Goal: Task Accomplishment & Management: Manage account settings

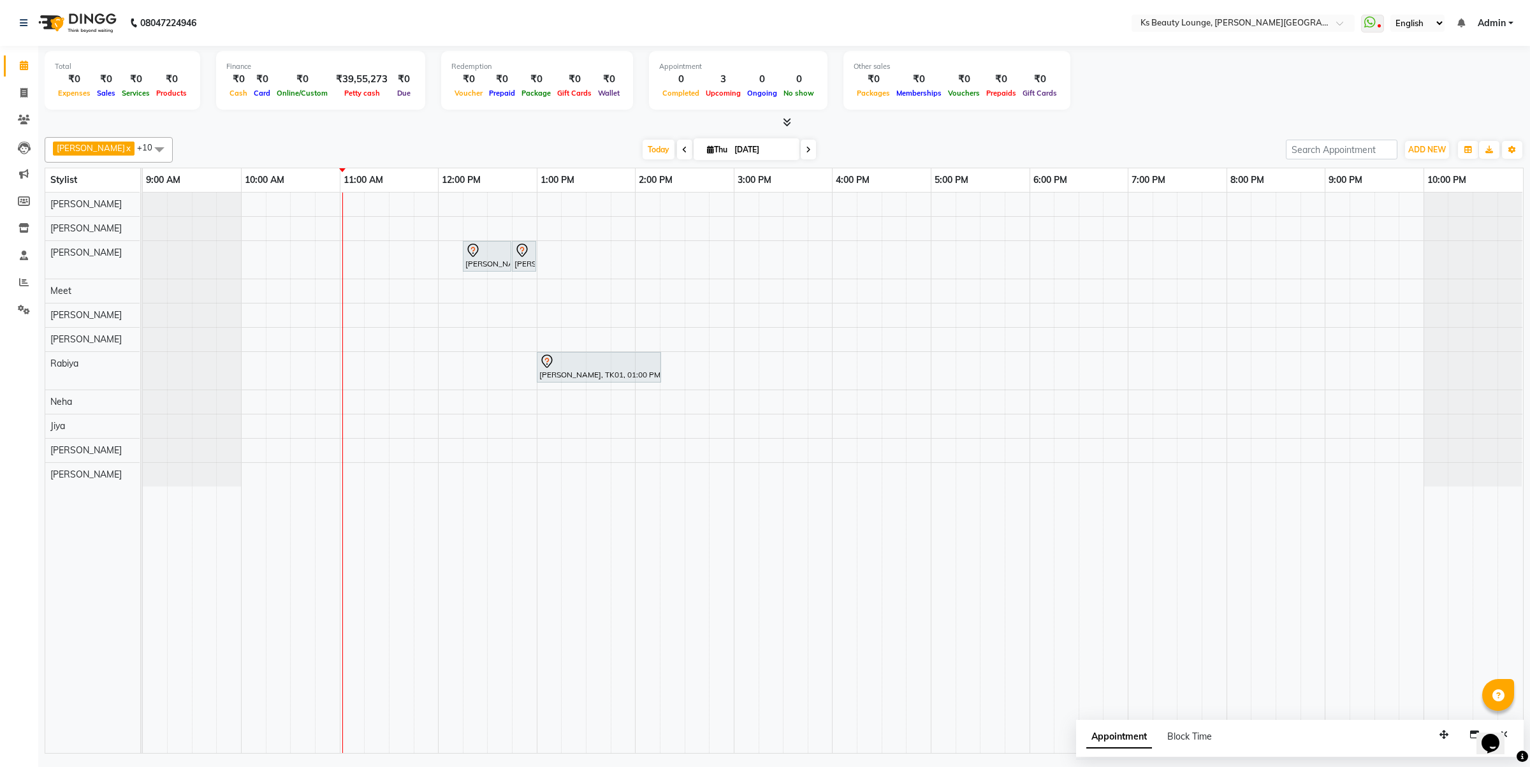
click at [677, 150] on span at bounding box center [684, 150] width 15 height 20
type input "[DATE]"
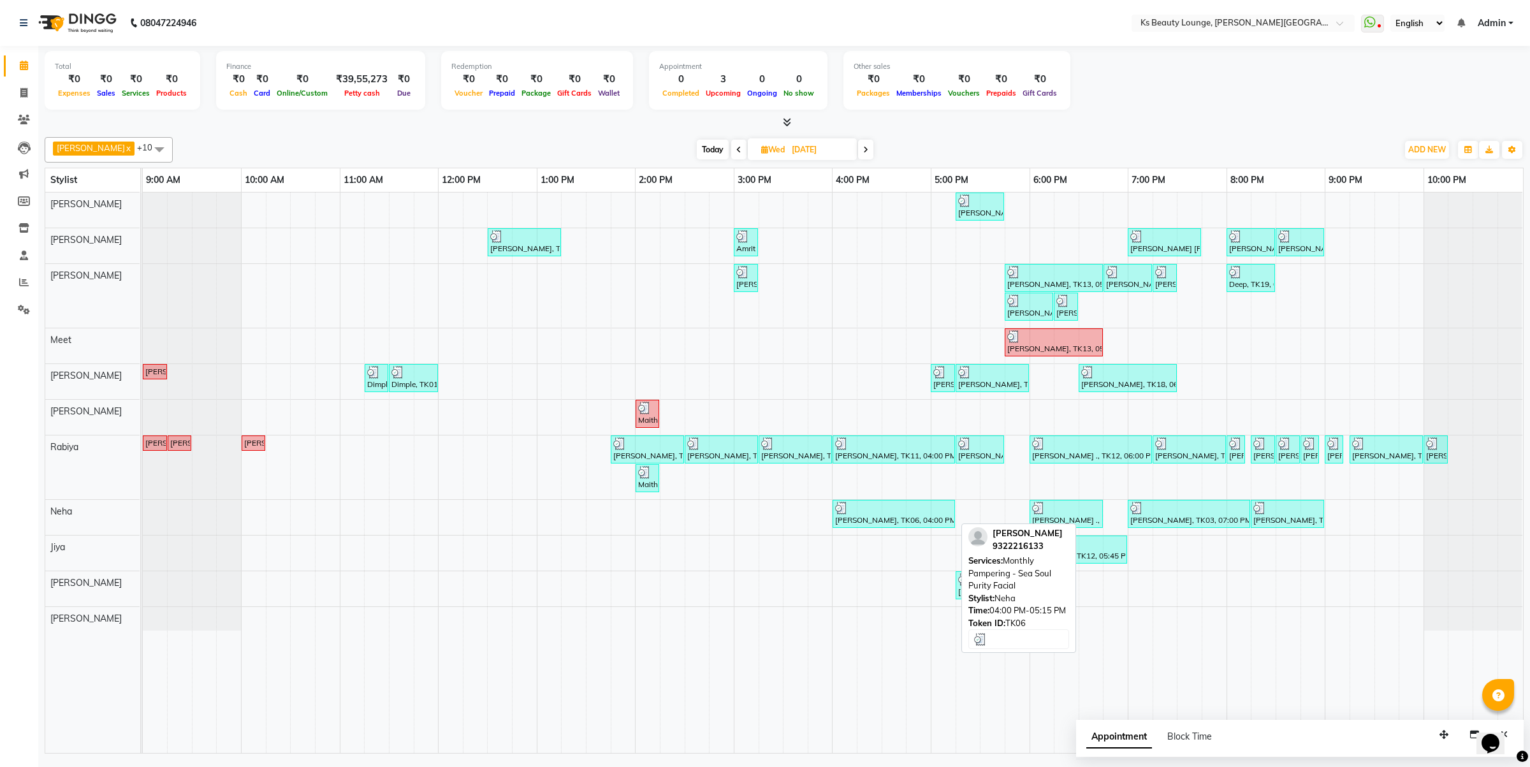
click at [899, 513] on div at bounding box center [893, 508] width 117 height 13
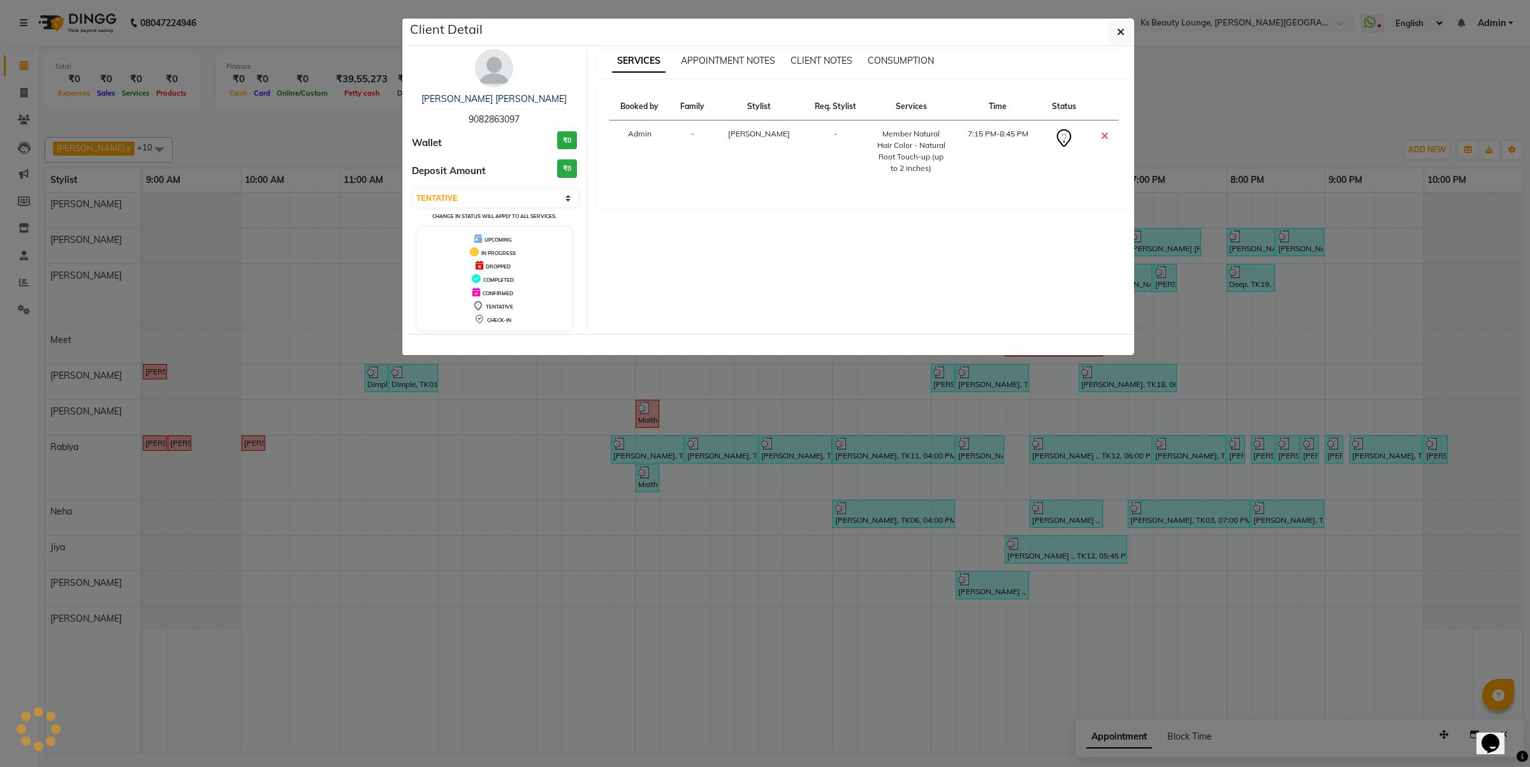
select select "3"
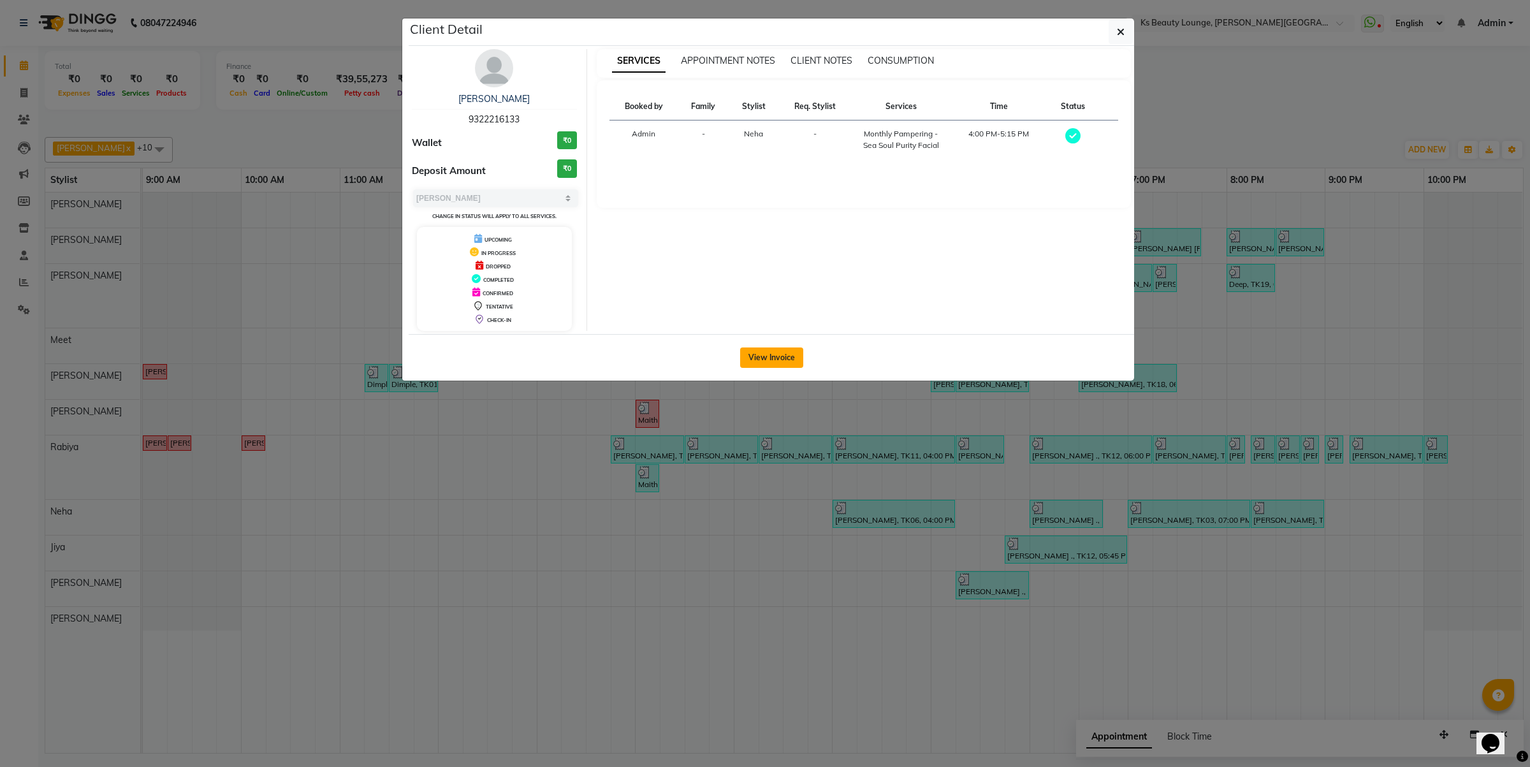
click at [753, 347] on button "View Invoice" at bounding box center [771, 357] width 63 height 20
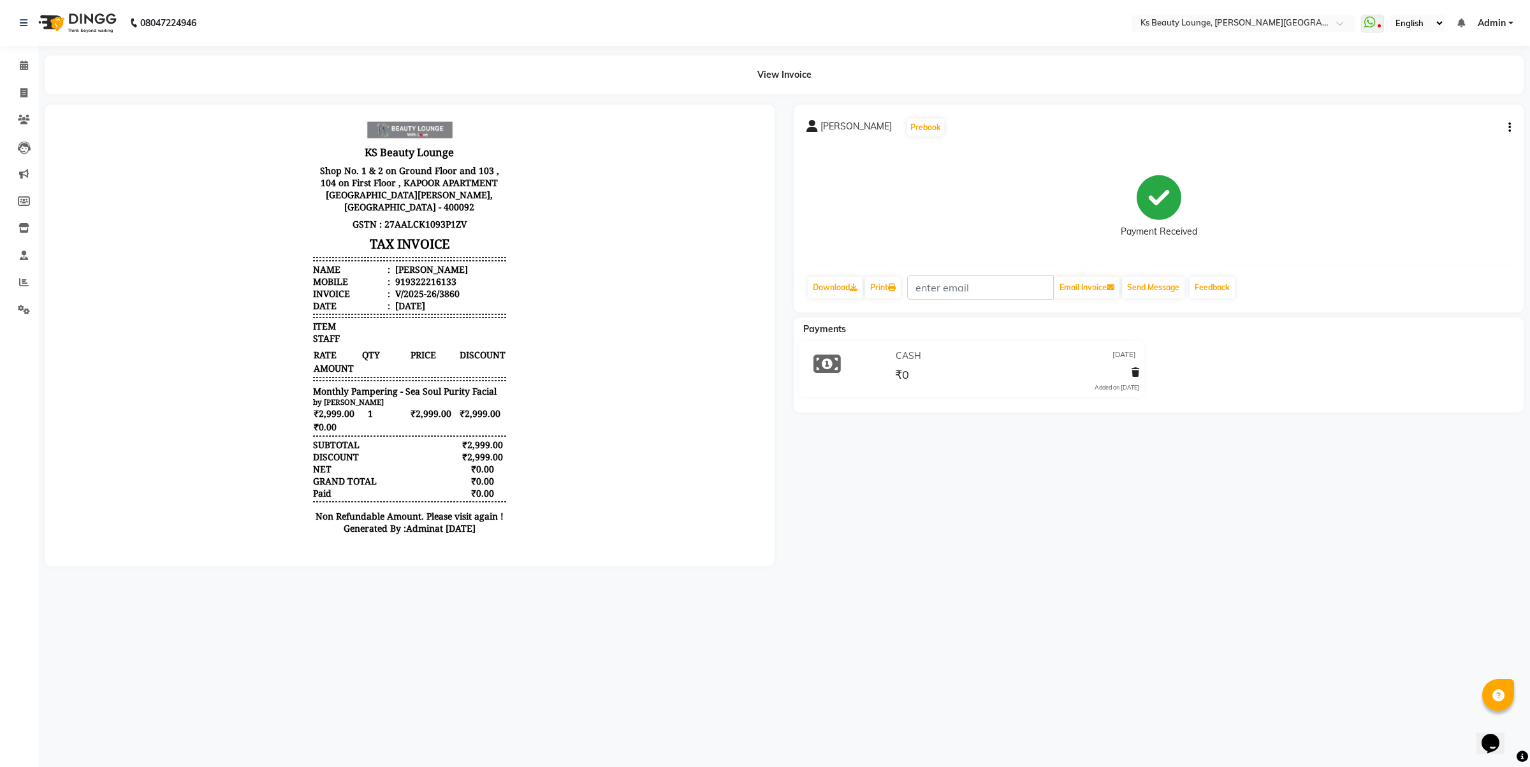
scroll to position [10, 0]
click at [32, 64] on span at bounding box center [24, 66] width 22 height 15
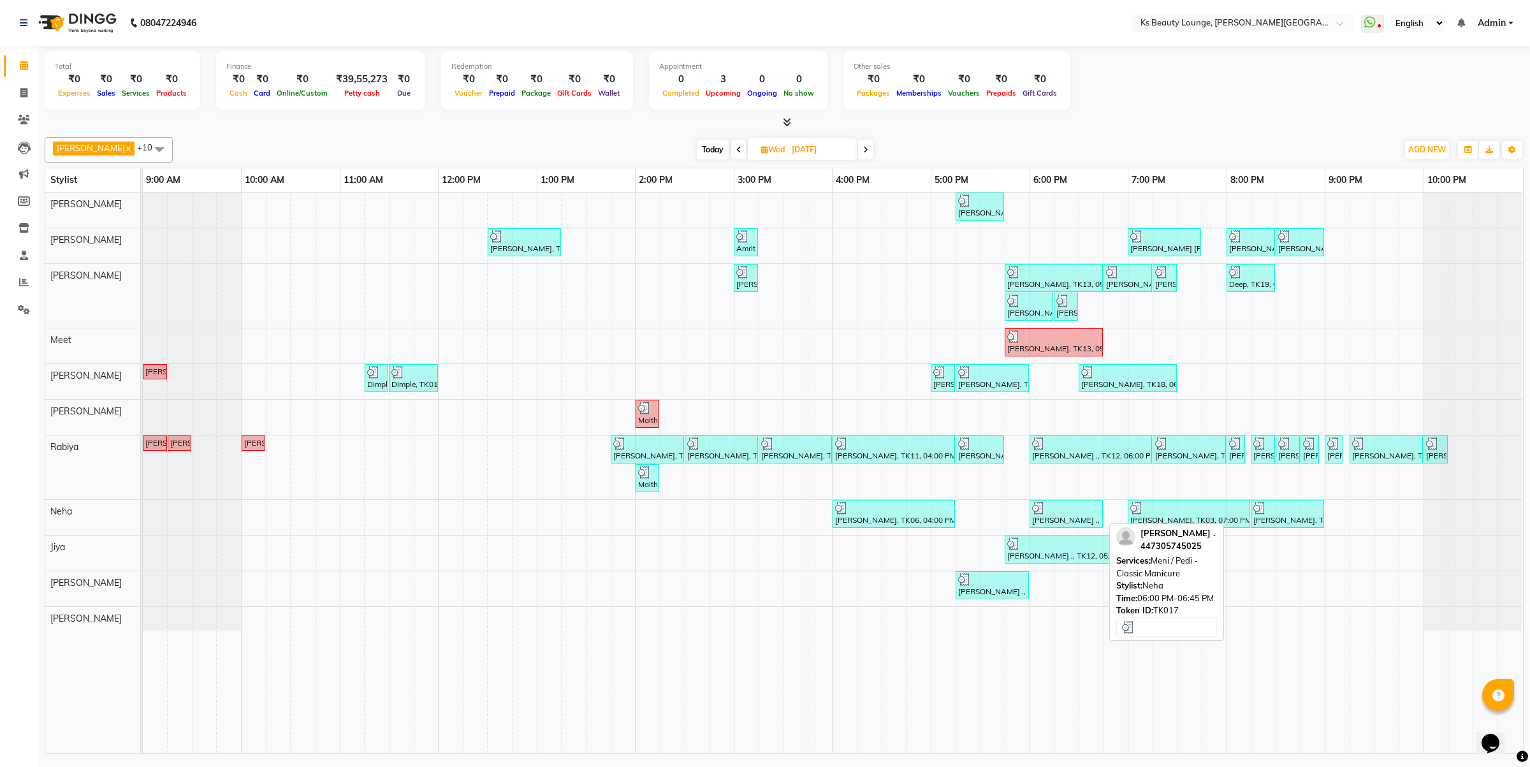
click at [1083, 518] on div "[PERSON_NAME] ., TK17, 06:00 PM-06:45 PM, Meni / Pedi - Classic Manicure" at bounding box center [1066, 514] width 71 height 24
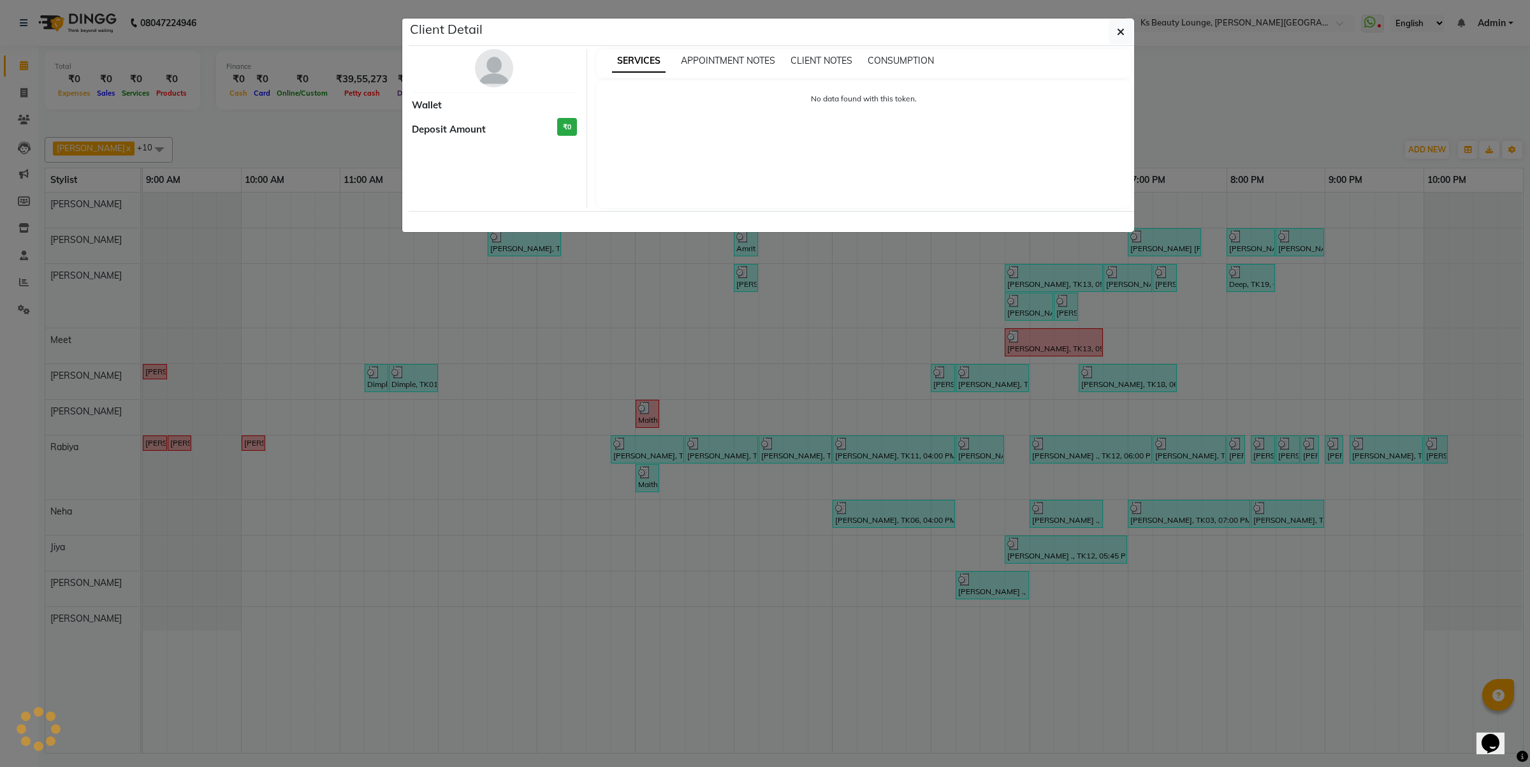
select select "3"
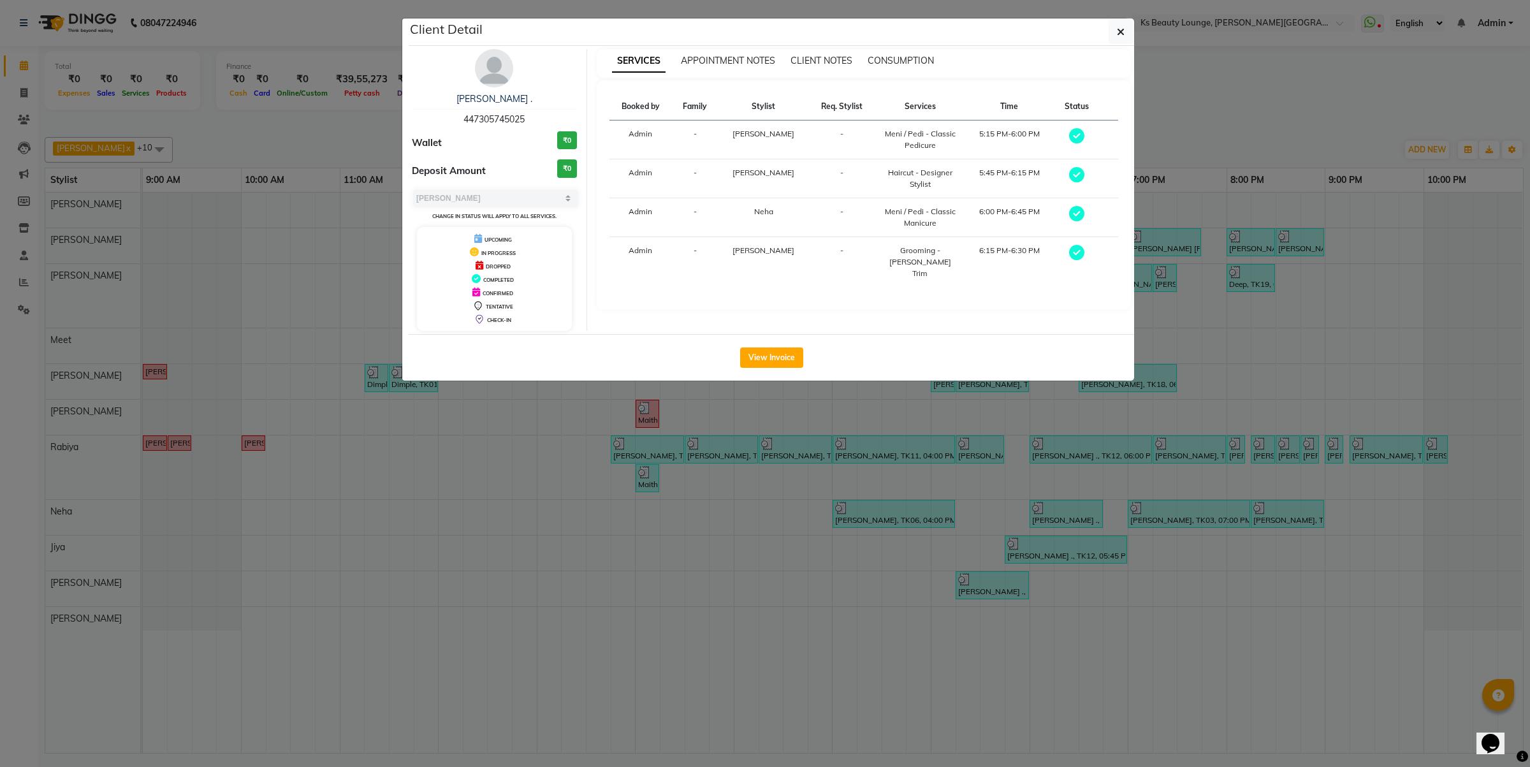
click at [810, 360] on div "View Invoice" at bounding box center [771, 357] width 725 height 47
click at [766, 359] on button "View Invoice" at bounding box center [771, 357] width 63 height 20
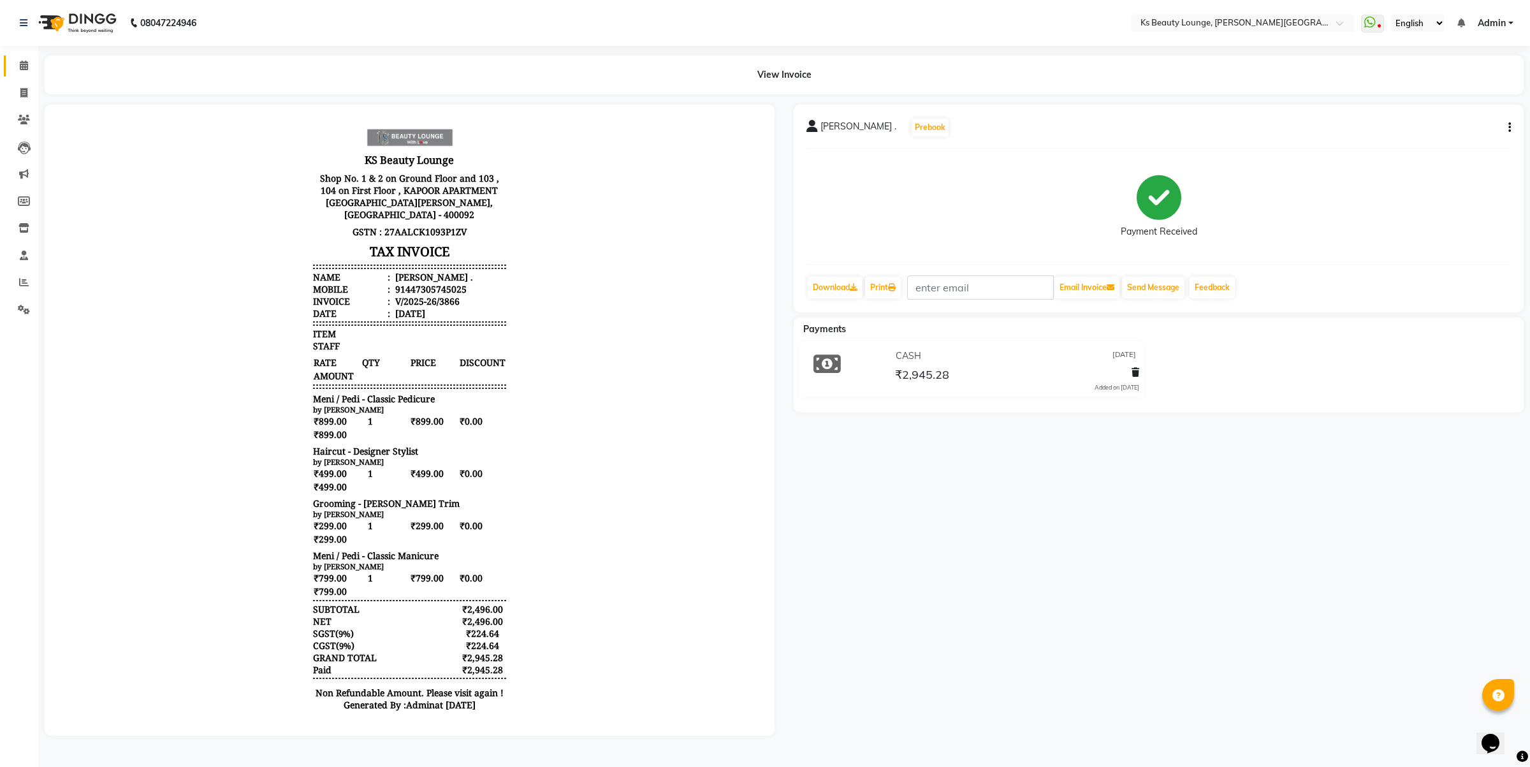
scroll to position [10, 0]
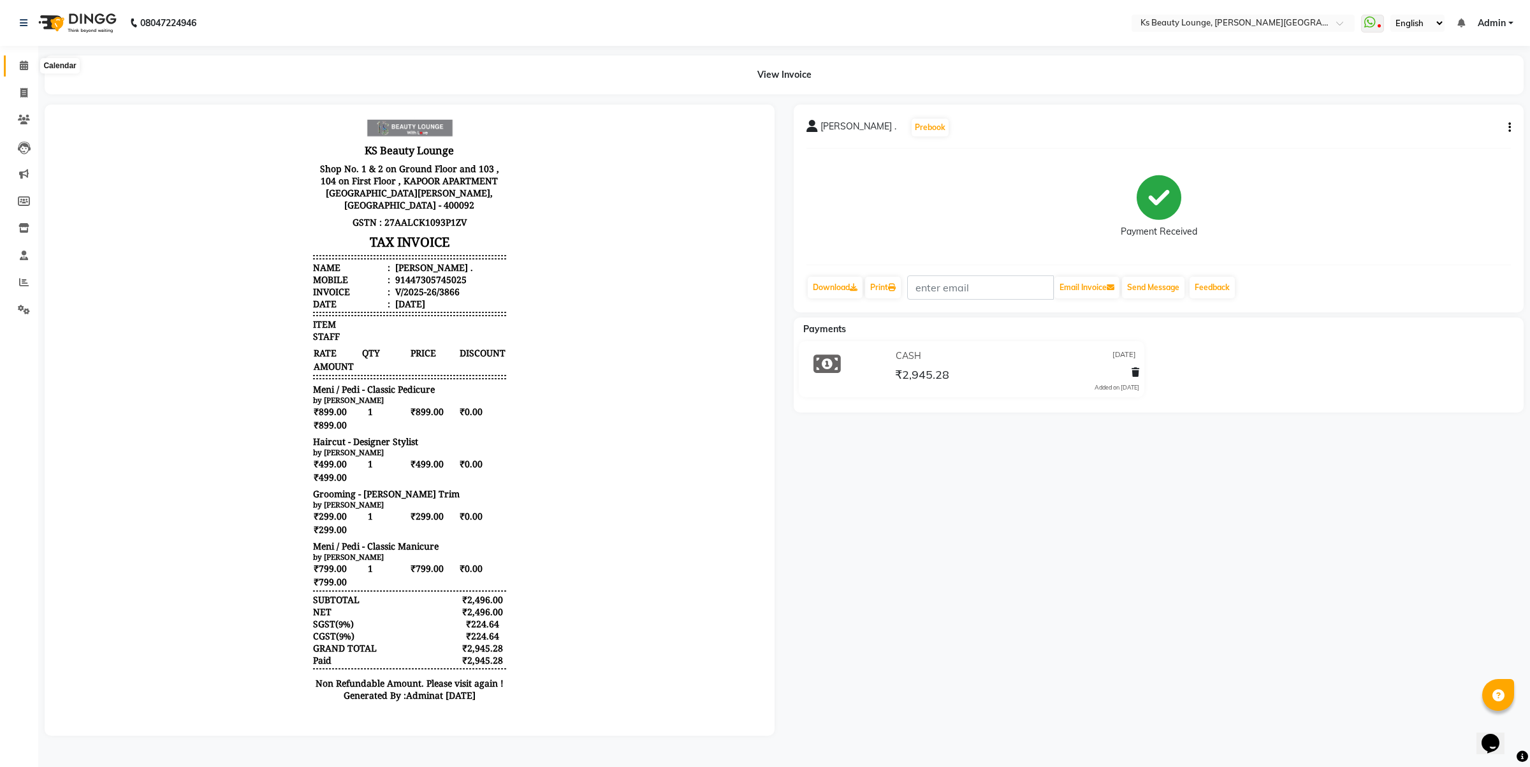
click at [31, 67] on span at bounding box center [24, 66] width 22 height 15
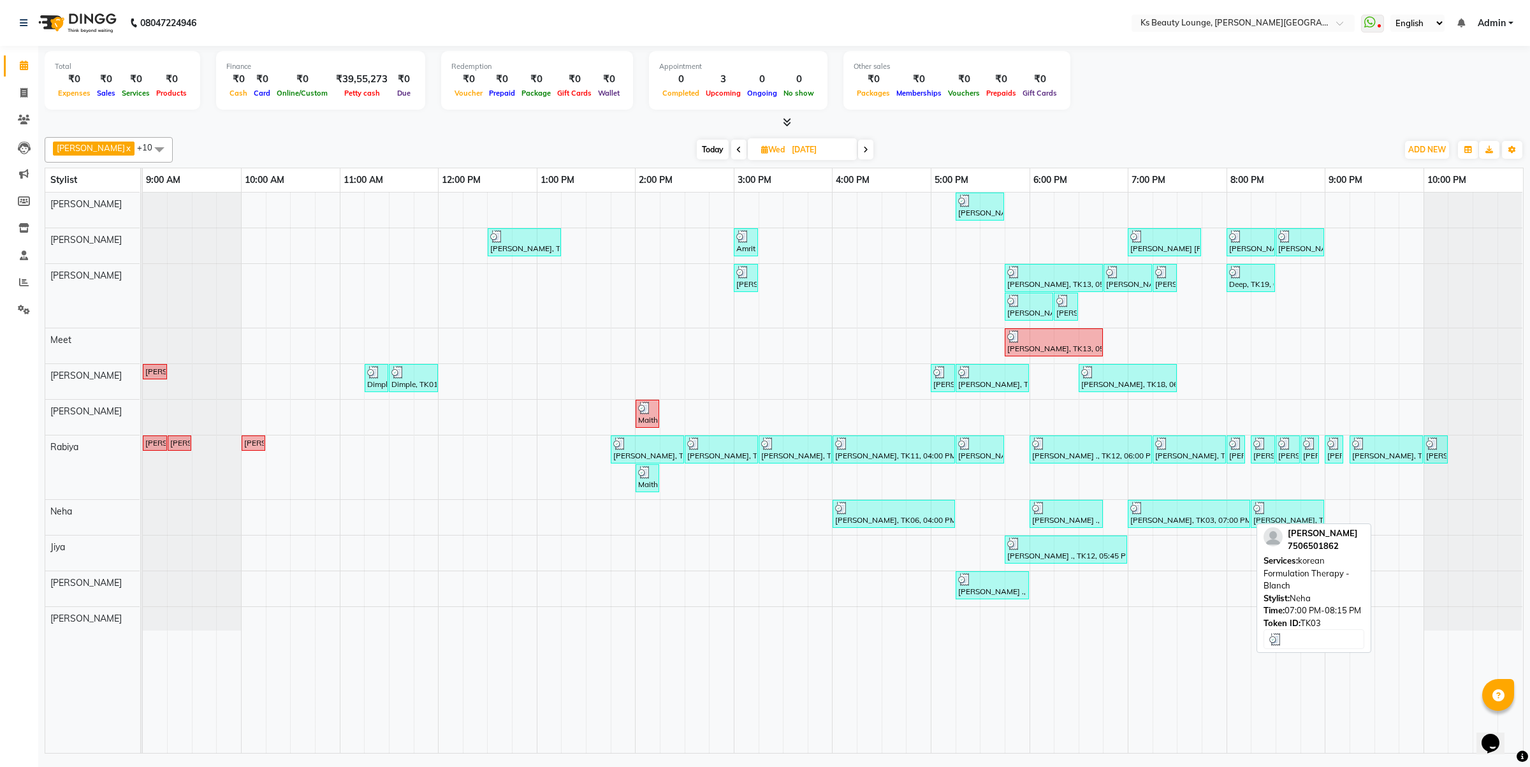
click at [1133, 510] on img at bounding box center [1136, 508] width 13 height 13
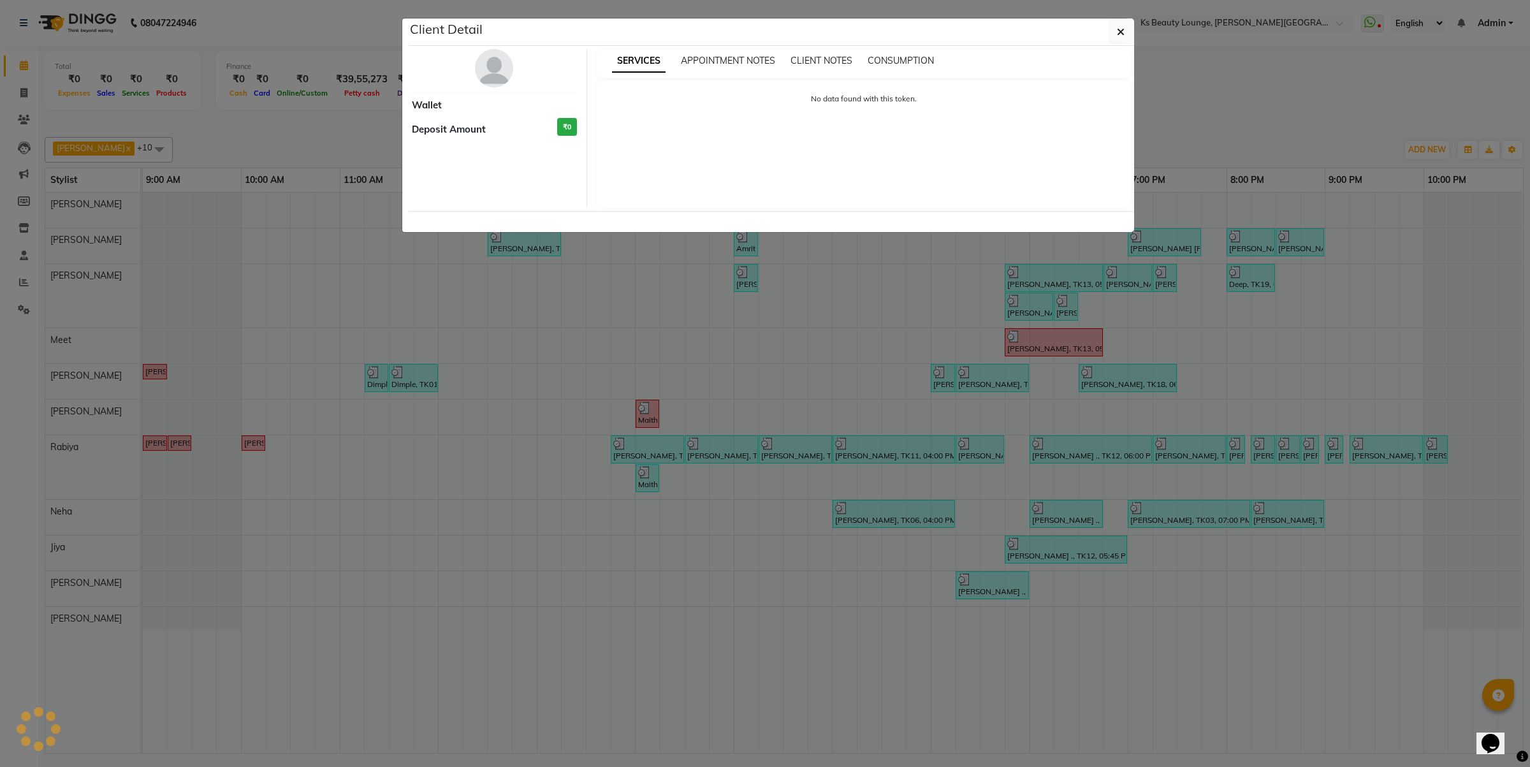
select select "3"
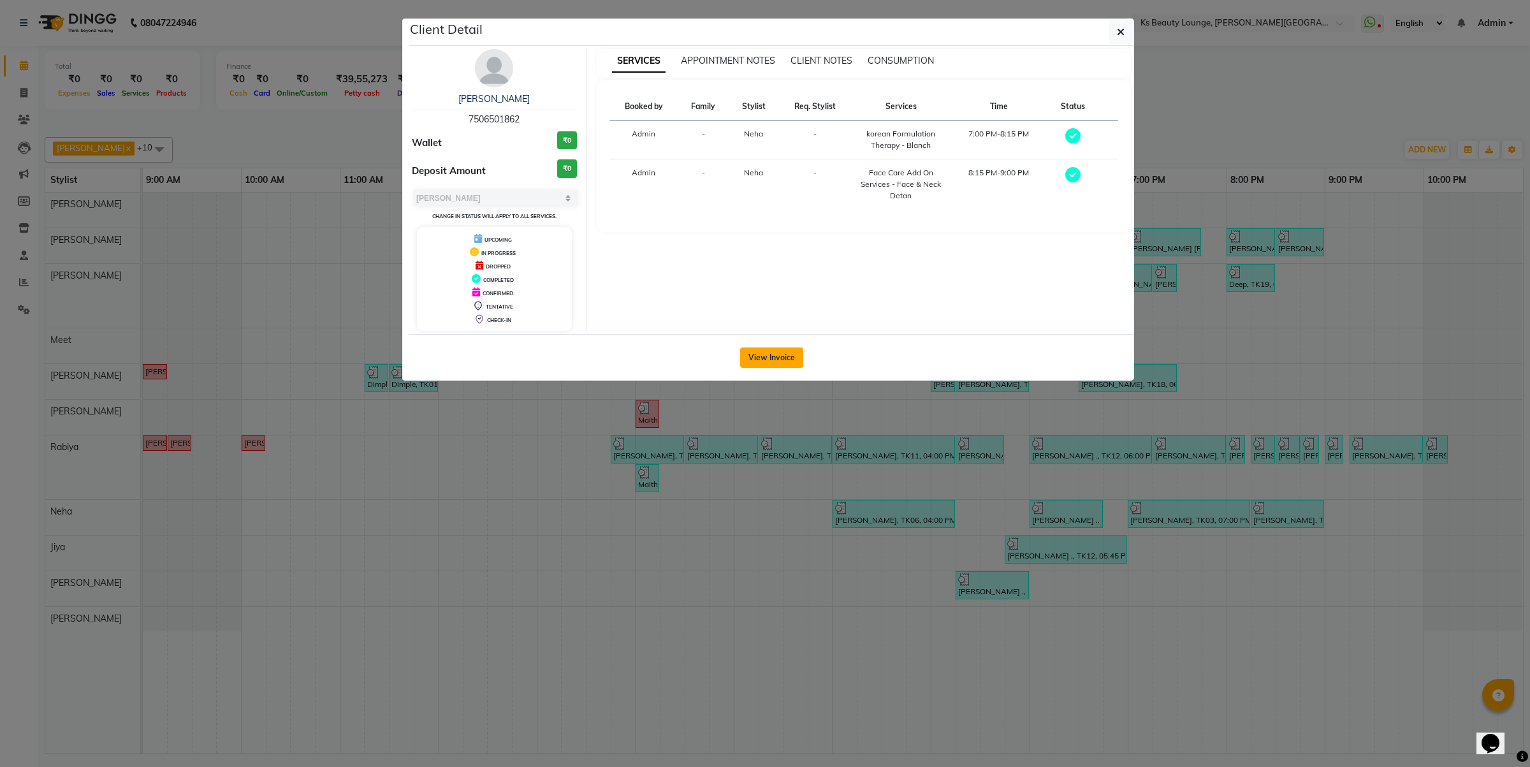
click at [766, 351] on button "View Invoice" at bounding box center [771, 357] width 63 height 20
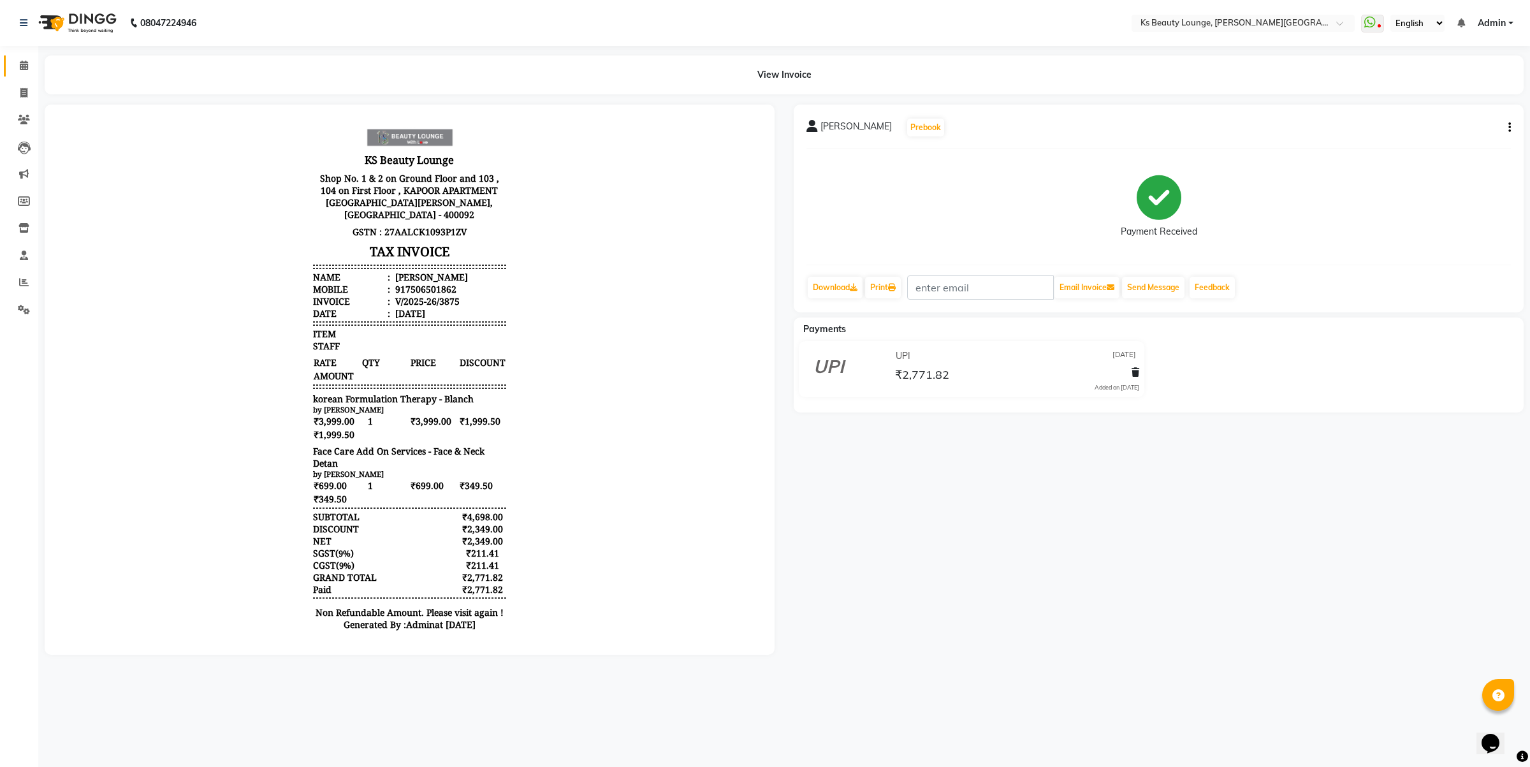
drag, startPoint x: 13, startPoint y: 45, endPoint x: 13, endPoint y: 59, distance: 14.0
click at [13, 57] on app-home "08047224946 Select Location × Ks Beauty Lounge, Chandavarkar Road WhatsApp Stat…" at bounding box center [765, 337] width 1530 height 674
click at [13, 62] on span at bounding box center [24, 66] width 22 height 15
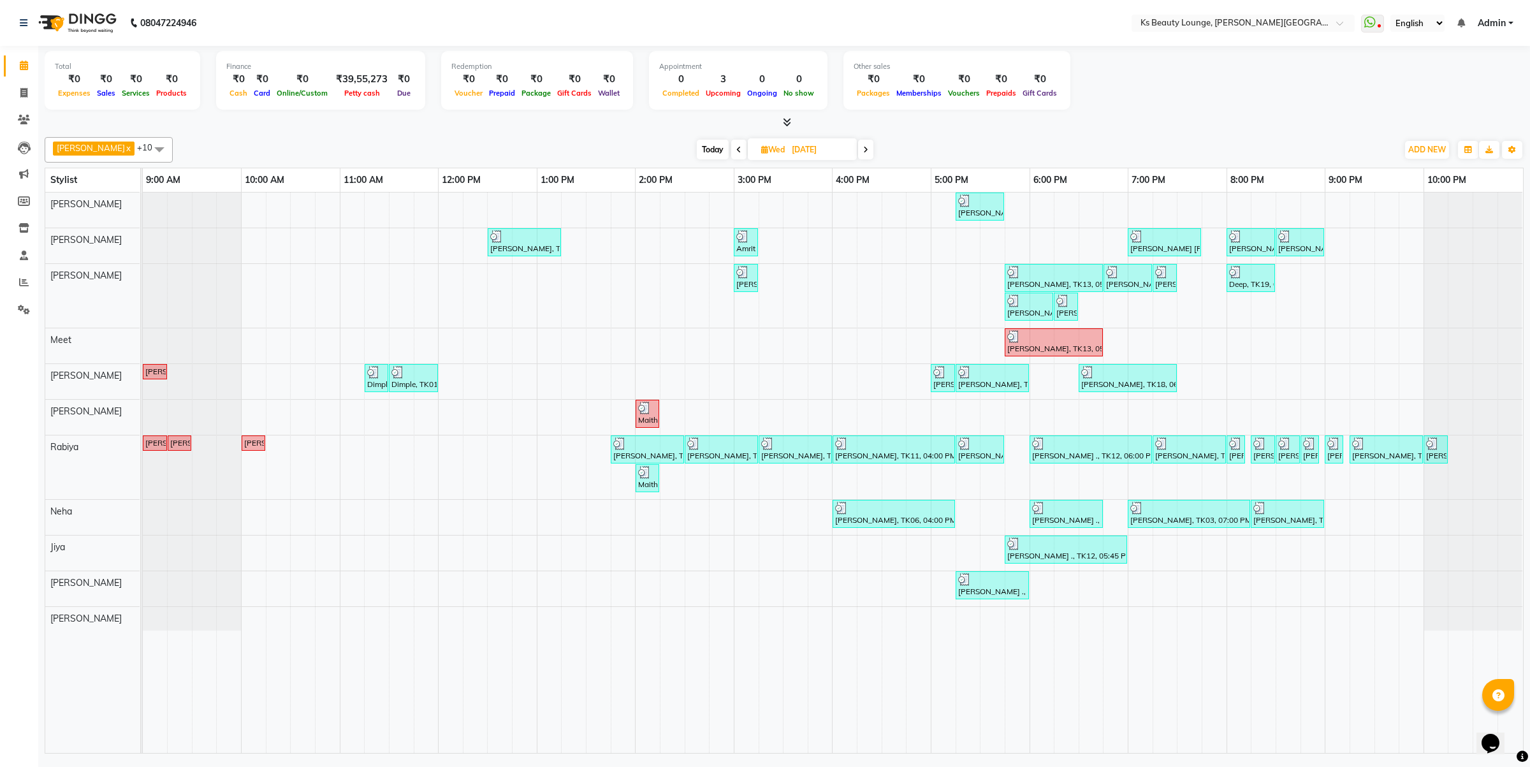
click at [858, 145] on span at bounding box center [865, 150] width 15 height 20
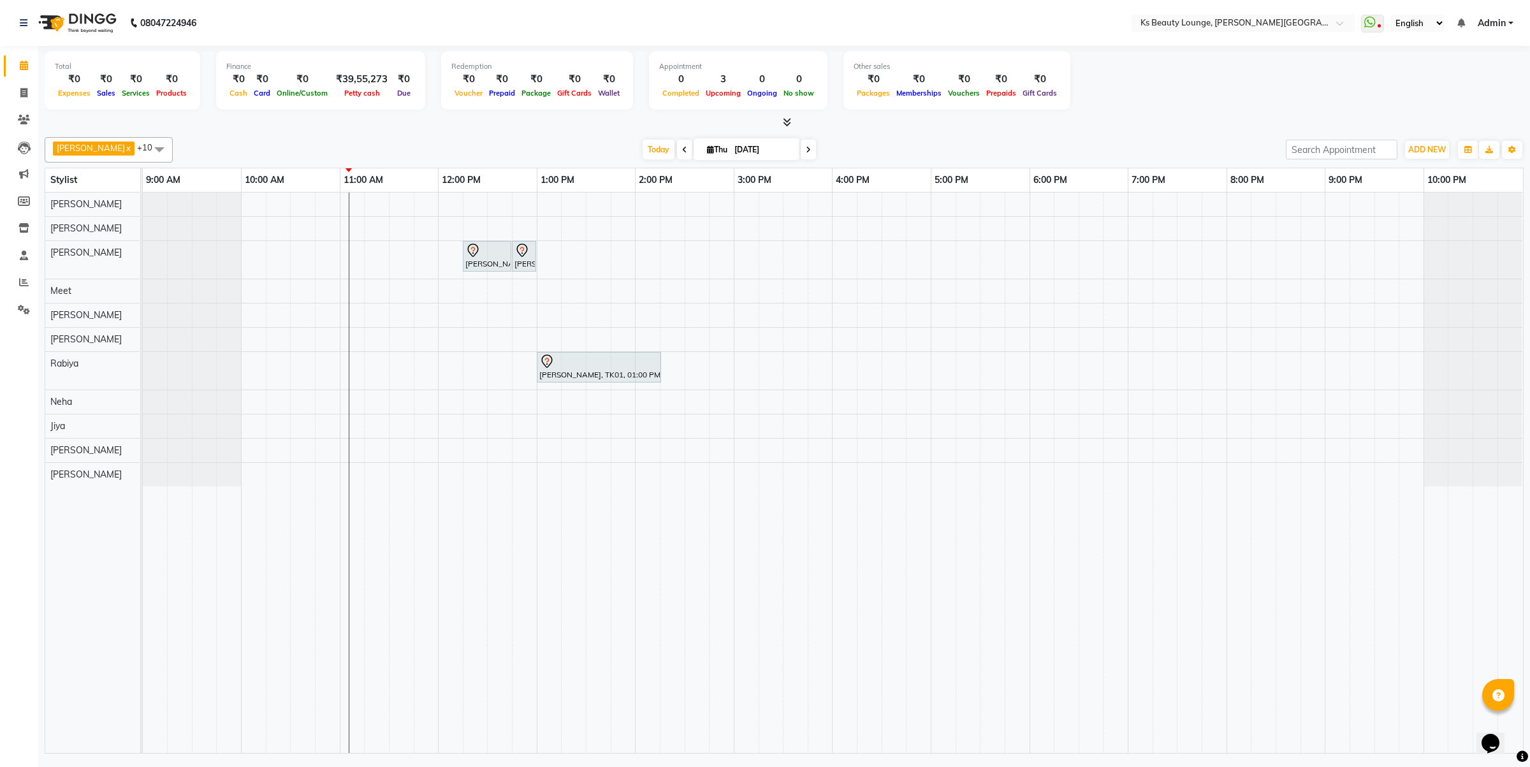
click at [806, 150] on icon at bounding box center [808, 150] width 5 height 8
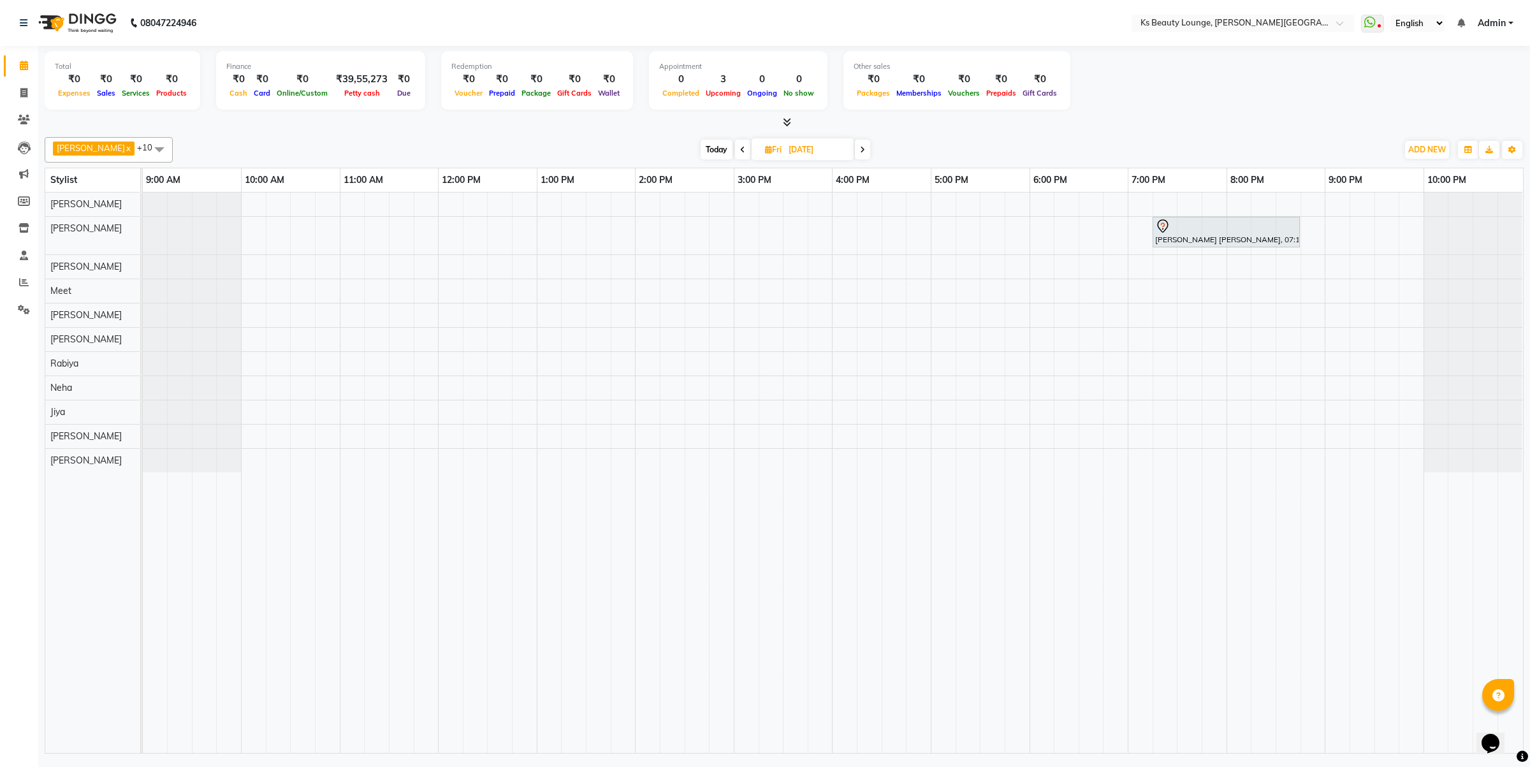
click at [740, 148] on icon at bounding box center [742, 150] width 5 height 8
type input "[DATE]"
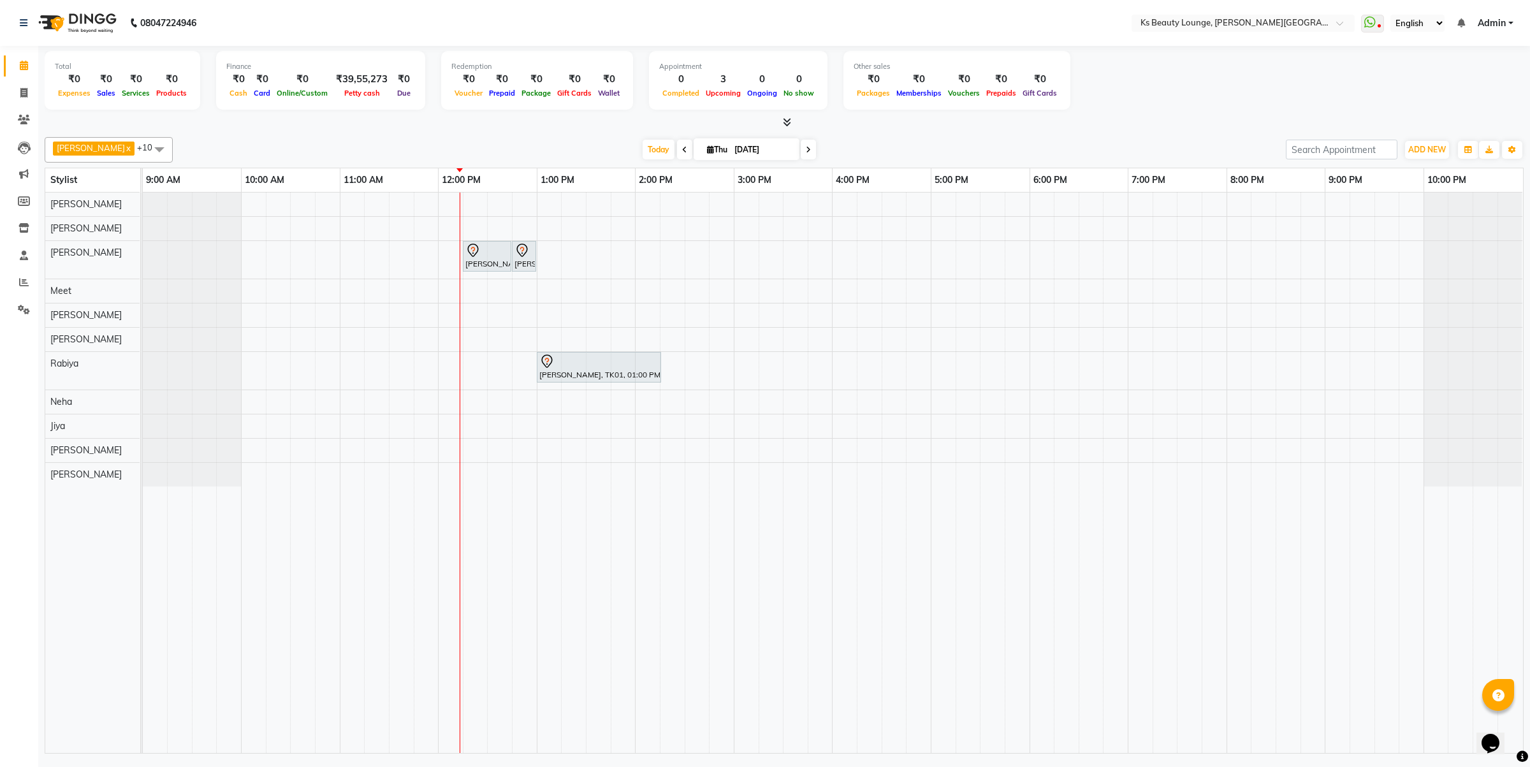
click at [709, 154] on span "Thu" at bounding box center [717, 150] width 27 height 10
select select "9"
select select "2025"
click at [683, 252] on span "9" at bounding box center [679, 251] width 20 height 20
type input "[DATE]"
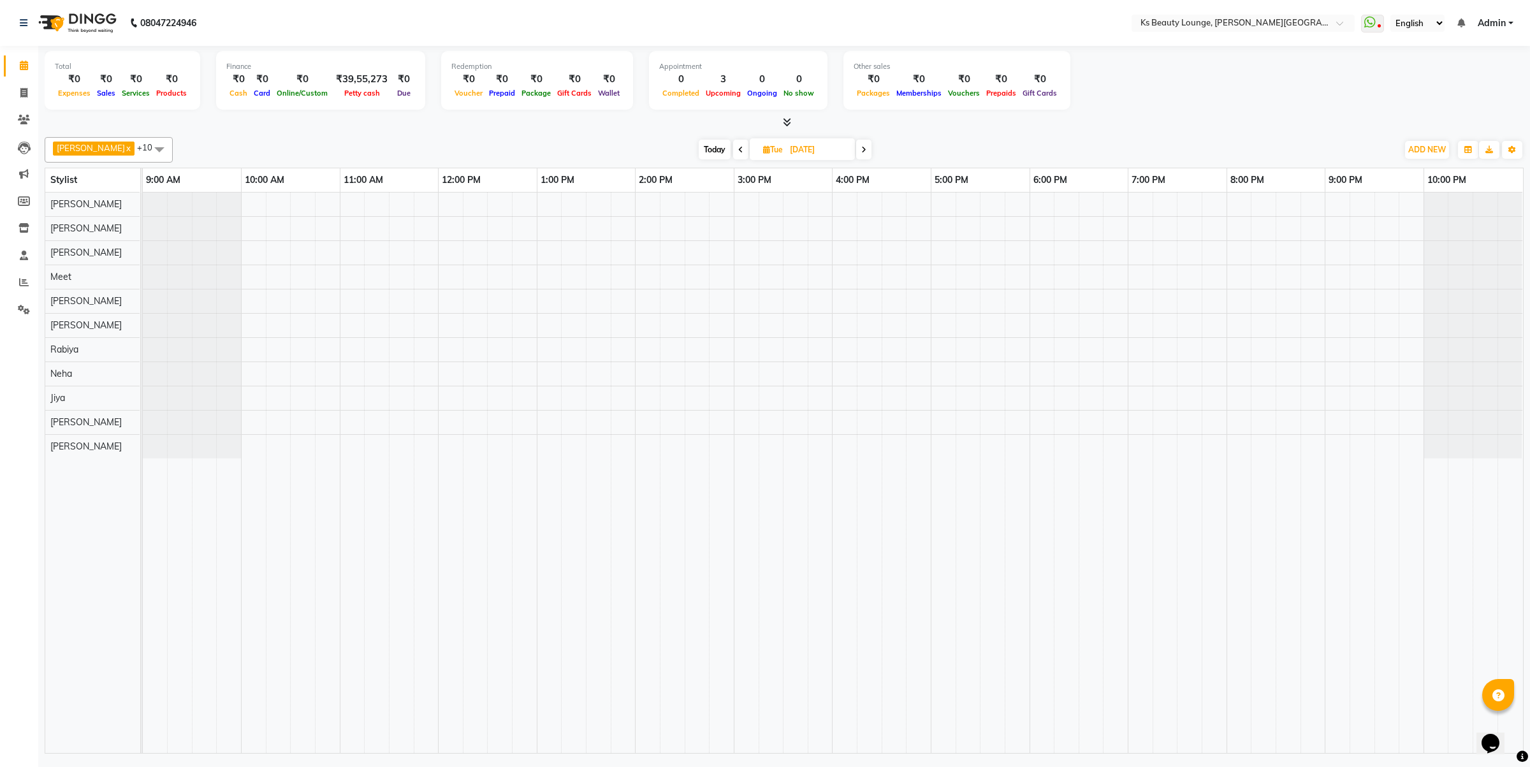
click at [674, 305] on div at bounding box center [833, 472] width 1380 height 560
select select "58504"
select select "855"
select select "tentative"
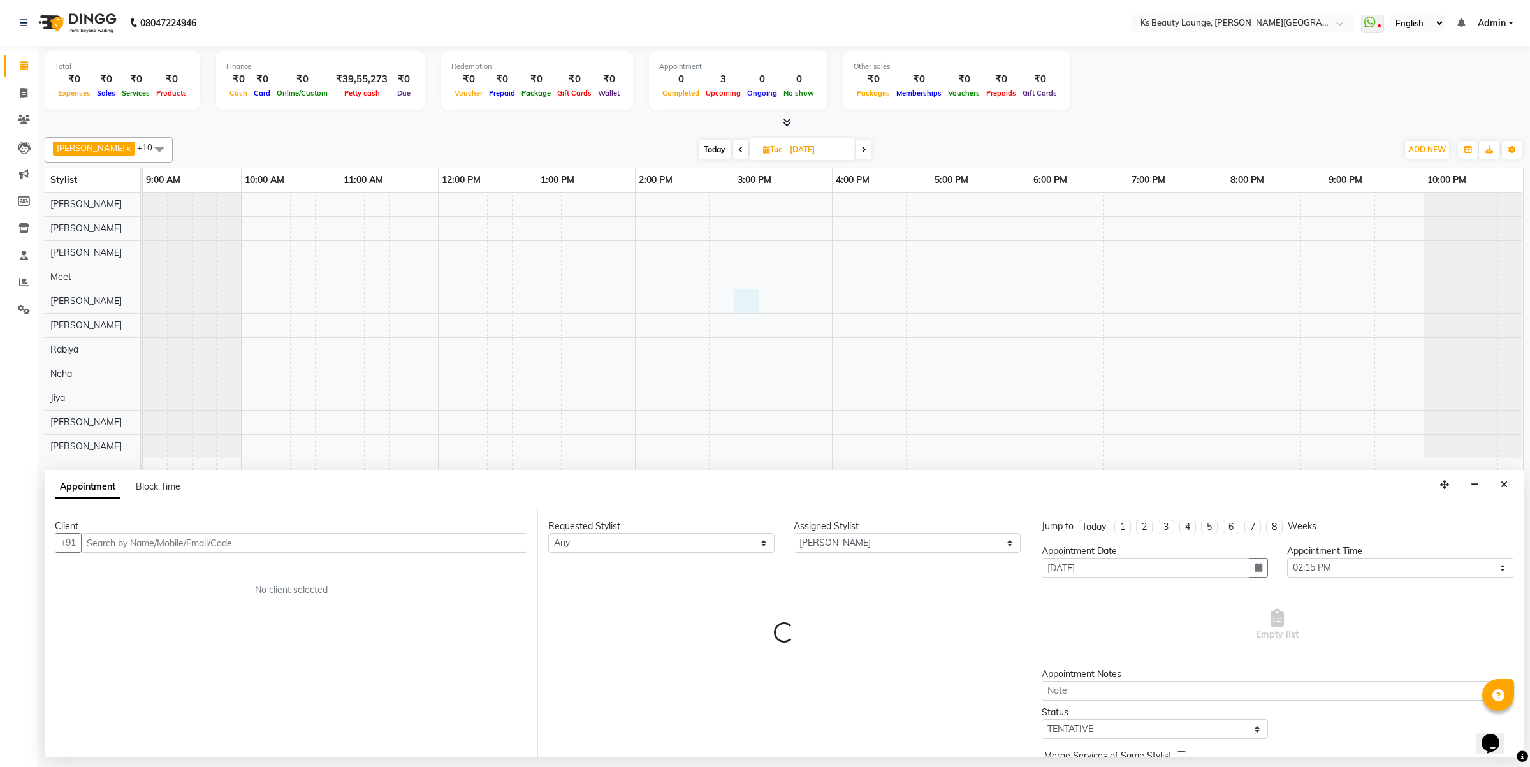
click at [753, 304] on div at bounding box center [833, 472] width 1380 height 560
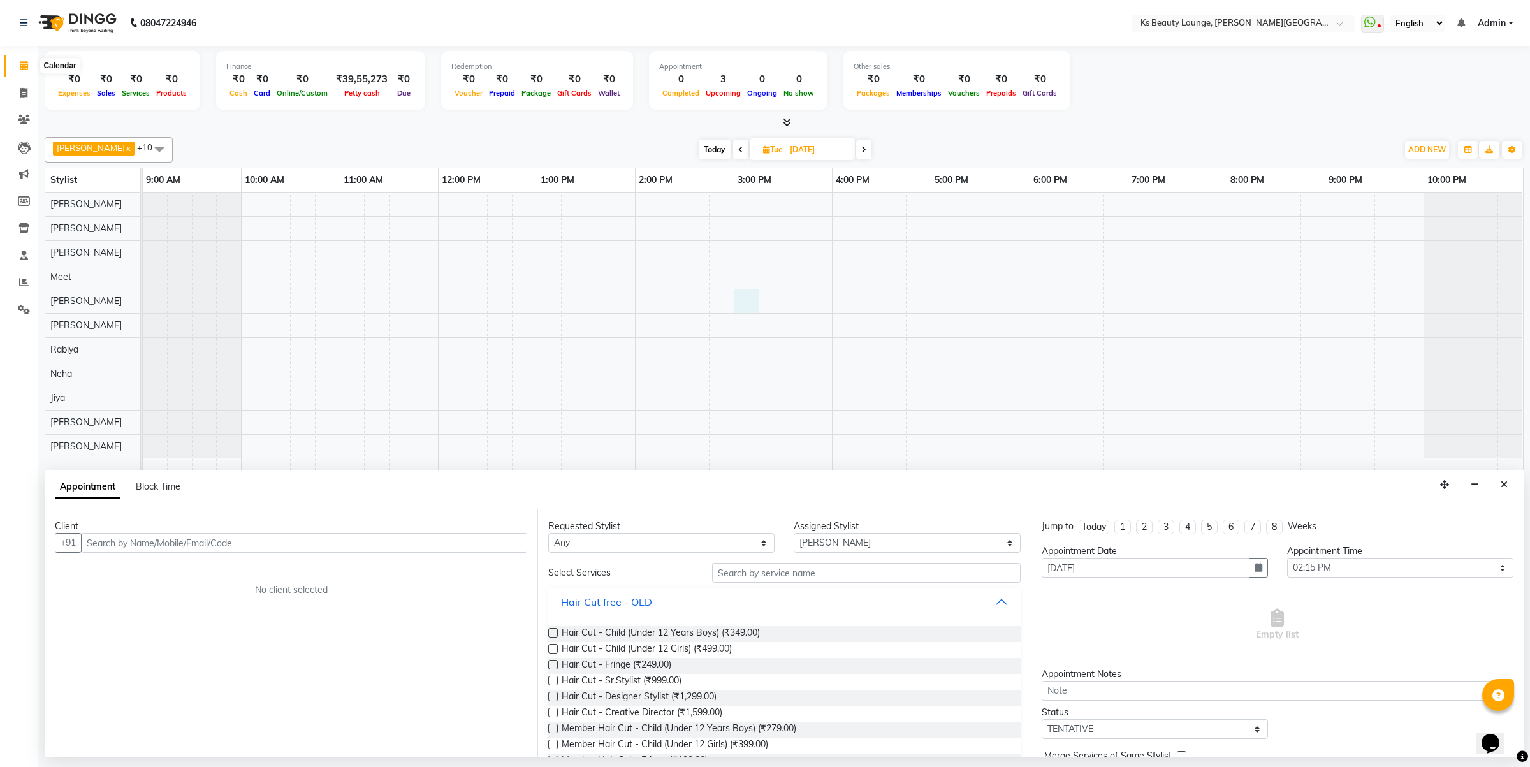
click at [21, 64] on icon at bounding box center [24, 66] width 8 height 10
click at [21, 62] on icon at bounding box center [24, 66] width 8 height 10
click at [22, 62] on icon at bounding box center [24, 66] width 8 height 10
click at [22, 61] on icon at bounding box center [24, 66] width 8 height 10
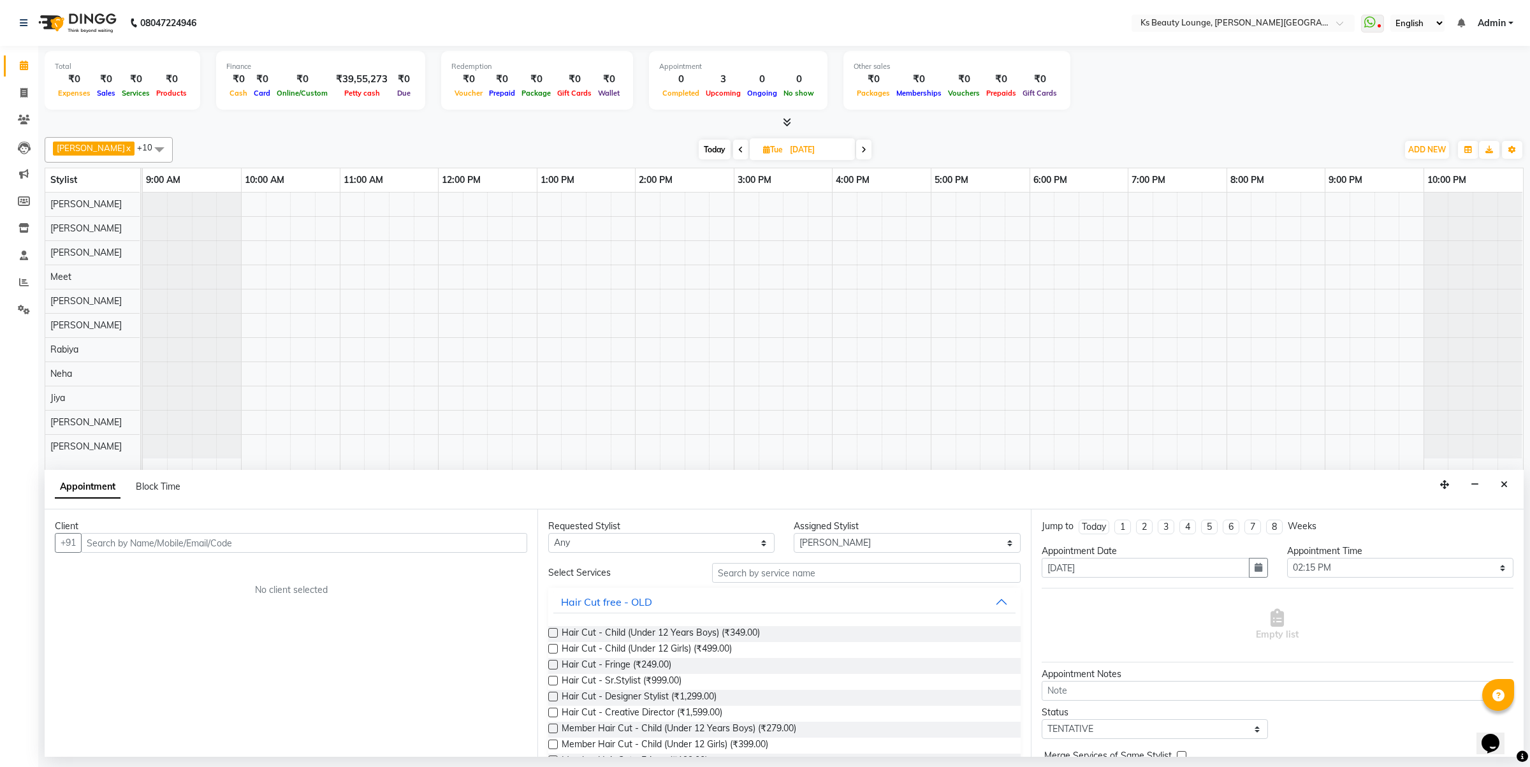
click at [23, 61] on icon at bounding box center [24, 66] width 8 height 10
click at [24, 64] on icon at bounding box center [24, 66] width 8 height 10
click at [1495, 482] on button "Close" at bounding box center [1504, 485] width 18 height 20
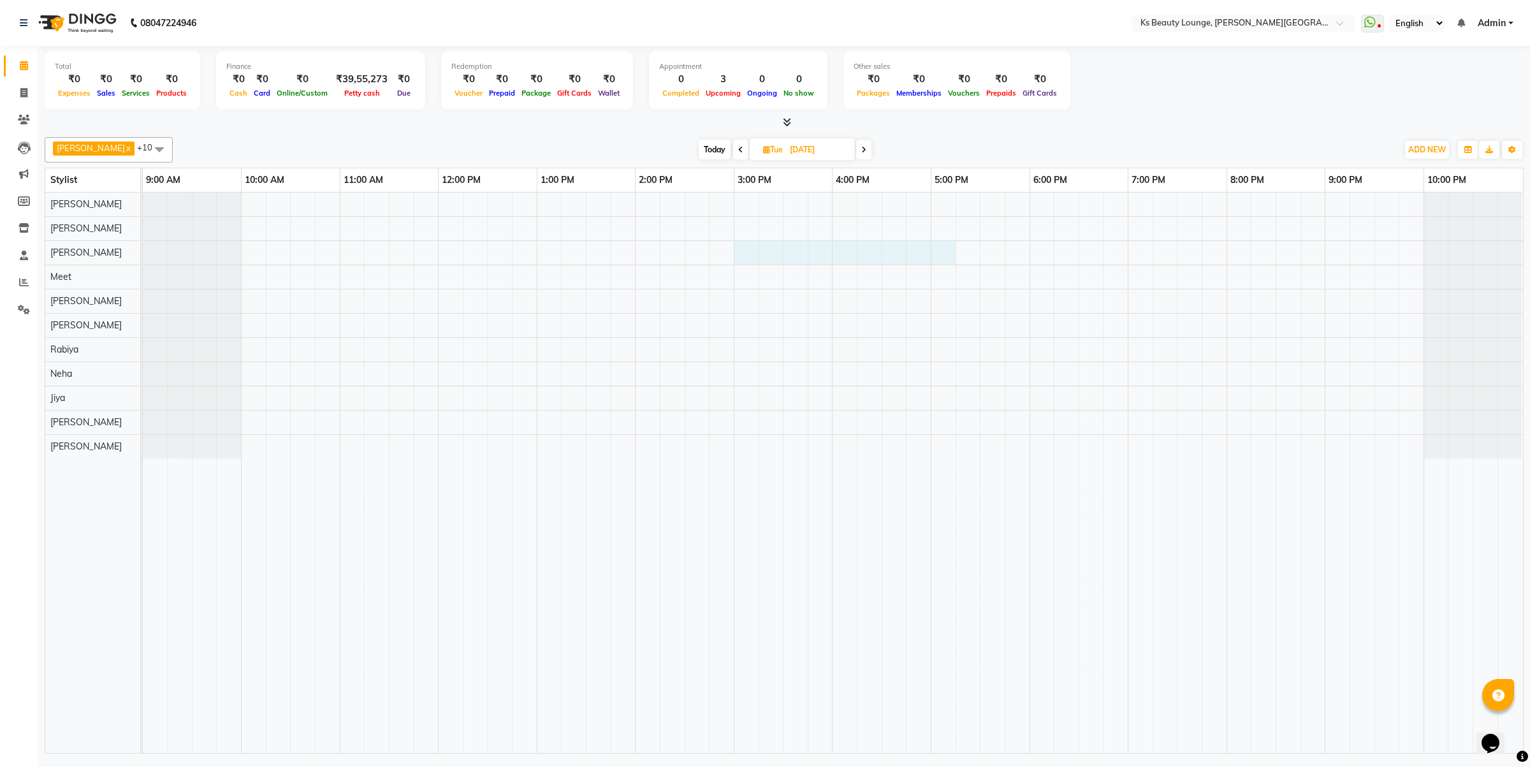
drag, startPoint x: 742, startPoint y: 252, endPoint x: 953, endPoint y: 260, distance: 211.1
click at [953, 260] on div at bounding box center [833, 472] width 1380 height 560
select select "61598"
select select "tentative"
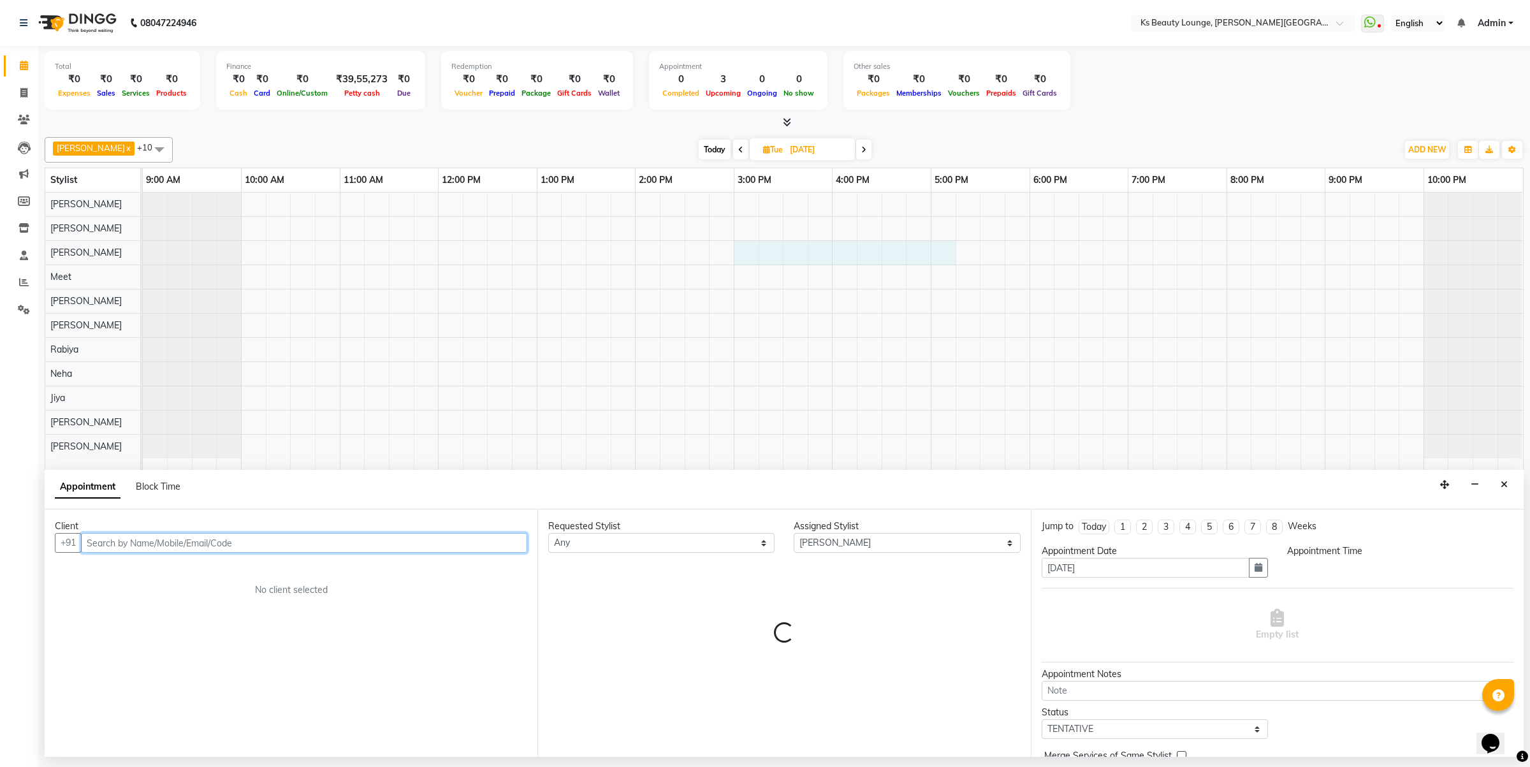
select select "900"
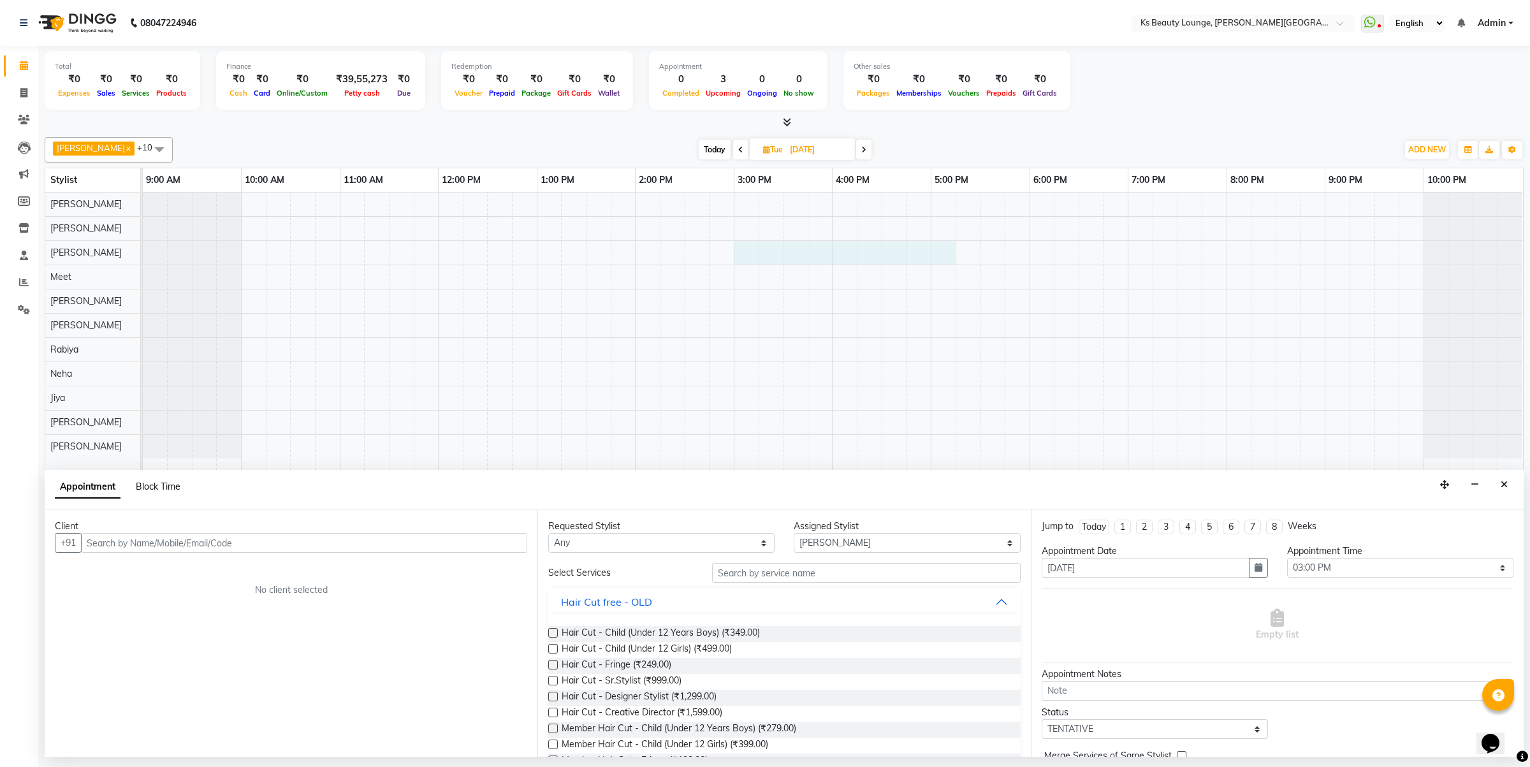
click at [161, 491] on span "Block Time" at bounding box center [158, 486] width 45 height 11
select select "61598"
select select "900"
select select "1035"
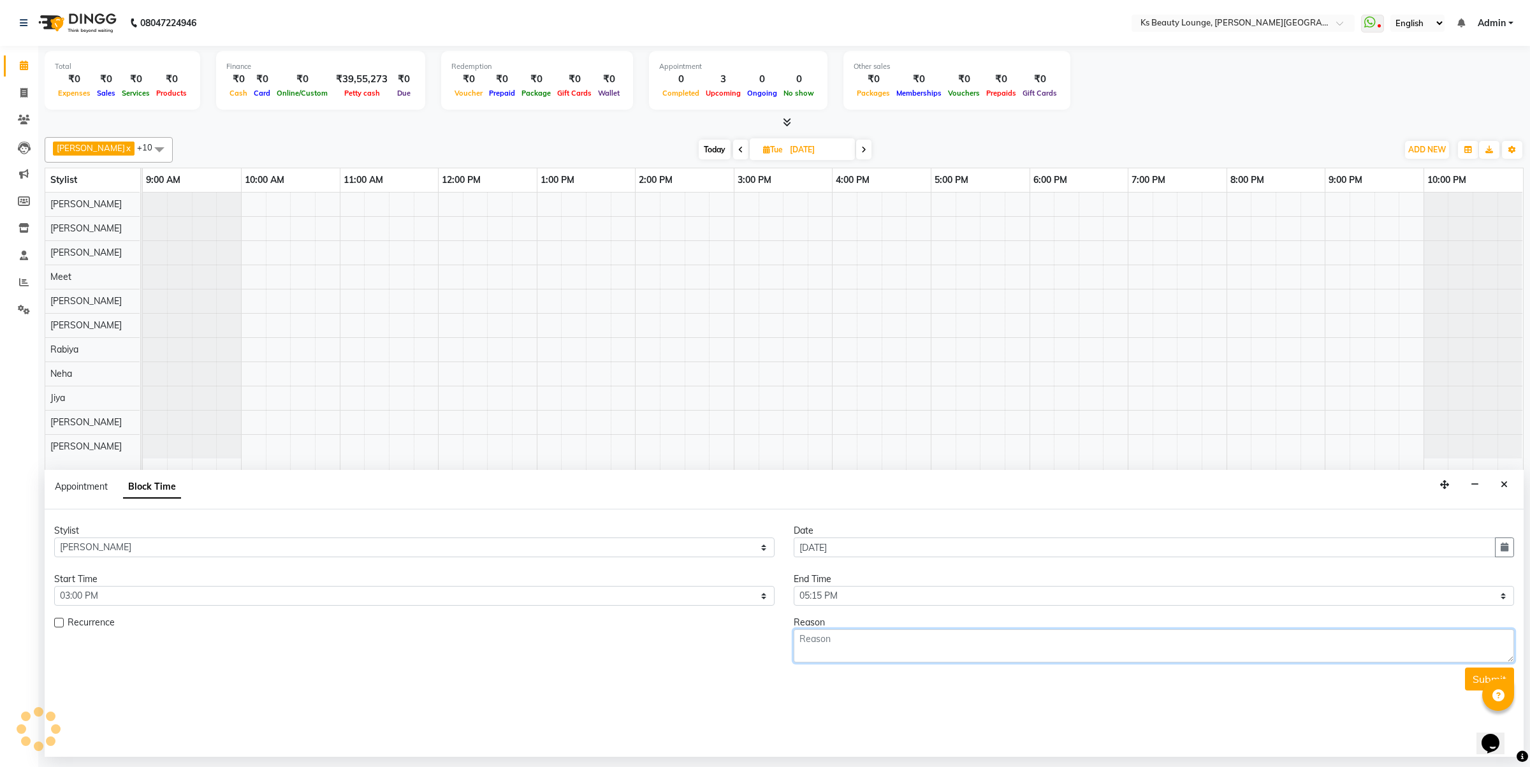
click at [850, 646] on textarea at bounding box center [1153, 645] width 720 height 33
type textarea "Influencer"
click at [1470, 681] on button "Submit" at bounding box center [1489, 678] width 49 height 23
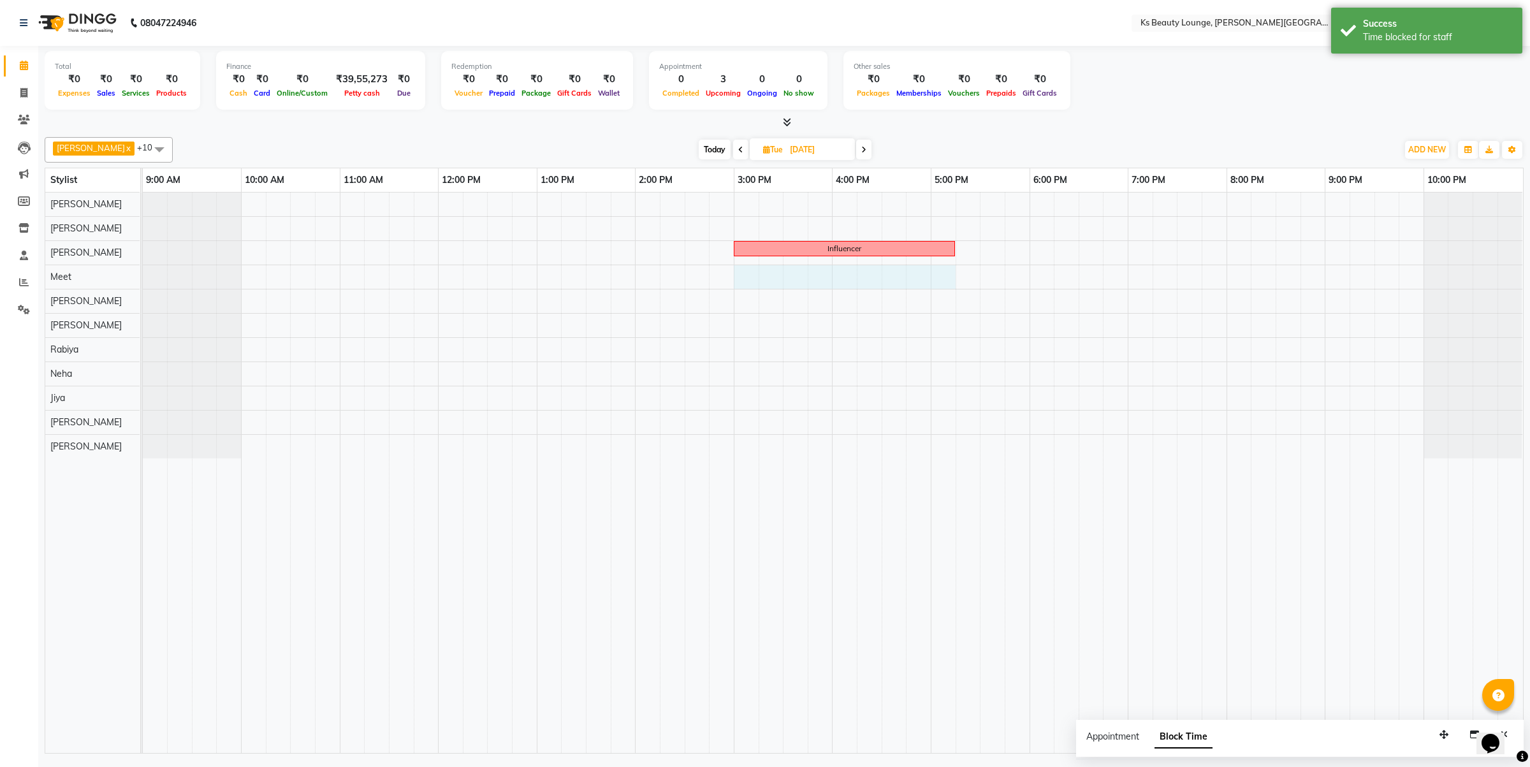
drag, startPoint x: 738, startPoint y: 276, endPoint x: 942, endPoint y: 282, distance: 204.0
click at [942, 282] on div "Influencer" at bounding box center [833, 472] width 1380 height 560
select select "71060"
select select "tentative"
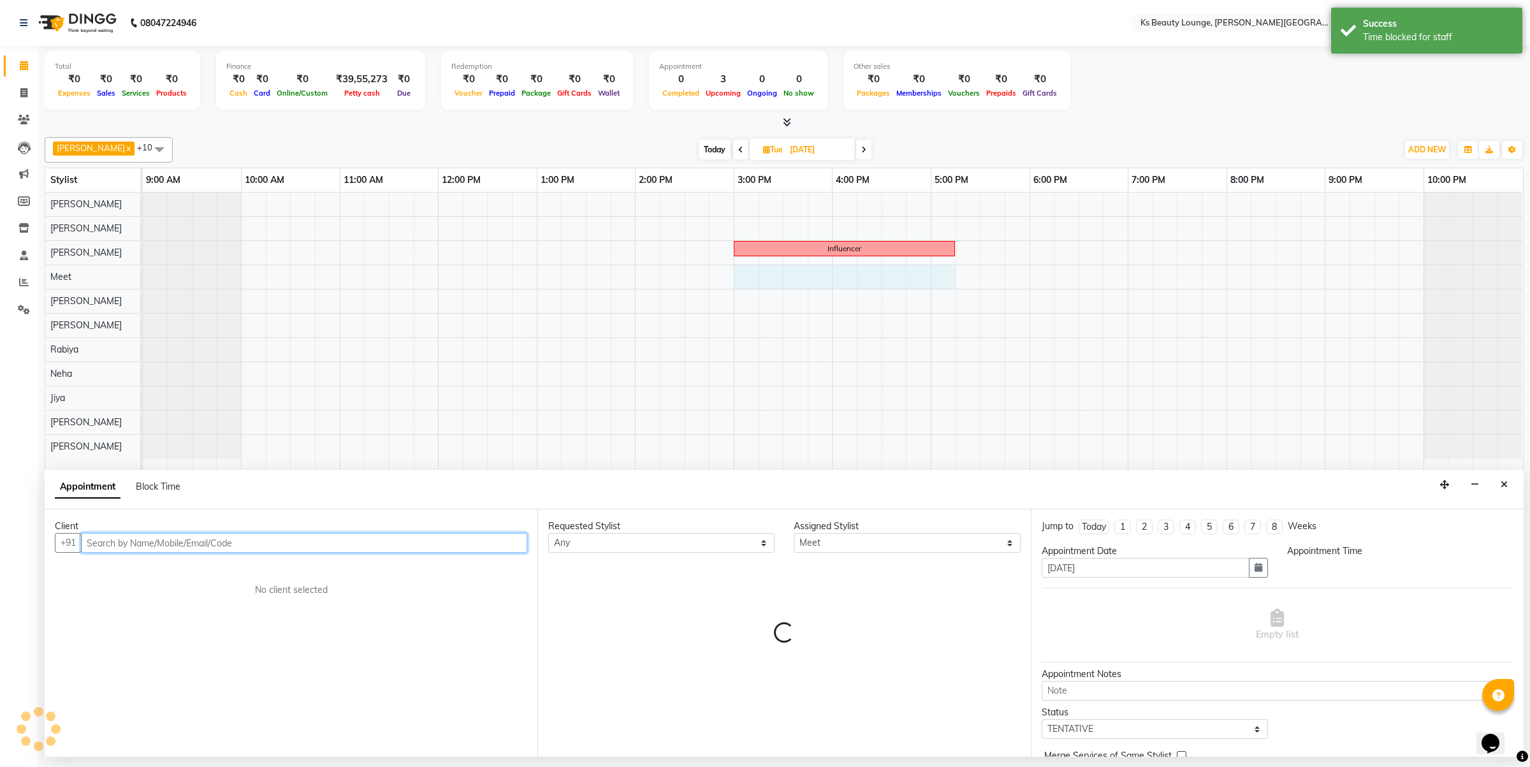
select select "900"
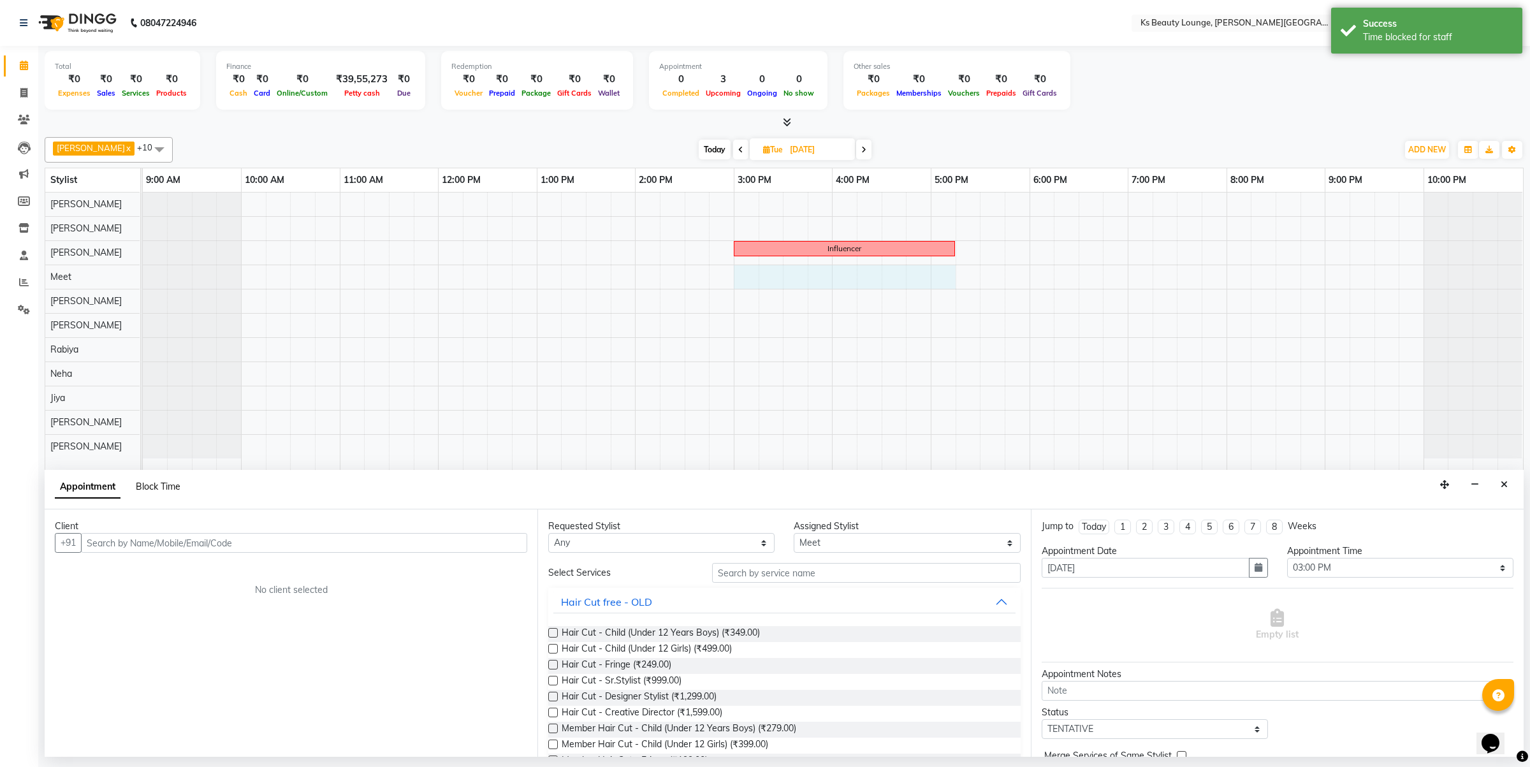
click at [147, 489] on span "Block Time" at bounding box center [158, 486] width 45 height 11
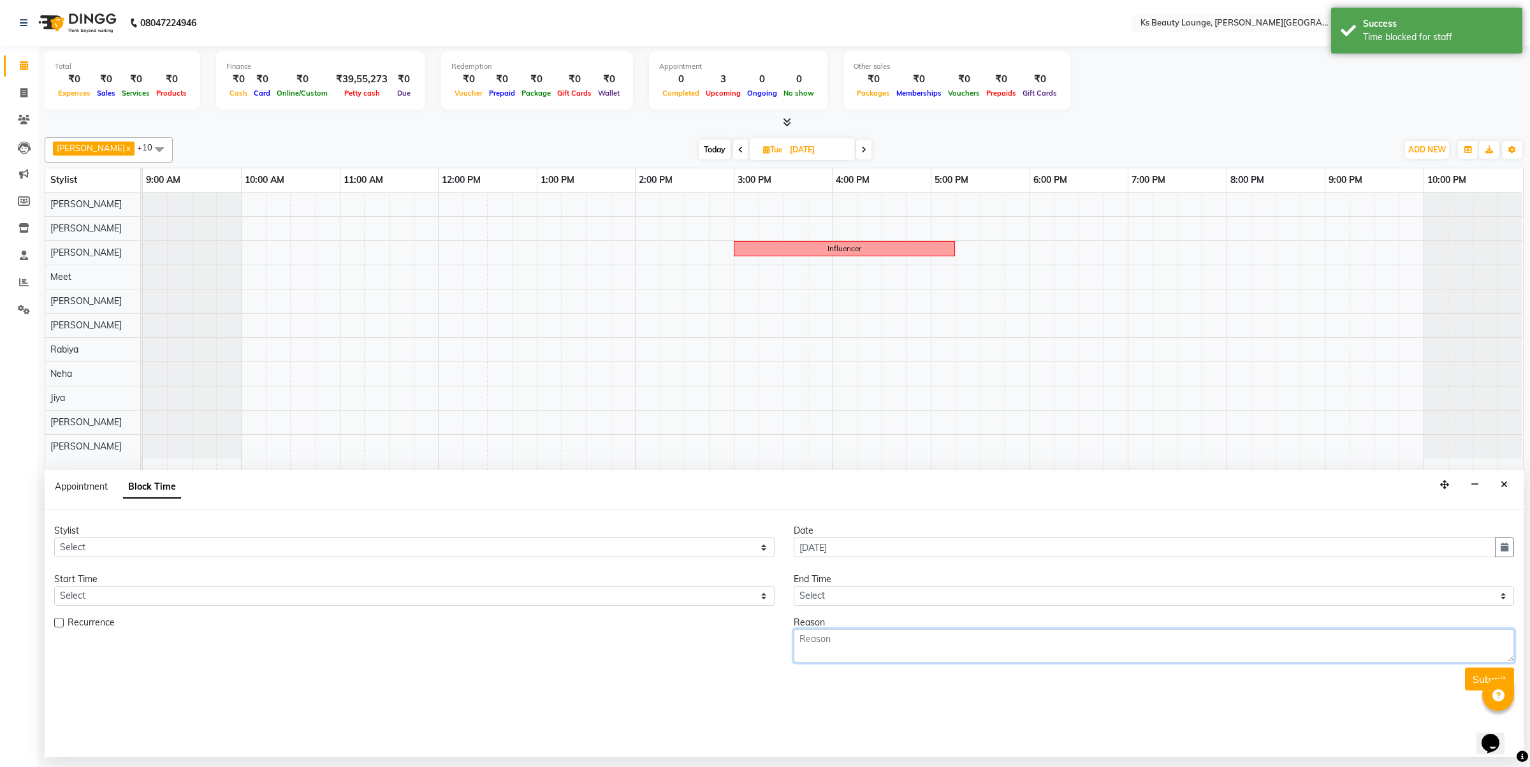
click at [856, 641] on textarea at bounding box center [1153, 645] width 720 height 33
type textarea "influencer"
click at [1471, 674] on button "Submit" at bounding box center [1489, 678] width 49 height 23
click at [600, 609] on form "Stylist Select Ali Shaikh Ayesha Bhim Sharma Farheen Heena Khan Jibi Jiya Kavil…" at bounding box center [783, 607] width 1459 height 166
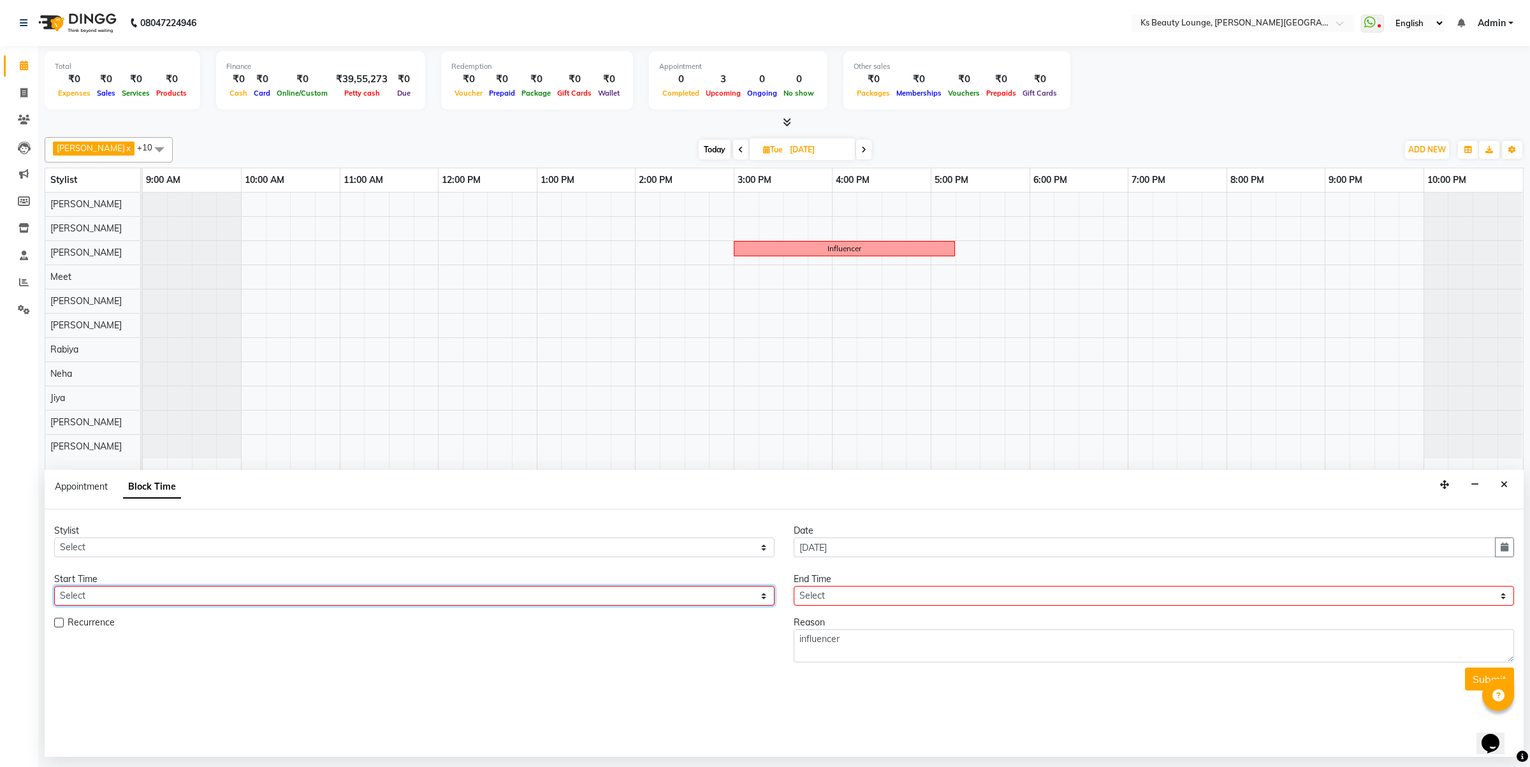
click at [606, 602] on select "Select" at bounding box center [414, 596] width 720 height 20
click at [1504, 489] on icon "Close" at bounding box center [1503, 484] width 7 height 9
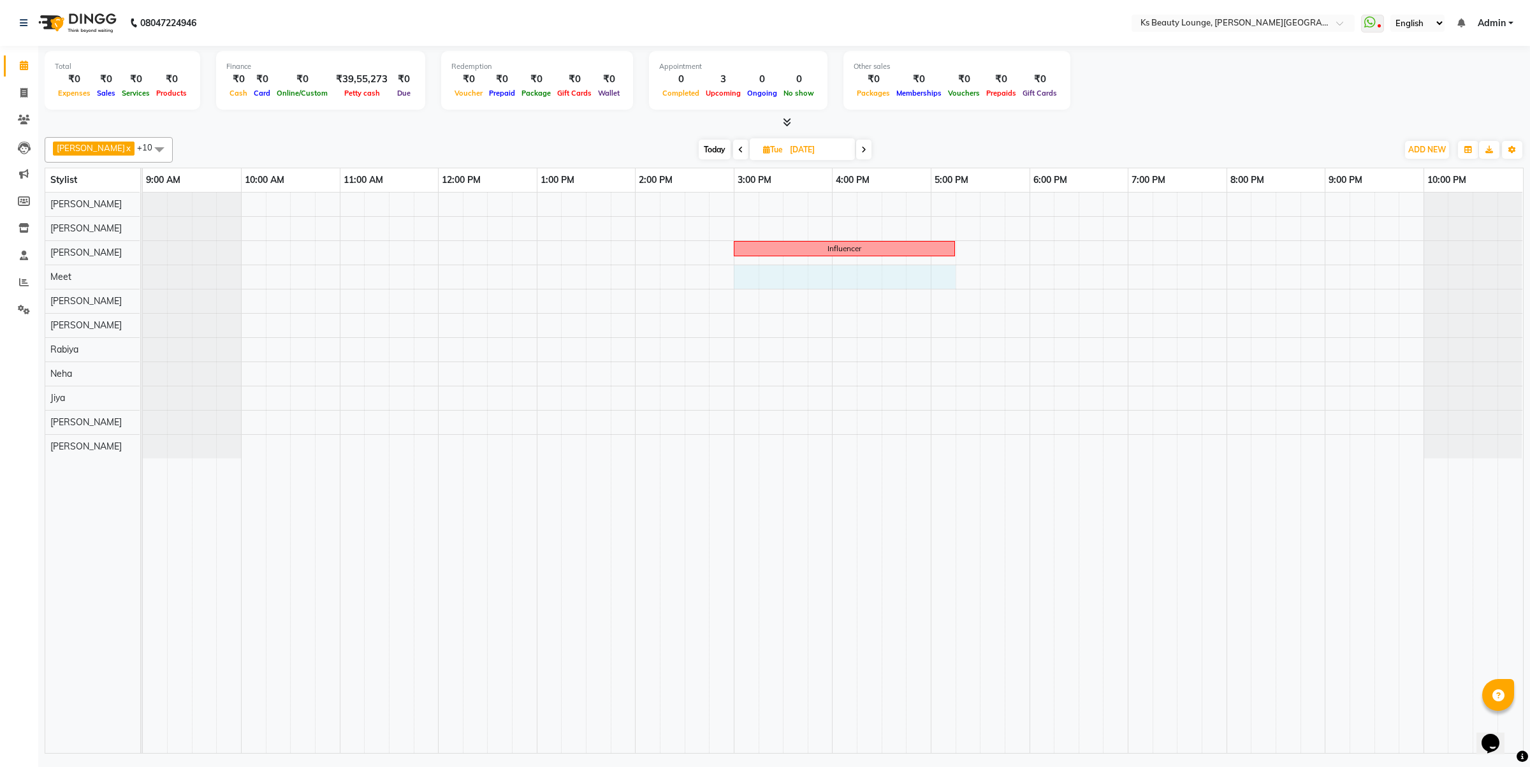
drag, startPoint x: 734, startPoint y: 284, endPoint x: 945, endPoint y: 290, distance: 211.0
click at [945, 290] on tr at bounding box center [832, 472] width 1379 height 560
select select "71060"
select select "900"
select select "tentative"
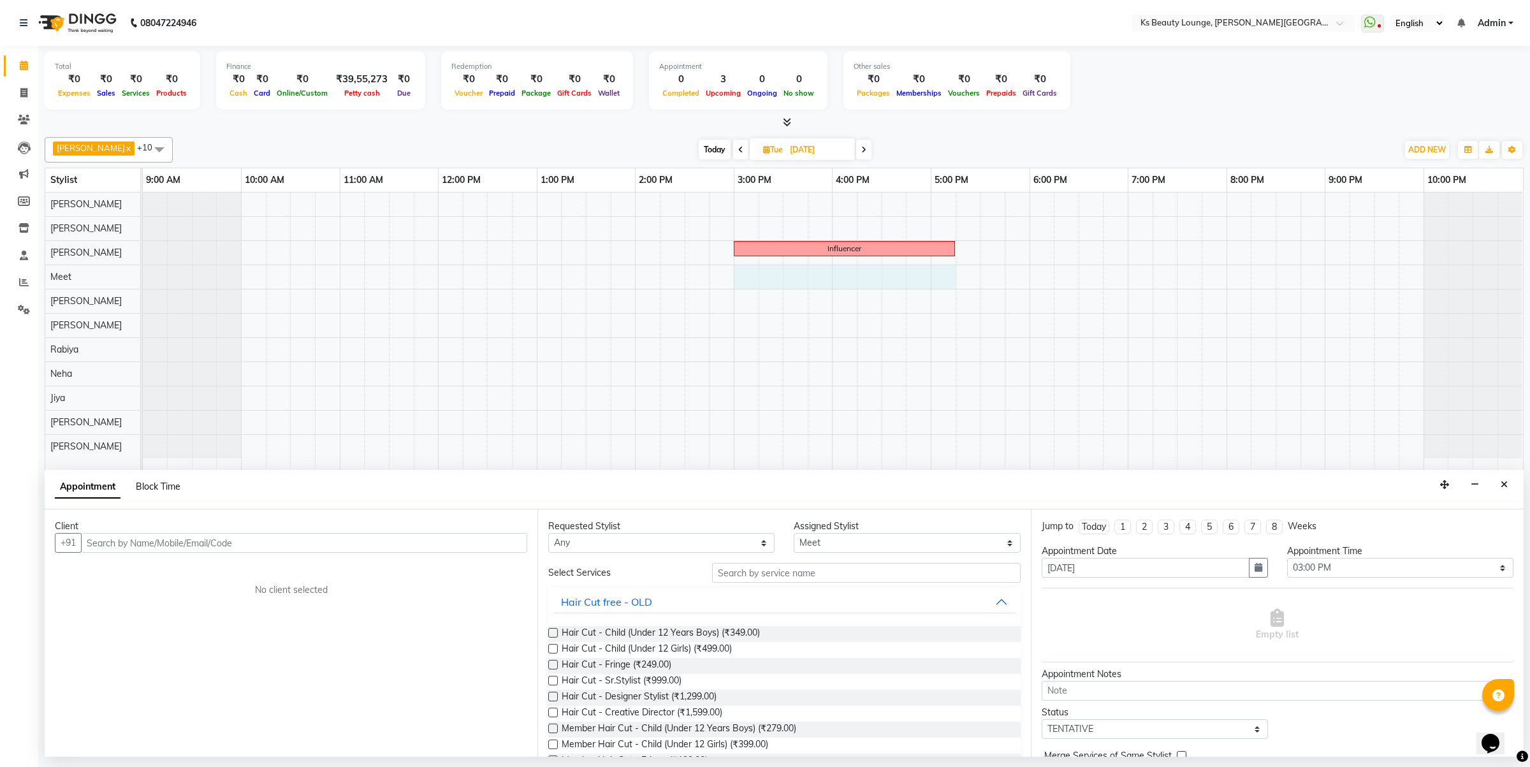
click at [159, 484] on span "Block Time" at bounding box center [158, 486] width 45 height 11
select select "71060"
select select "900"
select select "1035"
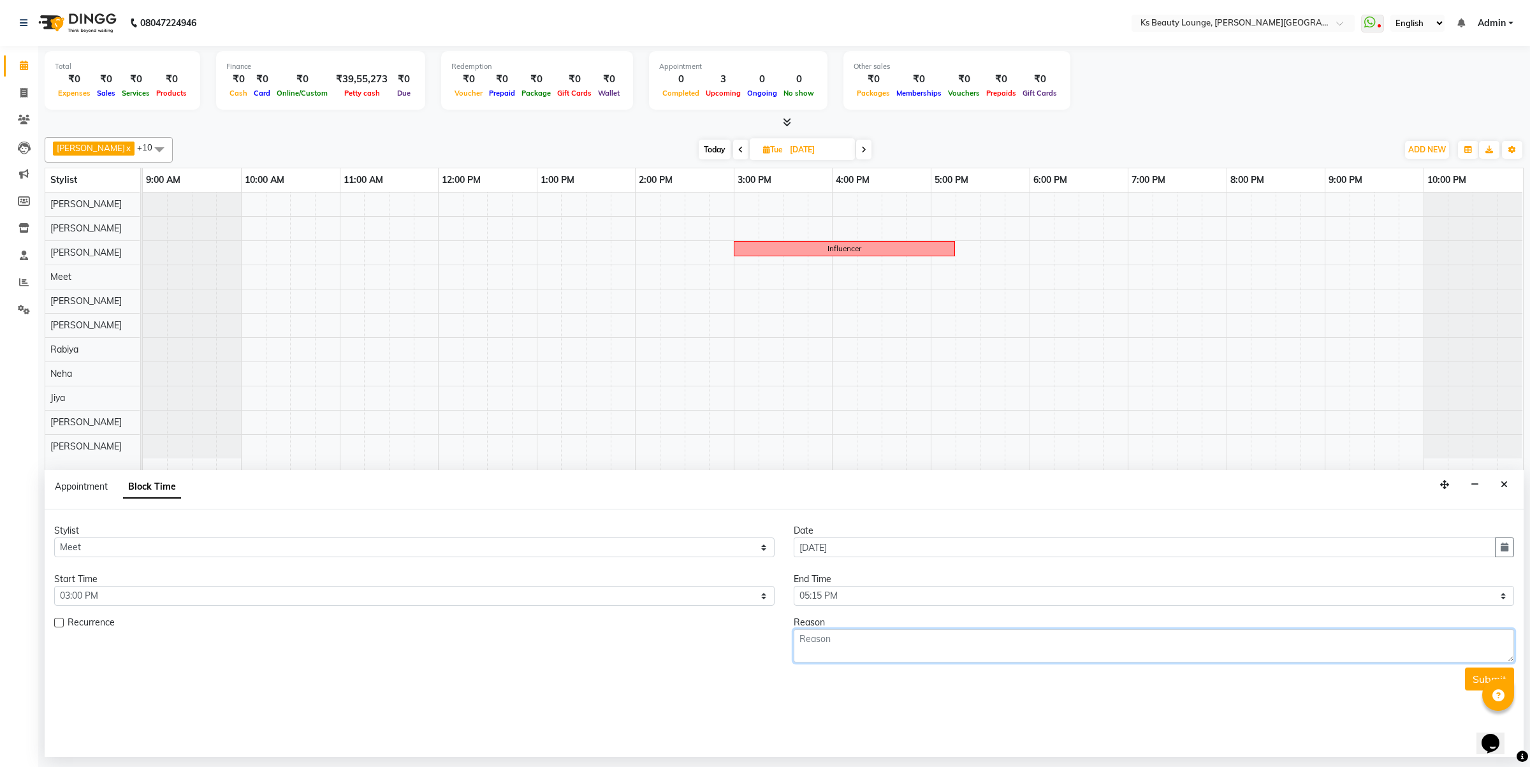
click at [865, 642] on textarea at bounding box center [1153, 645] width 720 height 33
type textarea "Influencer"
click at [1472, 677] on button "Submit" at bounding box center [1489, 678] width 49 height 23
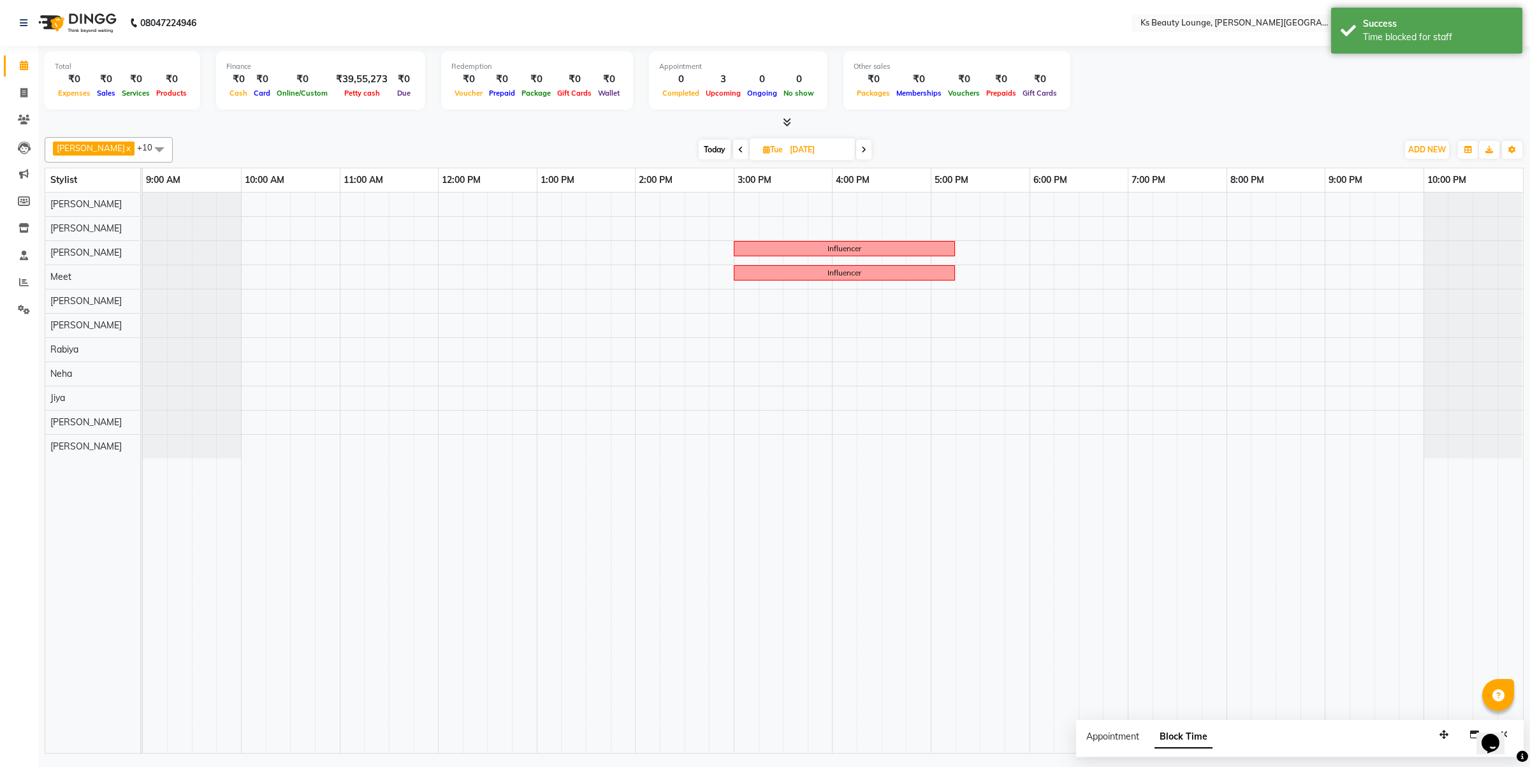
click at [699, 151] on span "Today" at bounding box center [715, 150] width 32 height 20
type input "[DATE]"
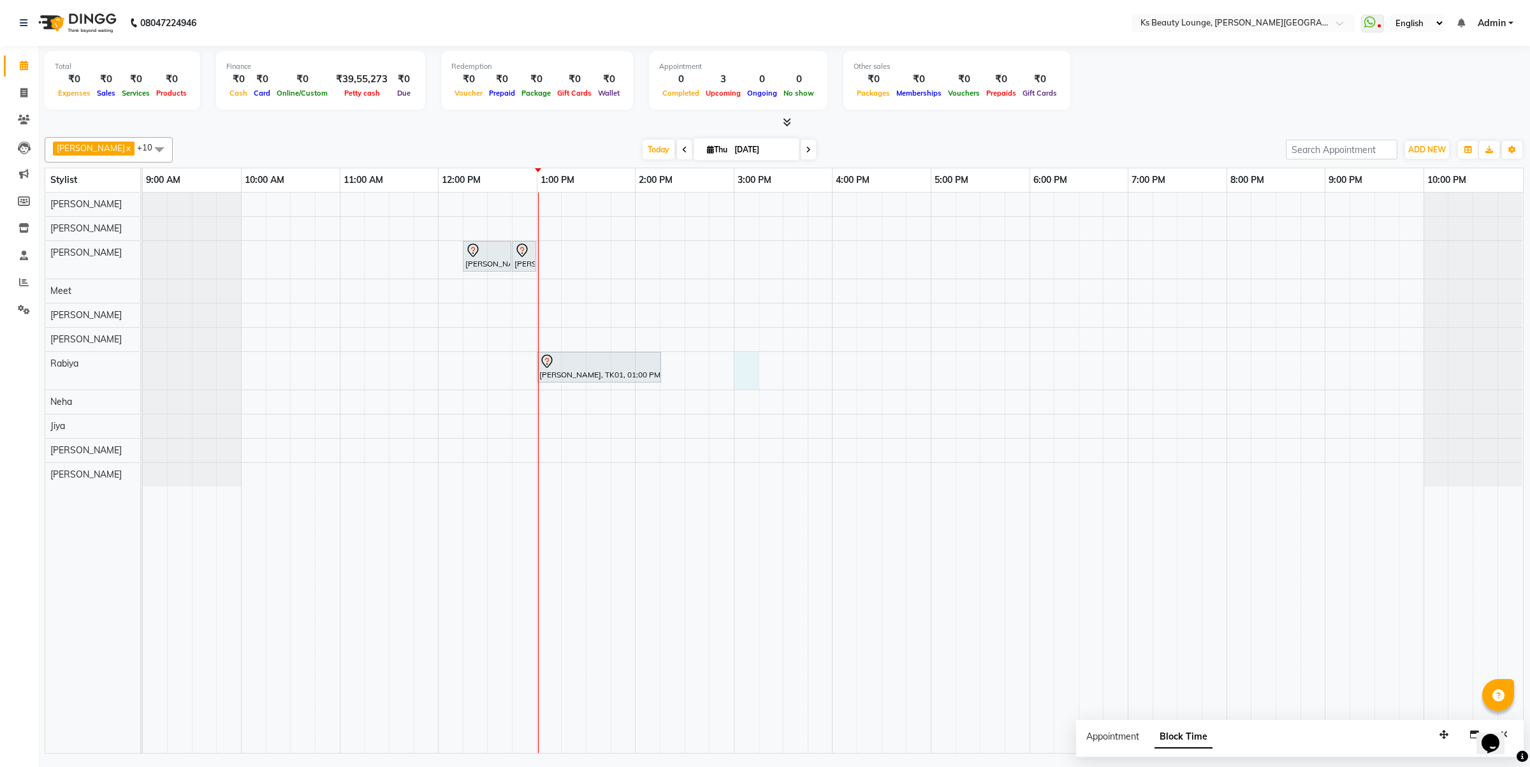
click at [744, 365] on div "Bhamini Mehta, TK01, 12:15 PM-12:45 PM, Member Haircut - Designer Stylist Bhami…" at bounding box center [833, 472] width 1380 height 560
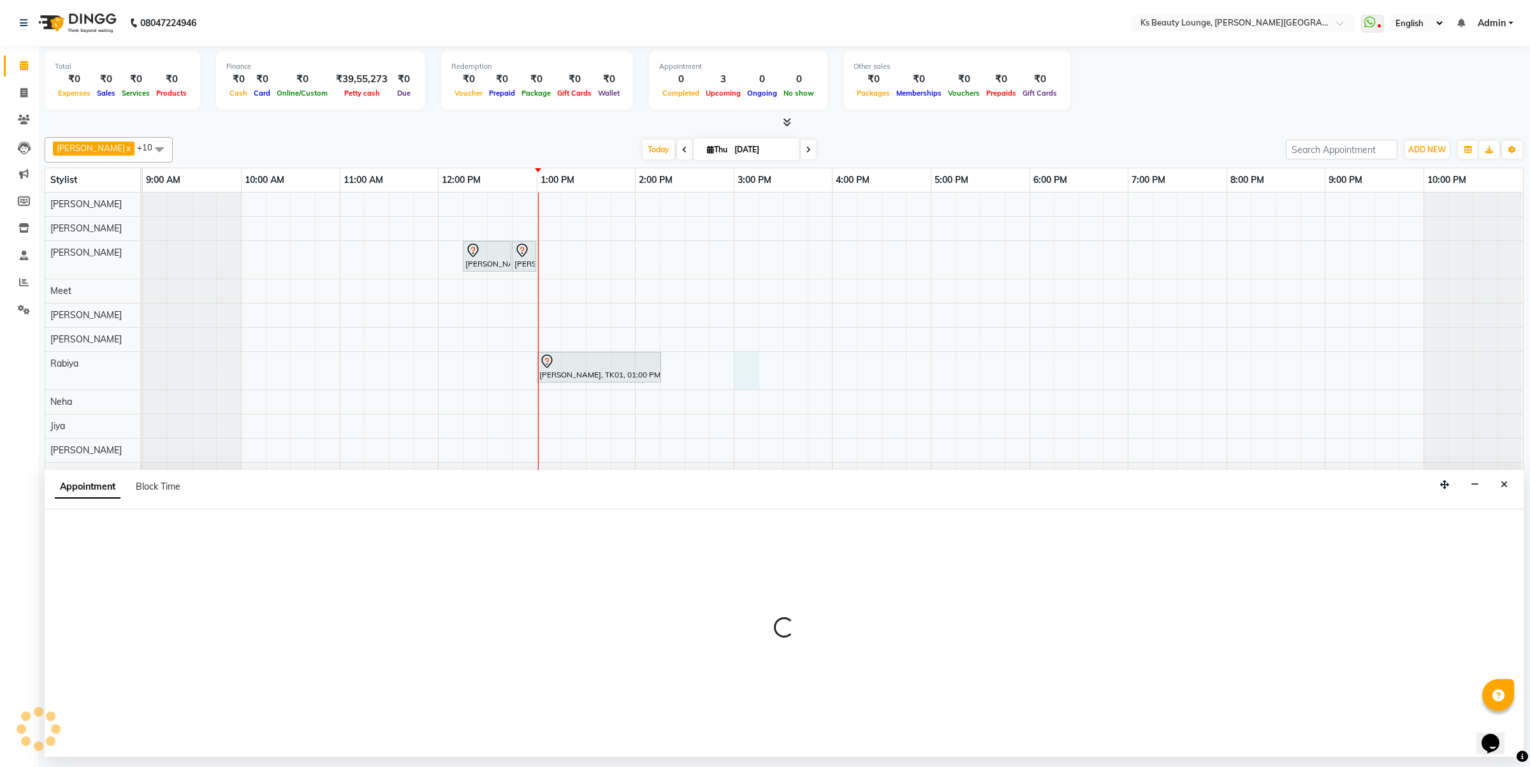
select select "79670"
select select "tentative"
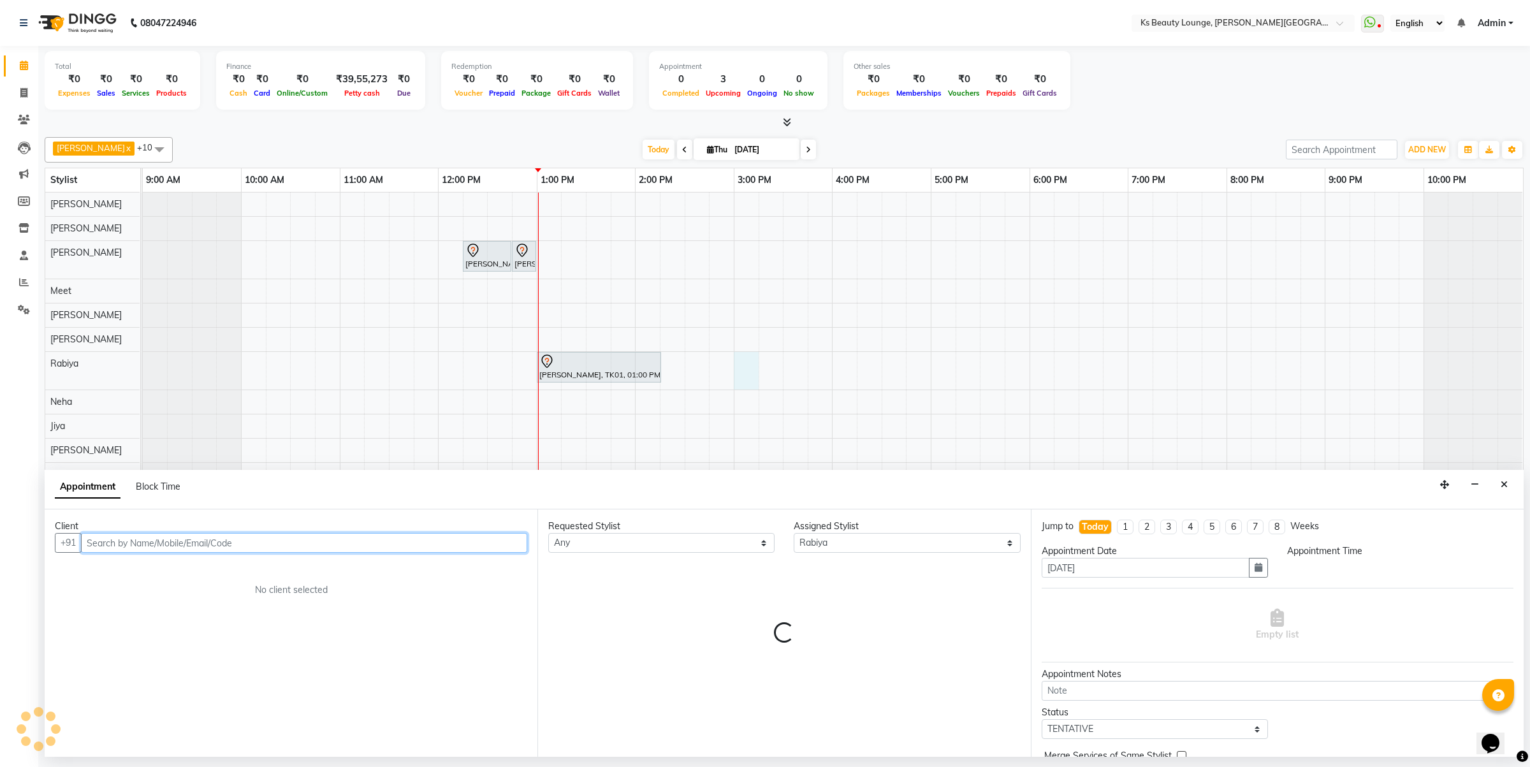
select select "900"
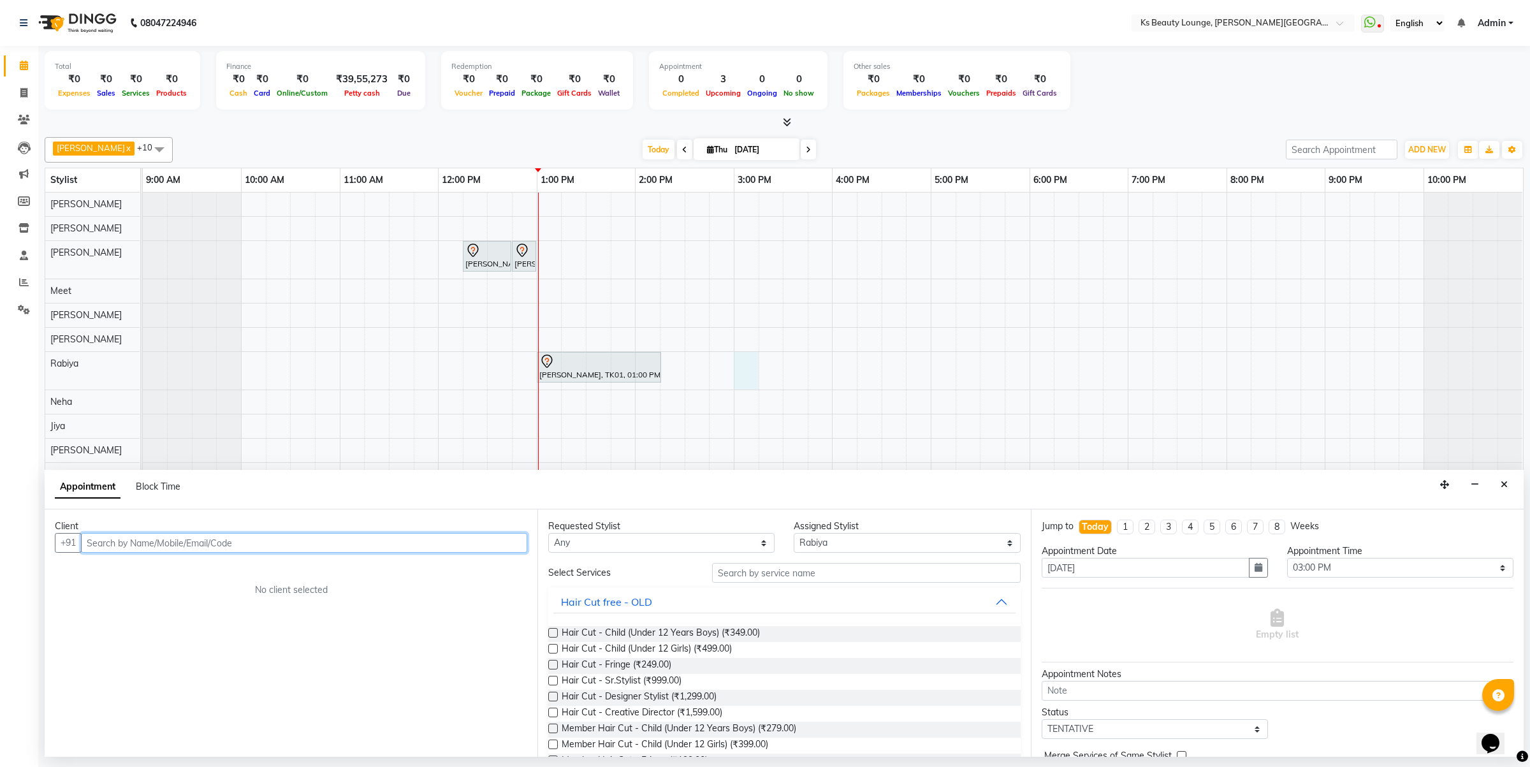
click at [241, 537] on input "text" at bounding box center [304, 543] width 446 height 20
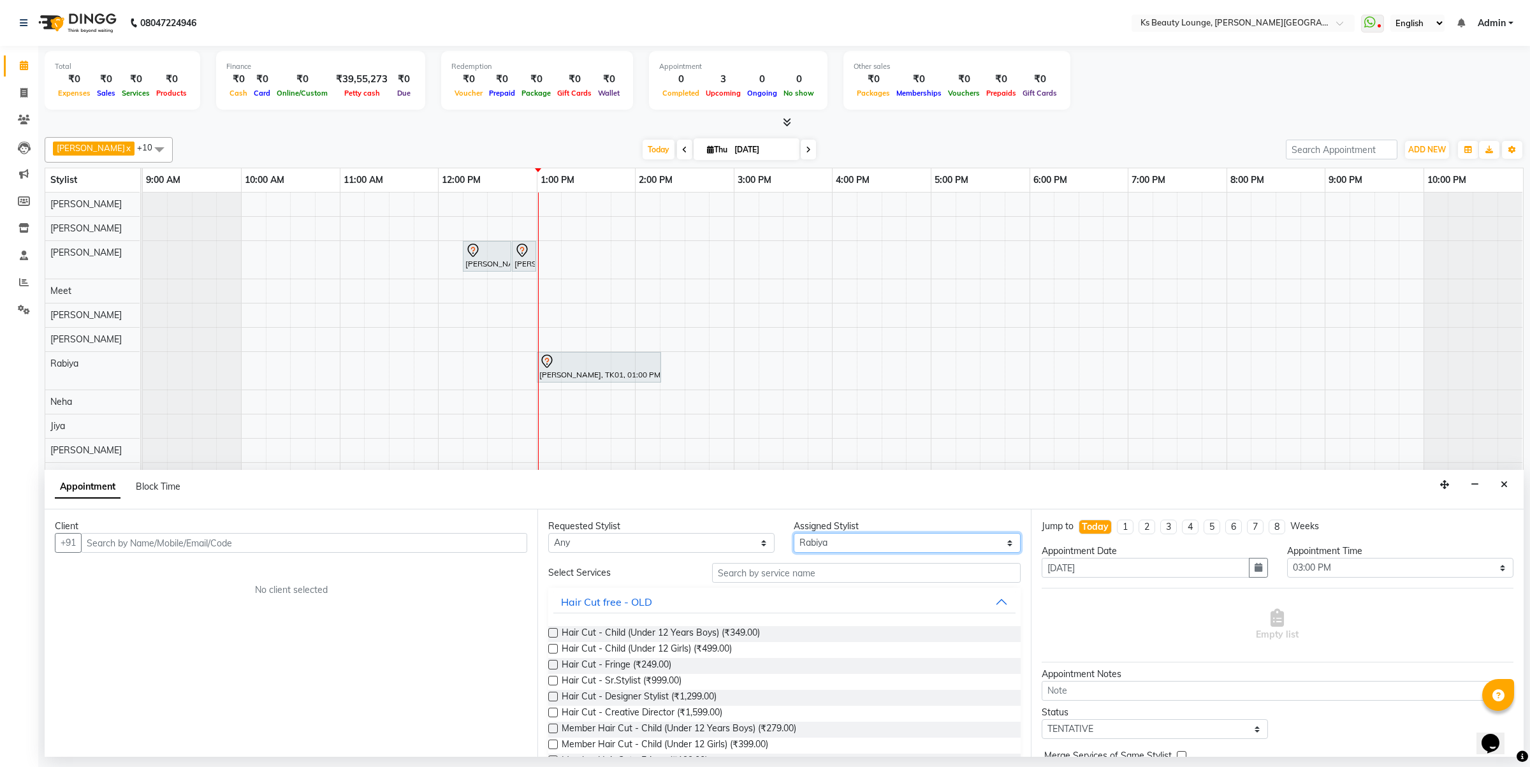
click at [843, 542] on select "Select [PERSON_NAME] [PERSON_NAME] [PERSON_NAME] [PERSON_NAME] [PERSON_NAME] Me…" at bounding box center [906, 543] width 226 height 20
select select "63547"
click at [793, 533] on select "Select [PERSON_NAME] [PERSON_NAME] [PERSON_NAME] [PERSON_NAME] [PERSON_NAME] Me…" at bounding box center [906, 543] width 226 height 20
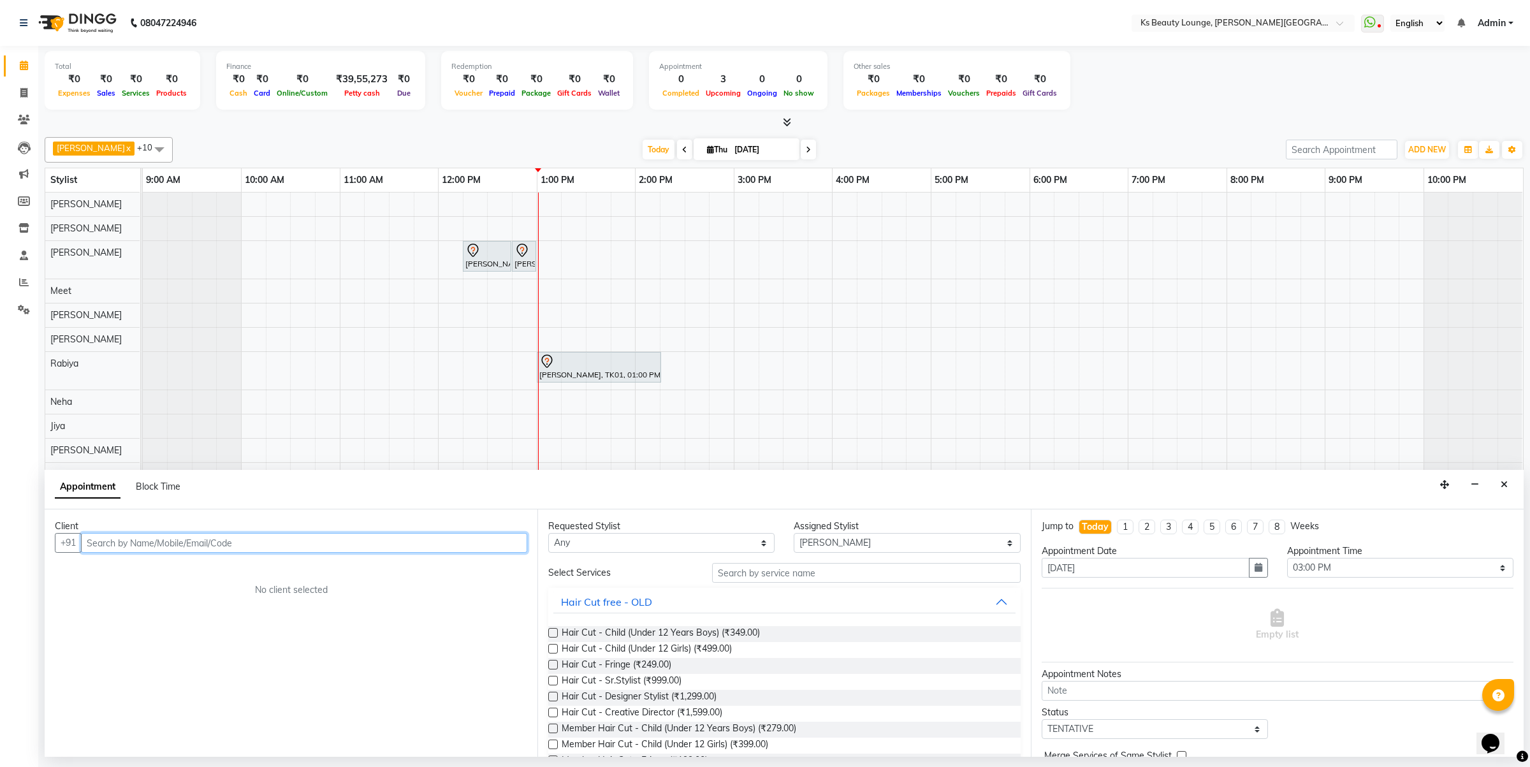
click at [422, 545] on input "text" at bounding box center [304, 543] width 446 height 20
type input "7738977389"
click at [513, 555] on div "Client +91 7738977389 Add Client No client selected" at bounding box center [291, 632] width 493 height 247
click at [511, 540] on span "Add Client" at bounding box center [500, 542] width 43 height 11
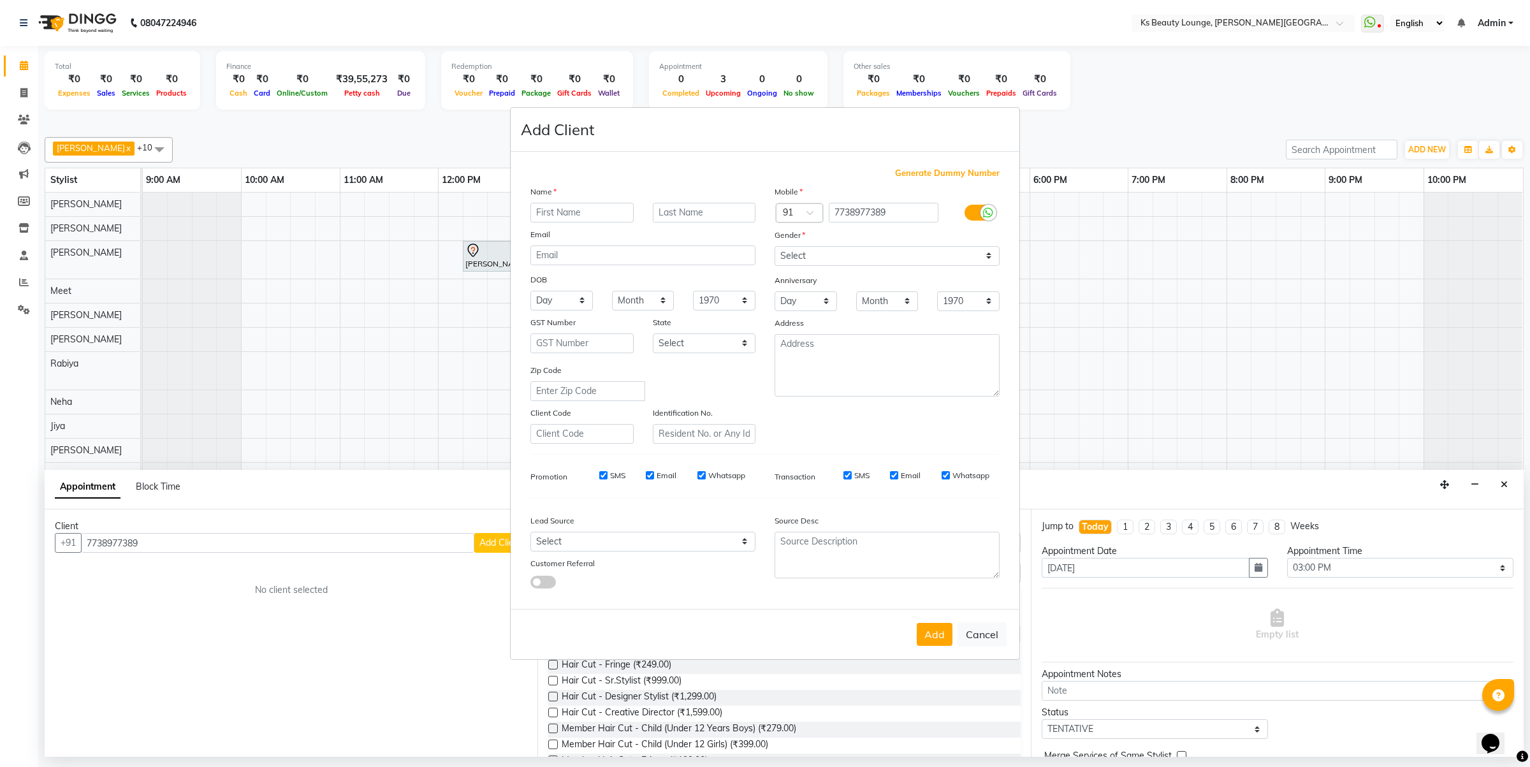
click at [575, 206] on input "text" at bounding box center [581, 213] width 103 height 20
click at [986, 629] on button "Cancel" at bounding box center [981, 634] width 49 height 24
select select
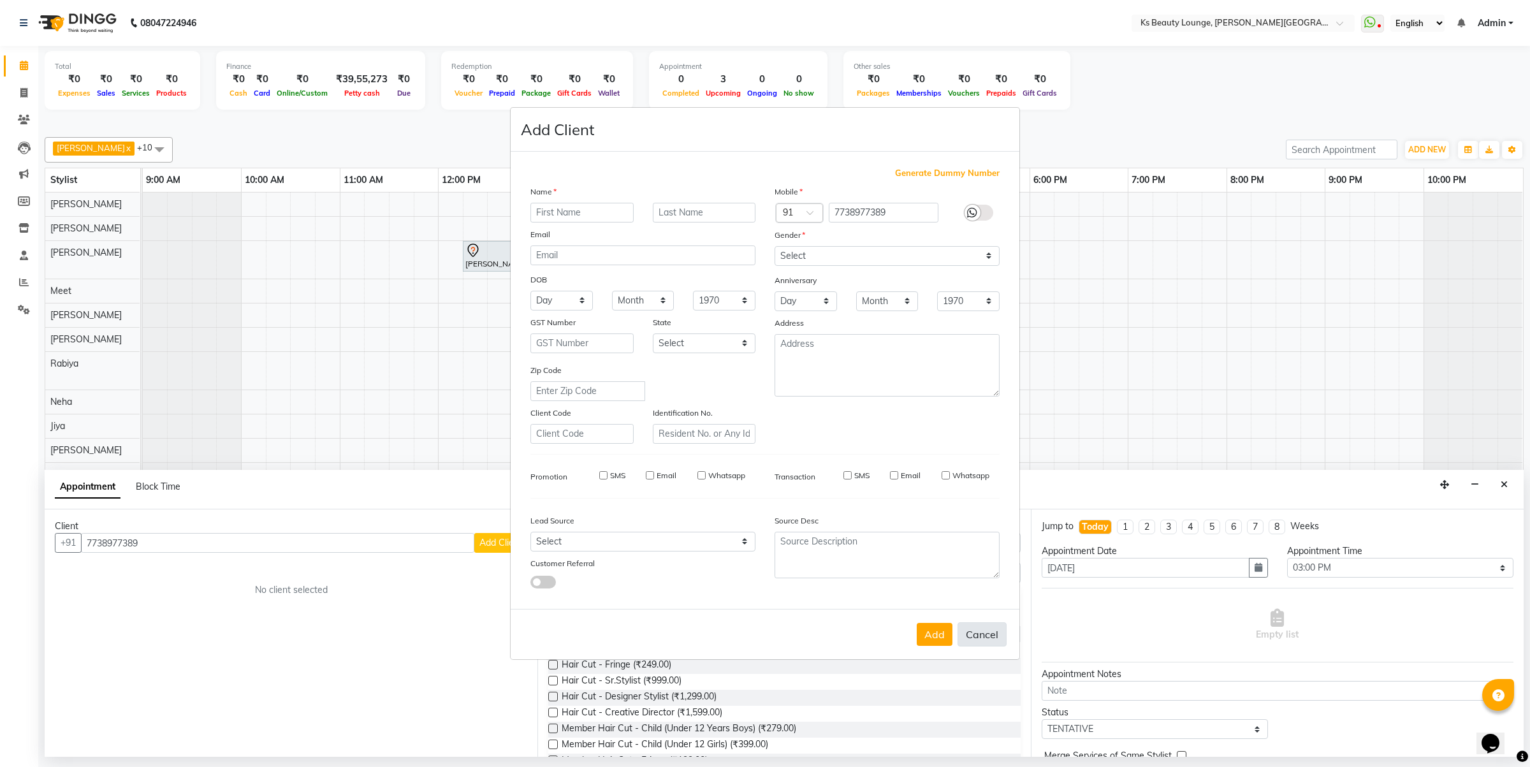
select select
checkbox input "false"
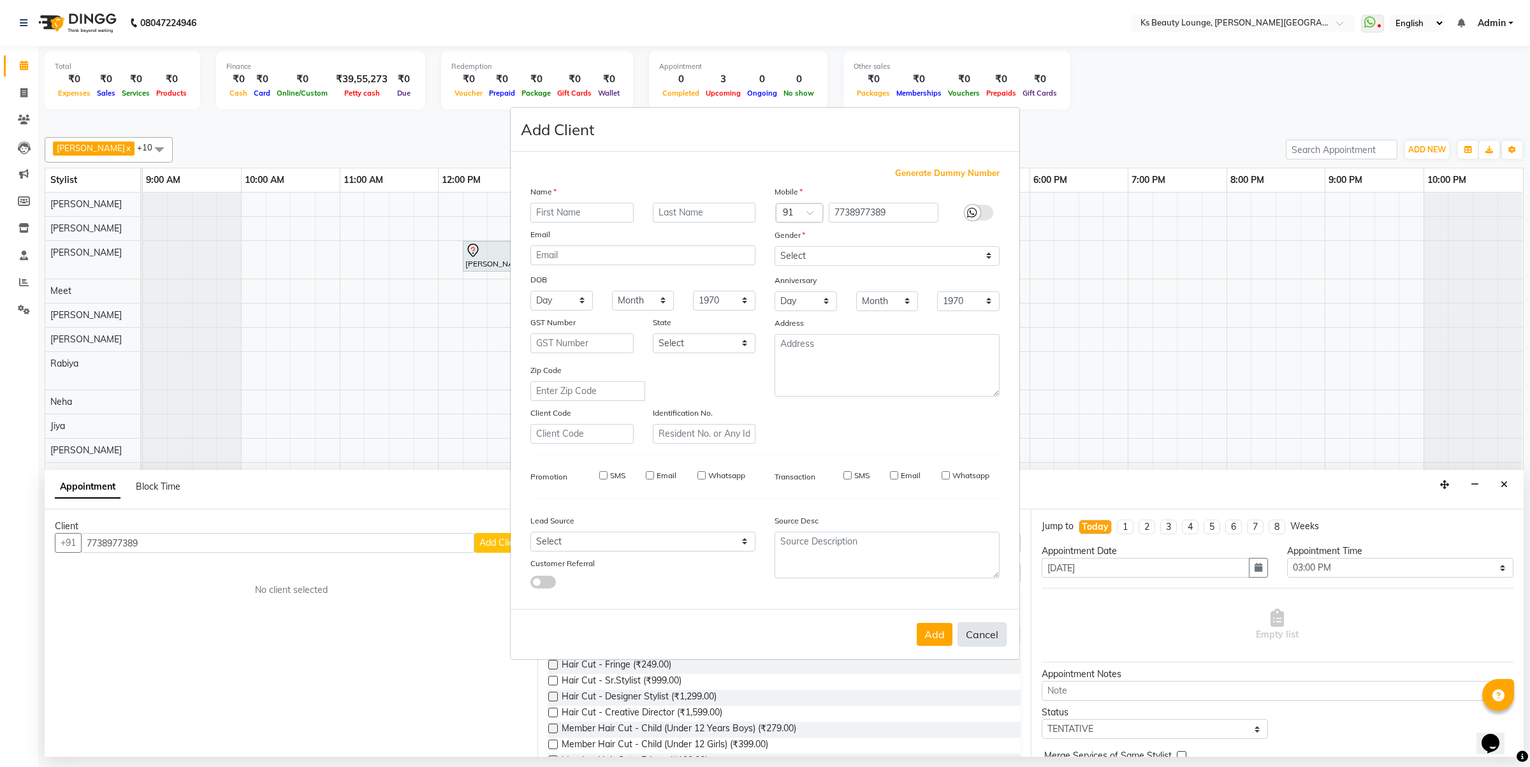
checkbox input "false"
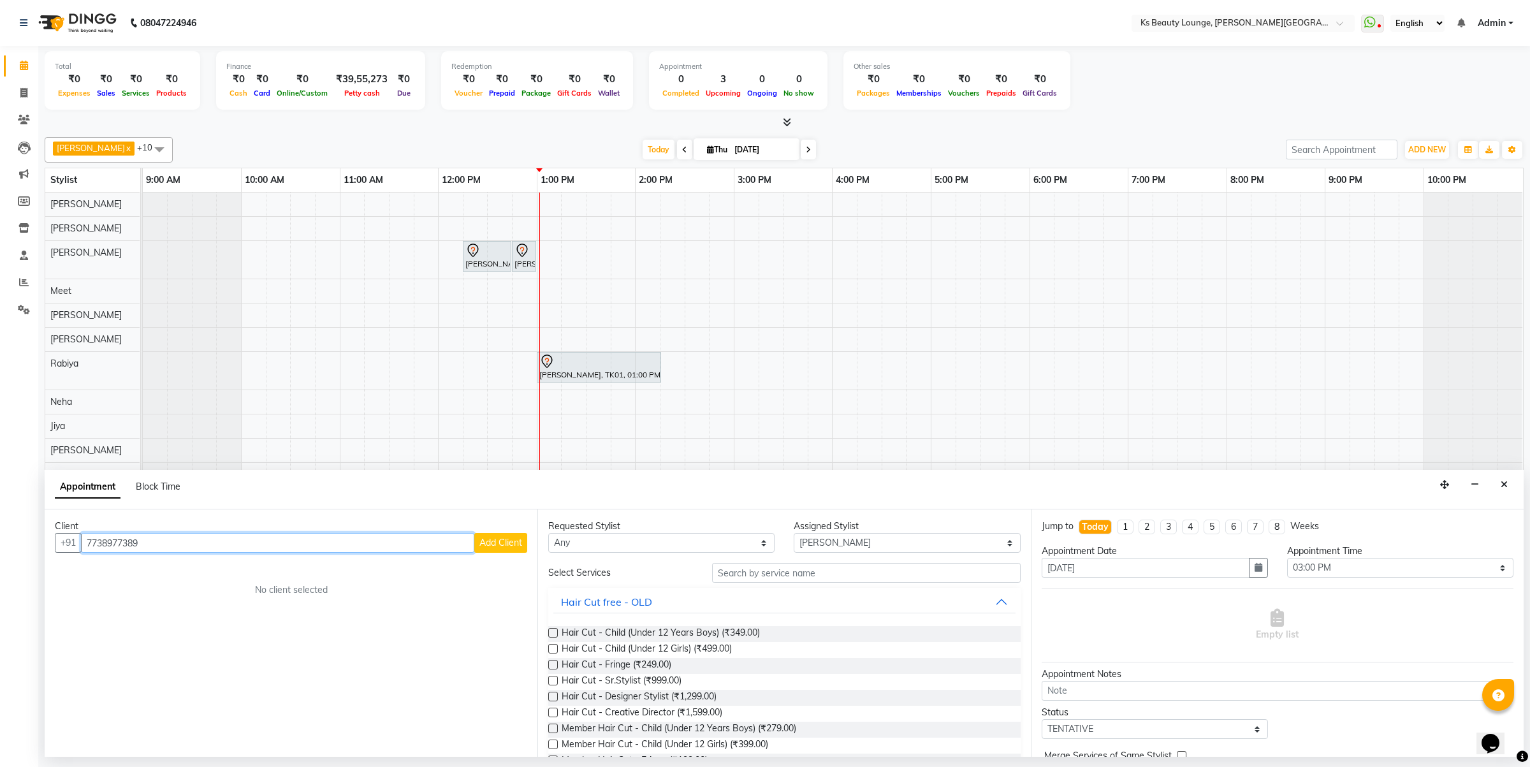
click at [303, 542] on input "7738977389" at bounding box center [277, 543] width 393 height 20
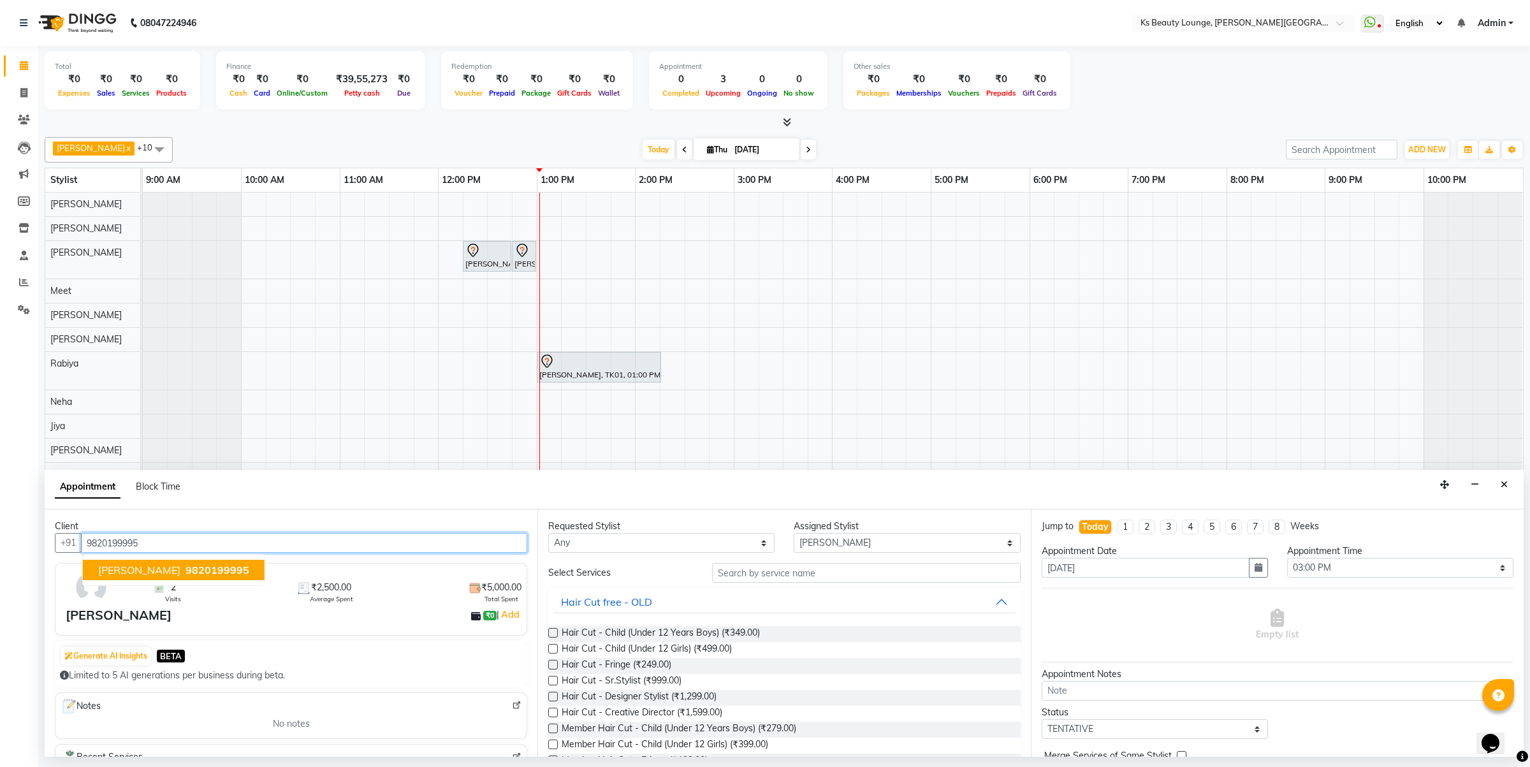
click at [128, 571] on span "[PERSON_NAME]" at bounding box center [139, 569] width 82 height 13
type input "9820199995"
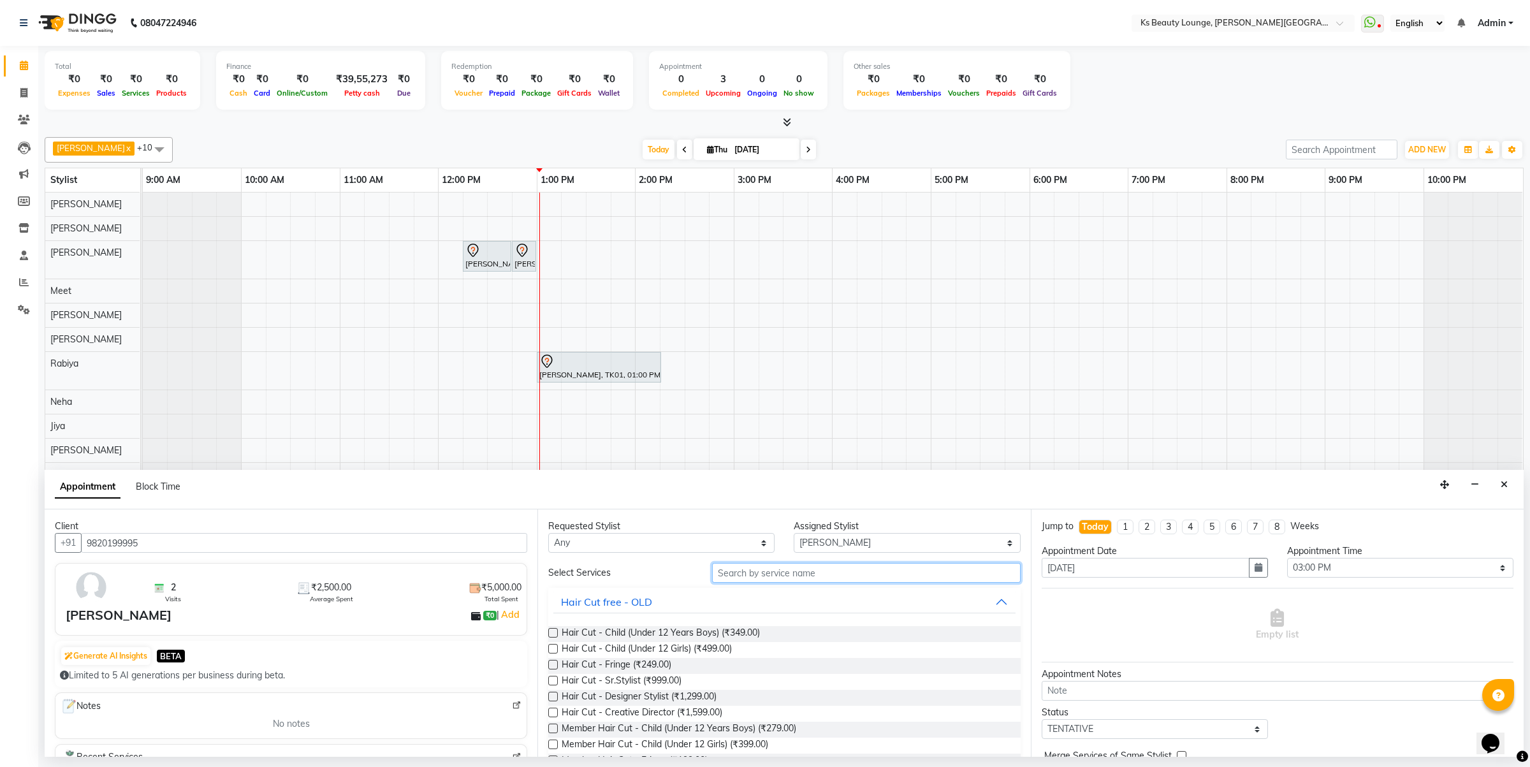
click at [843, 569] on input "text" at bounding box center [866, 573] width 308 height 20
type input "f"
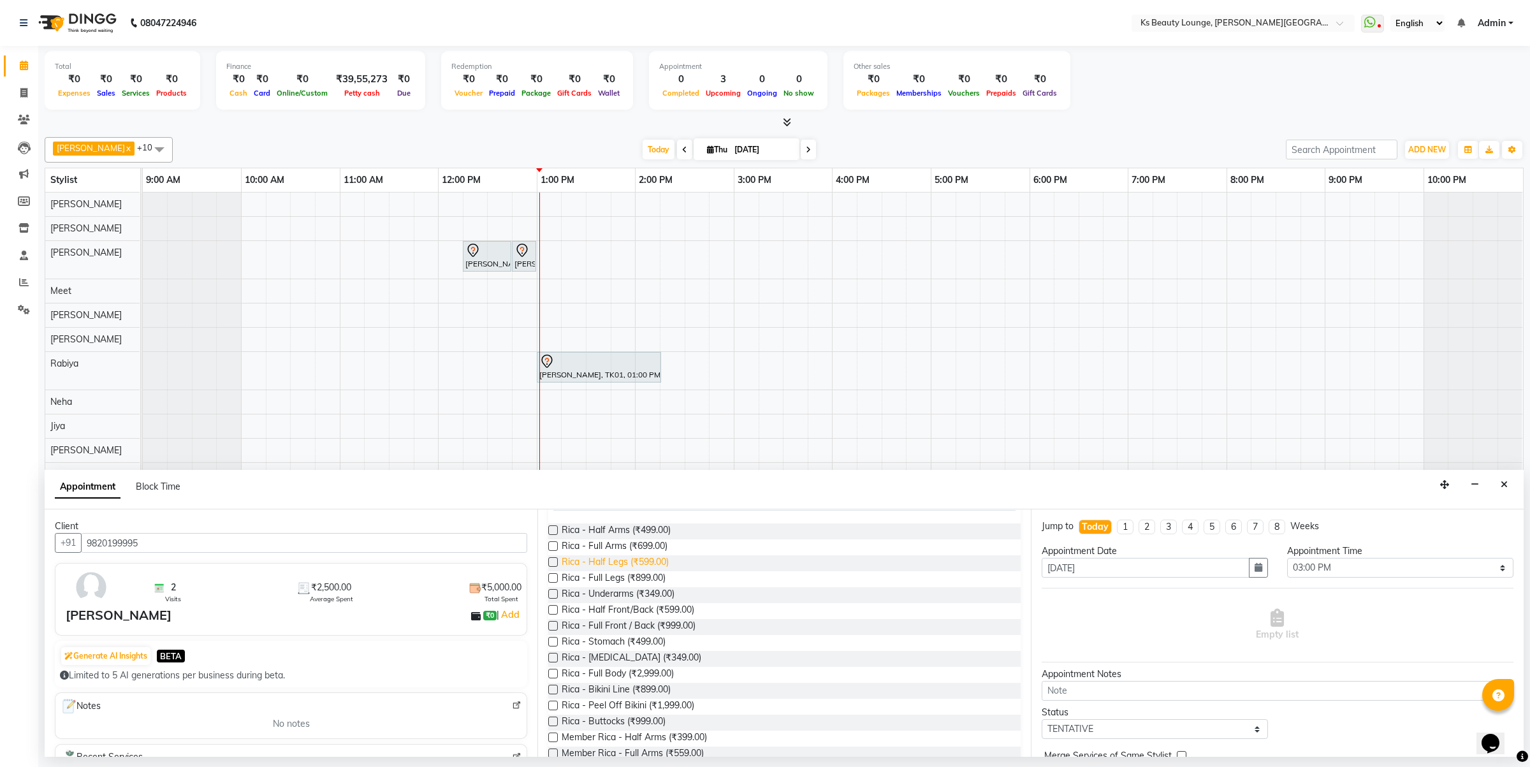
scroll to position [159, 0]
type input "rica"
click at [549, 695] on label at bounding box center [553, 696] width 10 height 10
click at [549, 695] on input "checkbox" at bounding box center [552, 697] width 8 height 8
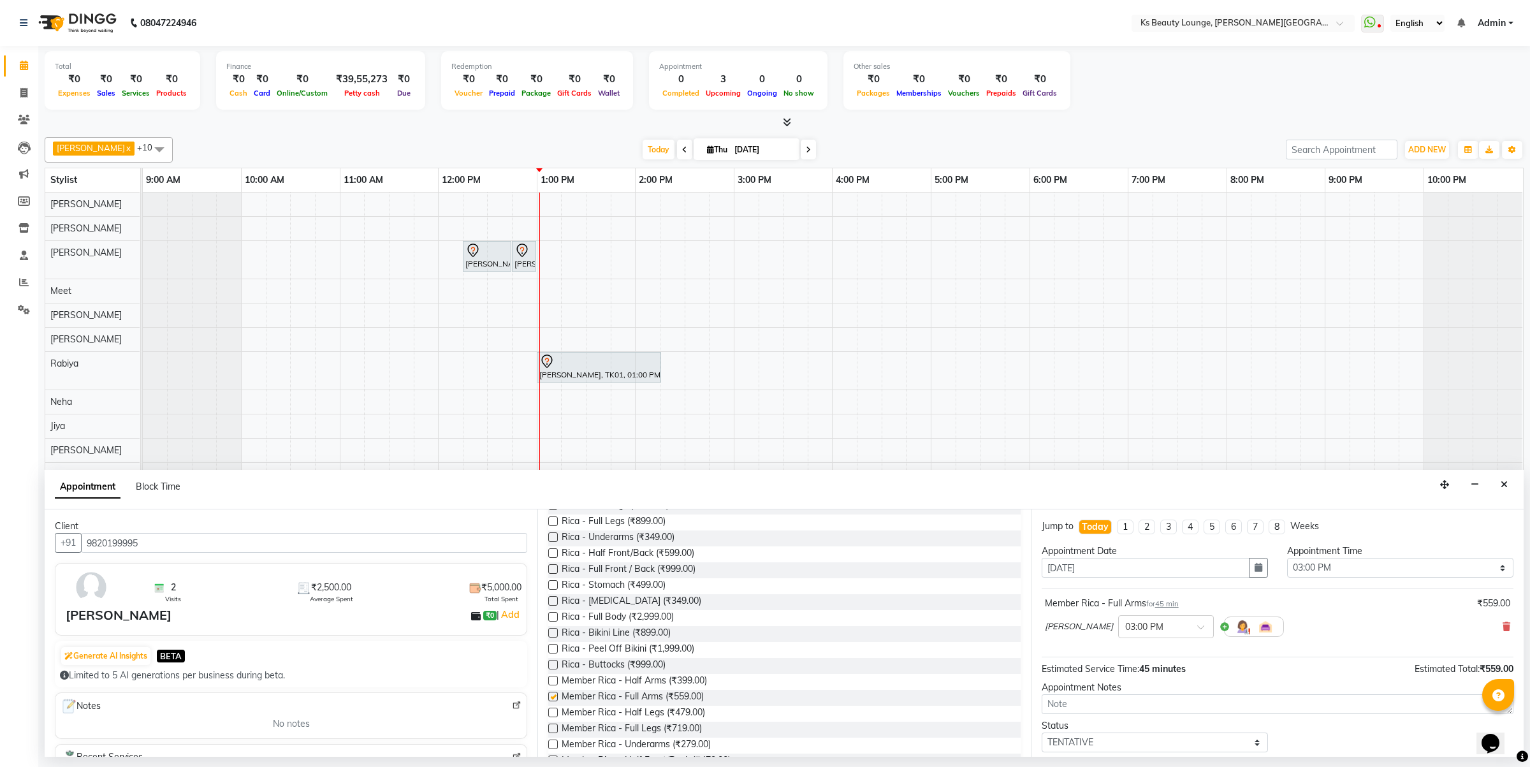
checkbox input "false"
click at [554, 714] on label at bounding box center [553, 712] width 10 height 10
click at [554, 714] on input "checkbox" at bounding box center [552, 713] width 8 height 8
checkbox input "false"
click at [550, 732] on label at bounding box center [553, 728] width 10 height 10
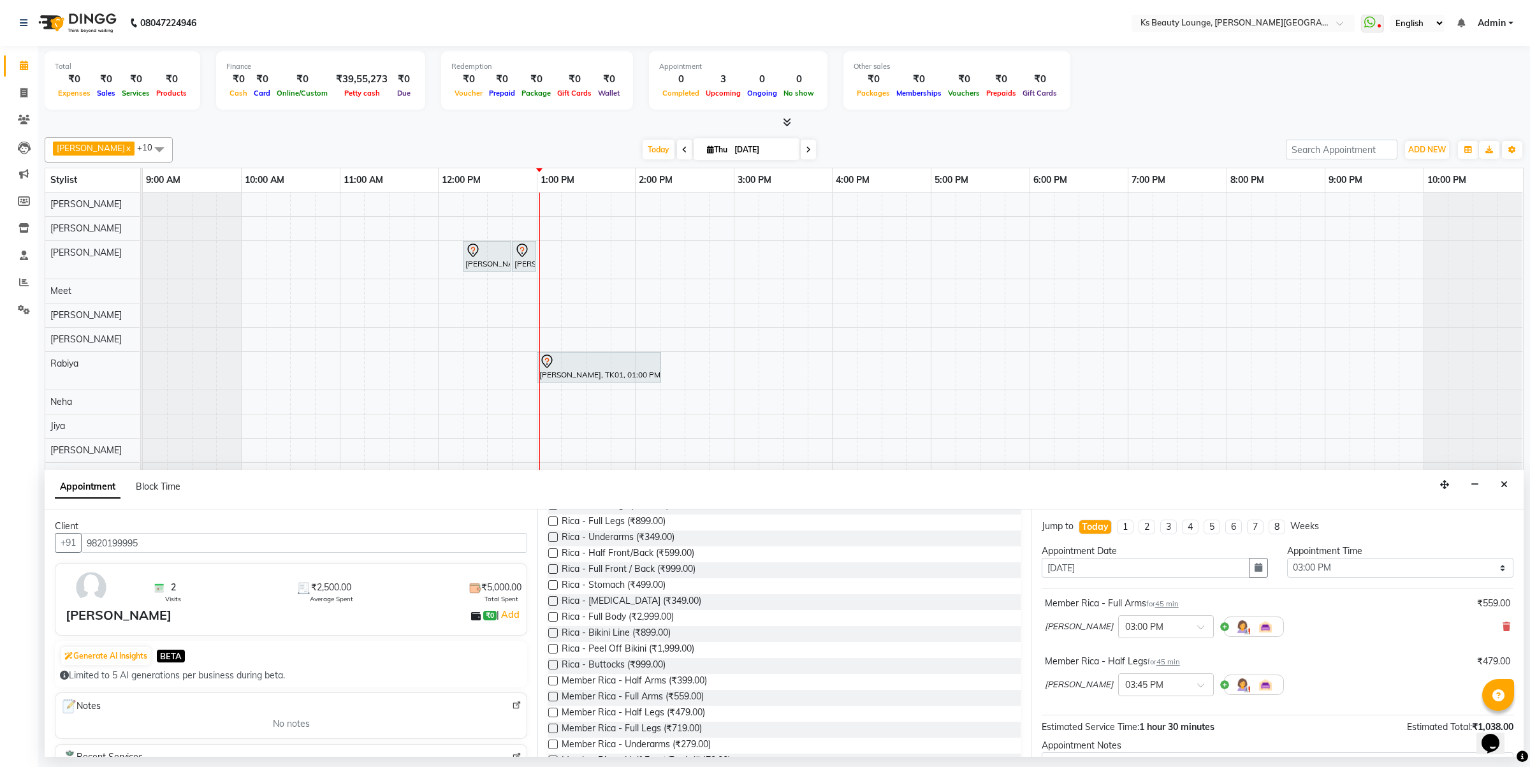
click at [550, 732] on input "checkbox" at bounding box center [552, 729] width 8 height 8
checkbox input "false"
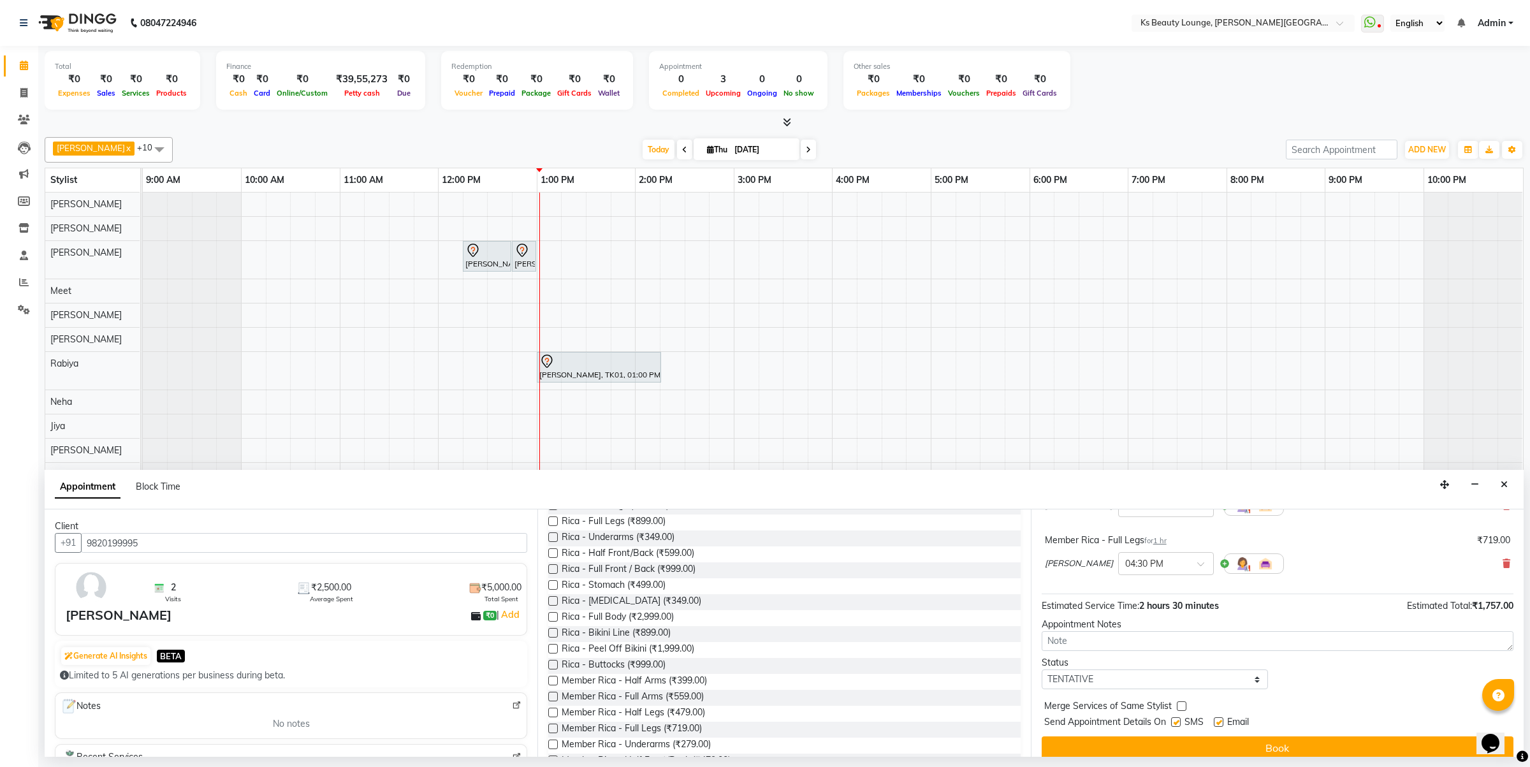
scroll to position [192, 0]
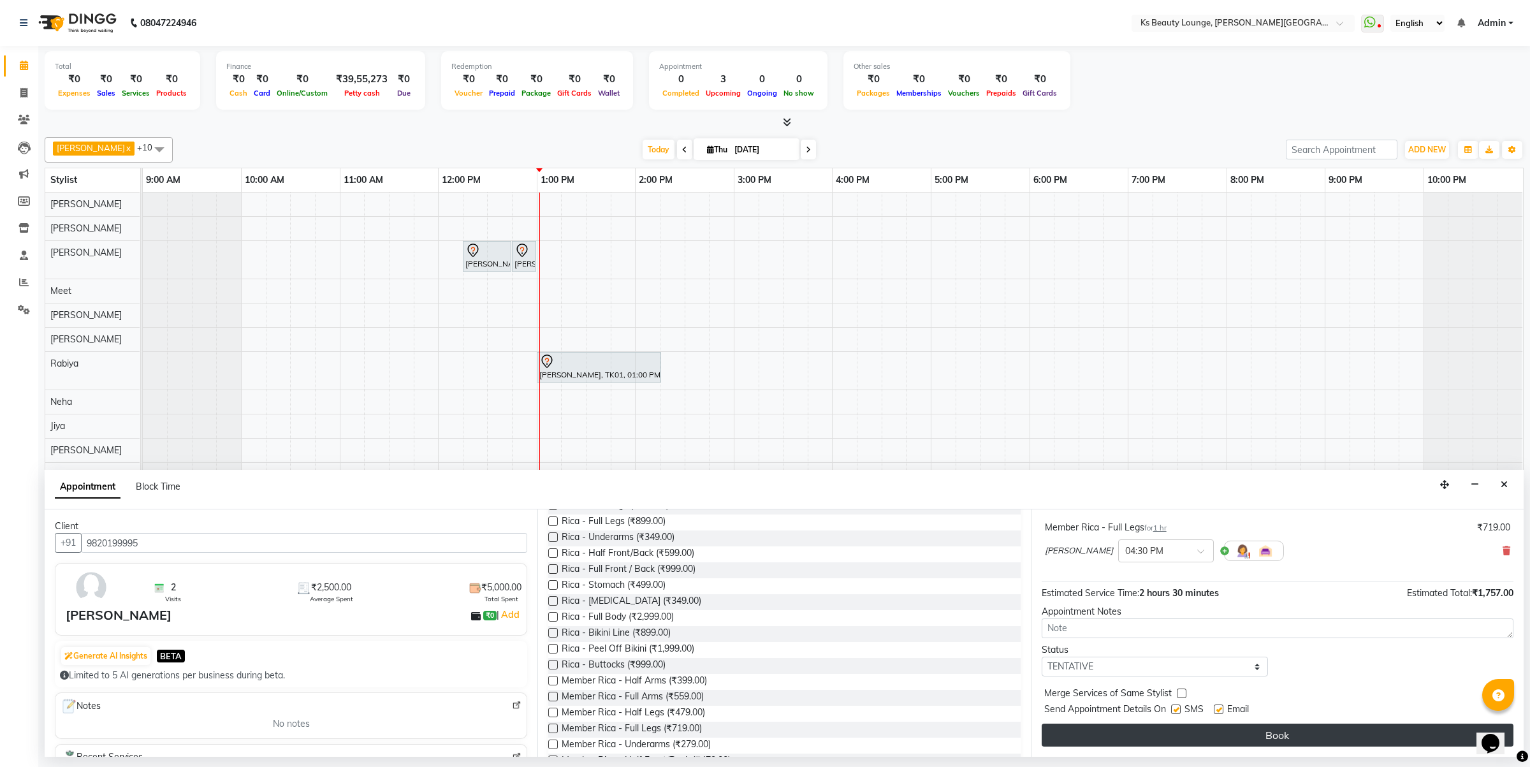
click at [1141, 730] on button "Book" at bounding box center [1277, 734] width 472 height 23
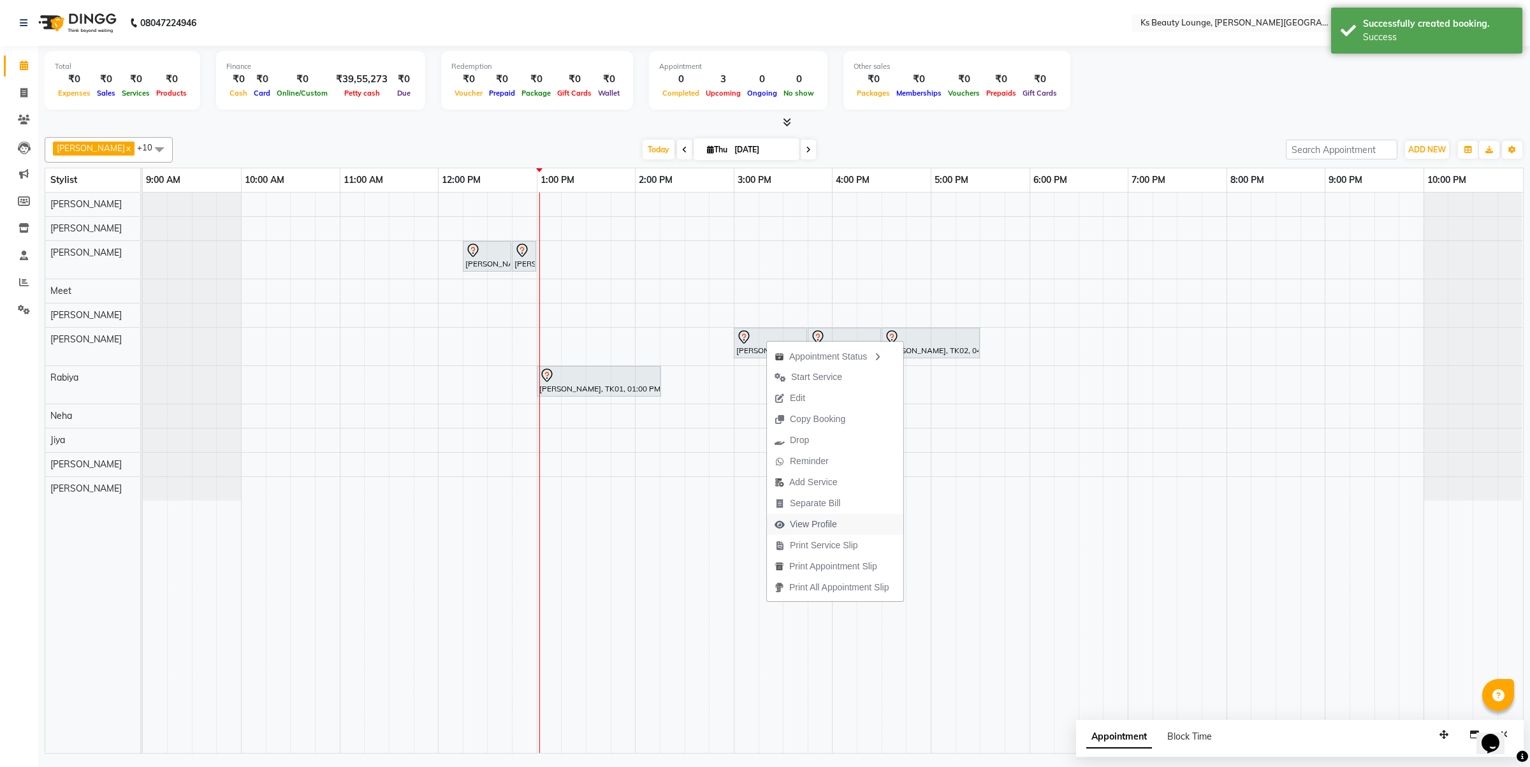
click at [832, 531] on span "View Profile" at bounding box center [806, 524] width 78 height 21
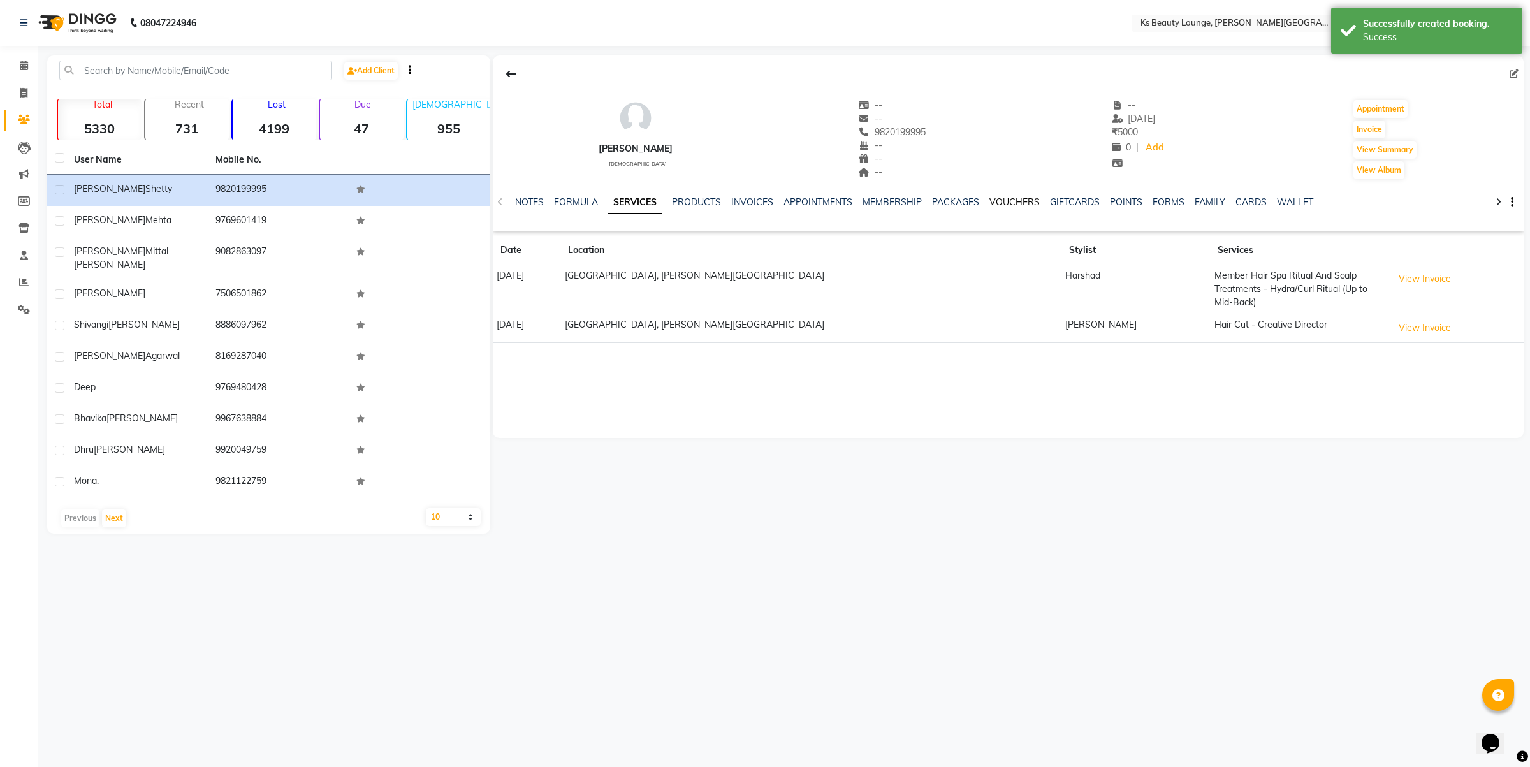
click at [1015, 198] on link "VOUCHERS" at bounding box center [1014, 201] width 50 height 11
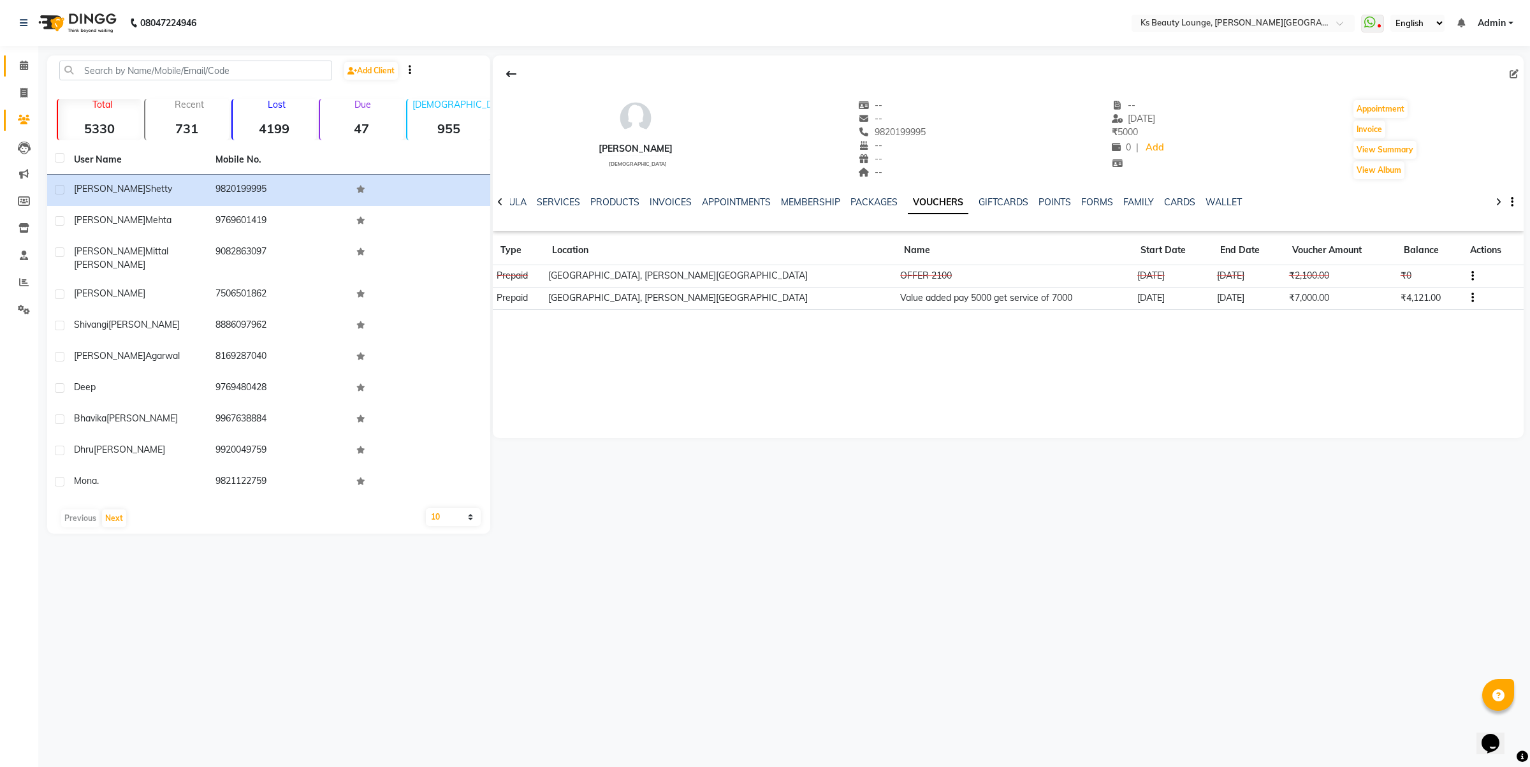
click at [23, 75] on link "Calendar" at bounding box center [19, 65] width 31 height 21
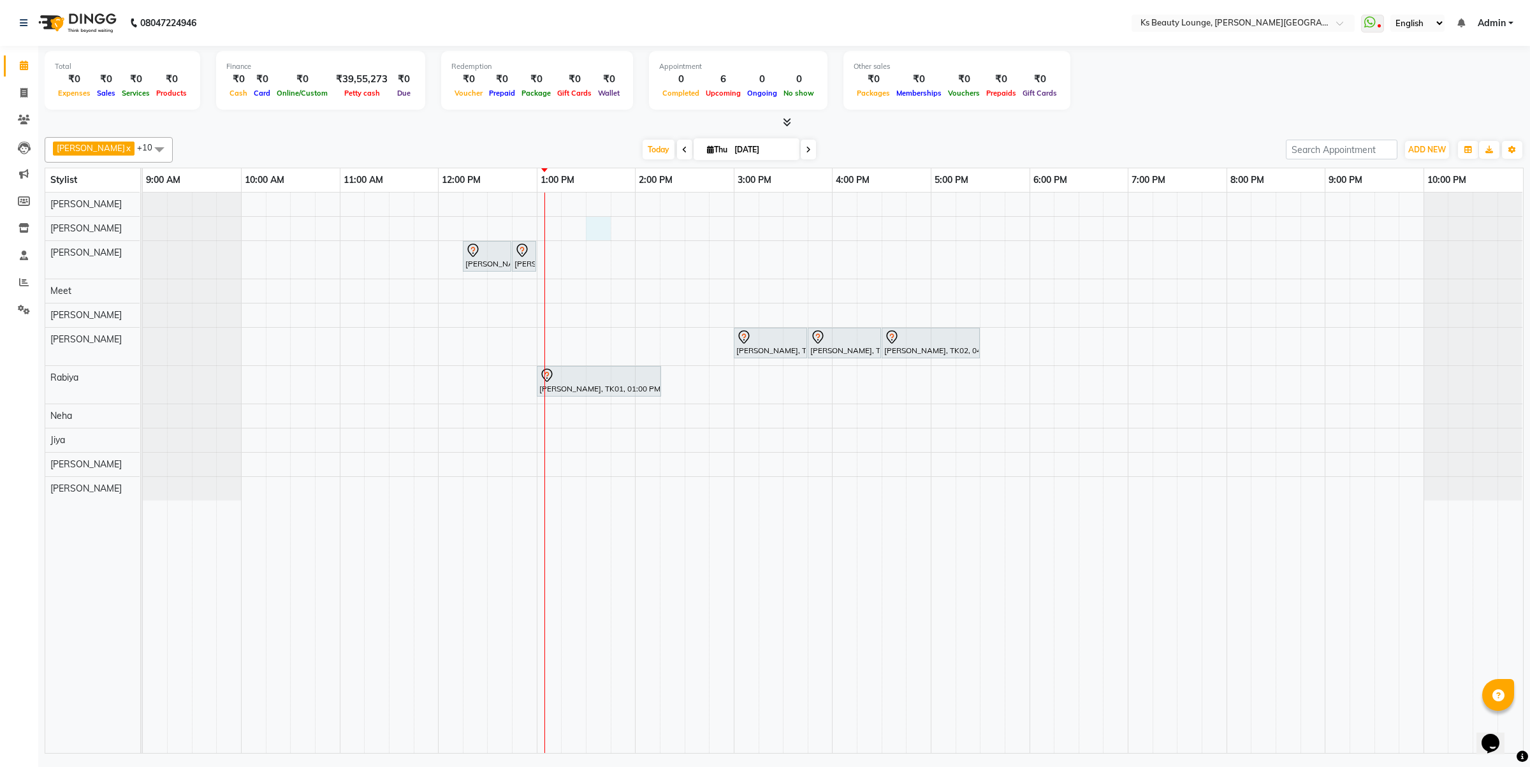
click at [607, 231] on div "Bhamini Mehta, TK01, 12:15 PM-12:45 PM, Member Haircut - Designer Stylist Bhami…" at bounding box center [833, 472] width 1380 height 560
select select "58074"
select select "tentative"
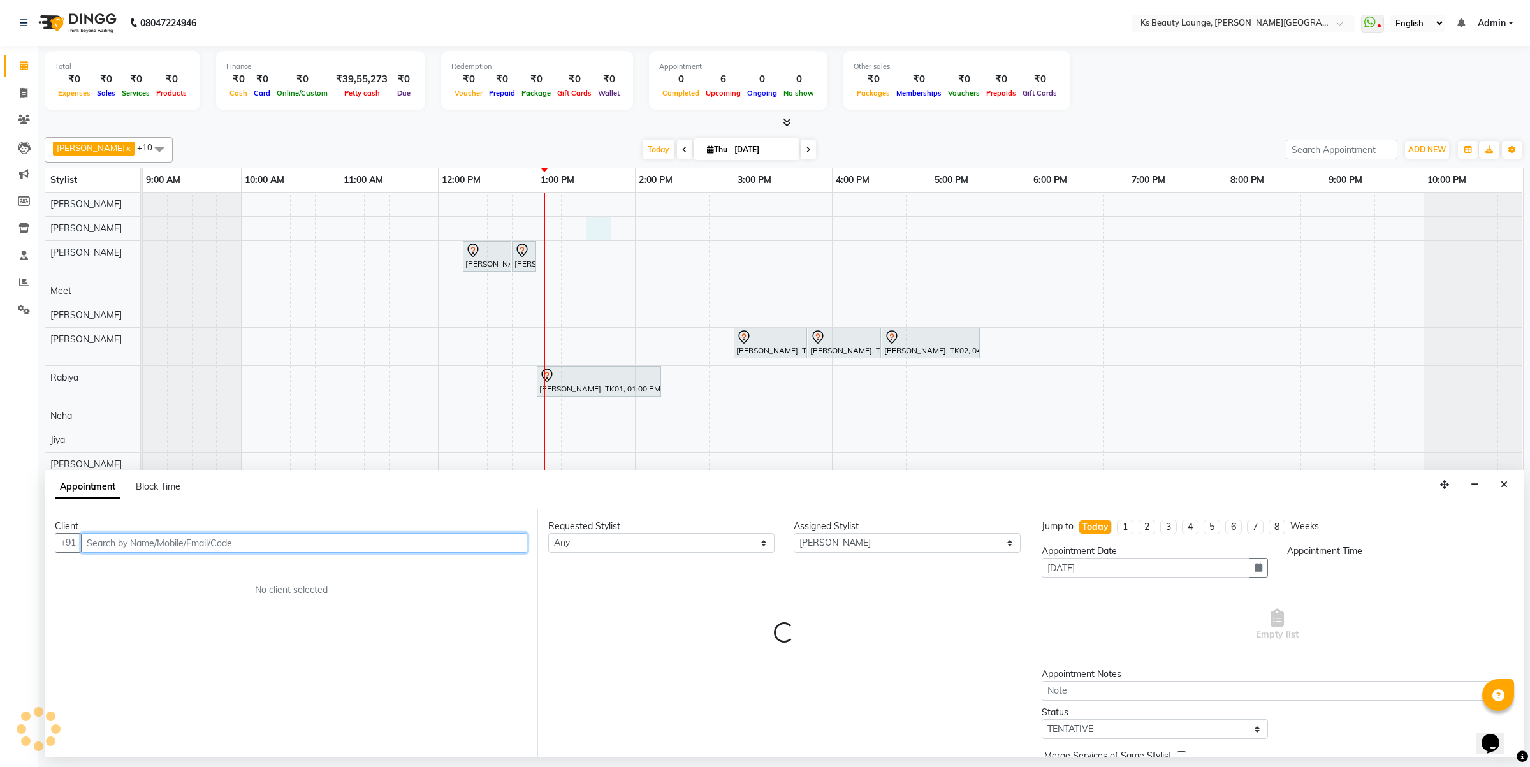
select select "810"
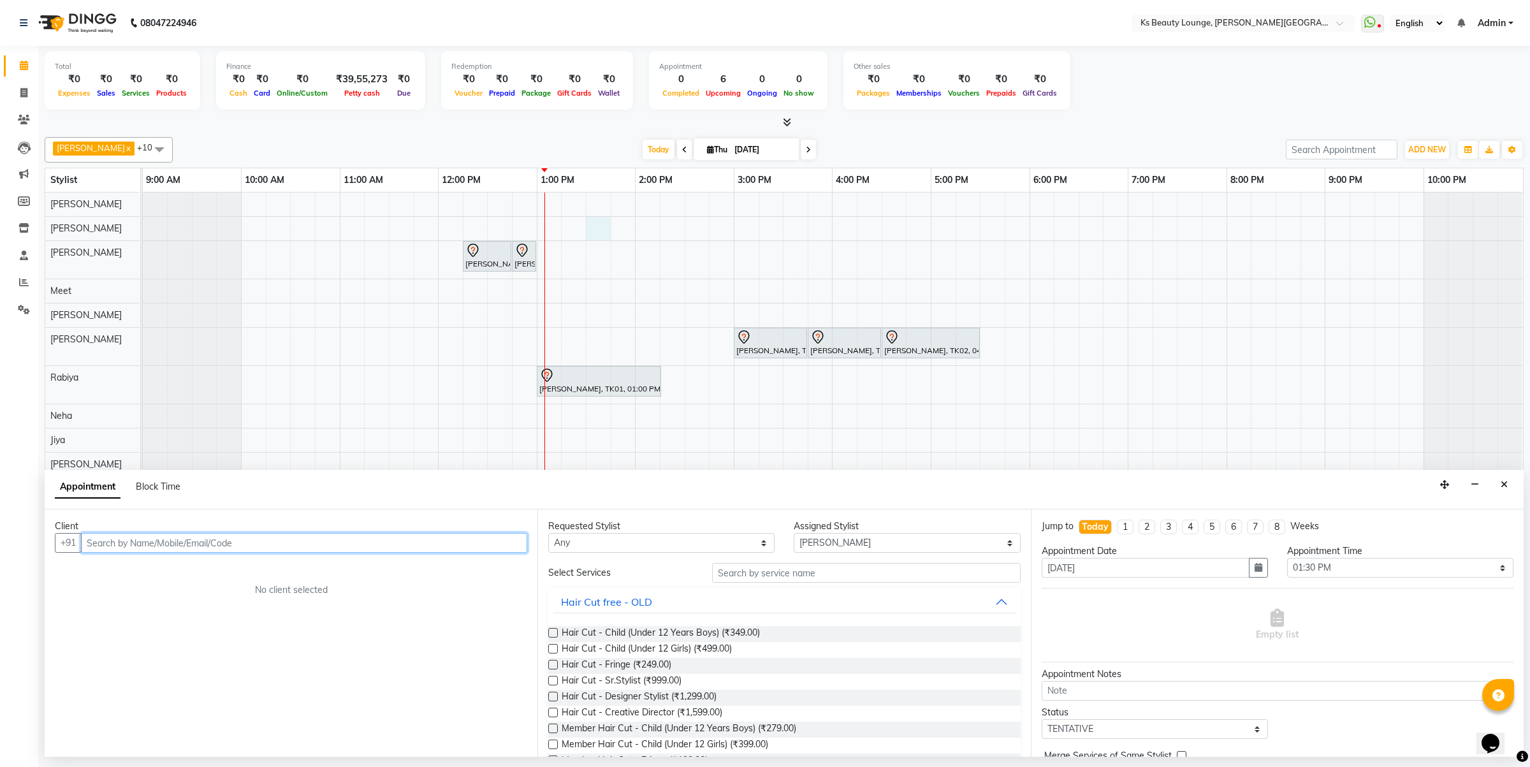
click at [237, 535] on input "text" at bounding box center [304, 543] width 446 height 20
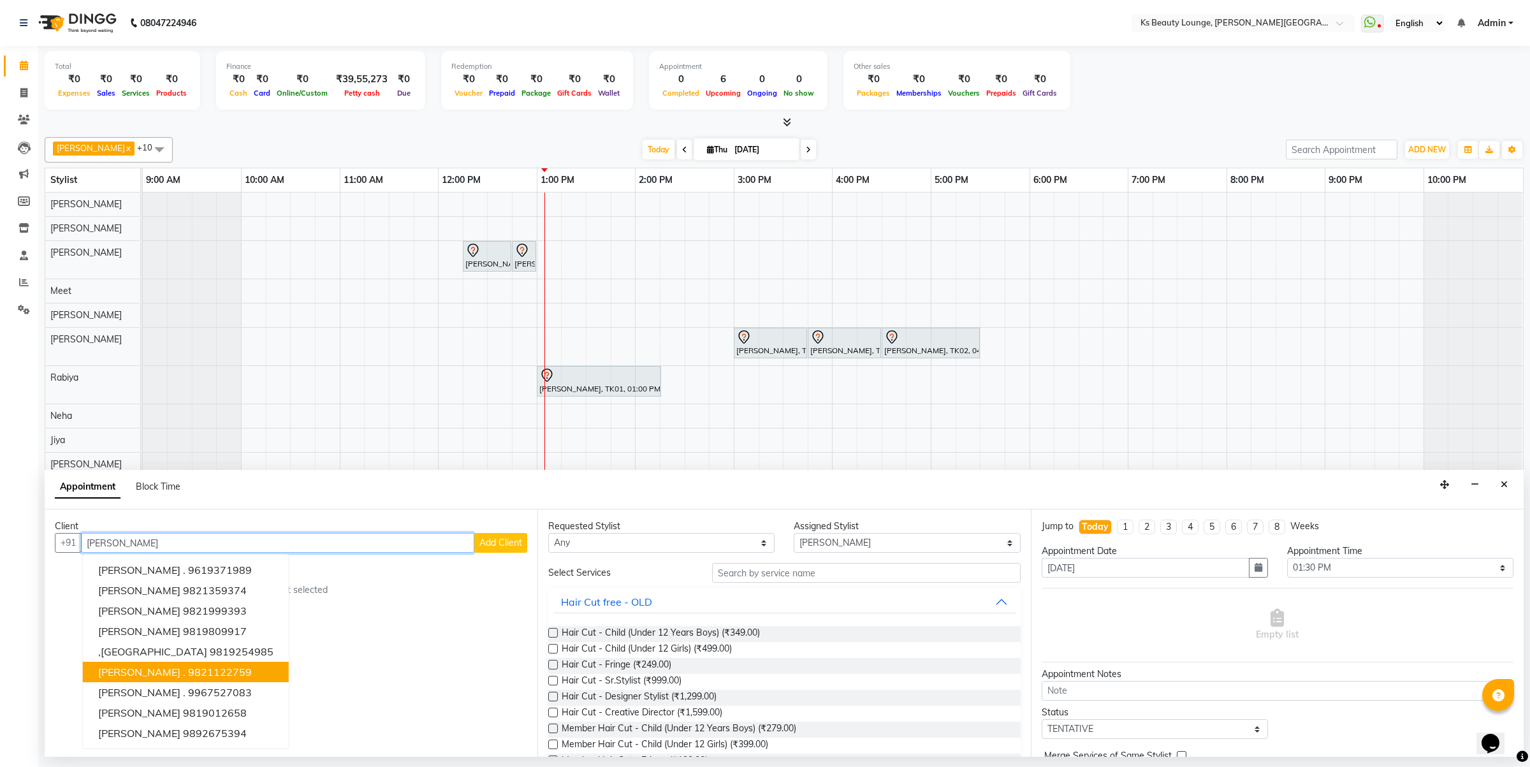
click at [188, 670] on ngb-highlight "9821122759" at bounding box center [220, 671] width 64 height 13
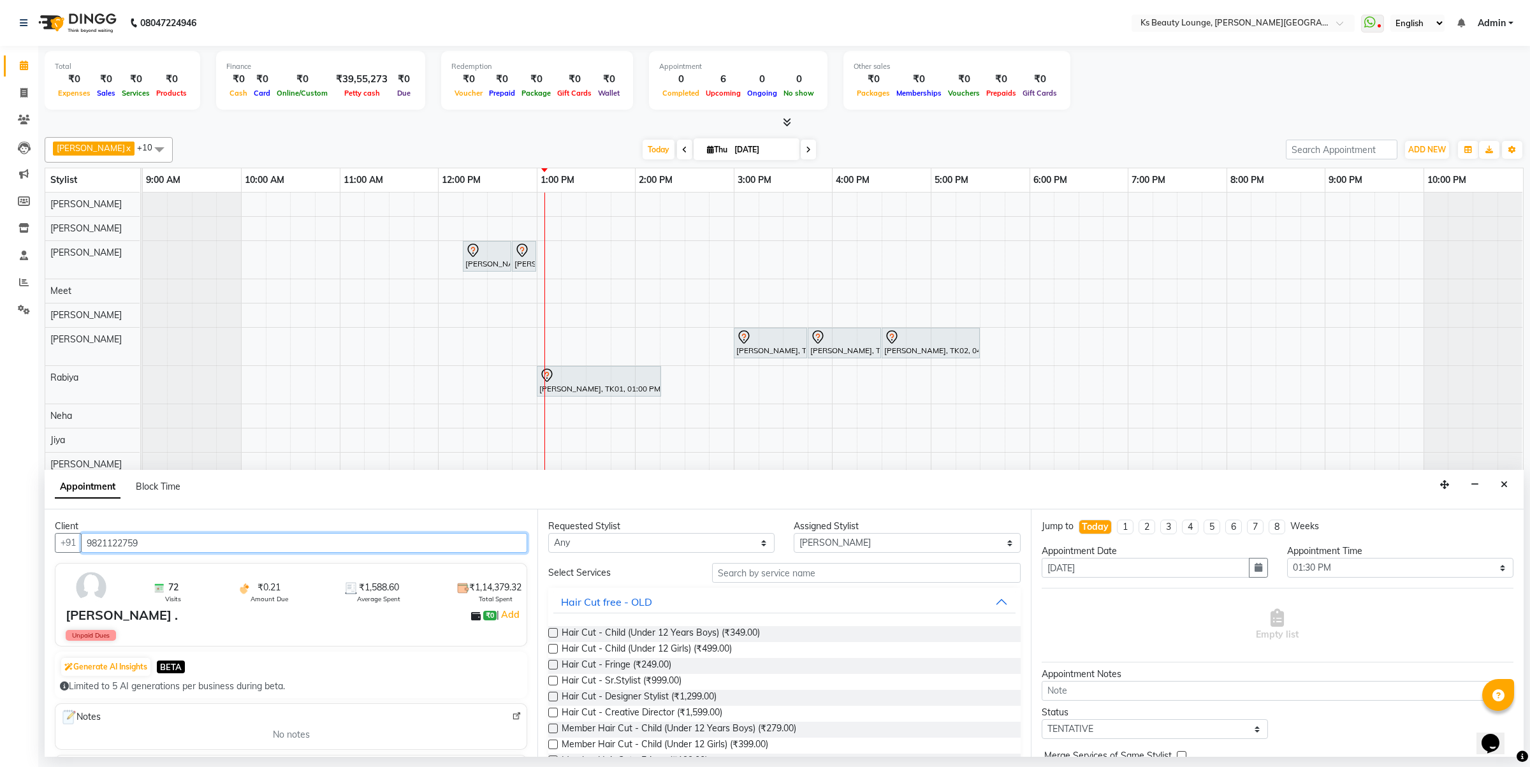
type input "9821122759"
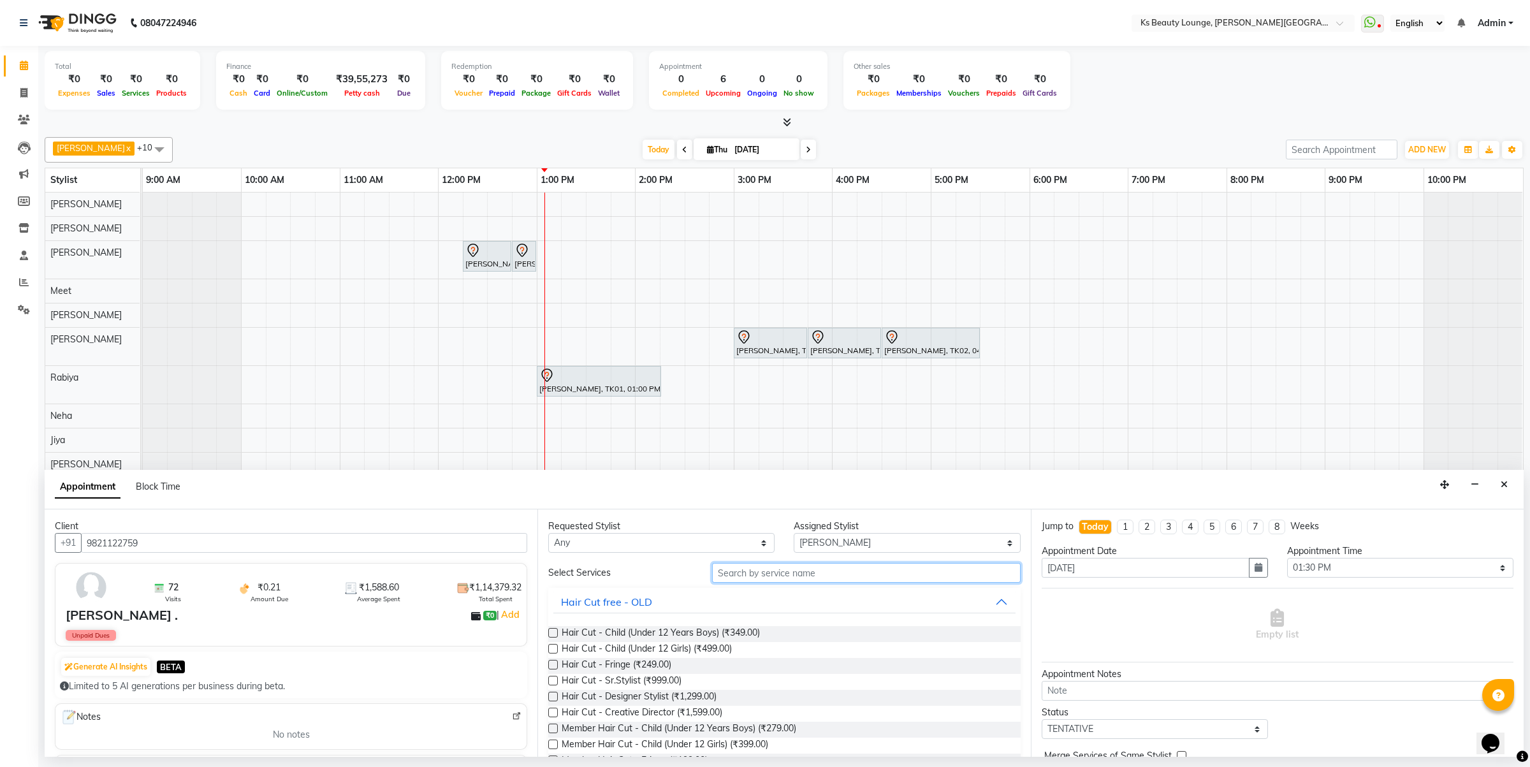
click at [786, 571] on input "text" at bounding box center [866, 573] width 308 height 20
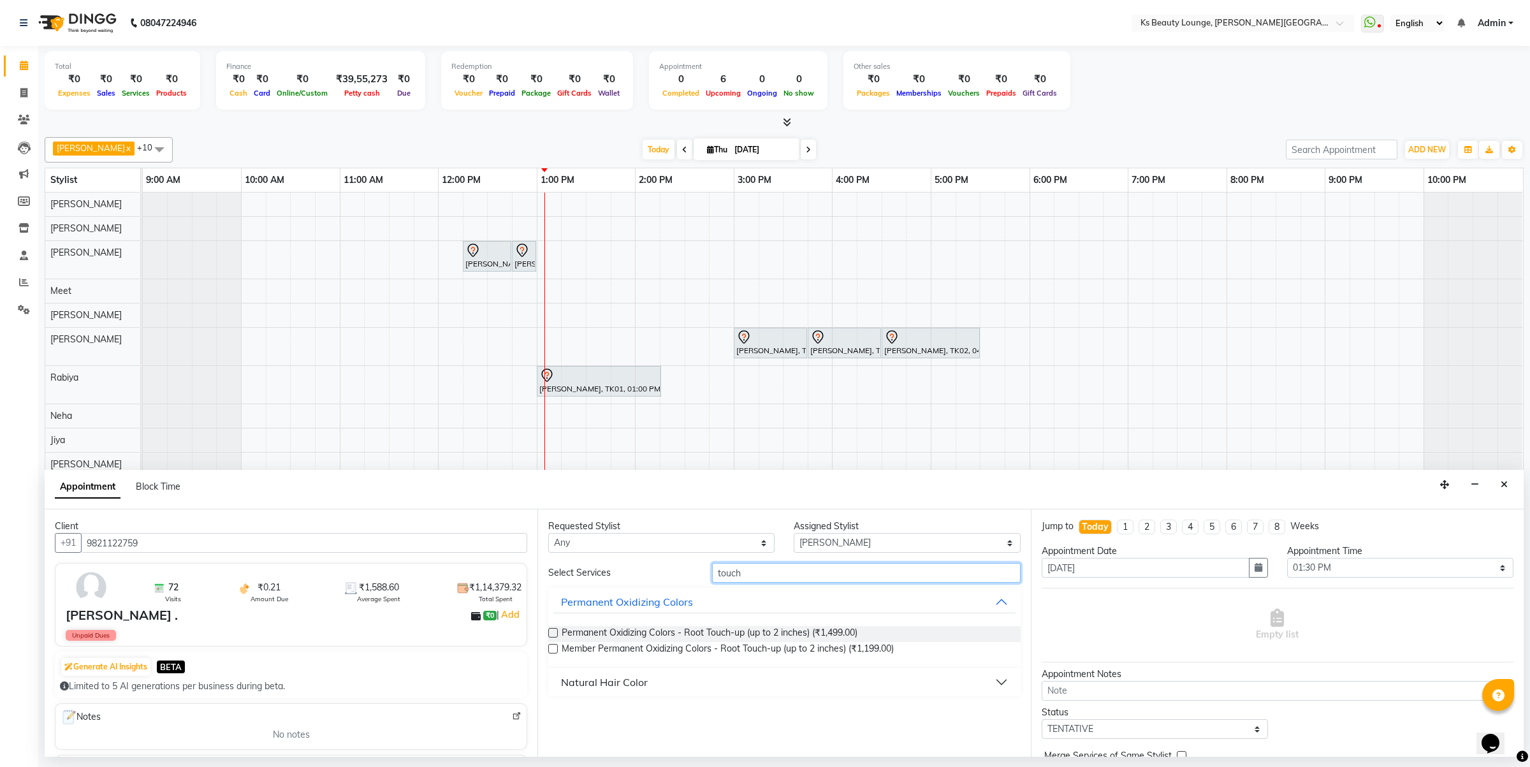
type input "touch"
click at [759, 676] on button "Natural Hair Color" at bounding box center [783, 681] width 461 height 23
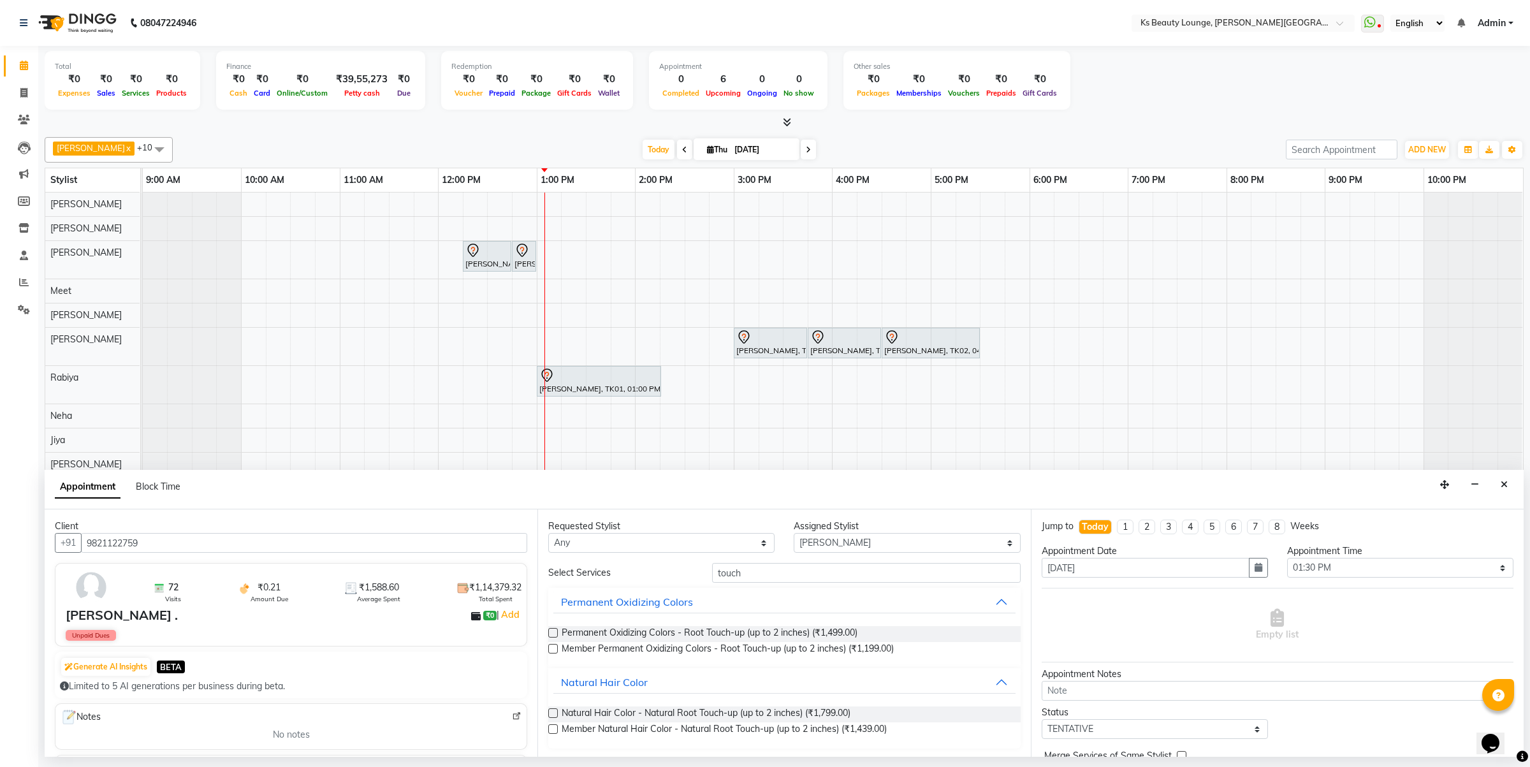
click at [550, 728] on label at bounding box center [553, 729] width 10 height 10
click at [550, 728] on input "checkbox" at bounding box center [552, 730] width 8 height 8
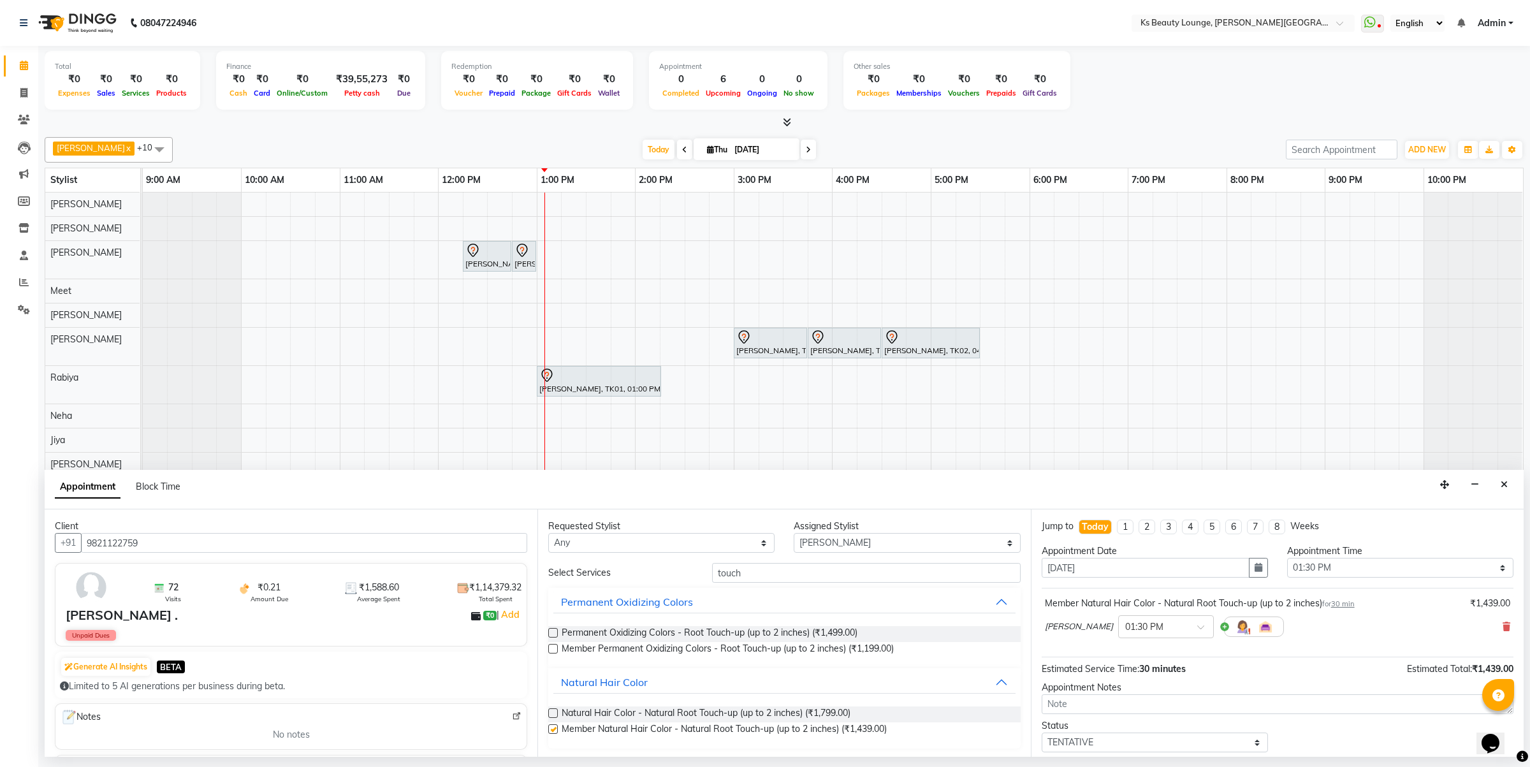
checkbox input "false"
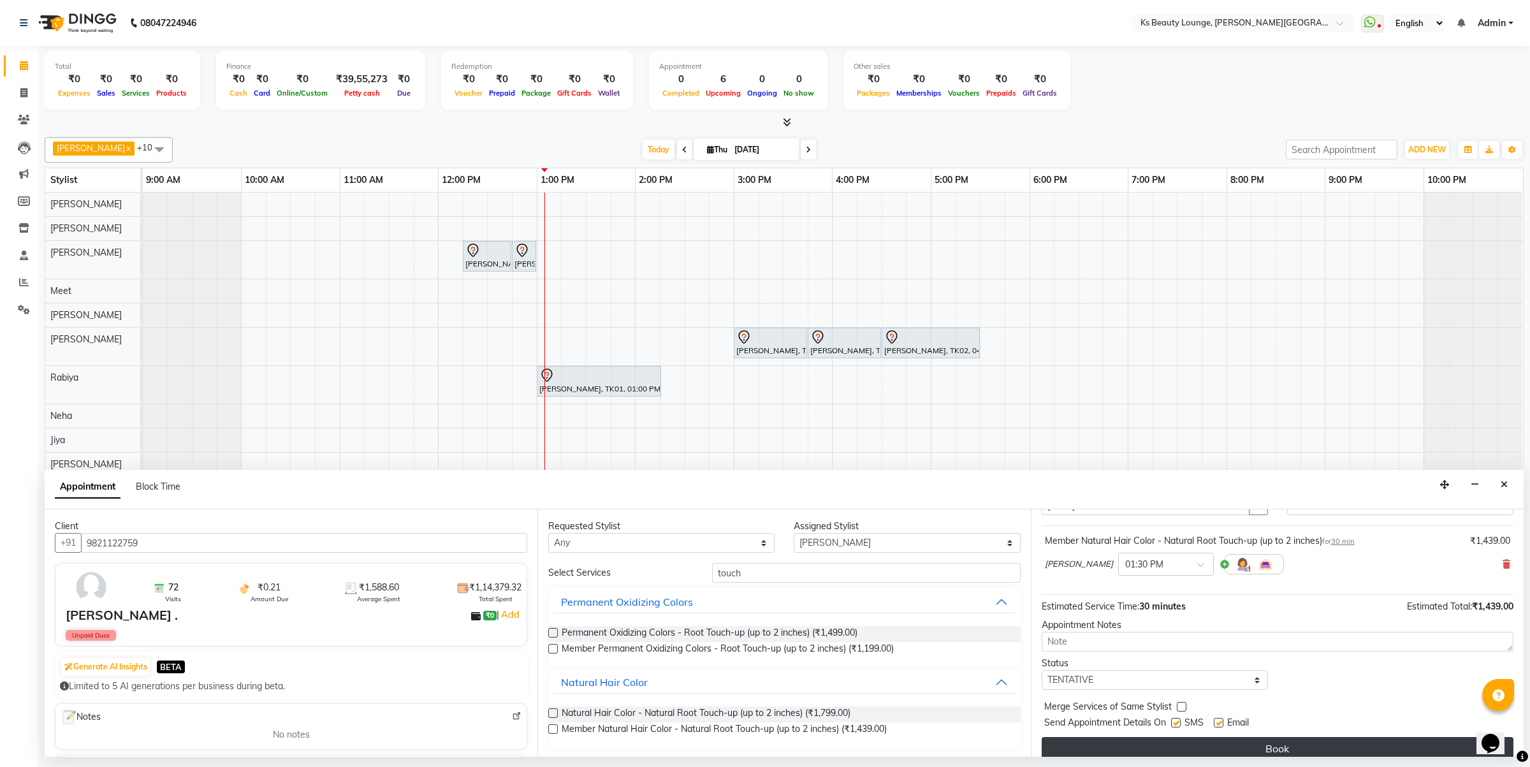
scroll to position [77, 0]
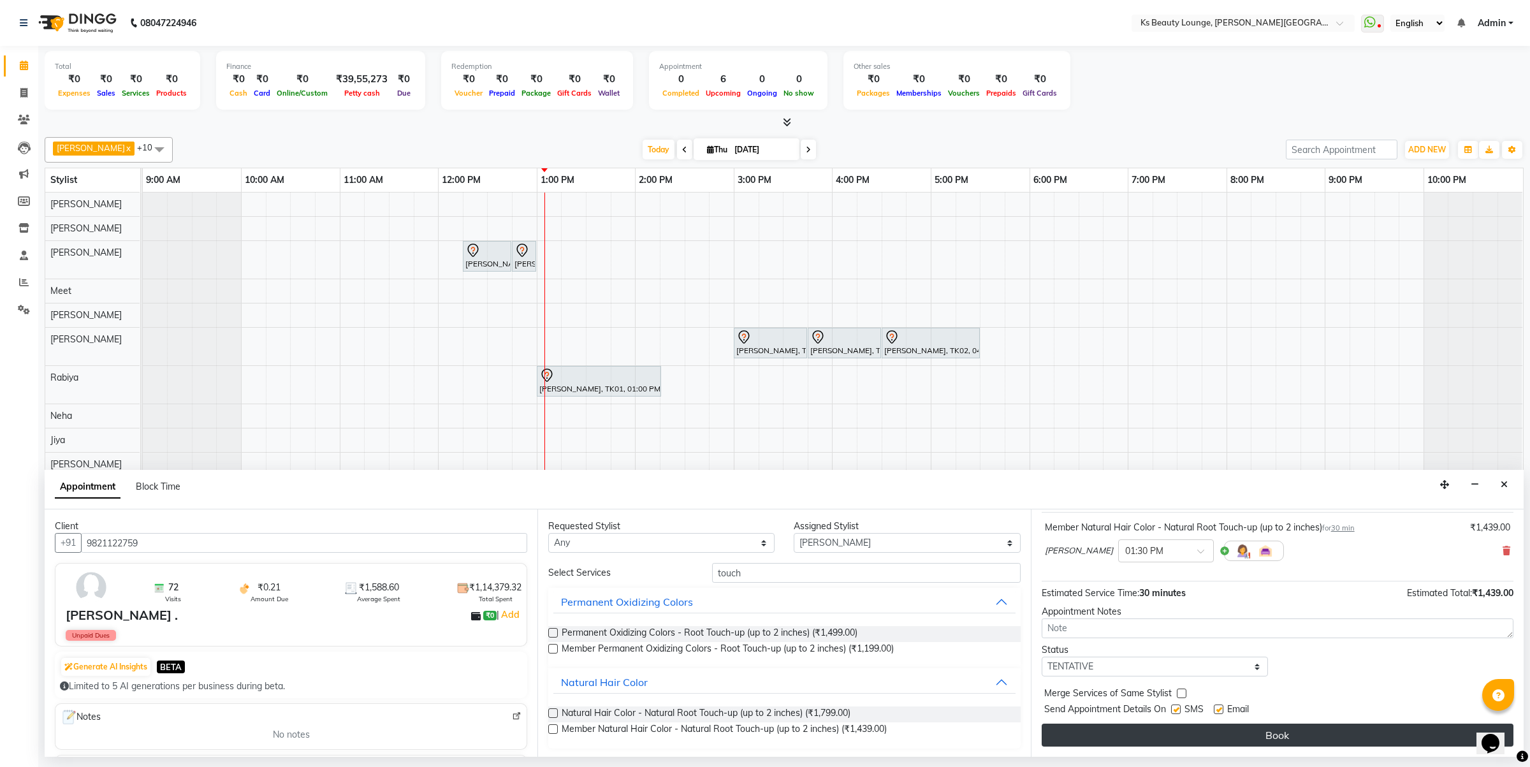
click at [1296, 741] on button "Book" at bounding box center [1277, 734] width 472 height 23
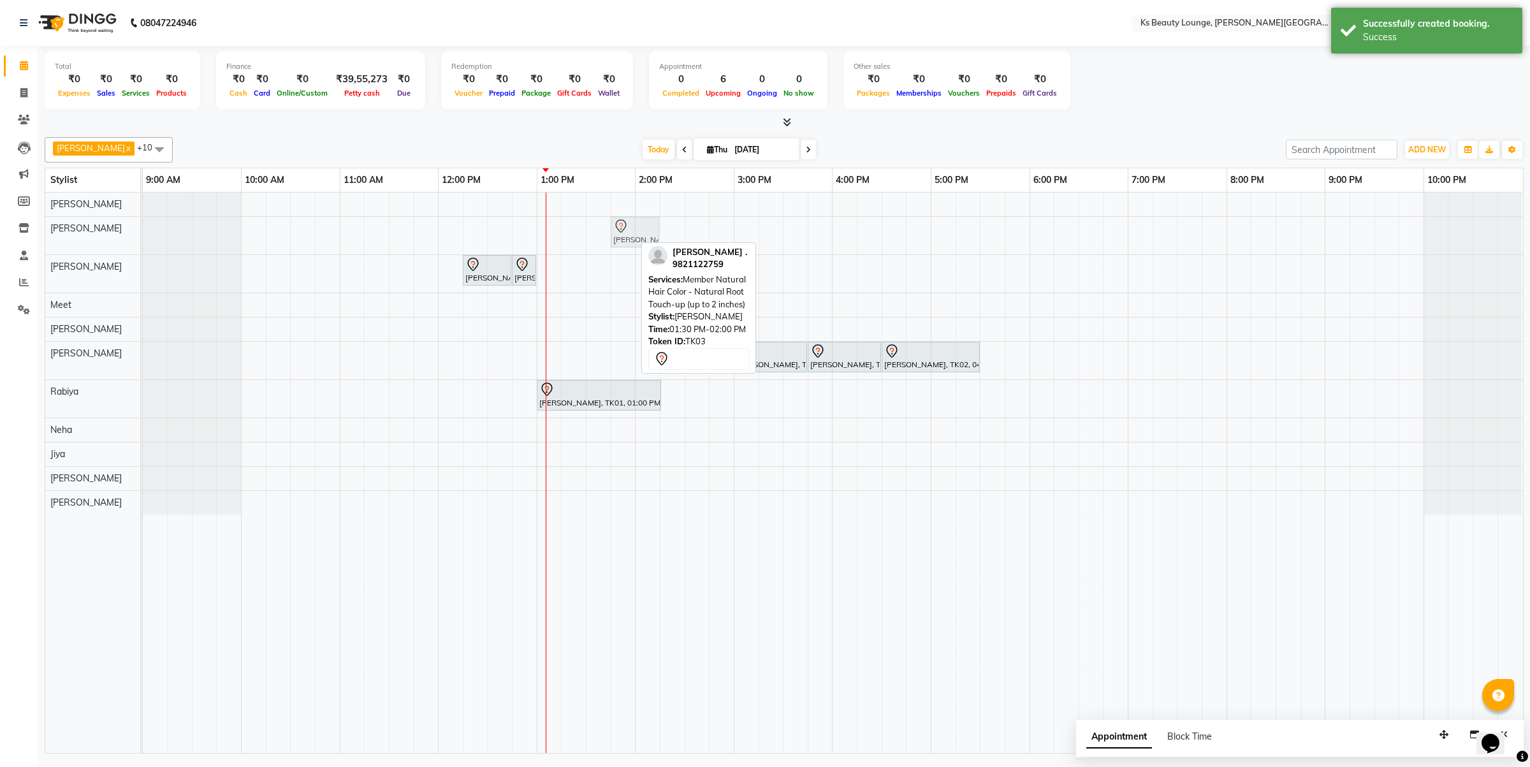
drag, startPoint x: 619, startPoint y: 236, endPoint x: 644, endPoint y: 236, distance: 24.9
click at [143, 236] on div "Mona ., TK03, 01:30 PM-02:00 PM, Member Natural Hair Color - Natural Root Touch…" at bounding box center [143, 236] width 0 height 38
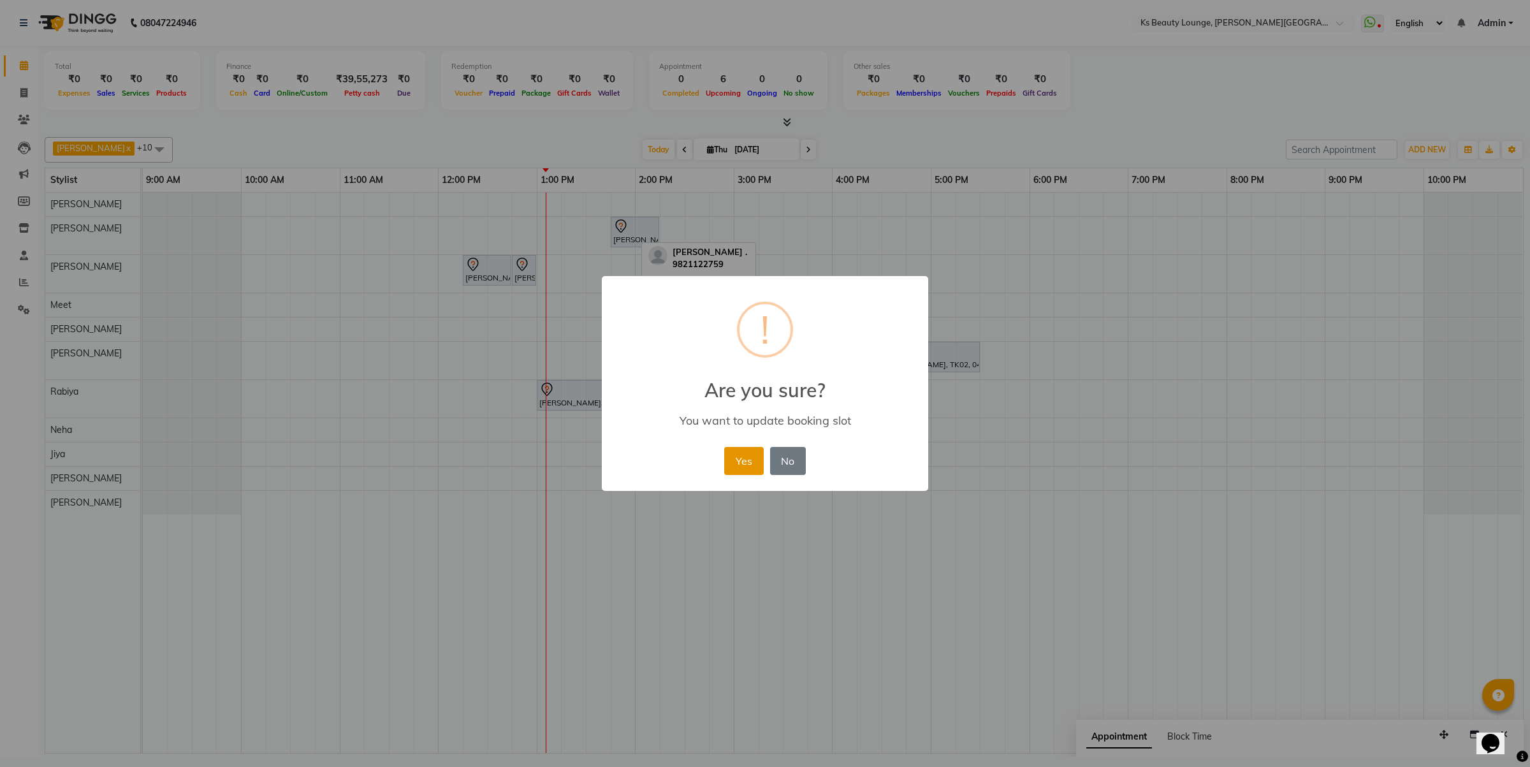
click at [759, 454] on button "Yes" at bounding box center [743, 461] width 39 height 28
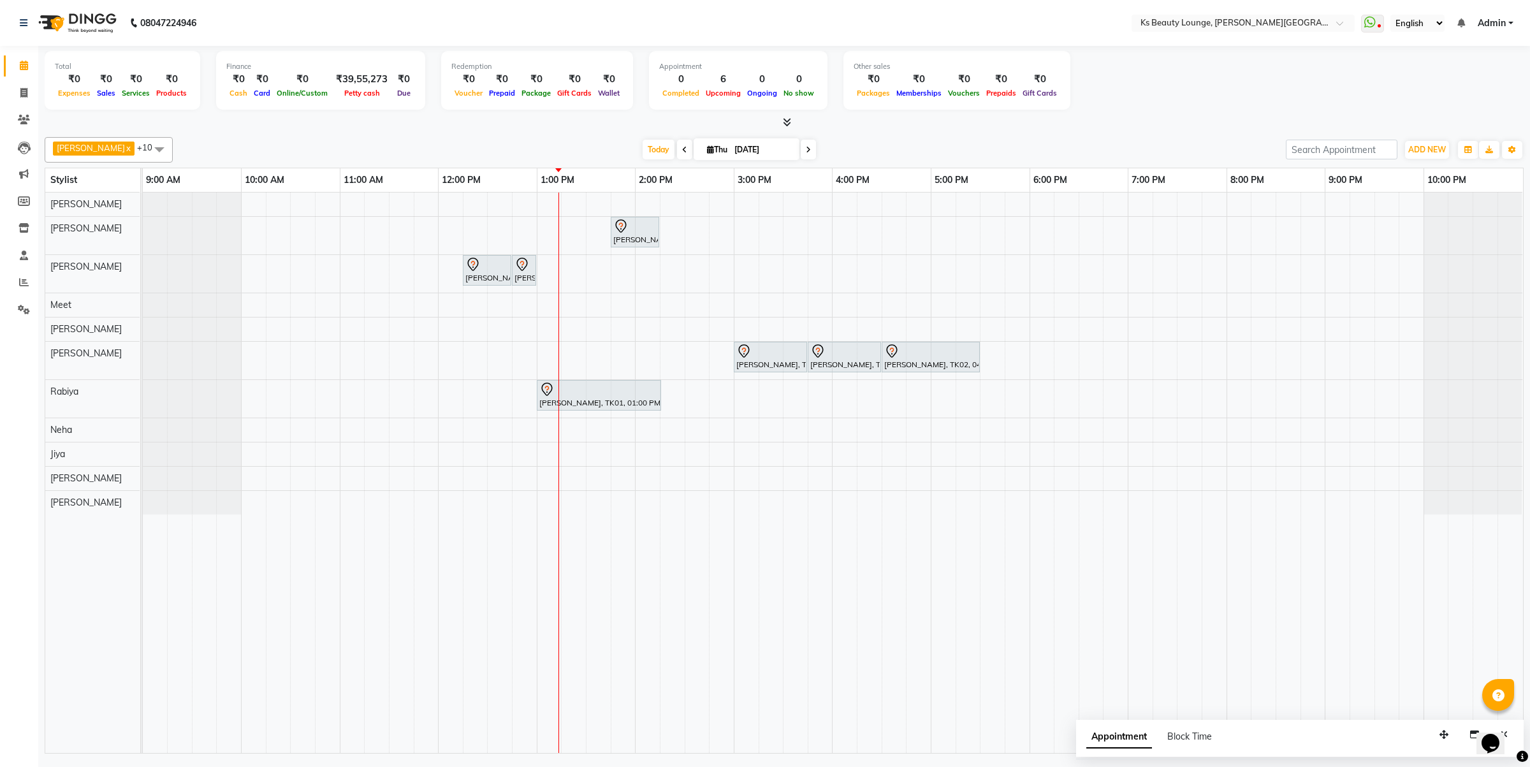
click at [577, 434] on div "Mona ., TK03, 01:45 PM-02:15 PM, Member Natural Hair Color - Natural Root Touch…" at bounding box center [833, 472] width 1380 height 560
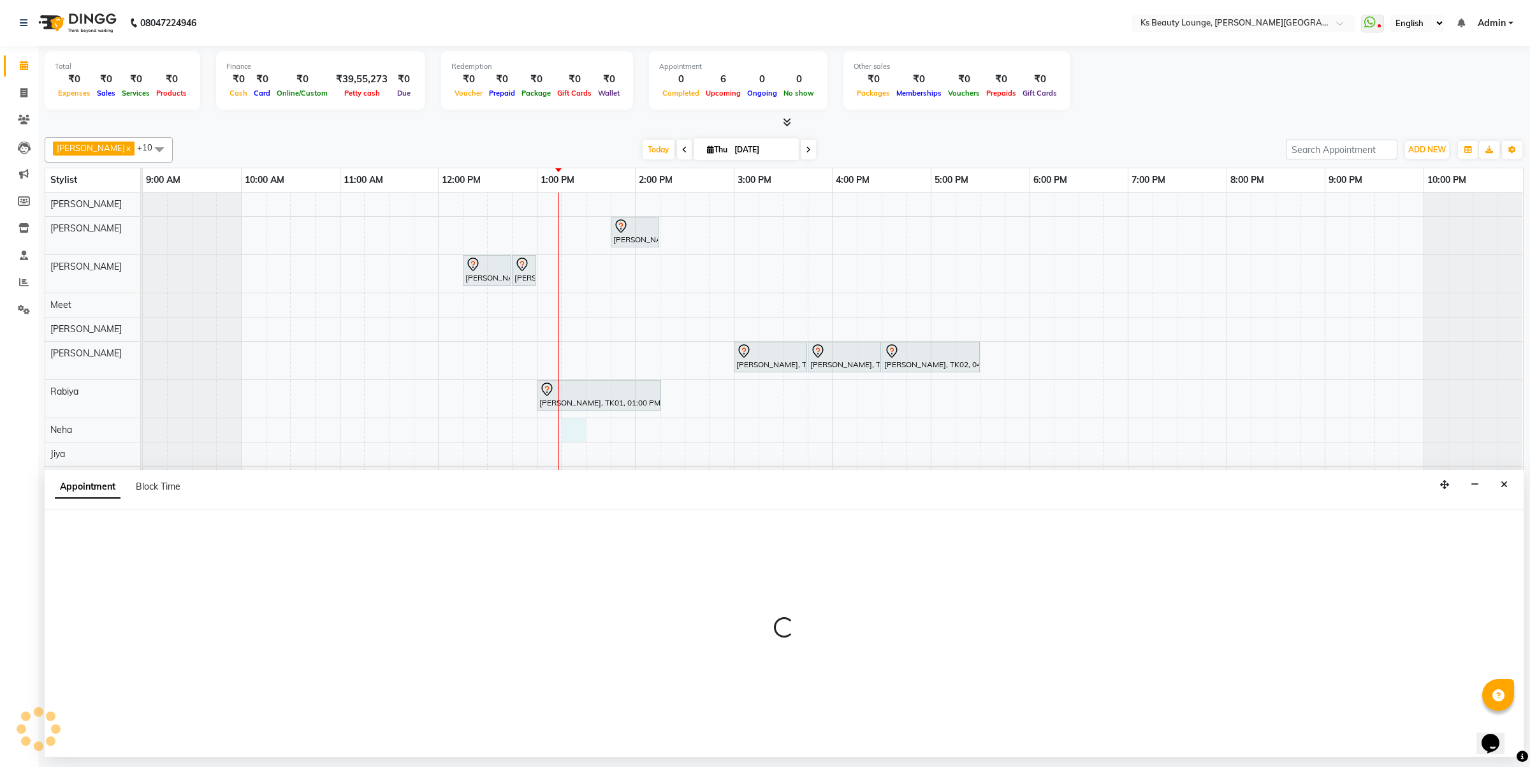
select select "83662"
select select "tentative"
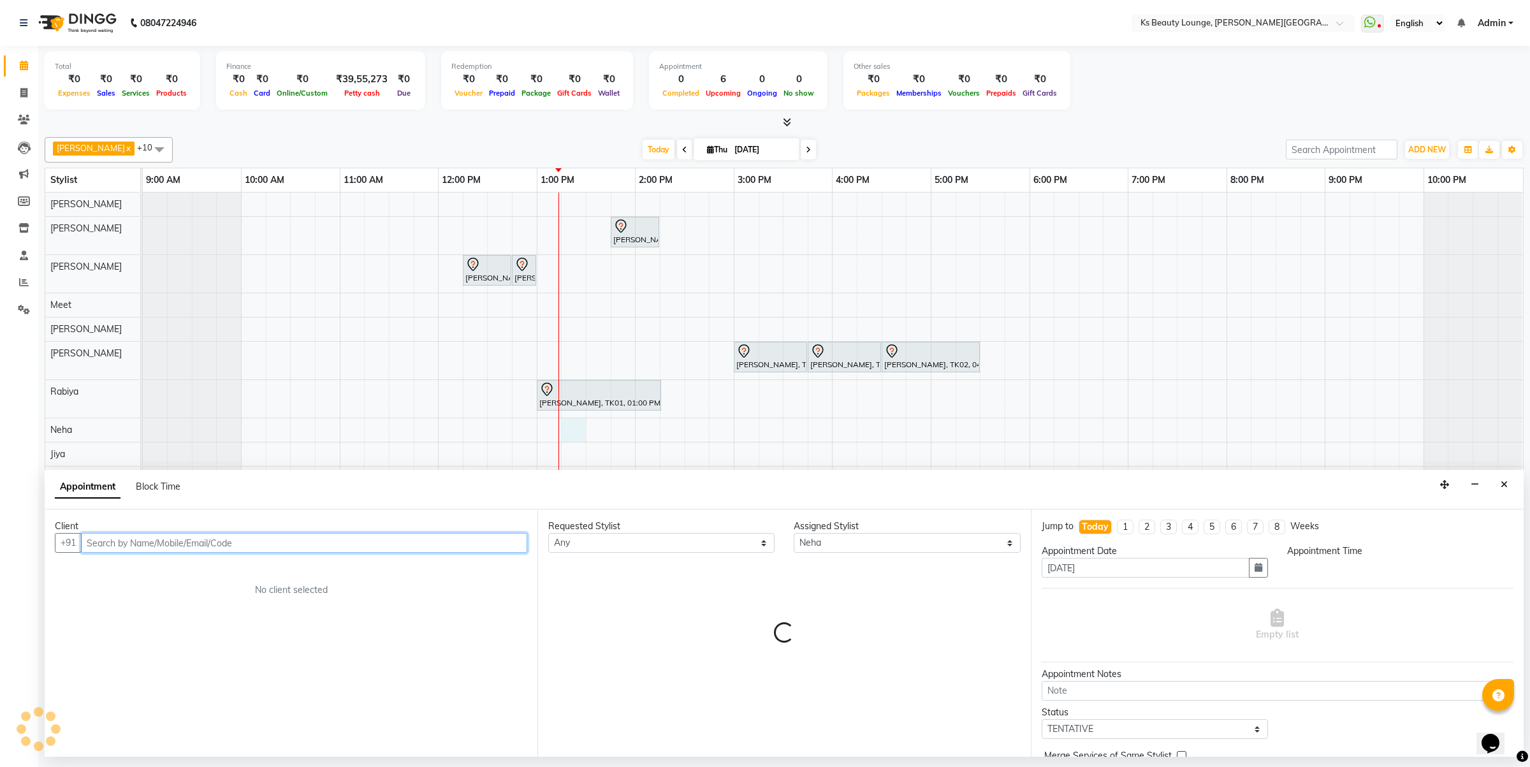
select select "795"
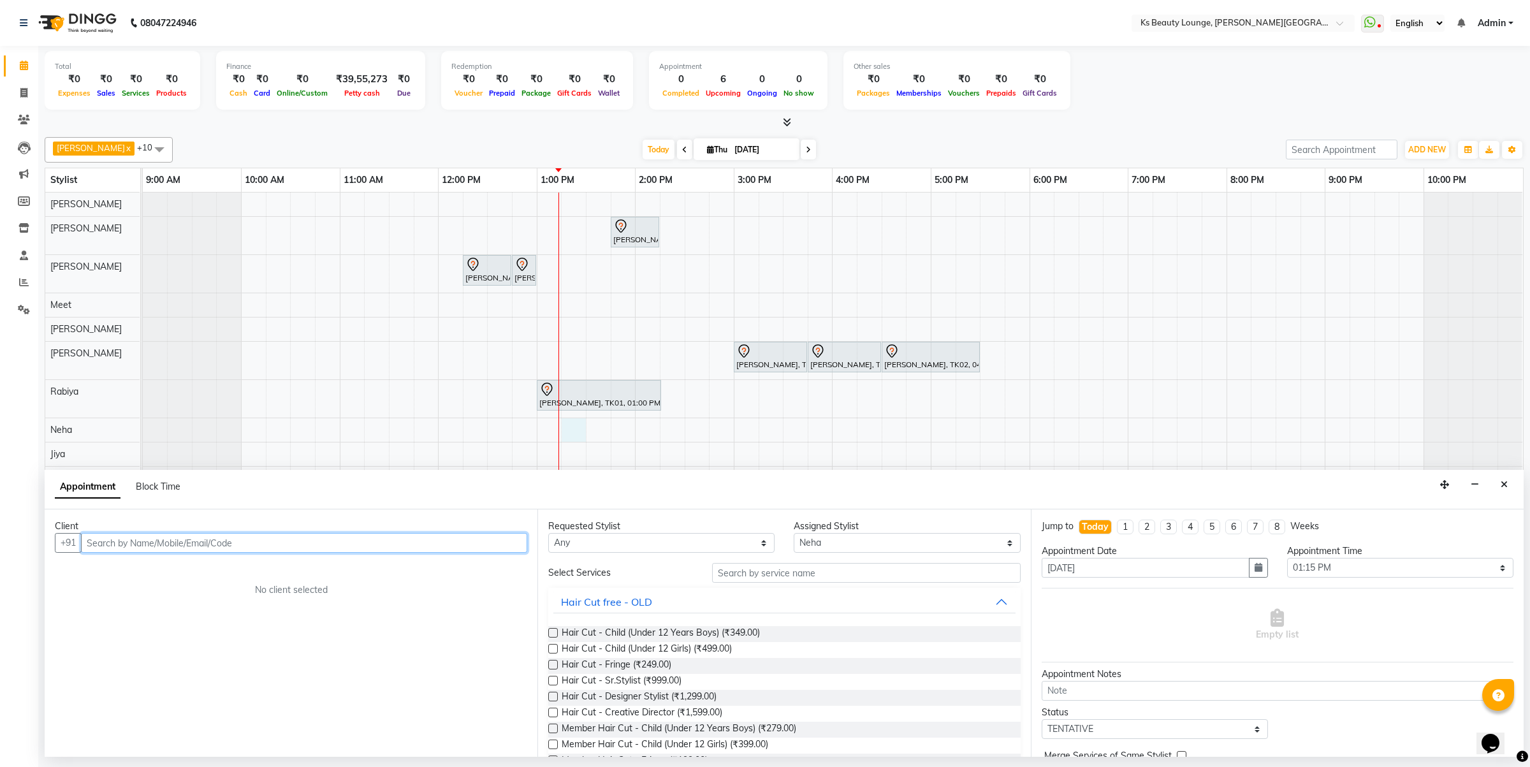
click at [266, 542] on input "text" at bounding box center [304, 543] width 446 height 20
click at [217, 566] on ngb-highlight "9970350 858" at bounding box center [216, 569] width 66 height 13
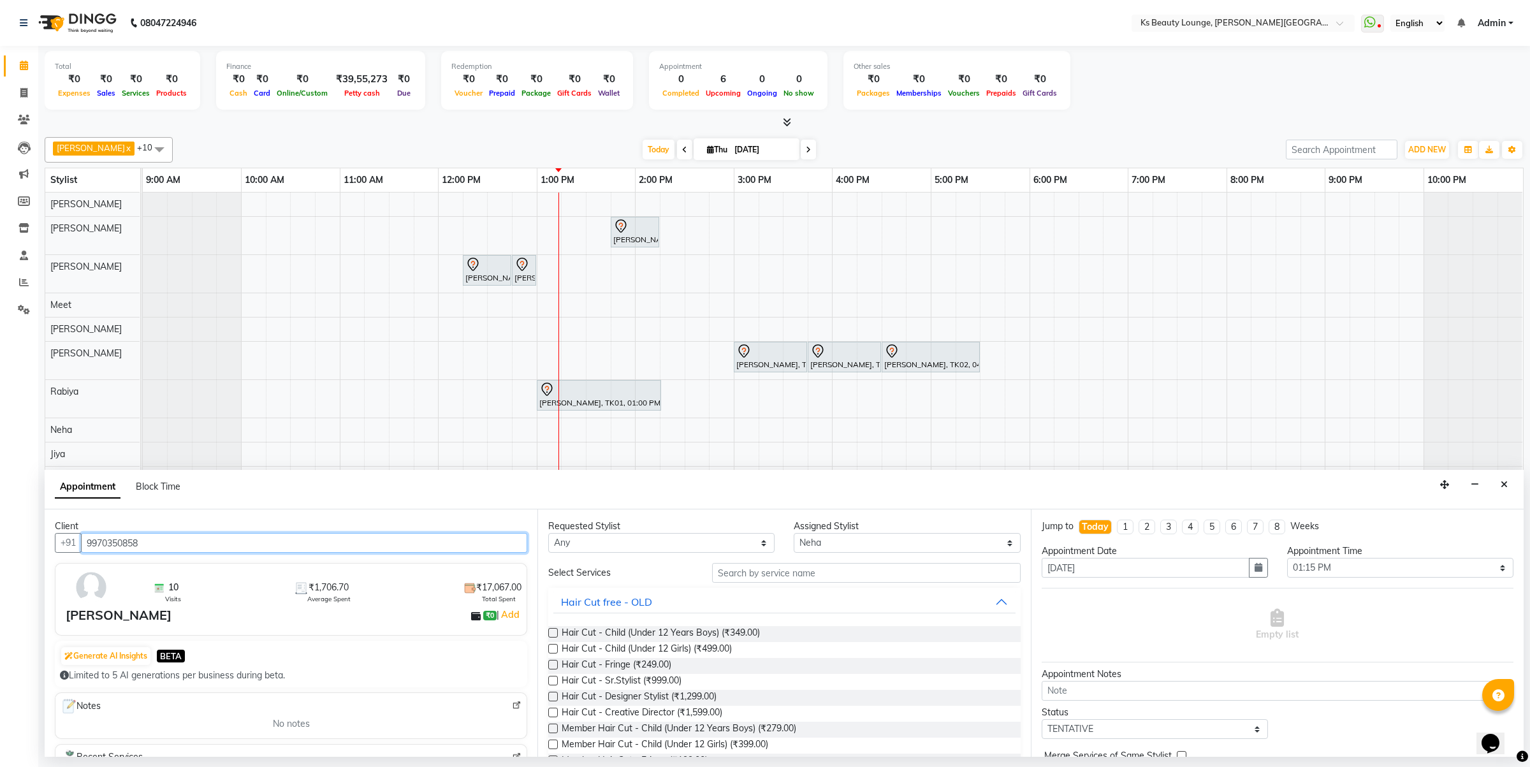
type input "9970350858"
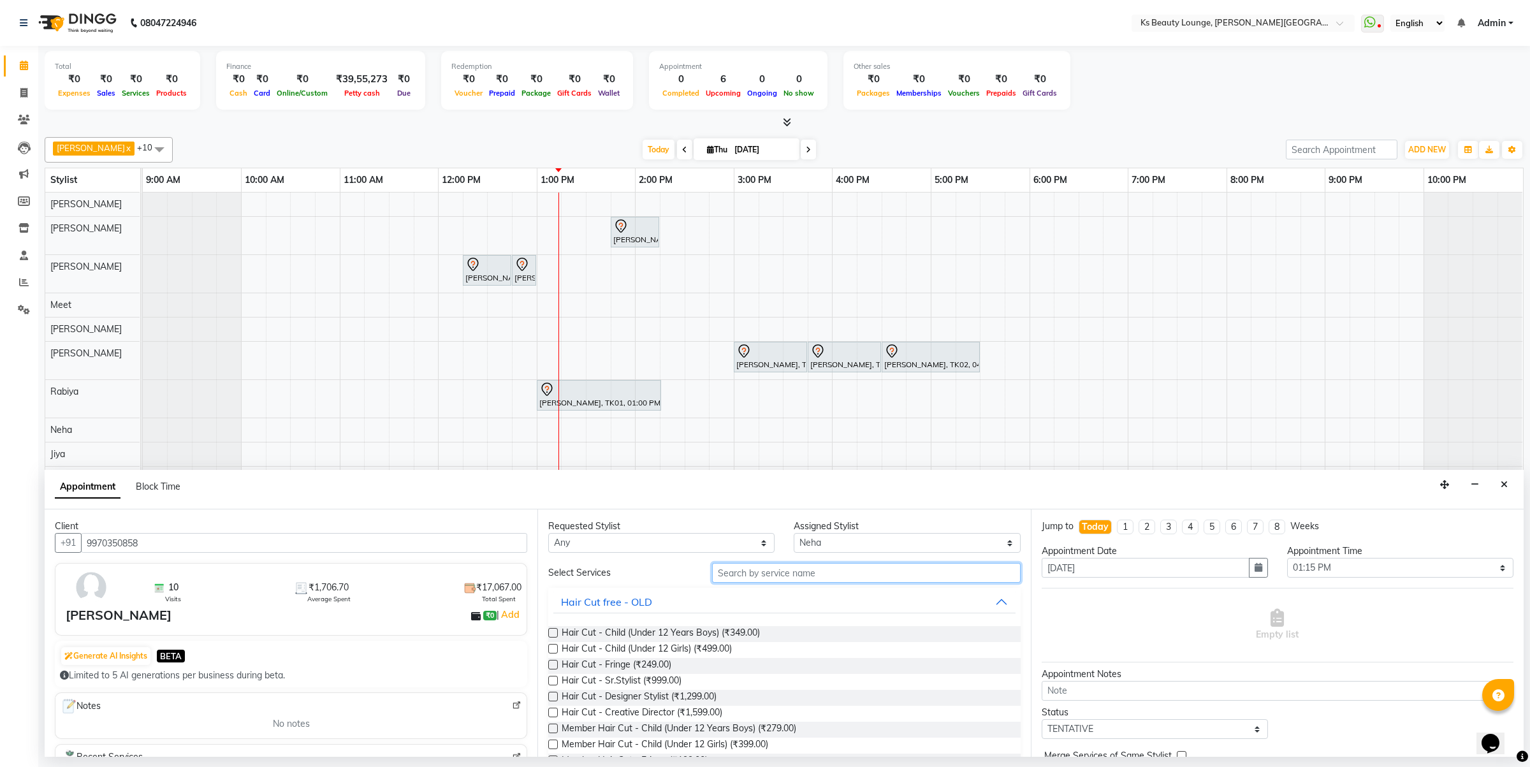
click at [738, 577] on input "text" at bounding box center [866, 573] width 308 height 20
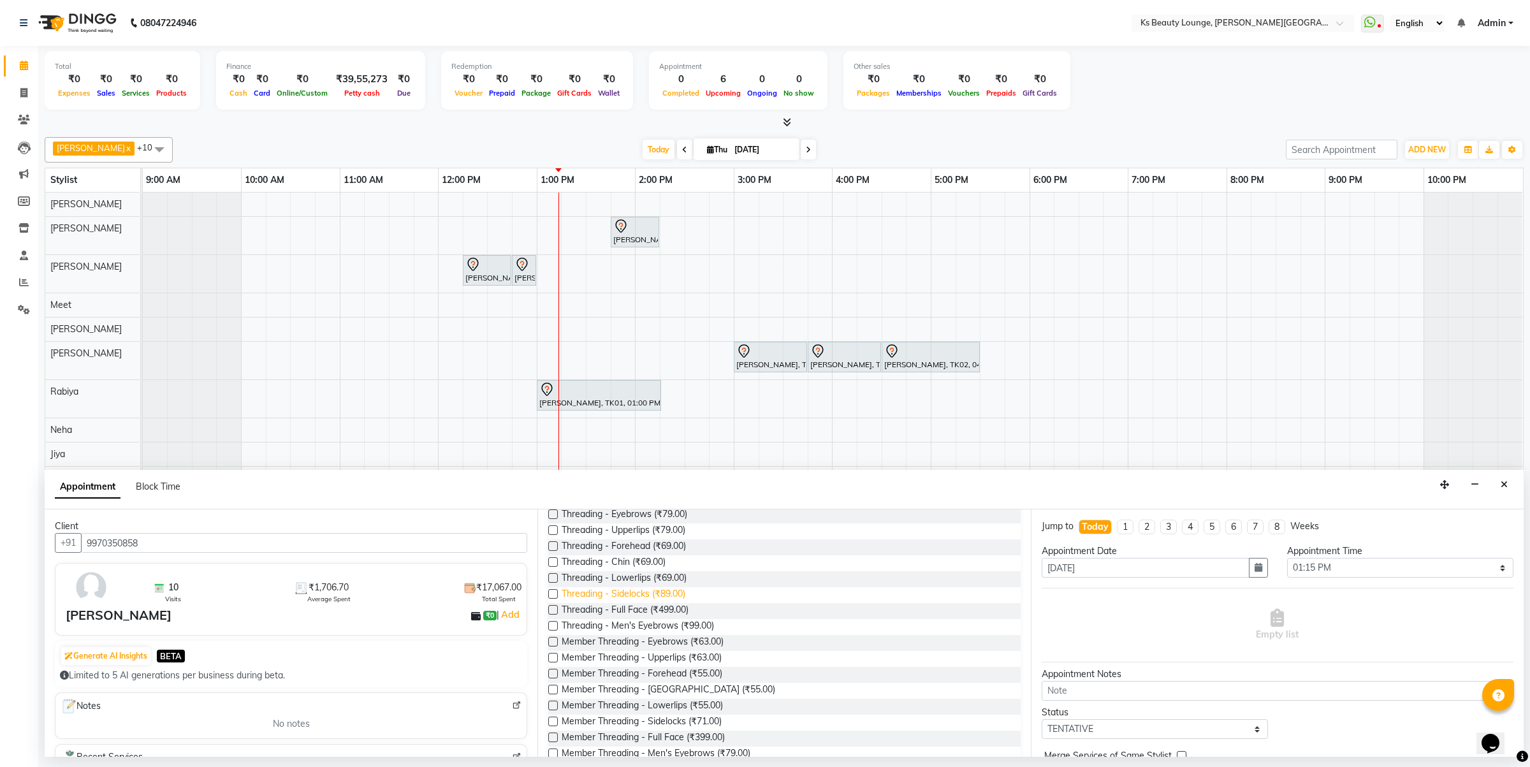
scroll to position [145, 0]
type input "thread"
click at [553, 615] on label at bounding box center [553, 616] width 10 height 10
click at [553, 615] on input "checkbox" at bounding box center [552, 616] width 8 height 8
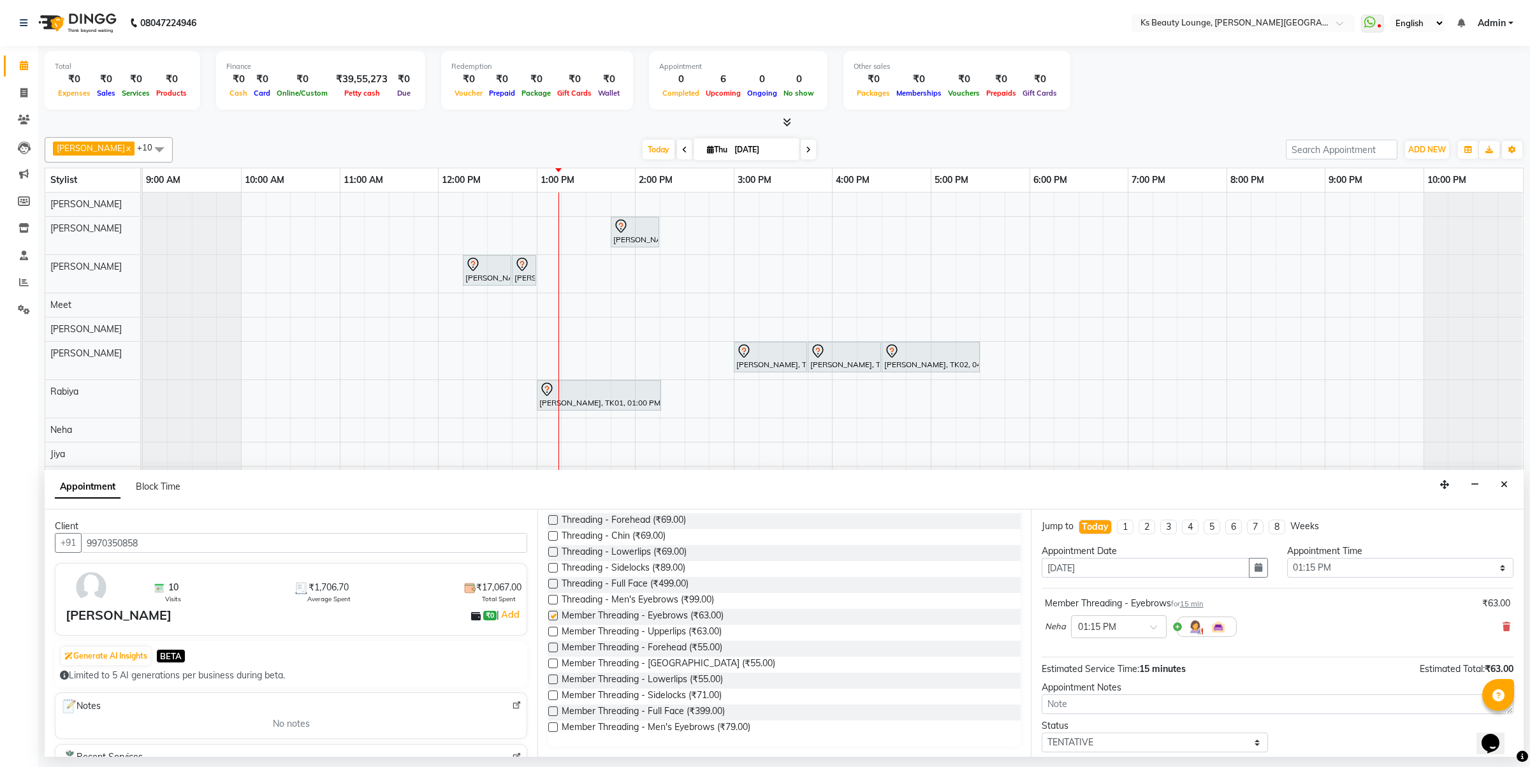
checkbox input "false"
click at [553, 635] on label at bounding box center [553, 631] width 10 height 10
click at [553, 635] on input "checkbox" at bounding box center [552, 632] width 8 height 8
checkbox input "false"
click at [553, 648] on label at bounding box center [553, 647] width 10 height 10
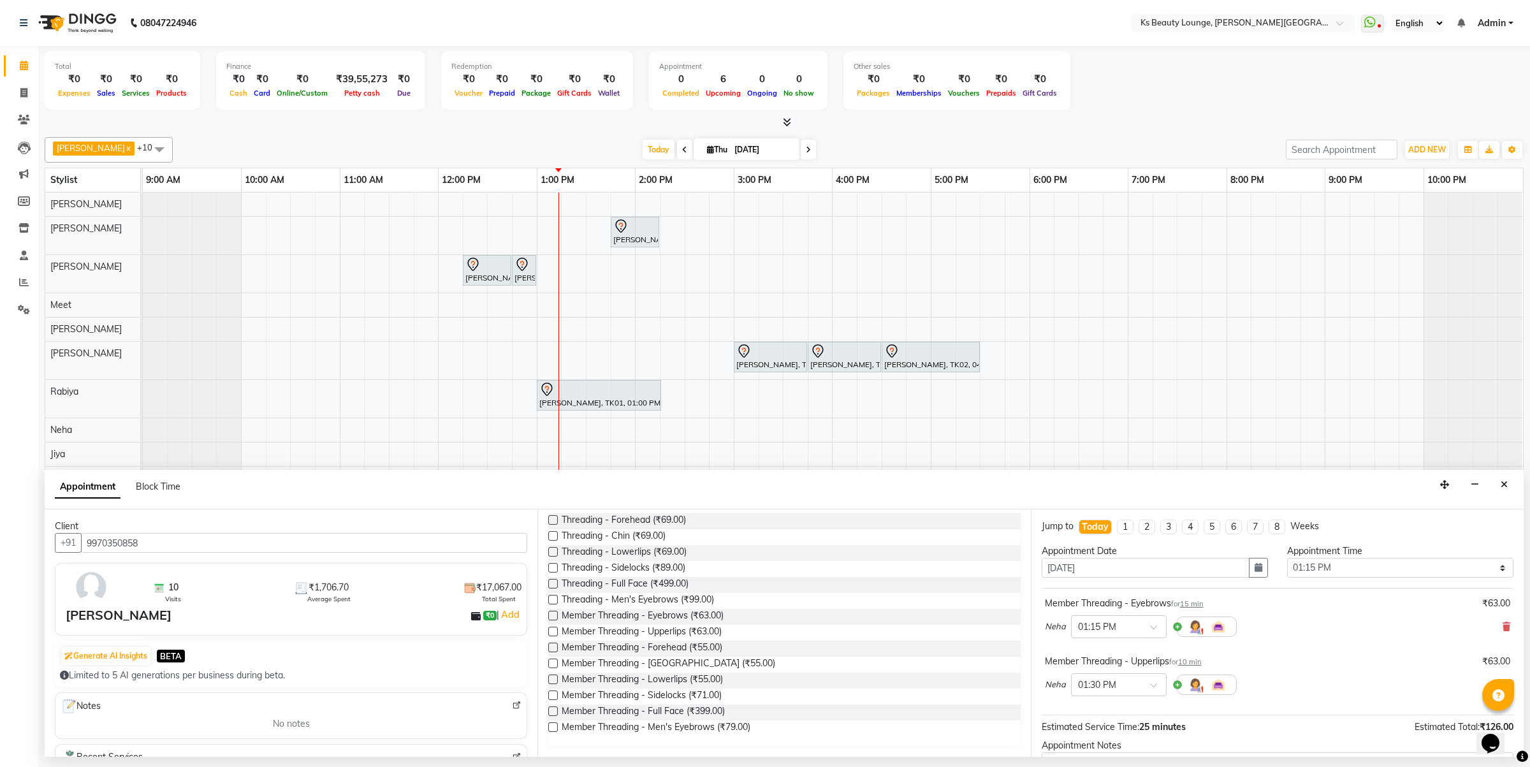
click at [553, 648] on input "checkbox" at bounding box center [552, 648] width 8 height 8
checkbox input "false"
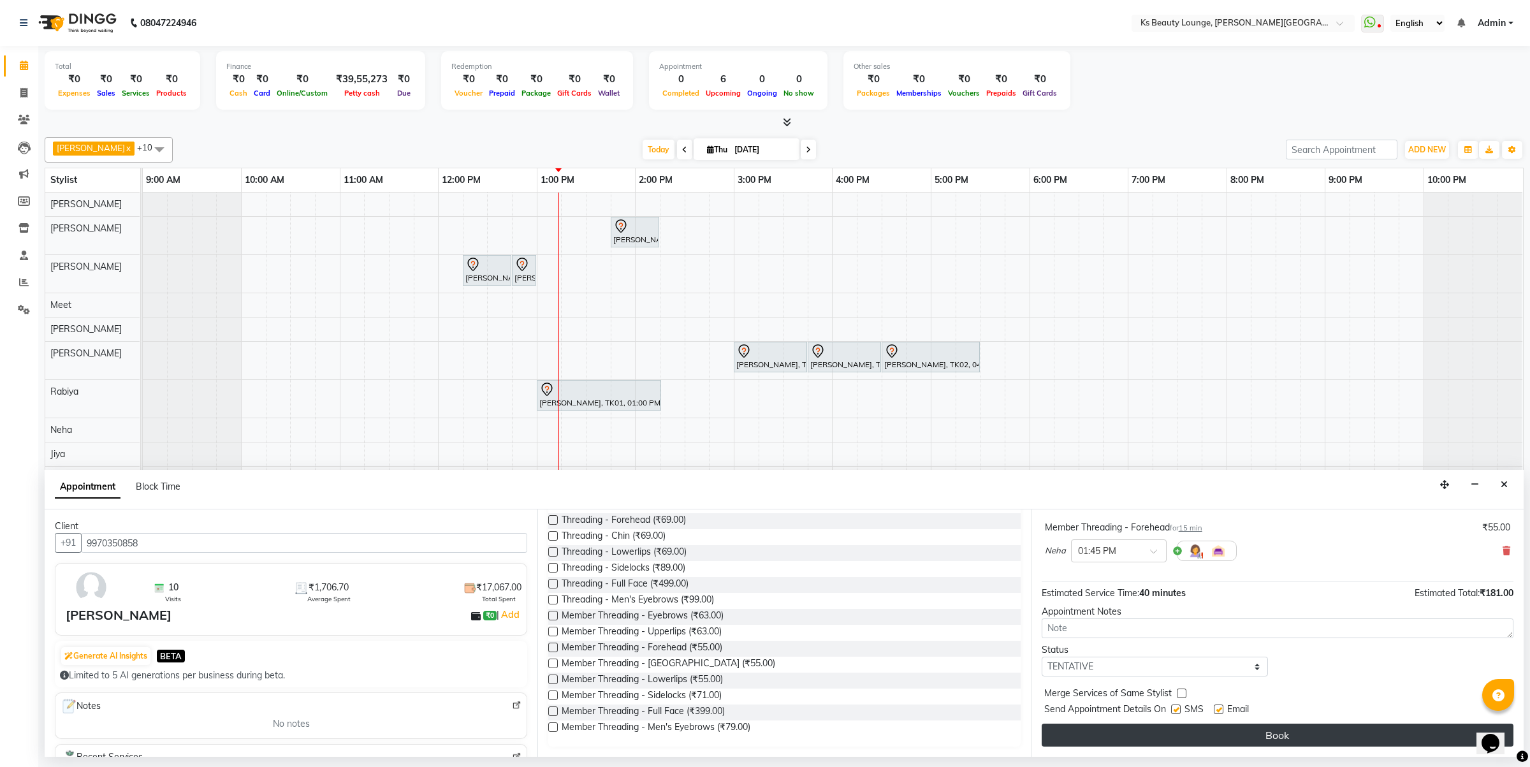
click at [1120, 727] on button "Book" at bounding box center [1277, 734] width 472 height 23
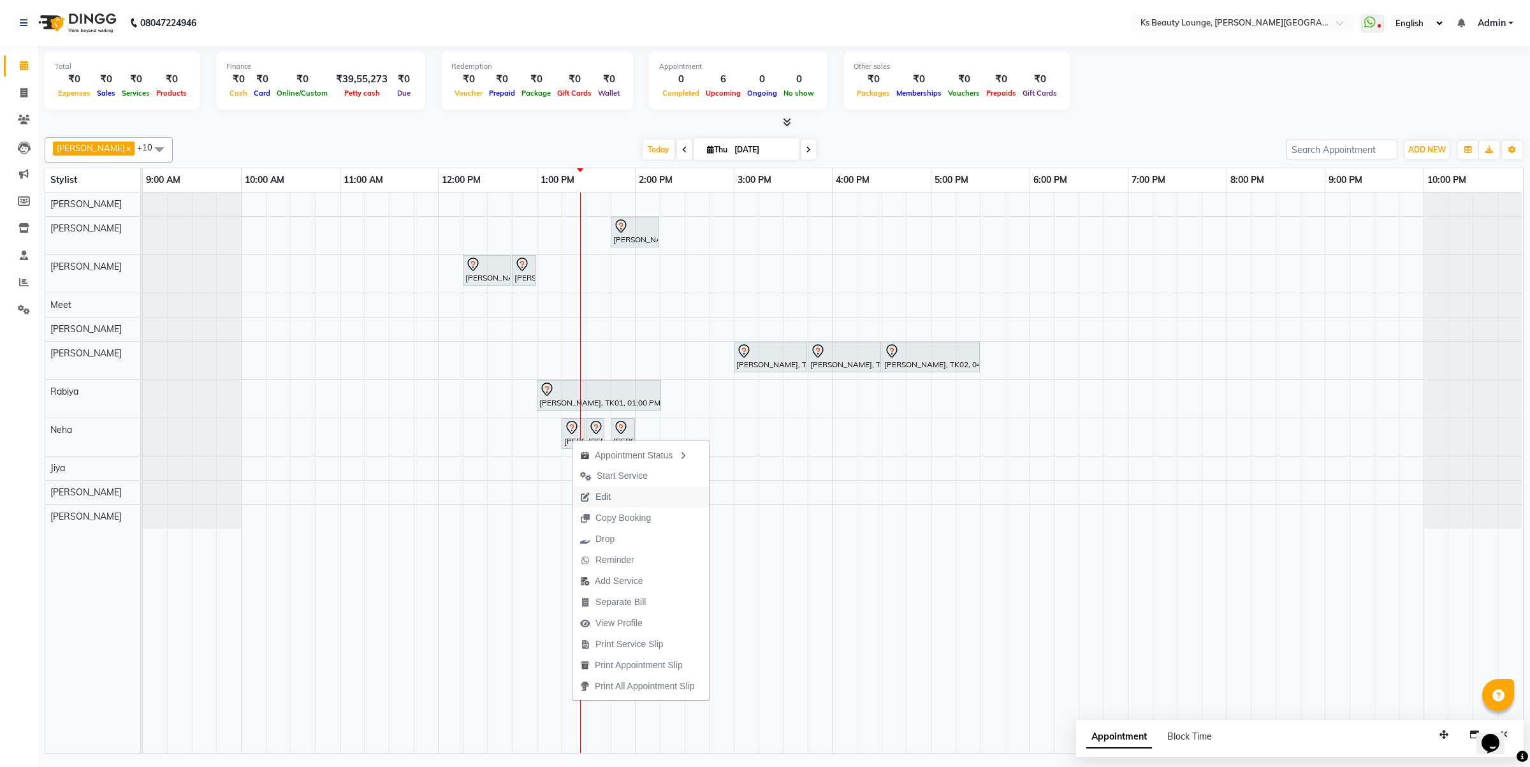
click at [598, 501] on span "Edit" at bounding box center [602, 496] width 15 height 13
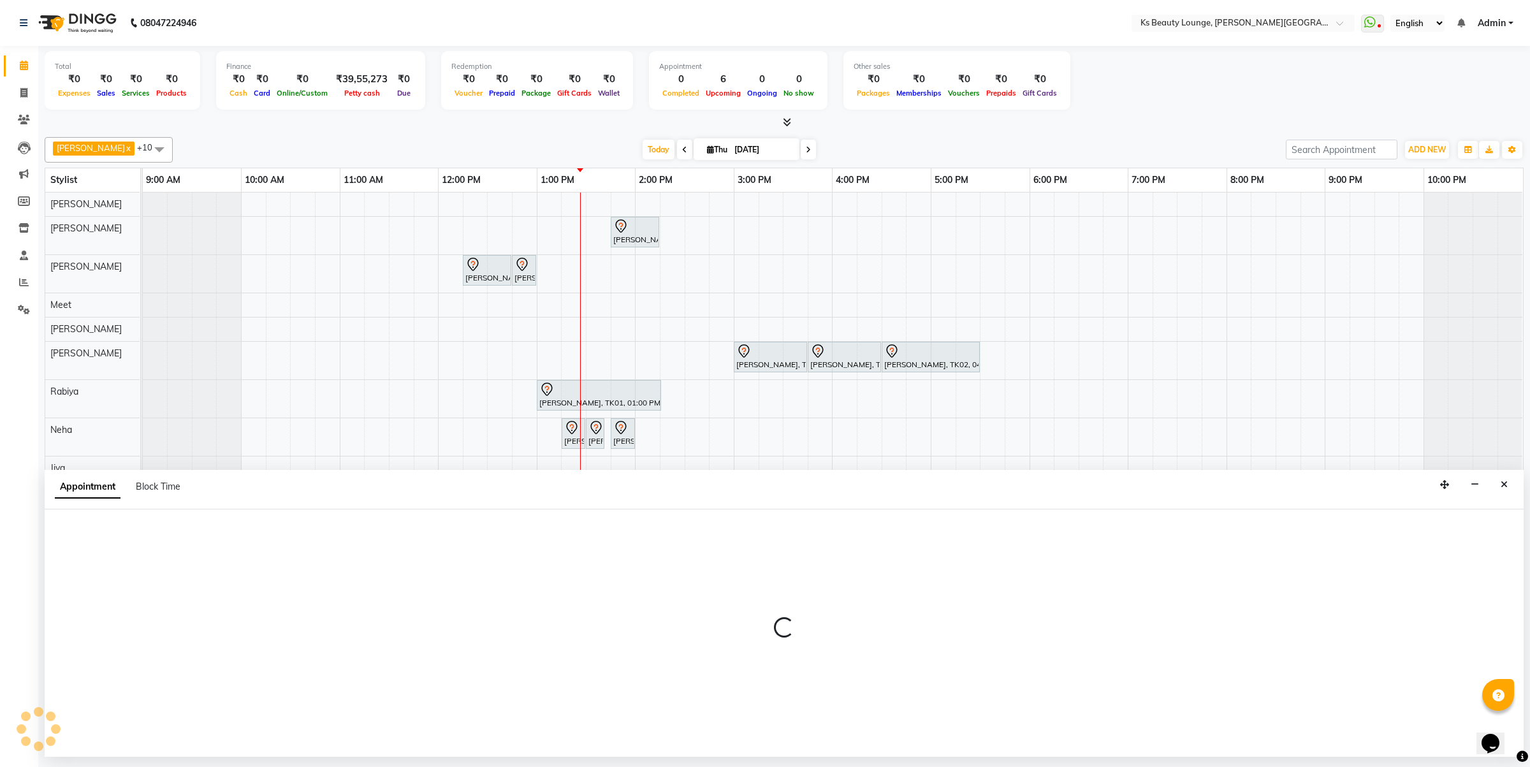
select select "tentative"
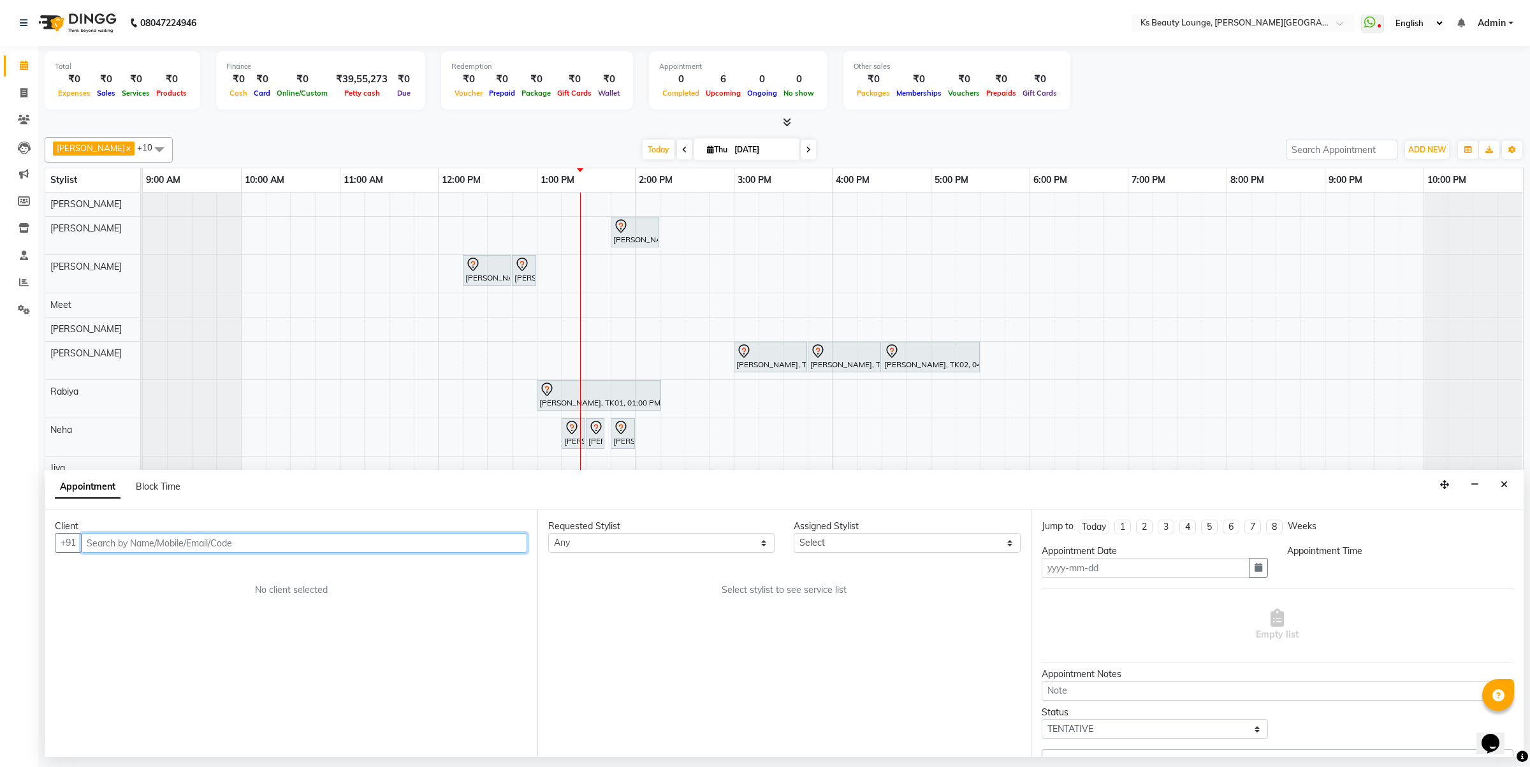
type input "[DATE]"
select select "795"
select select "83662"
select select "1892"
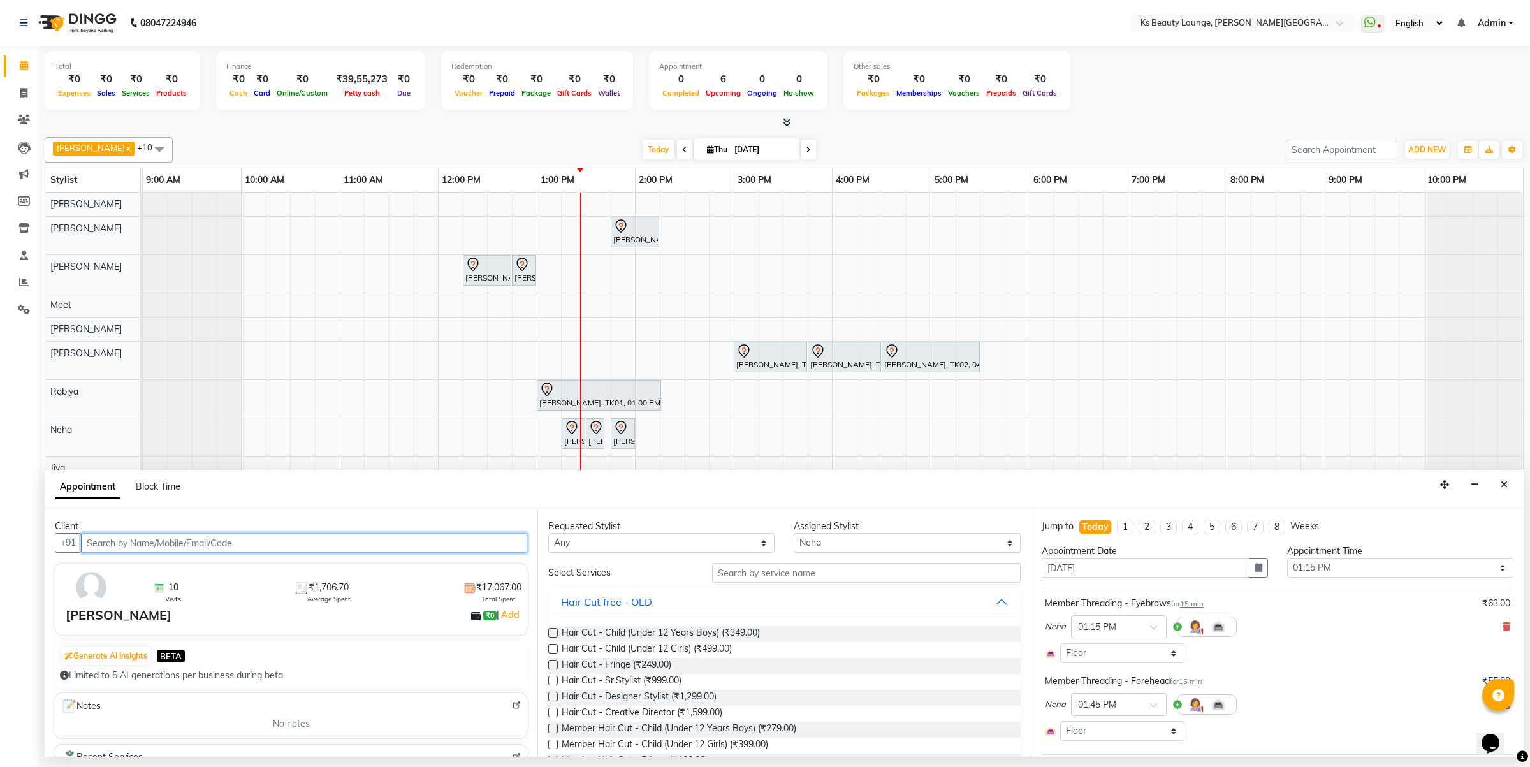
select select "1892"
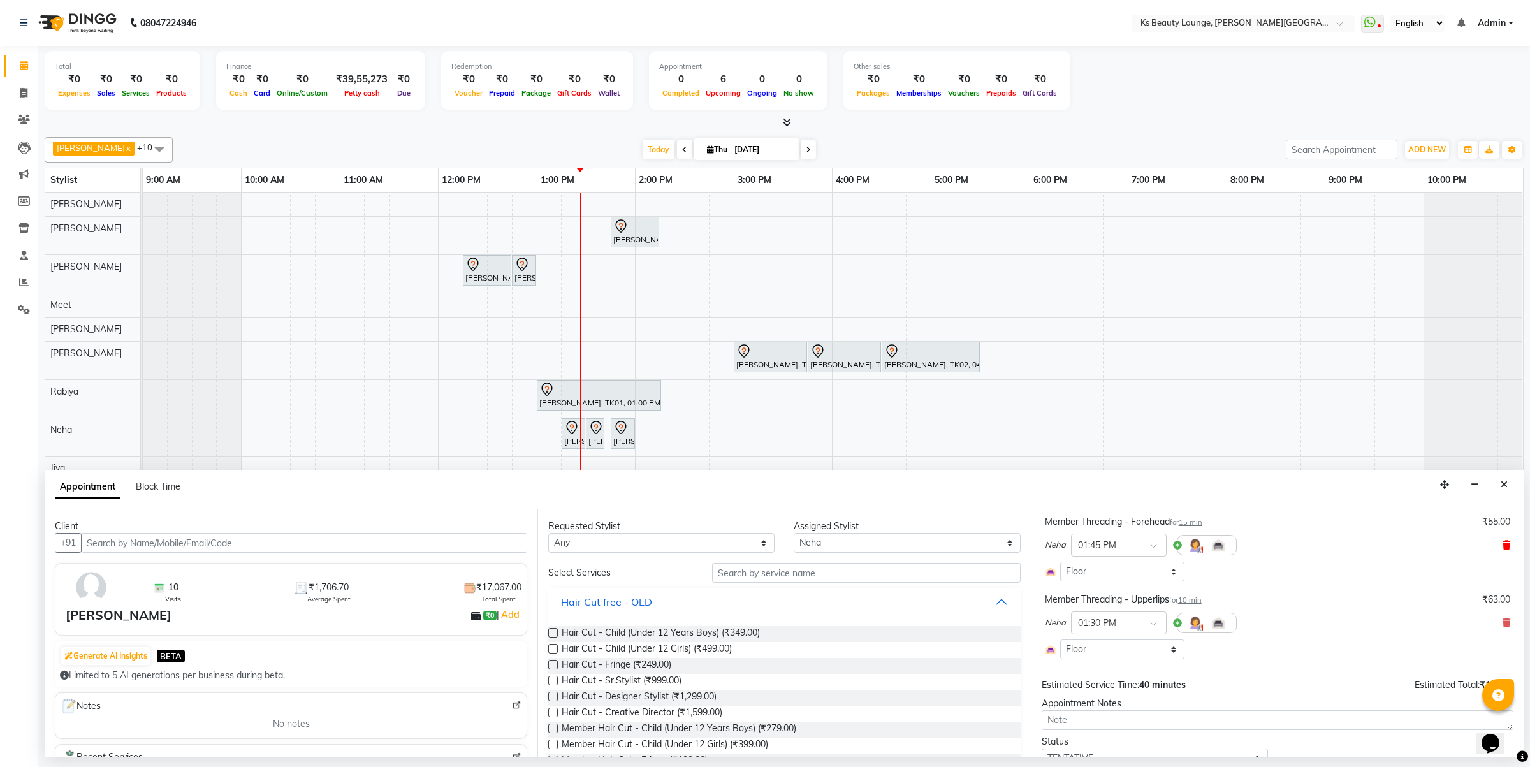
click at [1502, 549] on icon at bounding box center [1506, 544] width 8 height 9
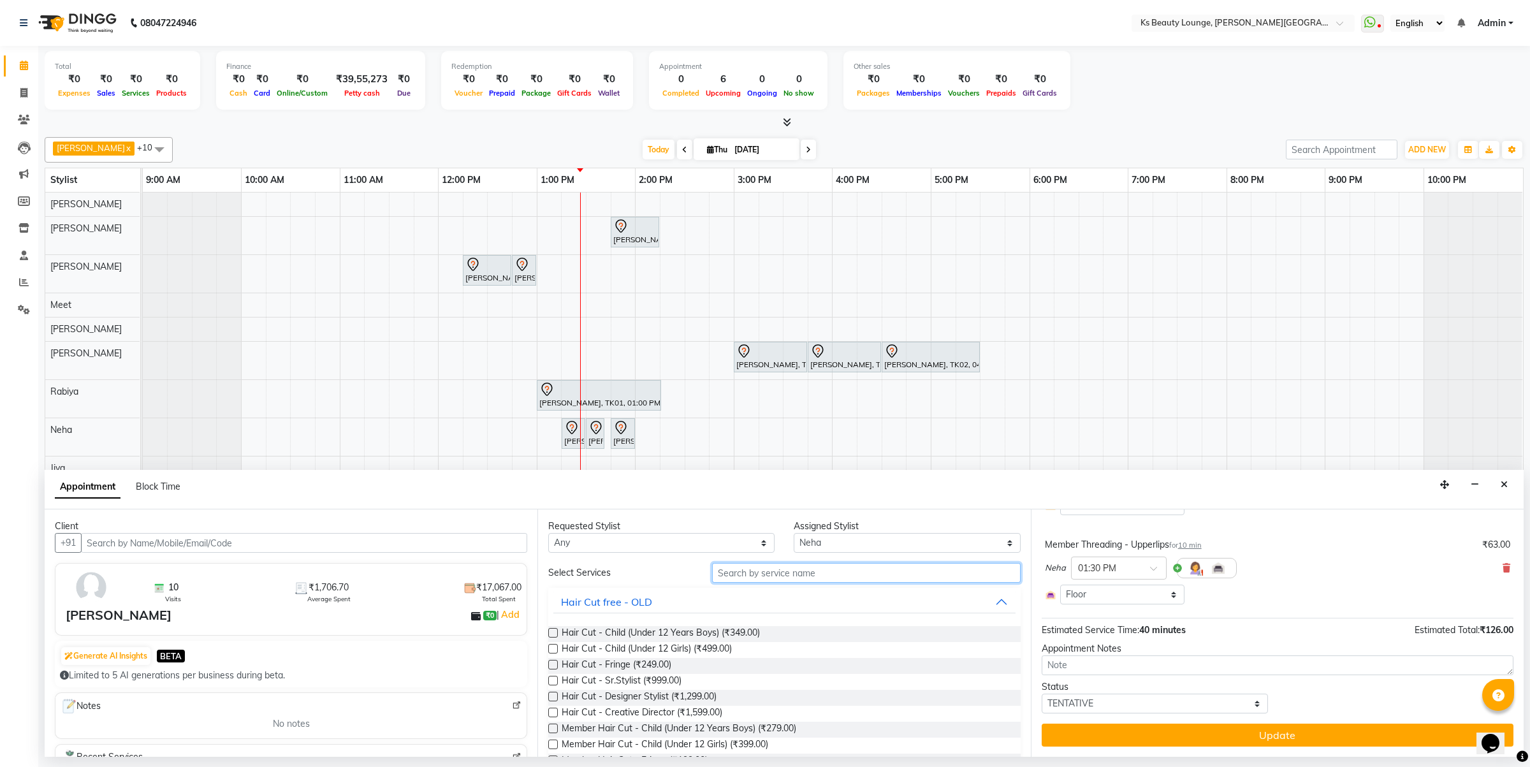
click at [754, 577] on input "text" at bounding box center [866, 573] width 308 height 20
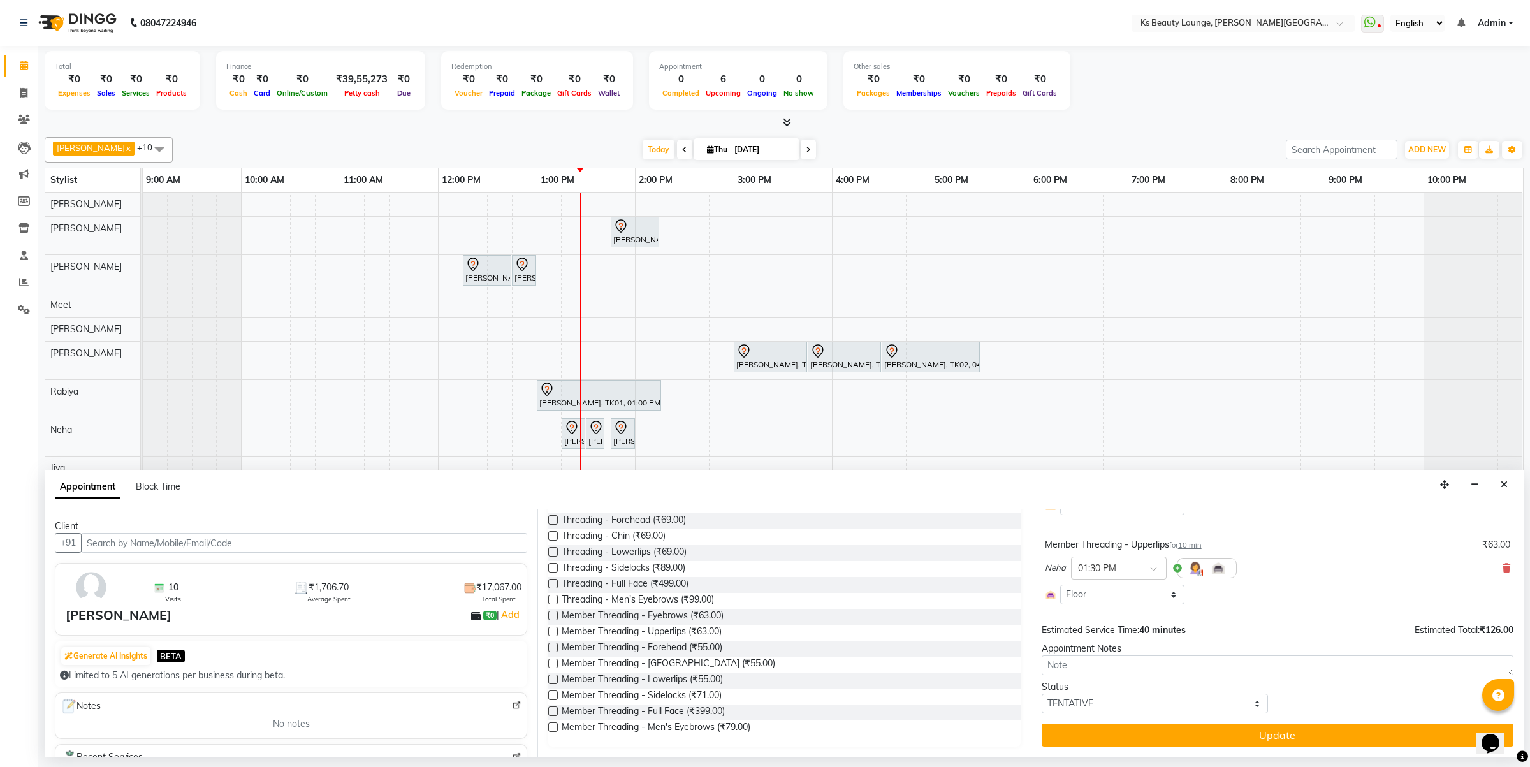
type input "thread"
click at [554, 667] on label at bounding box center [553, 663] width 10 height 10
click at [554, 667] on input "checkbox" at bounding box center [552, 664] width 8 height 8
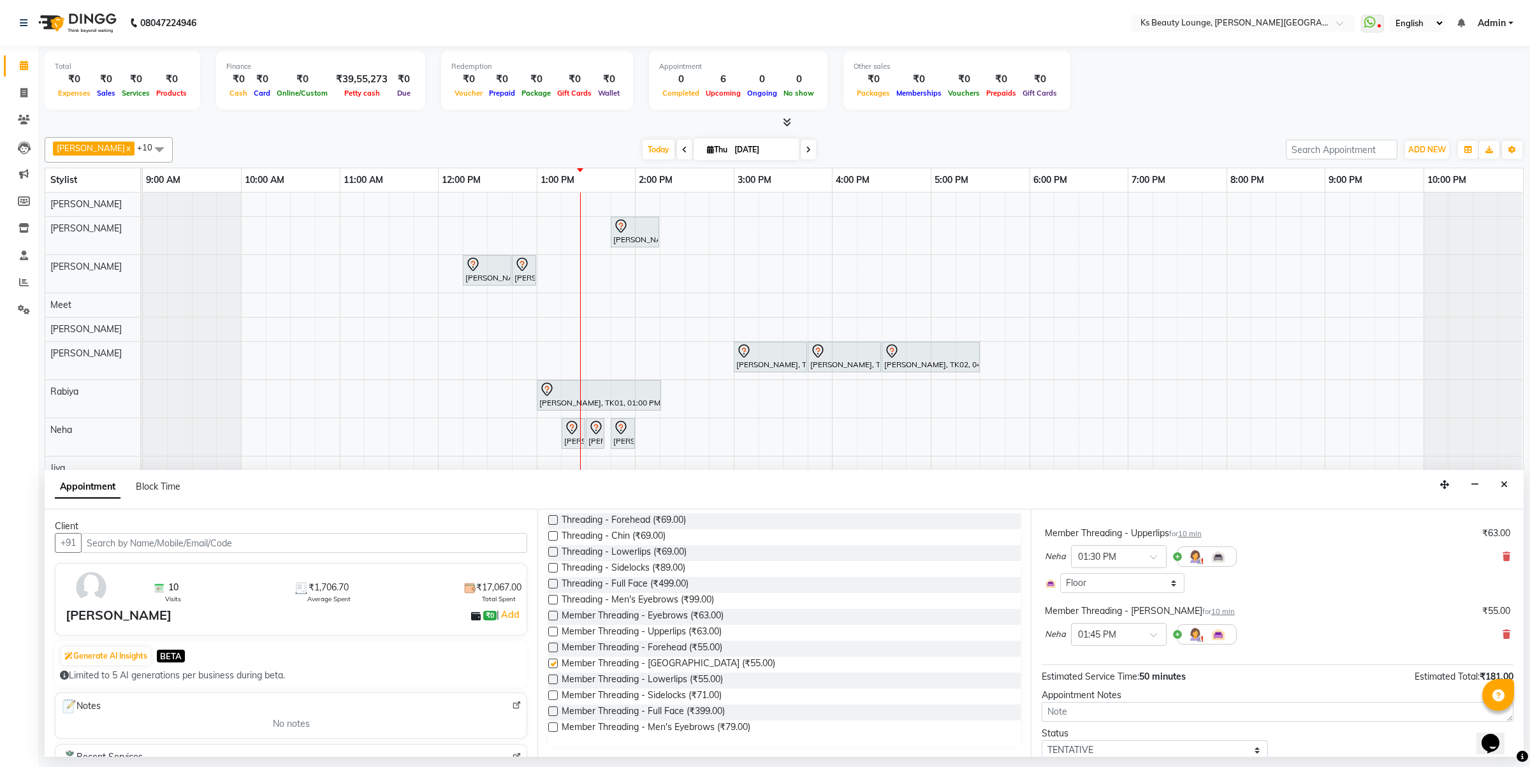
checkbox input "false"
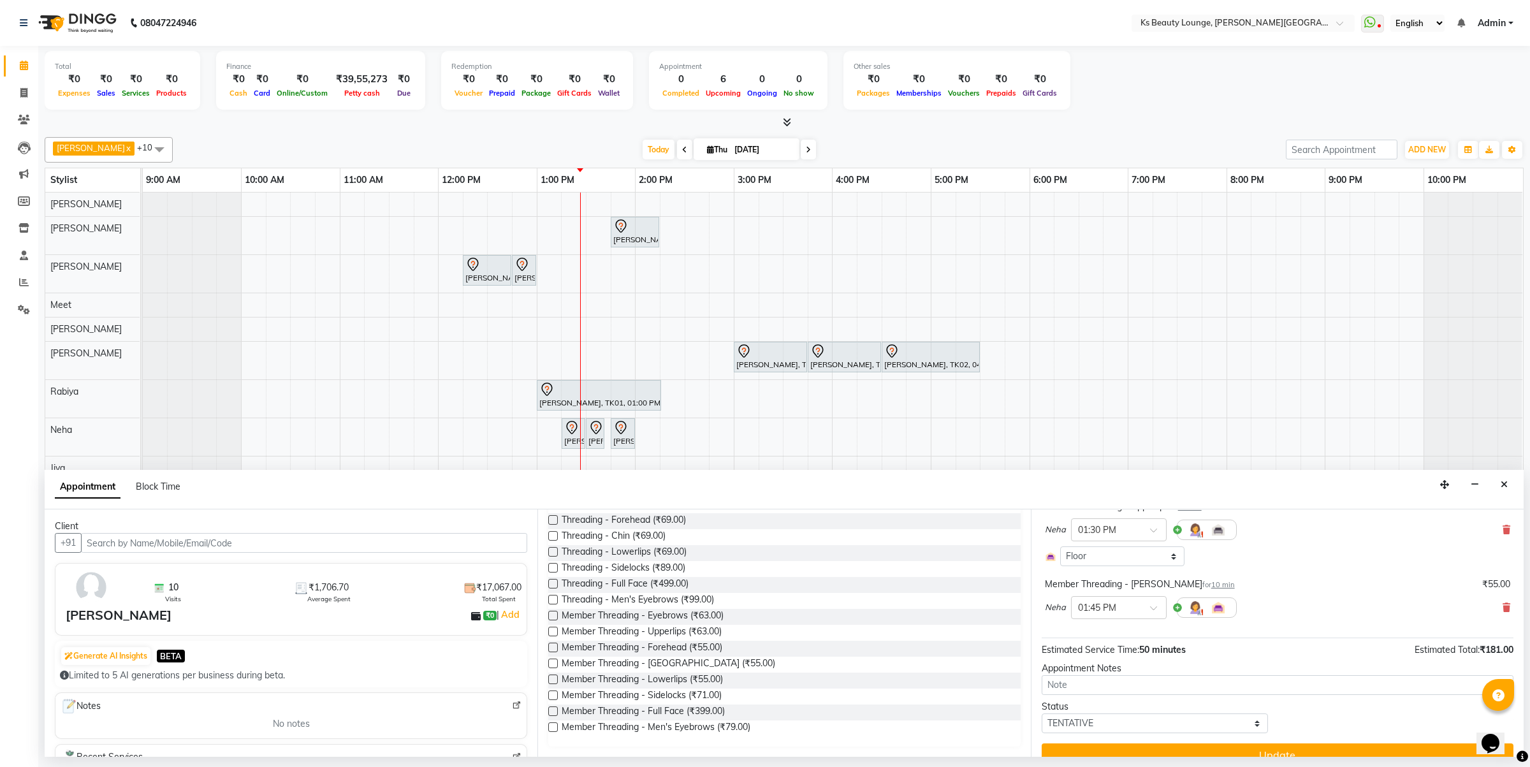
scroll to position [221, 0]
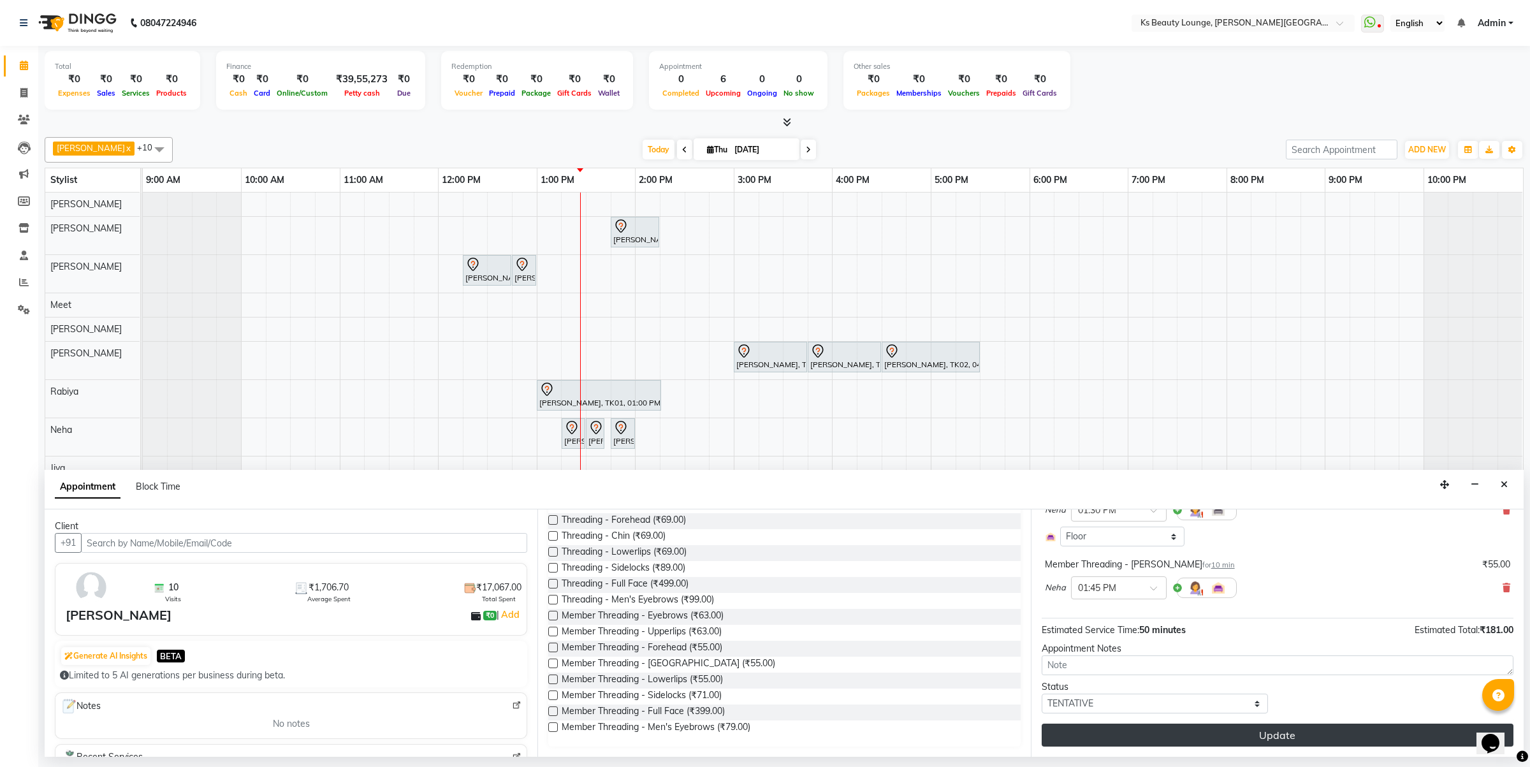
click at [1164, 723] on button "Update" at bounding box center [1277, 734] width 472 height 23
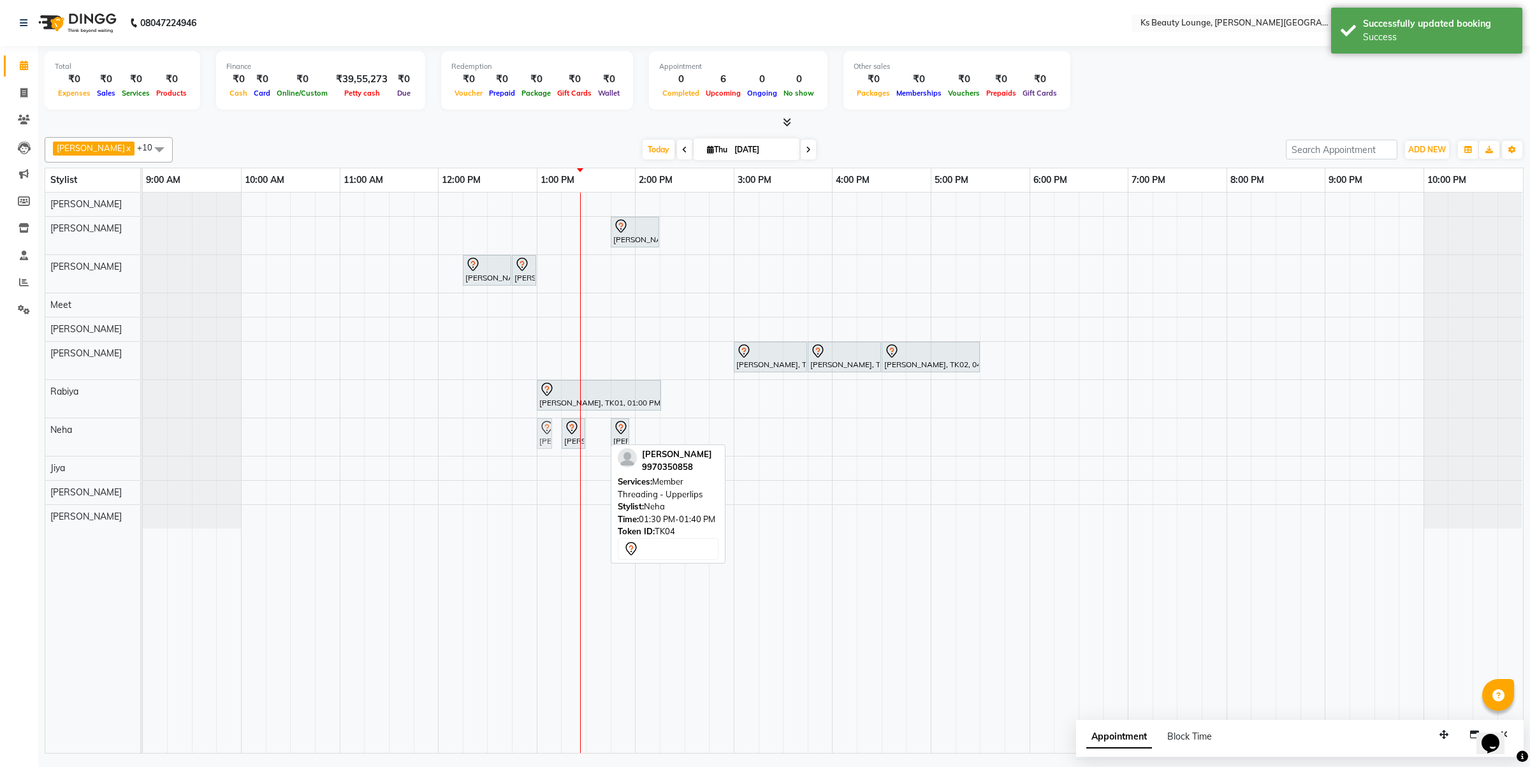
drag, startPoint x: 593, startPoint y: 437, endPoint x: 537, endPoint y: 437, distance: 56.1
click at [143, 437] on div "Mitu Pandya, TK04, 01:15 PM-01:30 PM, Member Threading - Eyebrows Mitu Pandya, …" at bounding box center [143, 437] width 0 height 38
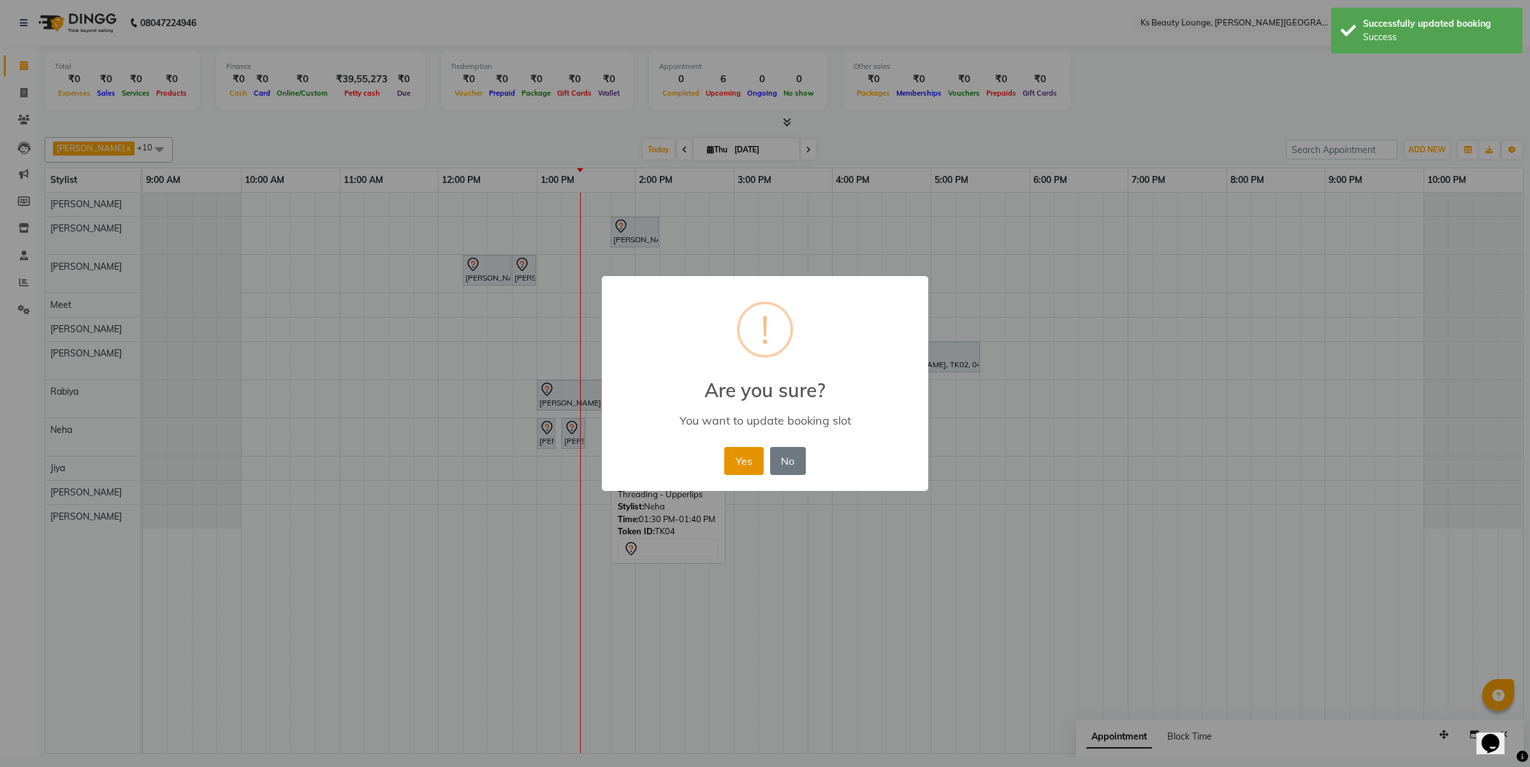
click at [756, 468] on button "Yes" at bounding box center [743, 461] width 39 height 28
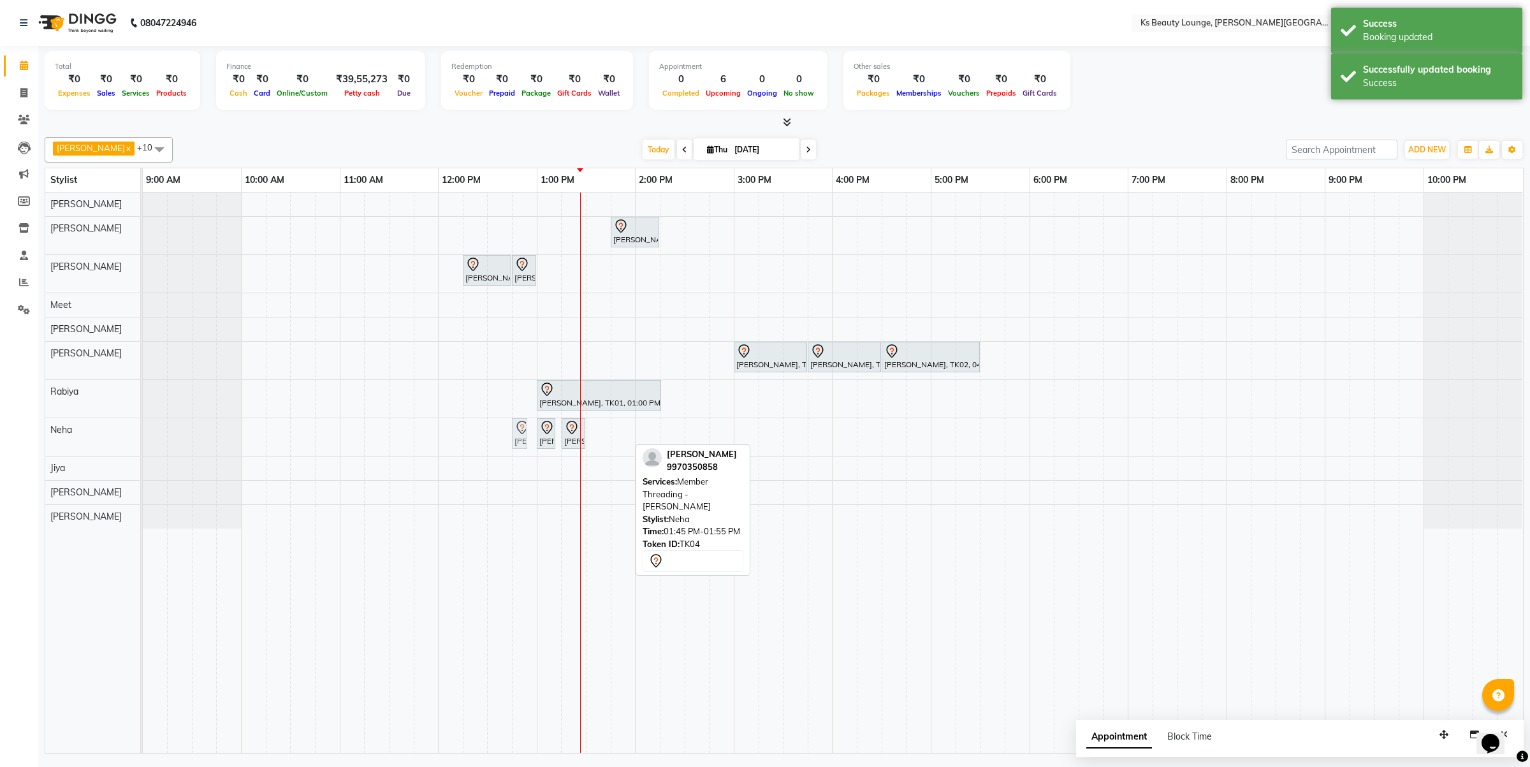
drag, startPoint x: 616, startPoint y: 433, endPoint x: 521, endPoint y: 429, distance: 95.1
click at [143, 429] on div "Mitu Pandya, TK04, 01:00 PM-01:10 PM, Member Threading - Upperlips Mitu Pandya,…" at bounding box center [143, 437] width 0 height 38
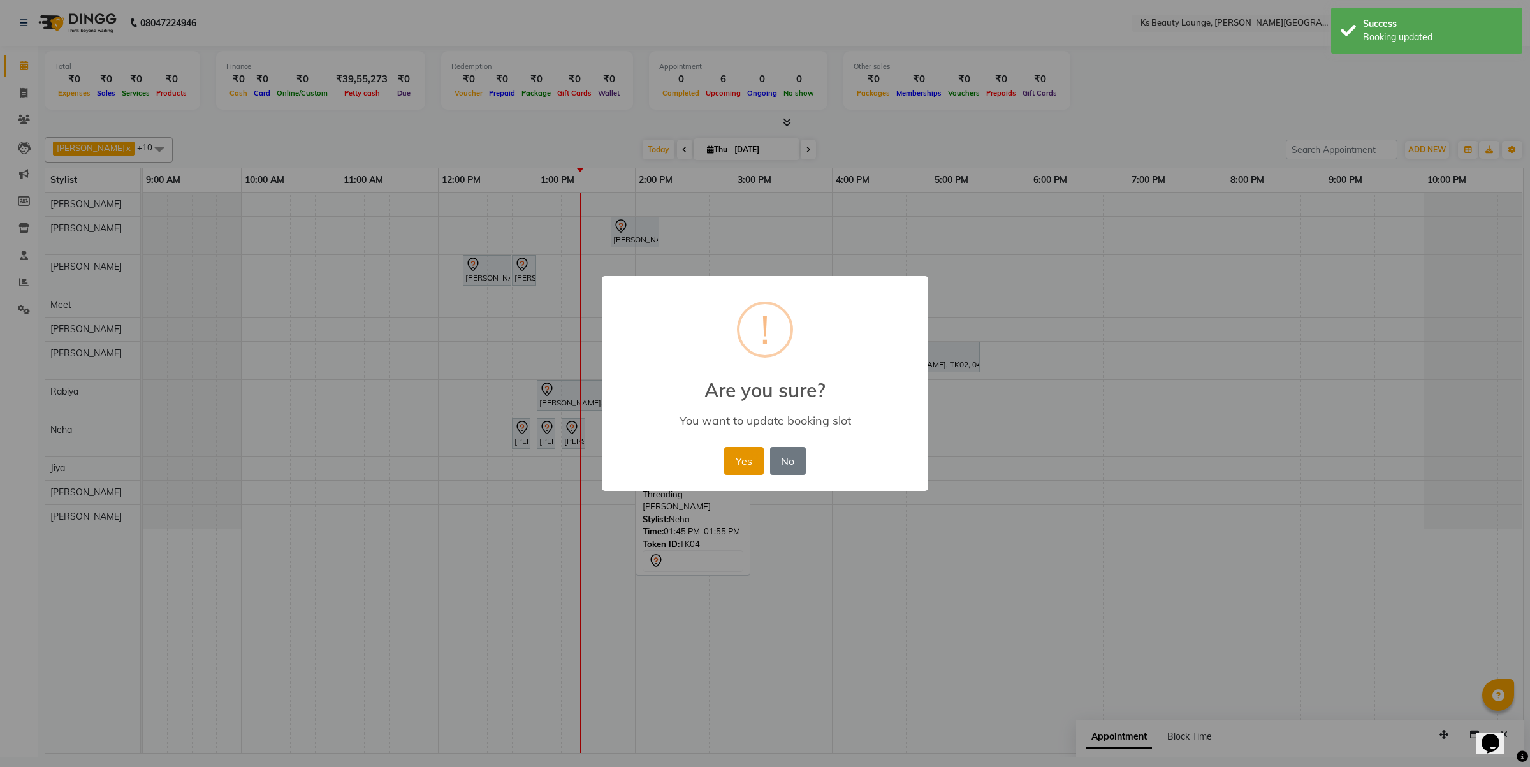
click at [741, 462] on button "Yes" at bounding box center [743, 461] width 39 height 28
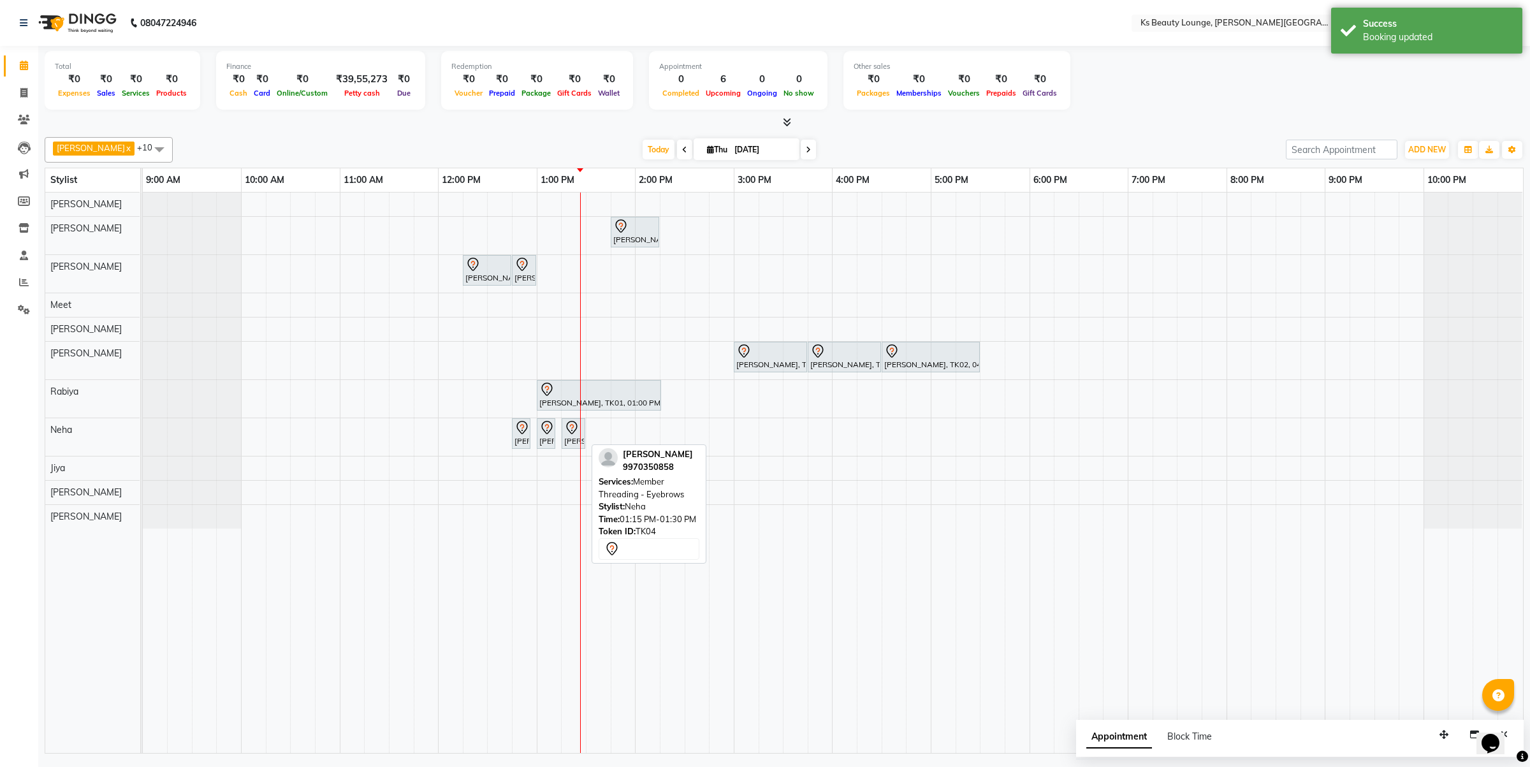
click at [570, 445] on div "[PERSON_NAME], TK04, 01:15 PM-01:30 PM, Member Threading - Eyebrows" at bounding box center [573, 433] width 21 height 27
click at [577, 440] on div "[PERSON_NAME], TK04, 01:15 PM-01:30 PM, Member Threading - Eyebrows" at bounding box center [573, 433] width 21 height 27
select select "7"
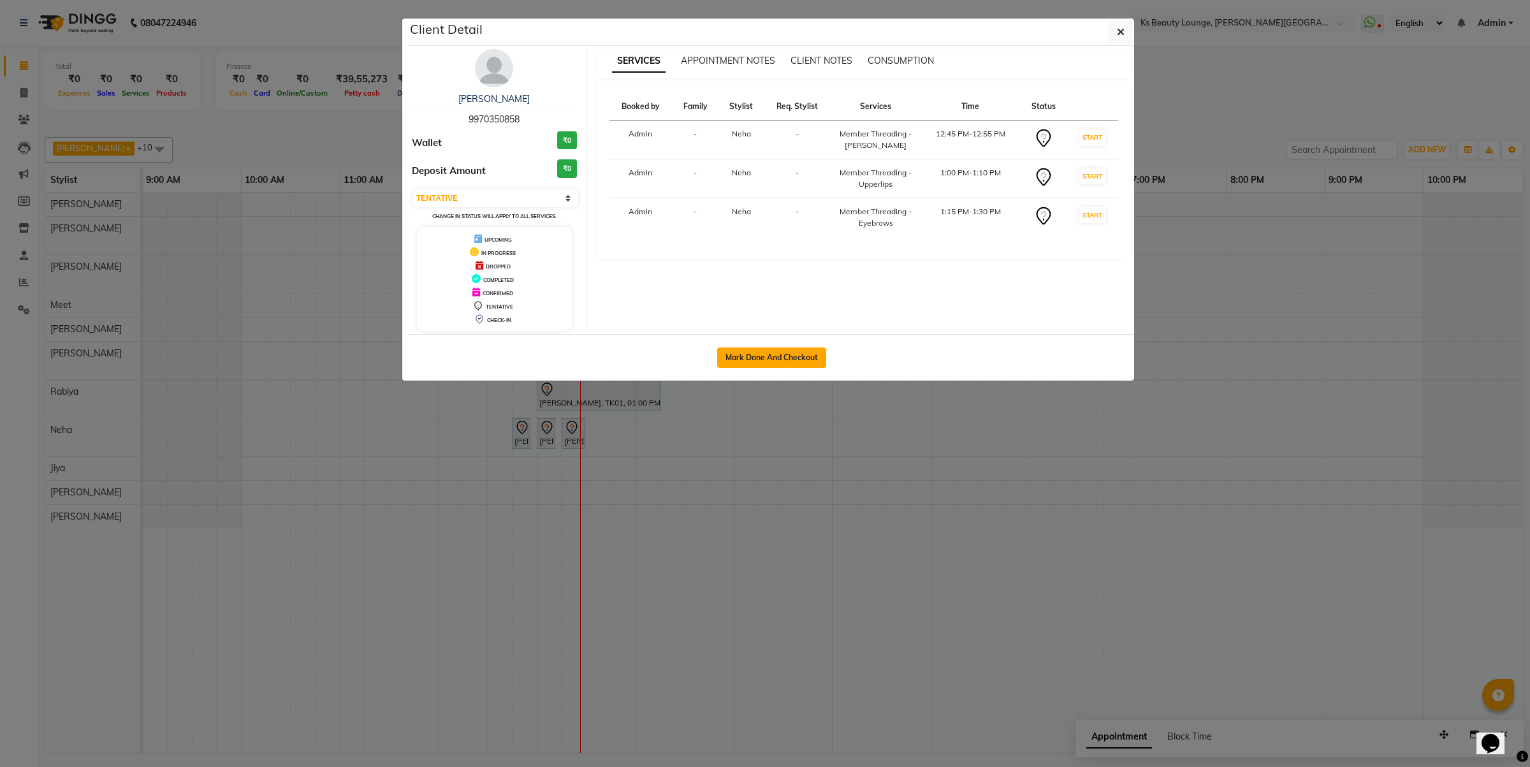
click at [784, 361] on button "Mark Done And Checkout" at bounding box center [771, 357] width 109 height 20
select select "4411"
select select "service"
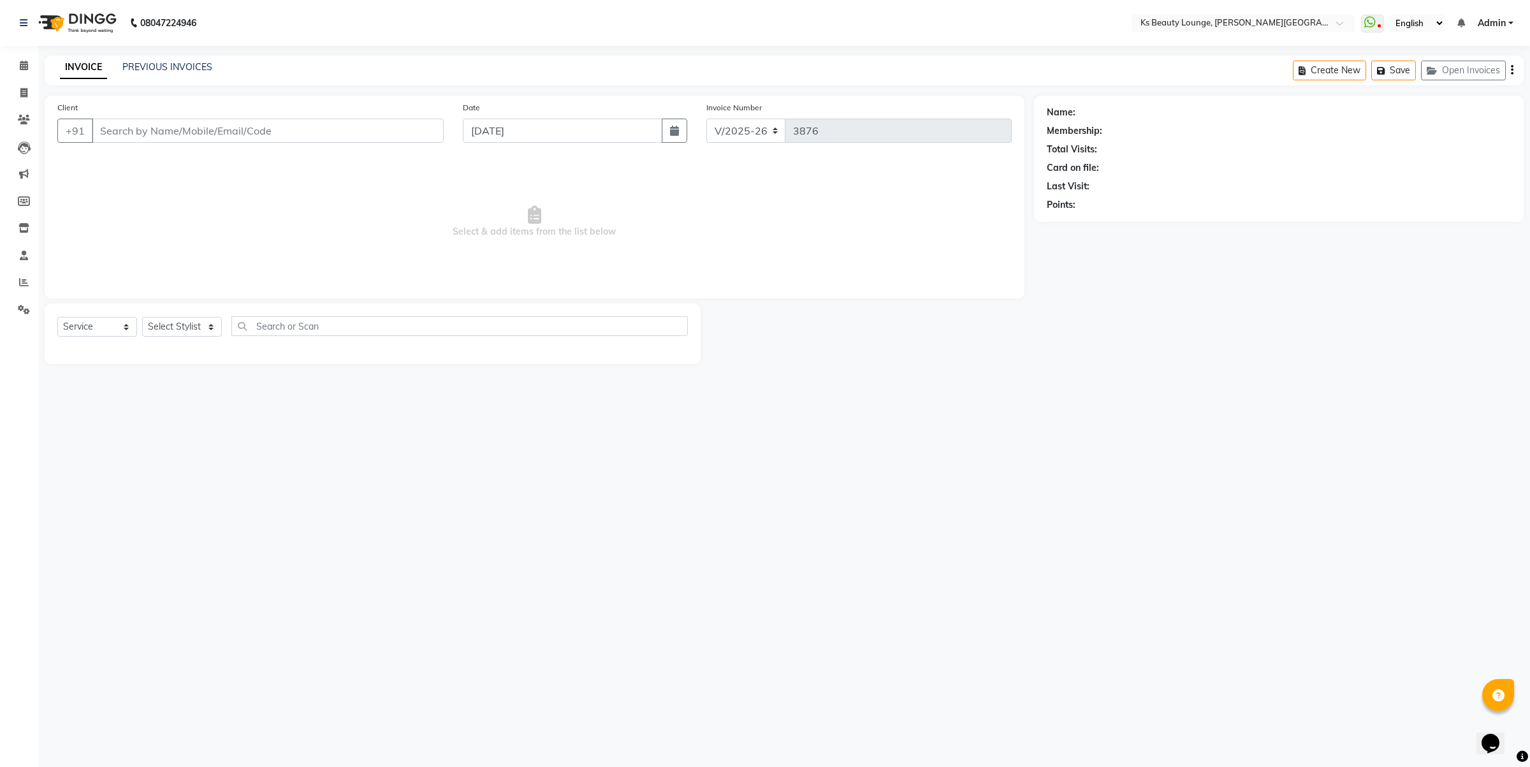
type input "9970350858"
select select "83662"
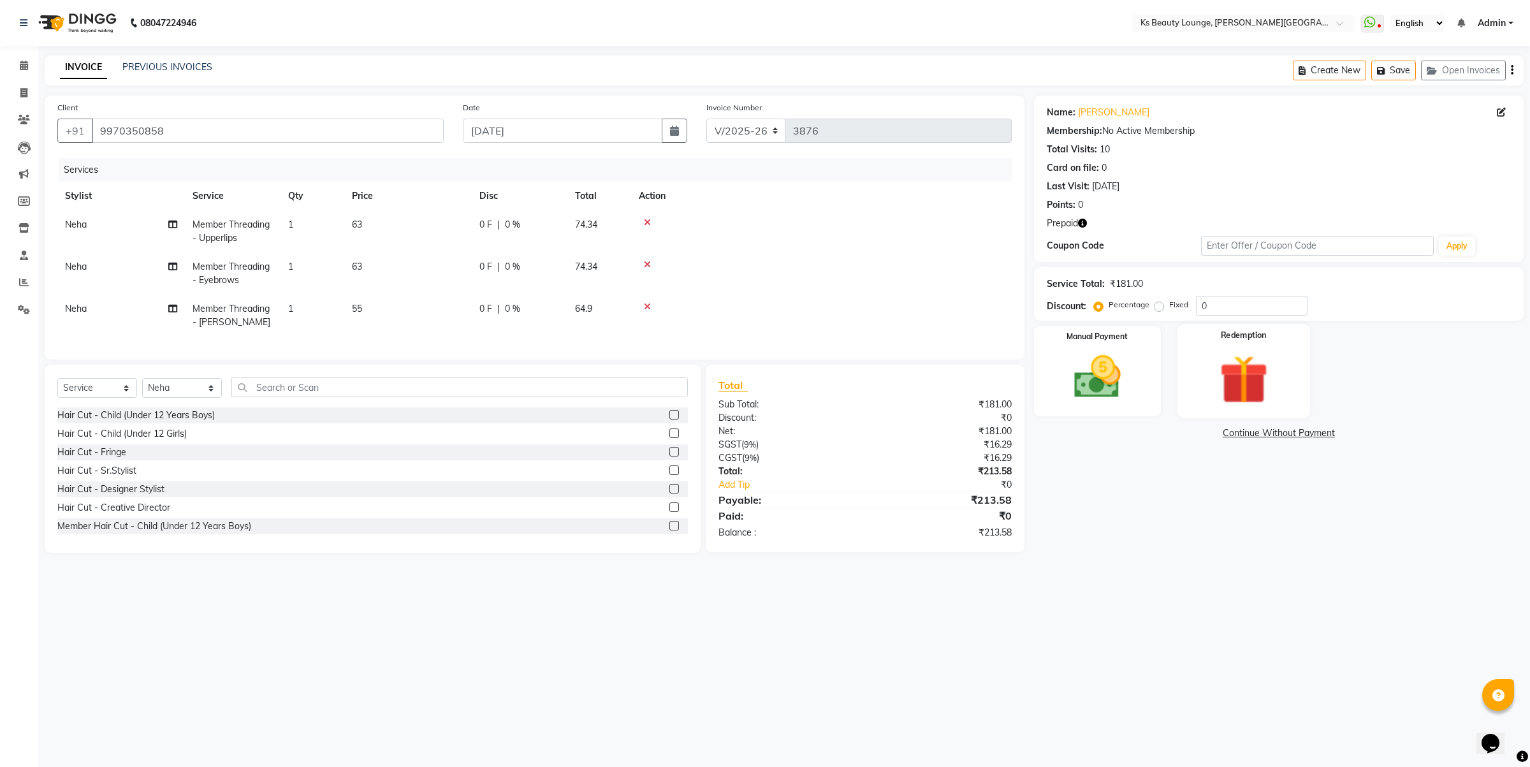
click at [1268, 383] on img at bounding box center [1243, 379] width 79 height 61
click at [1333, 430] on span "Prepaid 1" at bounding box center [1345, 434] width 41 height 15
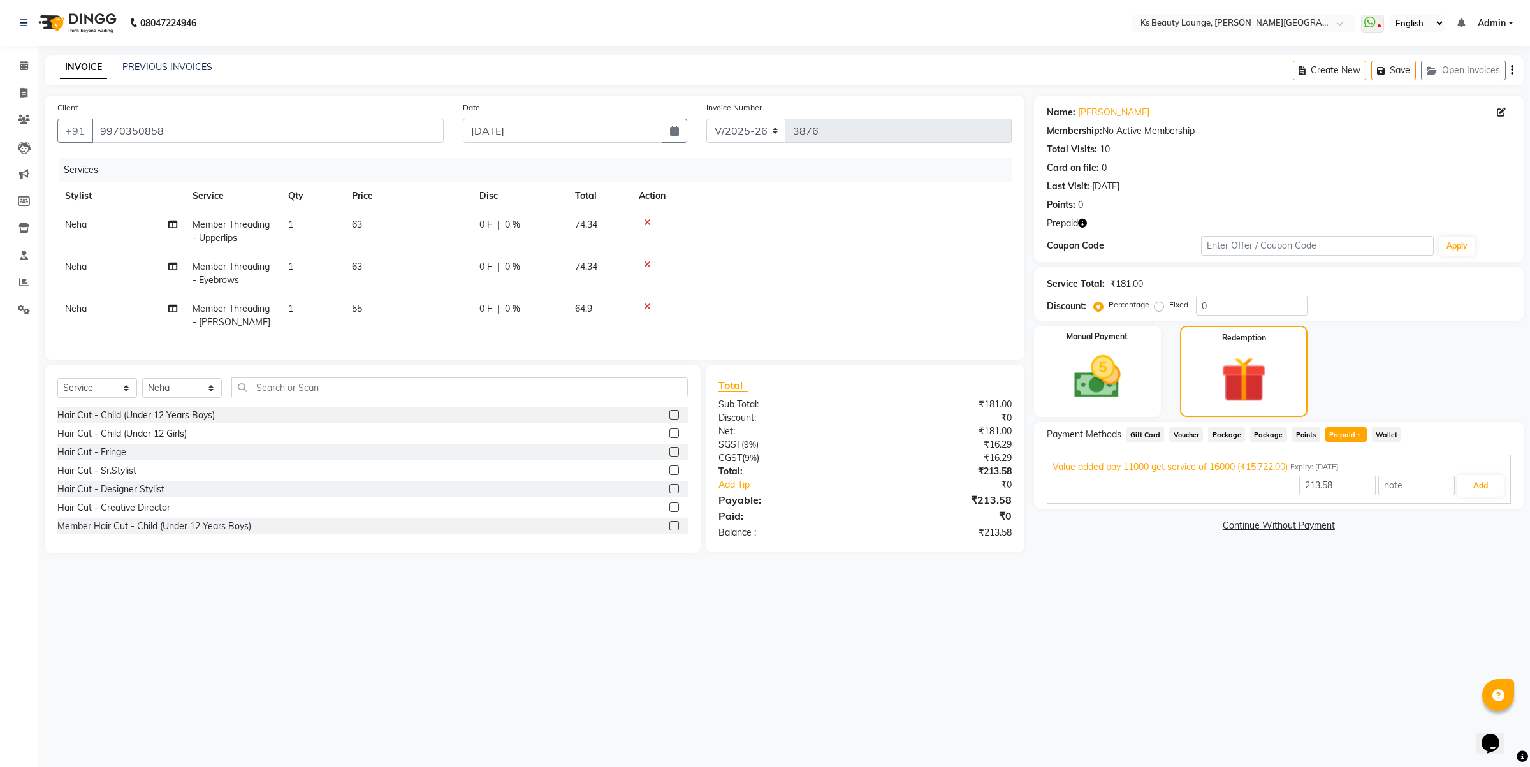
click at [1509, 68] on div "Create New Save Open Invoices" at bounding box center [1407, 70] width 231 height 30
click at [1510, 70] on icon "button" at bounding box center [1511, 70] width 3 height 1
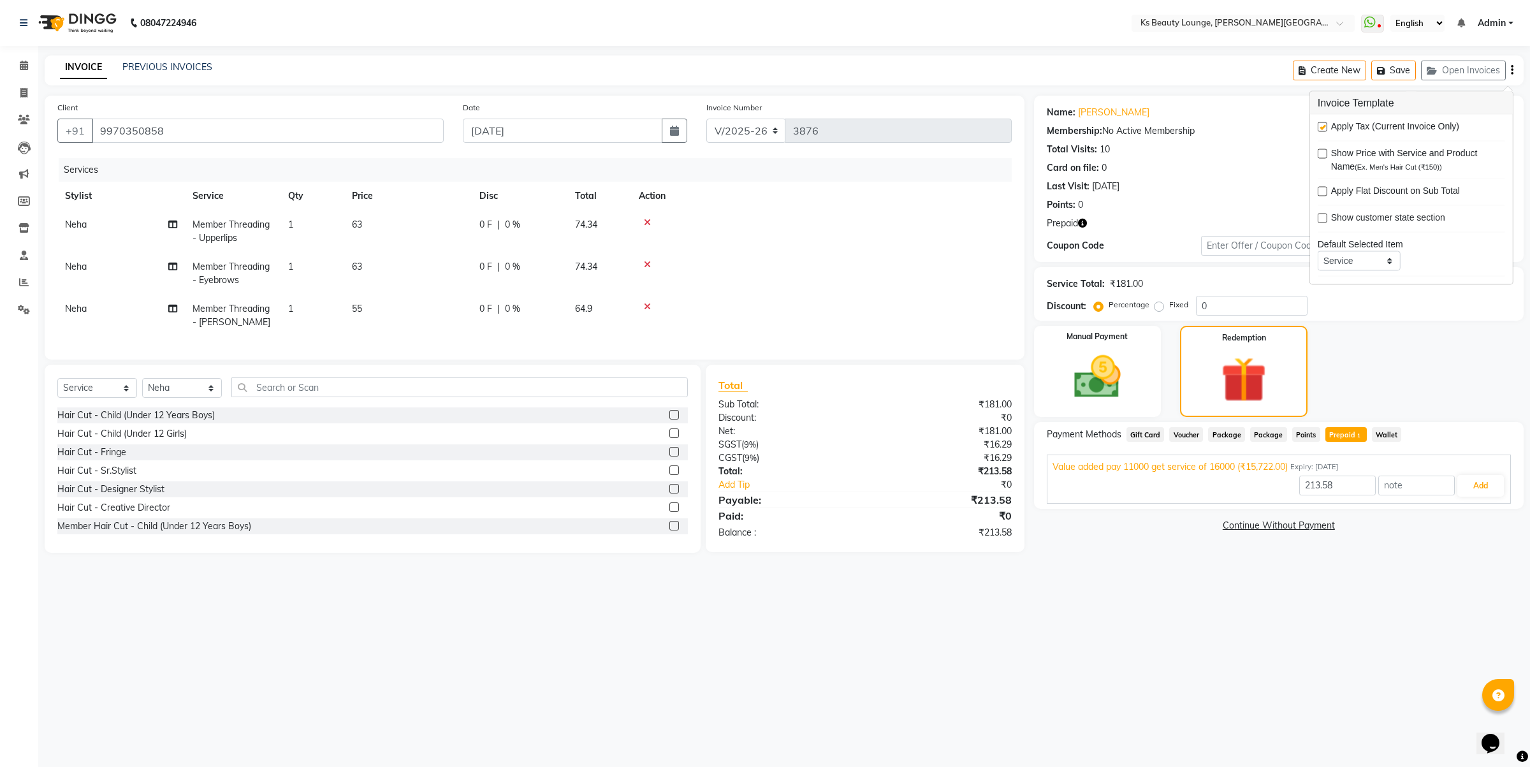
click at [1323, 128] on label at bounding box center [1322, 127] width 10 height 10
click at [1323, 128] on input "checkbox" at bounding box center [1321, 128] width 8 height 8
checkbox input "false"
click at [1386, 482] on input "text" at bounding box center [1416, 485] width 76 height 20
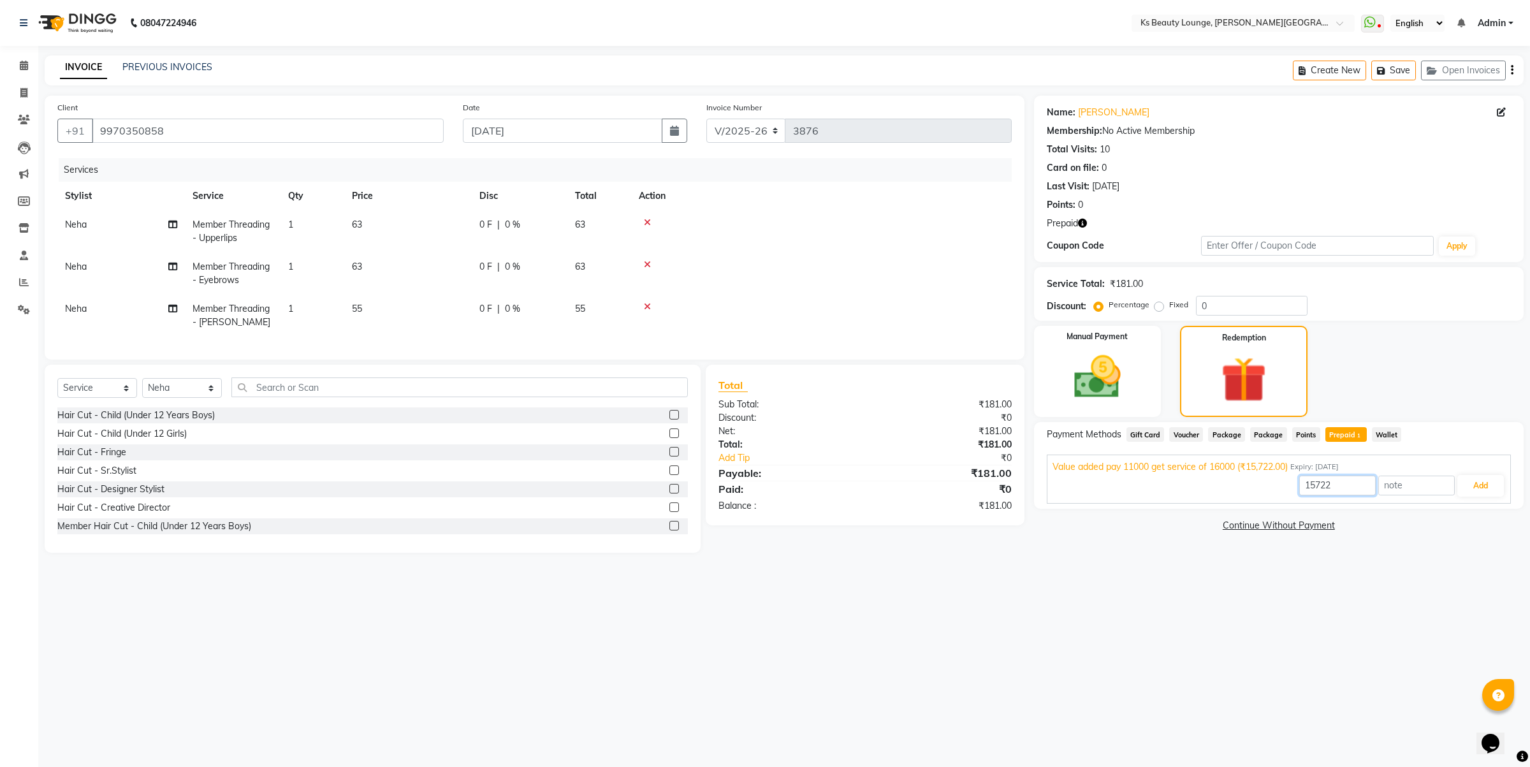
click at [1317, 475] on input "15722" at bounding box center [1337, 485] width 76 height 20
click at [1319, 481] on input "15722" at bounding box center [1337, 485] width 76 height 20
type input "181"
click at [1477, 482] on button "Add" at bounding box center [1480, 486] width 47 height 22
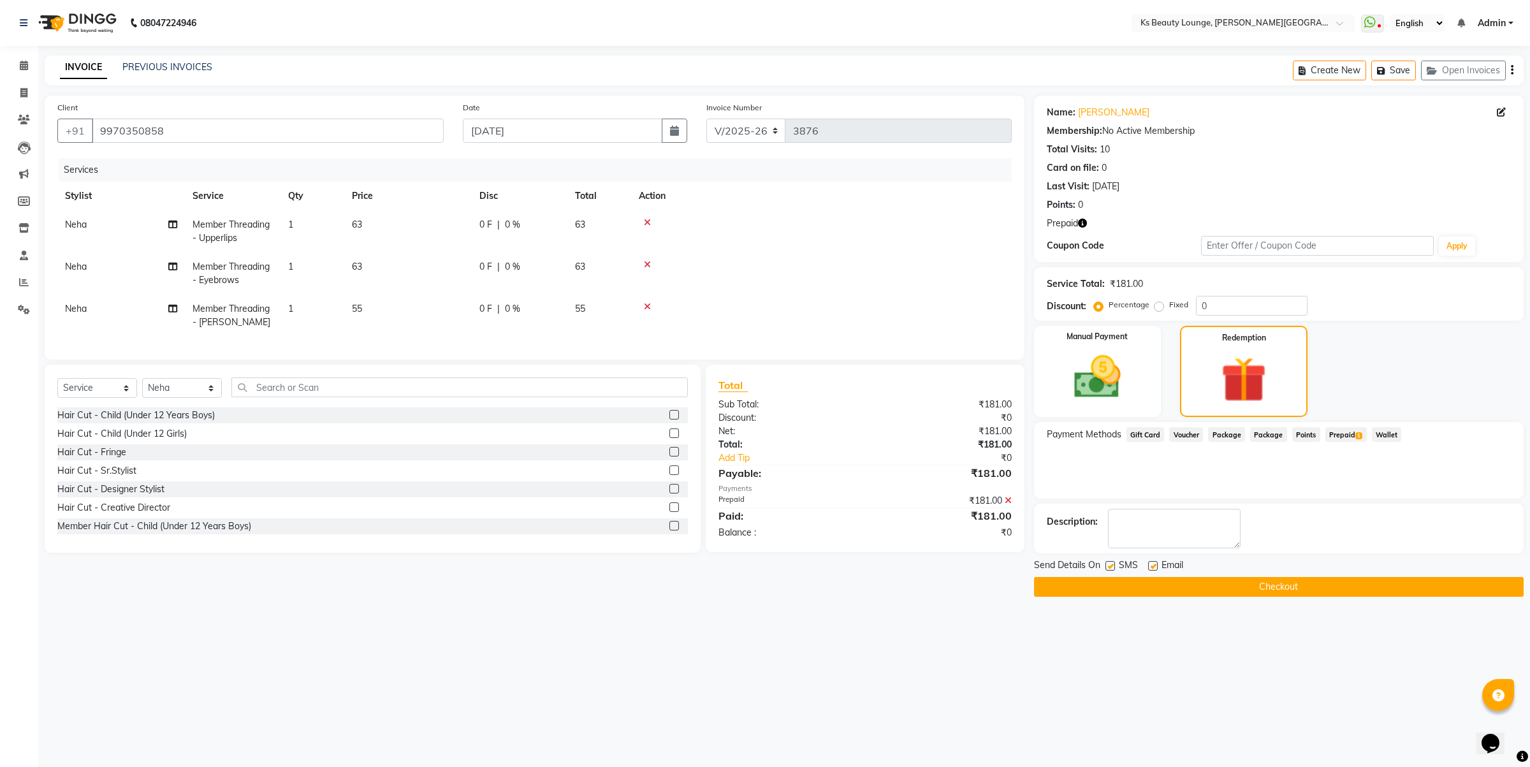
click at [1303, 588] on button "Checkout" at bounding box center [1278, 587] width 489 height 20
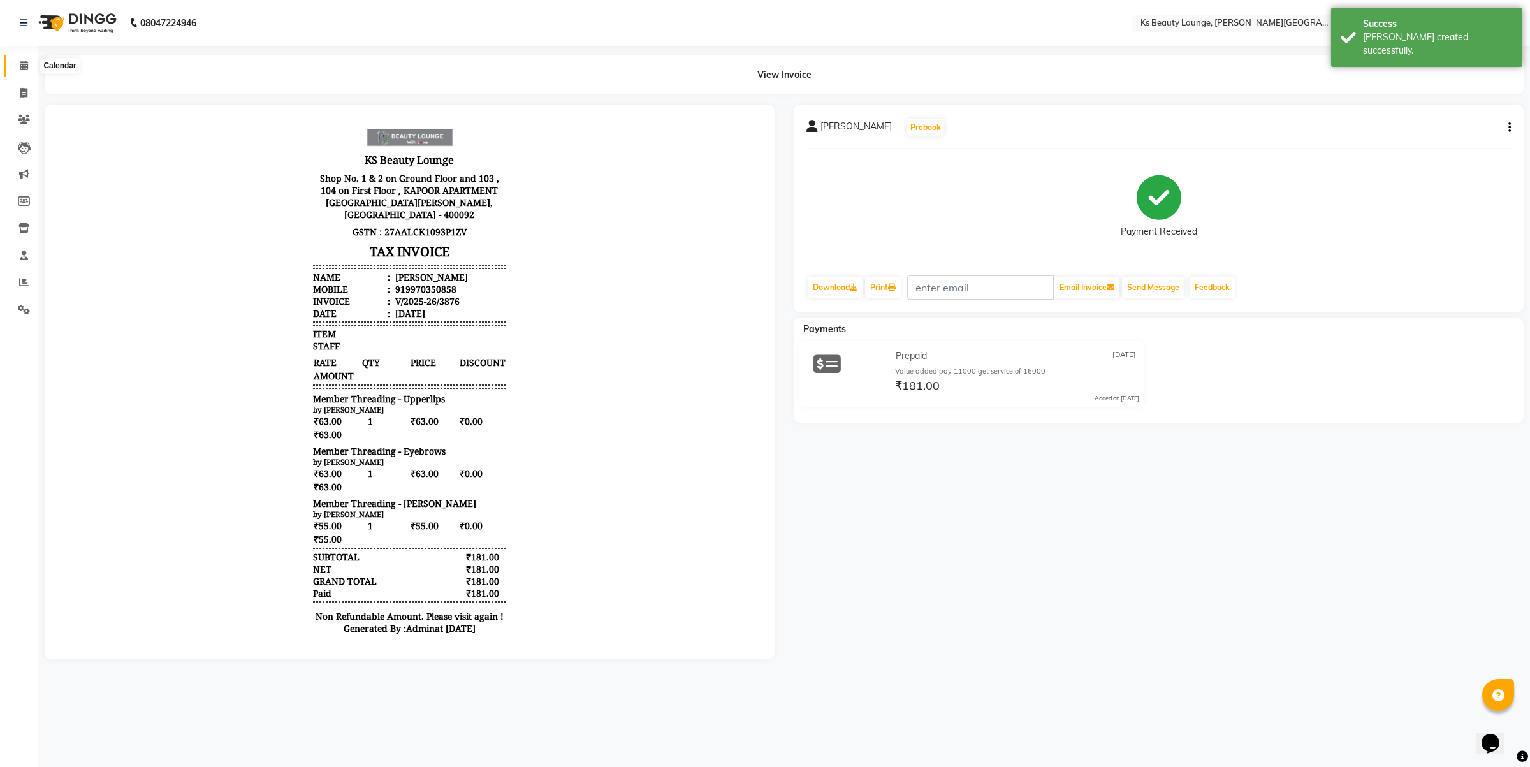
click at [22, 62] on icon at bounding box center [24, 66] width 8 height 10
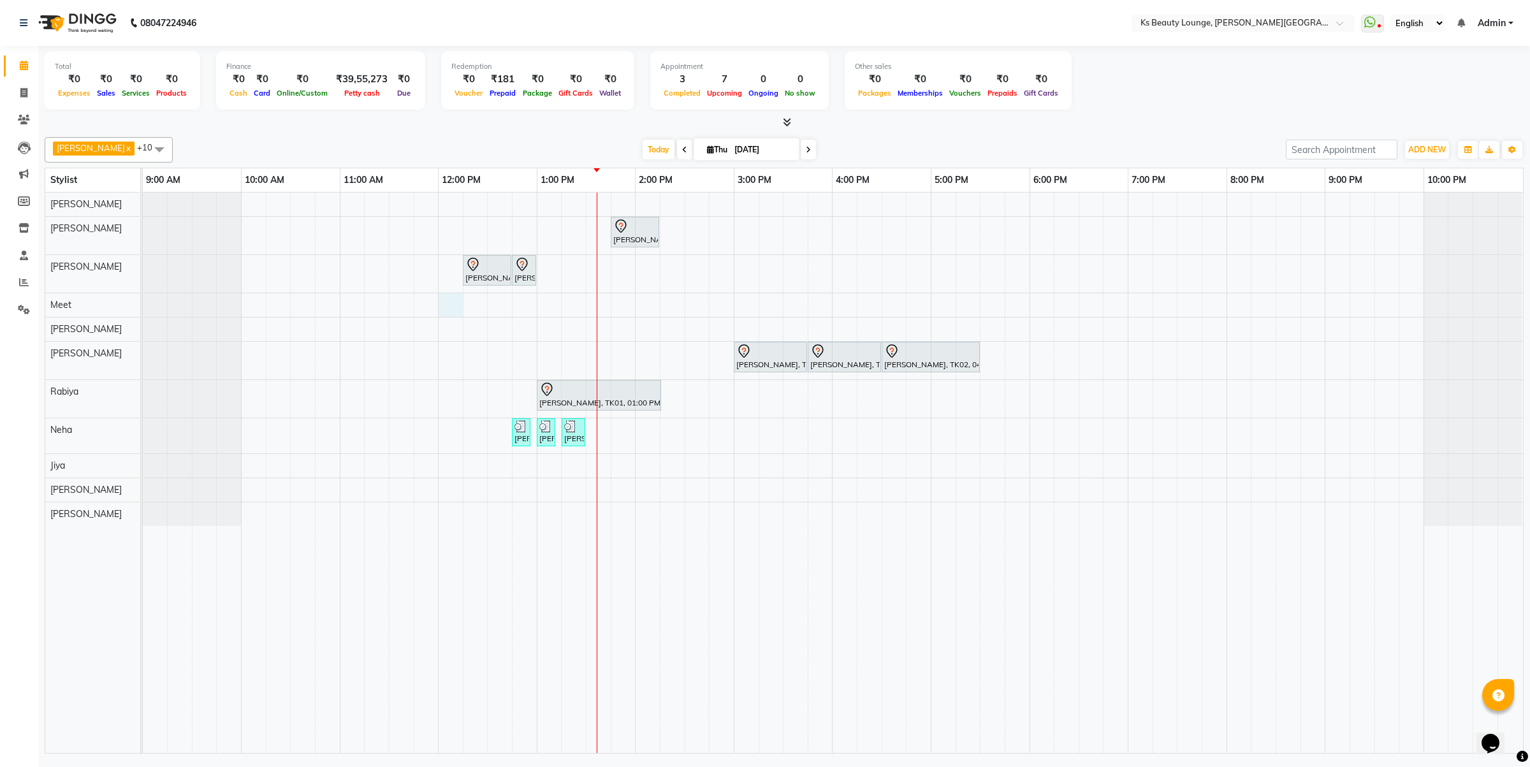
click at [447, 305] on div "Mona ., TK03, 01:45 PM-02:15 PM, Member Natural Hair Color - Natural Root Touch…" at bounding box center [833, 472] width 1380 height 560
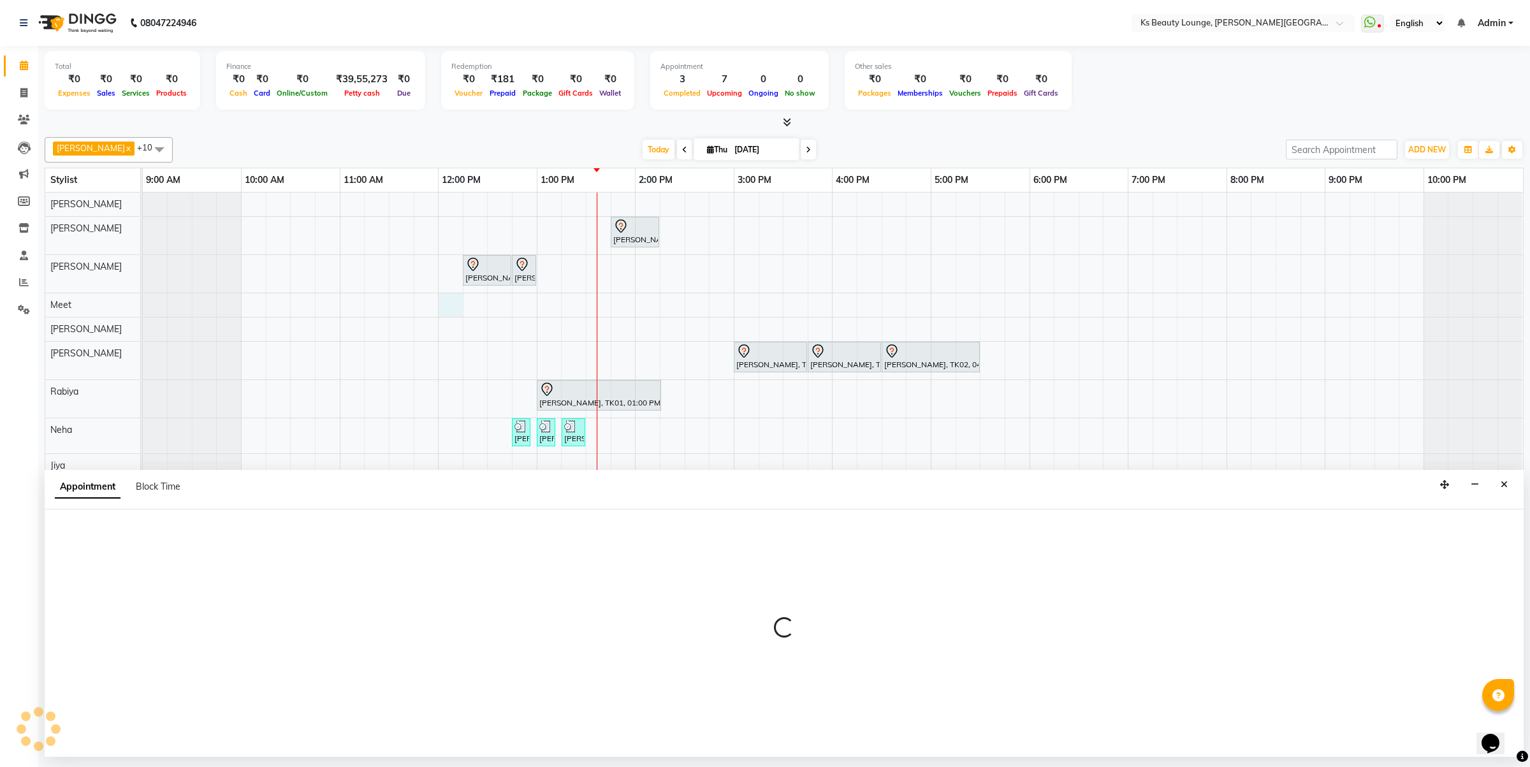
select select "71060"
select select "720"
select select "tentative"
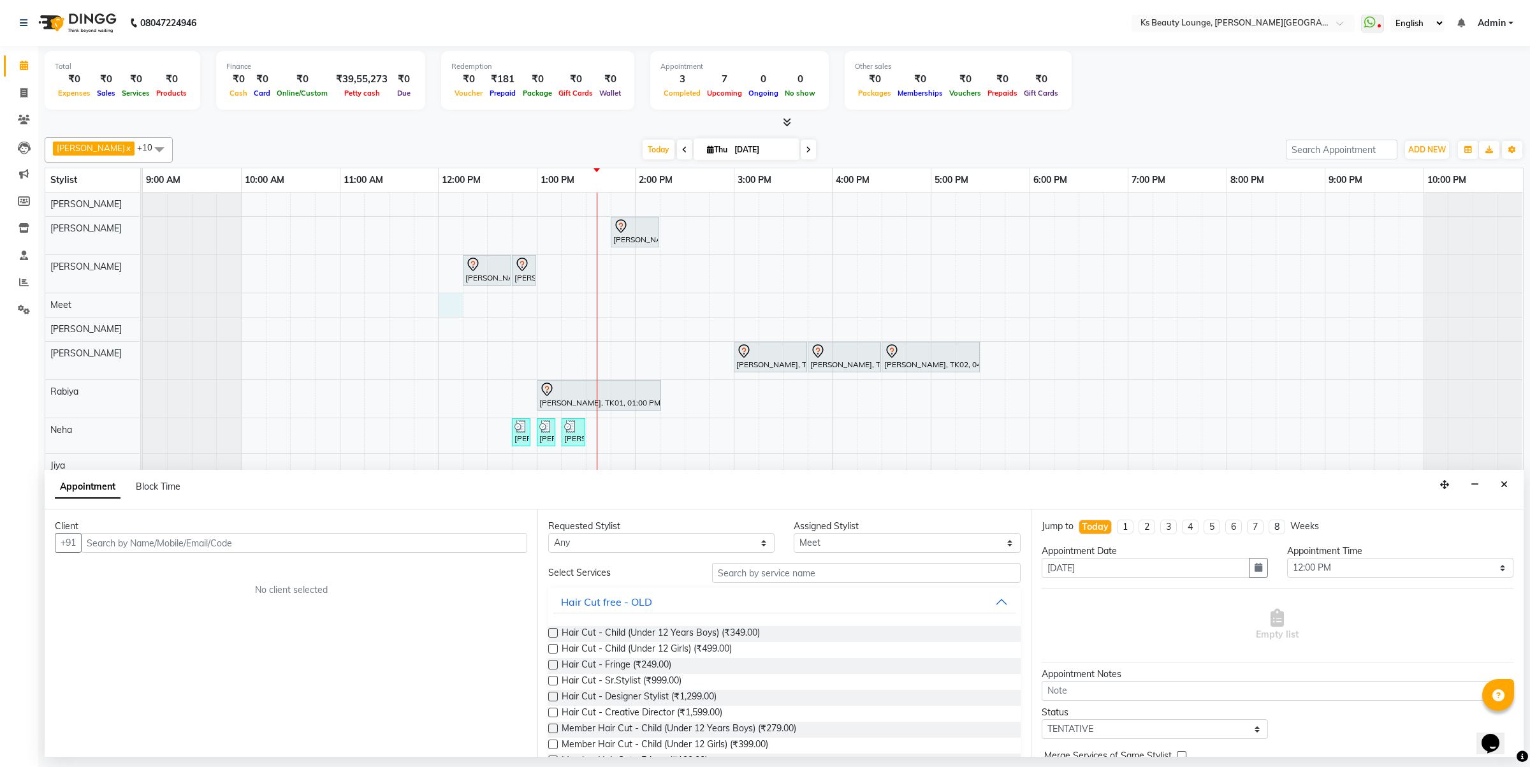
click at [226, 549] on input "text" at bounding box center [304, 543] width 446 height 20
click at [203, 566] on ngb-highlight "7710063856" at bounding box center [215, 569] width 64 height 13
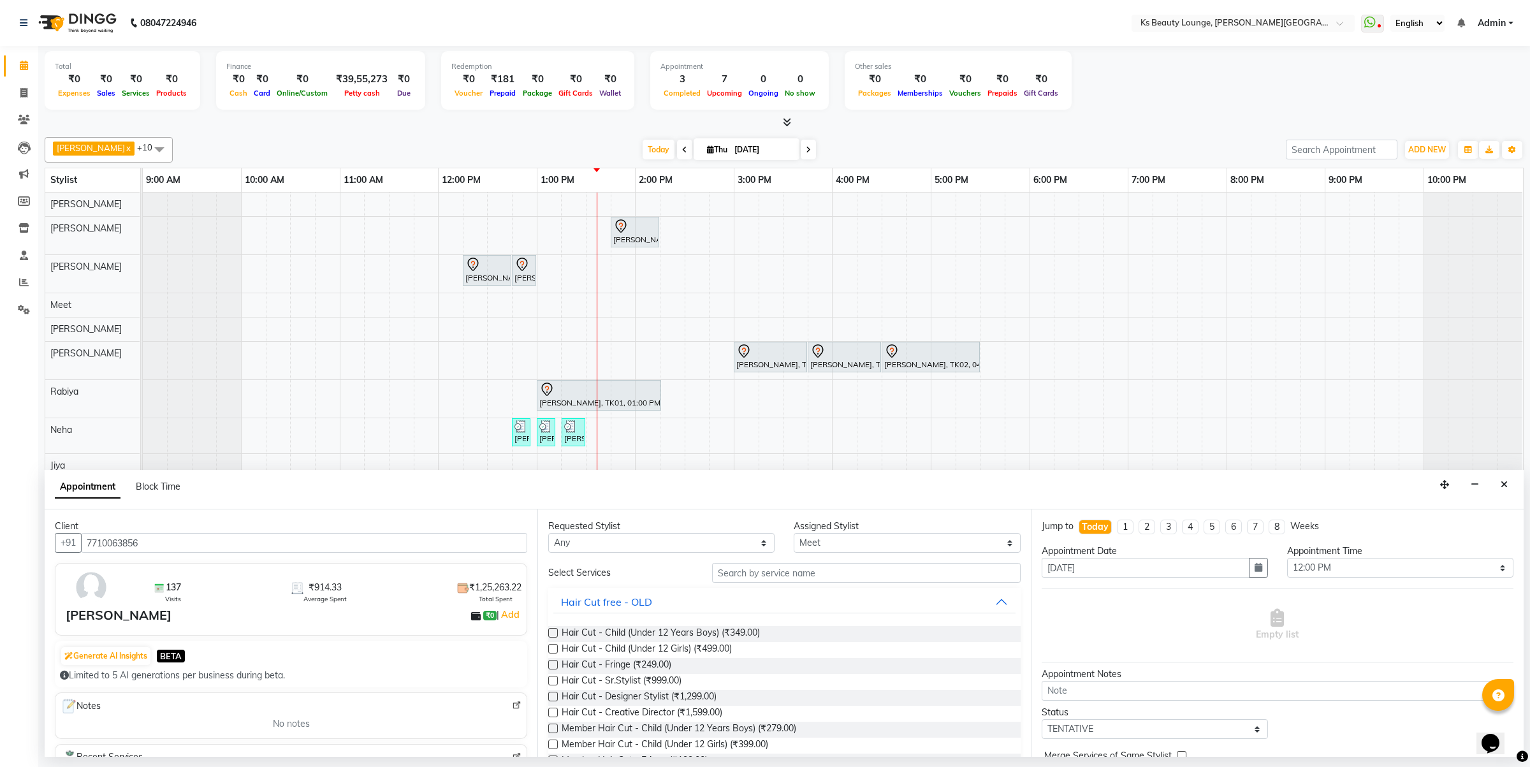
type input "7710063856"
click at [766, 575] on input "text" at bounding box center [866, 573] width 308 height 20
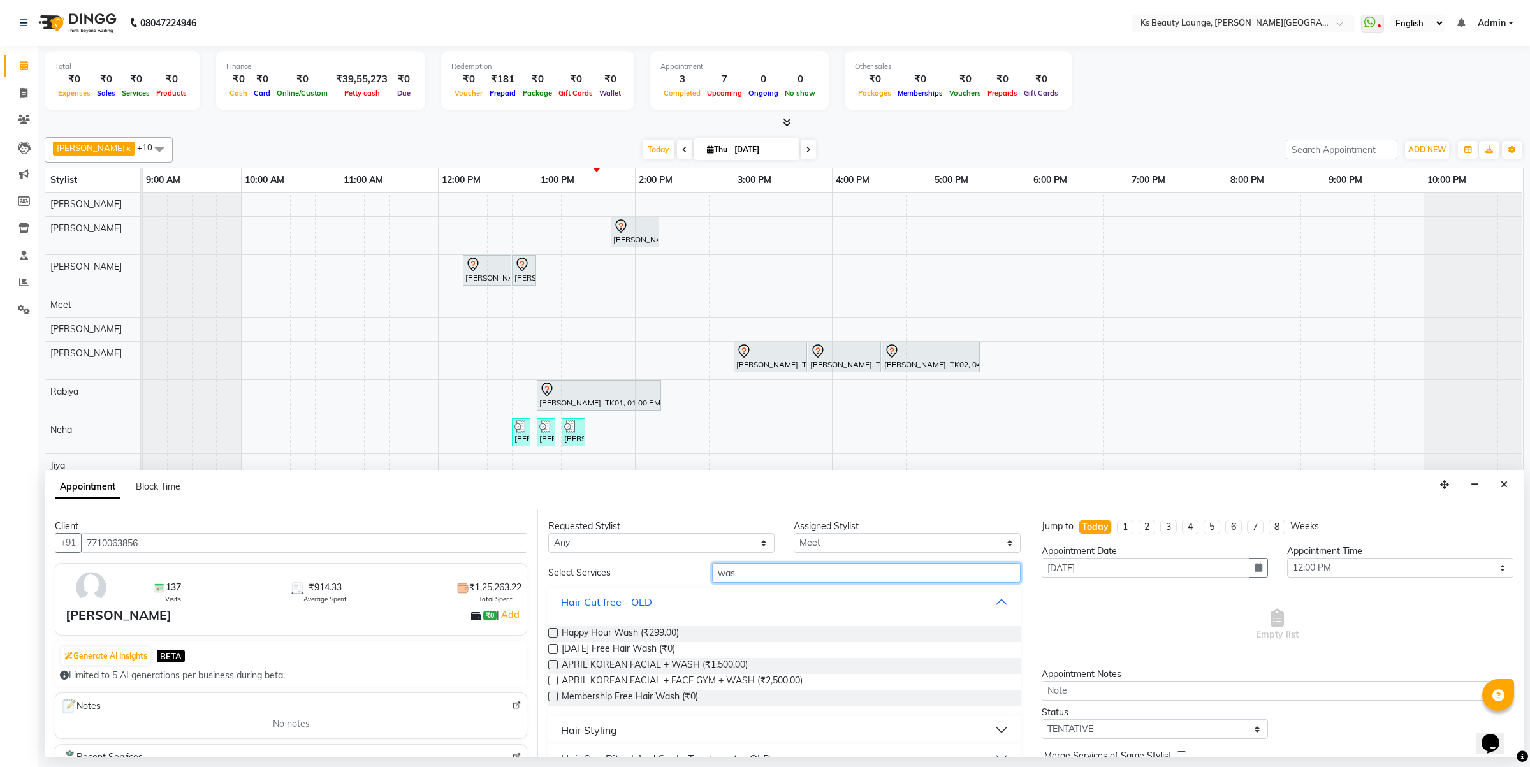
type input "was"
click at [633, 727] on button "Hair Styling" at bounding box center [783, 729] width 461 height 23
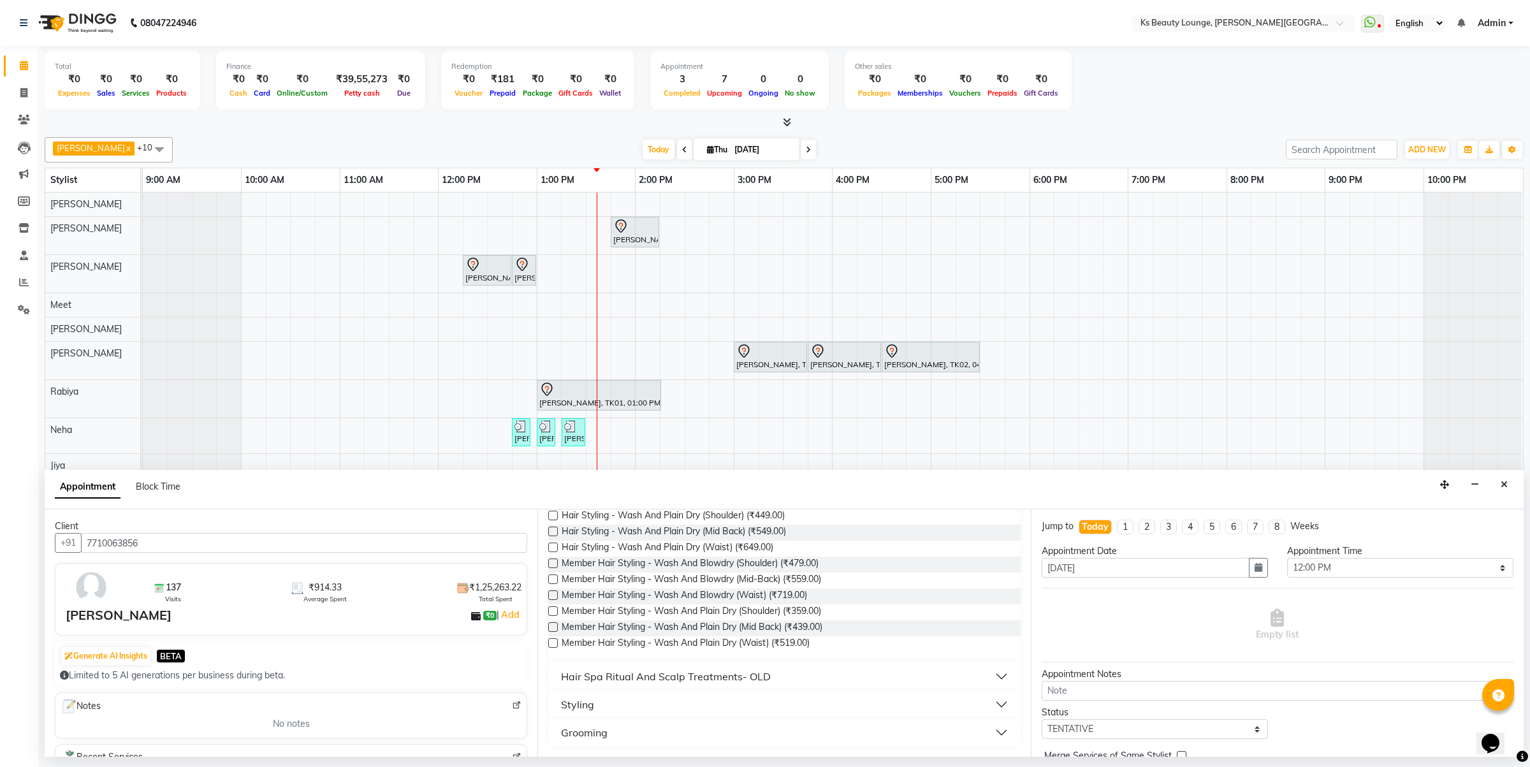
click at [552, 516] on label at bounding box center [553, 515] width 10 height 10
click at [552, 516] on input "checkbox" at bounding box center [552, 516] width 8 height 8
checkbox input "false"
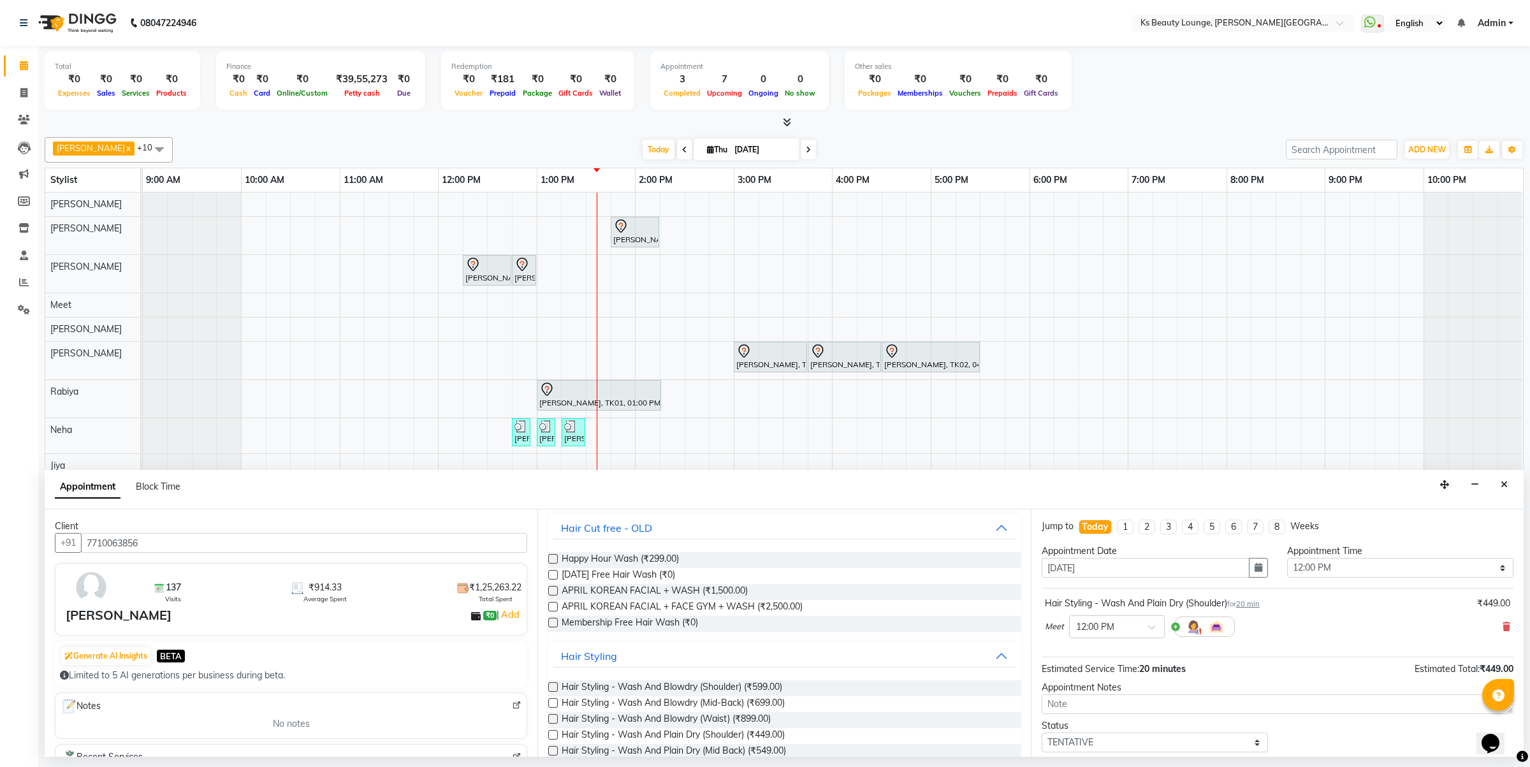
scroll to position [0, 0]
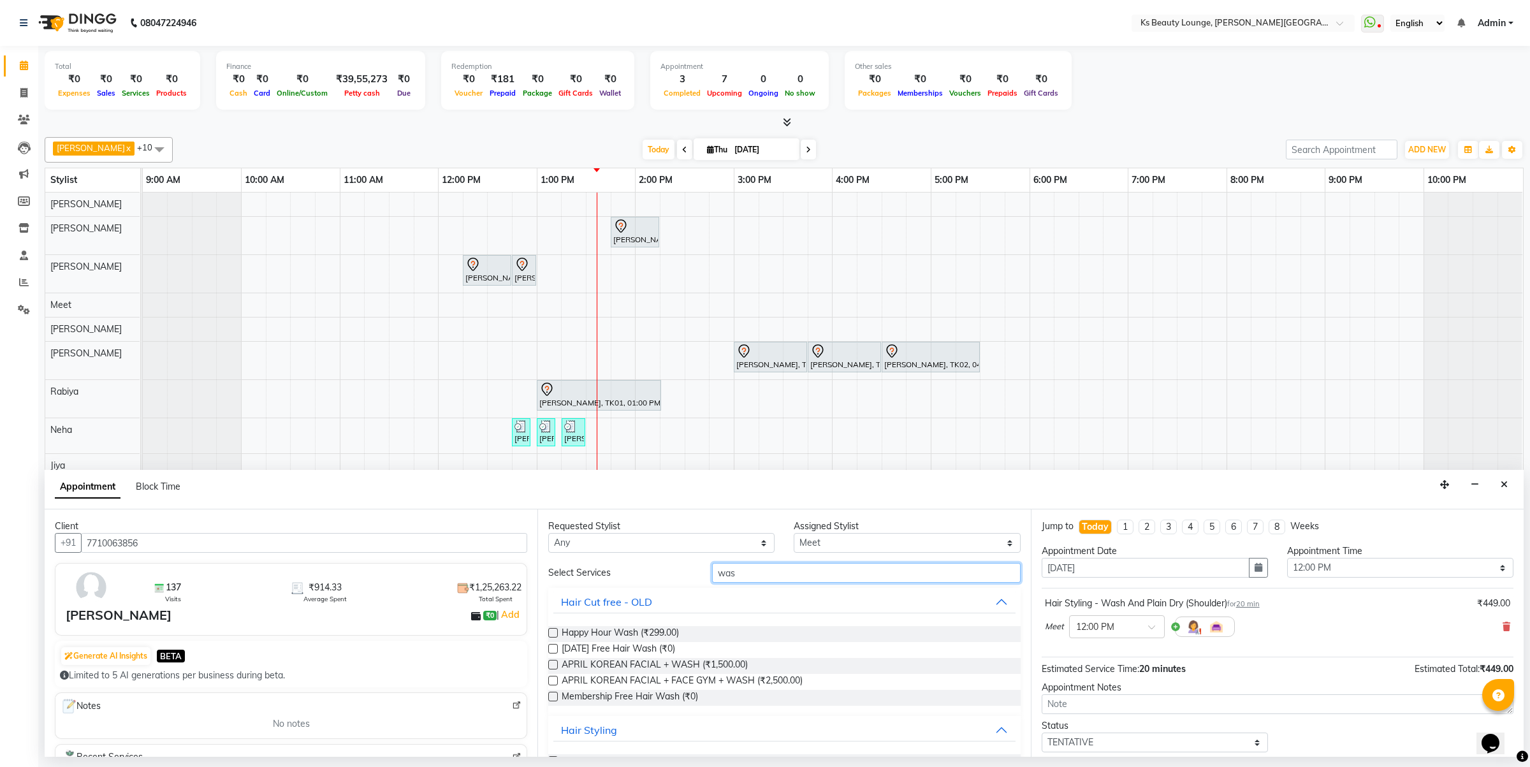
drag, startPoint x: 781, startPoint y: 574, endPoint x: 679, endPoint y: 603, distance: 106.1
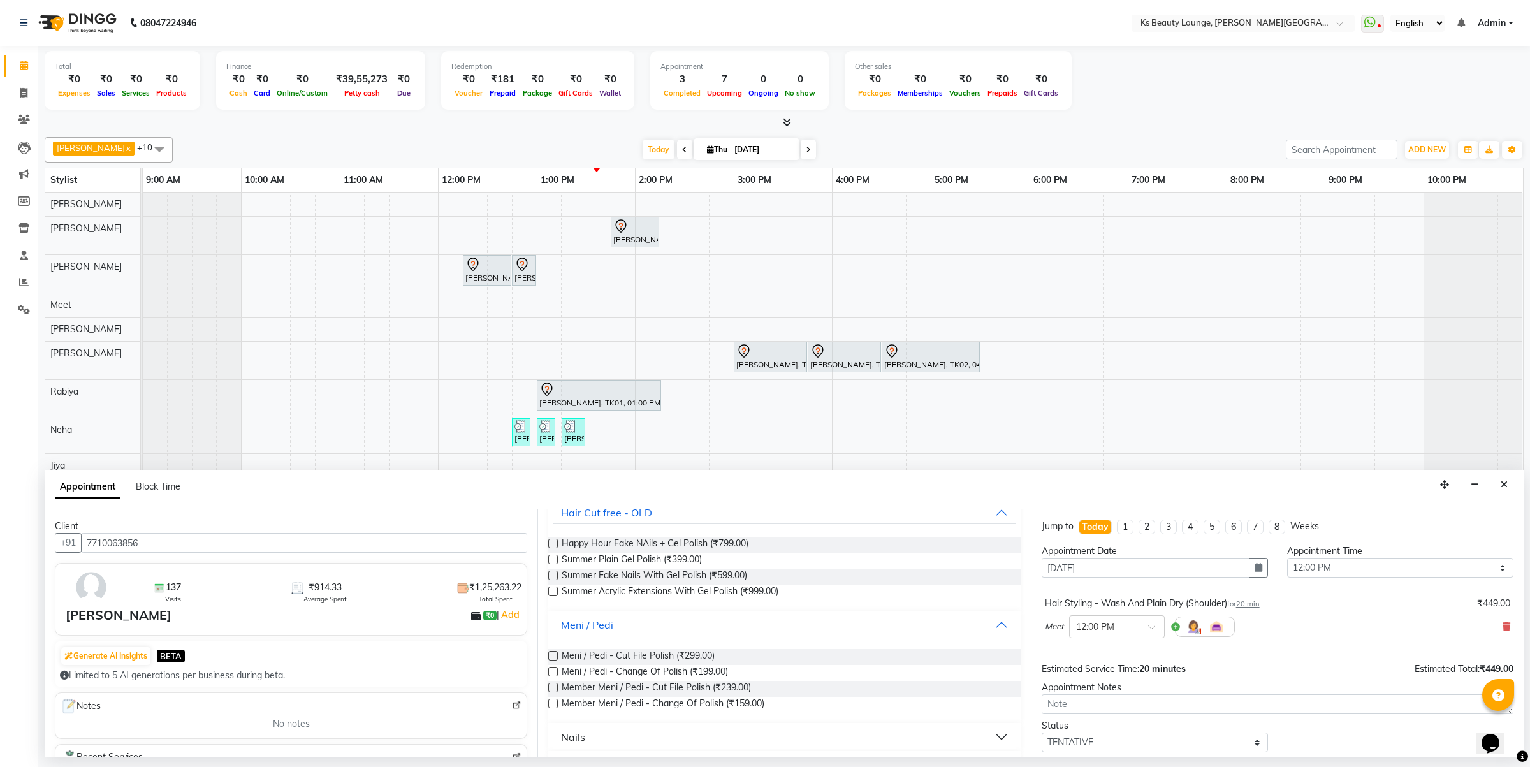
scroll to position [122, 0]
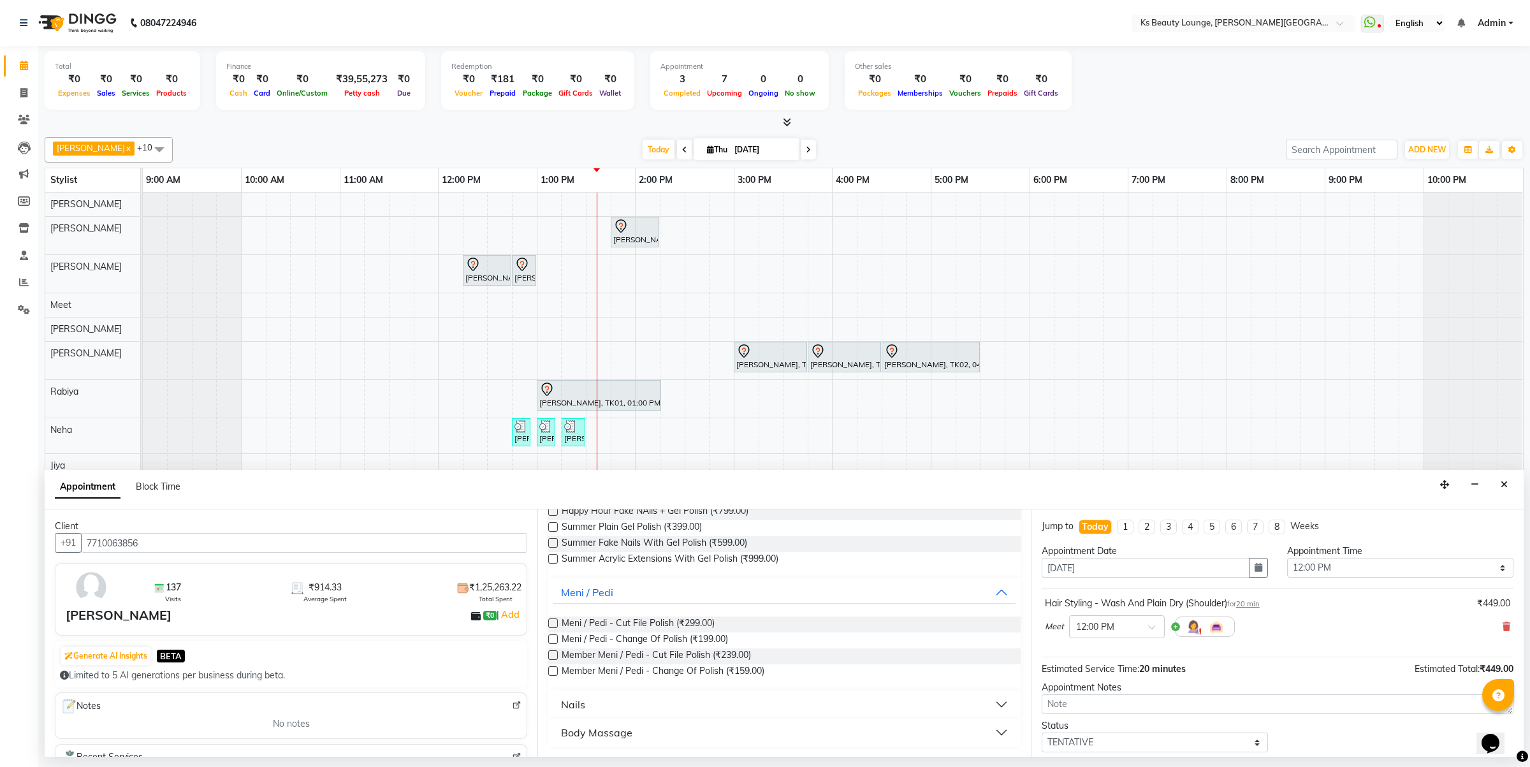
type input "poli"
click at [553, 641] on label at bounding box center [553, 639] width 10 height 10
click at [553, 641] on input "checkbox" at bounding box center [552, 640] width 8 height 8
checkbox input "false"
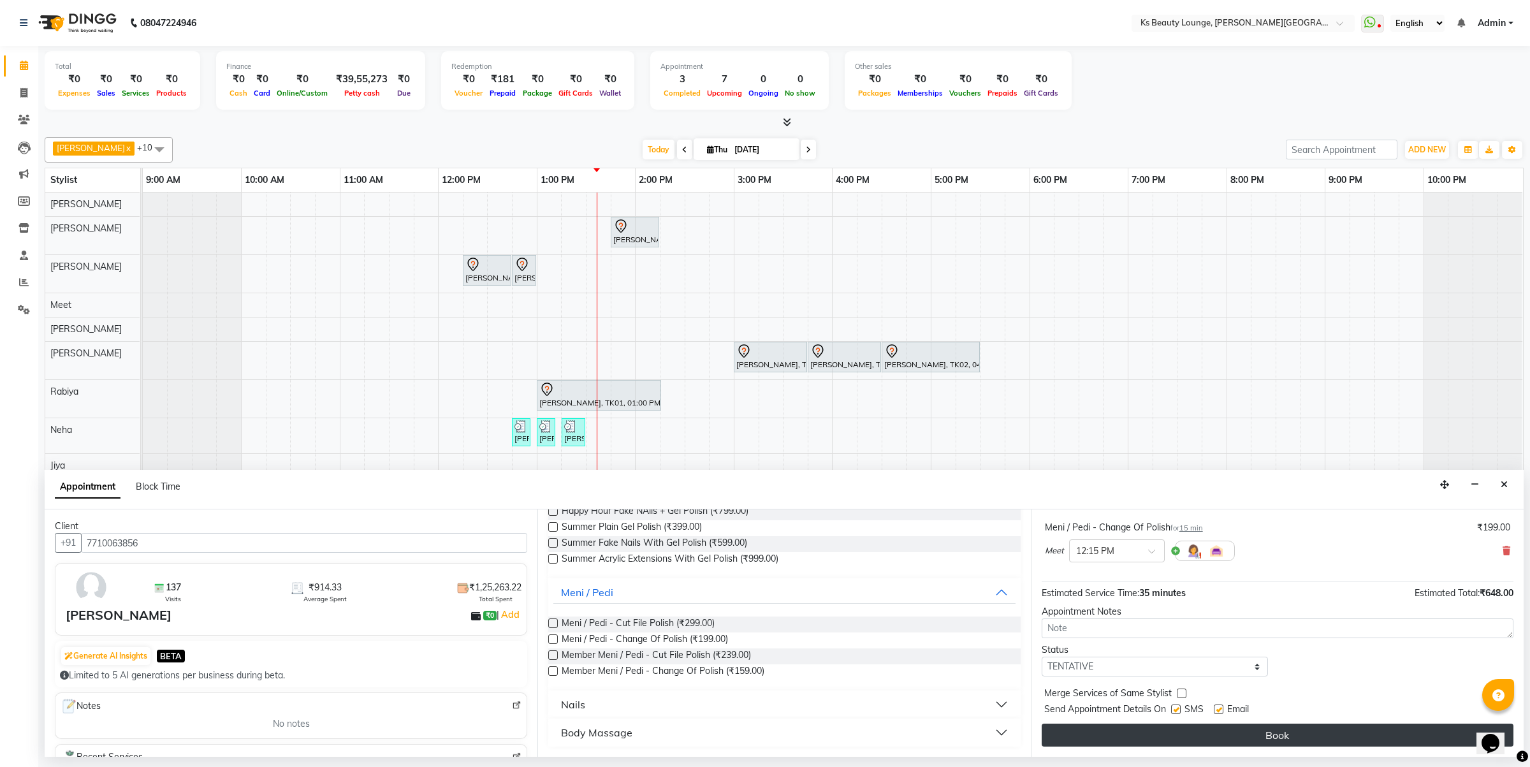
click at [1243, 728] on button "Book" at bounding box center [1277, 734] width 472 height 23
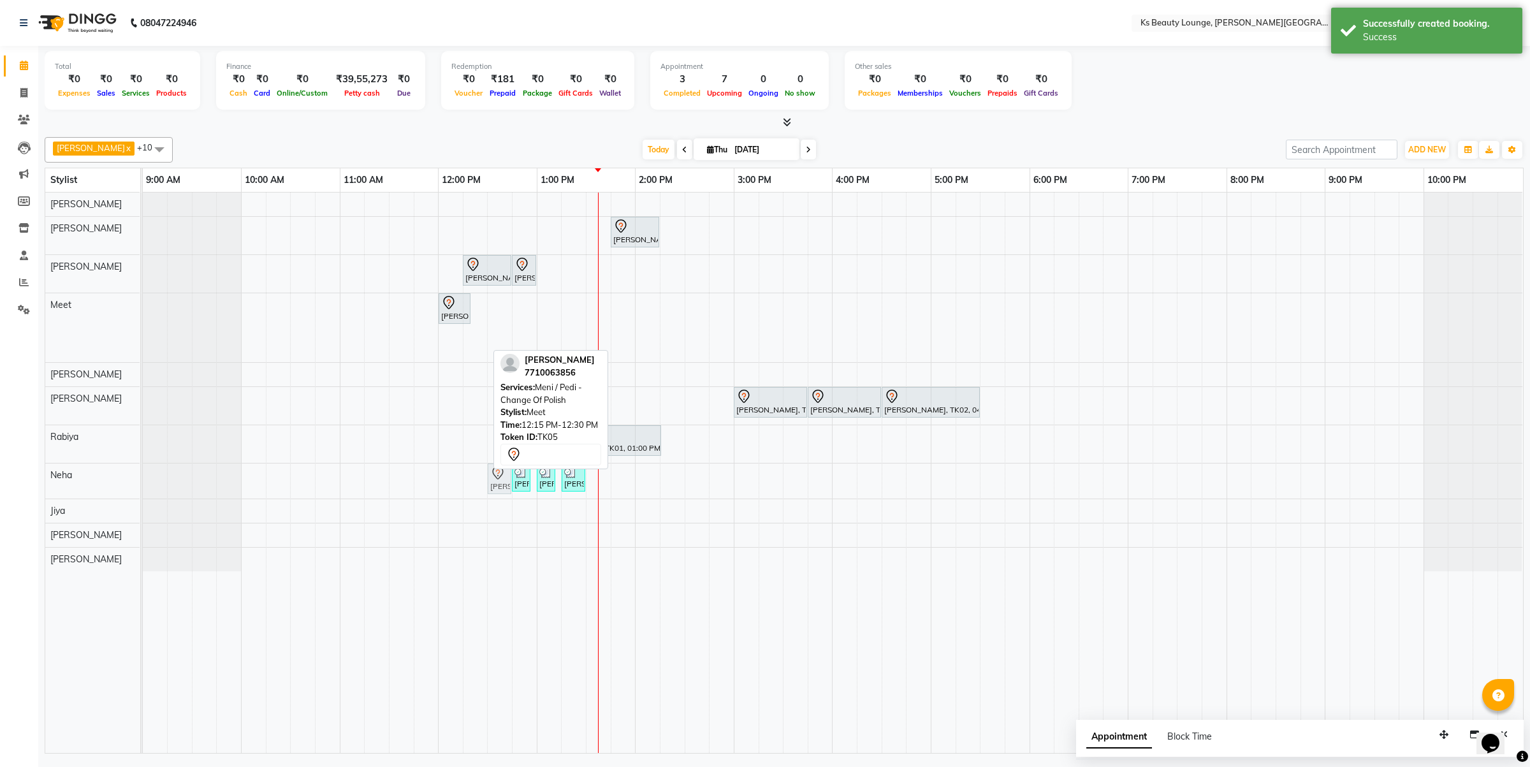
drag, startPoint x: 467, startPoint y: 343, endPoint x: 488, endPoint y: 484, distance: 142.9
click at [488, 484] on tbody "Mona ., TK03, 01:45 PM-02:15 PM, Member Natural Hair Color - Natural Root Touch…" at bounding box center [832, 381] width 1379 height 379
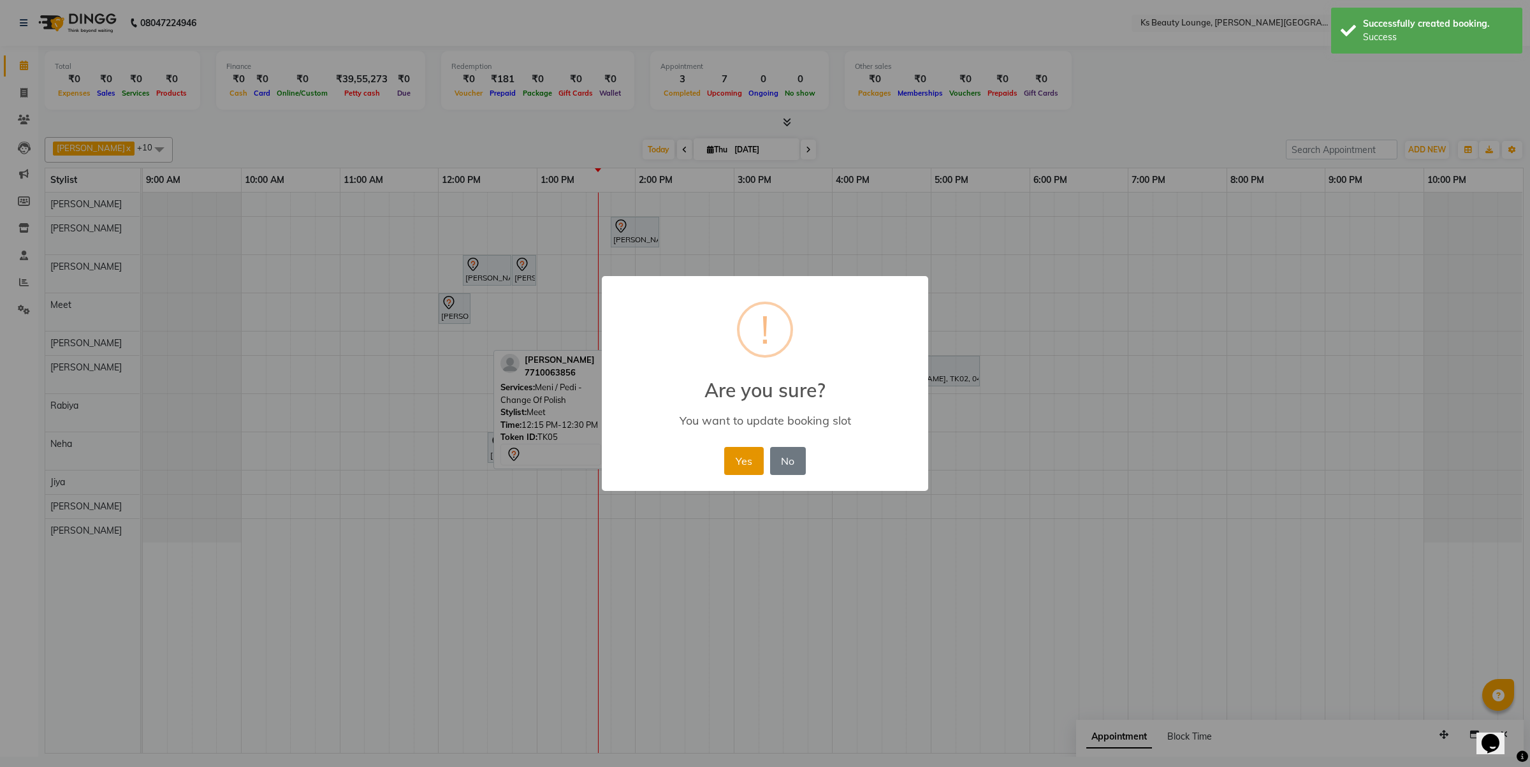
click at [746, 459] on button "Yes" at bounding box center [743, 461] width 39 height 28
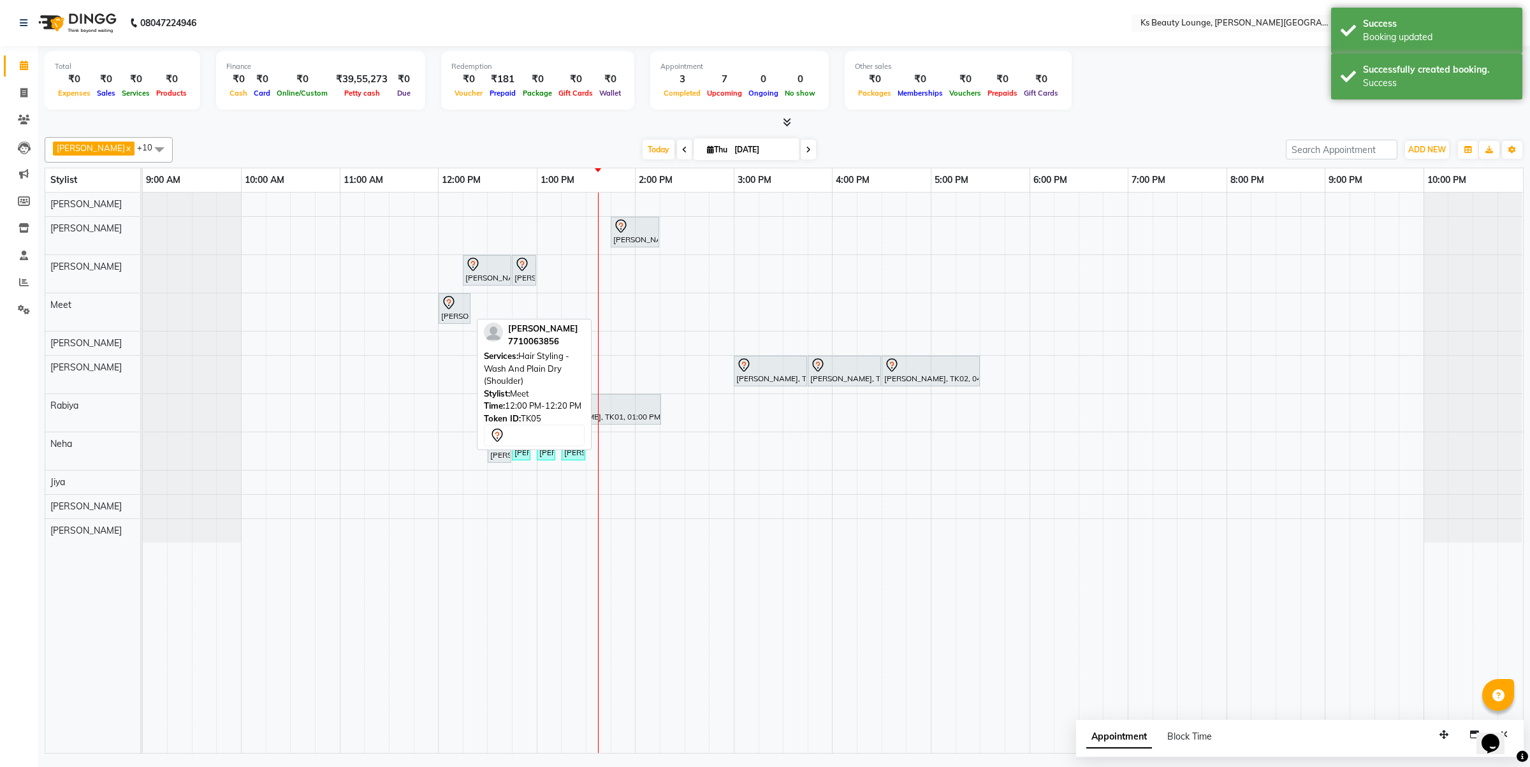
click at [453, 317] on div "[PERSON_NAME], TK05, 12:00 PM-12:20 PM, Hair Styling - Wash And Plain Dry (Shou…" at bounding box center [454, 308] width 29 height 27
click at [445, 317] on div "[PERSON_NAME], TK05, 12:00 PM-12:20 PM, Hair Styling - Wash And Plain Dry (Shou…" at bounding box center [454, 308] width 29 height 27
select select "7"
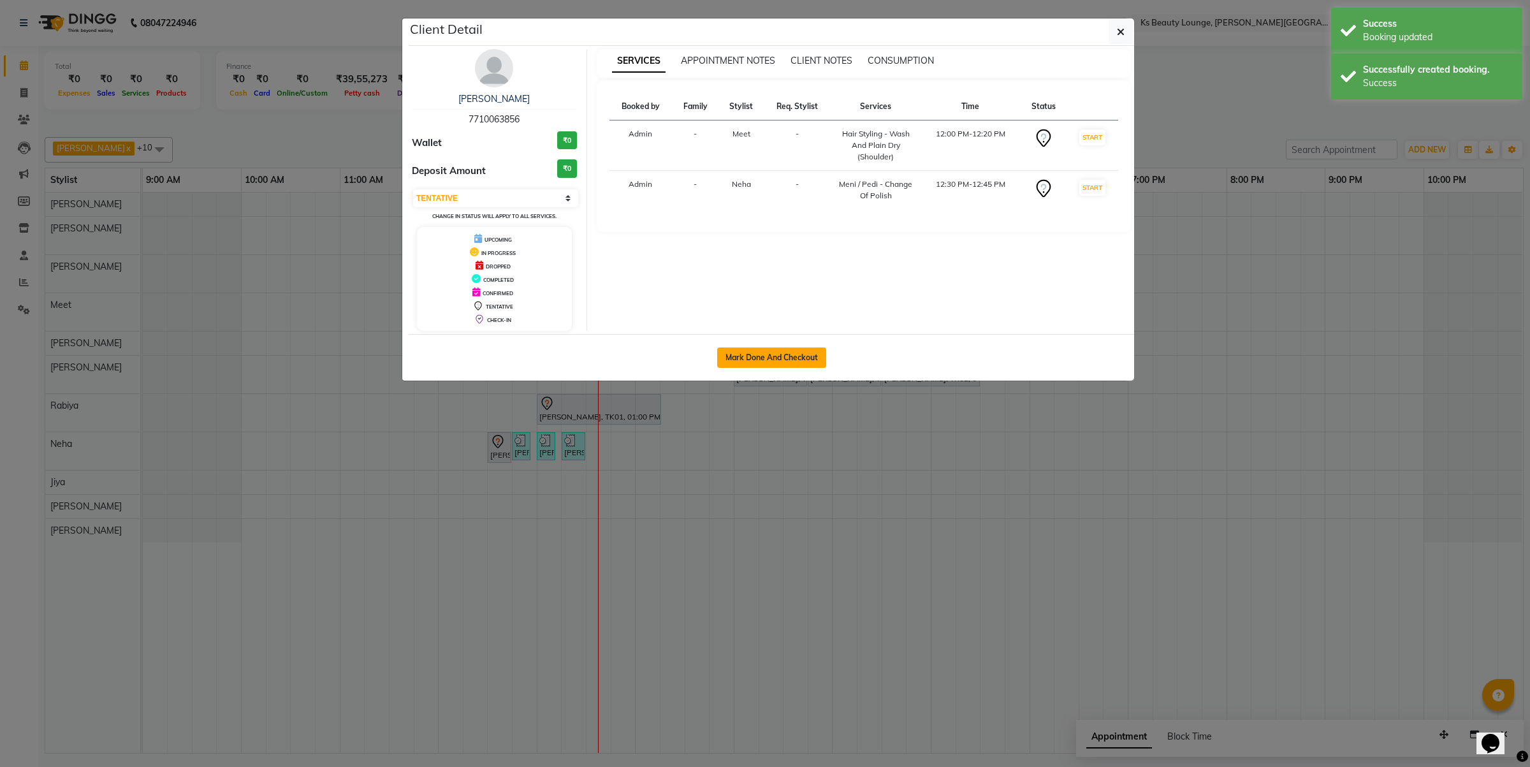
click at [748, 361] on button "Mark Done And Checkout" at bounding box center [771, 357] width 109 height 20
select select "service"
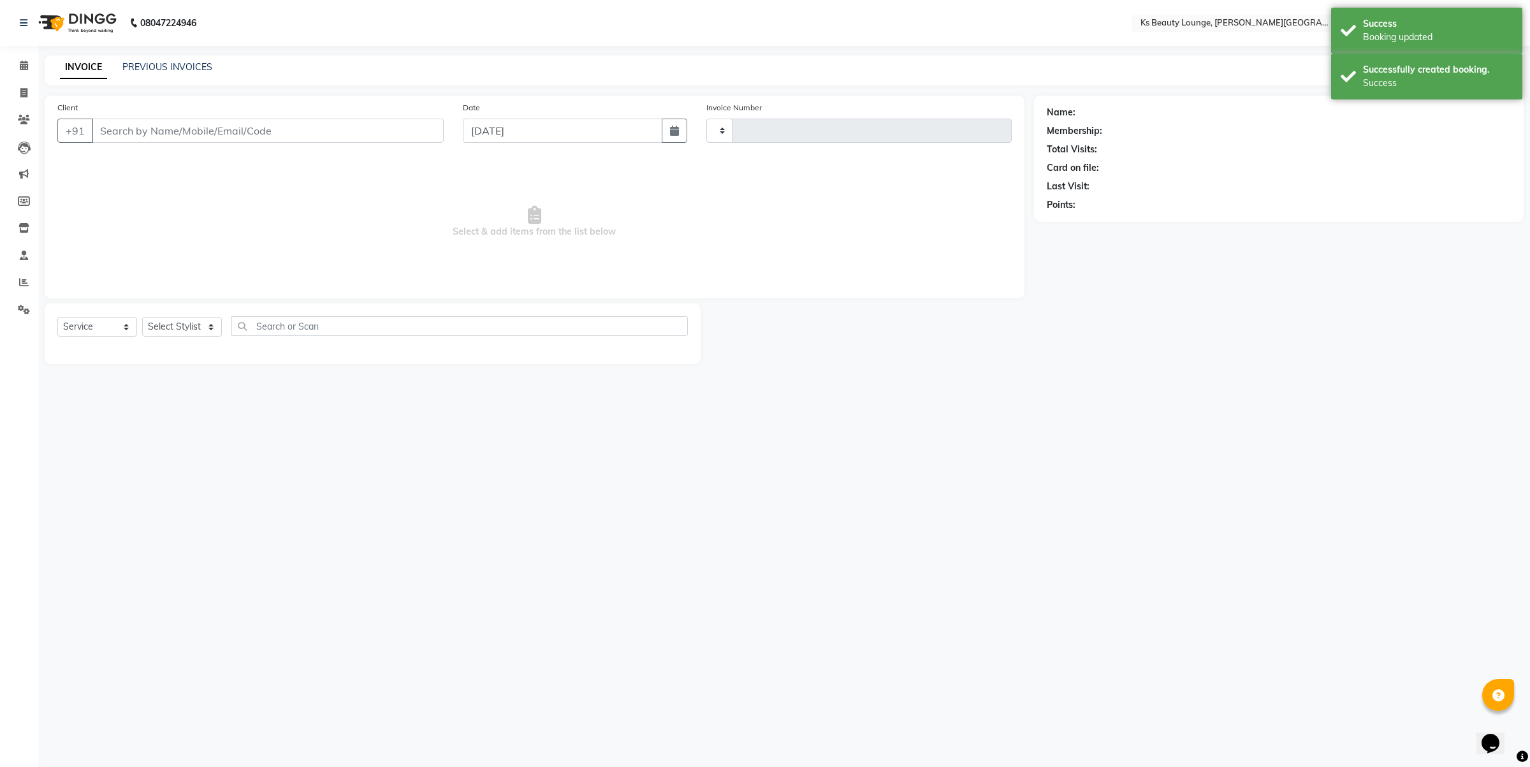
type input "3877"
select select "4411"
type input "7710063856"
select select "71060"
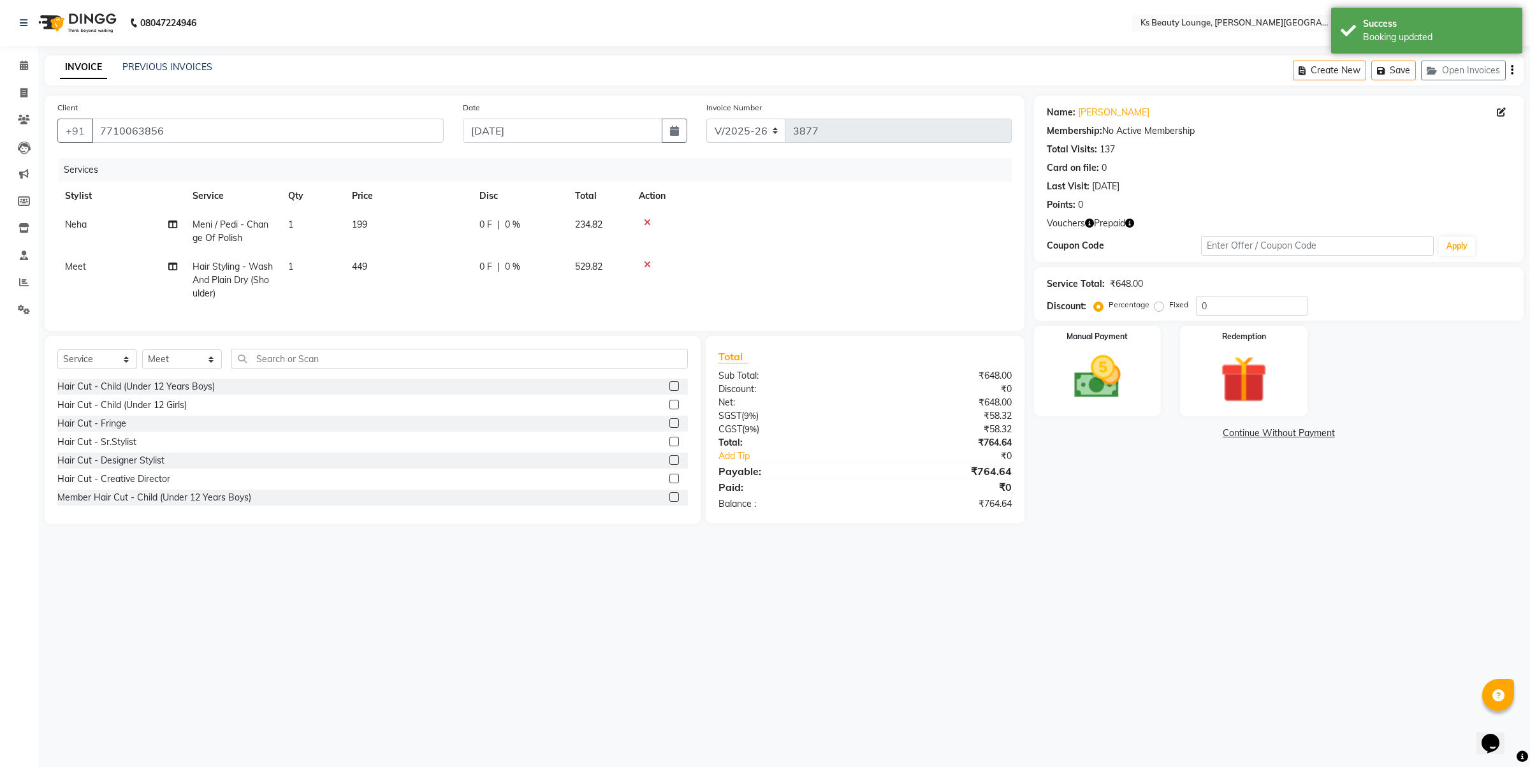
click at [362, 228] on span "199" at bounding box center [359, 224] width 15 height 11
select select "83662"
click at [362, 228] on input "1" at bounding box center [372, 228] width 48 height 20
drag, startPoint x: 429, startPoint y: 230, endPoint x: 400, endPoint y: 231, distance: 28.7
click at [389, 224] on td "199" at bounding box center [407, 231] width 127 height 42
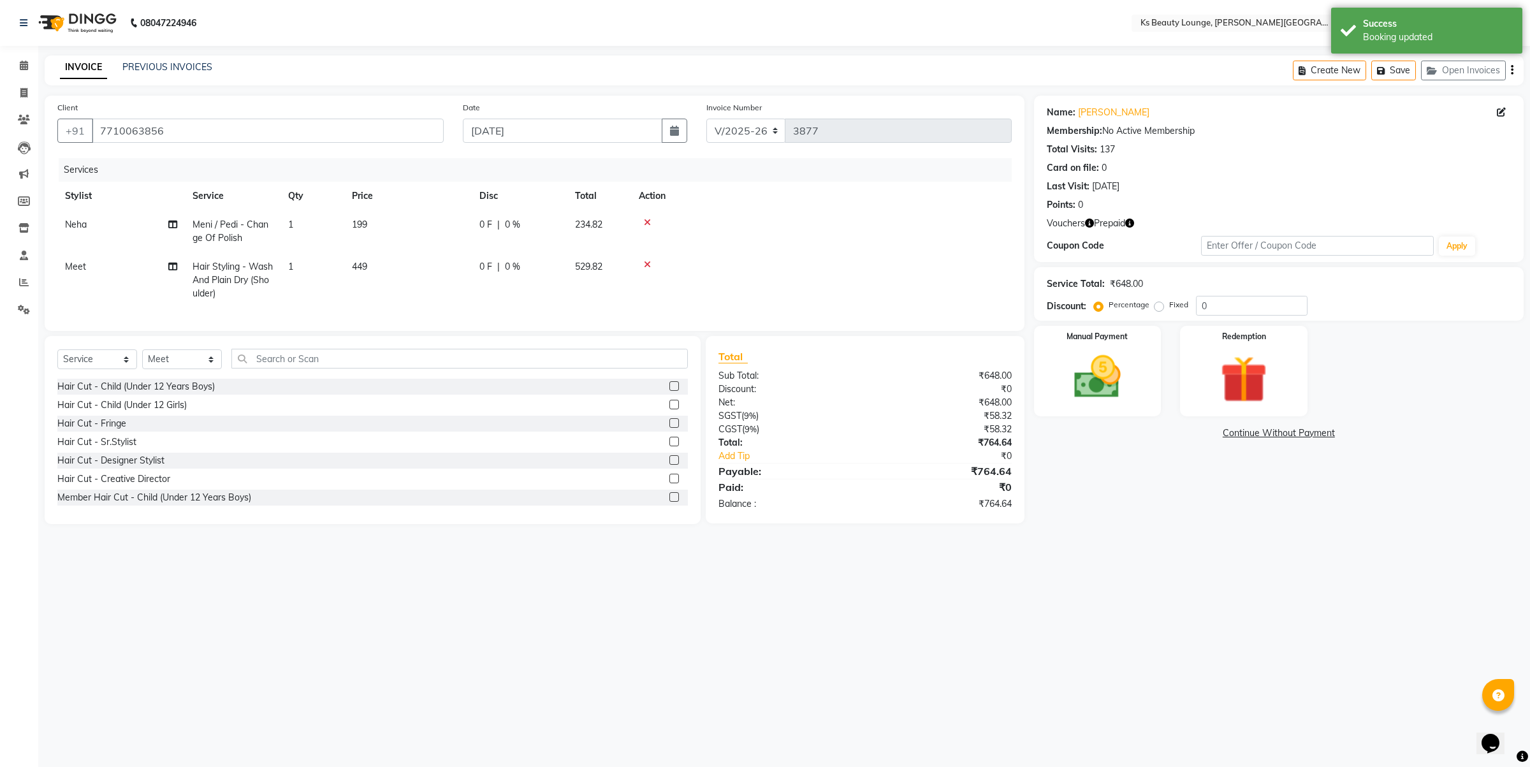
select select "83662"
click at [389, 224] on input "1" at bounding box center [372, 228] width 48 height 20
click at [431, 223] on td "199" at bounding box center [407, 231] width 127 height 42
select select "83662"
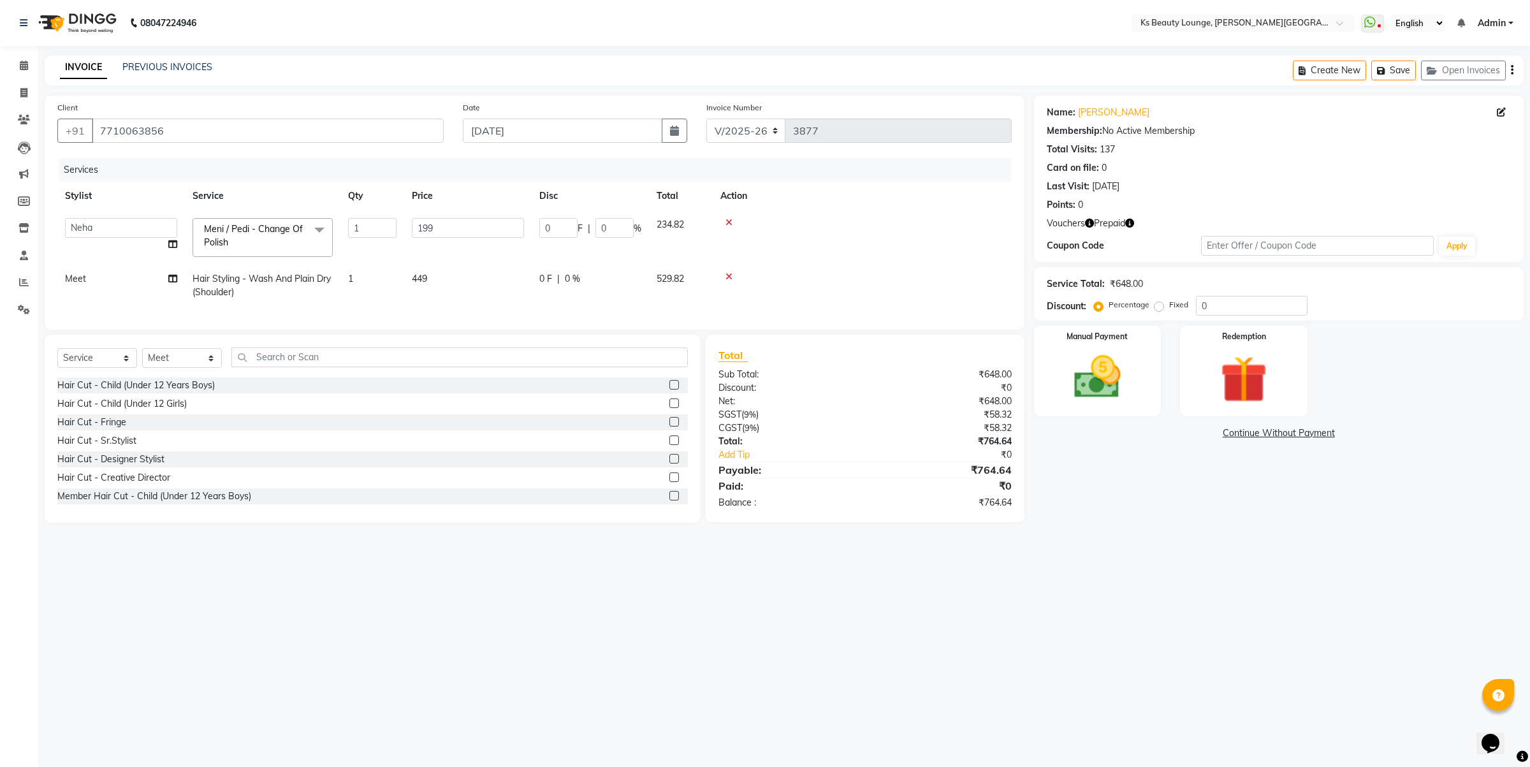
click at [431, 223] on input "199" at bounding box center [468, 228] width 112 height 20
type input "0"
click at [428, 281] on td "449" at bounding box center [407, 279] width 127 height 55
select select "71060"
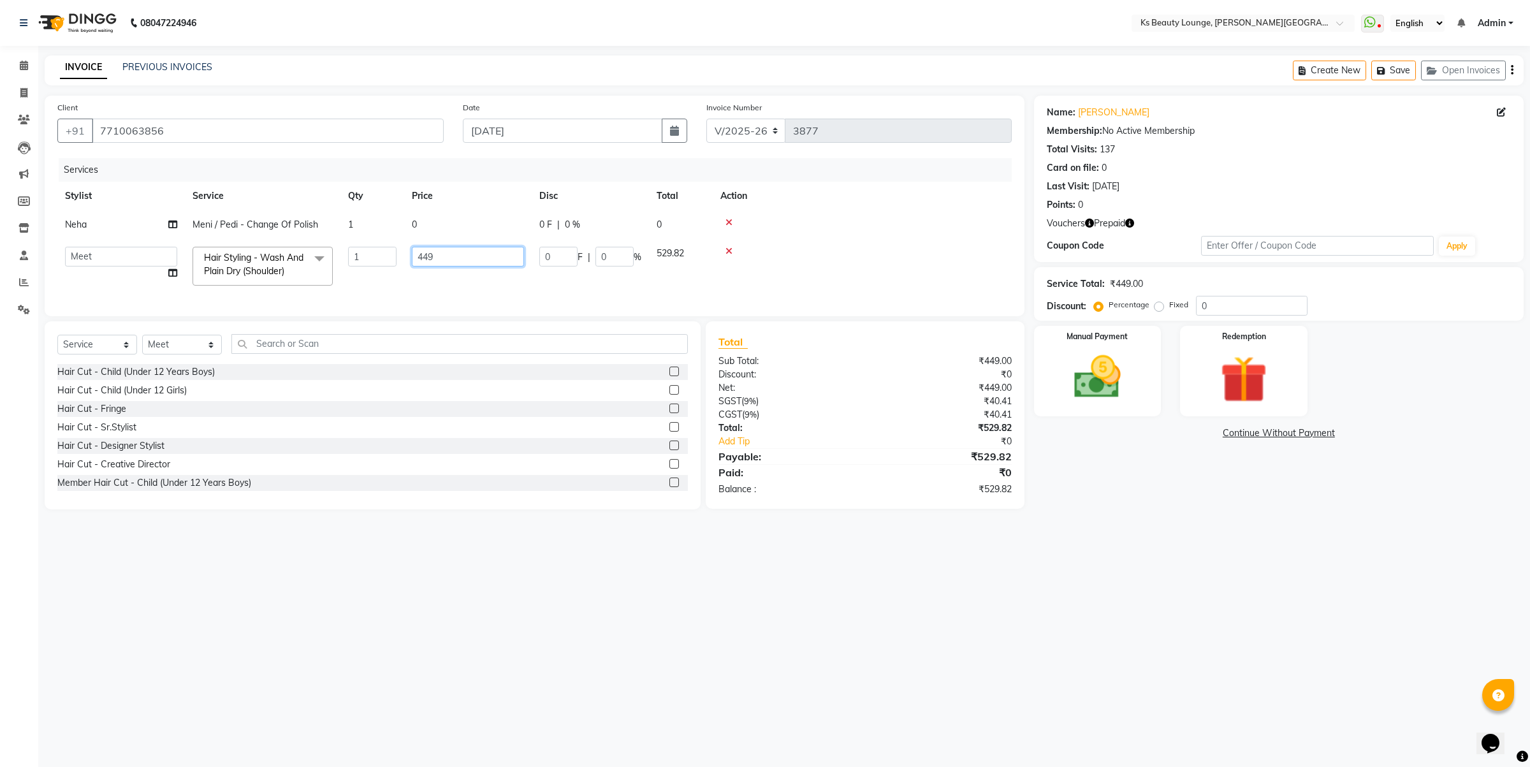
drag, startPoint x: 449, startPoint y: 250, endPoint x: 393, endPoint y: 263, distance: 58.3
click at [393, 263] on tr "Ali Shaikh Ayesha Bhim Sharma Farheen Heena Khan Jibi Jiya kalyani sharma Kavil…" at bounding box center [534, 266] width 954 height 54
type input "199"
click at [1045, 604] on div "08047224946 Select Location × Ks Beauty Lounge, Chandavarkar Road WhatsApp Stat…" at bounding box center [765, 383] width 1530 height 767
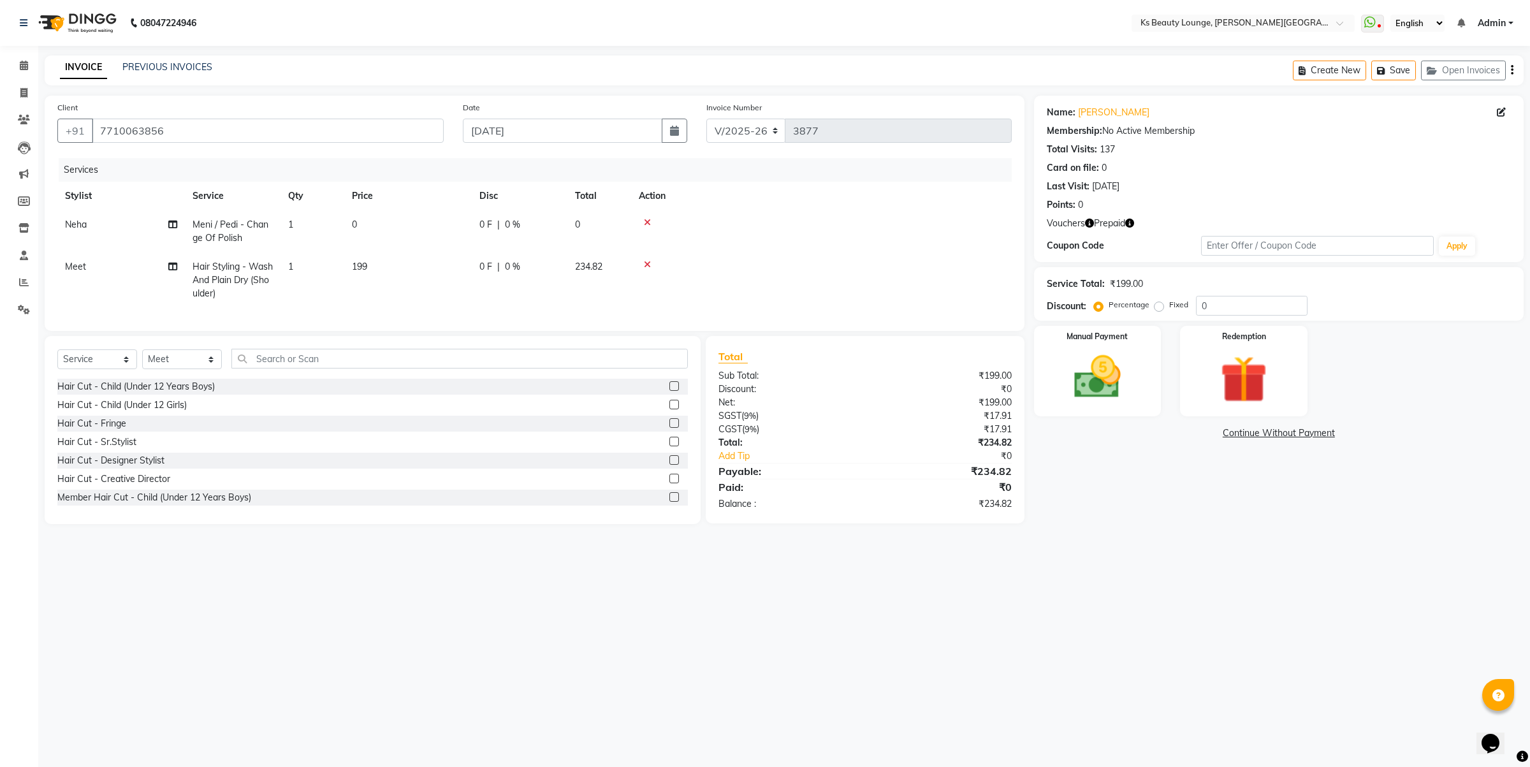
click at [1511, 71] on icon "button" at bounding box center [1511, 70] width 3 height 1
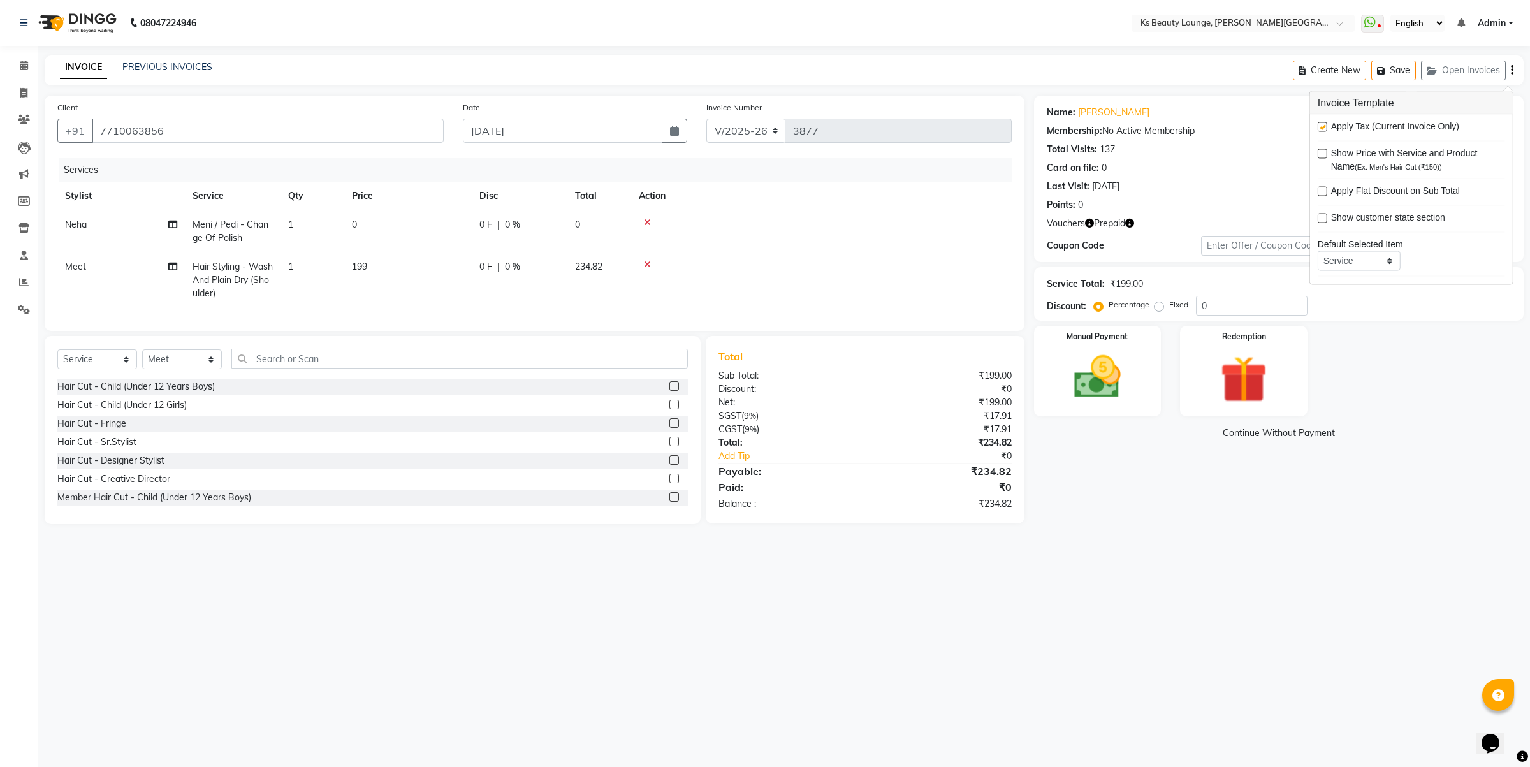
click at [1321, 128] on label at bounding box center [1322, 127] width 10 height 10
click at [1321, 128] on input "checkbox" at bounding box center [1321, 128] width 8 height 8
checkbox input "false"
click at [1224, 375] on img at bounding box center [1243, 379] width 79 height 61
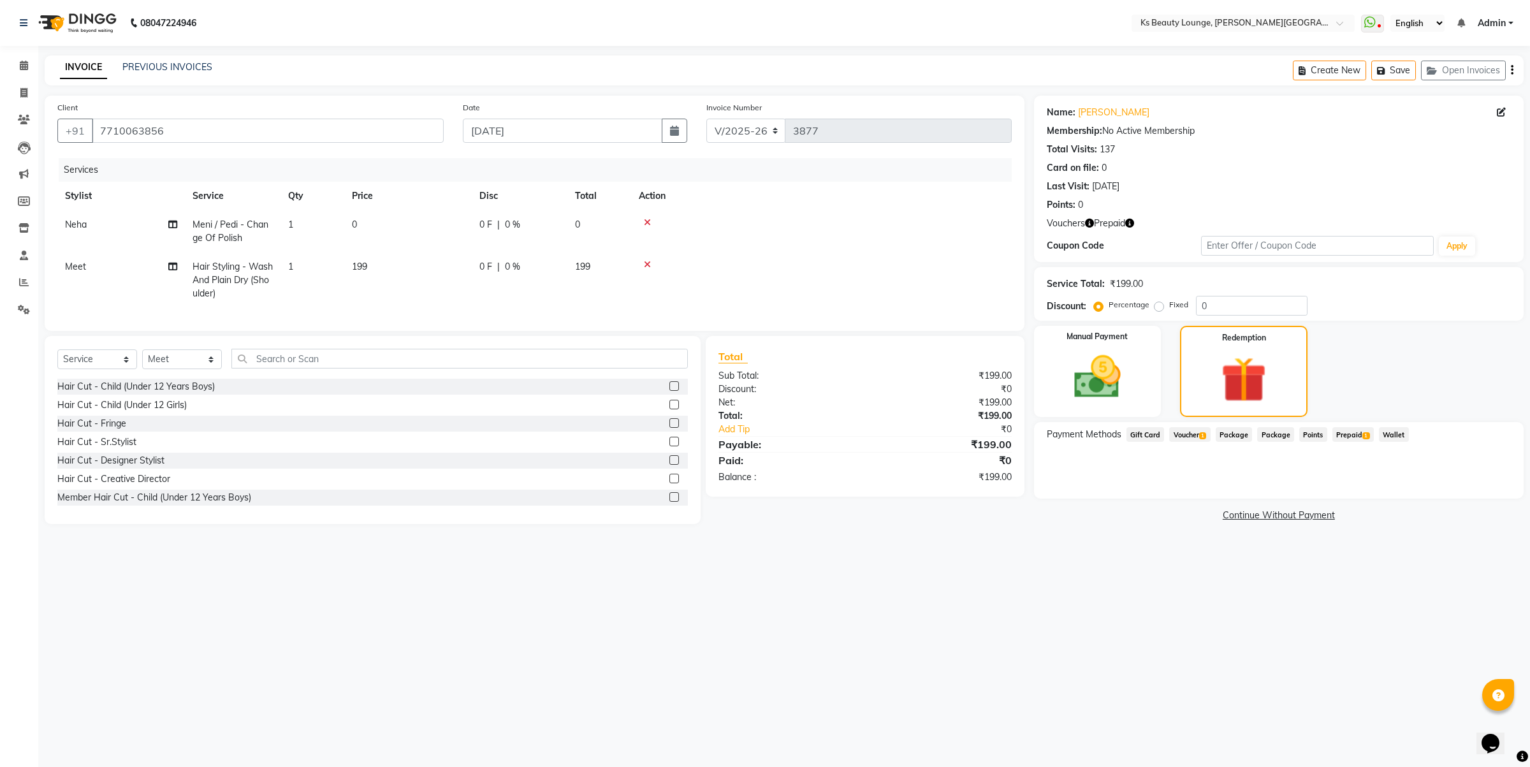
click at [1189, 437] on span "Voucher 1" at bounding box center [1189, 434] width 41 height 15
click at [1468, 484] on button "Add" at bounding box center [1480, 486] width 47 height 22
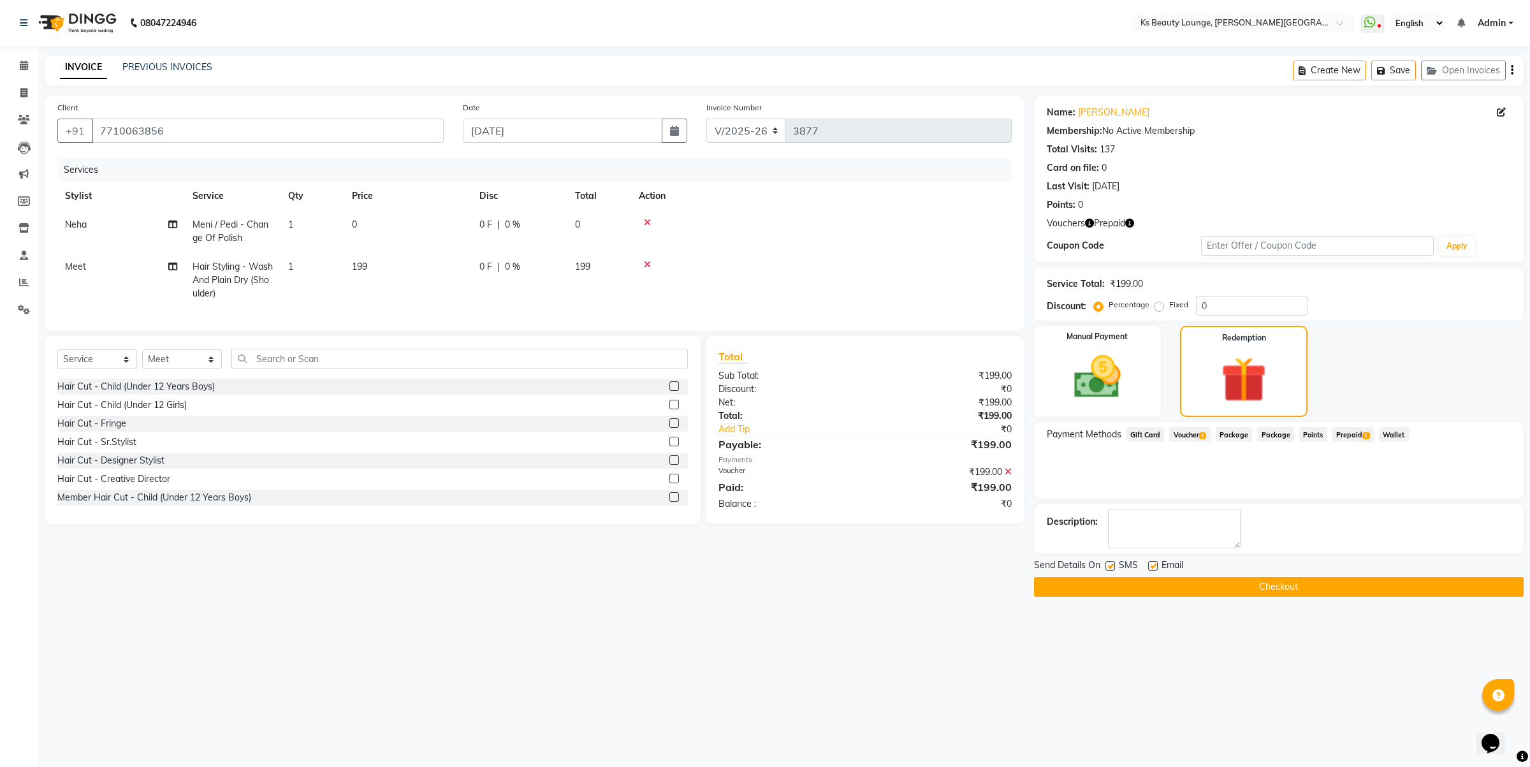
click at [1238, 591] on button "Checkout" at bounding box center [1278, 587] width 489 height 20
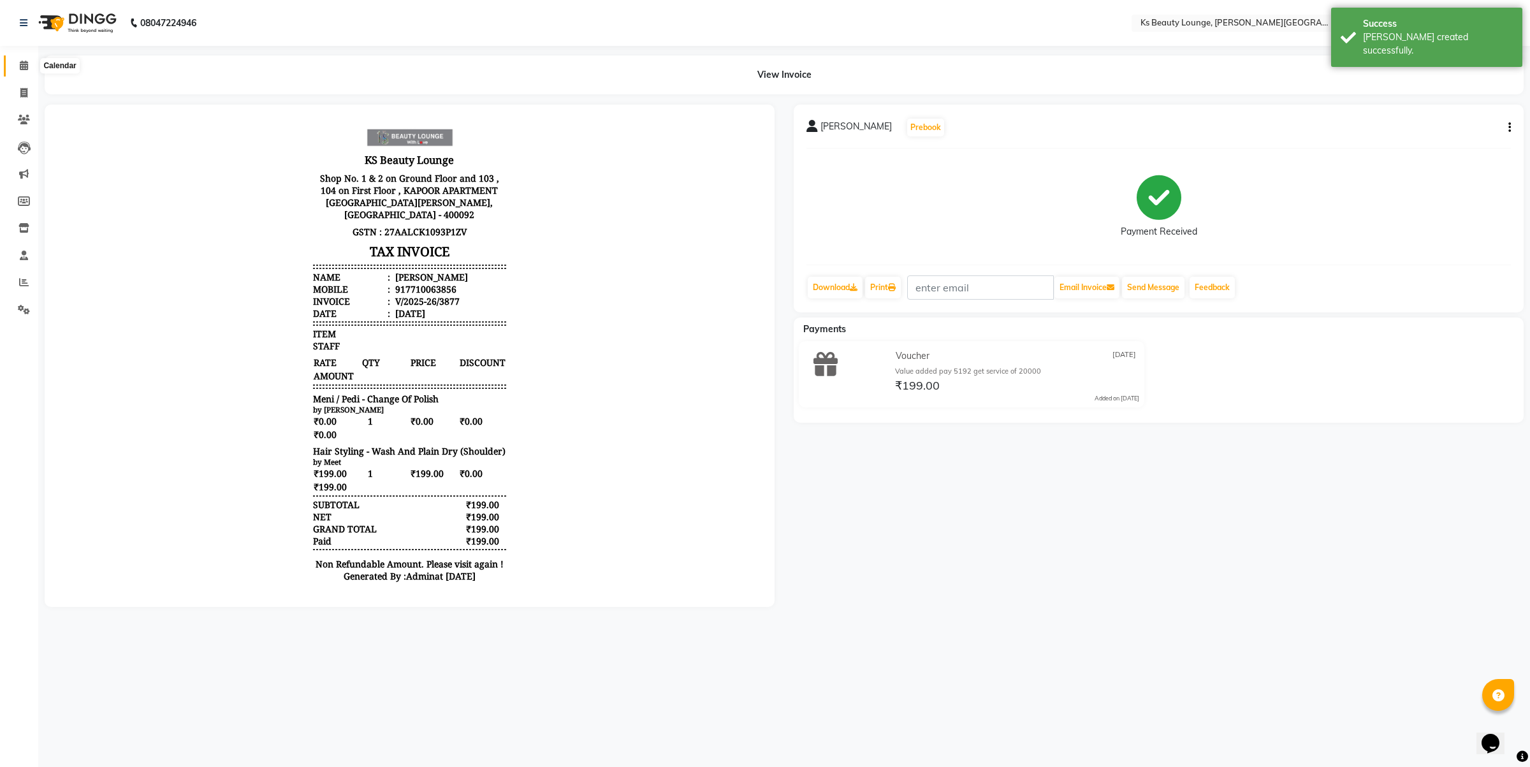
click at [21, 66] on icon at bounding box center [24, 66] width 8 height 10
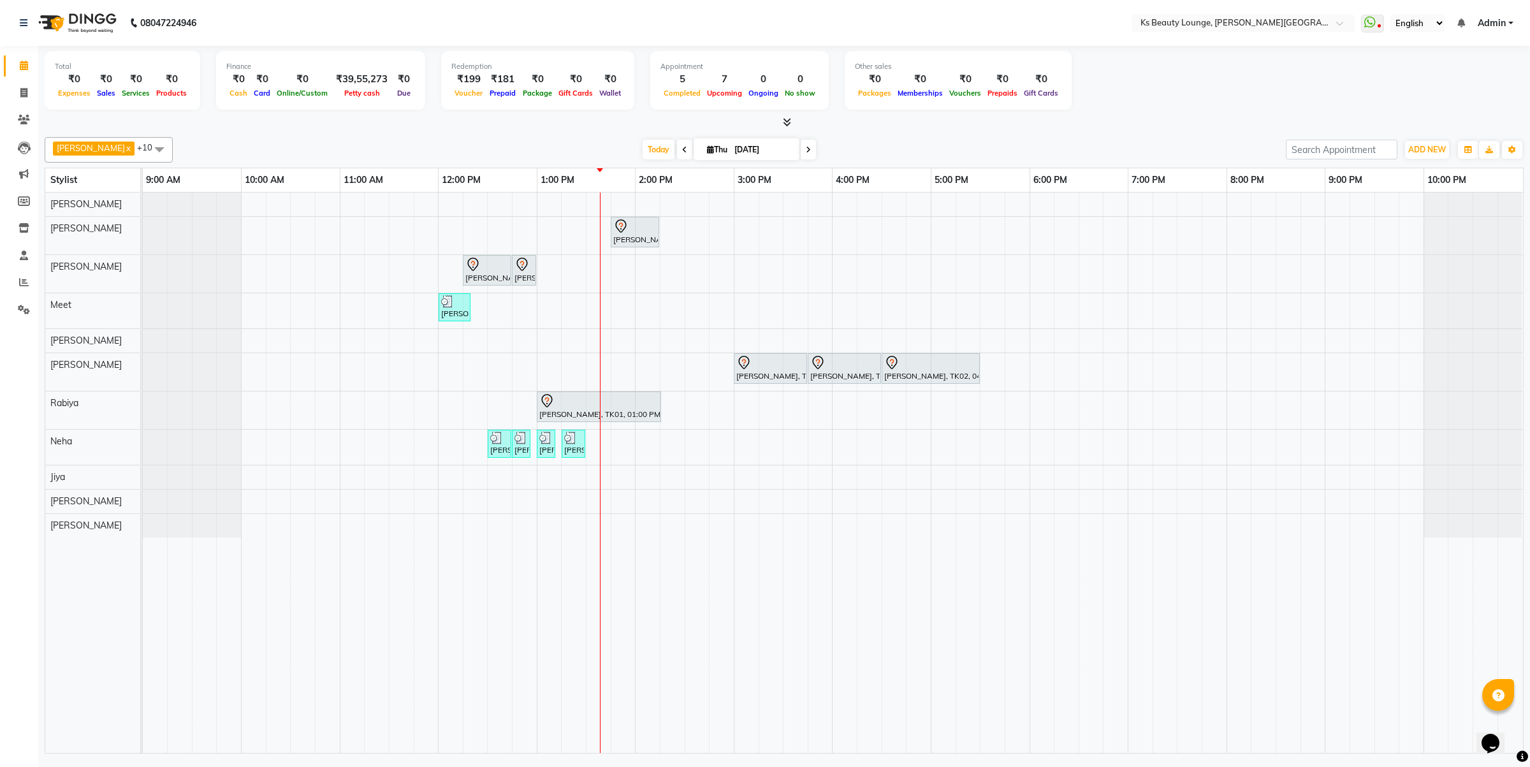
click at [355, 284] on div "Mona ., TK03, 01:45 PM-02:15 PM, Member Natural Hair Color - Natural Root Touch…" at bounding box center [833, 472] width 1380 height 560
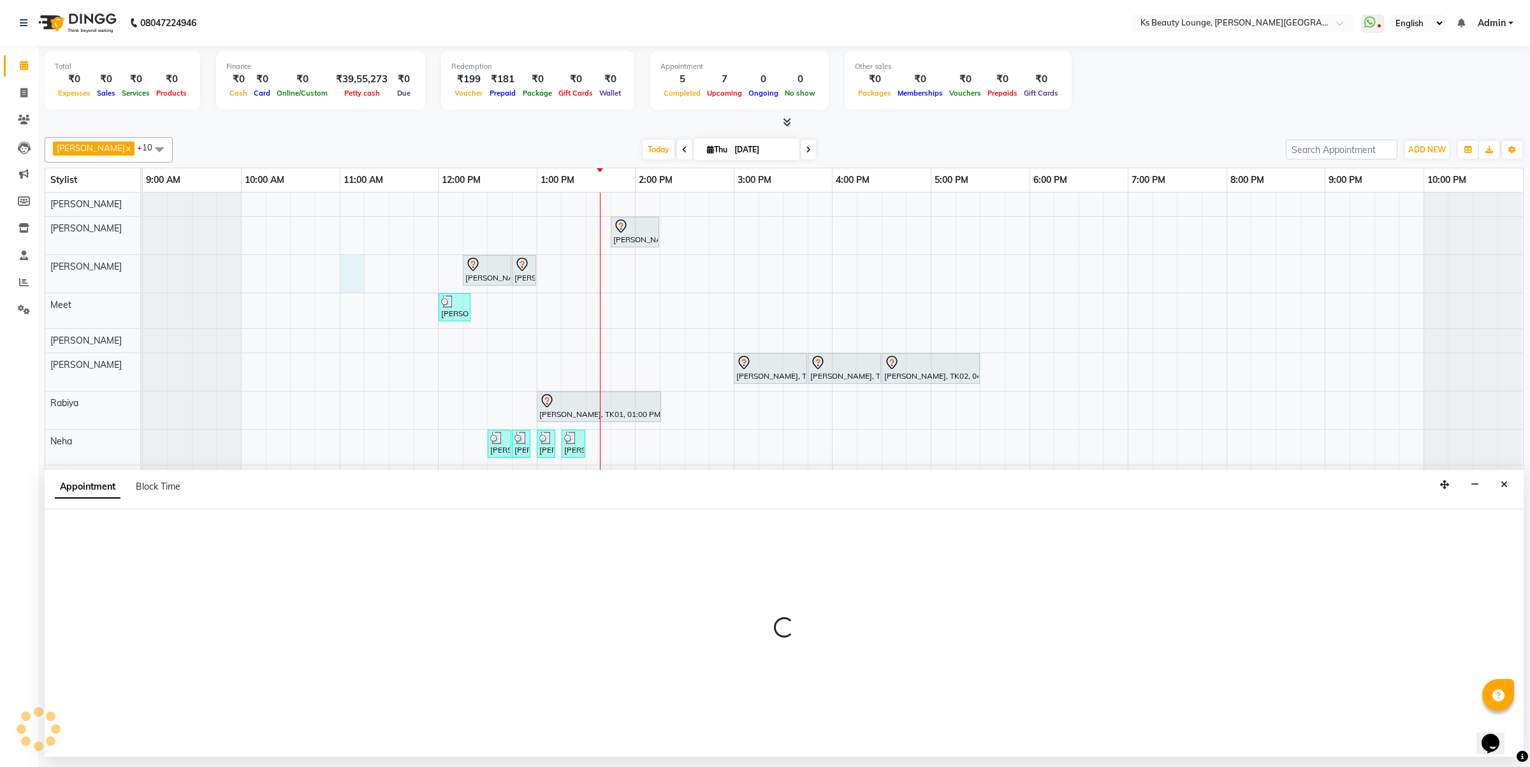
select select "61598"
select select "tentative"
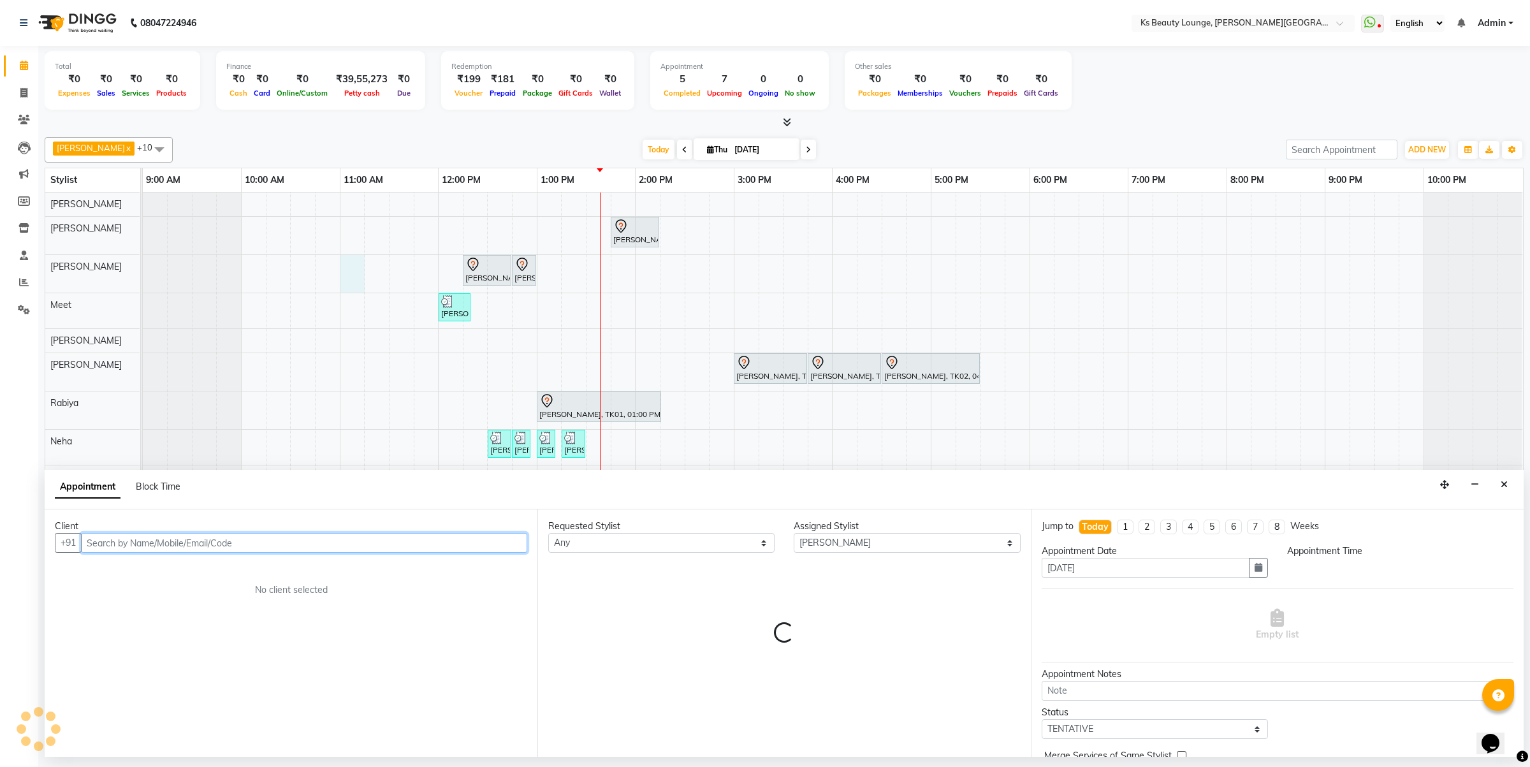
select select "660"
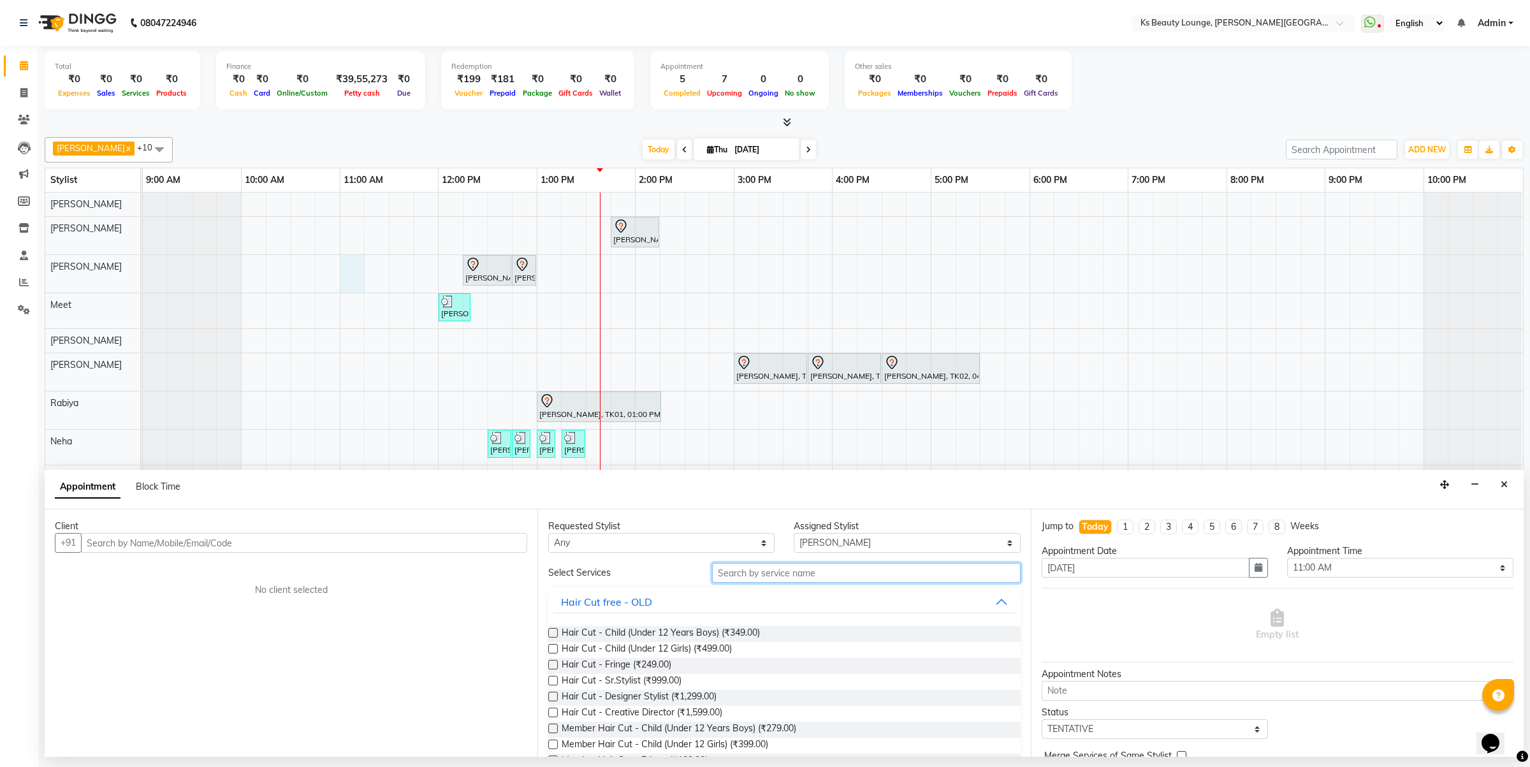
click at [756, 571] on input "text" at bounding box center [866, 573] width 308 height 20
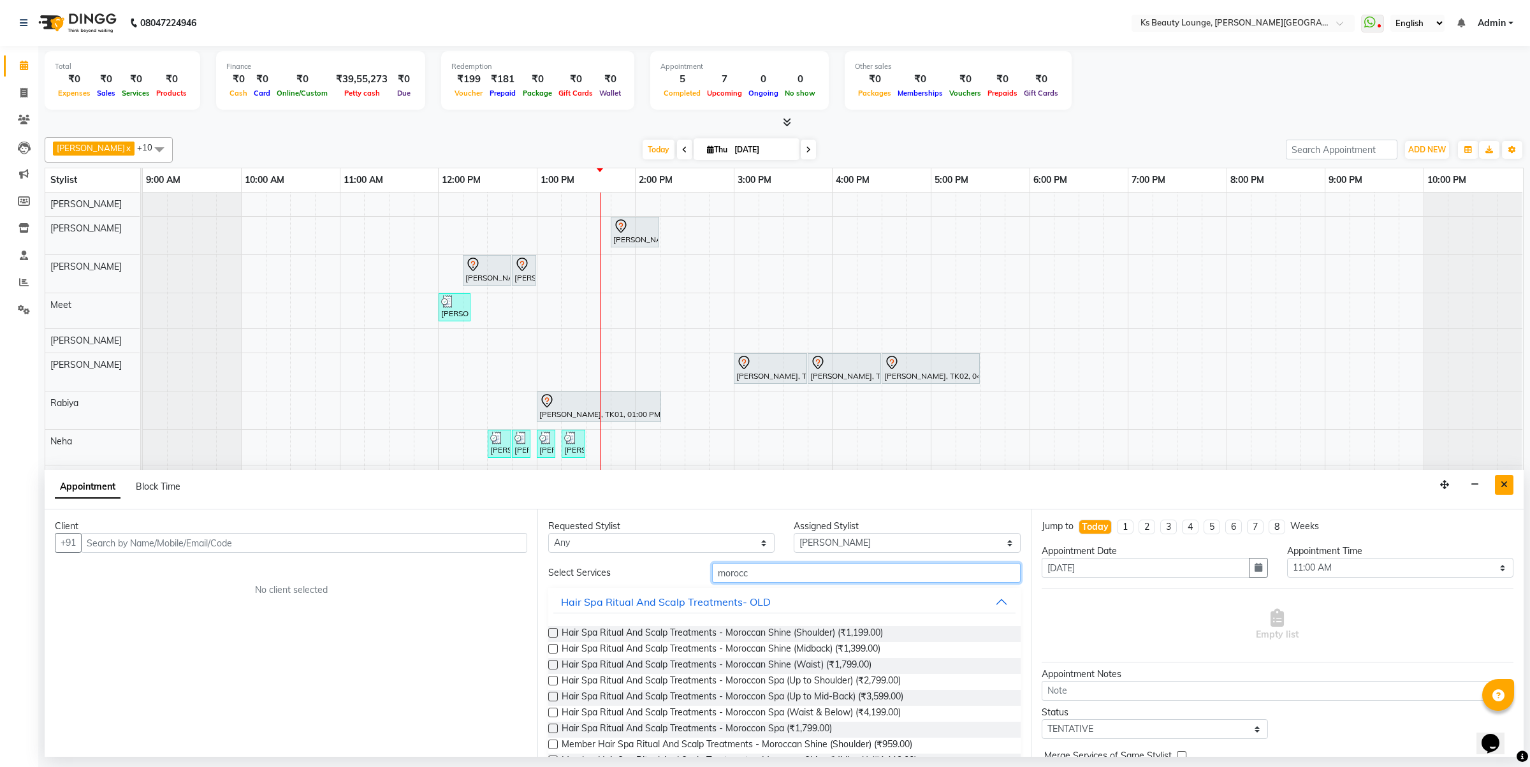
type input "morocc"
click at [1496, 485] on button "Close" at bounding box center [1504, 485] width 18 height 20
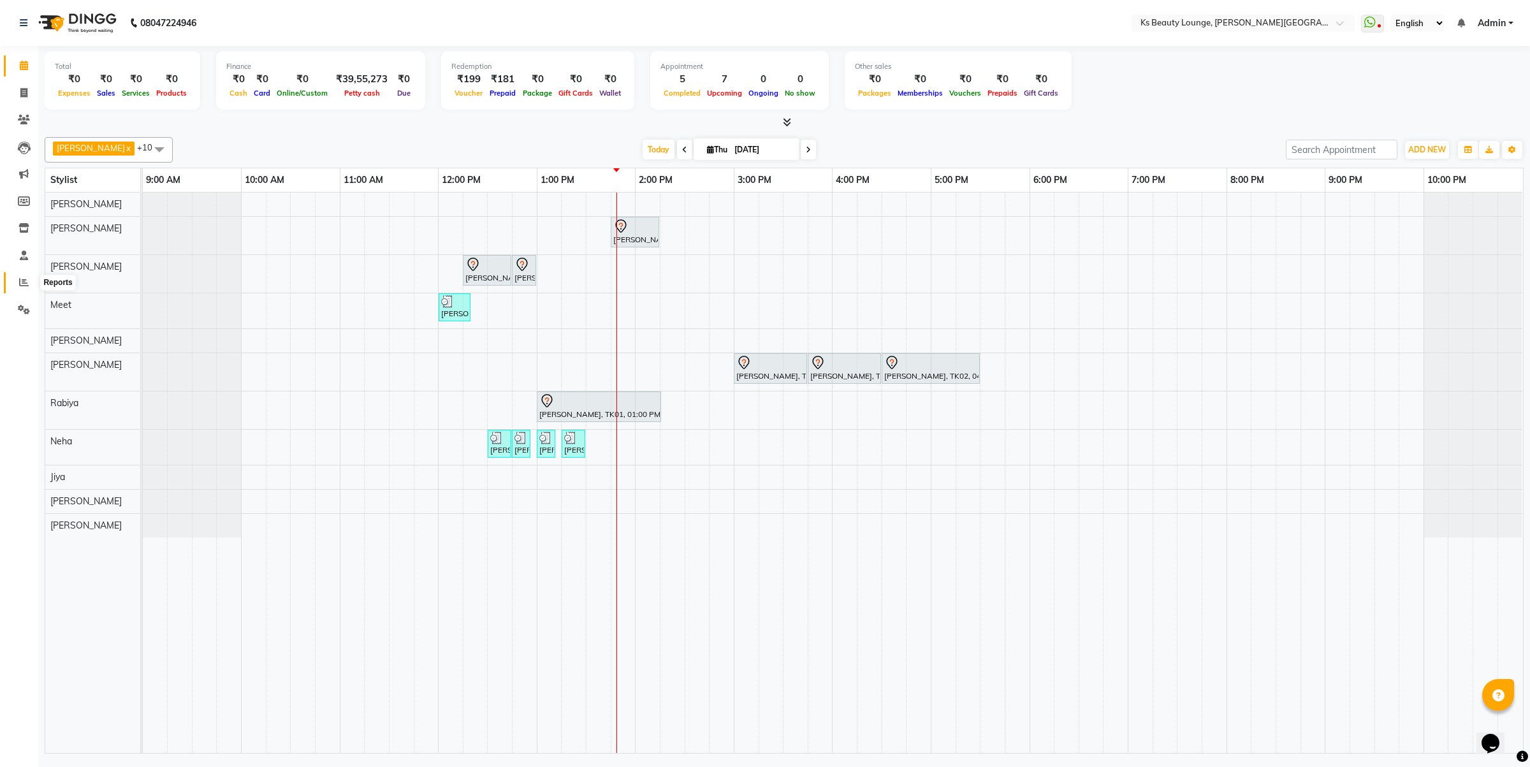
click at [20, 281] on icon at bounding box center [24, 282] width 10 height 10
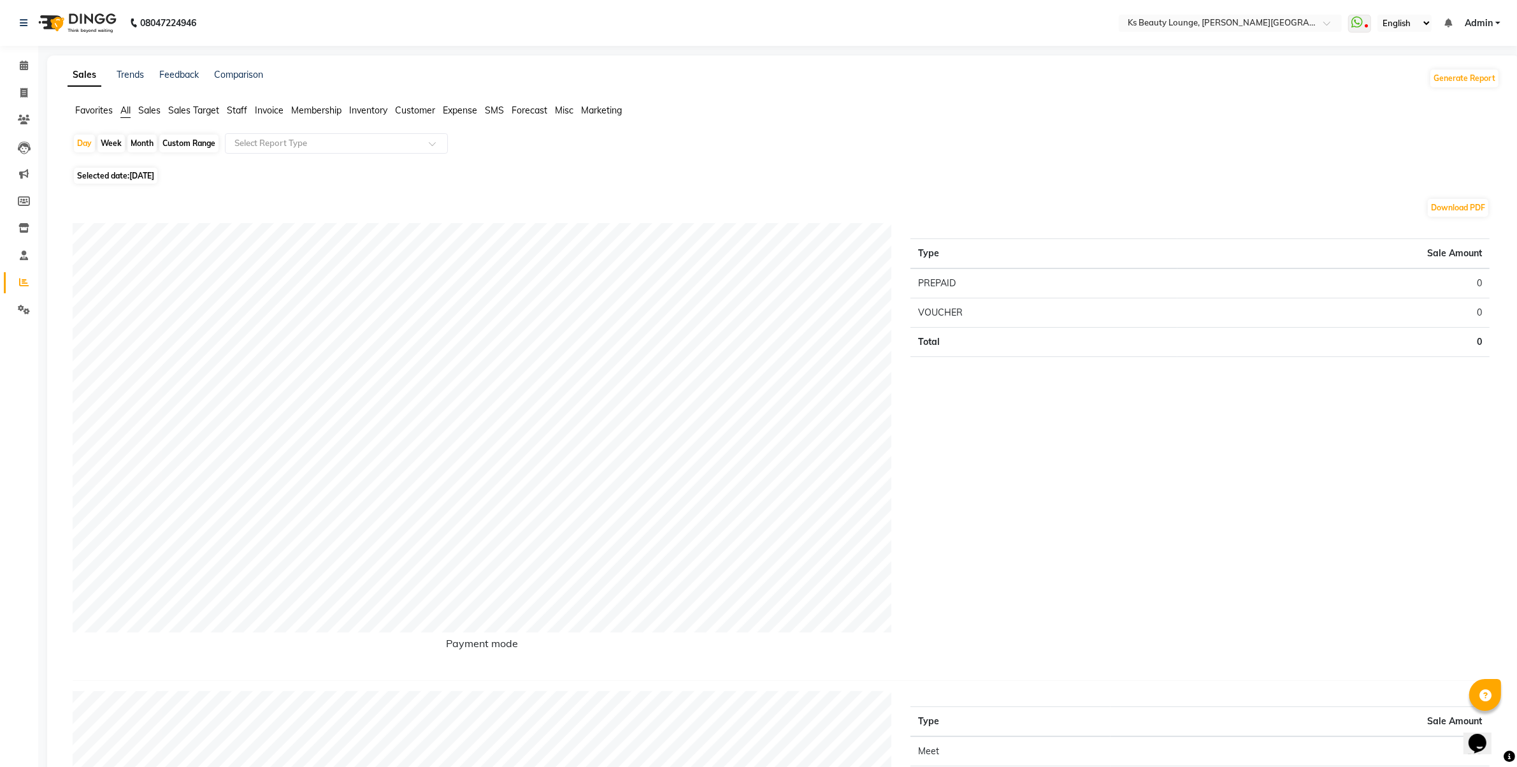
click at [194, 110] on span "Sales Target" at bounding box center [193, 110] width 51 height 11
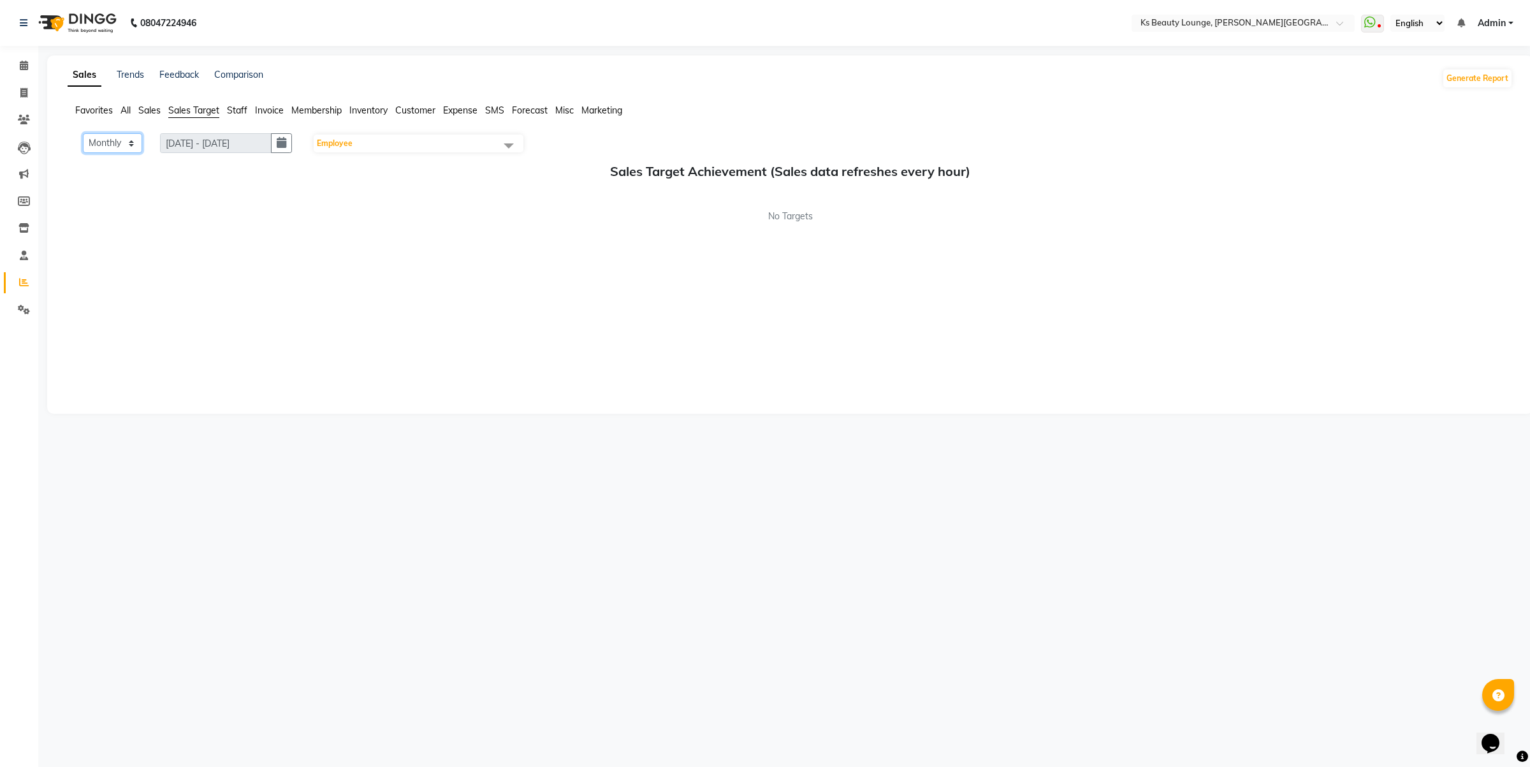
click at [98, 141] on select "Monthly Weekly" at bounding box center [112, 143] width 59 height 20
click at [189, 194] on div "Sales Target Achievement (Sales data refreshes every hour) No Targets" at bounding box center [790, 193] width 1445 height 59
click at [279, 144] on button "button" at bounding box center [281, 143] width 21 height 20
select select "9"
select select "2025"
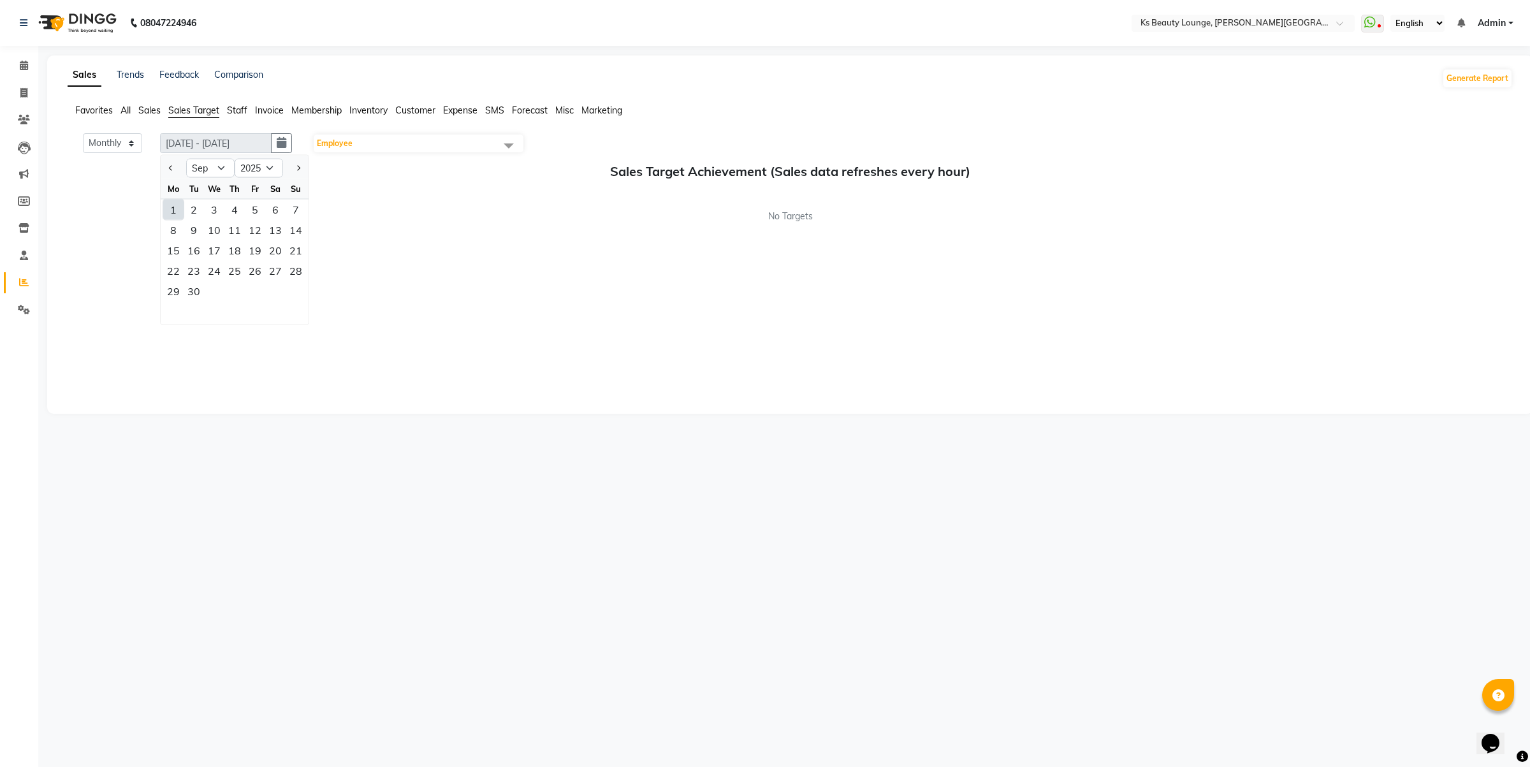
click at [175, 206] on div "1" at bounding box center [173, 209] width 20 height 20
type input "01-09-2025 - 30-09-2025"
click at [119, 132] on app-reports "Favorites All Sales Sales Target Staff Invoice Membership Inventory Customer Ex…" at bounding box center [790, 252] width 1460 height 297
click at [120, 141] on select "Monthly Weekly" at bounding box center [112, 143] width 59 height 20
click at [148, 108] on span "Sales" at bounding box center [149, 110] width 22 height 11
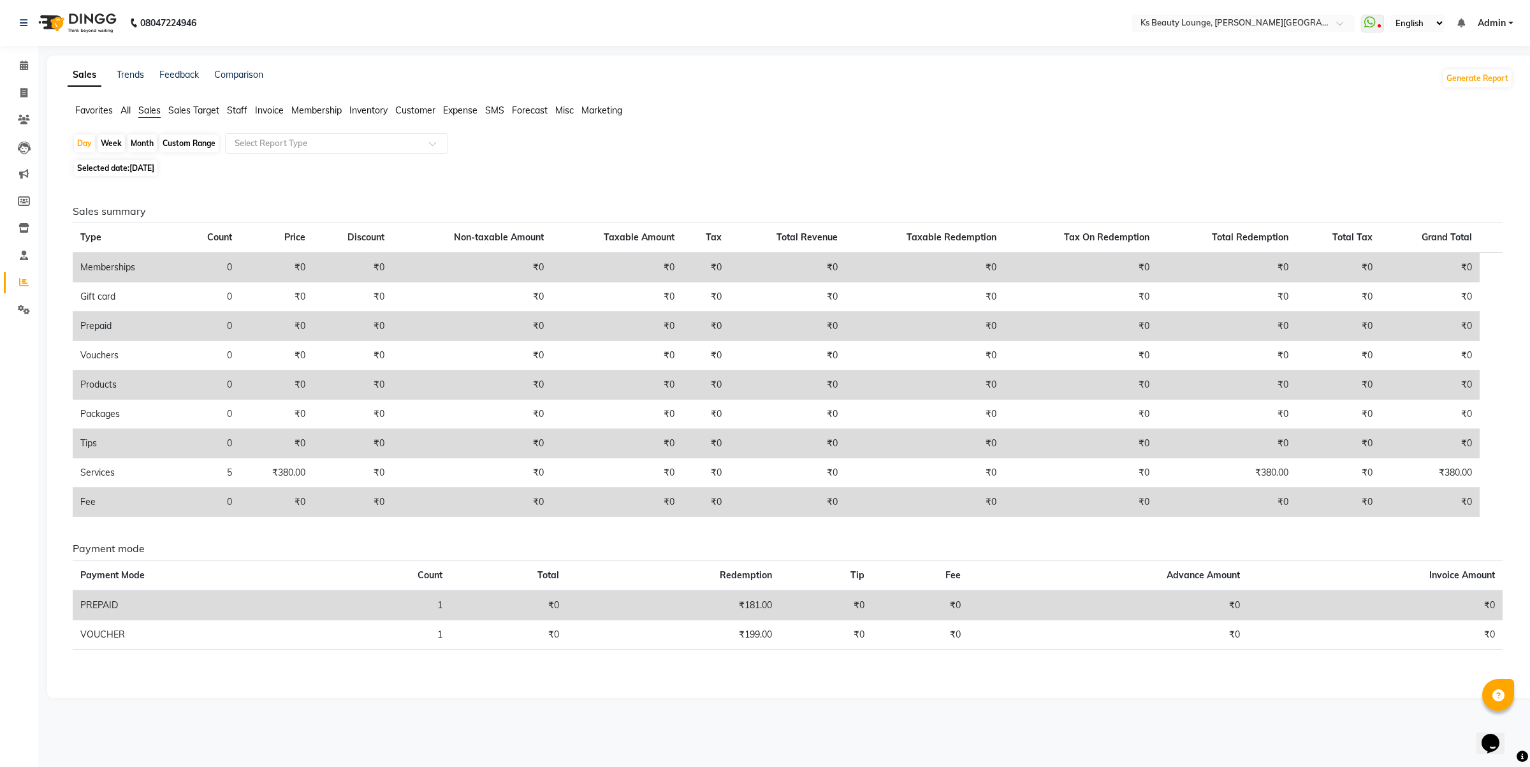
click at [236, 108] on span "Staff" at bounding box center [237, 110] width 20 height 11
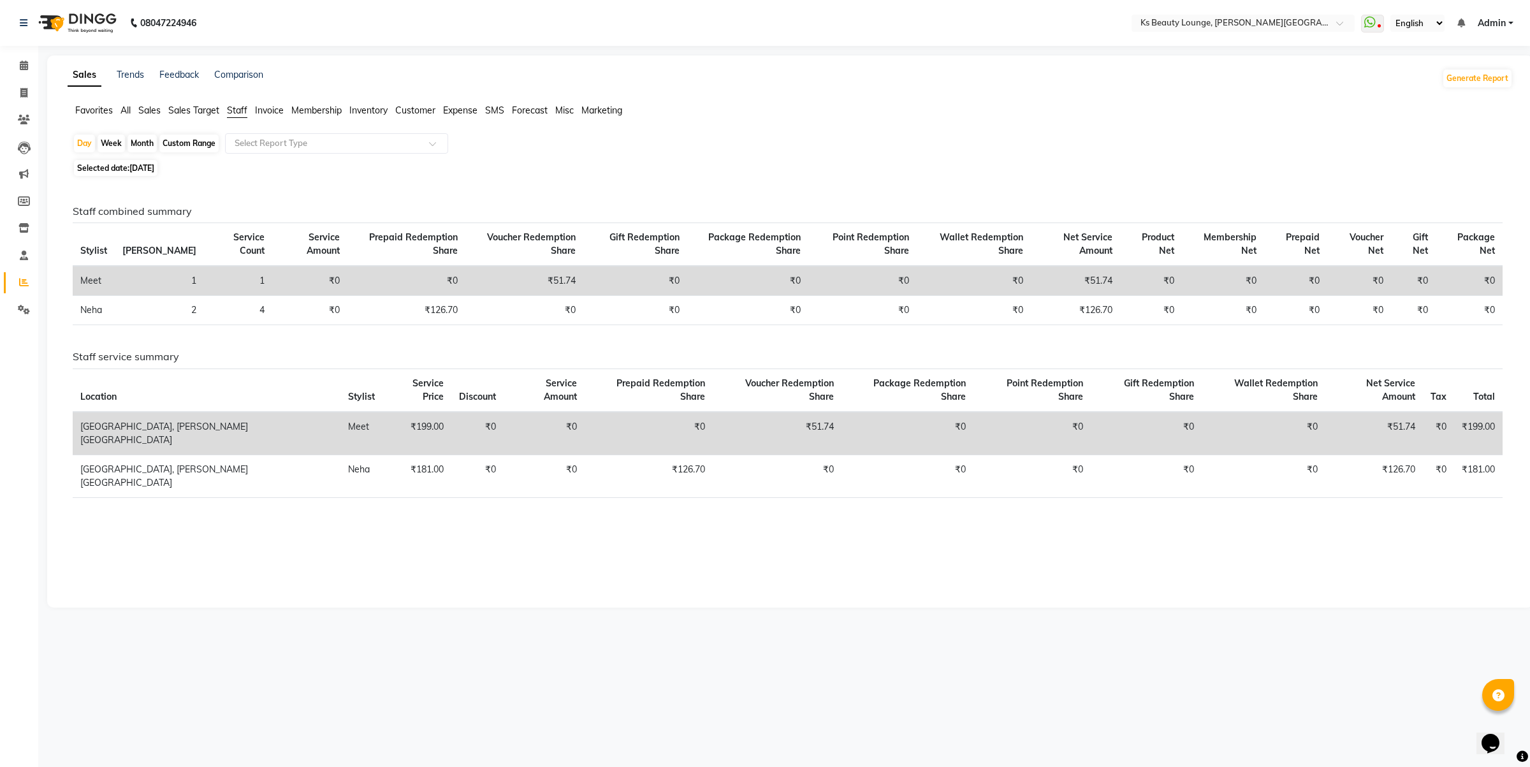
click at [266, 106] on span "Invoice" at bounding box center [269, 110] width 29 height 11
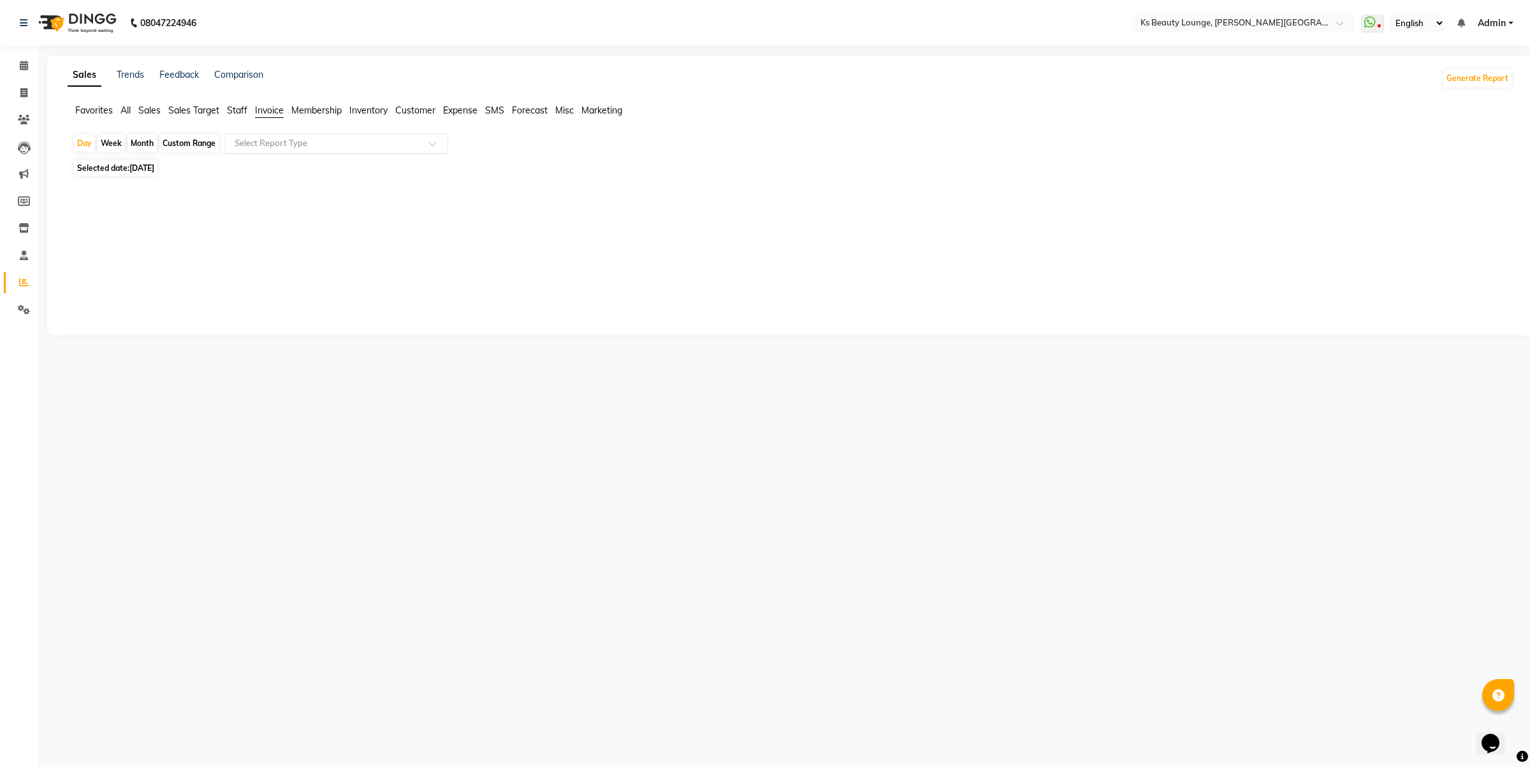
click at [259, 143] on input "text" at bounding box center [324, 143] width 184 height 13
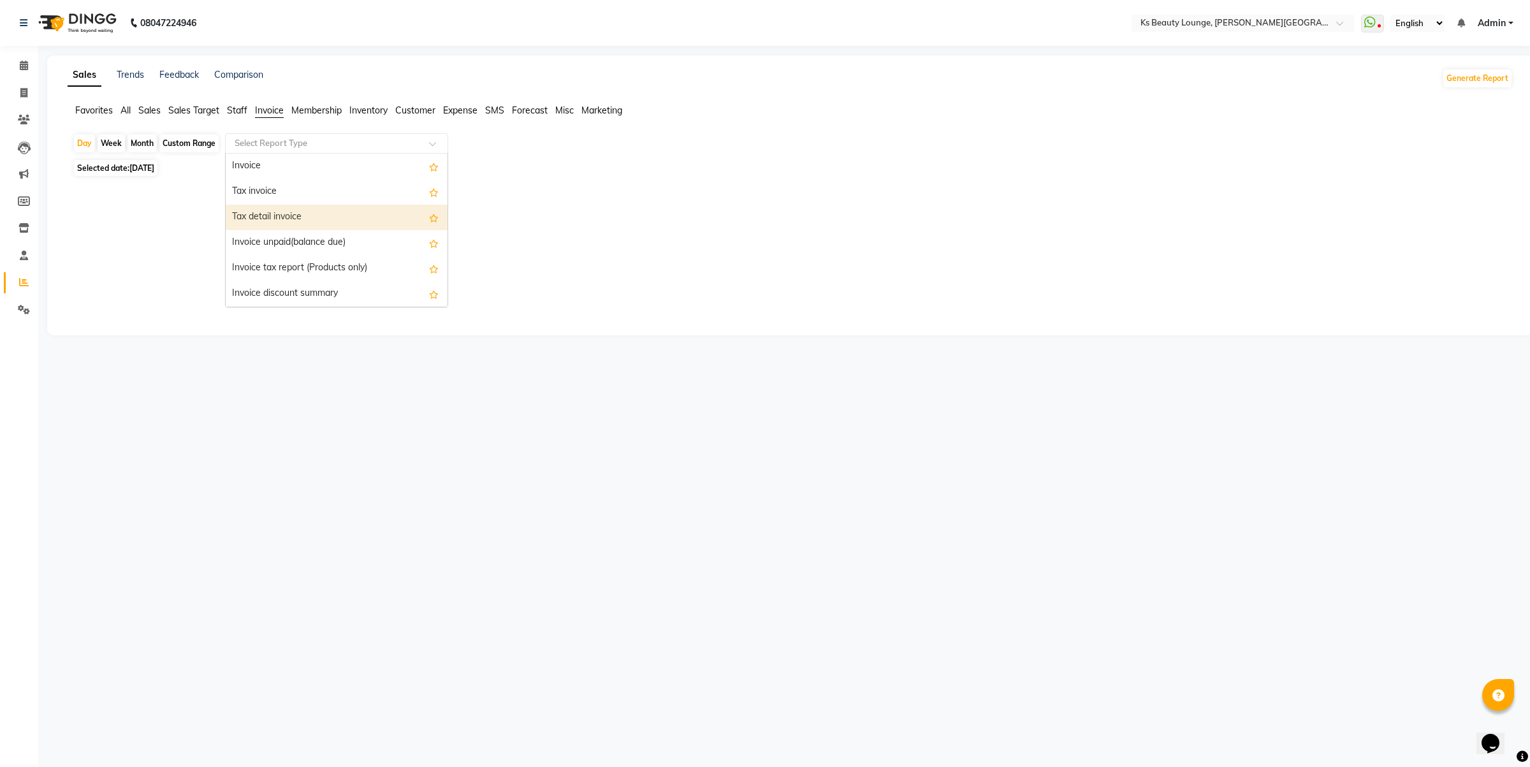
click at [348, 218] on div "Tax detail invoice" at bounding box center [337, 217] width 222 height 25
select select "full_report"
select select "csv"
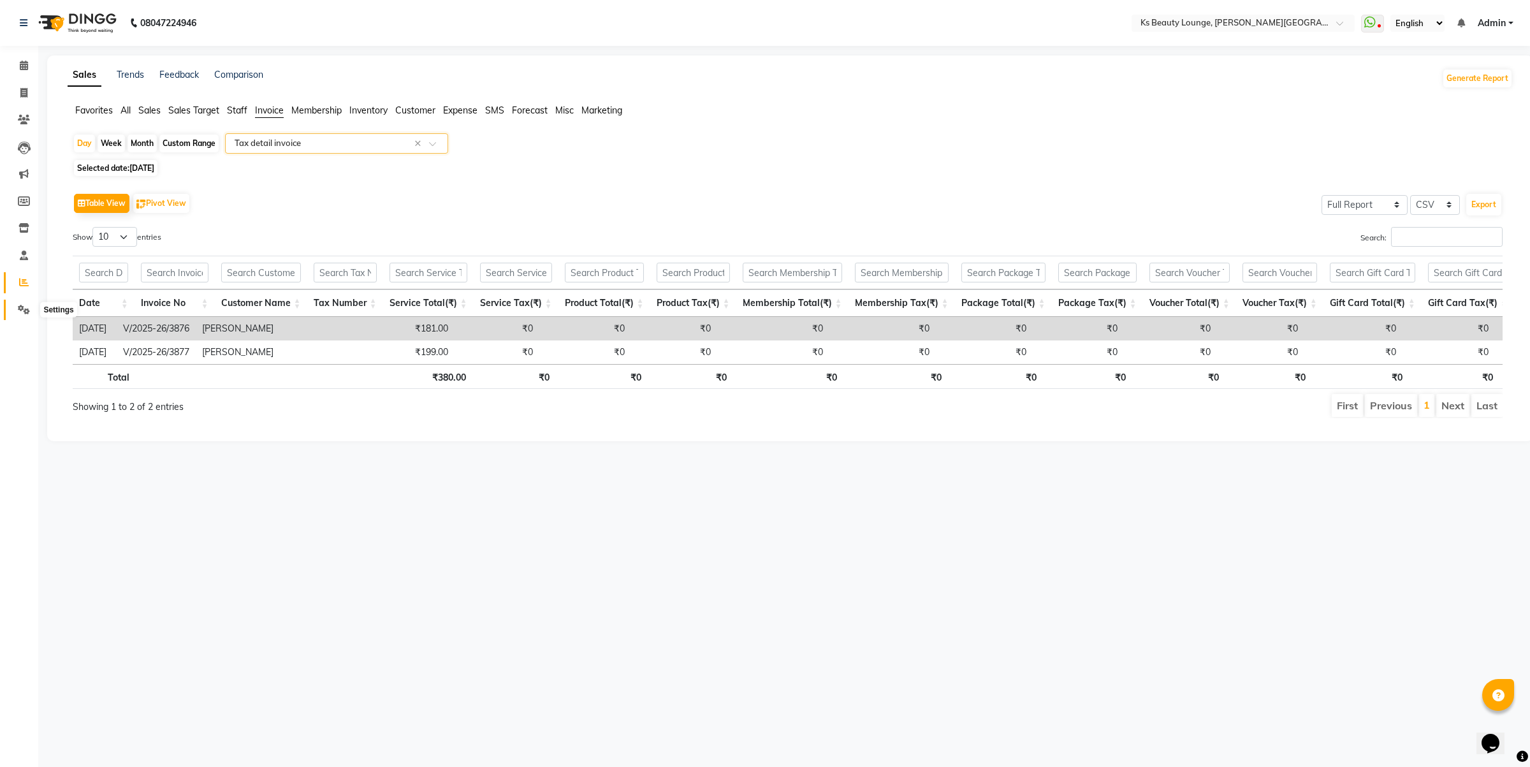
drag, startPoint x: 25, startPoint y: 314, endPoint x: 47, endPoint y: 306, distance: 22.4
click at [24, 314] on icon at bounding box center [24, 310] width 12 height 10
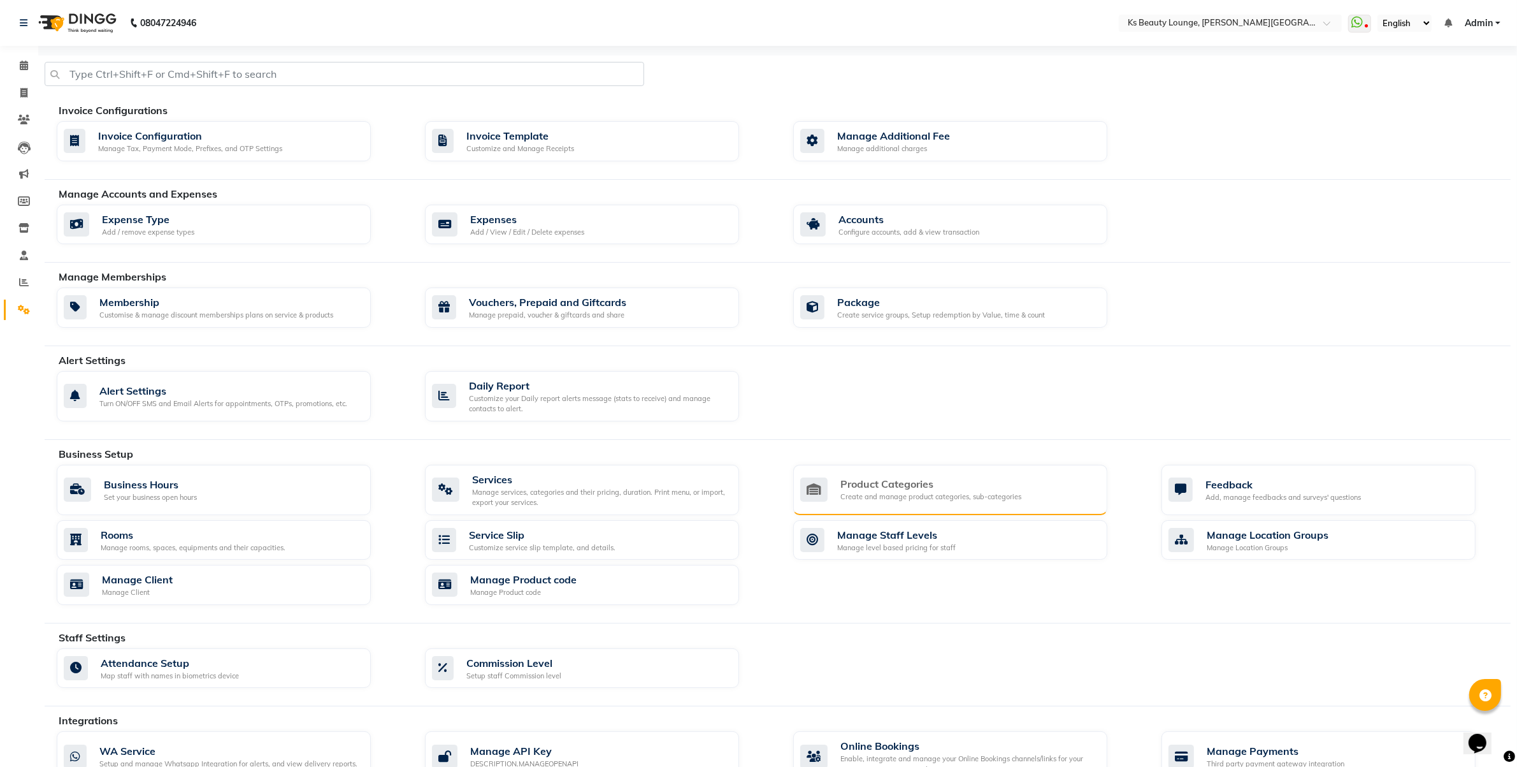
click at [884, 496] on div "Create and manage product categories, sub-categories" at bounding box center [931, 496] width 181 height 11
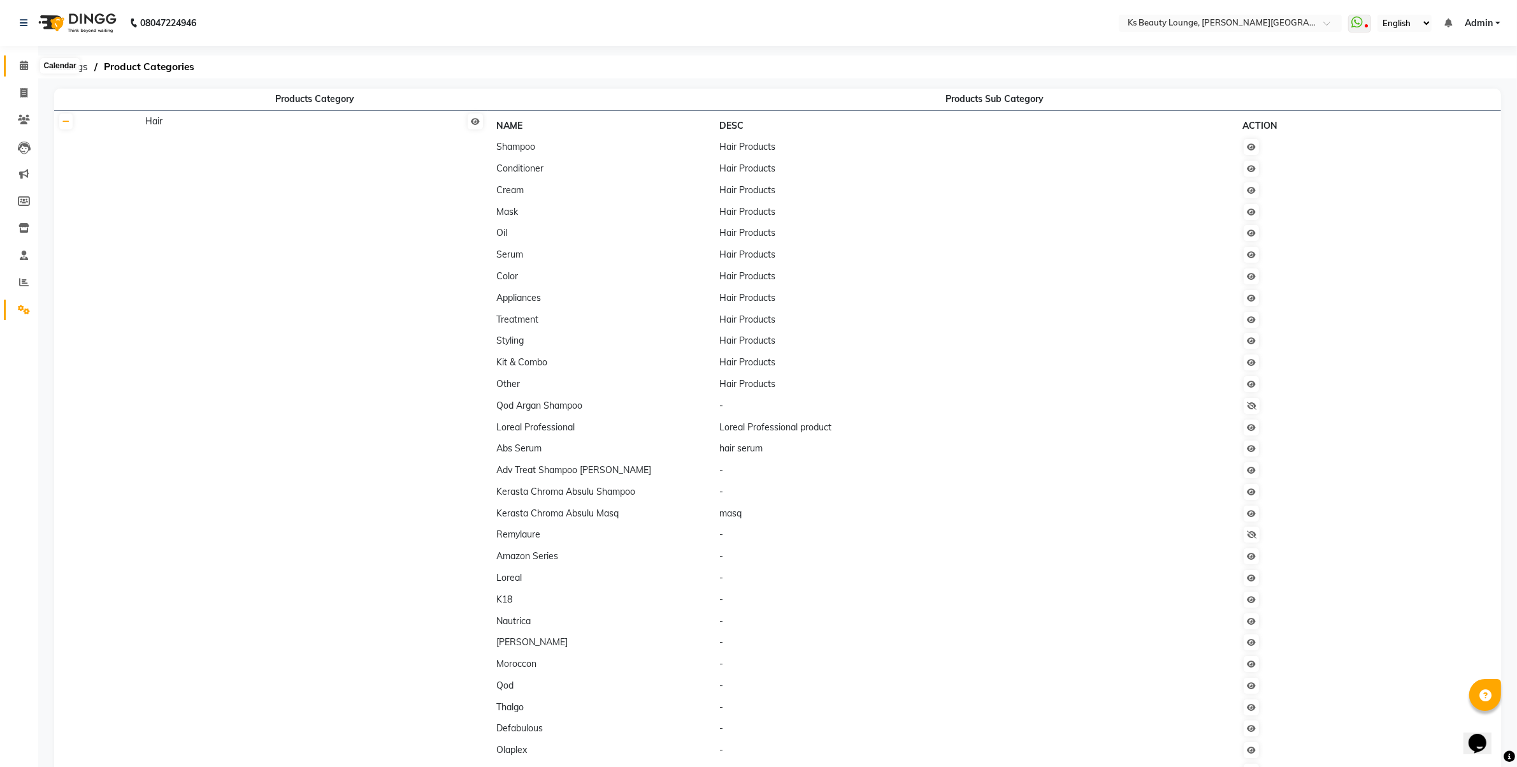
click at [17, 61] on span at bounding box center [24, 66] width 22 height 15
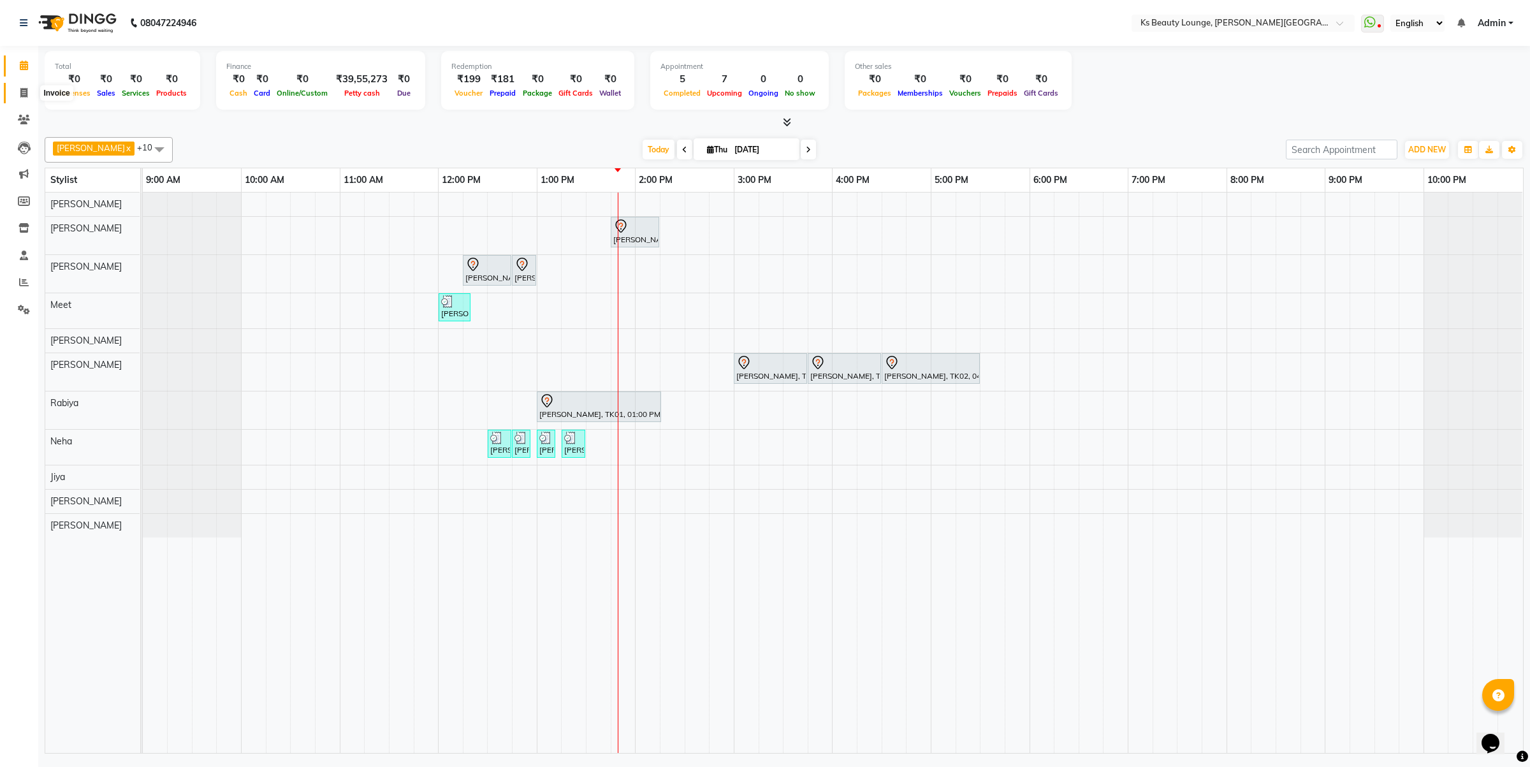
click at [17, 90] on span at bounding box center [24, 93] width 22 height 15
select select "4411"
select select "service"
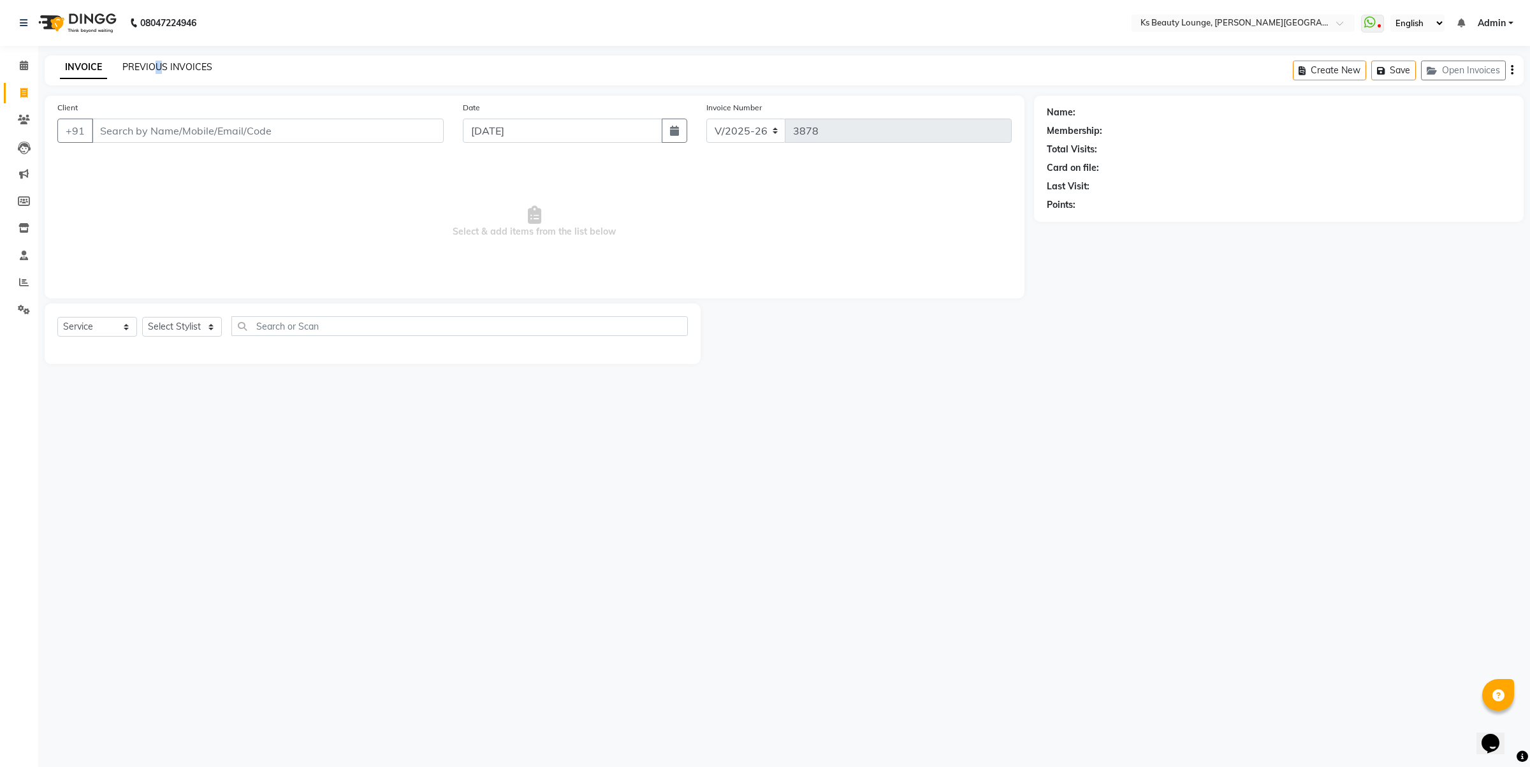
drag, startPoint x: 154, startPoint y: 57, endPoint x: 161, endPoint y: 69, distance: 13.4
click at [161, 69] on div "INVOICE PREVIOUS INVOICES Create New Save Open Invoices" at bounding box center [784, 70] width 1479 height 30
click at [161, 69] on link "PREVIOUS INVOICES" at bounding box center [167, 66] width 90 height 11
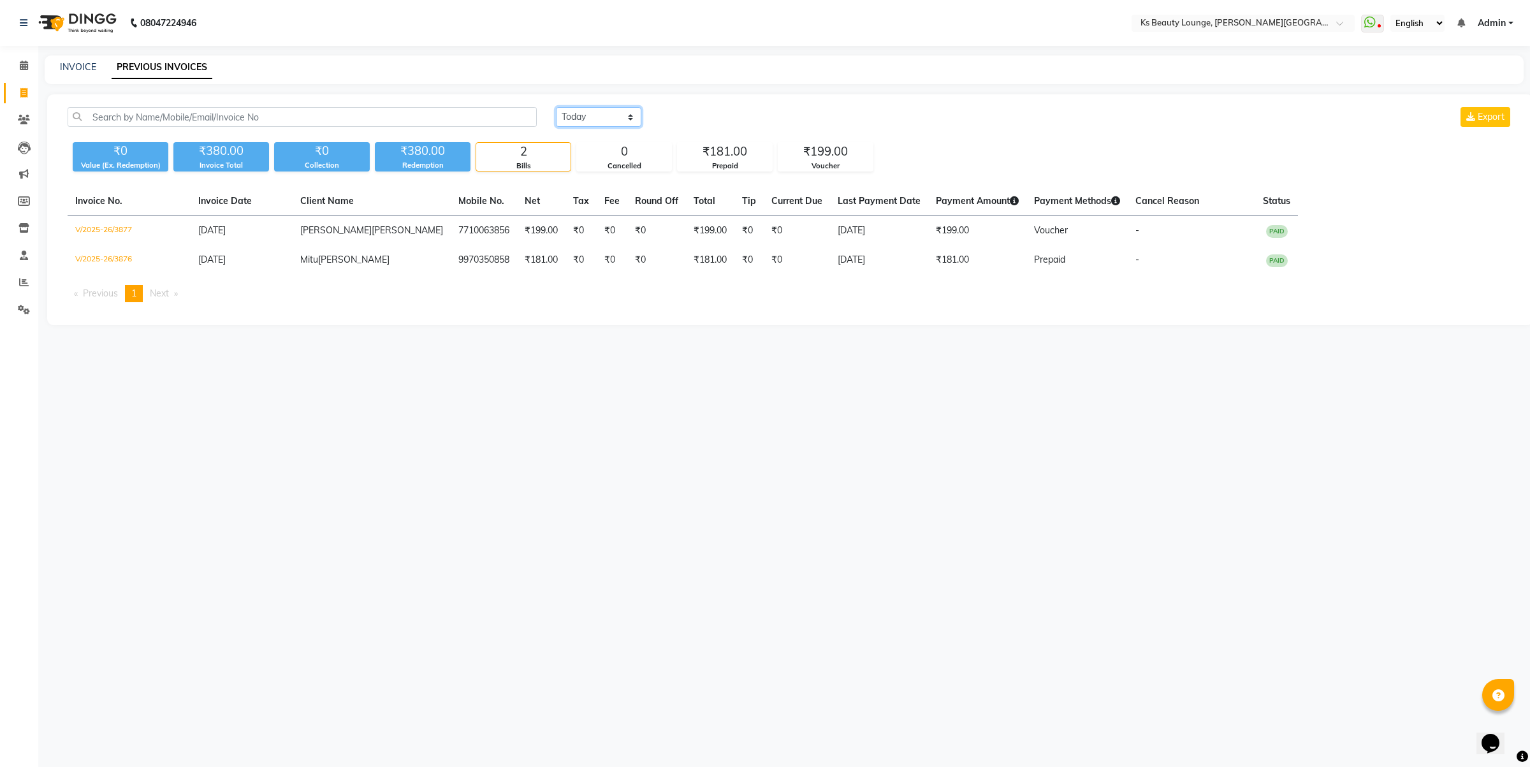
click at [602, 110] on select "Today Yesterday Custom Range" at bounding box center [598, 117] width 85 height 20
select select "range"
click at [556, 107] on select "Today Yesterday Custom Range" at bounding box center [598, 117] width 85 height 20
click at [724, 119] on input "[DATE]" at bounding box center [702, 117] width 89 height 18
select select "9"
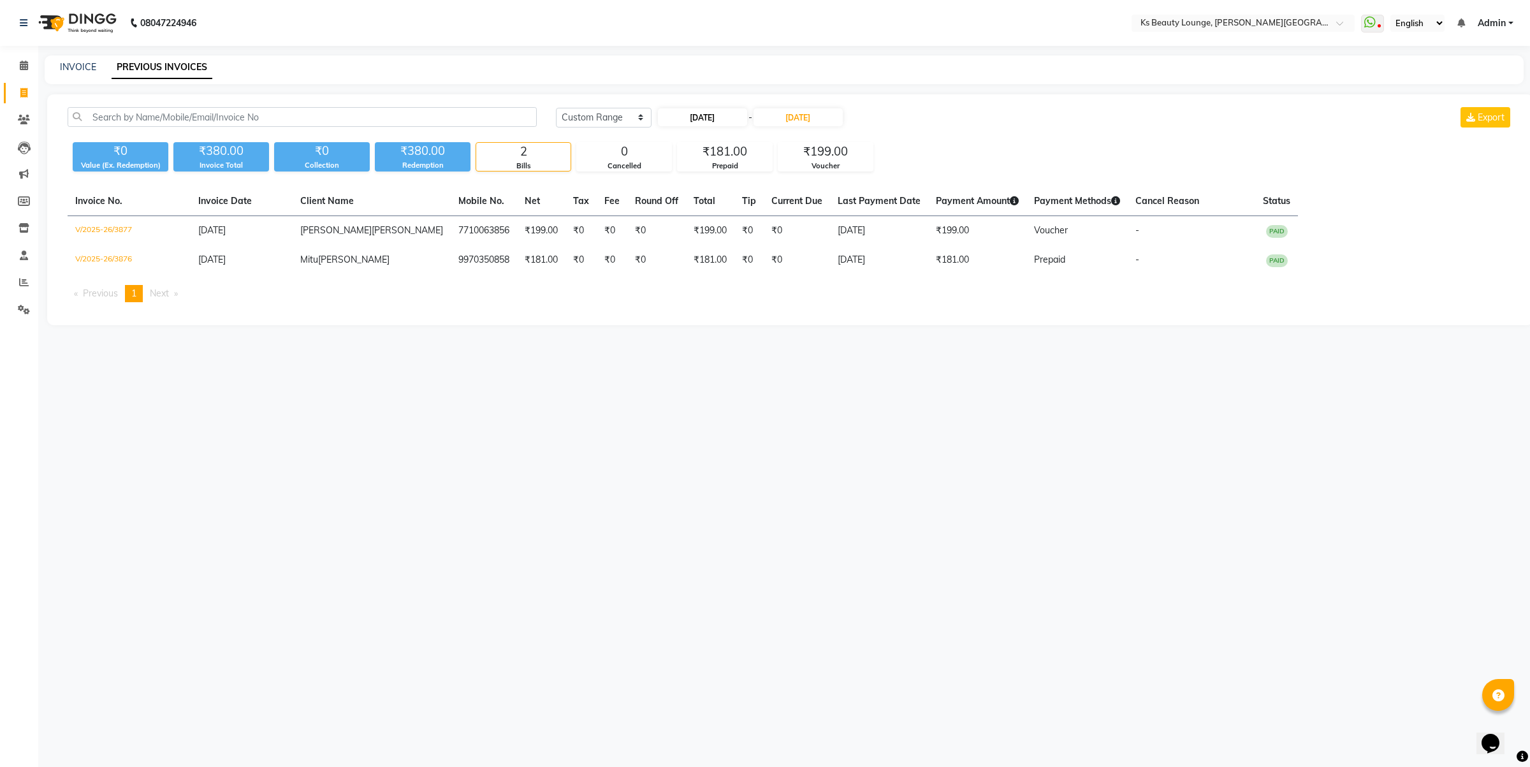
select select "2025"
click at [673, 185] on div "1" at bounding box center [671, 183] width 20 height 20
type input "01-09-2025"
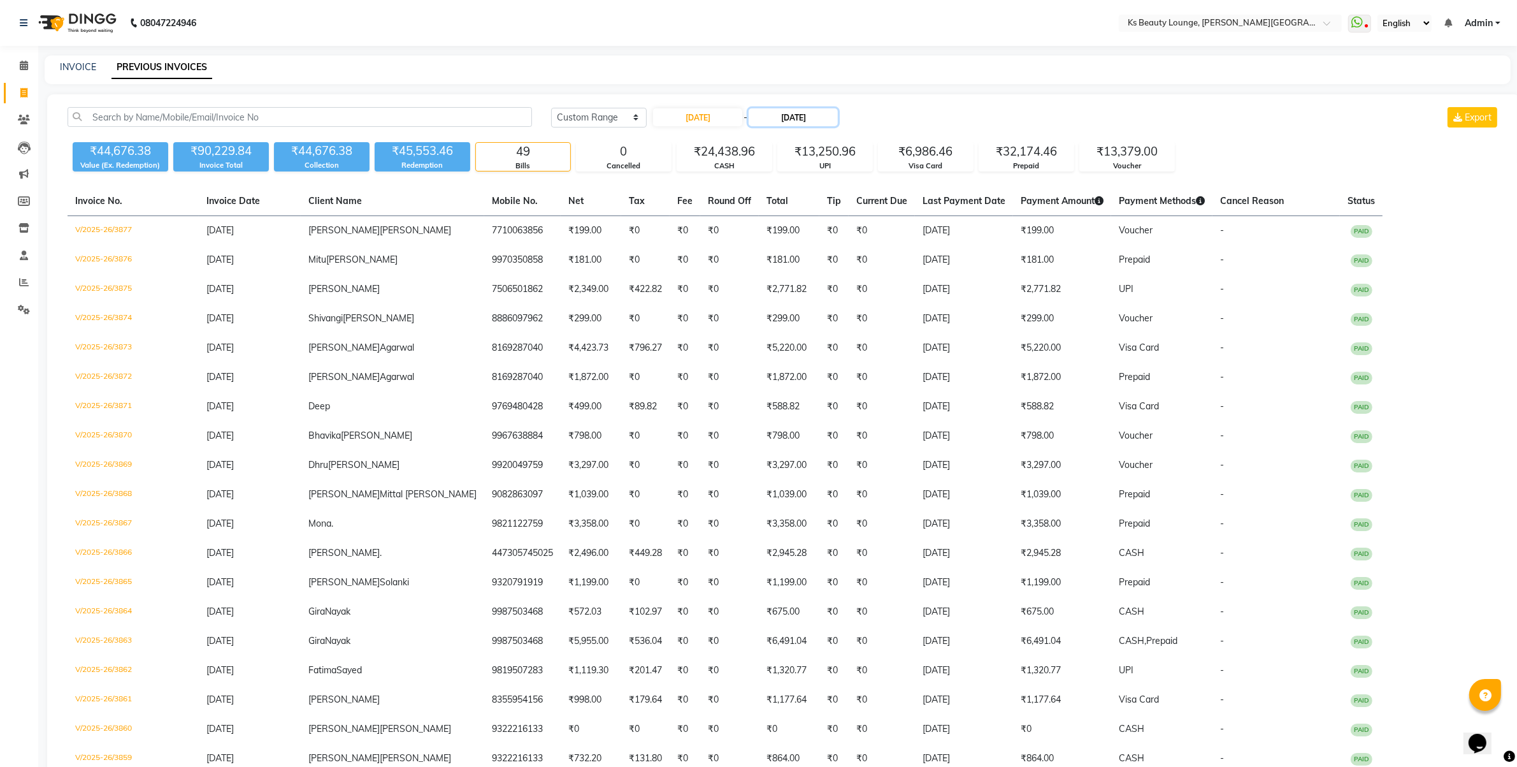
click at [823, 119] on input "[DATE]" at bounding box center [793, 117] width 89 height 18
click at [765, 182] on div "1" at bounding box center [766, 183] width 20 height 20
type input "01-09-2025"
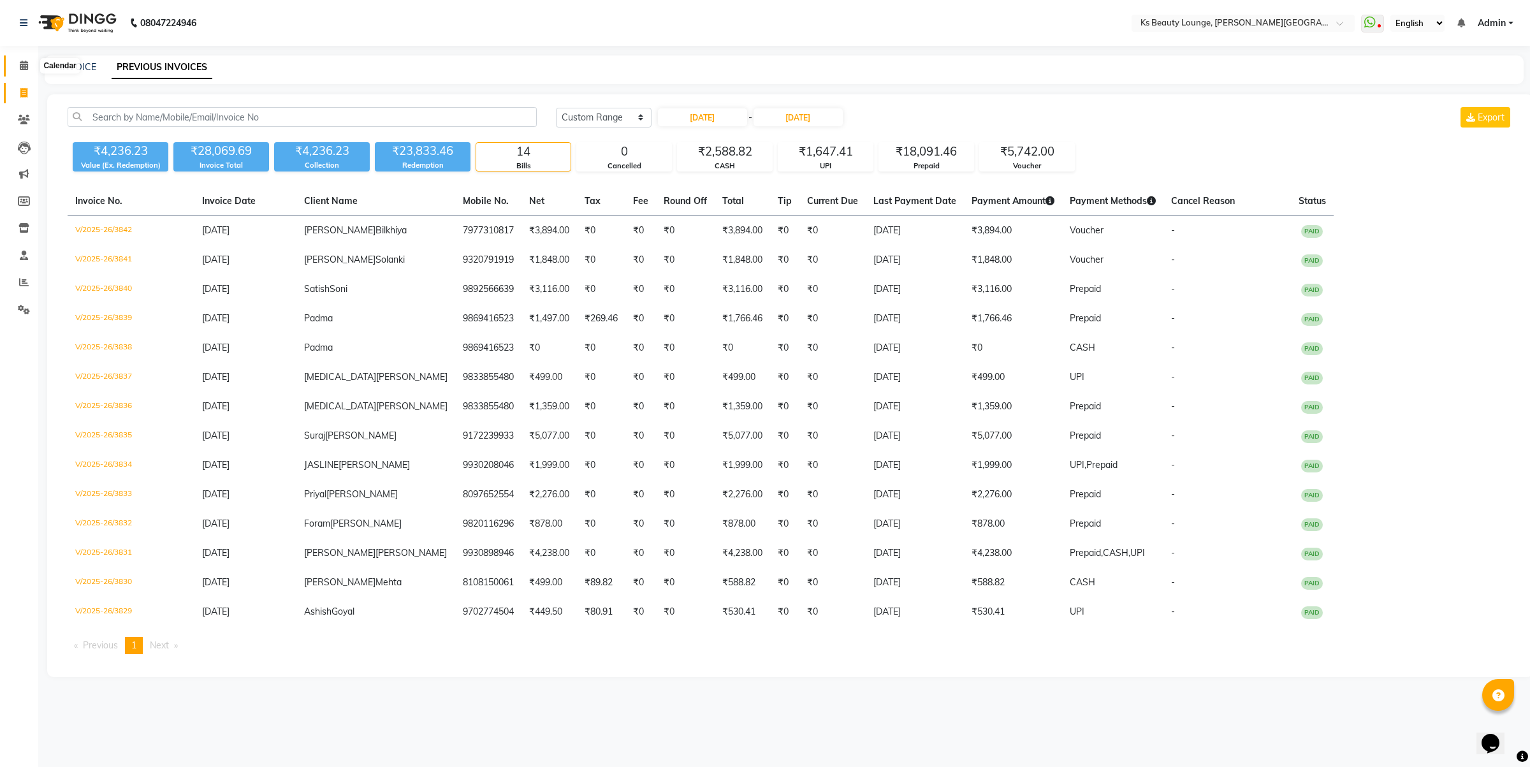
click at [13, 59] on span at bounding box center [24, 66] width 22 height 15
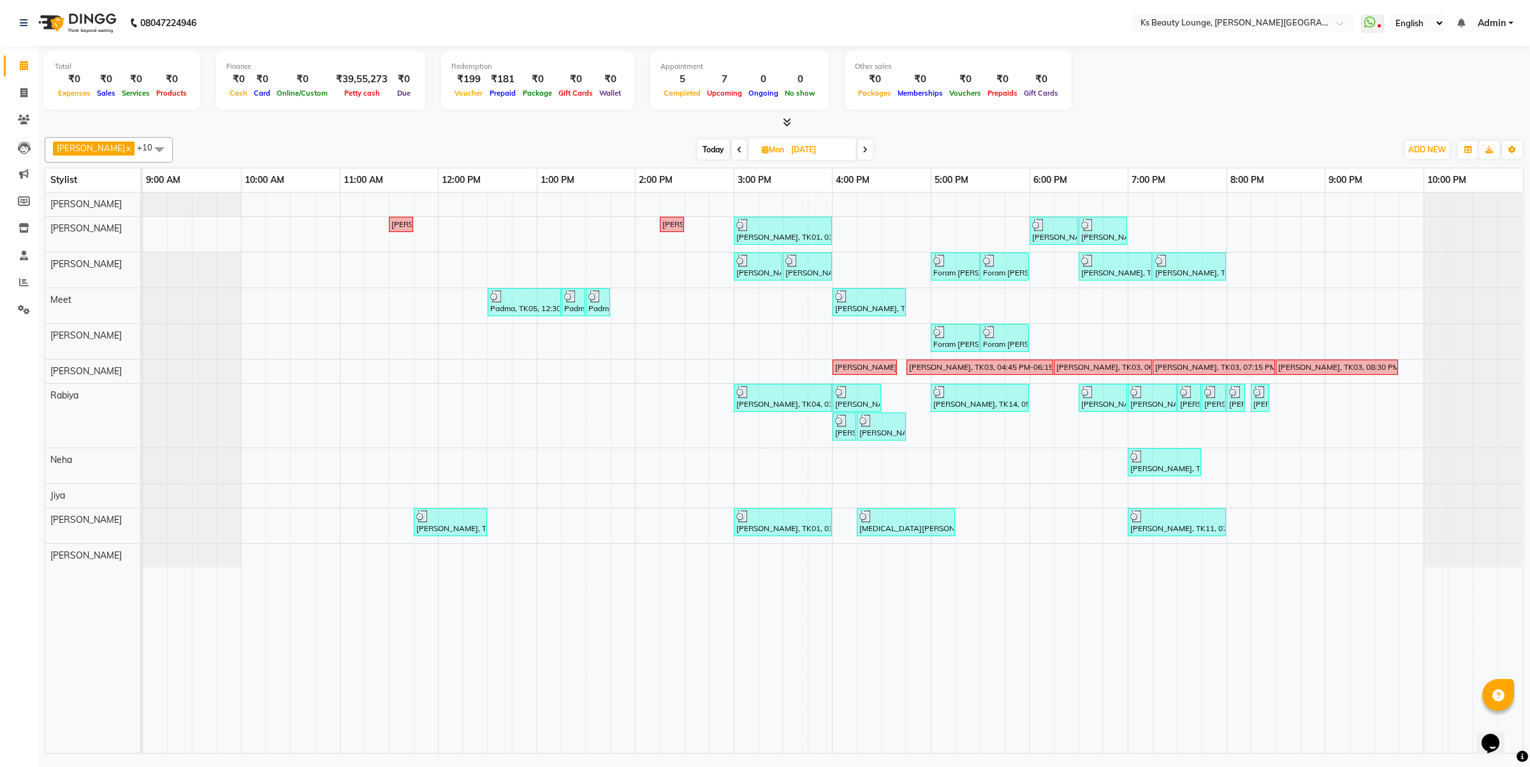
click at [697, 154] on span "Today" at bounding box center [713, 150] width 32 height 20
type input "[DATE]"
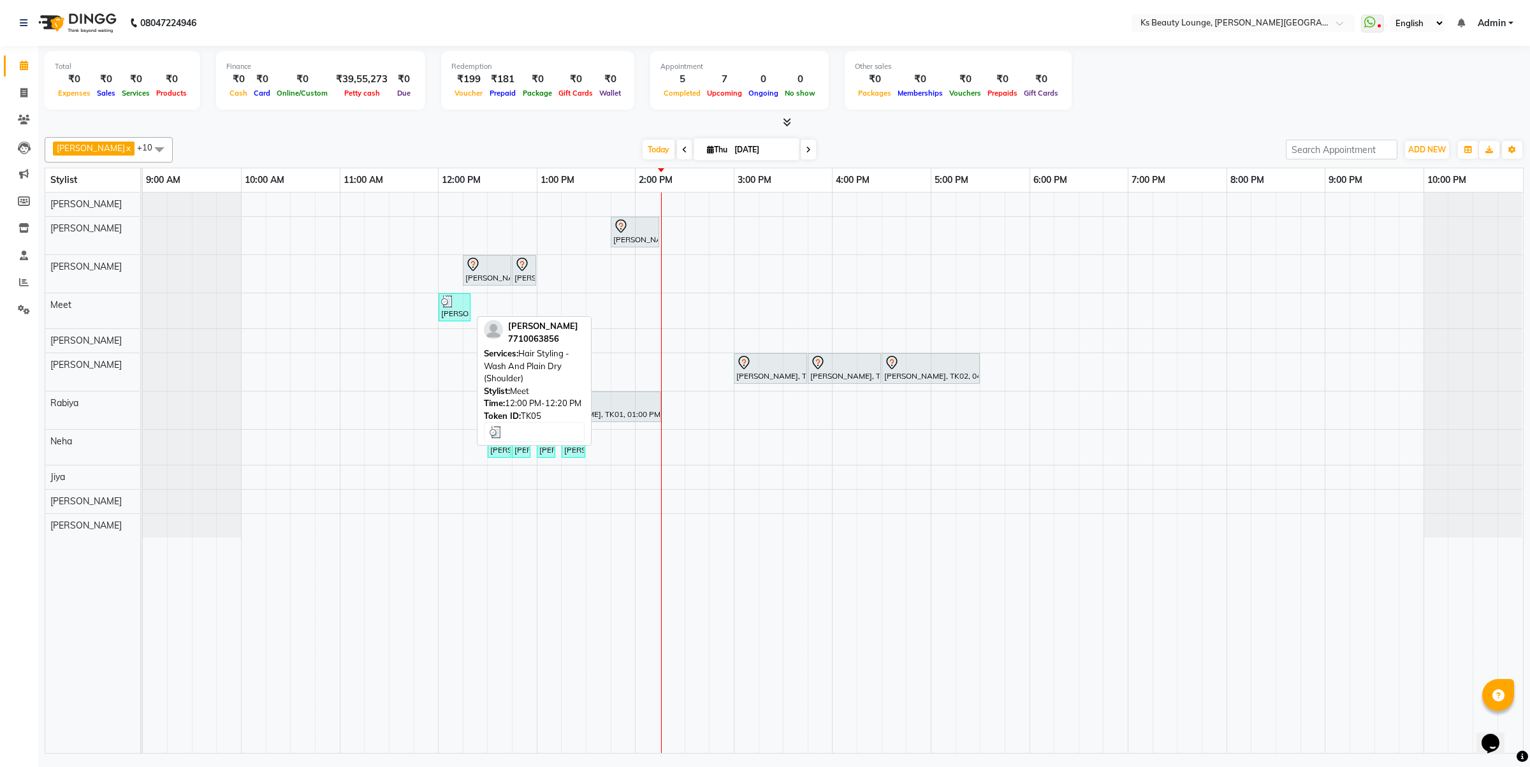
click at [451, 304] on img at bounding box center [447, 301] width 13 height 13
select select "3"
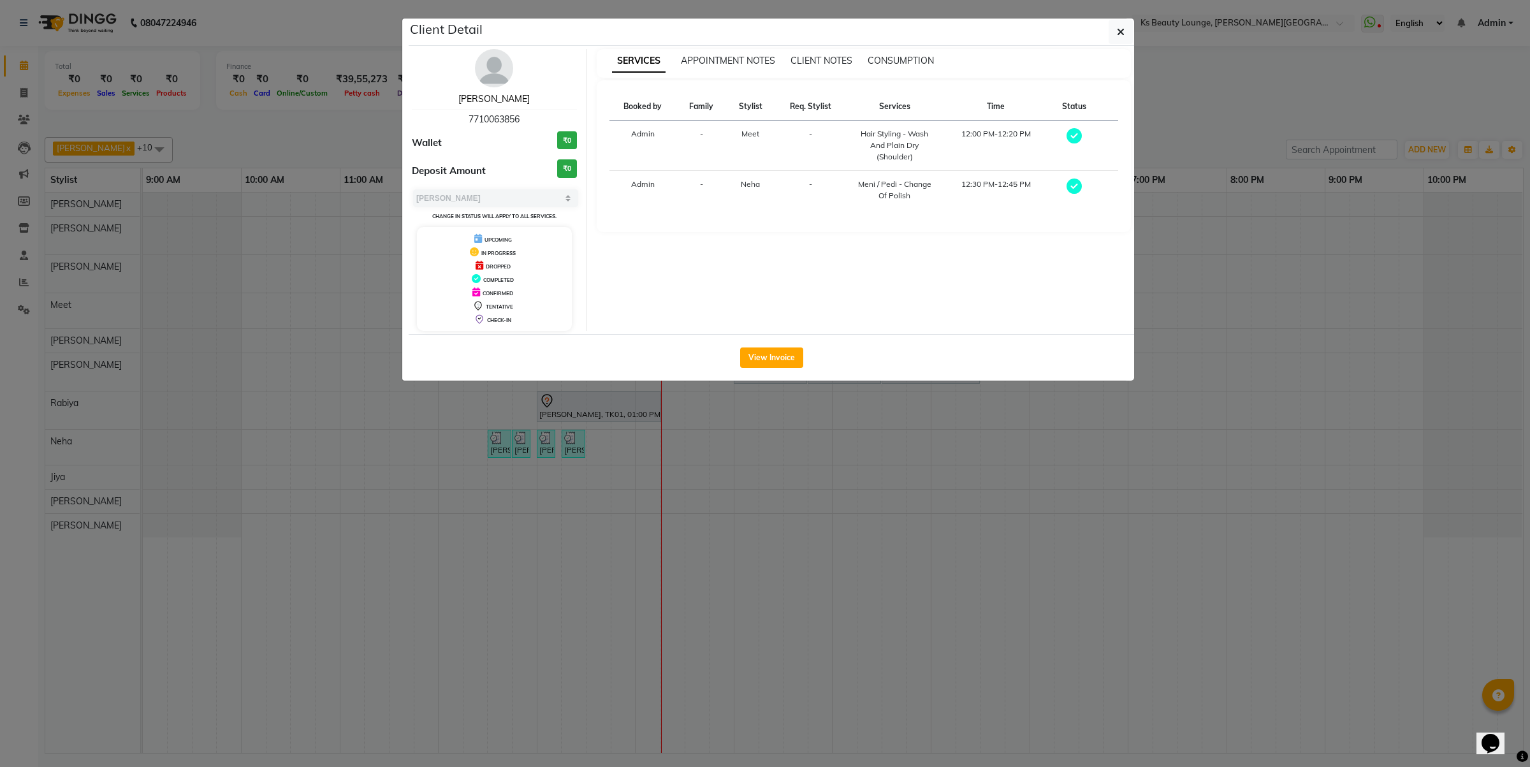
click at [501, 101] on link "[PERSON_NAME]" at bounding box center [493, 98] width 71 height 11
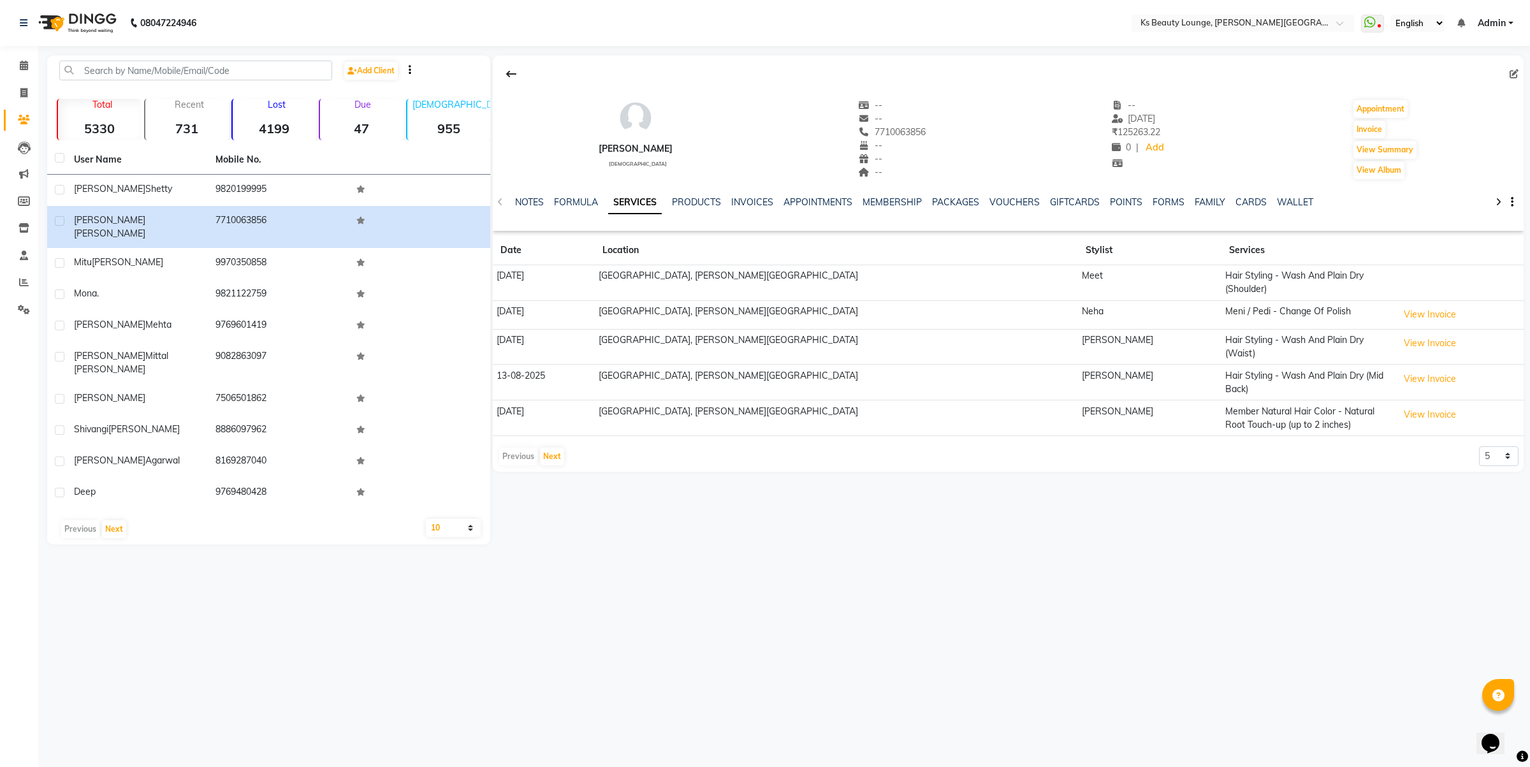
drag, startPoint x: 737, startPoint y: 193, endPoint x: 749, endPoint y: 212, distance: 22.1
click at [737, 192] on div "NOTES FORMULA SERVICES PRODUCTS INVOICES APPOINTMENTS MEMBERSHIP PACKAGES VOUCH…" at bounding box center [1008, 202] width 1031 height 44
click at [756, 215] on div "NOTES FORMULA SERVICES PRODUCTS INVOICES APPOINTMENTS MEMBERSHIP PACKAGES VOUCH…" at bounding box center [992, 208] width 955 height 24
click at [753, 205] on link "INVOICES" at bounding box center [752, 201] width 42 height 11
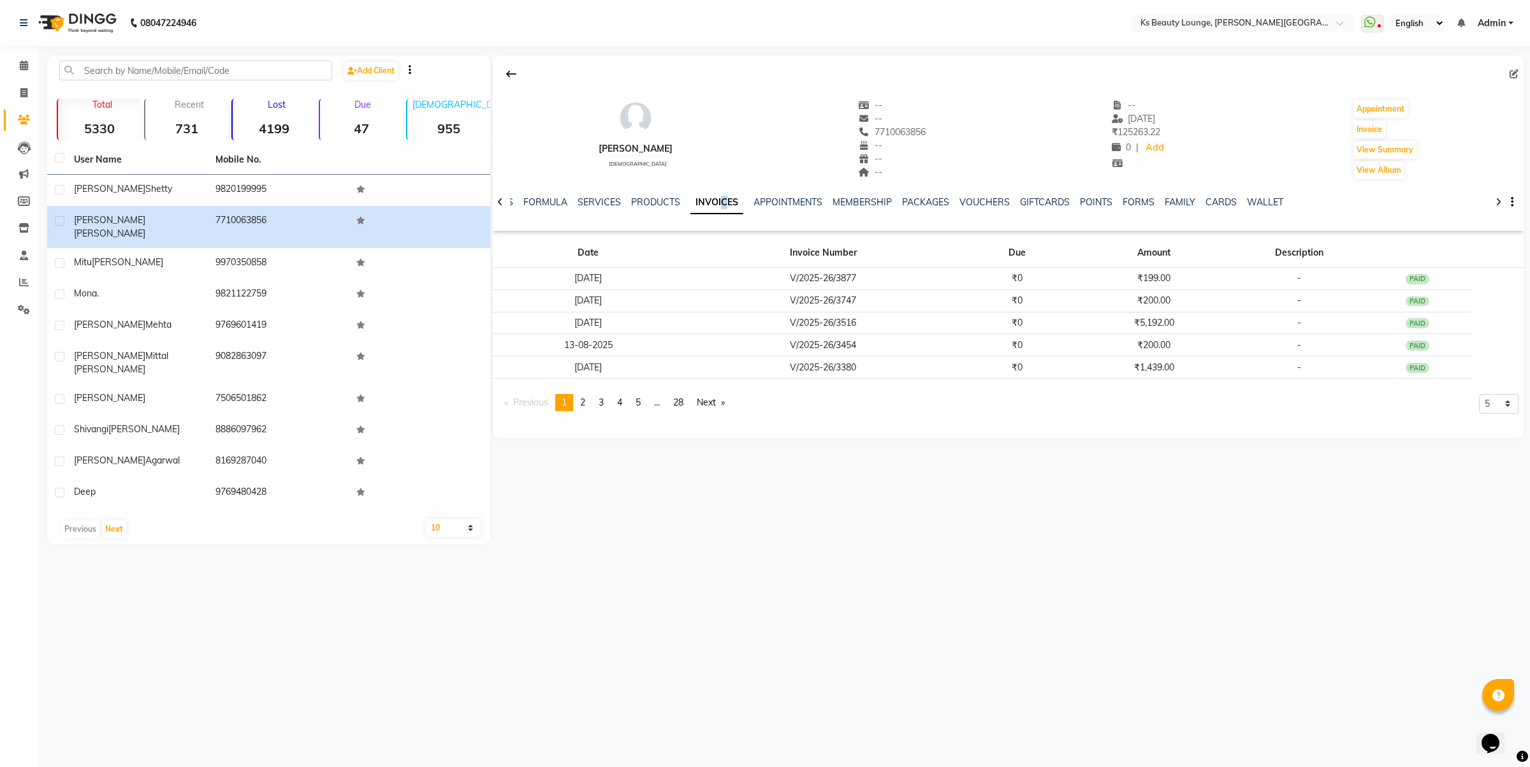
click at [747, 196] on ul "NOTES FORMULA SERVICES PRODUCTS INVOICES APPOINTMENTS MEMBERSHIP PACKAGES VOUCH…" at bounding box center [888, 202] width 809 height 13
click at [14, 68] on span at bounding box center [24, 66] width 22 height 15
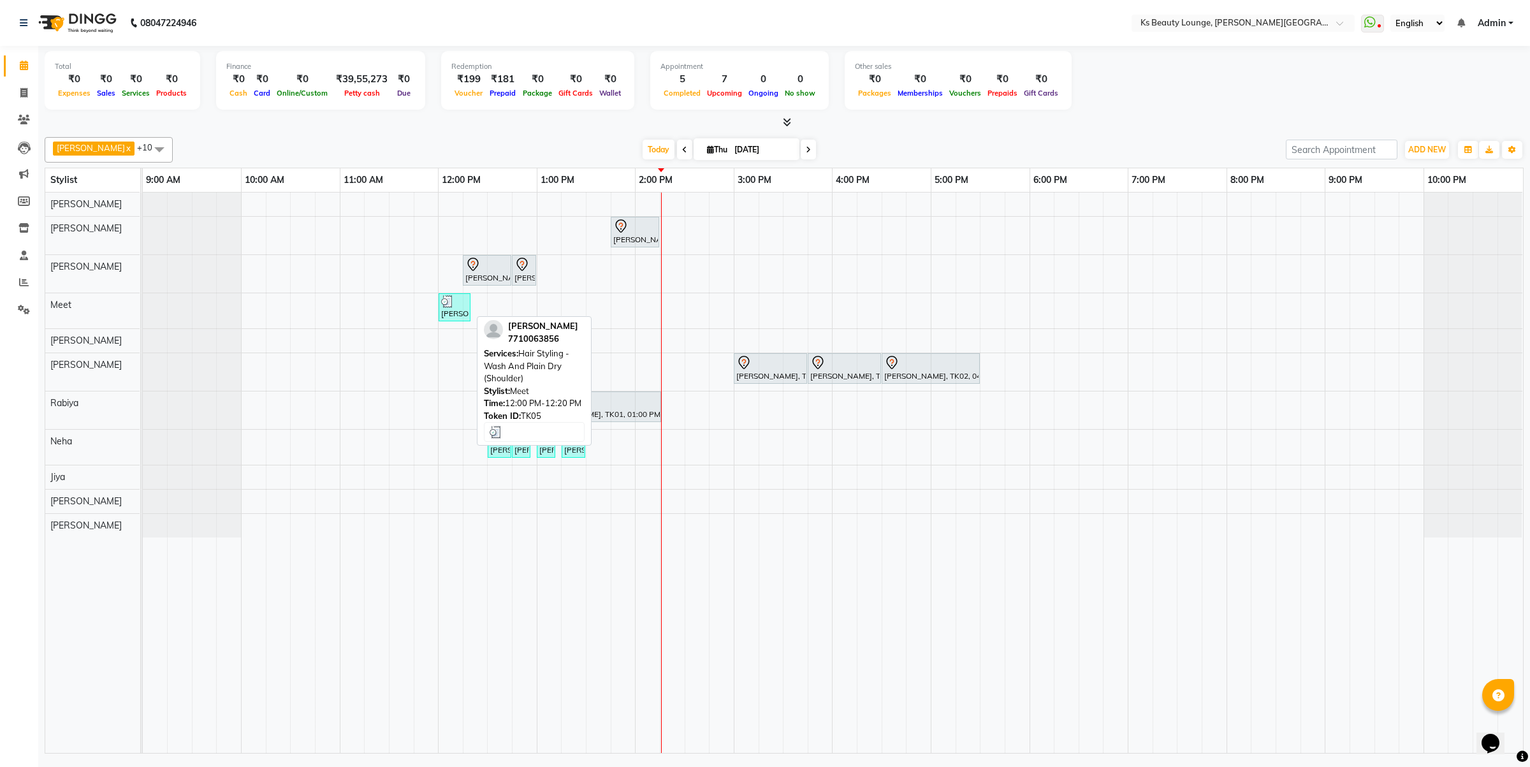
click at [465, 308] on div at bounding box center [454, 301] width 27 height 13
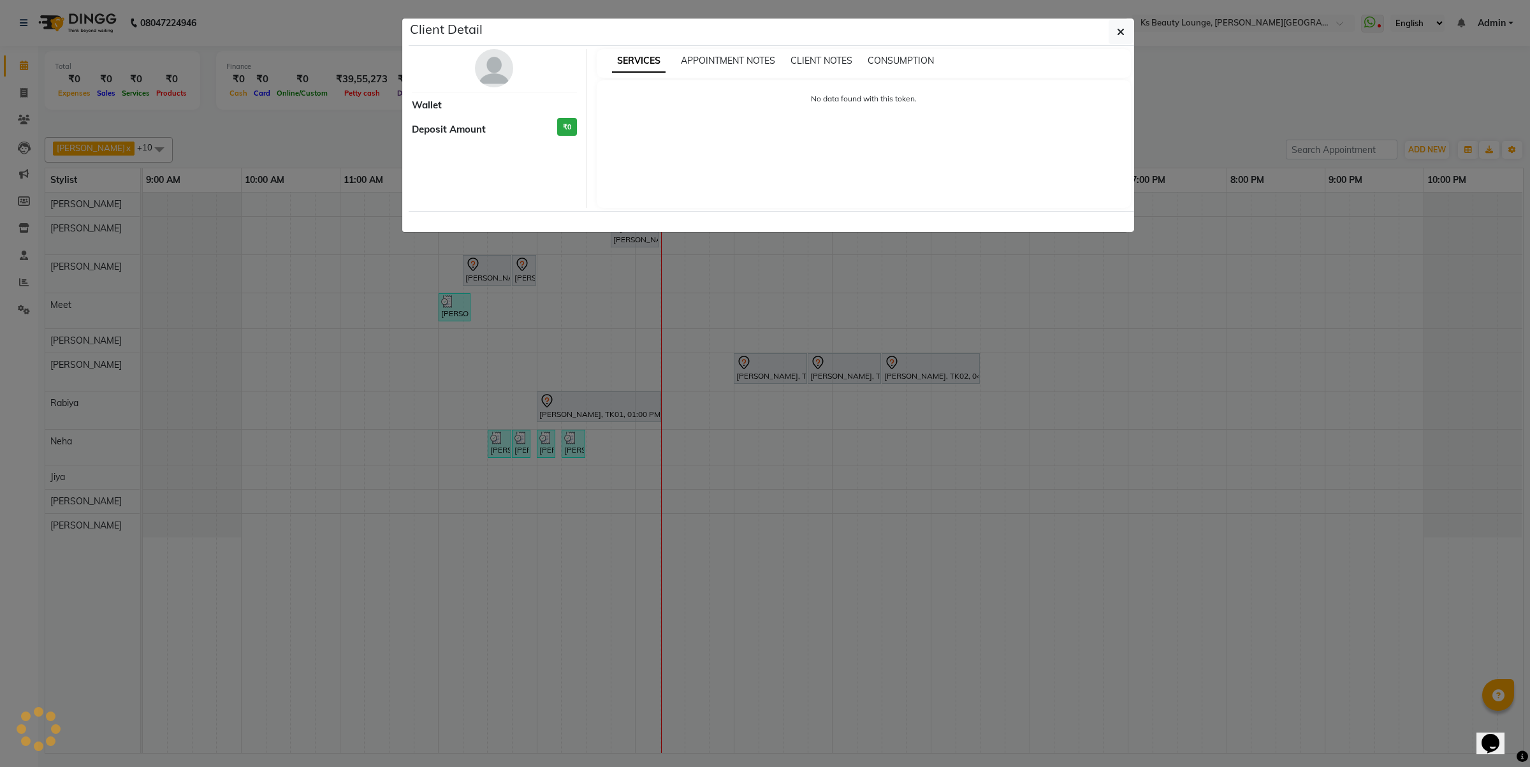
select select "3"
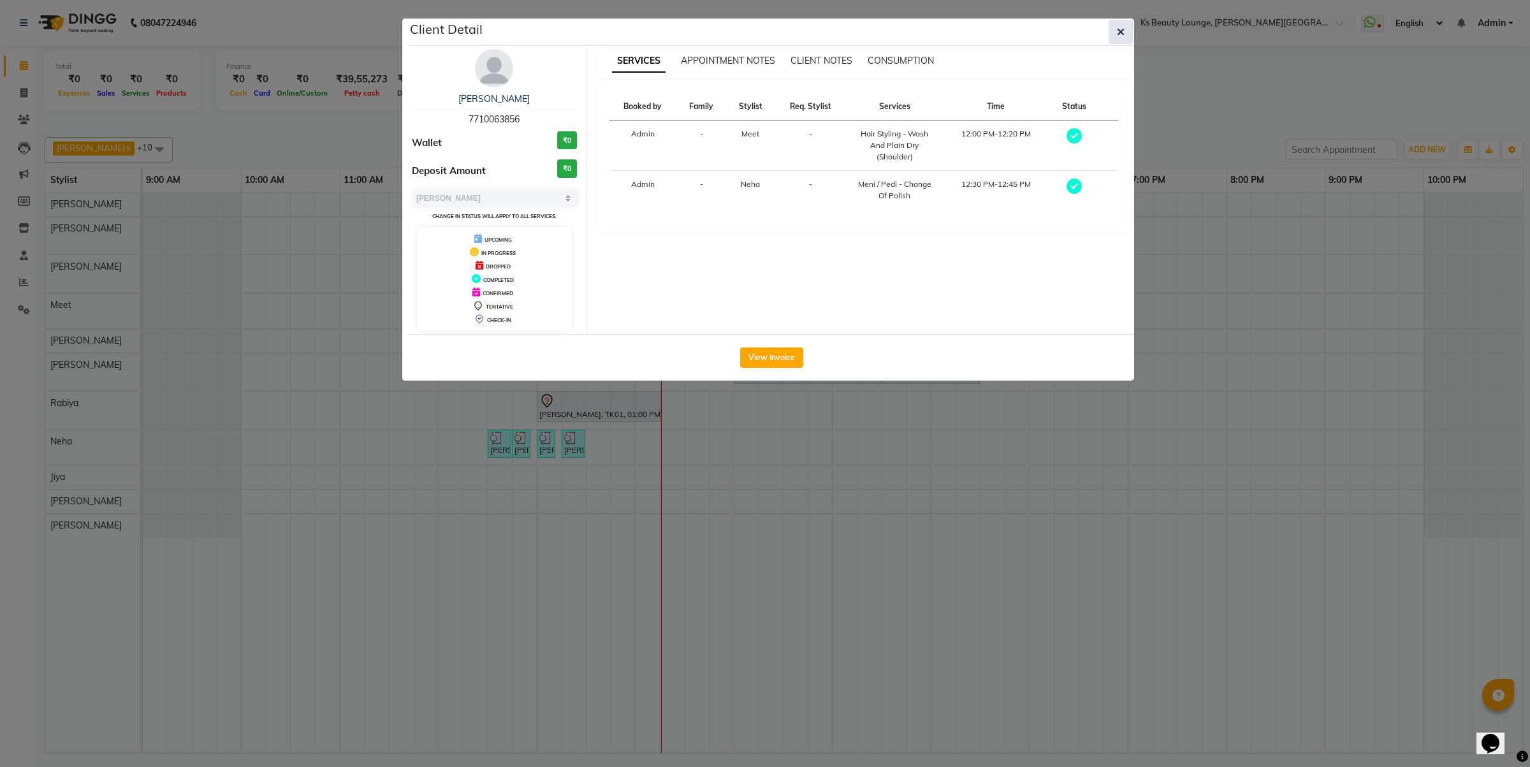
click at [1122, 31] on icon "button" at bounding box center [1121, 32] width 8 height 10
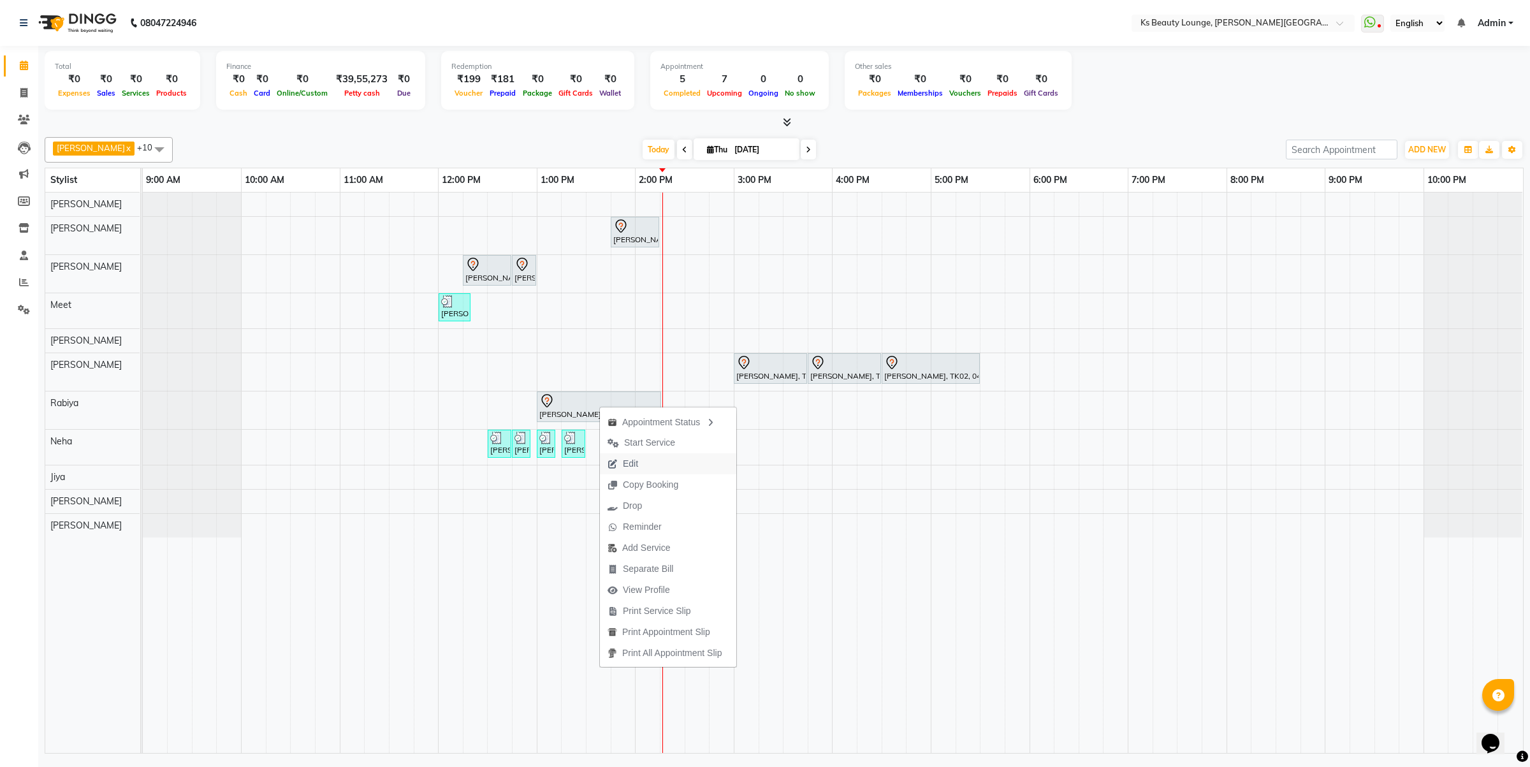
click at [639, 467] on span "Edit" at bounding box center [623, 463] width 46 height 21
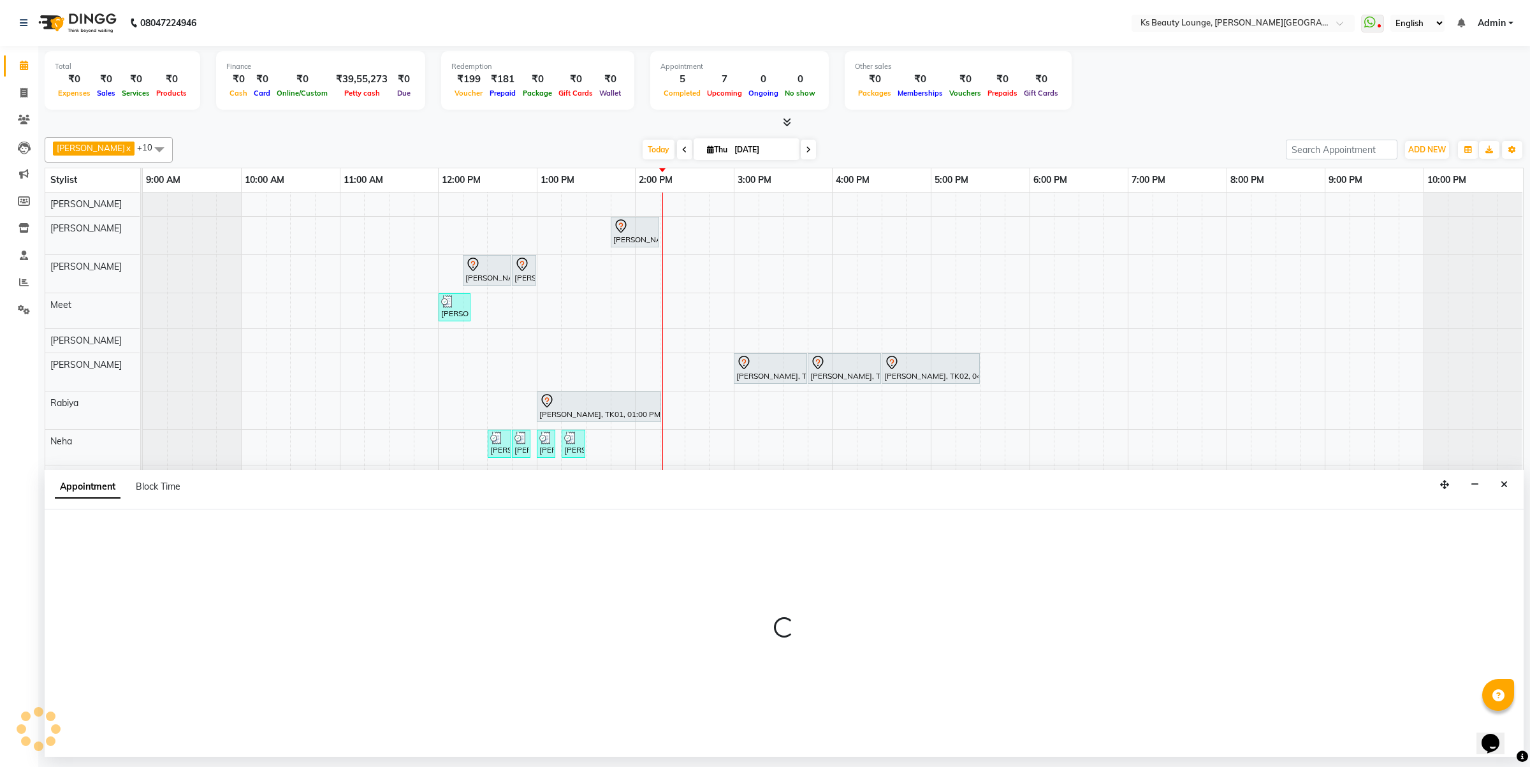
select select "79670"
select select "tentative"
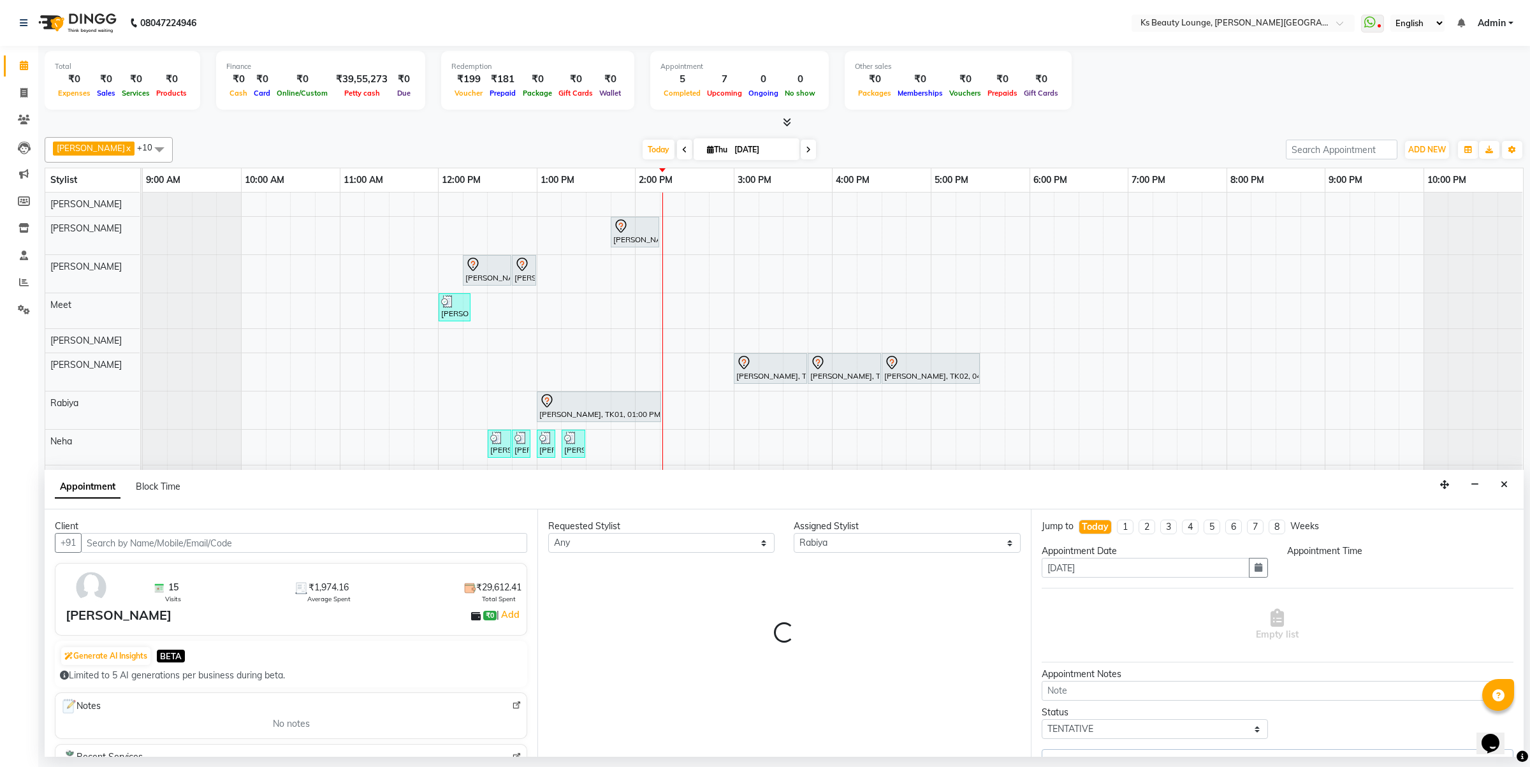
select select "735"
select select "1892"
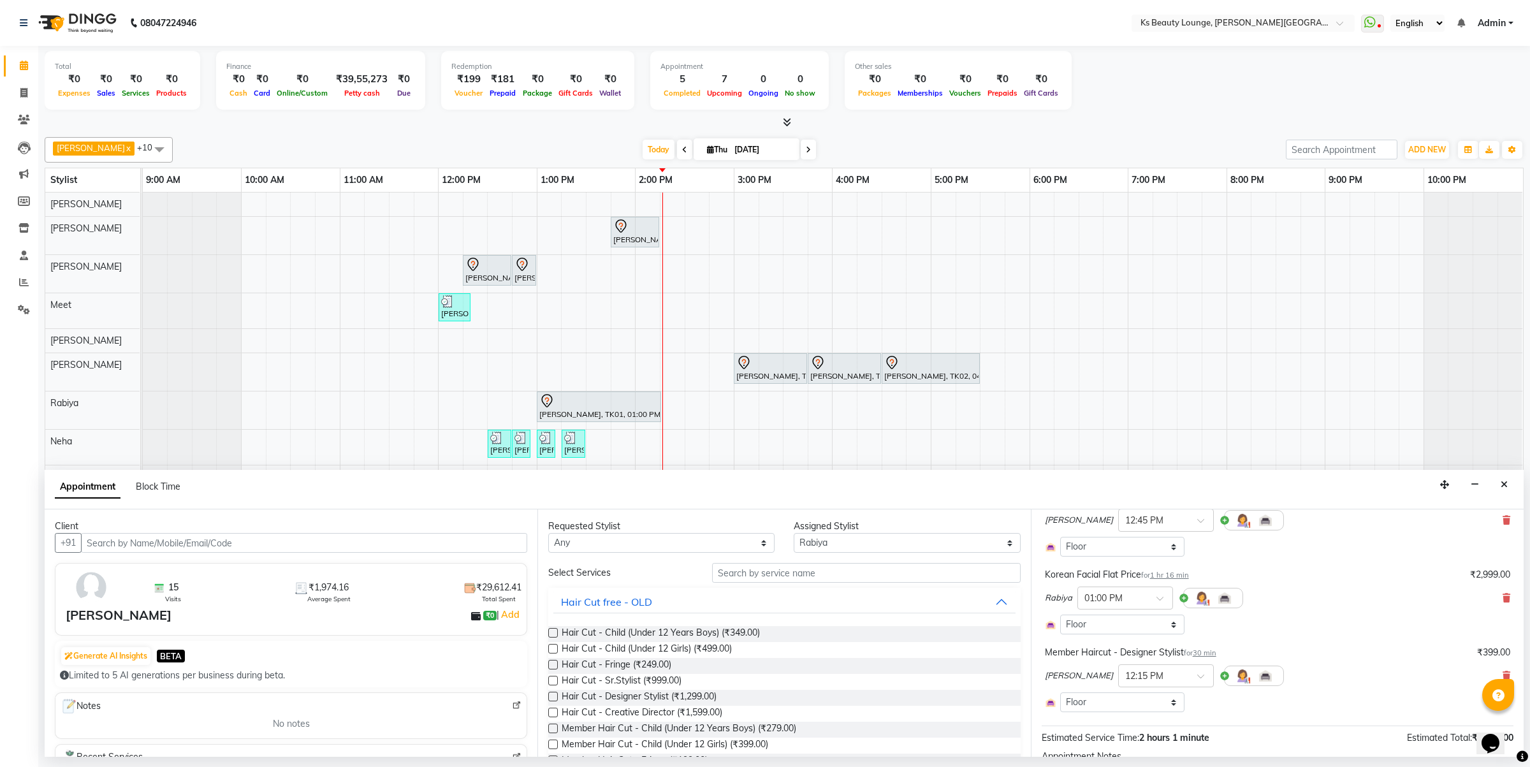
scroll to position [159, 0]
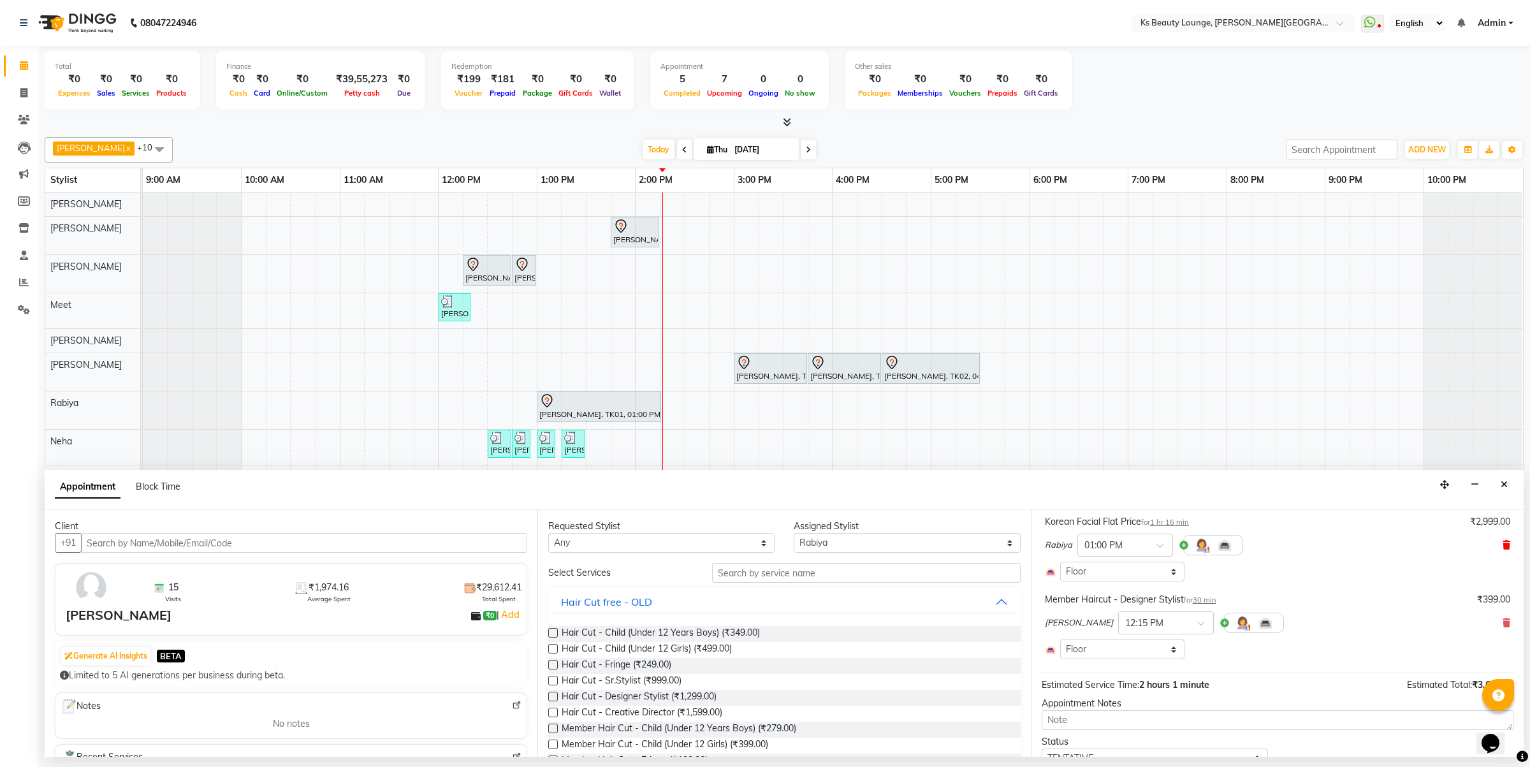
click at [1502, 542] on icon at bounding box center [1506, 544] width 8 height 9
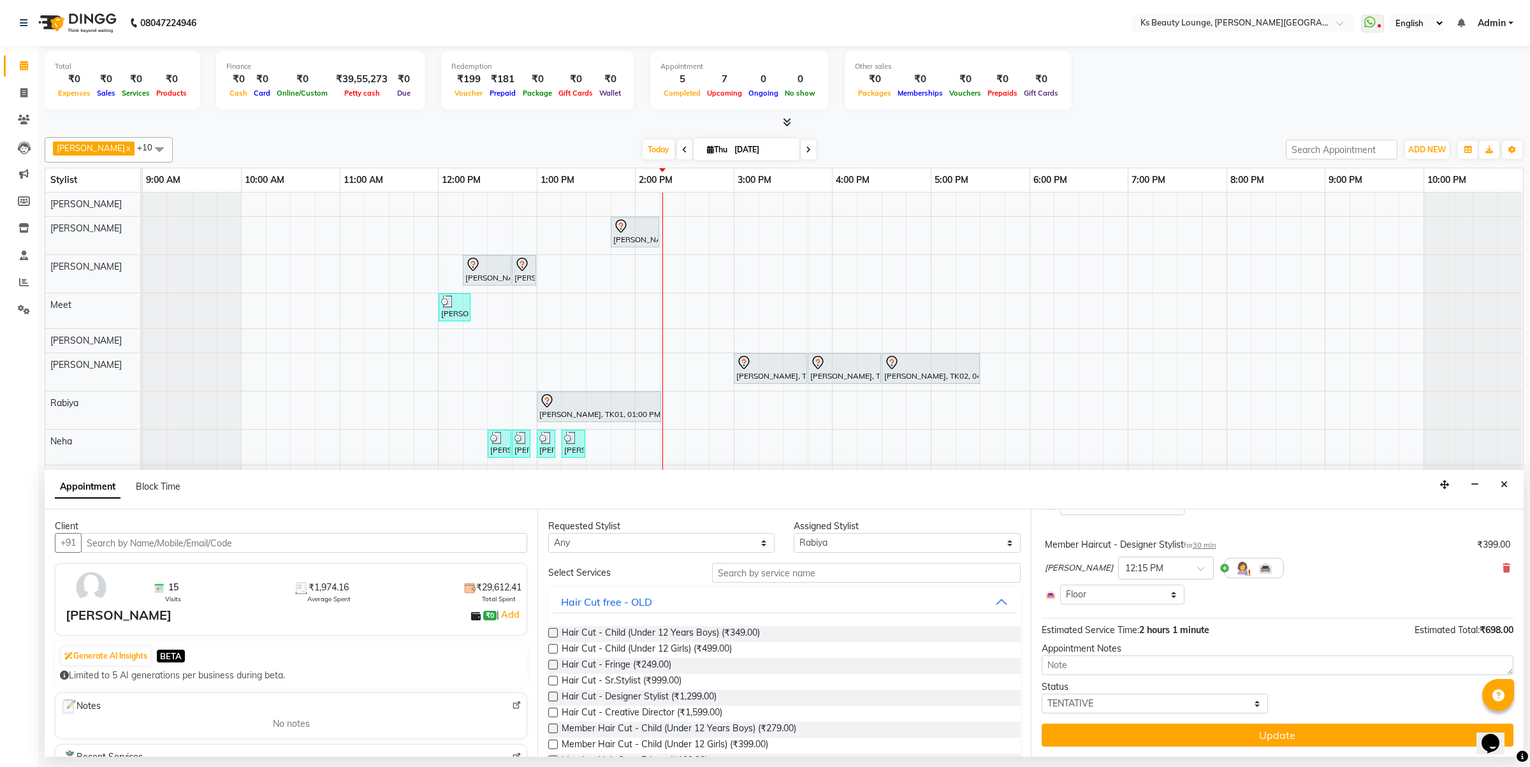
scroll to position [148, 0]
click at [791, 577] on input "text" at bounding box center [866, 573] width 308 height 20
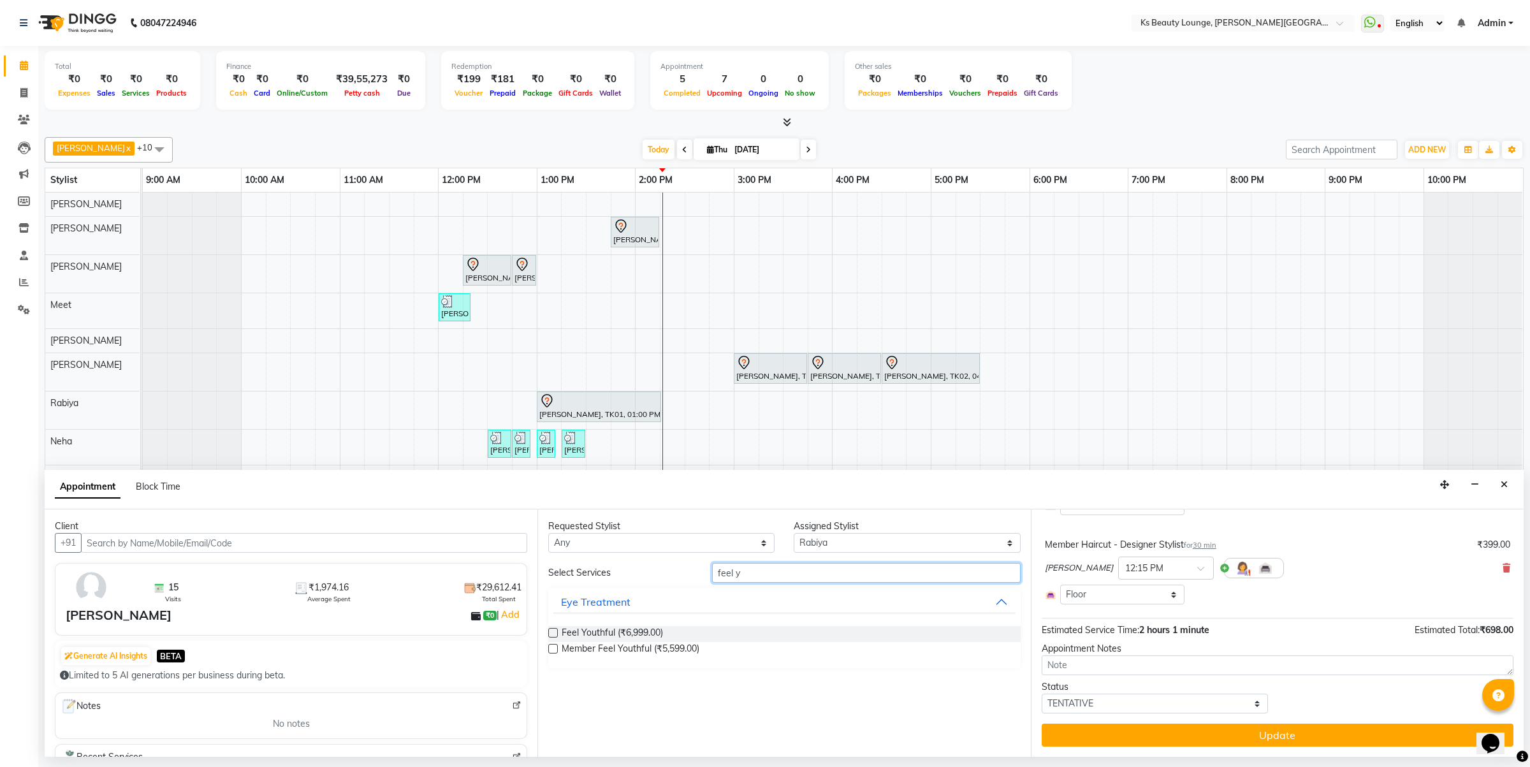
type input "feel y"
click at [553, 632] on label at bounding box center [553, 633] width 10 height 10
click at [553, 632] on input "checkbox" at bounding box center [552, 634] width 8 height 8
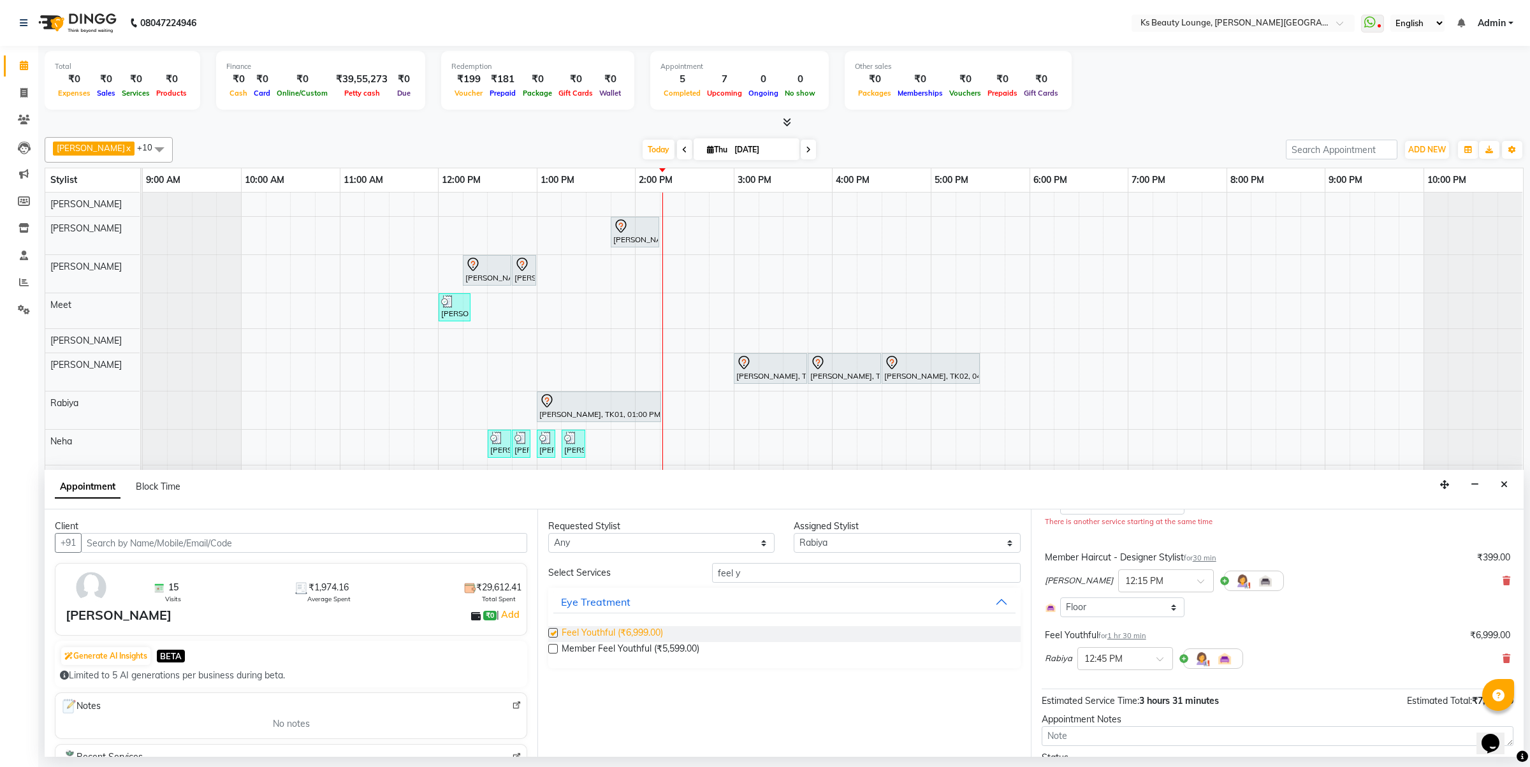
scroll to position [173, 0]
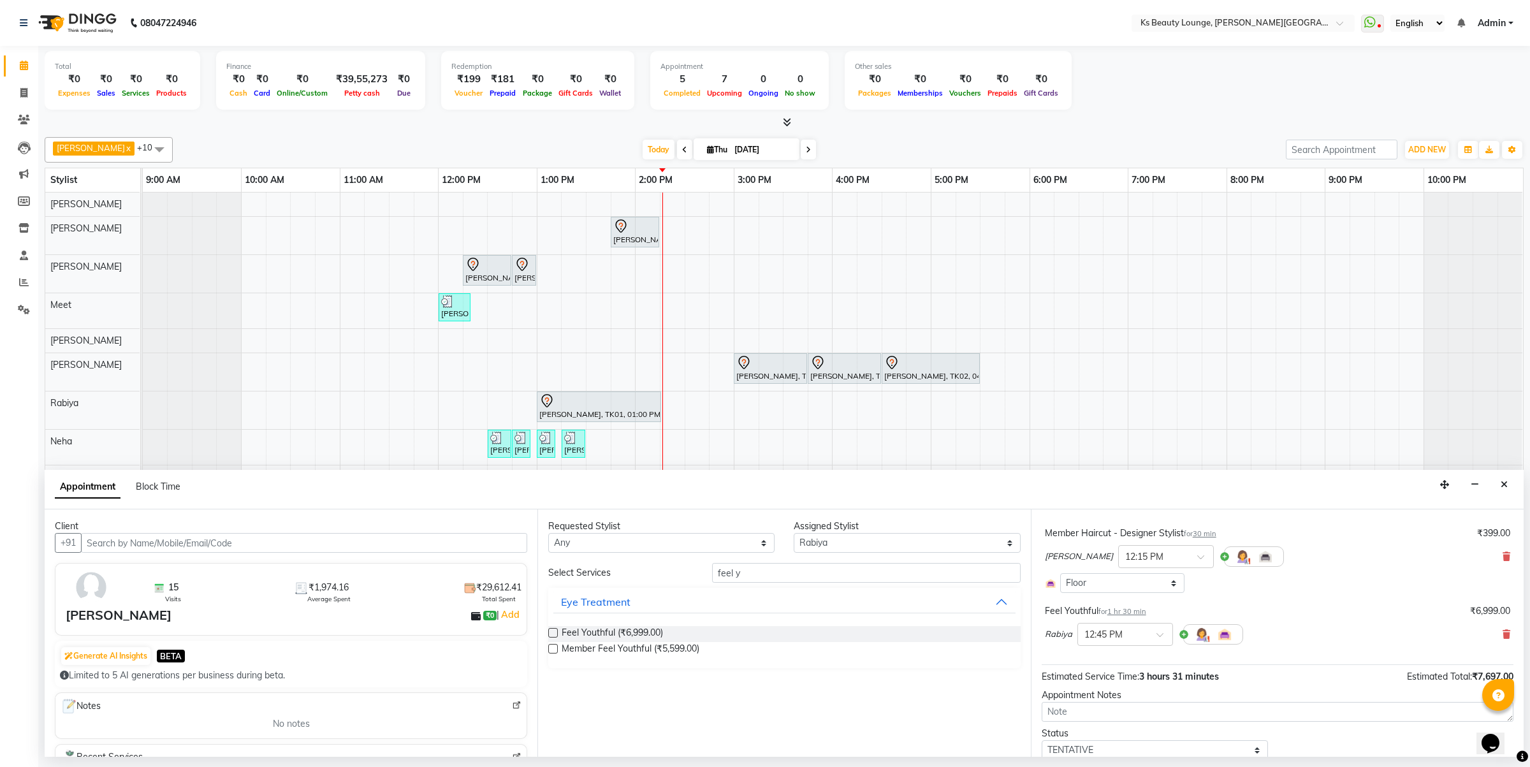
checkbox input "false"
drag, startPoint x: 695, startPoint y: 568, endPoint x: 669, endPoint y: 575, distance: 27.2
click at [669, 575] on div "Select Services feel y" at bounding box center [784, 573] width 491 height 20
type input "deta"
click at [552, 635] on label at bounding box center [553, 633] width 10 height 10
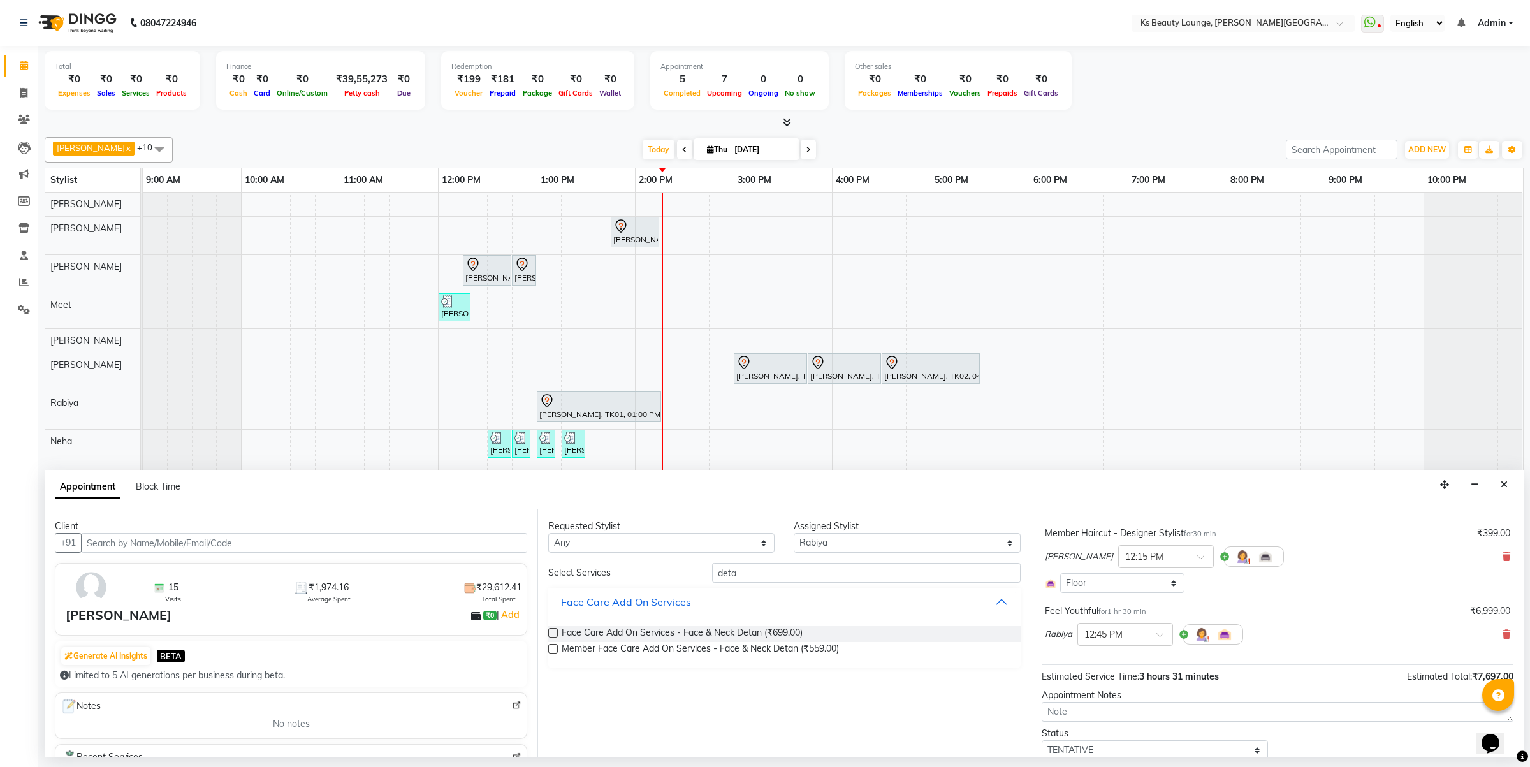
click at [552, 635] on input "checkbox" at bounding box center [552, 634] width 8 height 8
checkbox input "false"
click at [1502, 554] on icon at bounding box center [1506, 556] width 8 height 9
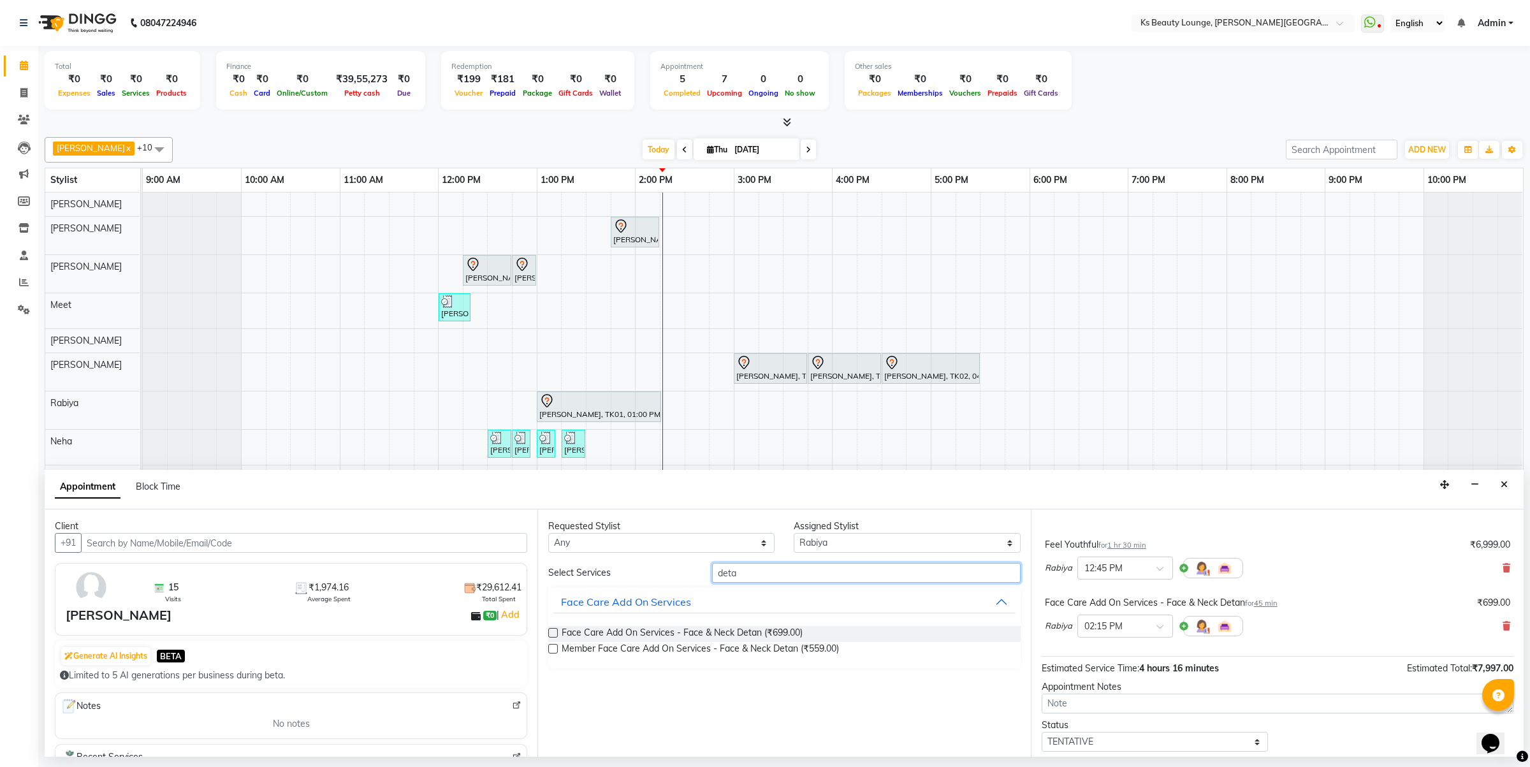
click at [848, 571] on input "deta" at bounding box center [866, 573] width 308 height 20
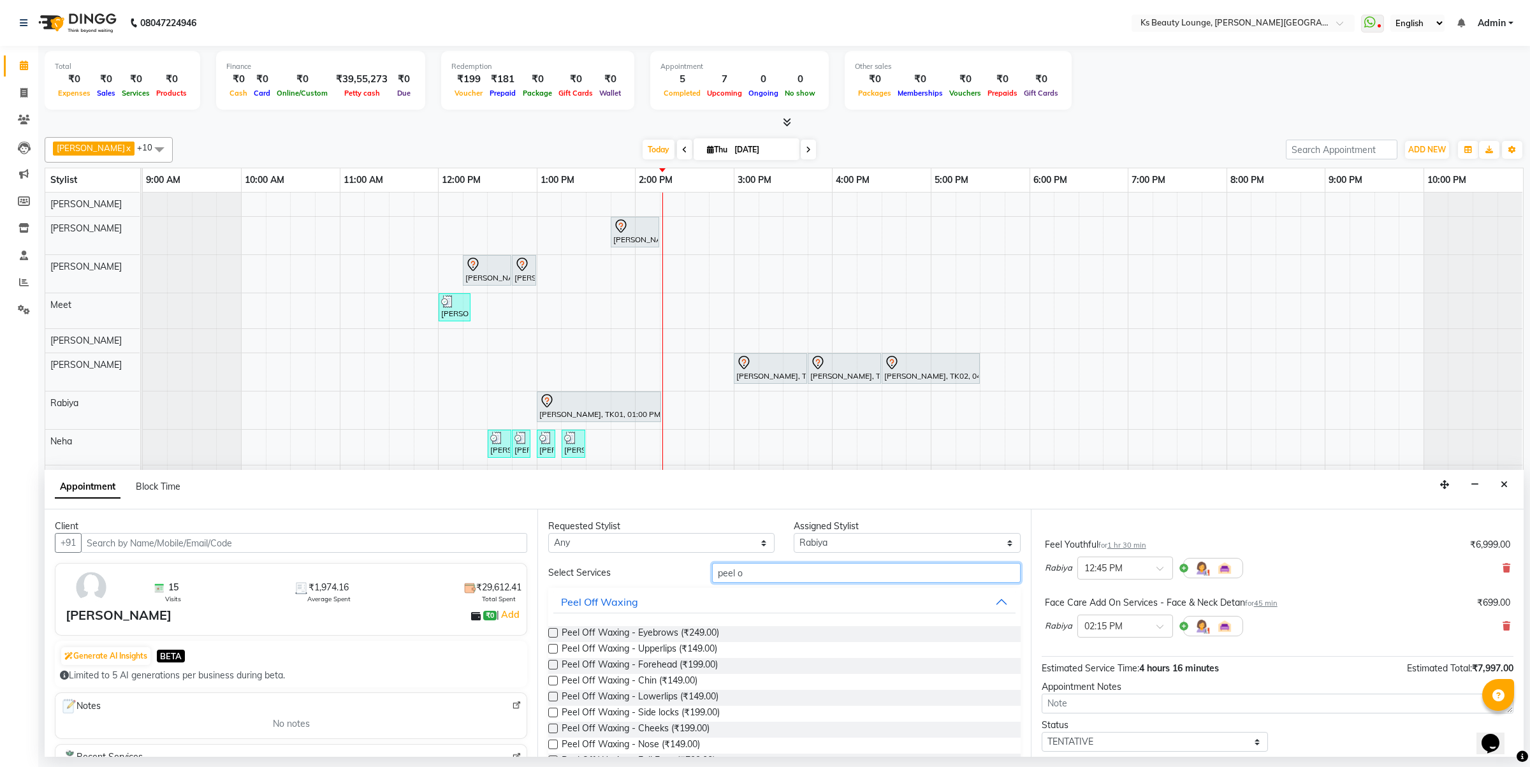
type input "peel o"
click at [551, 747] on label at bounding box center [553, 744] width 10 height 10
click at [551, 747] on input "checkbox" at bounding box center [552, 745] width 8 height 8
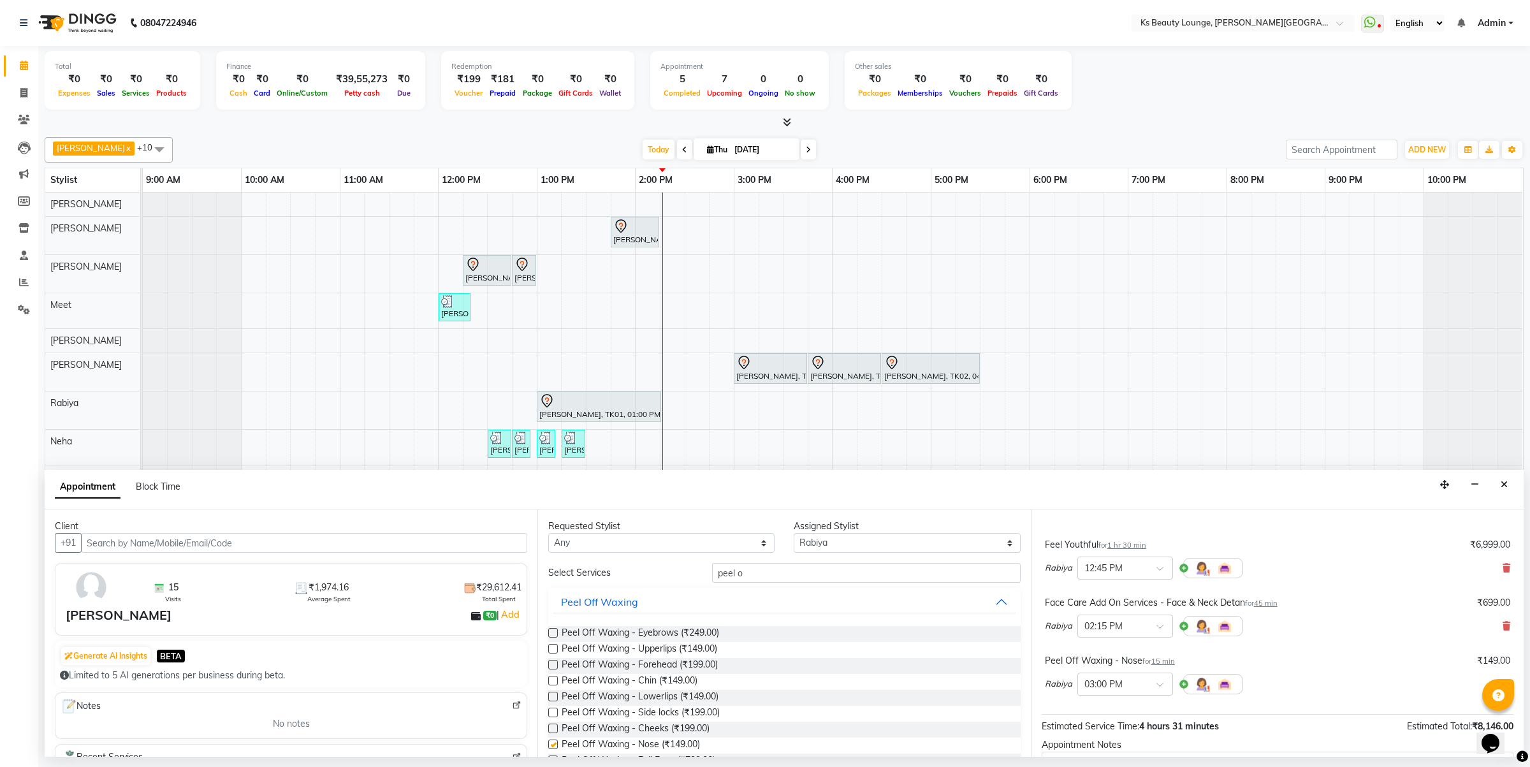
checkbox input "false"
click at [843, 535] on select "Select [PERSON_NAME] [PERSON_NAME] [PERSON_NAME] [PERSON_NAME] [PERSON_NAME] Me…" at bounding box center [906, 543] width 226 height 20
select select "61598"
click at [793, 533] on select "Select [PERSON_NAME] [PERSON_NAME] [PERSON_NAME] [PERSON_NAME] [PERSON_NAME] Me…" at bounding box center [906, 543] width 226 height 20
drag, startPoint x: 773, startPoint y: 581, endPoint x: 673, endPoint y: 579, distance: 100.1
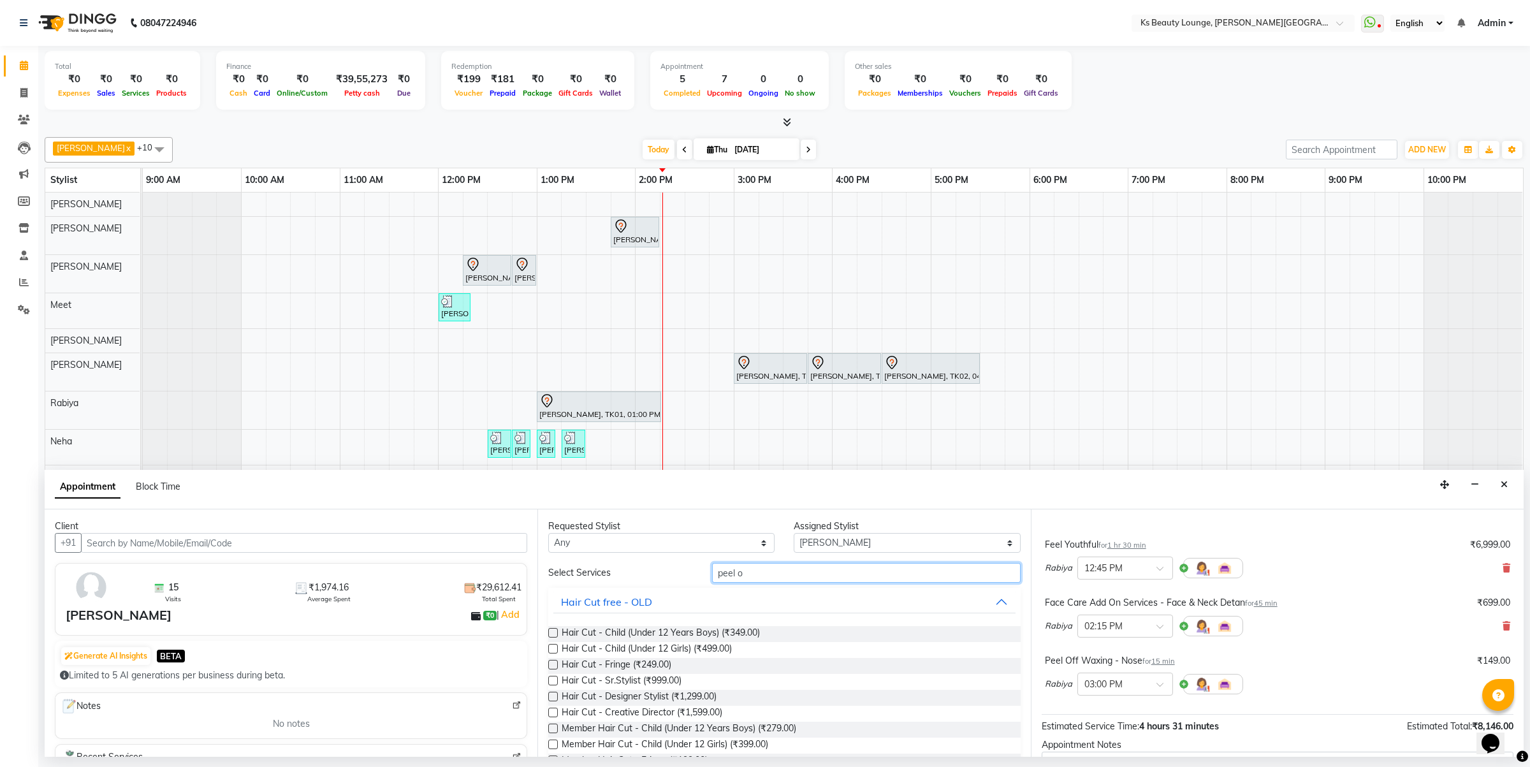
click at [673, 579] on div "Select Services peel o" at bounding box center [784, 573] width 491 height 20
type input "hair"
click at [684, 695] on span "Hair Cut - Designer Stylist (₹1,299.00)" at bounding box center [638, 698] width 155 height 16
checkbox input "false"
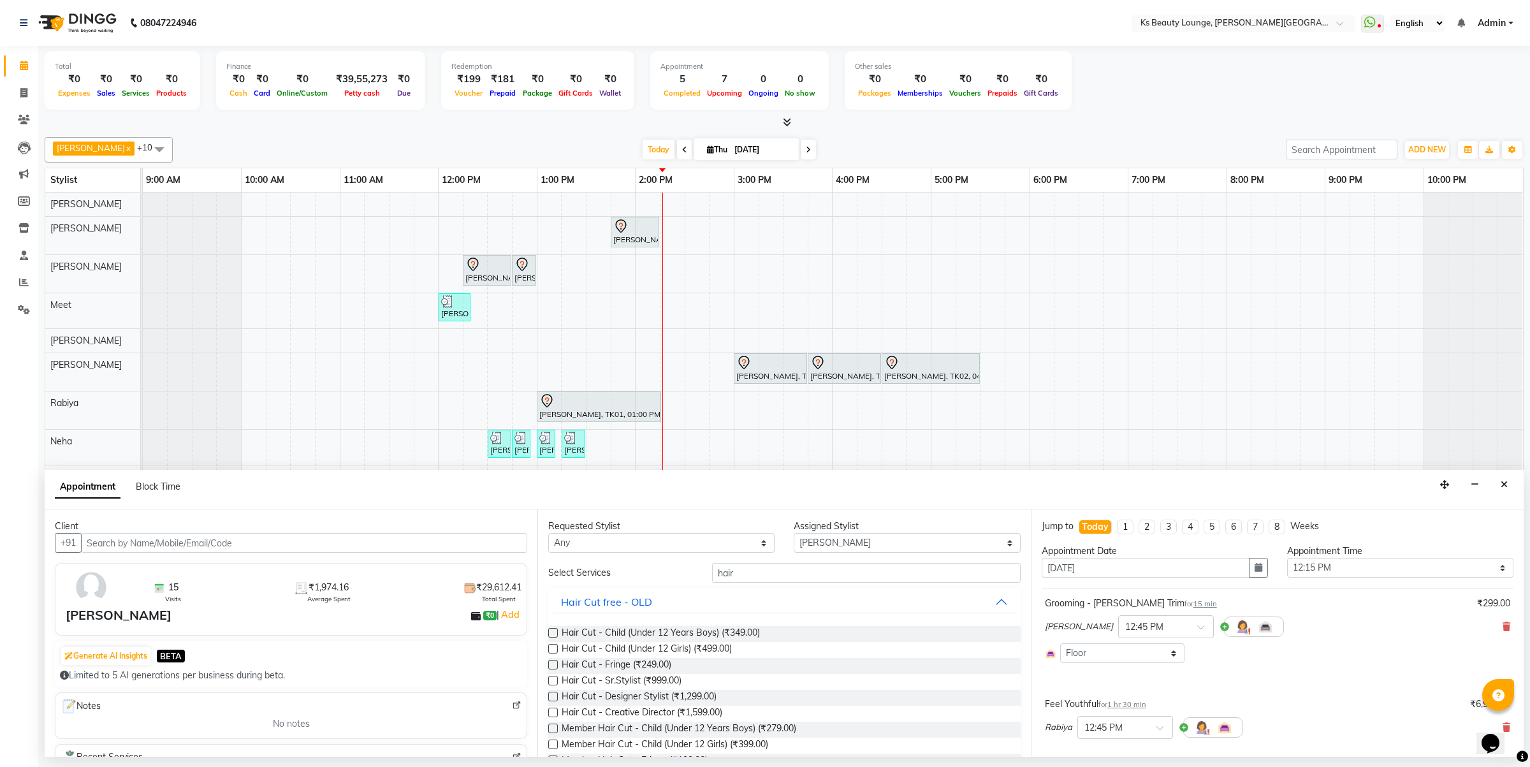
scroll to position [314, 0]
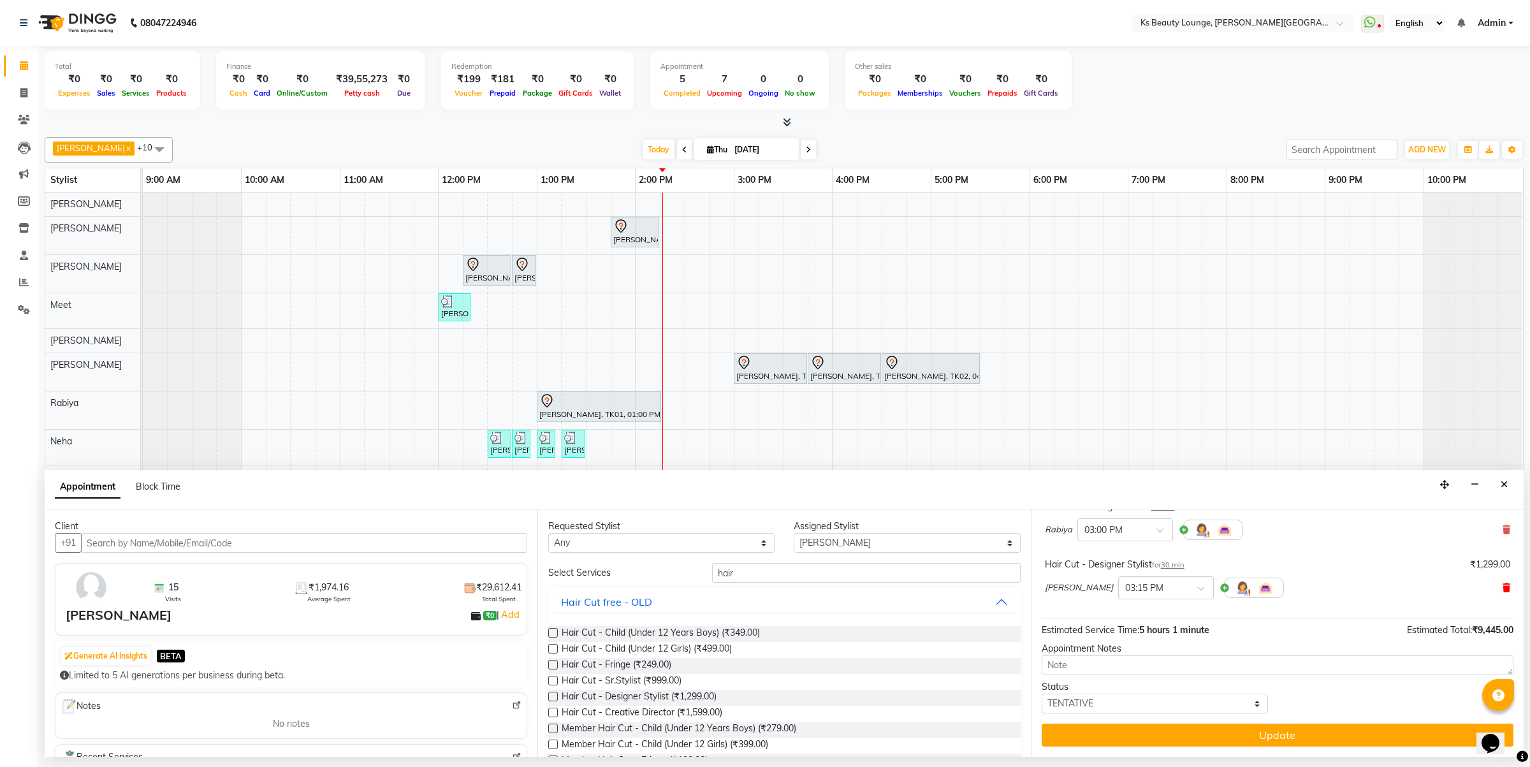
click at [1502, 583] on icon at bounding box center [1506, 587] width 8 height 9
click at [753, 572] on input "hair" at bounding box center [866, 573] width 308 height 20
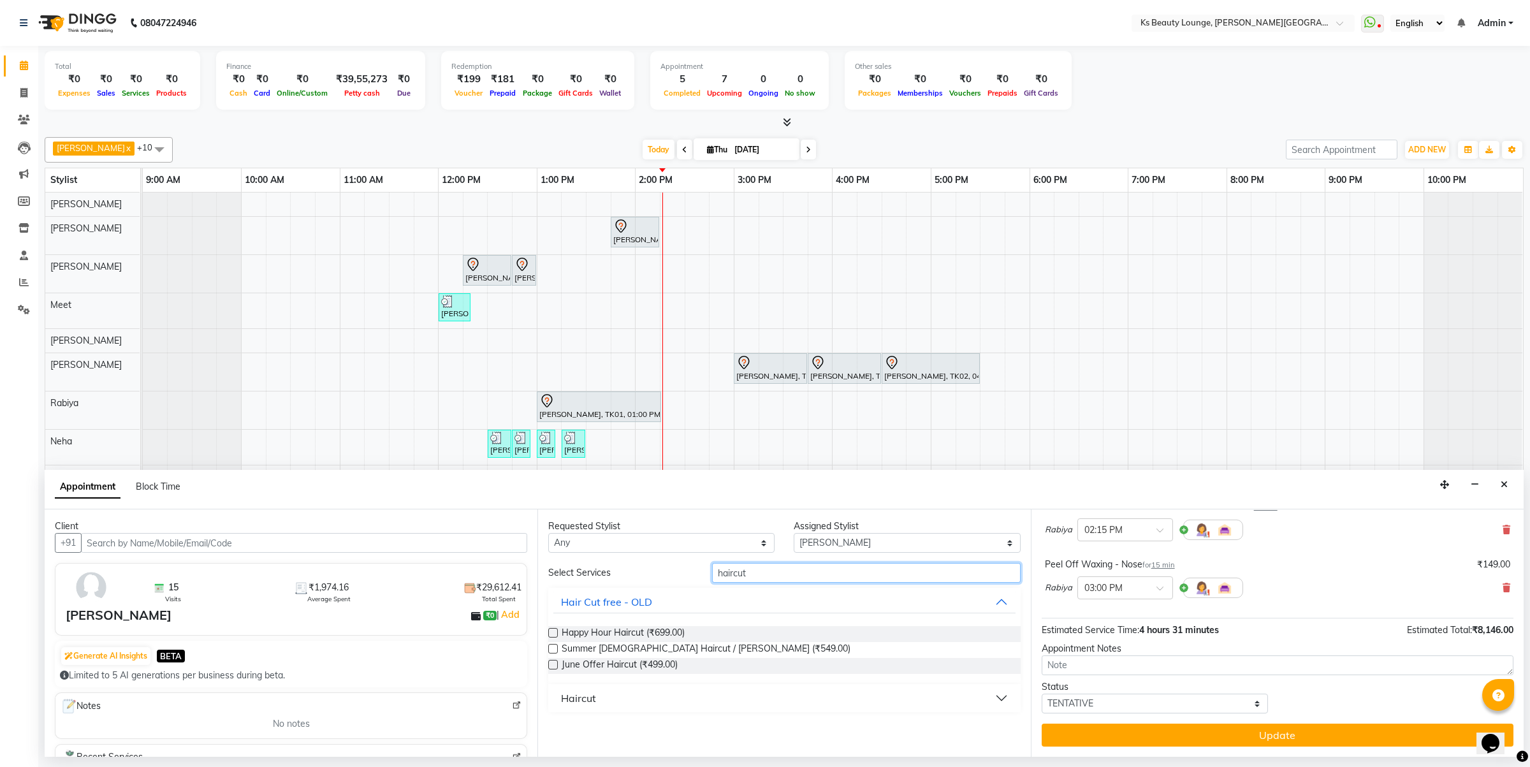
type input "haircut"
click at [690, 702] on button "Haircut" at bounding box center [783, 697] width 461 height 23
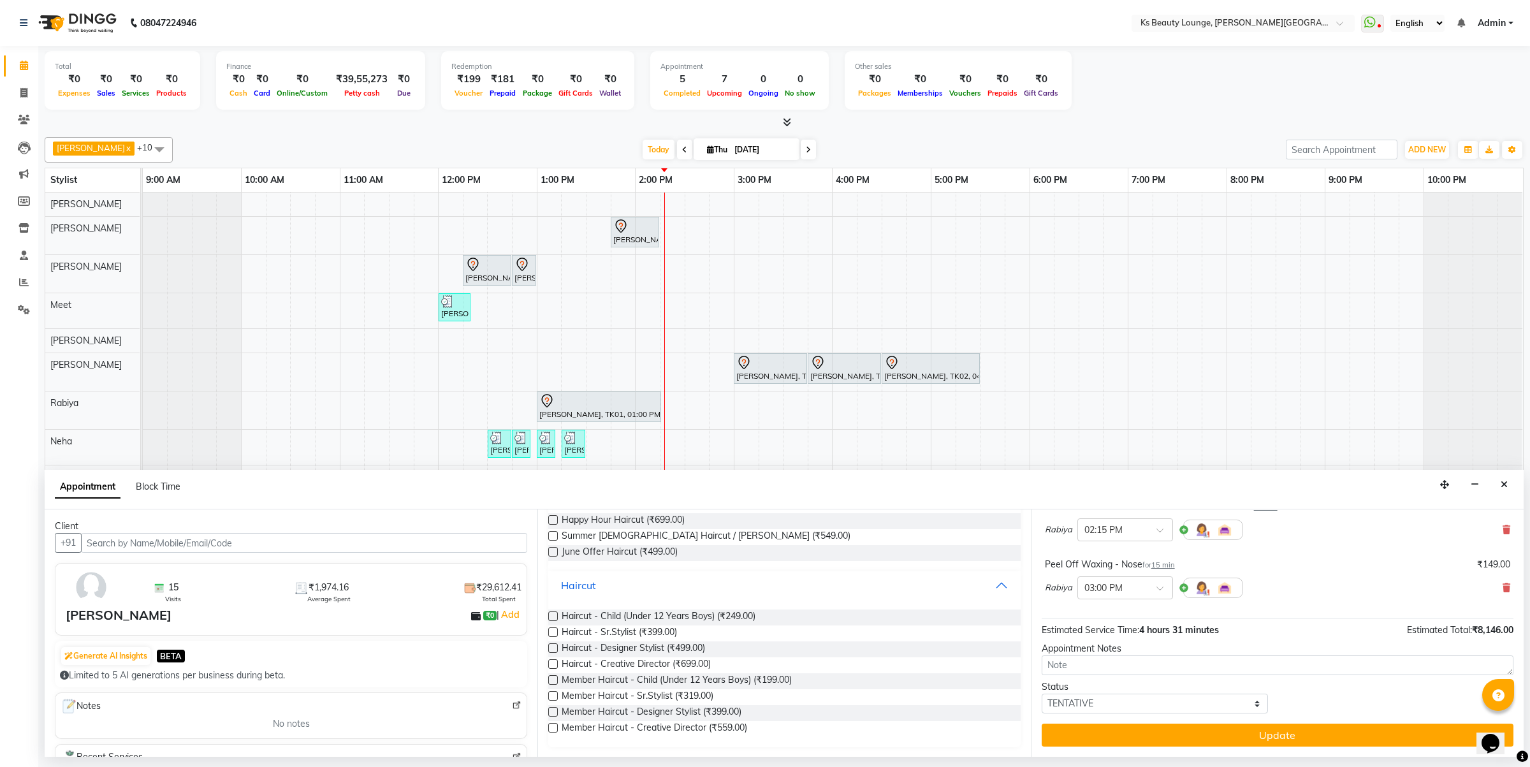
scroll to position [113, 0]
click at [553, 644] on label at bounding box center [553, 647] width 10 height 10
click at [553, 644] on input "checkbox" at bounding box center [552, 648] width 8 height 8
checkbox input "false"
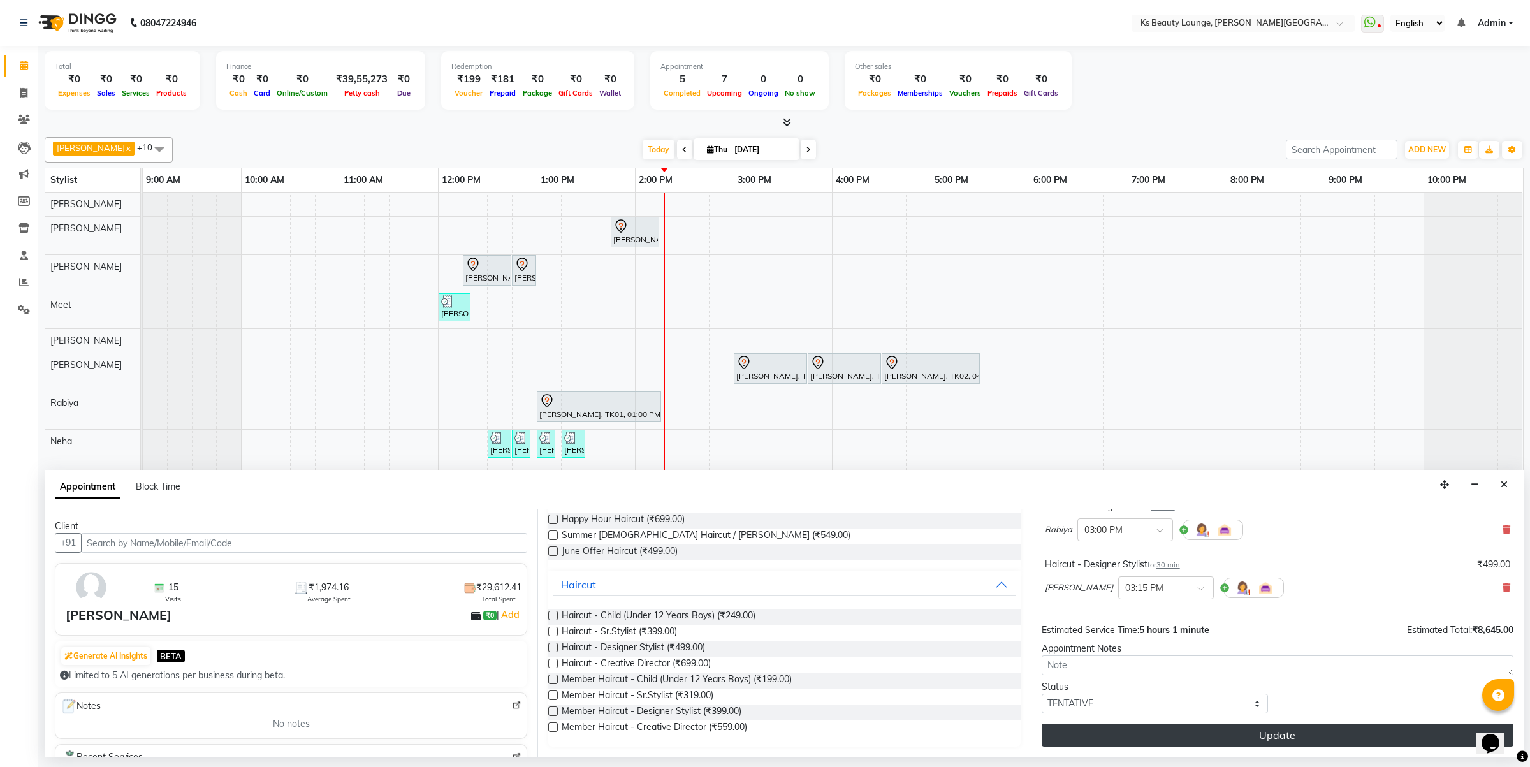
click at [1151, 730] on button "Update" at bounding box center [1277, 734] width 472 height 23
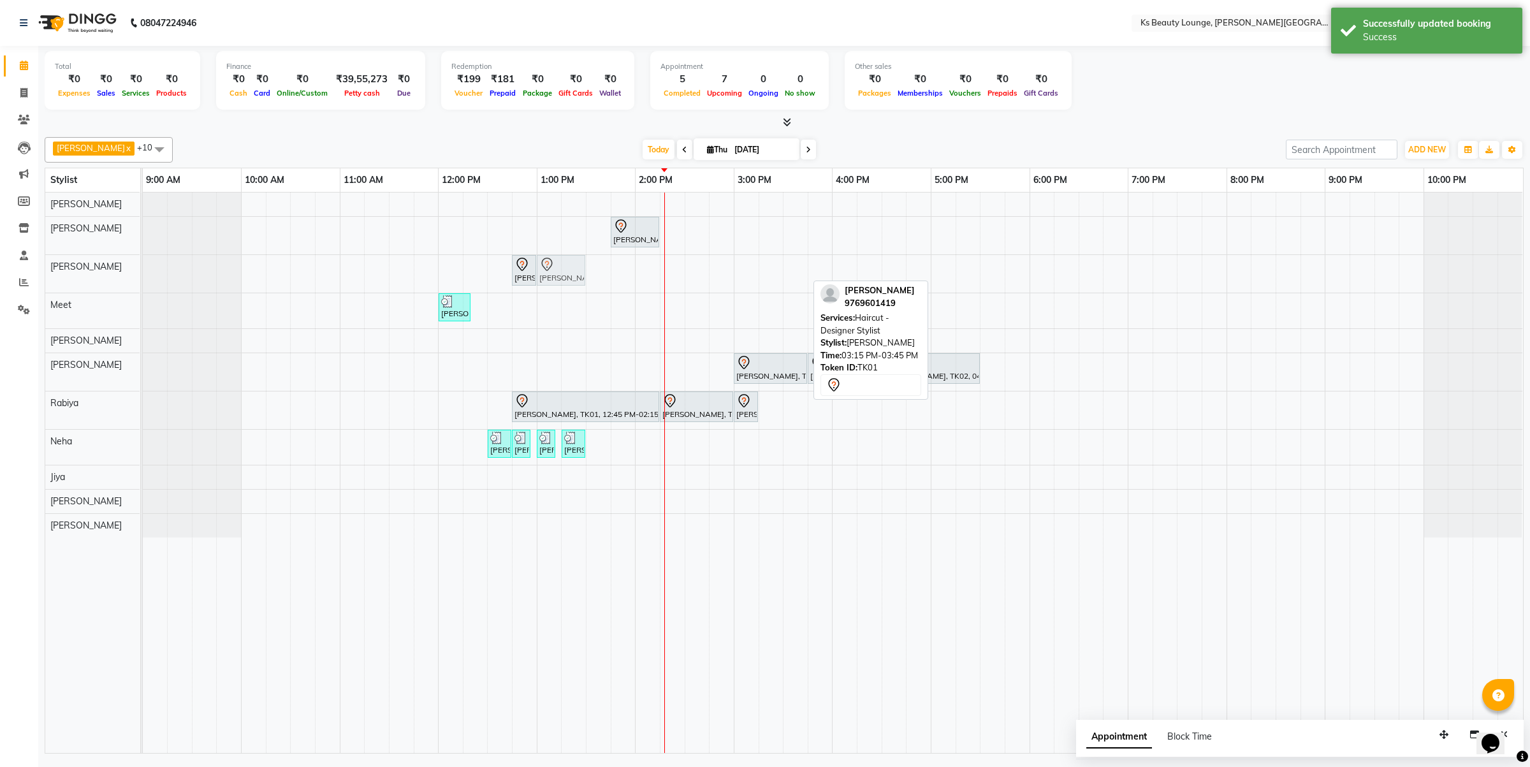
drag, startPoint x: 778, startPoint y: 265, endPoint x: 564, endPoint y: 266, distance: 213.5
click at [143, 266] on div "Bhamini Mehta, TK01, 12:45 PM-01:00 PM, Grooming - Beard Trim Bhamini Mehta, TK…" at bounding box center [143, 274] width 0 height 38
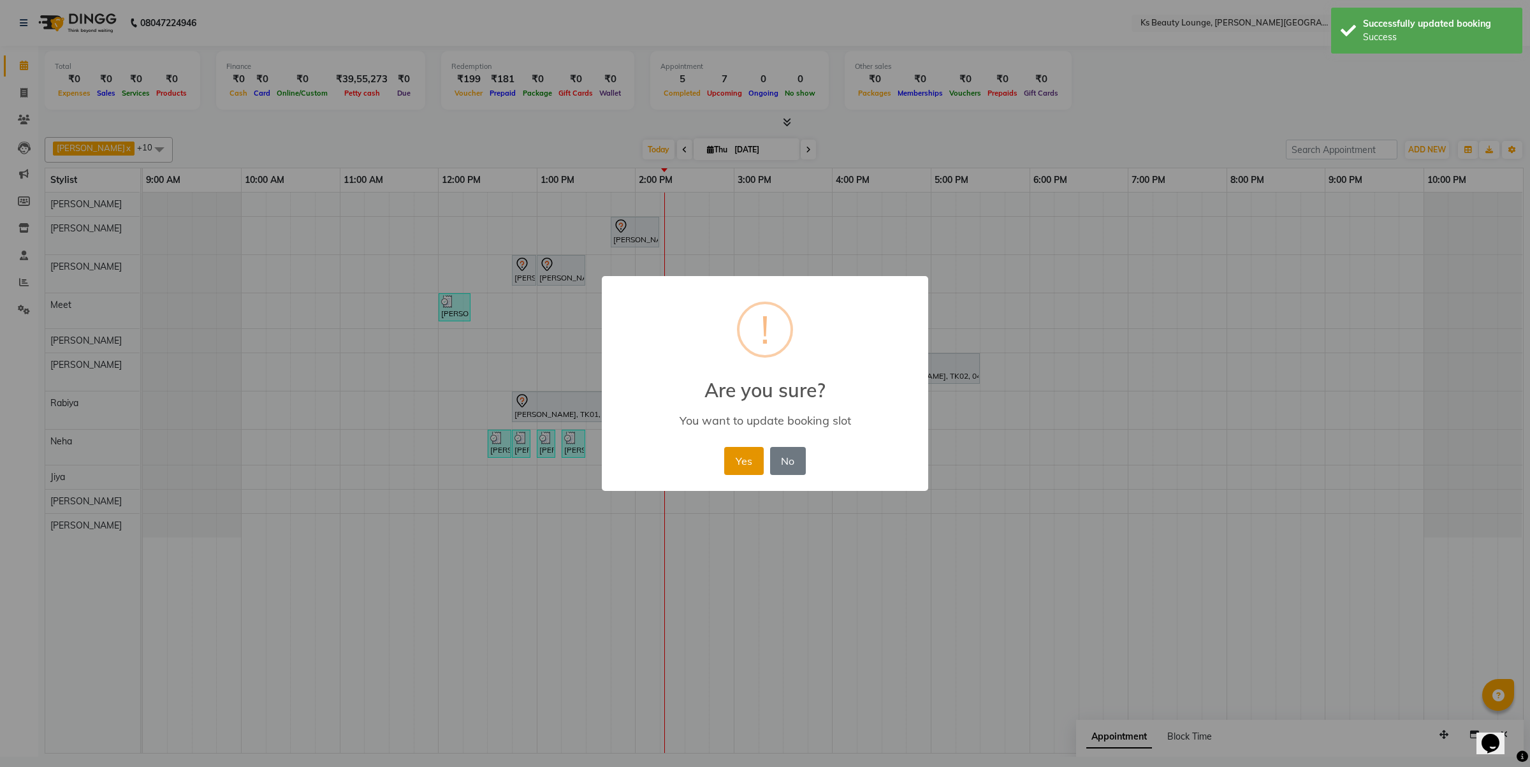
click at [725, 460] on button "Yes" at bounding box center [743, 461] width 39 height 28
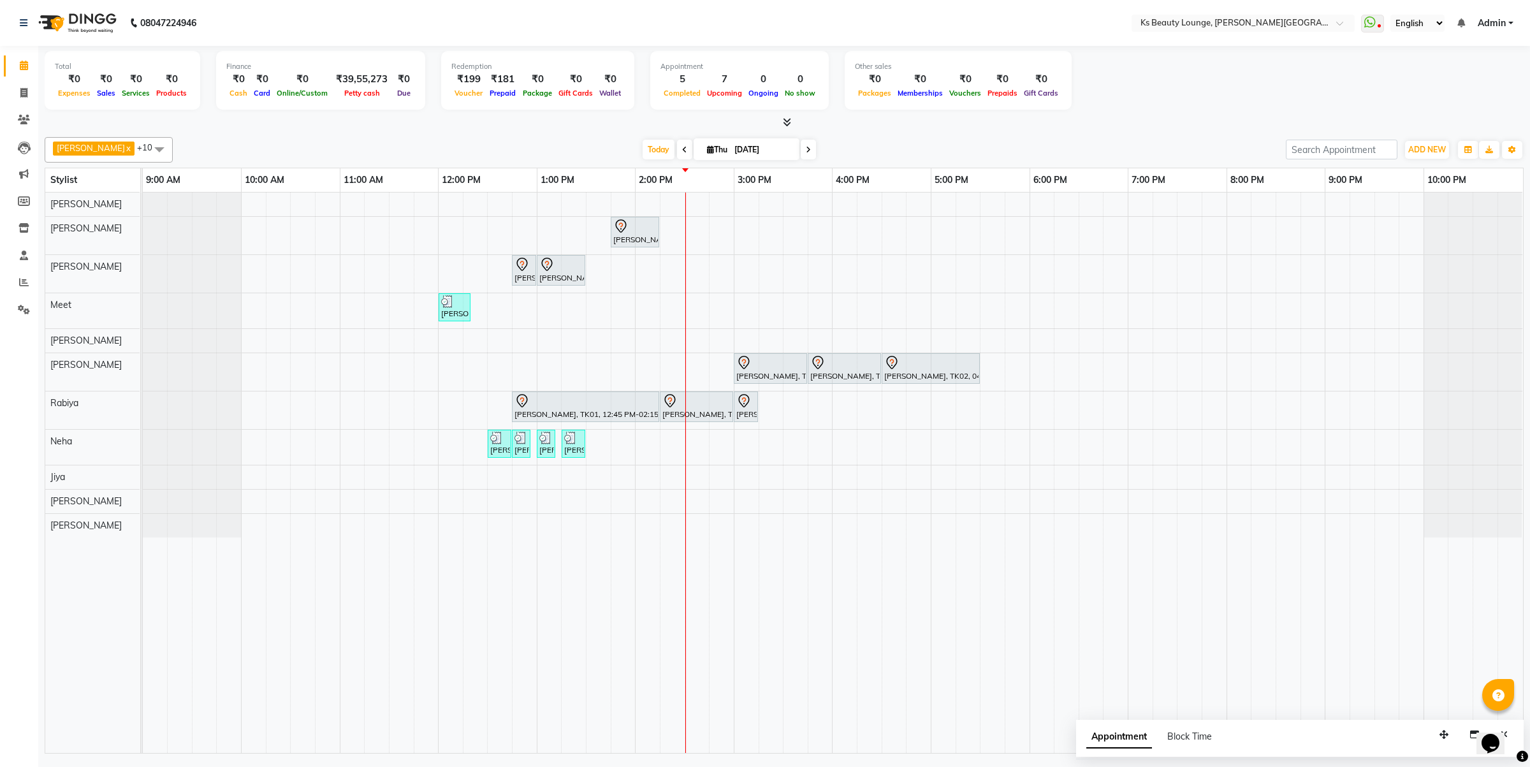
click at [458, 479] on div "Mona ., TK03, 01:45 PM-02:15 PM, Member Natural Hair Color - Natural Root Touch…" at bounding box center [833, 472] width 1380 height 560
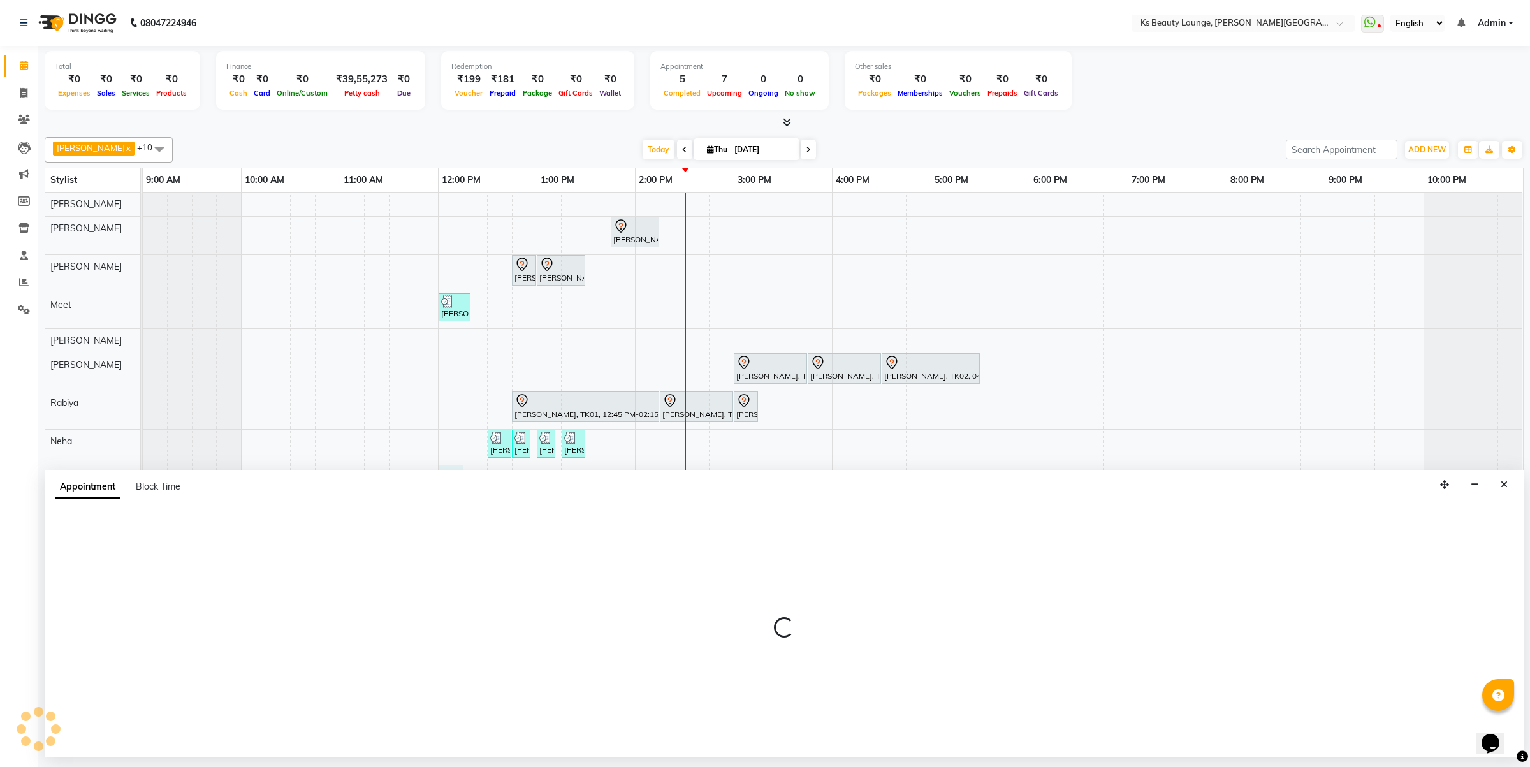
select select "79669"
select select "720"
select select "tentative"
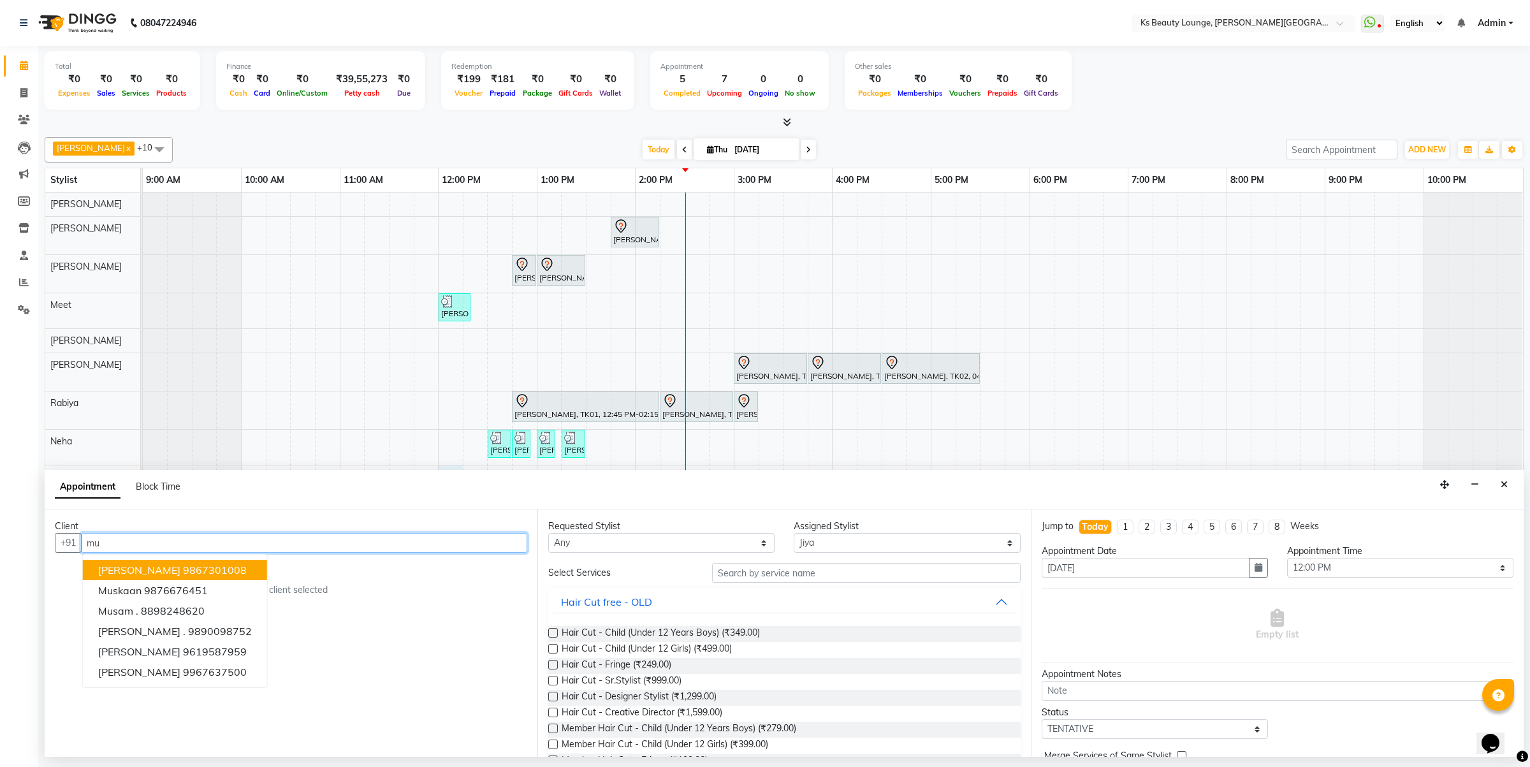
type input "m"
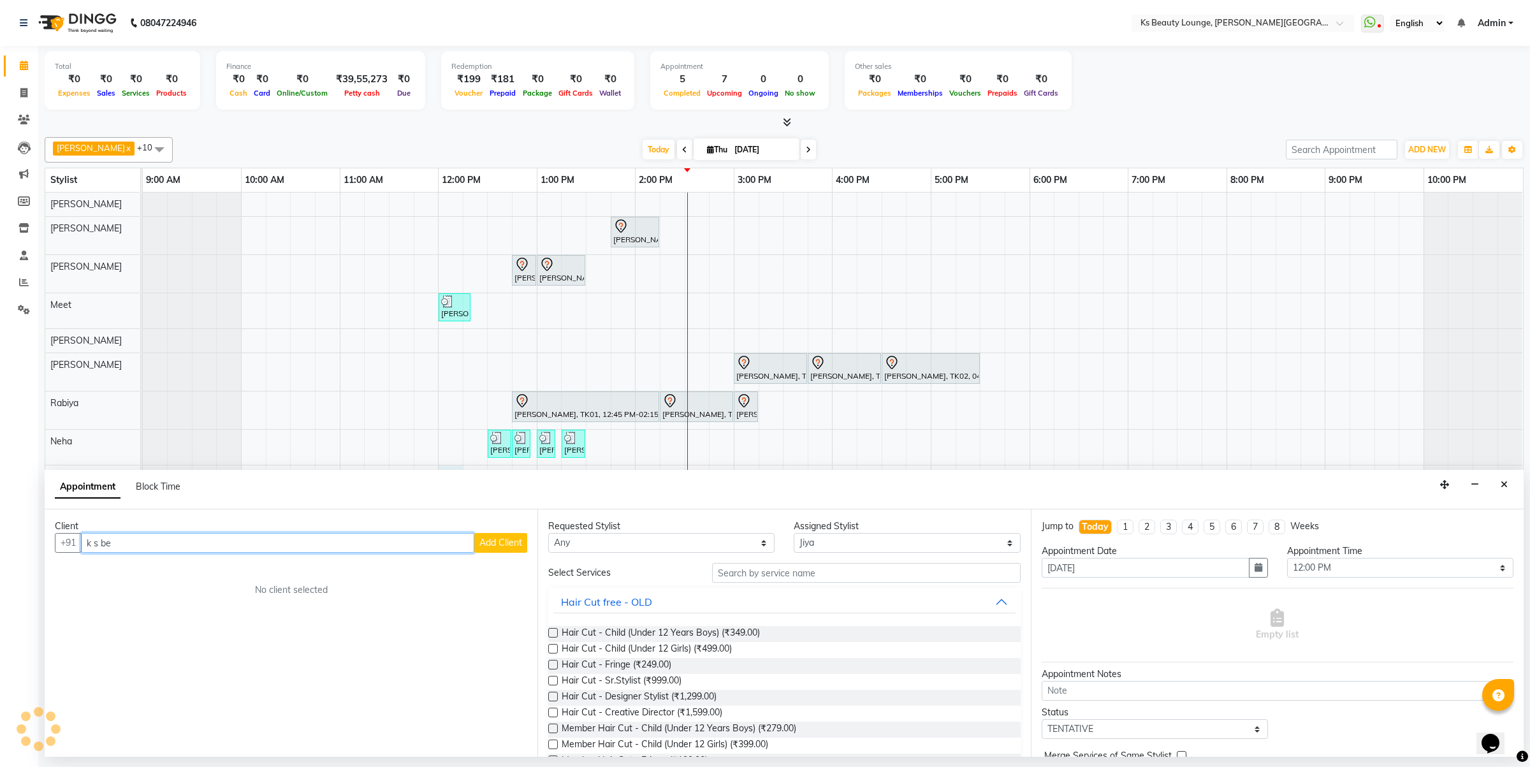
drag, startPoint x: 141, startPoint y: 546, endPoint x: 0, endPoint y: 542, distance: 141.5
click at [0, 542] on app-home "08047224946 Select Location × Ks Beauty Lounge, Chandavarkar Road WhatsApp Stat…" at bounding box center [765, 378] width 1530 height 756
click at [191, 569] on ngb-highlight "9152518145" at bounding box center [182, 569] width 64 height 13
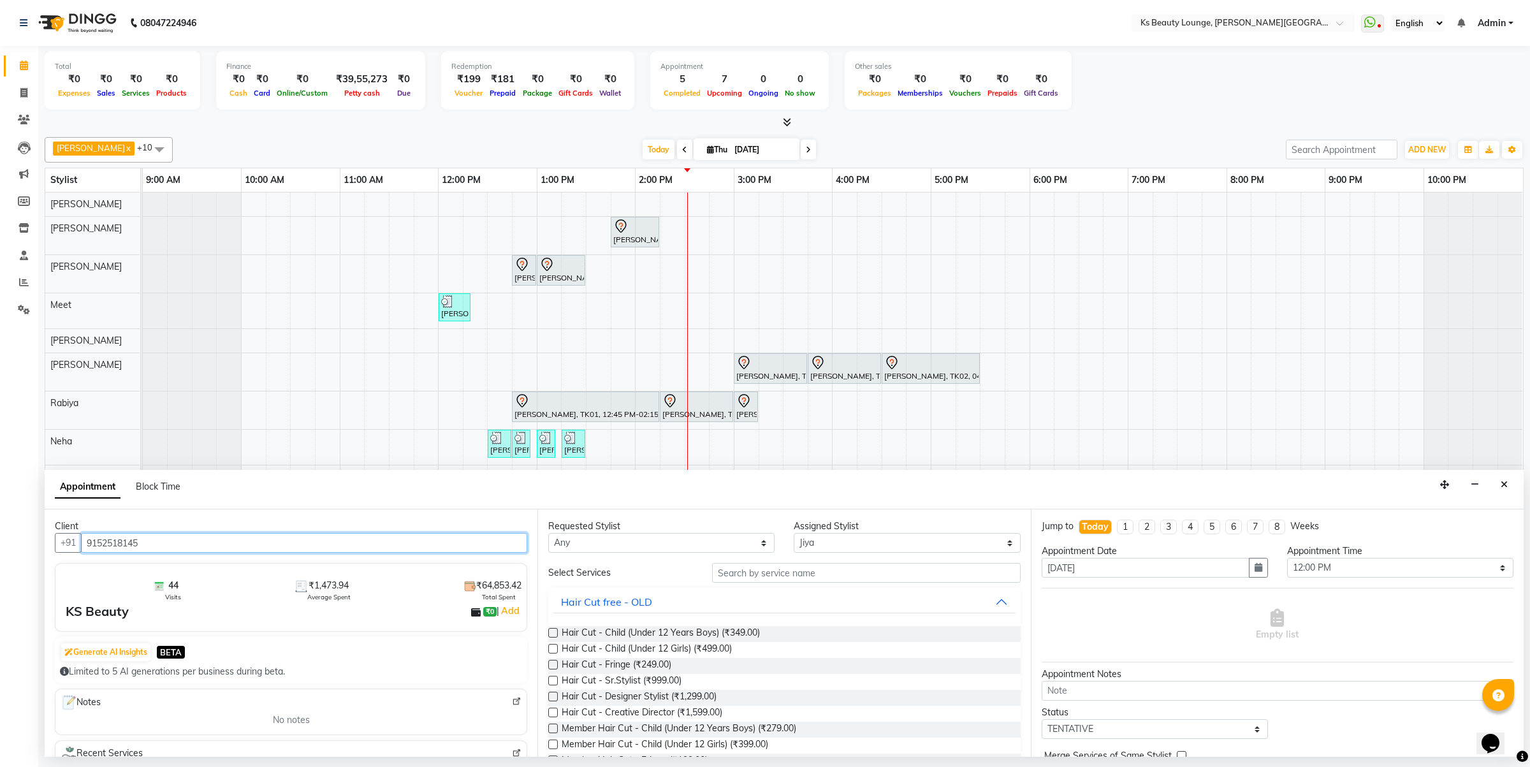
type input "9152518145"
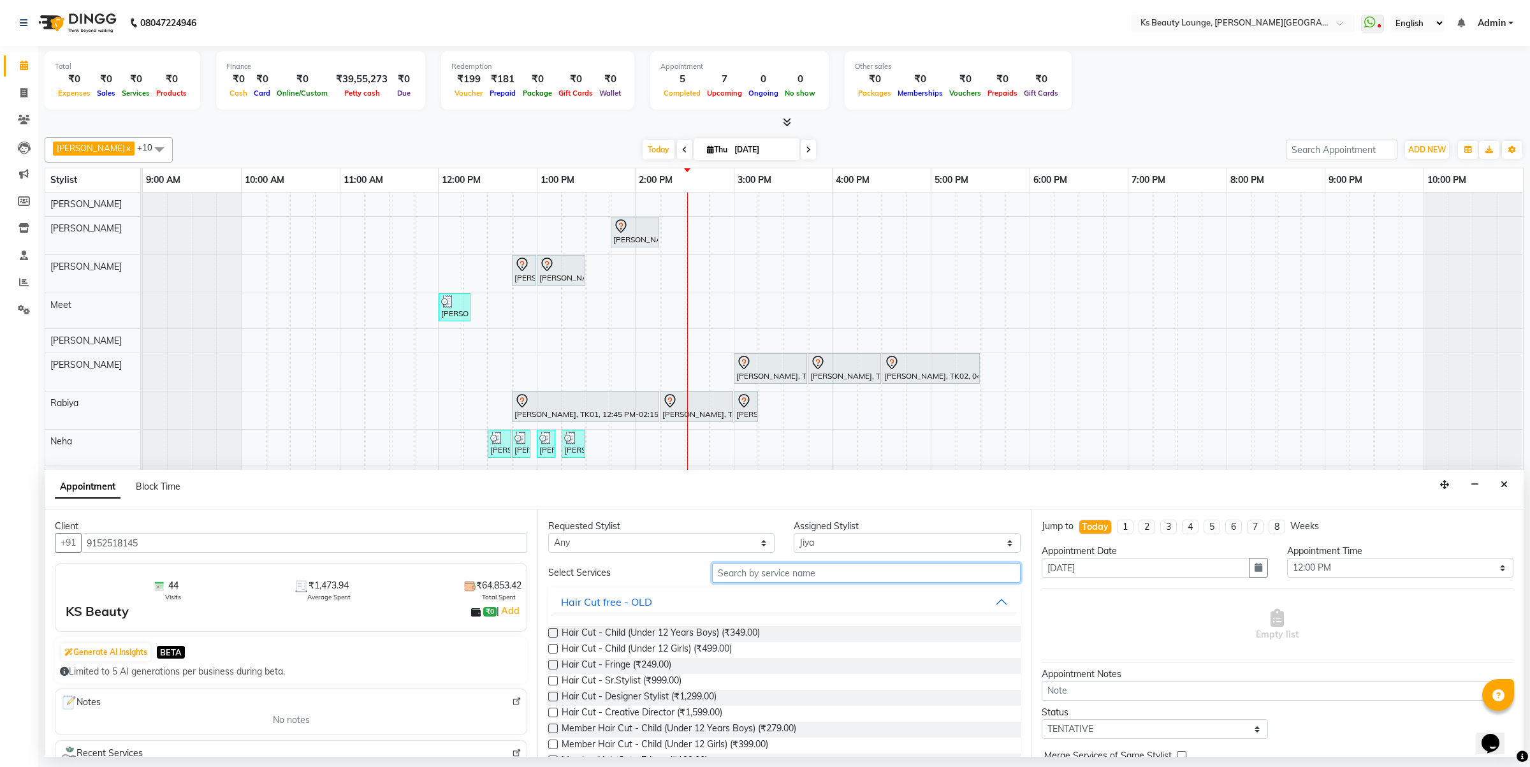
click at [795, 579] on input "text" at bounding box center [866, 573] width 308 height 20
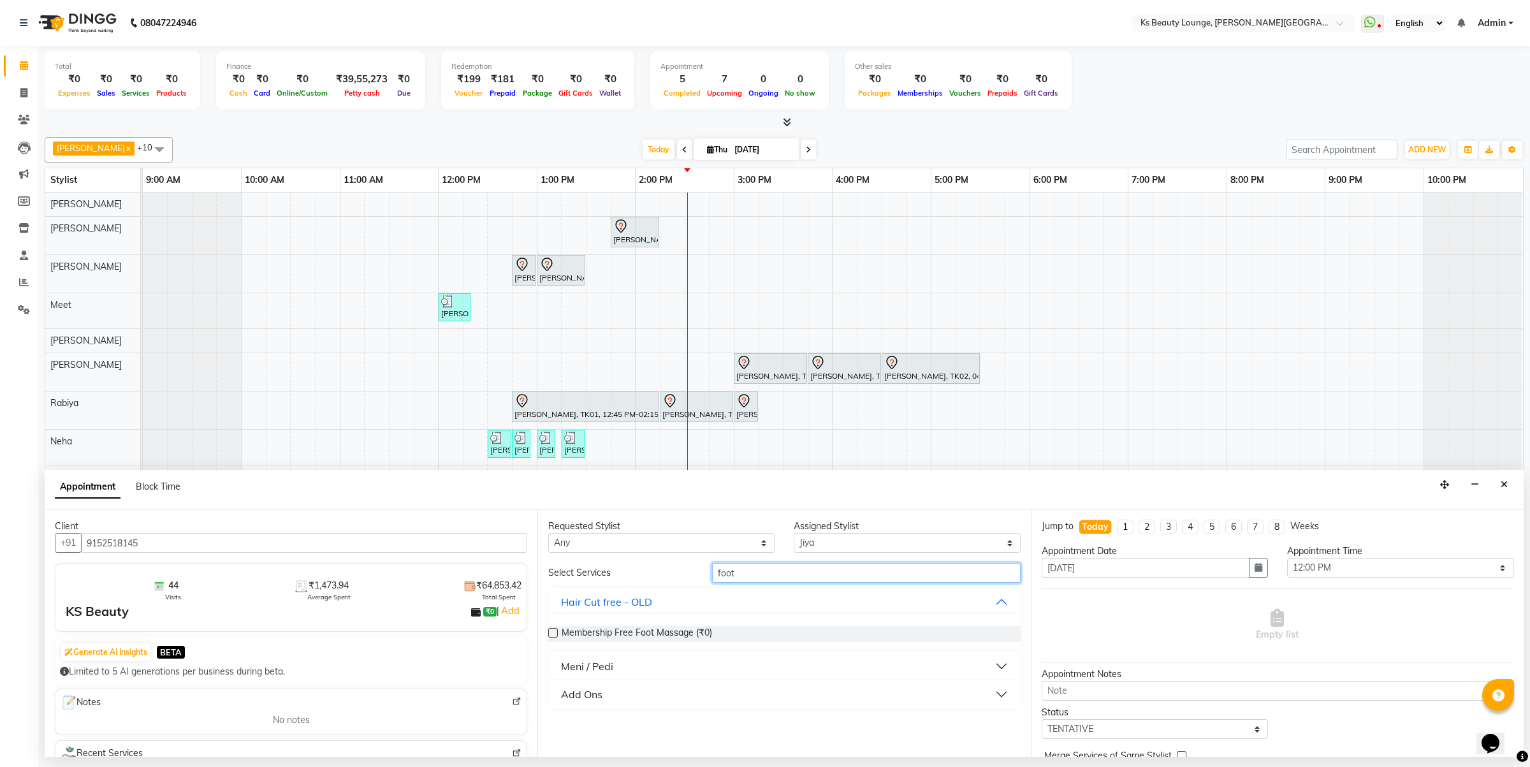
type input "foot"
click at [599, 672] on div "Meni / Pedi" at bounding box center [587, 665] width 52 height 15
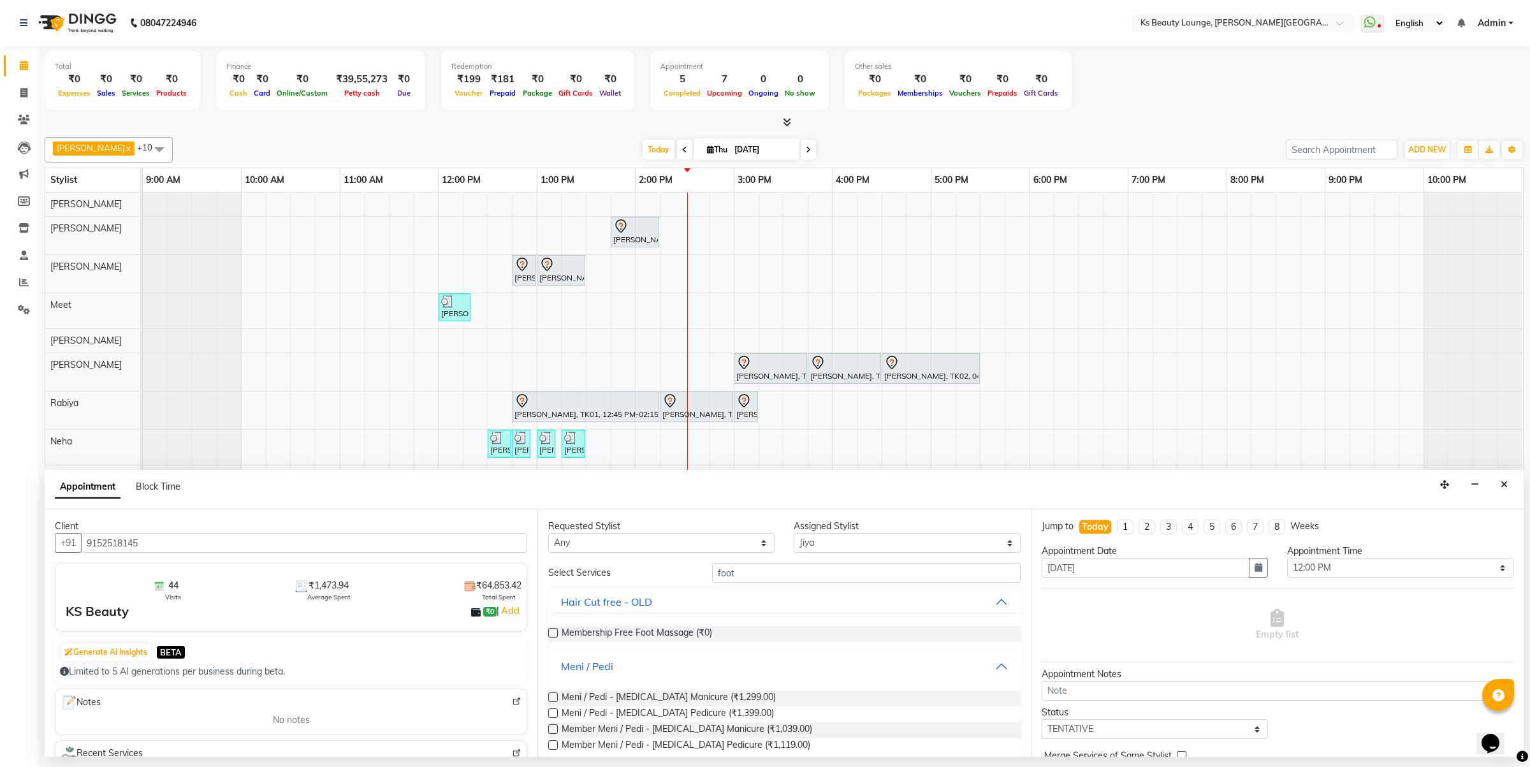
scroll to position [46, 0]
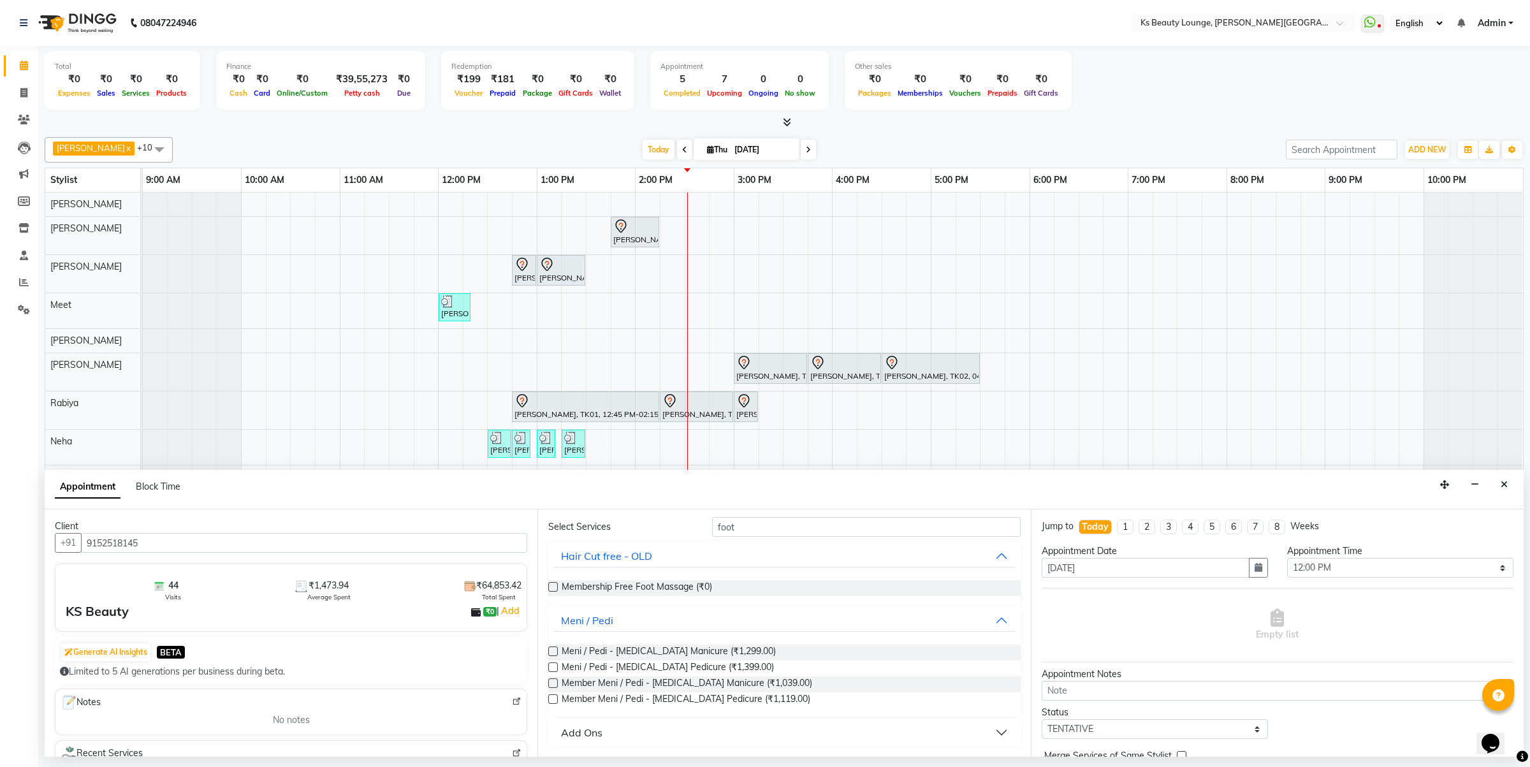
click at [706, 727] on button "Add Ons" at bounding box center [783, 732] width 461 height 23
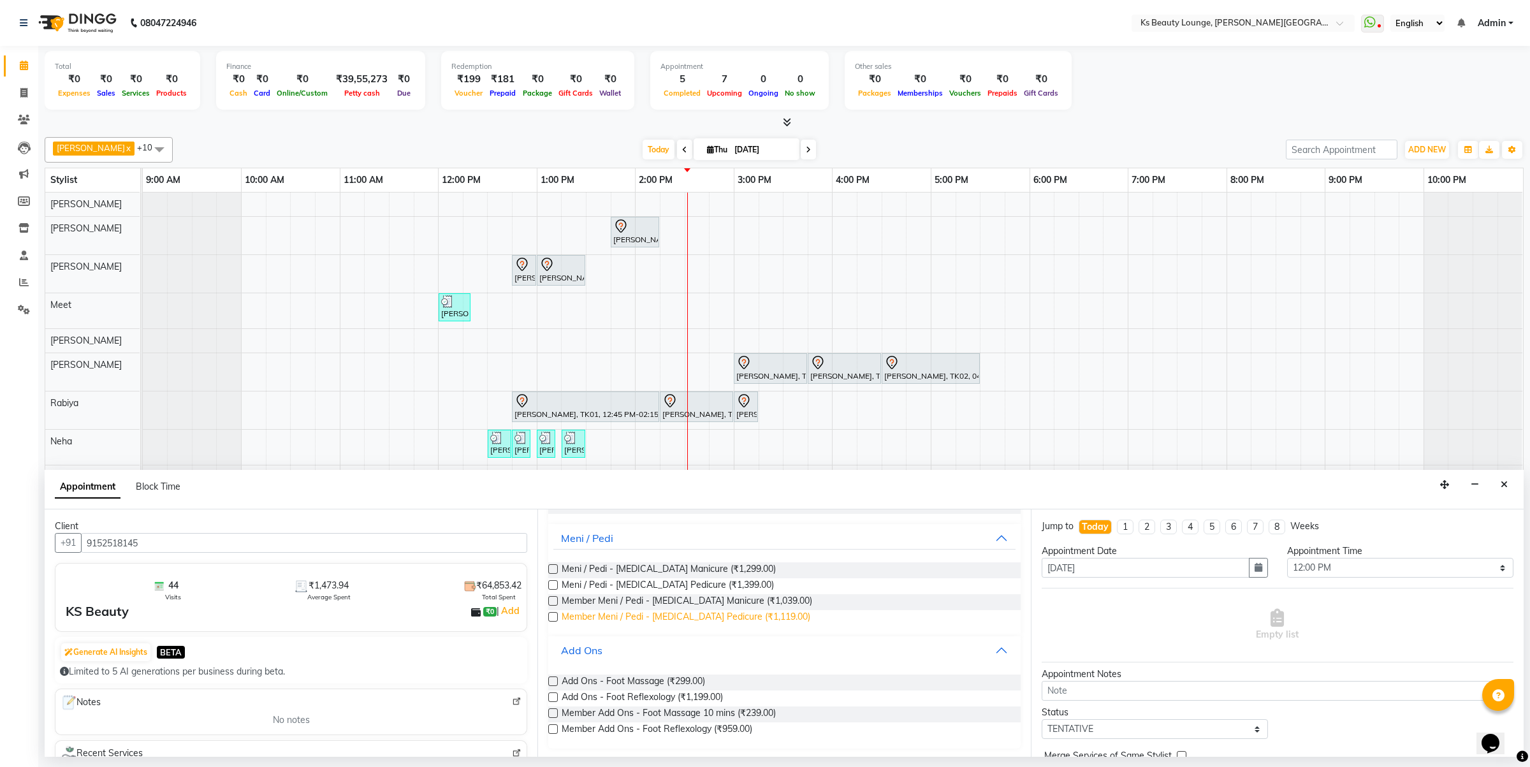
scroll to position [129, 0]
click at [728, 730] on span "Member Add Ons - Foot Reflexology (₹959.00)" at bounding box center [656, 729] width 191 height 16
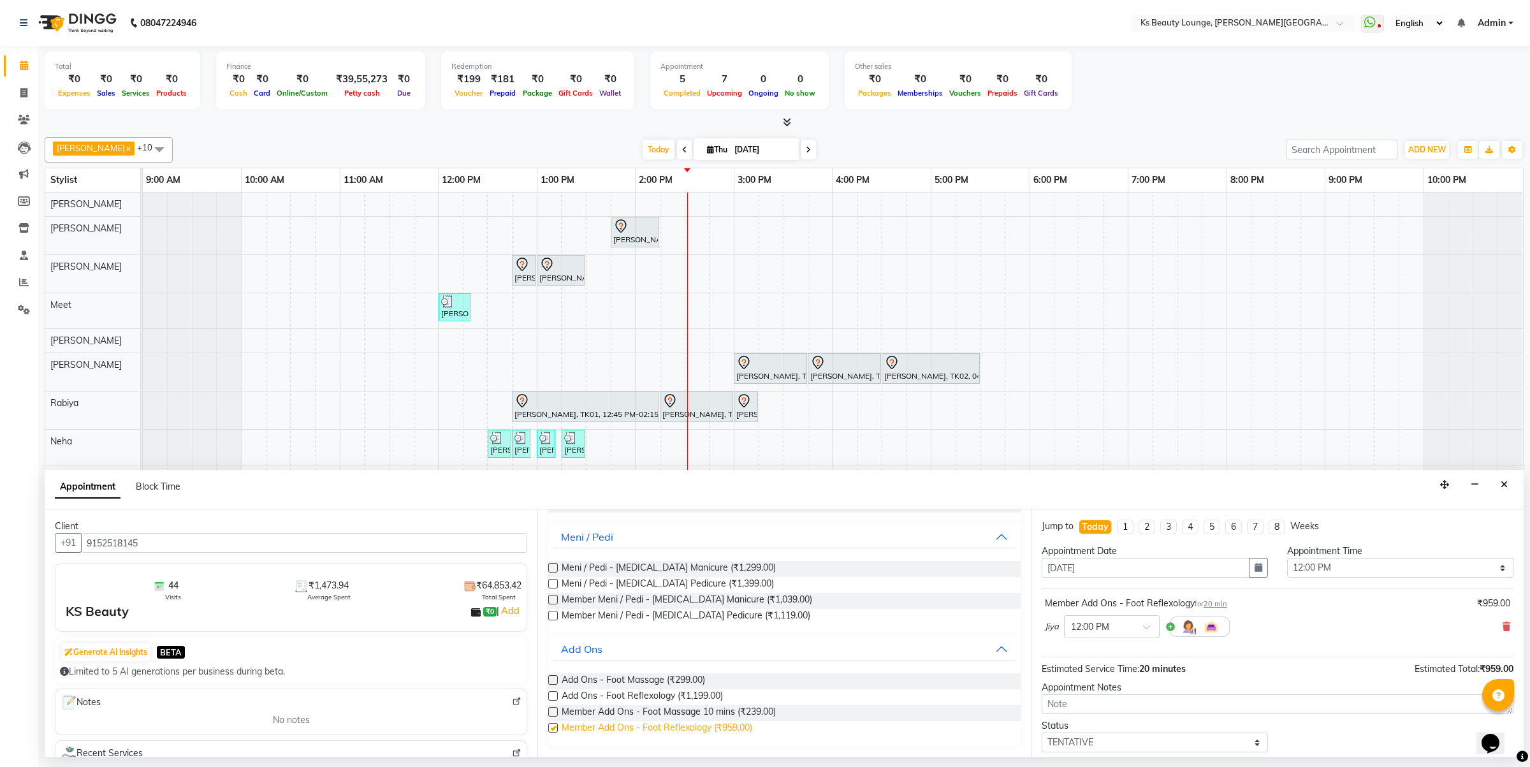
checkbox input "false"
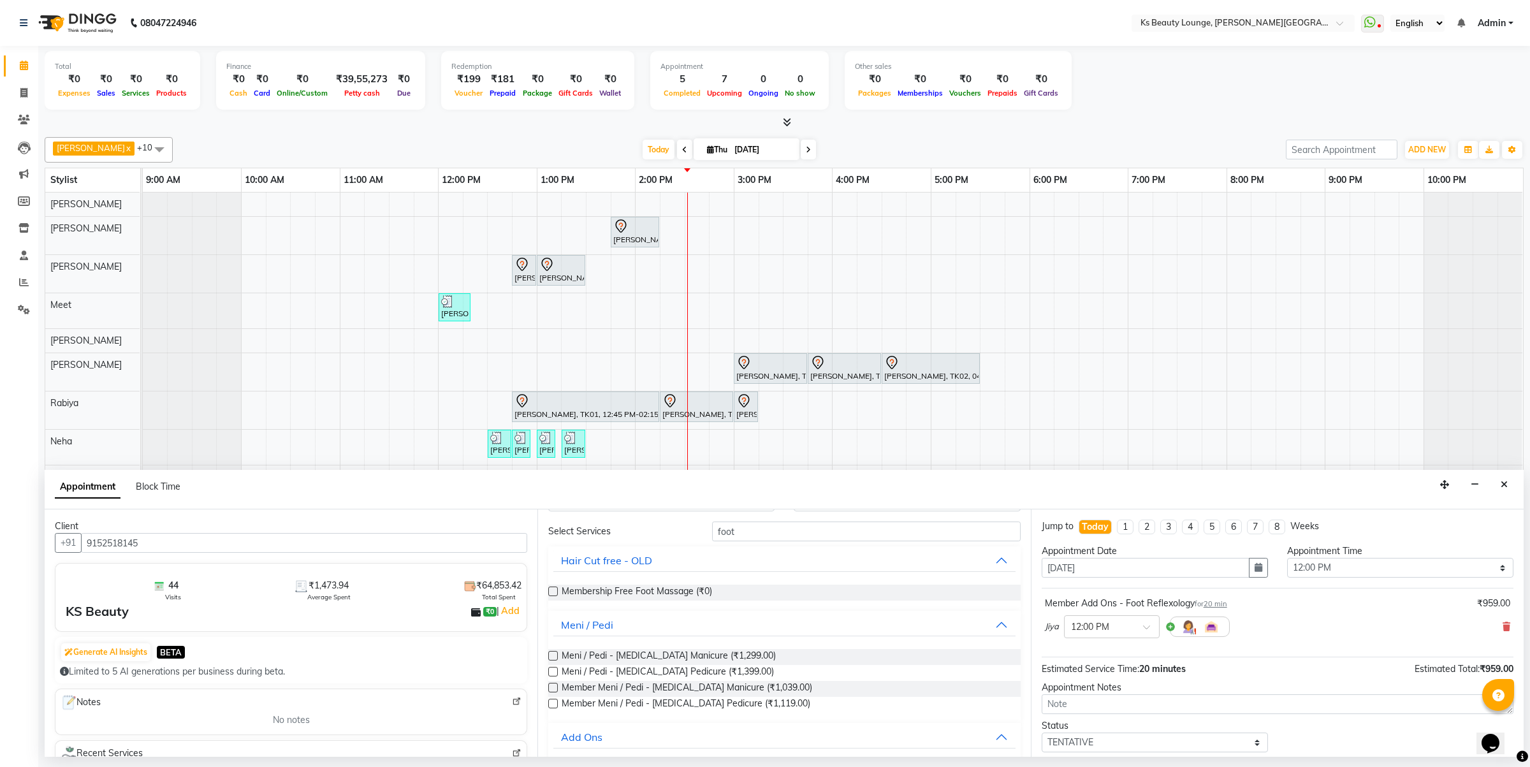
scroll to position [0, 0]
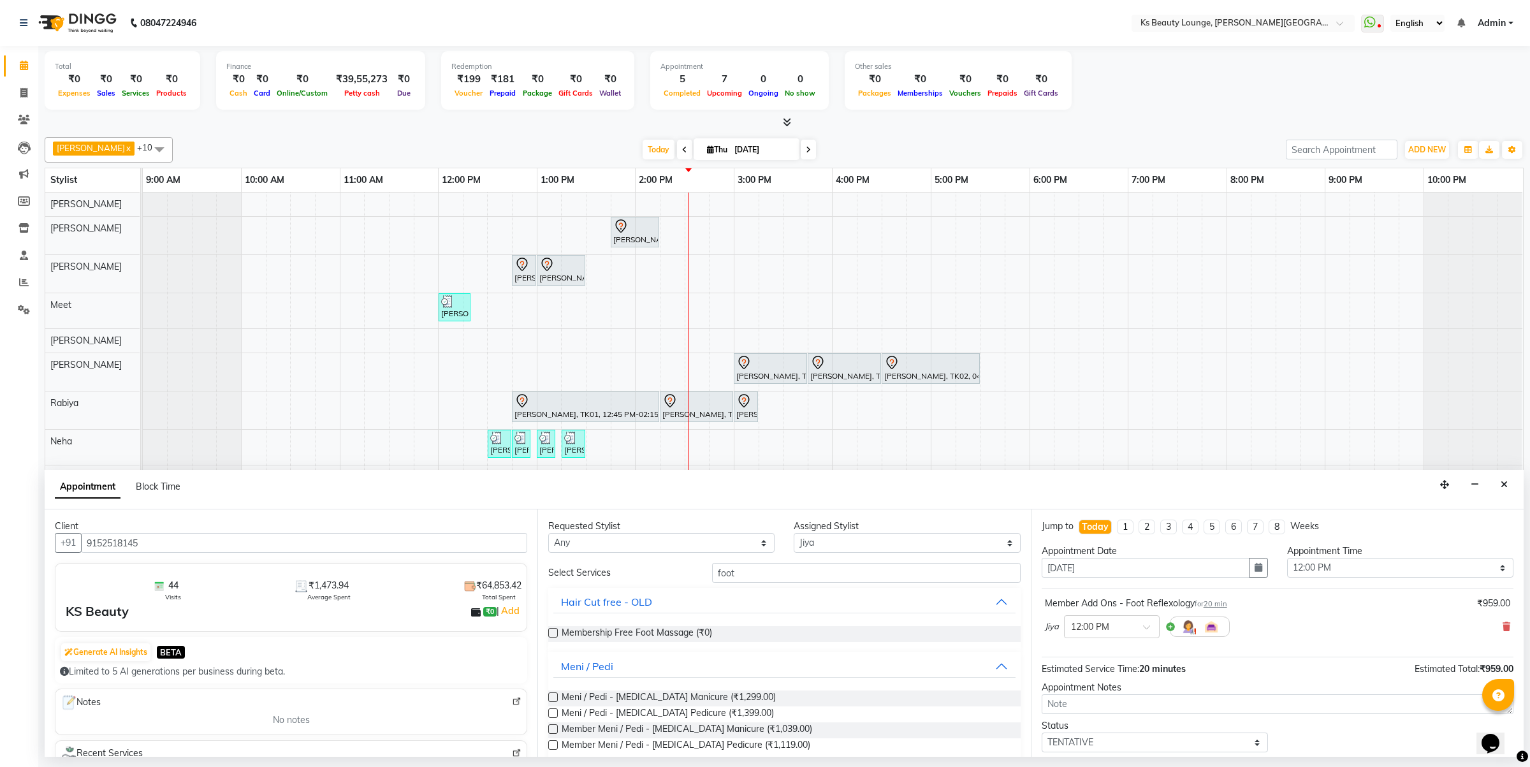
drag, startPoint x: 760, startPoint y: 561, endPoint x: 661, endPoint y: 568, distance: 99.6
click at [660, 568] on div "Requested Stylist Any Ali Shaikh Ayesha Bhim Sharma Farheen Heena Khan Jibi Jiy…" at bounding box center [783, 632] width 493 height 247
drag, startPoint x: 798, startPoint y: 577, endPoint x: 580, endPoint y: 587, distance: 218.2
click at [602, 584] on div "Select Services foot Hair Cut free - OLD Membership Free Foot Massage (₹0) Meni…" at bounding box center [784, 720] width 472 height 314
type input "f"
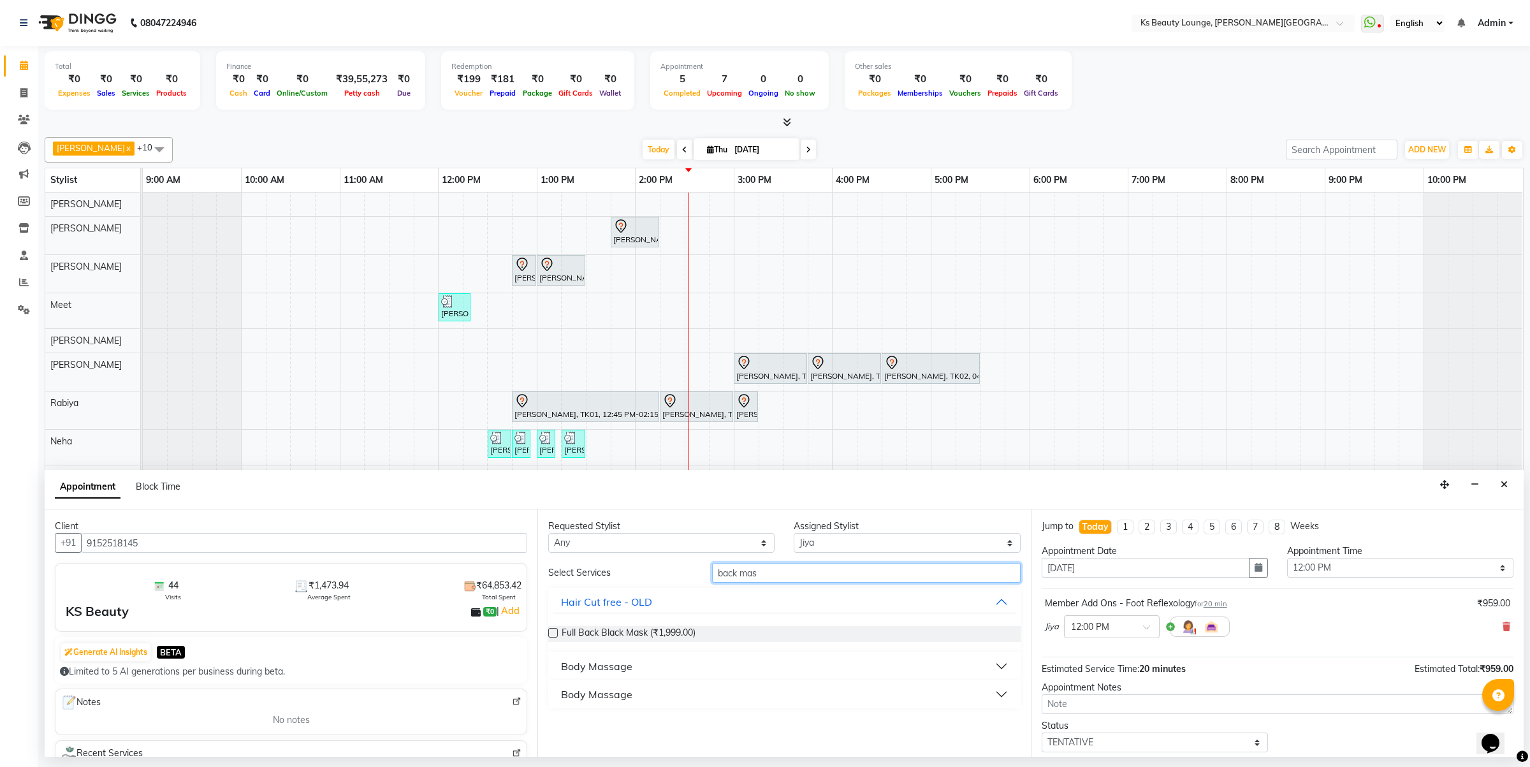
type input "back mas"
click at [661, 670] on button "Body Massage" at bounding box center [783, 666] width 461 height 23
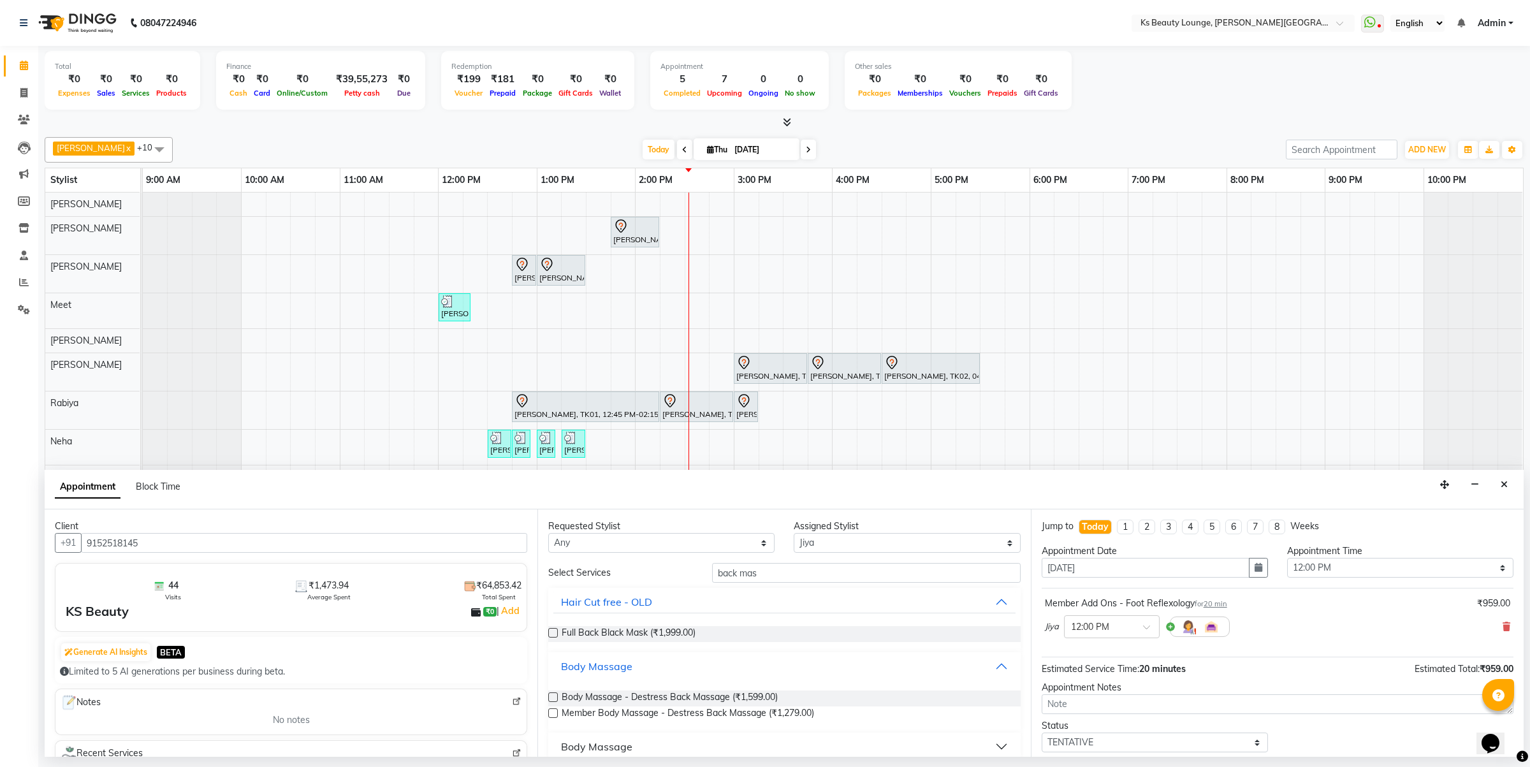
scroll to position [14, 0]
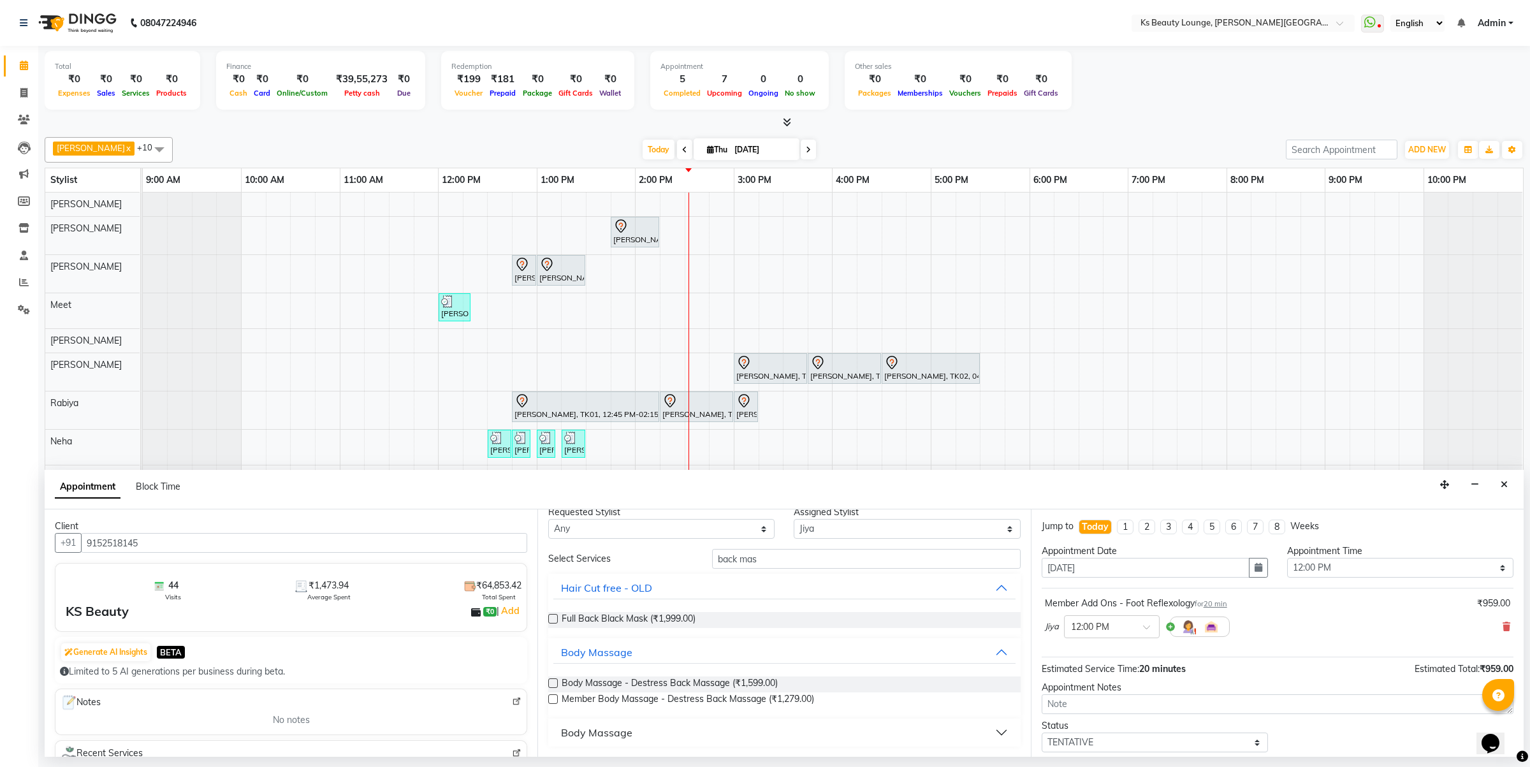
click at [691, 730] on button "Body Massage" at bounding box center [783, 732] width 461 height 23
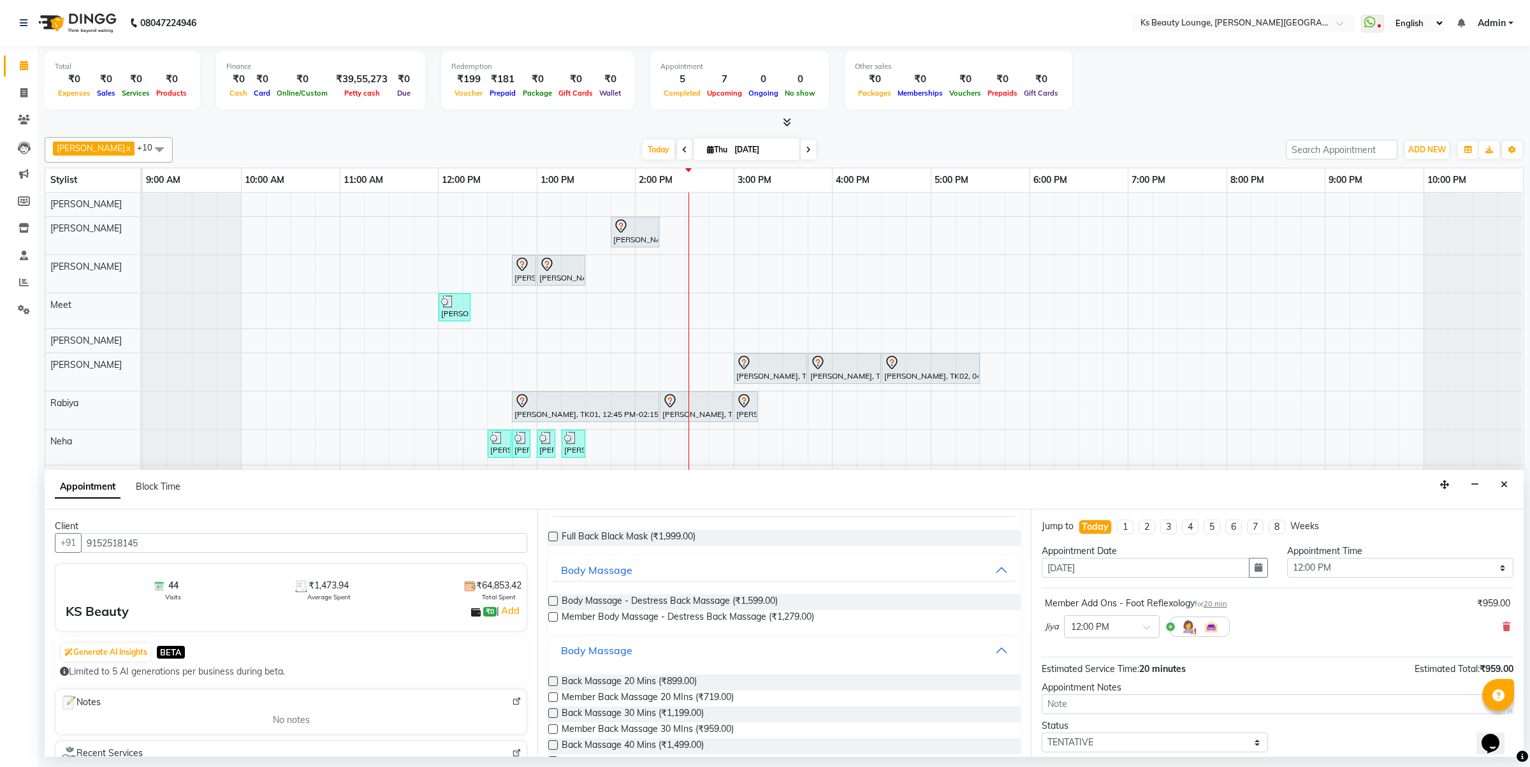
scroll to position [129, 0]
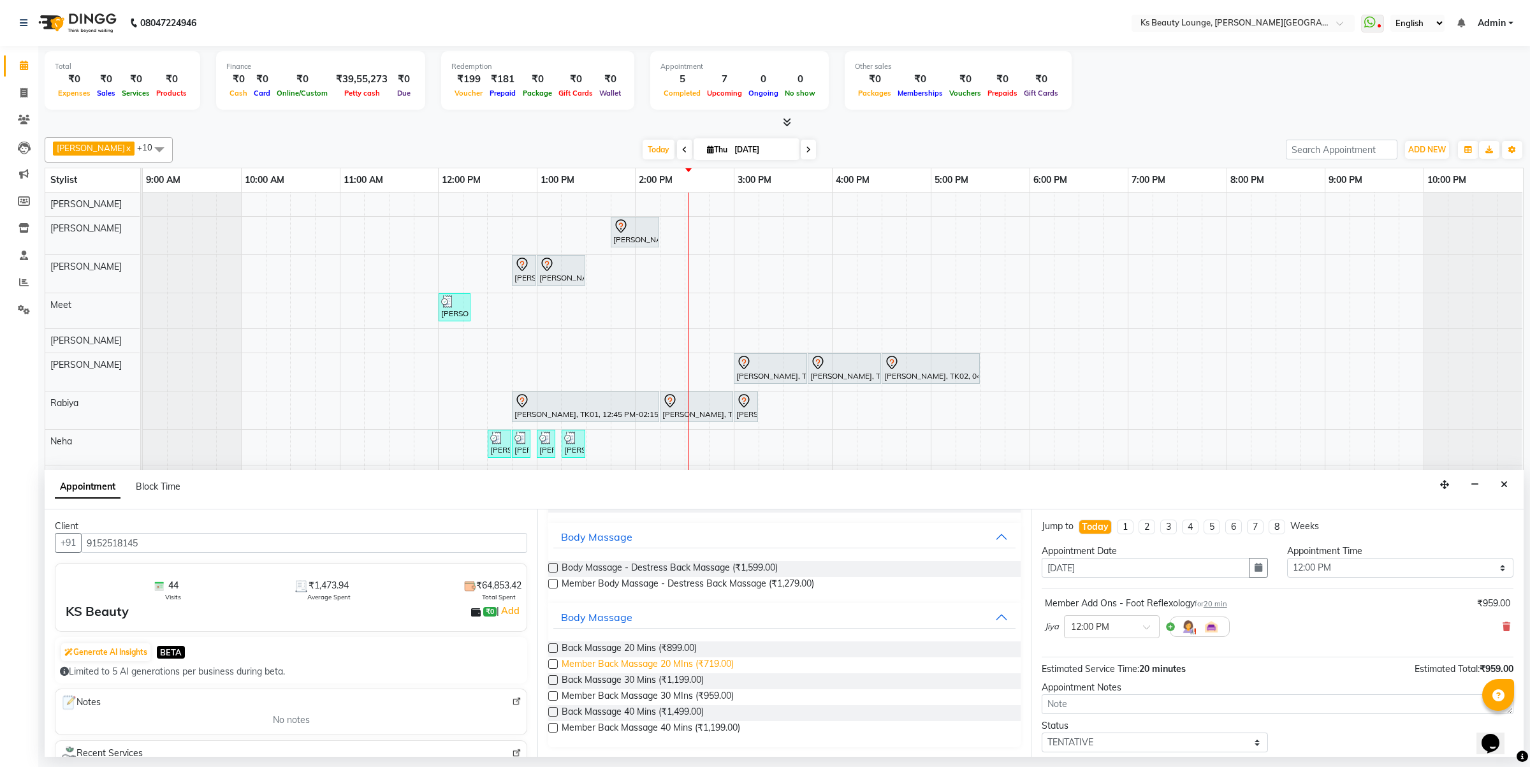
click at [655, 660] on span "Member Back Massage 20 MIns (₹719.00)" at bounding box center [647, 665] width 172 height 16
checkbox input "false"
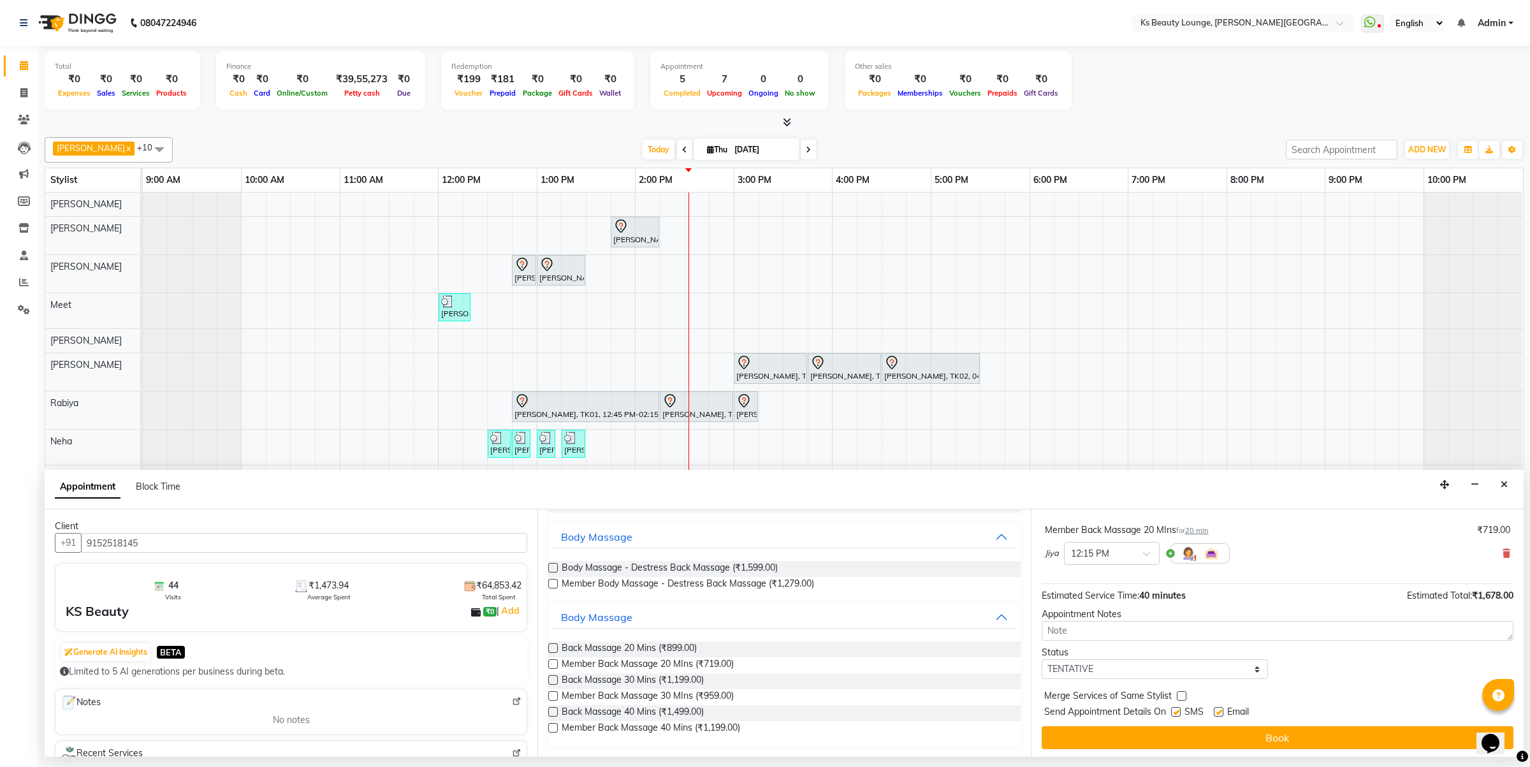
scroll to position [135, 0]
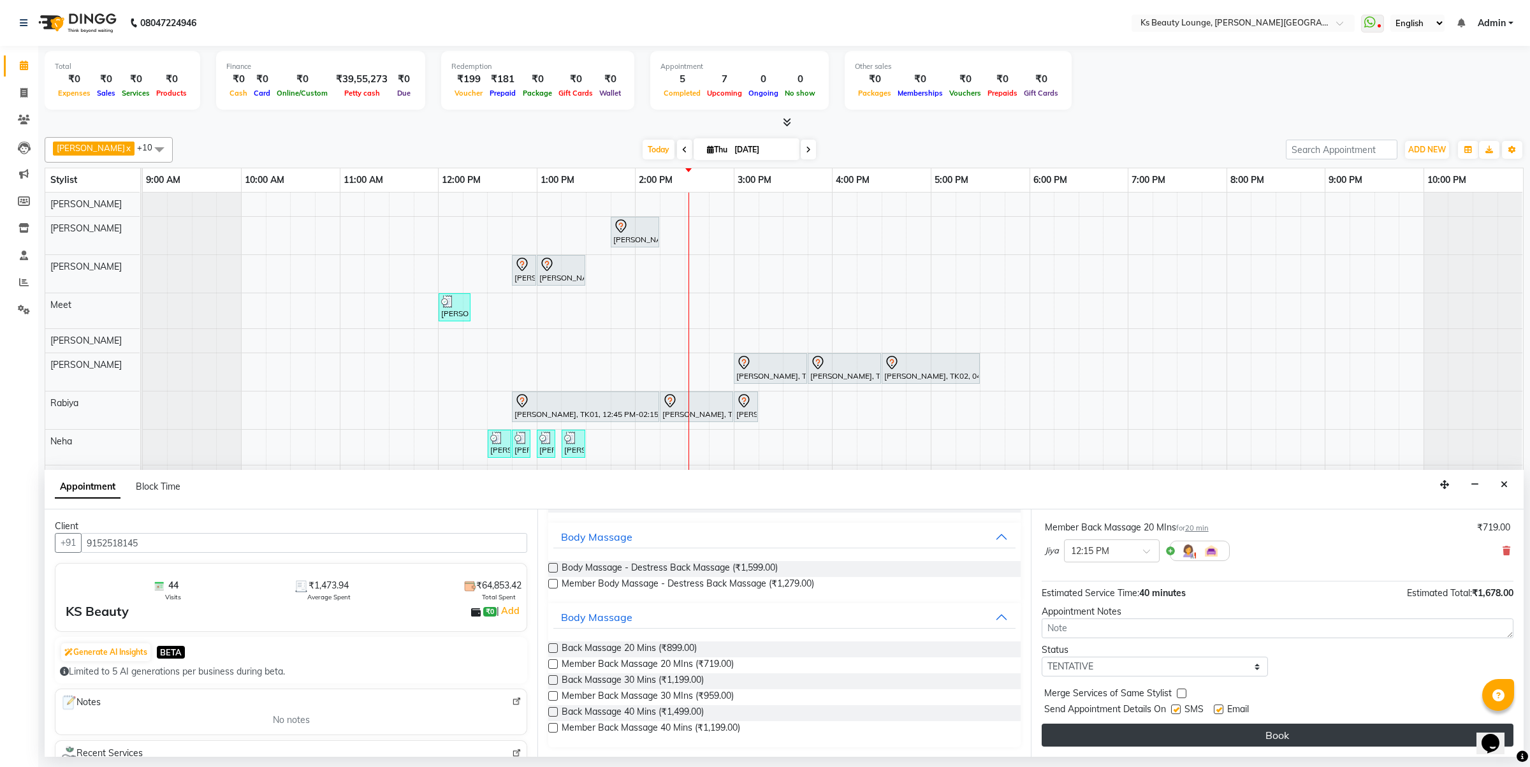
click at [1351, 736] on button "Book" at bounding box center [1277, 734] width 472 height 23
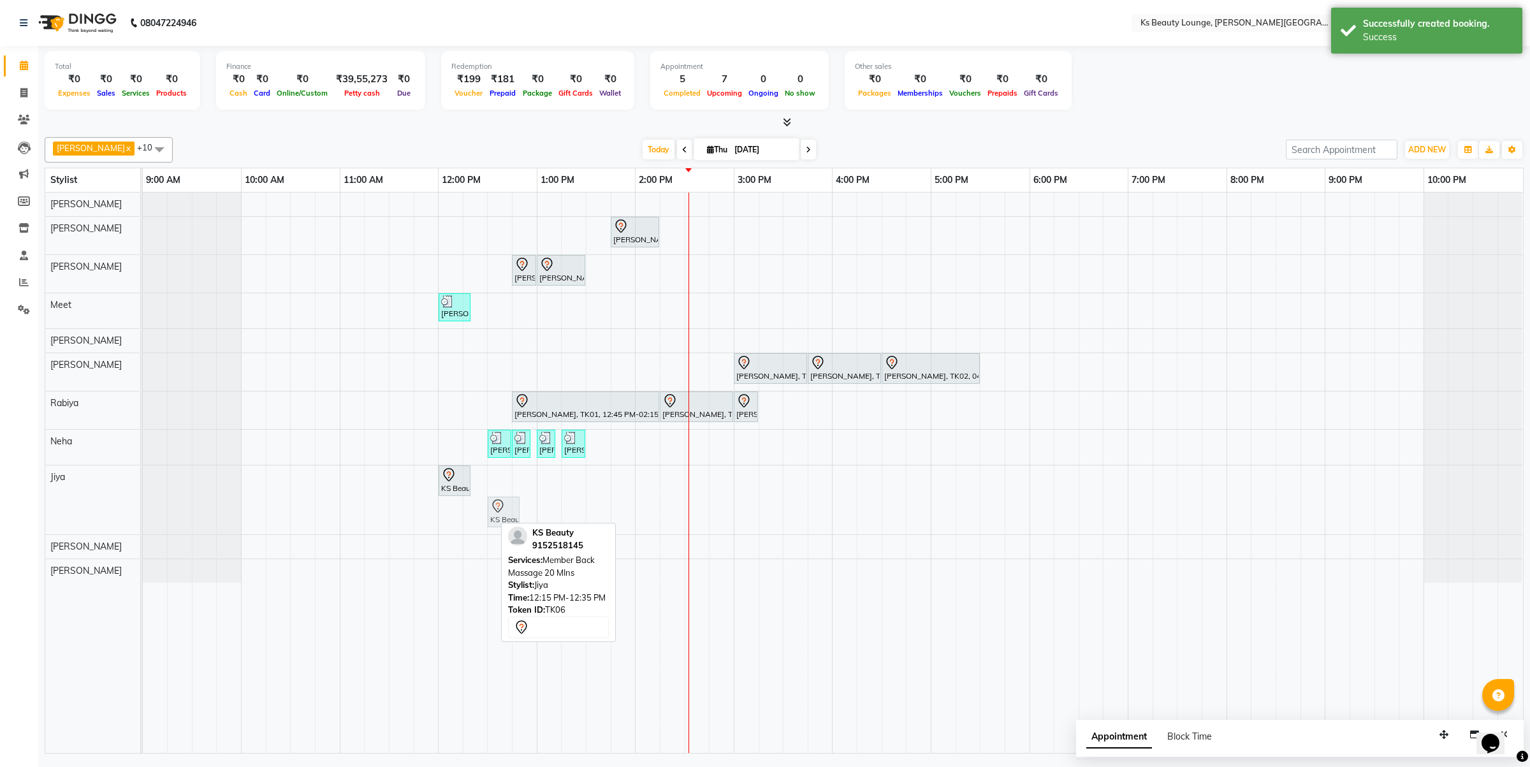
drag, startPoint x: 476, startPoint y: 510, endPoint x: 510, endPoint y: 515, distance: 34.2
click at [143, 515] on div "KS Beauty, TK06, 12:00 PM-12:20 PM, Member Add Ons - Foot Reflexology KS Beauty…" at bounding box center [143, 499] width 0 height 69
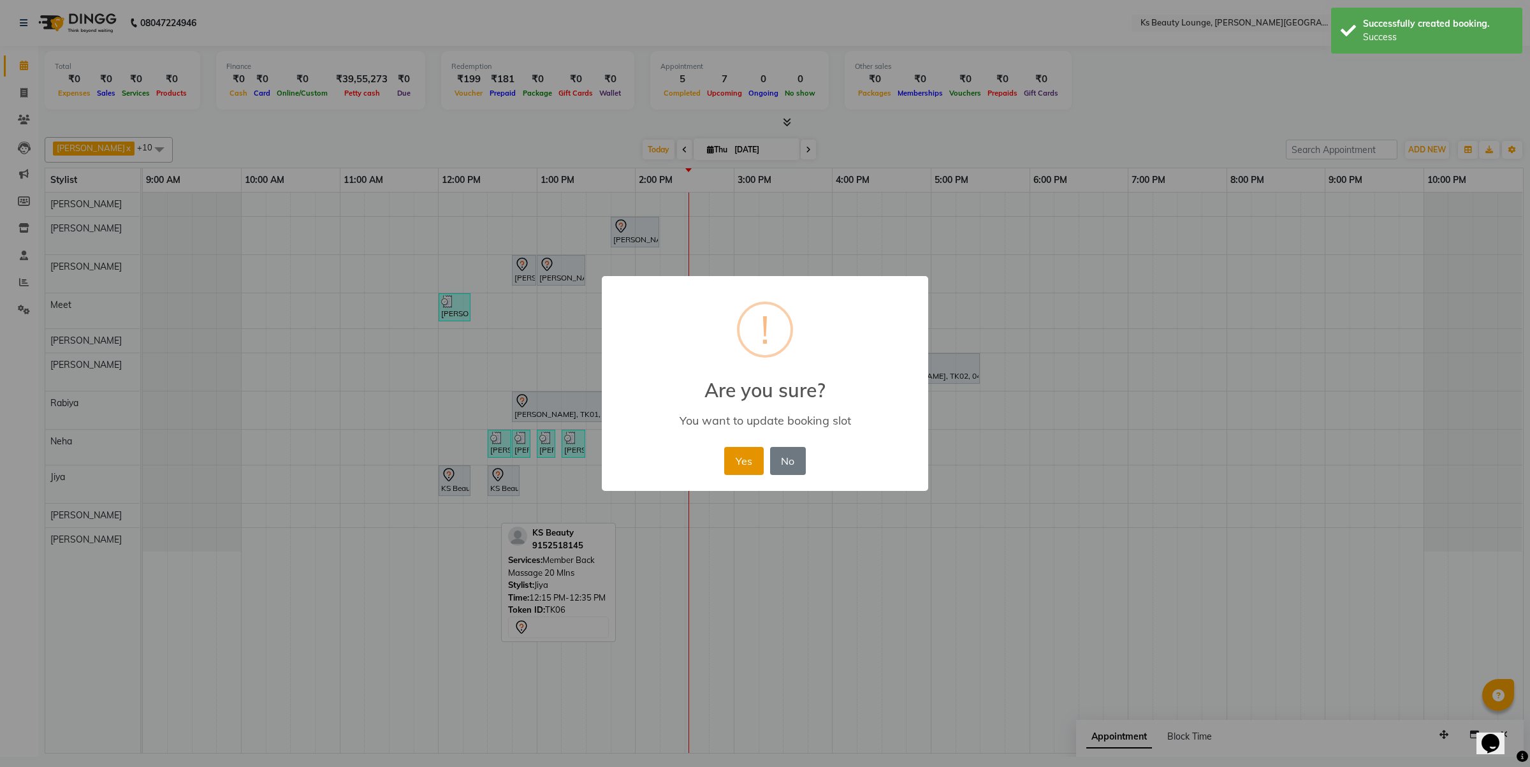
click at [749, 454] on button "Yes" at bounding box center [743, 461] width 39 height 28
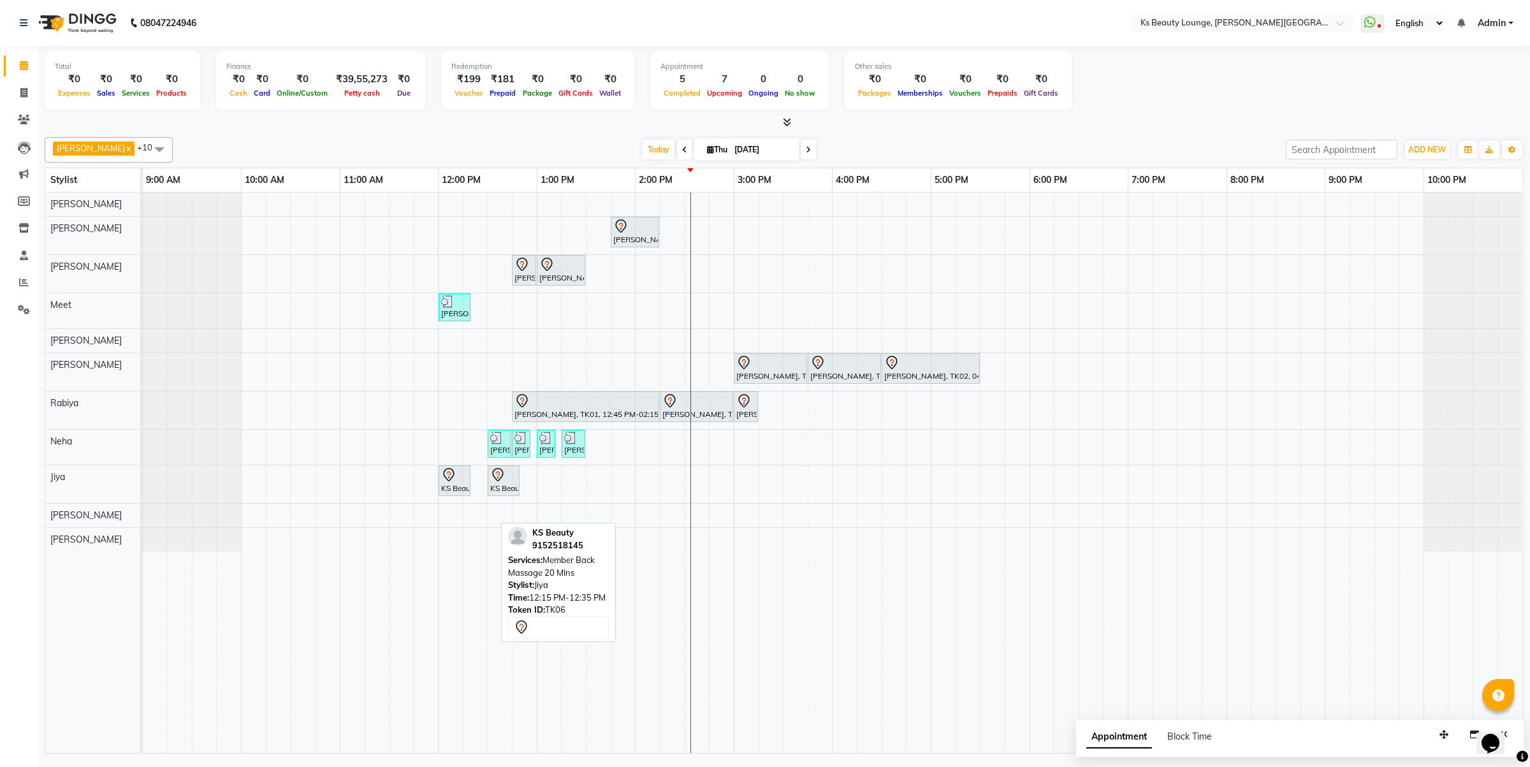
click at [731, 151] on input "[DATE]" at bounding box center [762, 149] width 64 height 19
select select "9"
select select "2025"
click at [669, 228] on span "2" at bounding box center [679, 231] width 20 height 20
type input "02-09-2025"
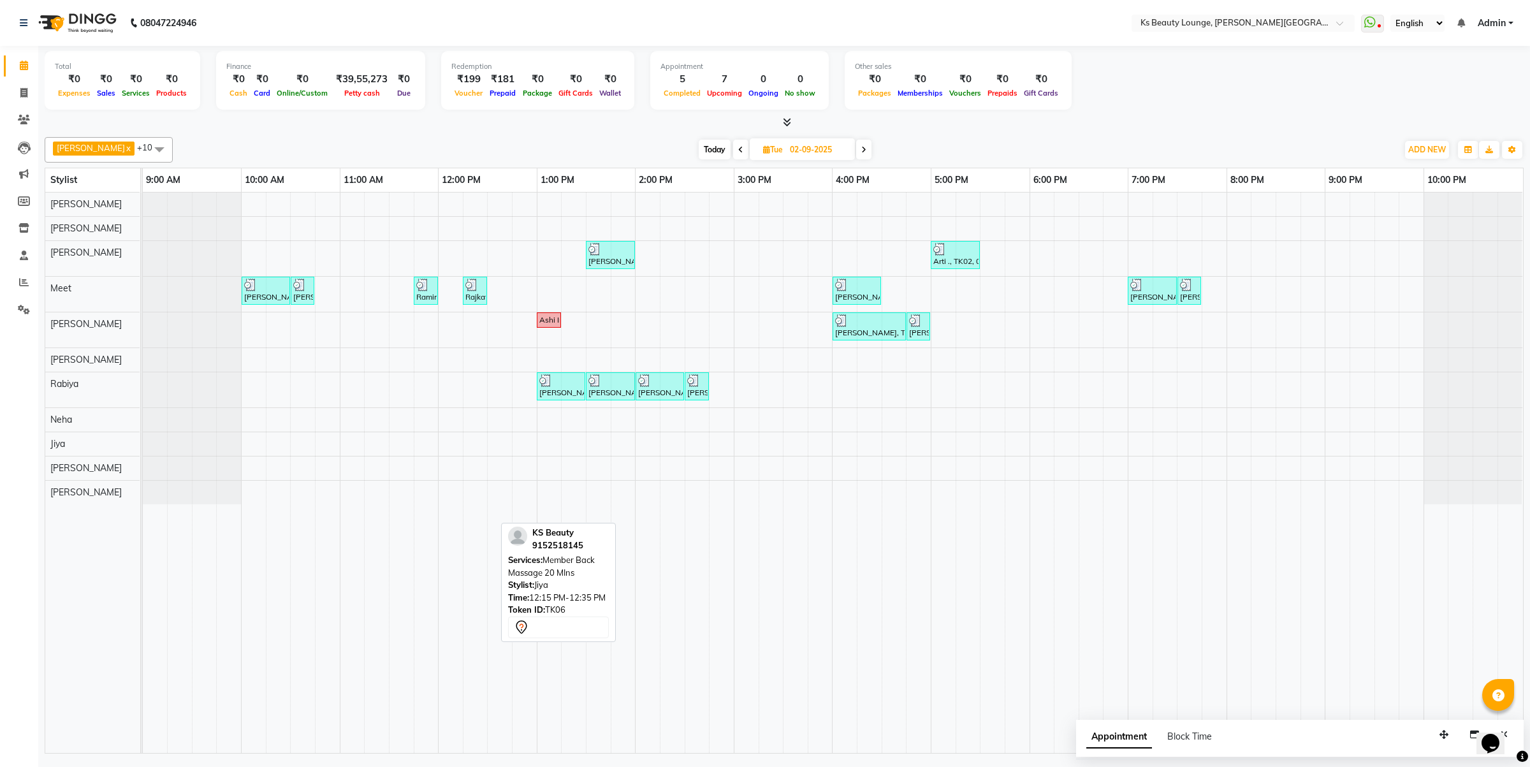
click at [797, 150] on input "02-09-2025" at bounding box center [818, 149] width 64 height 19
select select "9"
select select "2025"
click at [711, 223] on span "1" at bounding box center [716, 231] width 20 height 20
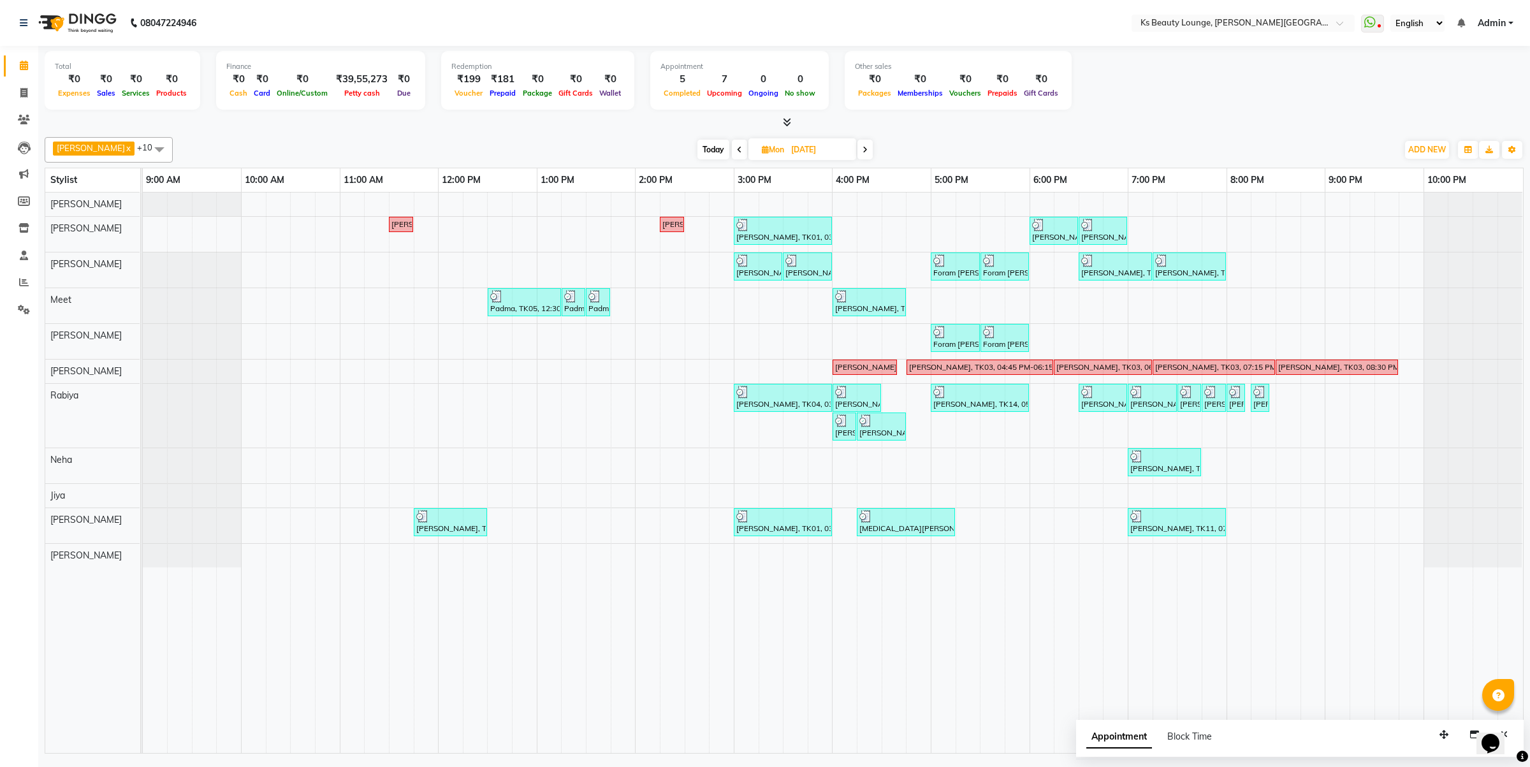
click at [857, 154] on span at bounding box center [864, 150] width 15 height 20
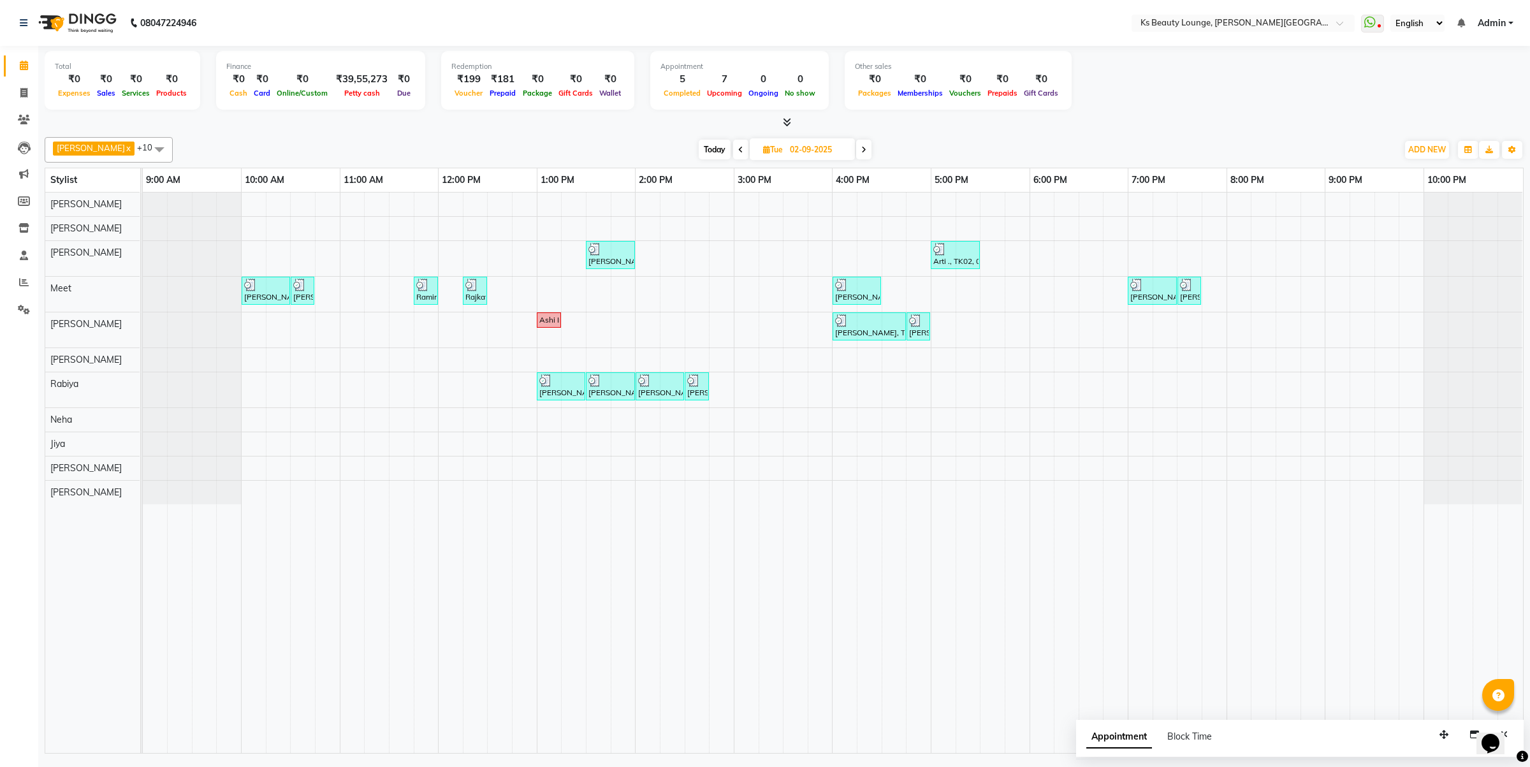
click at [856, 147] on span at bounding box center [863, 150] width 15 height 20
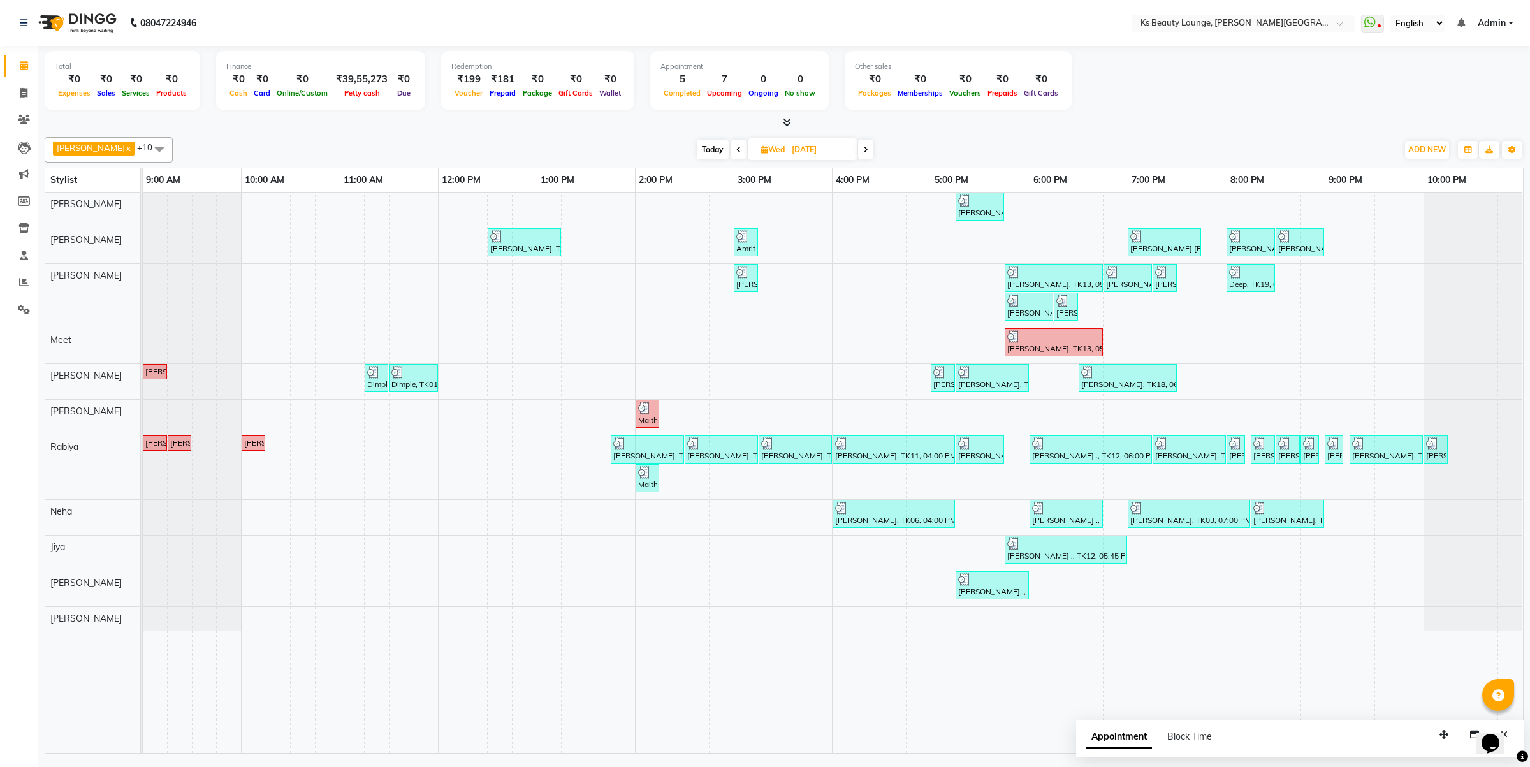
click at [736, 150] on icon at bounding box center [738, 150] width 5 height 8
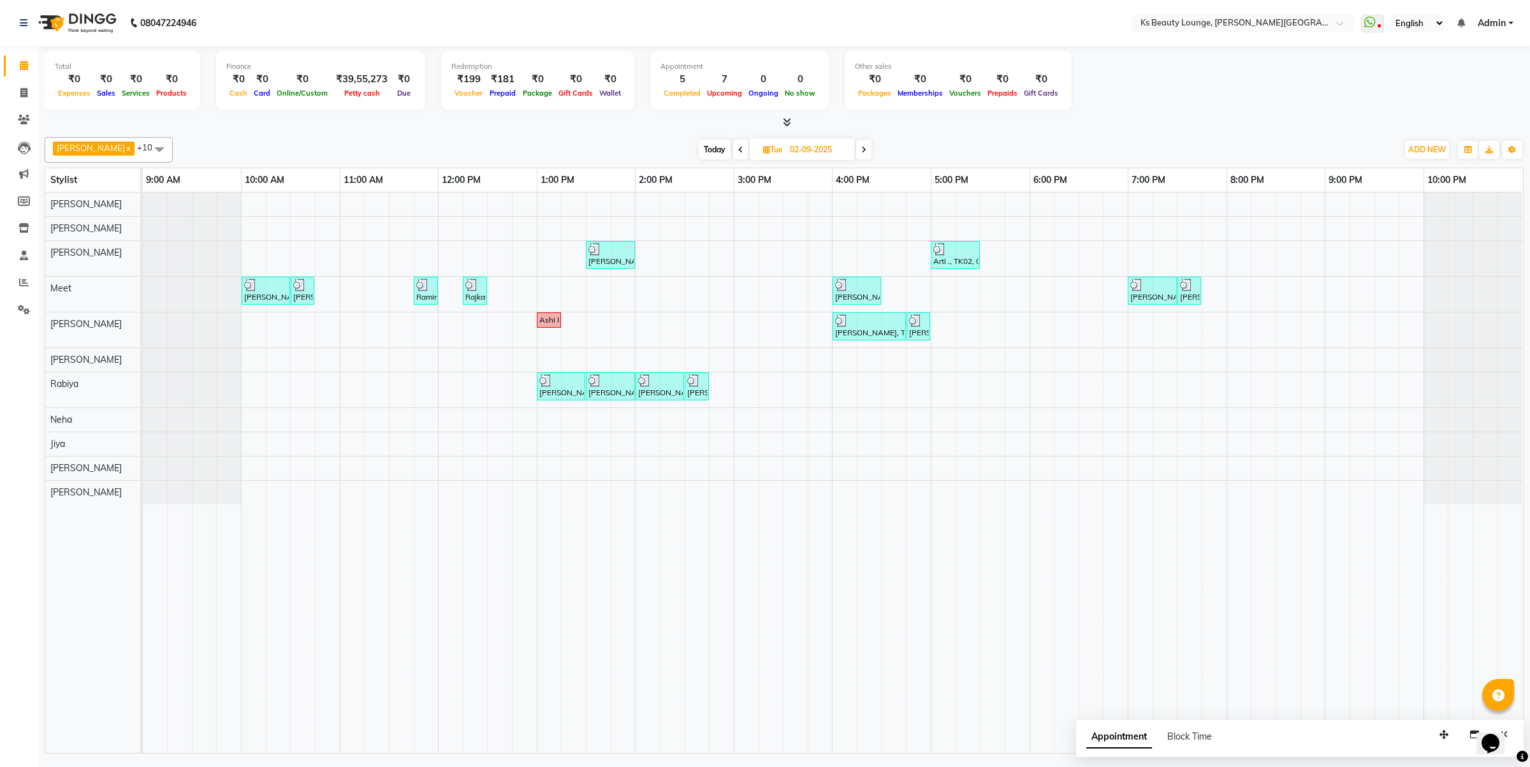
click at [861, 150] on icon at bounding box center [863, 150] width 5 height 8
type input "[DATE]"
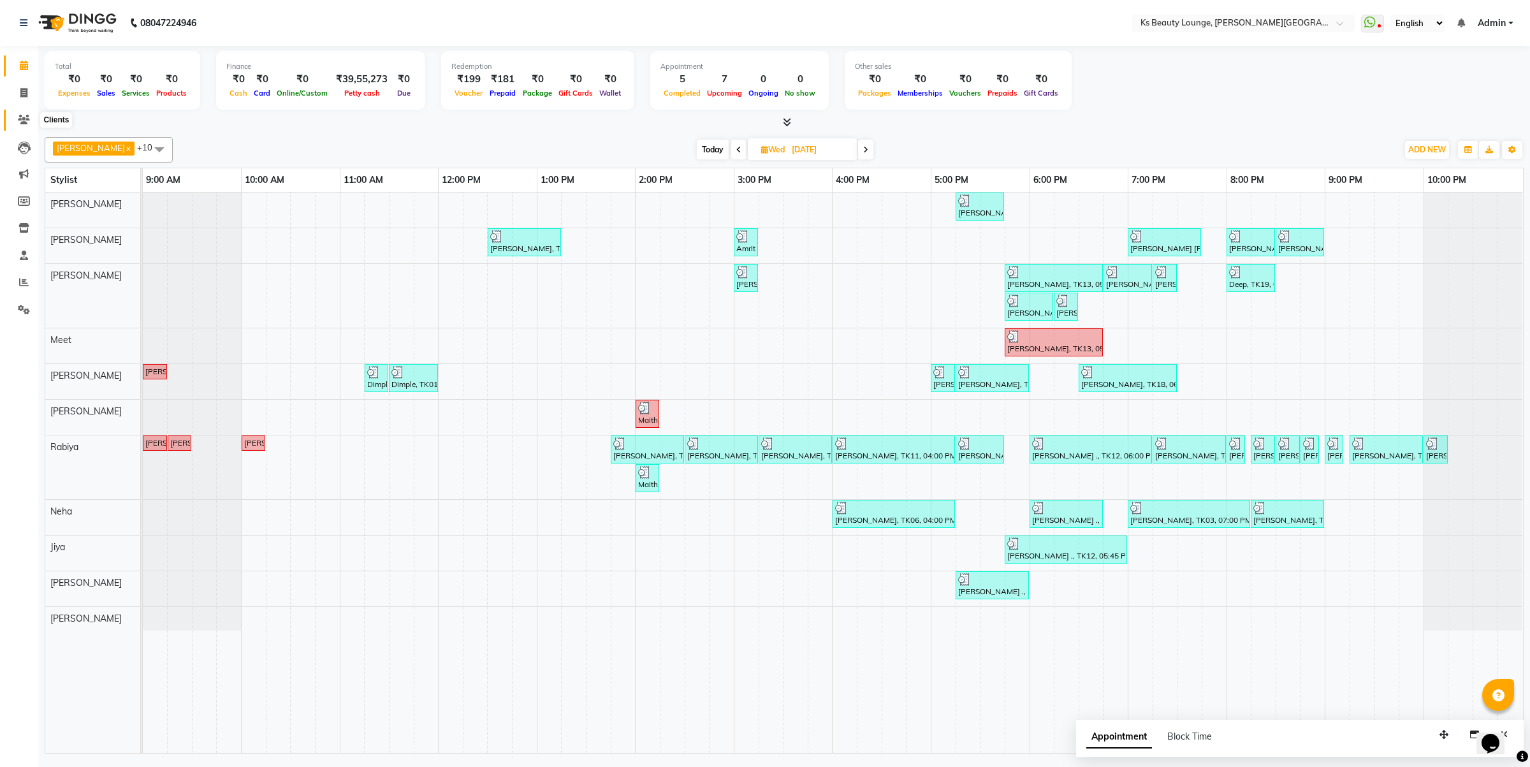
click at [24, 122] on icon at bounding box center [24, 120] width 12 height 10
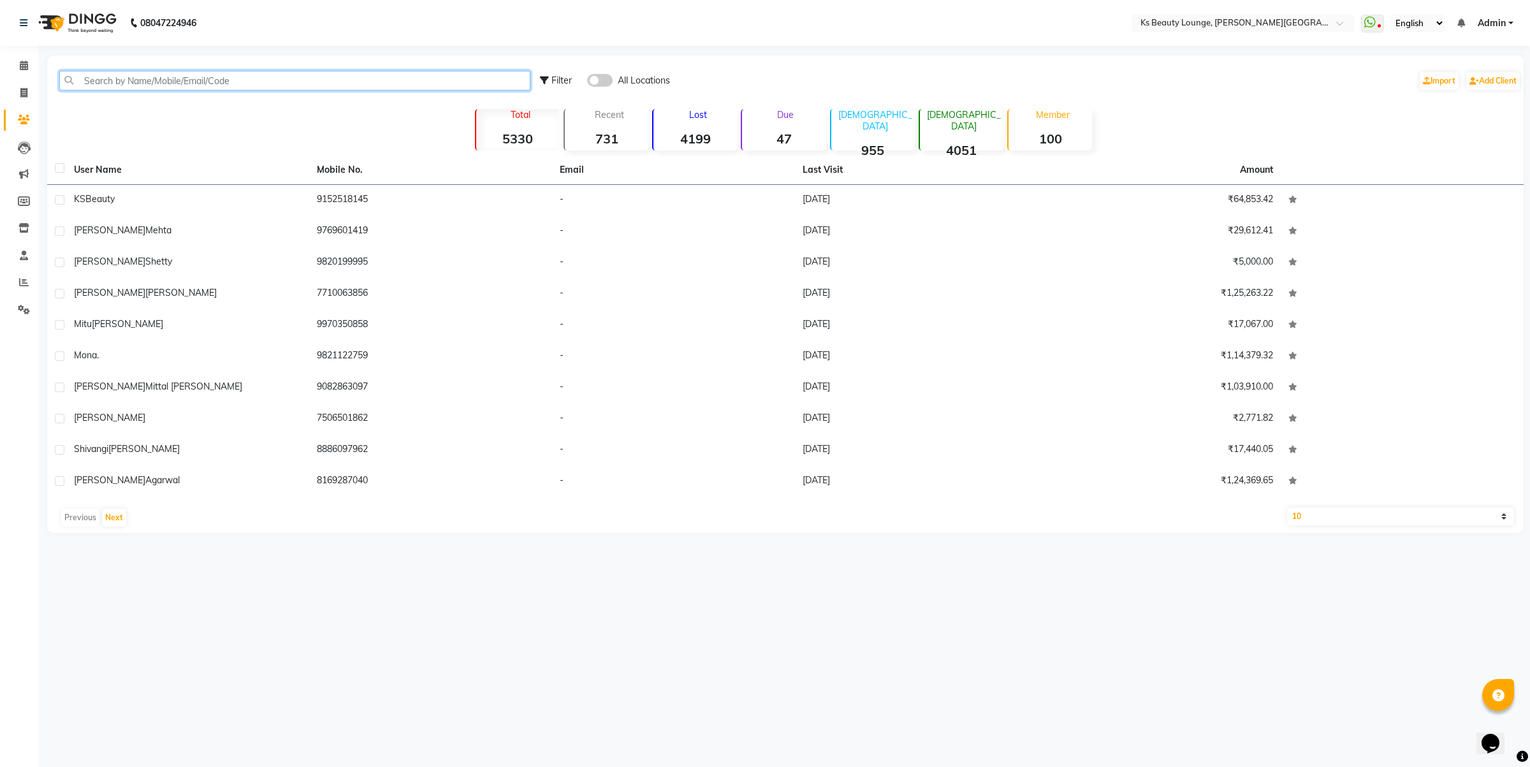
click at [212, 81] on input "text" at bounding box center [294, 81] width 471 height 20
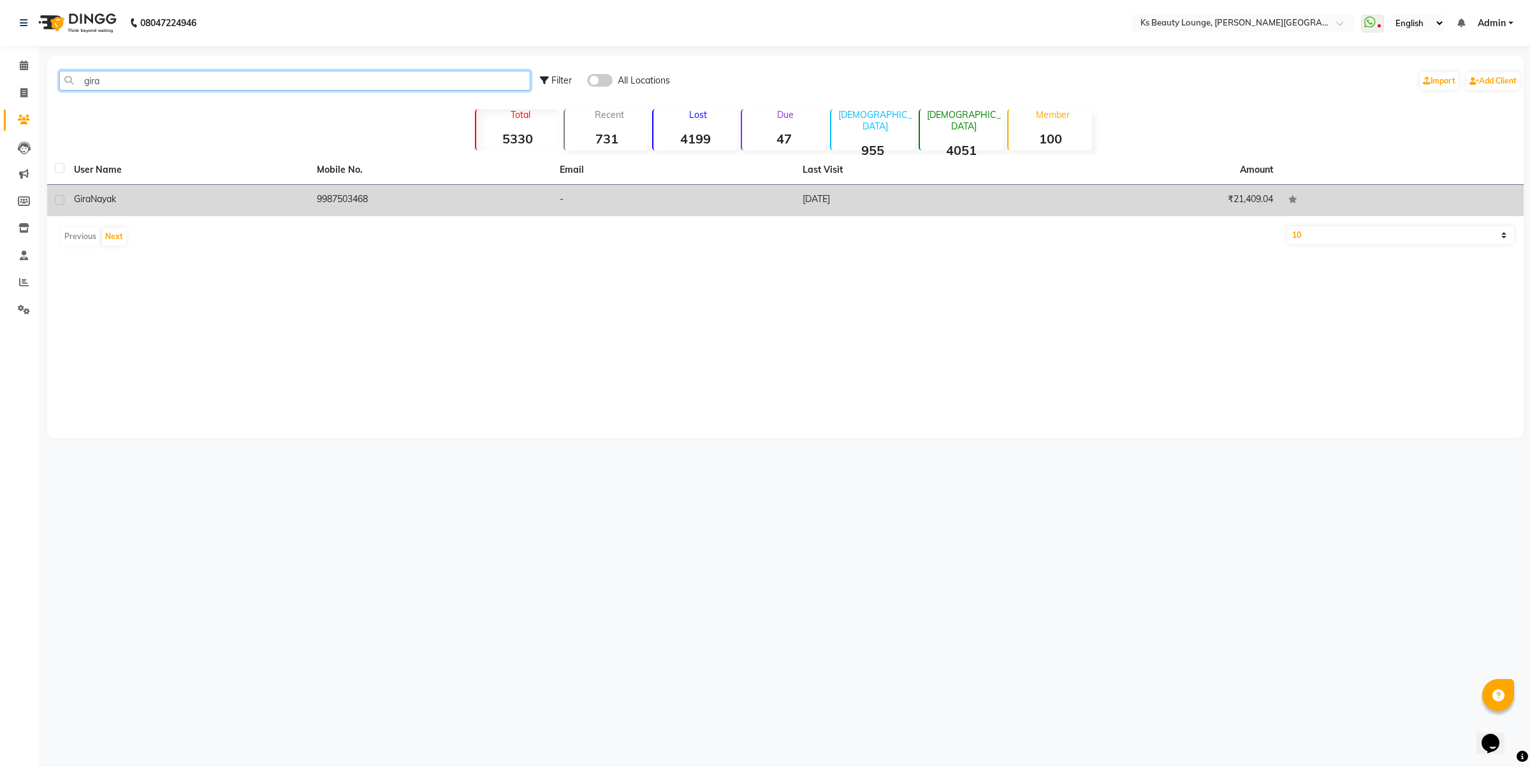
type input "gira"
click at [307, 185] on td "Gira Nayak" at bounding box center [187, 200] width 243 height 31
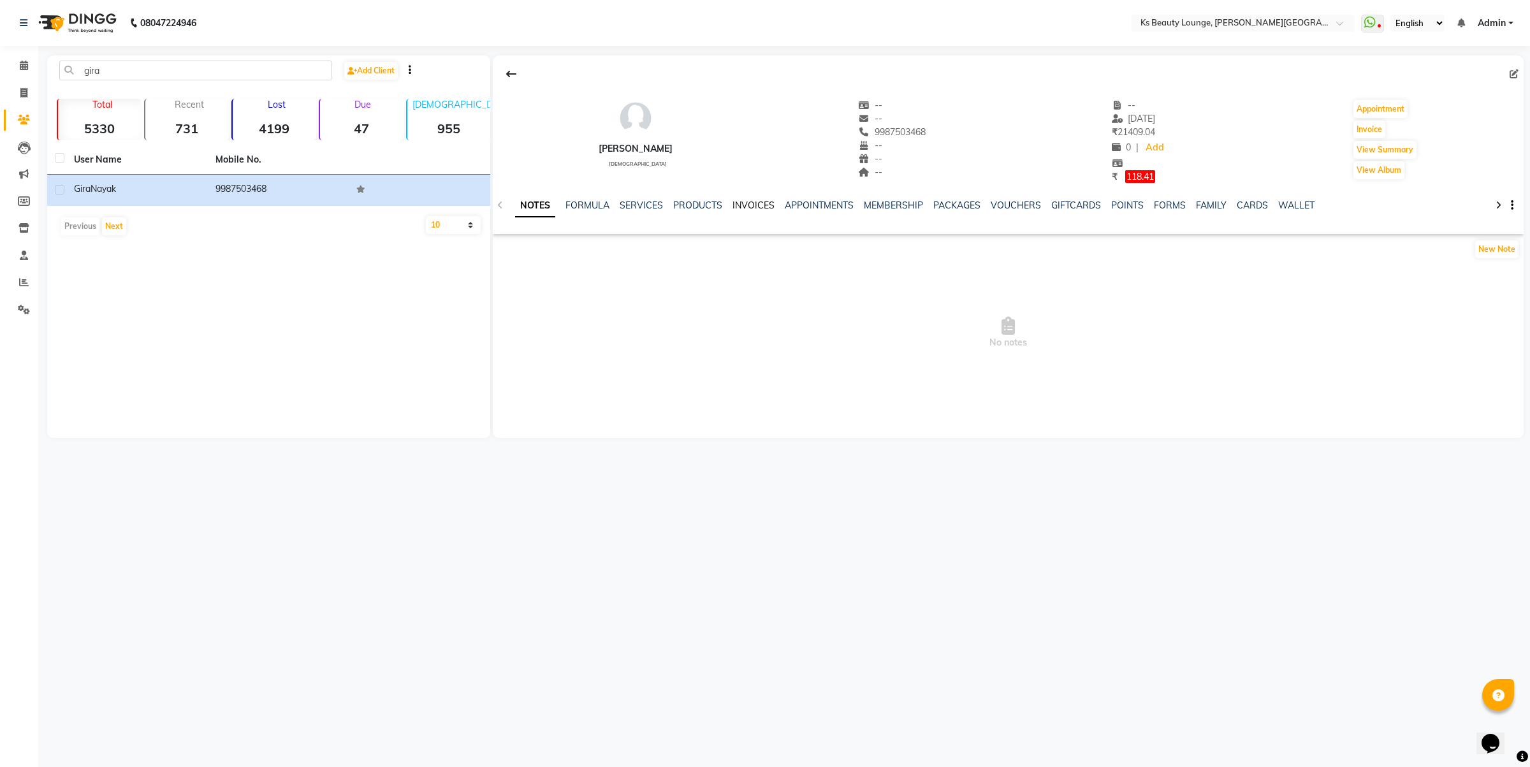
click at [748, 204] on link "INVOICES" at bounding box center [753, 204] width 42 height 11
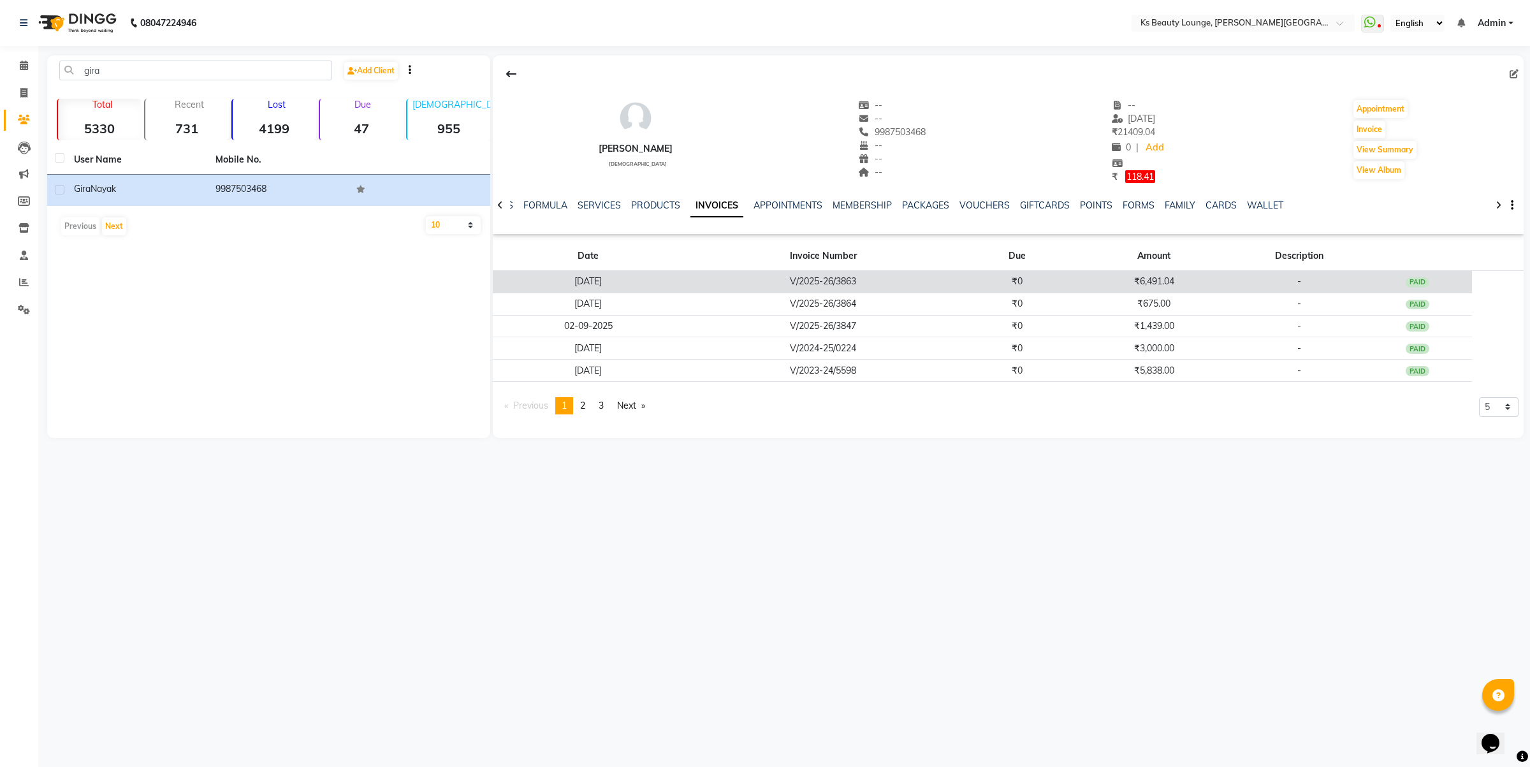
click at [794, 286] on td "V/2025-26/3863" at bounding box center [823, 281] width 278 height 22
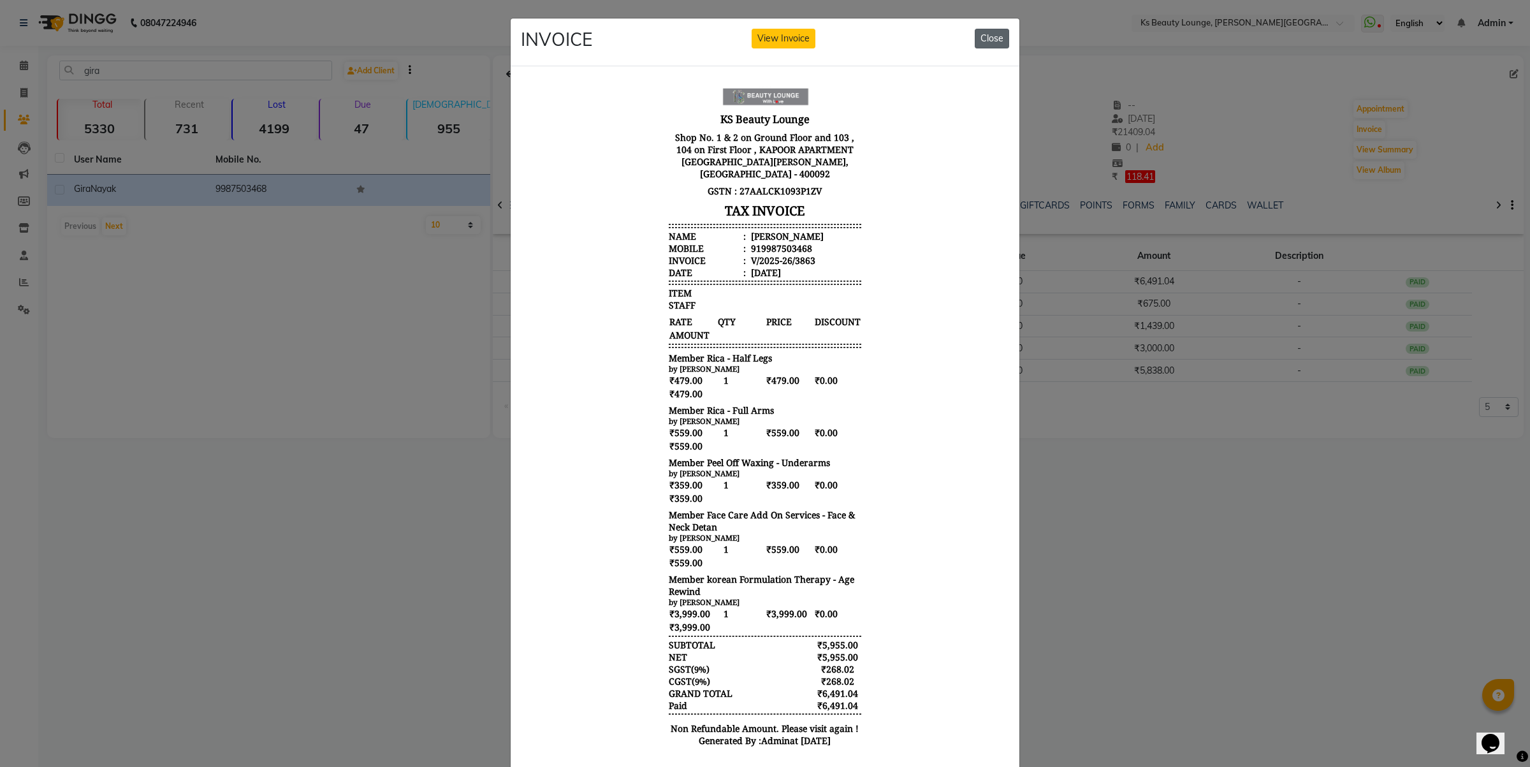
click at [980, 33] on button "Close" at bounding box center [991, 39] width 34 height 20
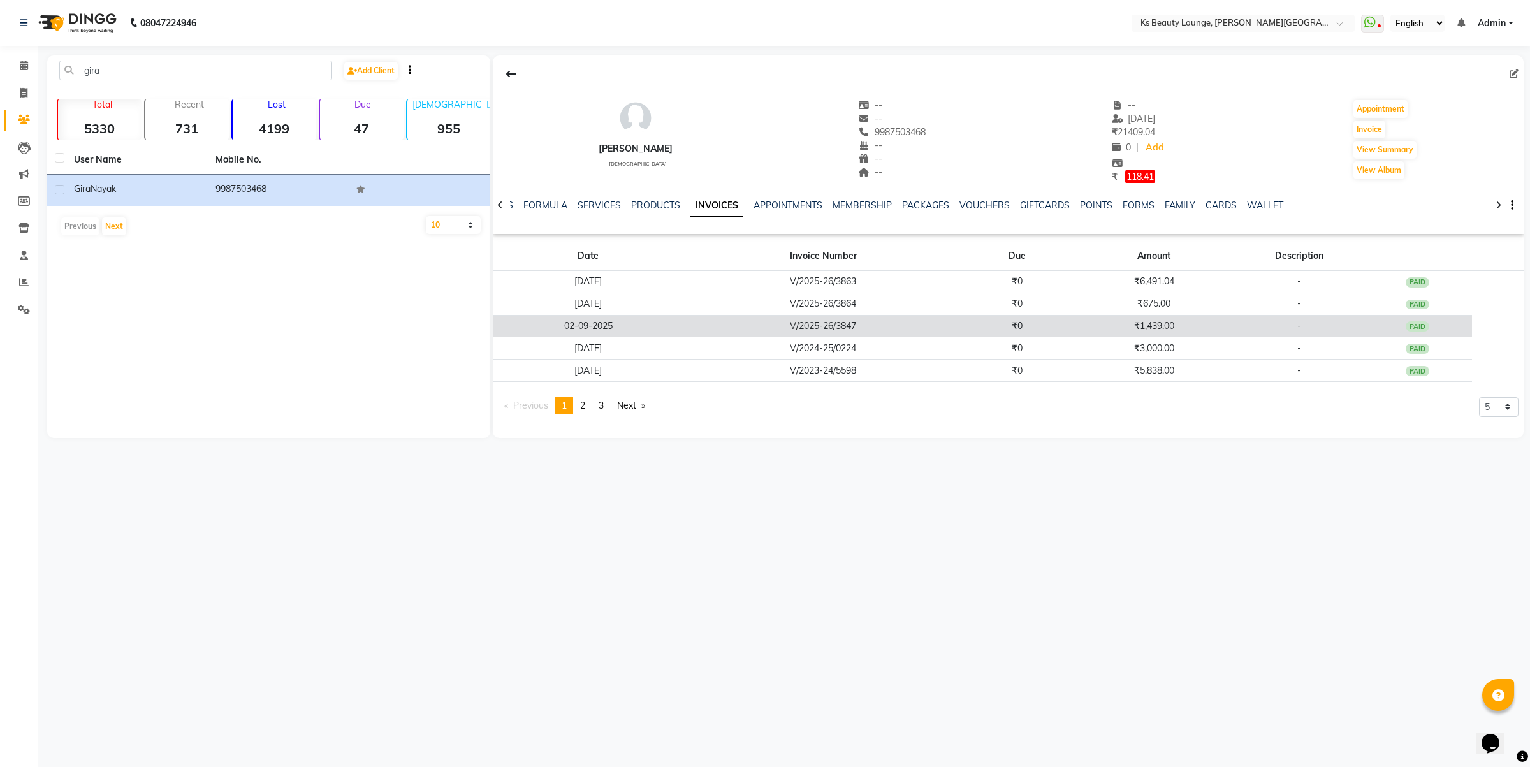
click at [1008, 327] on td "₹0" at bounding box center [1017, 326] width 110 height 22
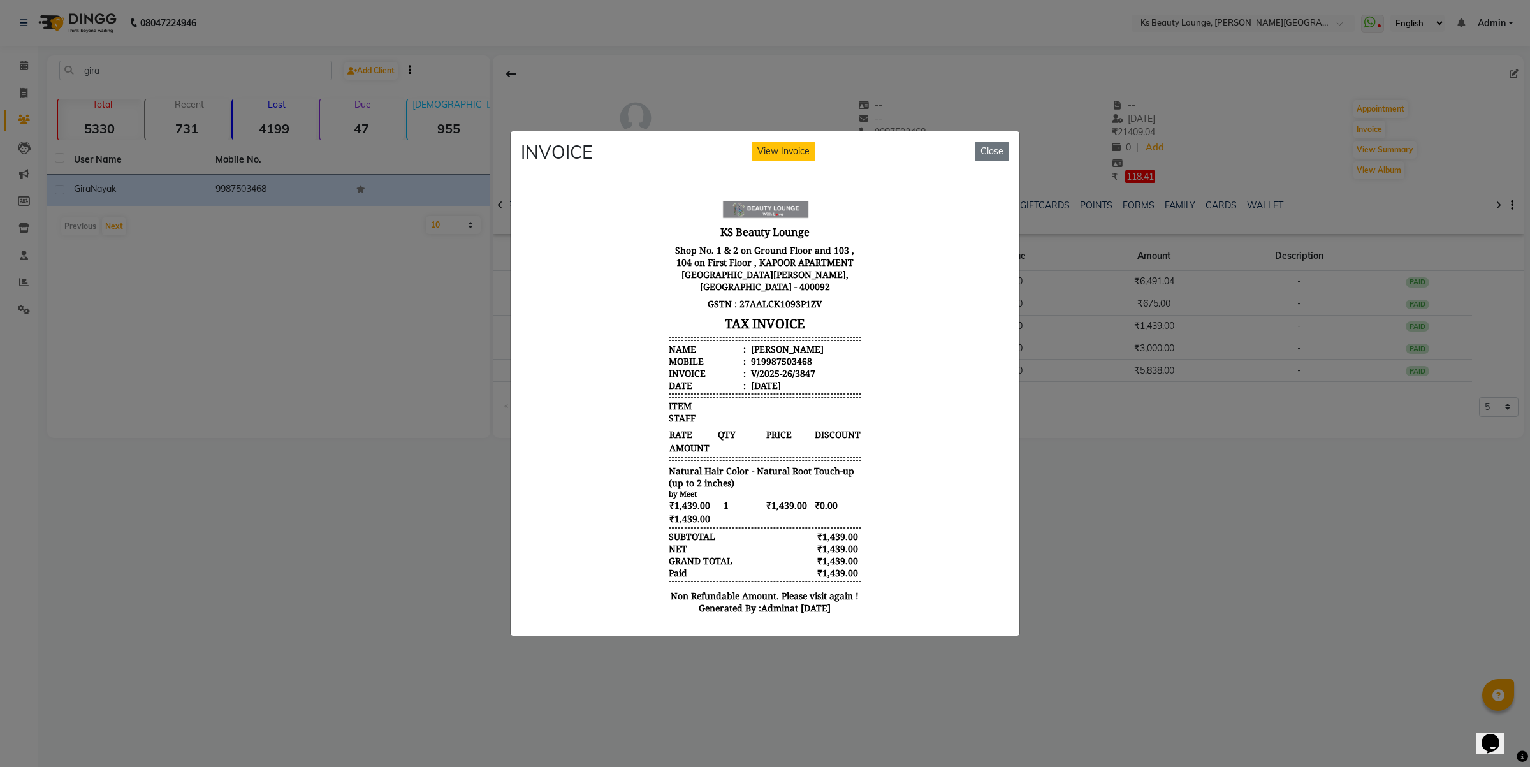
click at [973, 142] on div "INVOICE View Invoice Close" at bounding box center [764, 155] width 509 height 48
click at [999, 141] on button "Close" at bounding box center [991, 151] width 34 height 20
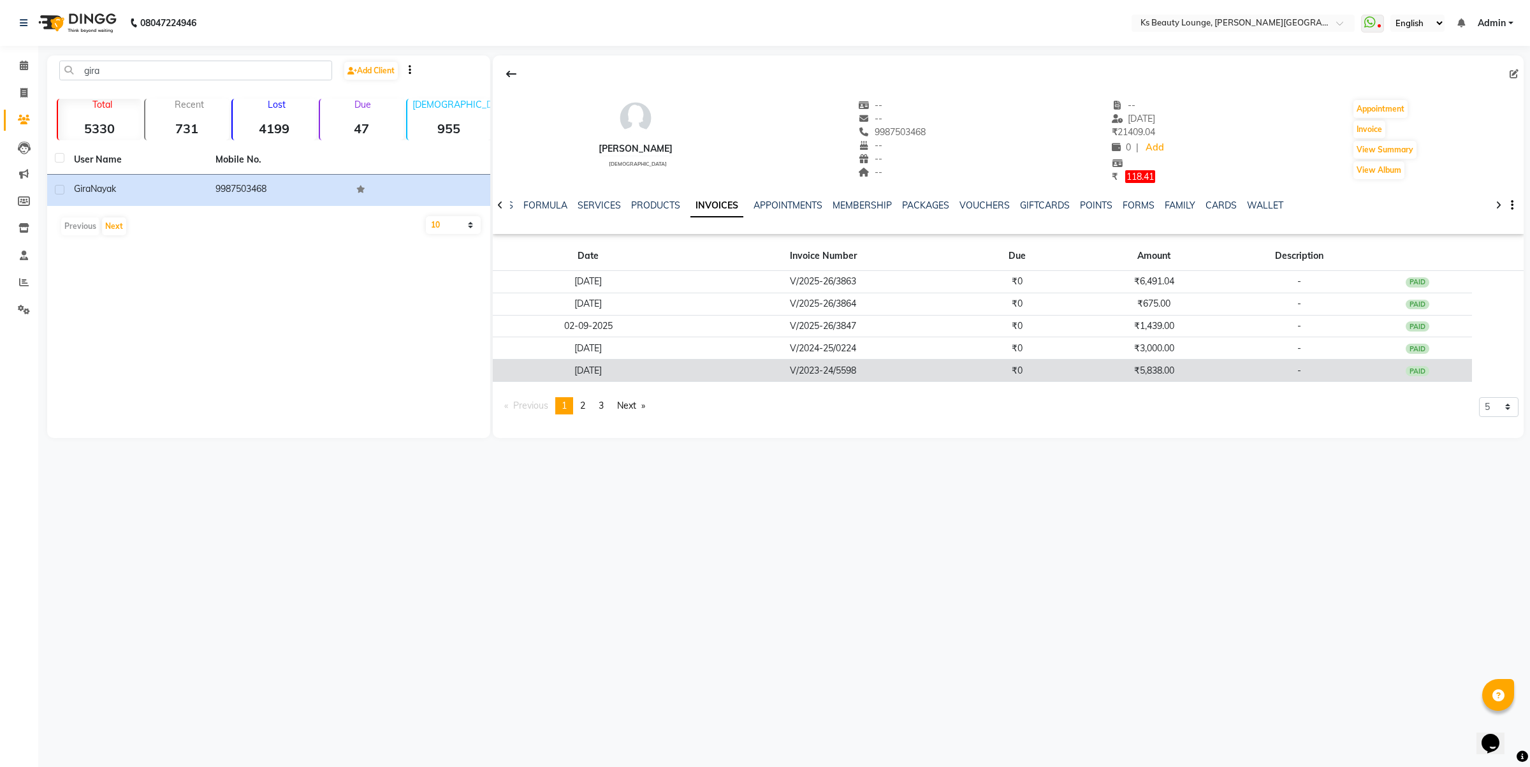
click at [1164, 370] on td "₹5,838.00" at bounding box center [1154, 370] width 164 height 22
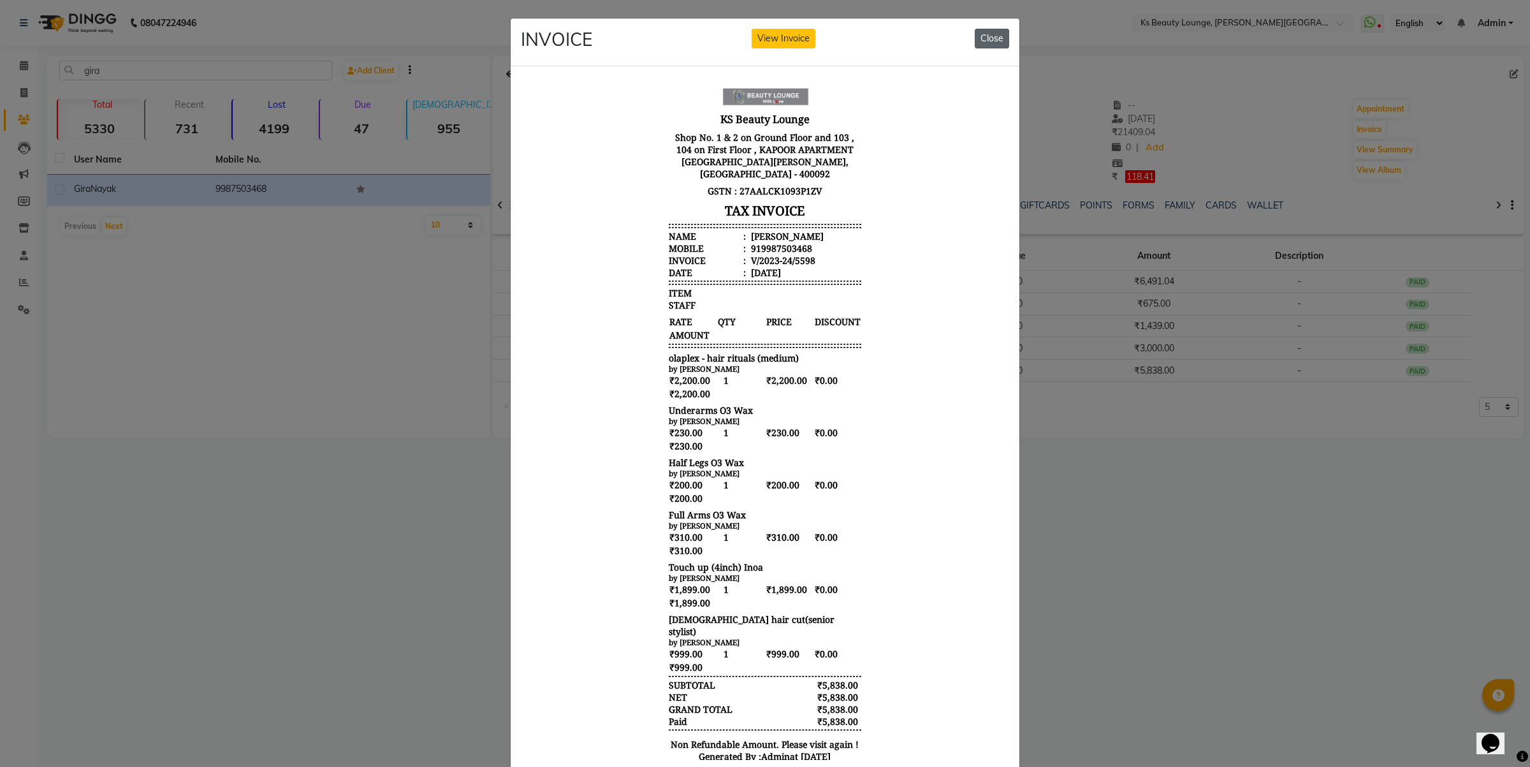
click at [976, 37] on button "Close" at bounding box center [991, 39] width 34 height 20
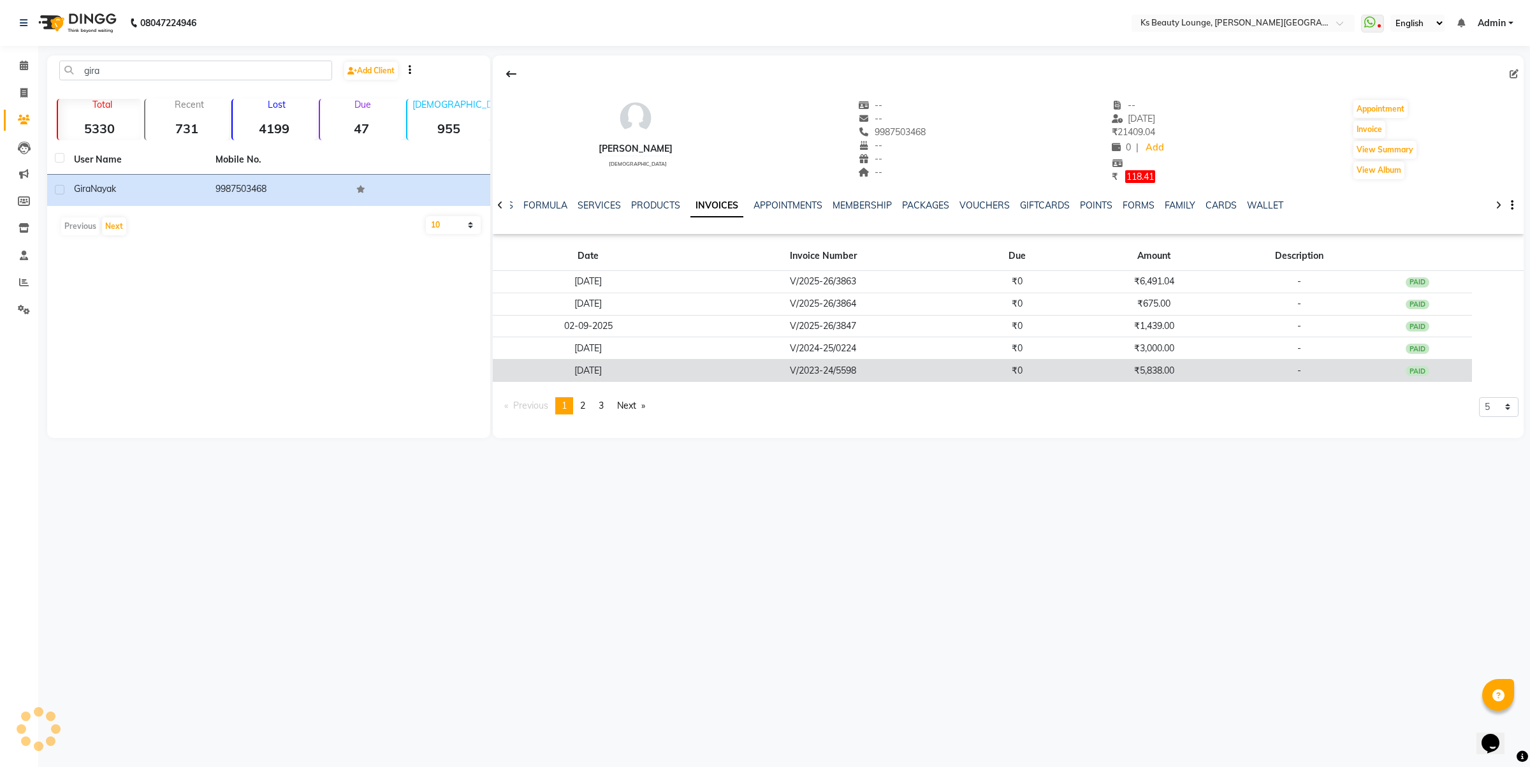
click at [1164, 363] on td "₹5,838.00" at bounding box center [1154, 370] width 164 height 22
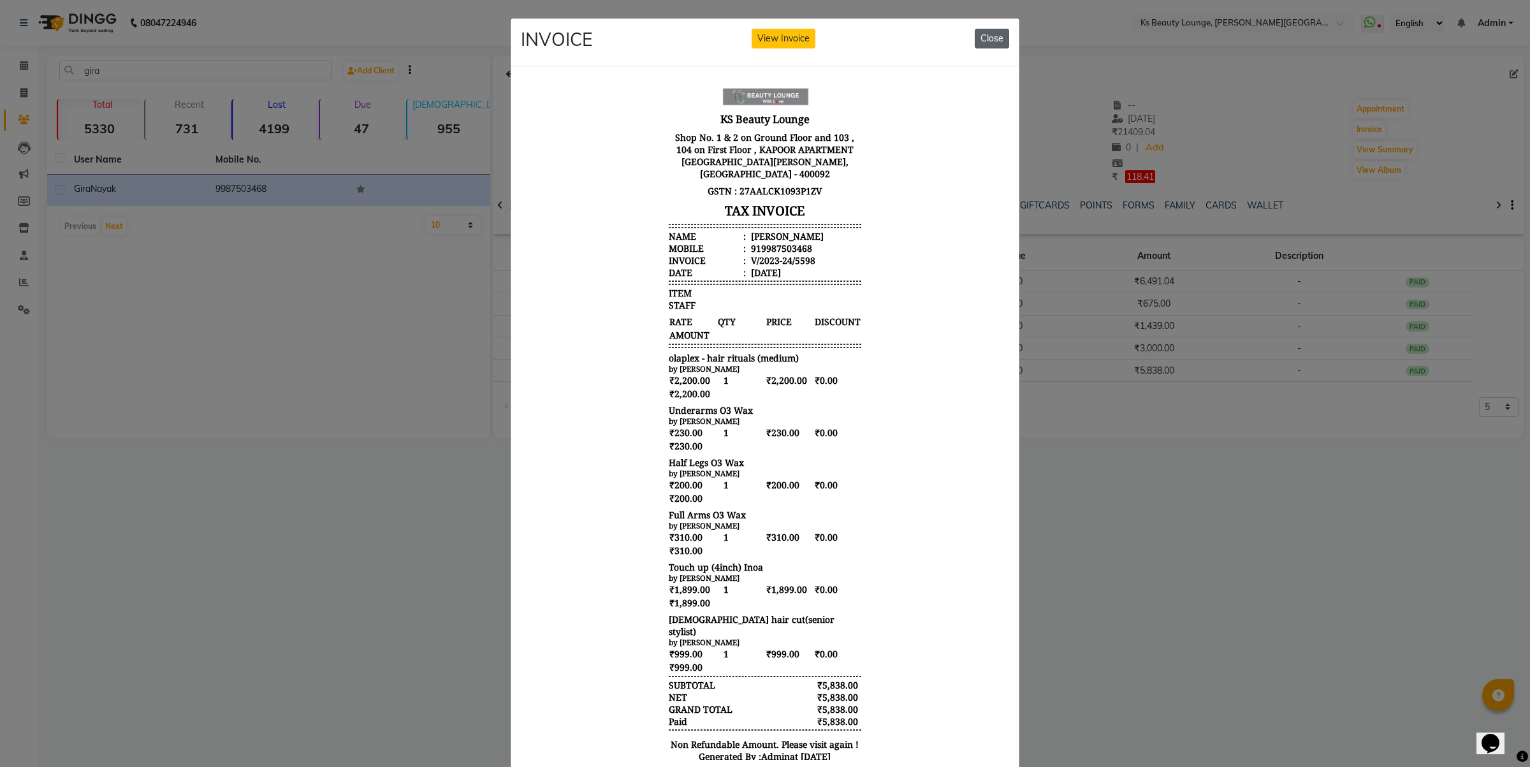
click at [988, 37] on button "Close" at bounding box center [991, 39] width 34 height 20
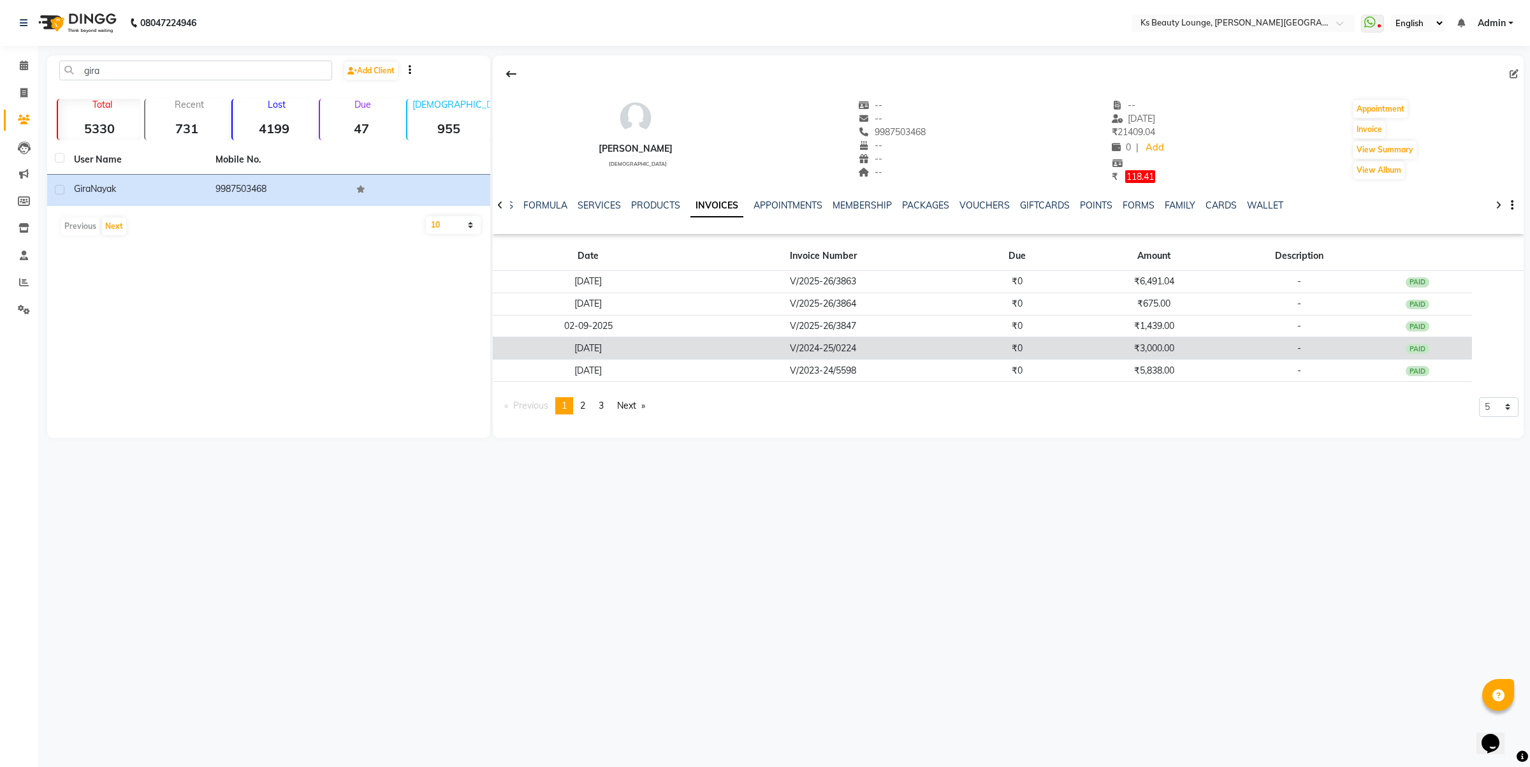
click at [1091, 344] on td "₹3,000.00" at bounding box center [1154, 348] width 164 height 22
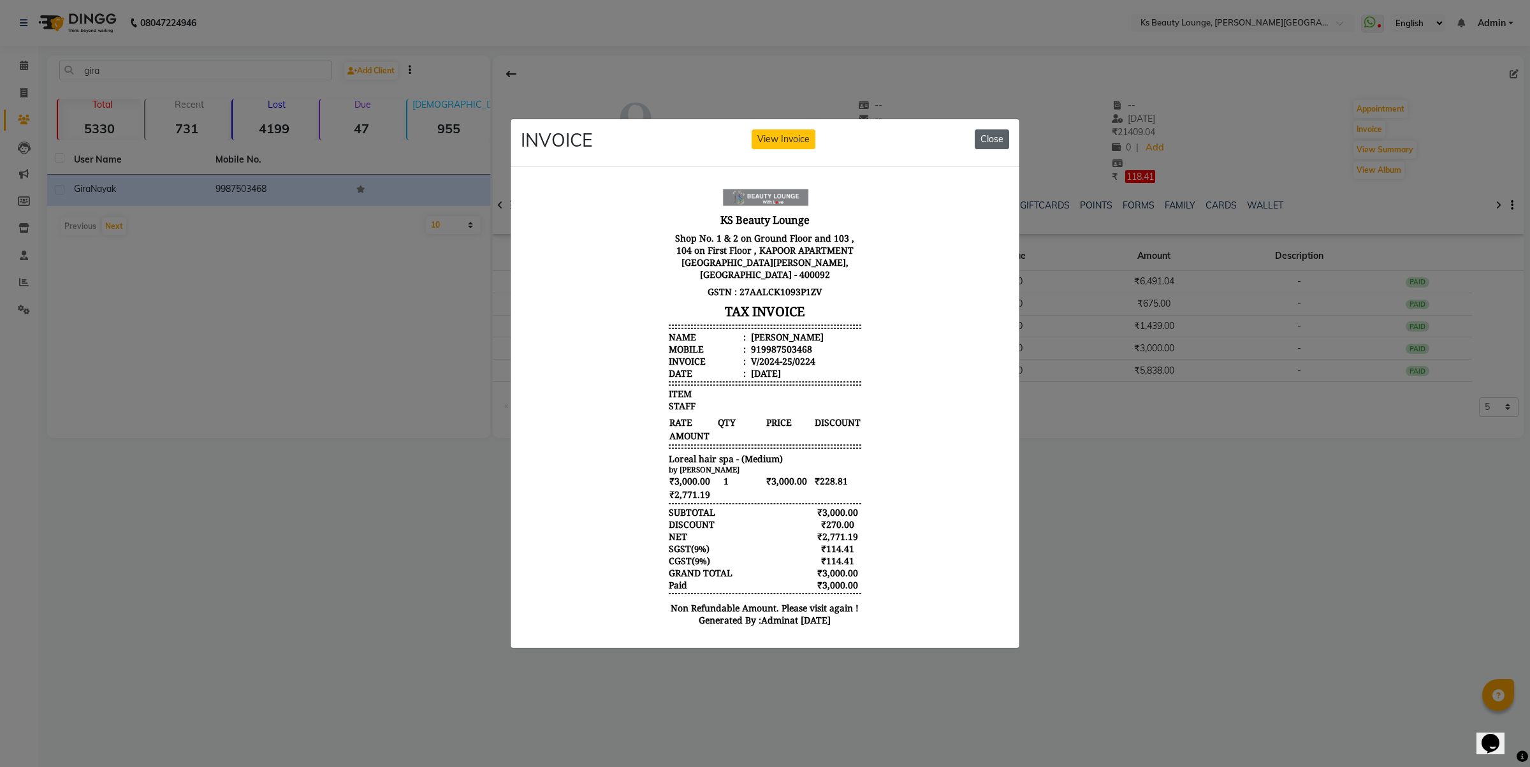
click at [989, 129] on button "Close" at bounding box center [991, 139] width 34 height 20
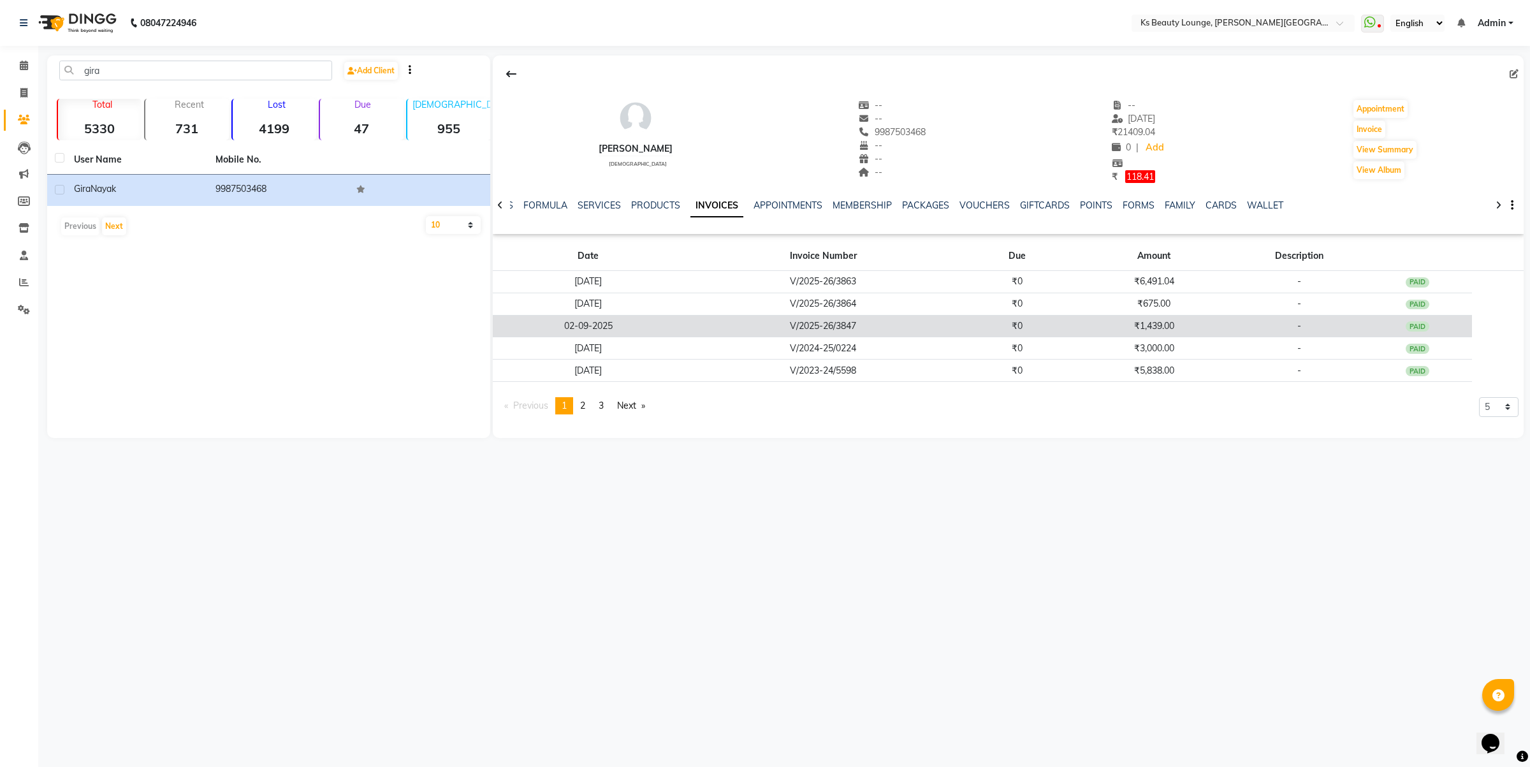
click at [1161, 326] on td "₹1,439.00" at bounding box center [1154, 326] width 164 height 22
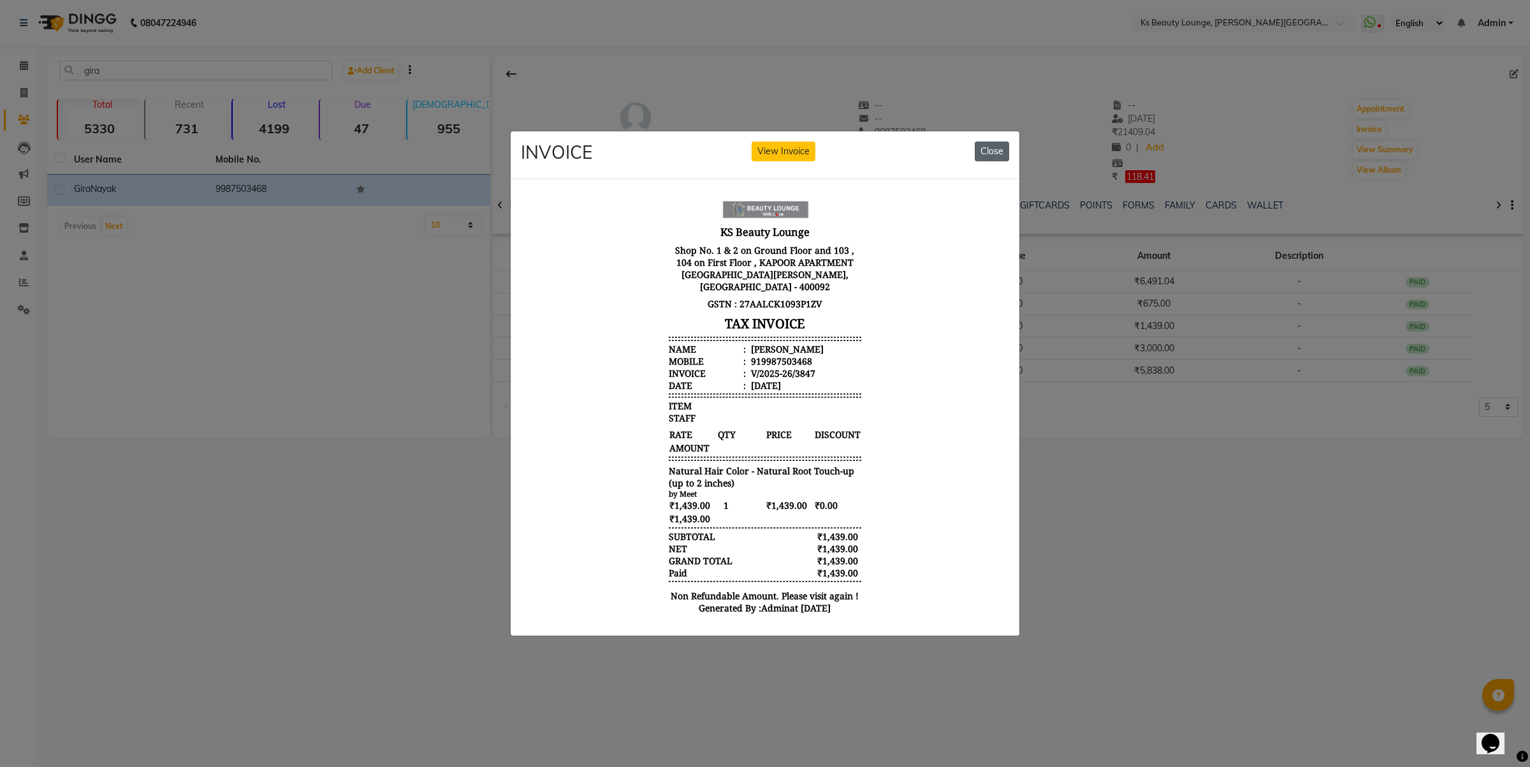
click at [998, 141] on button "Close" at bounding box center [991, 151] width 34 height 20
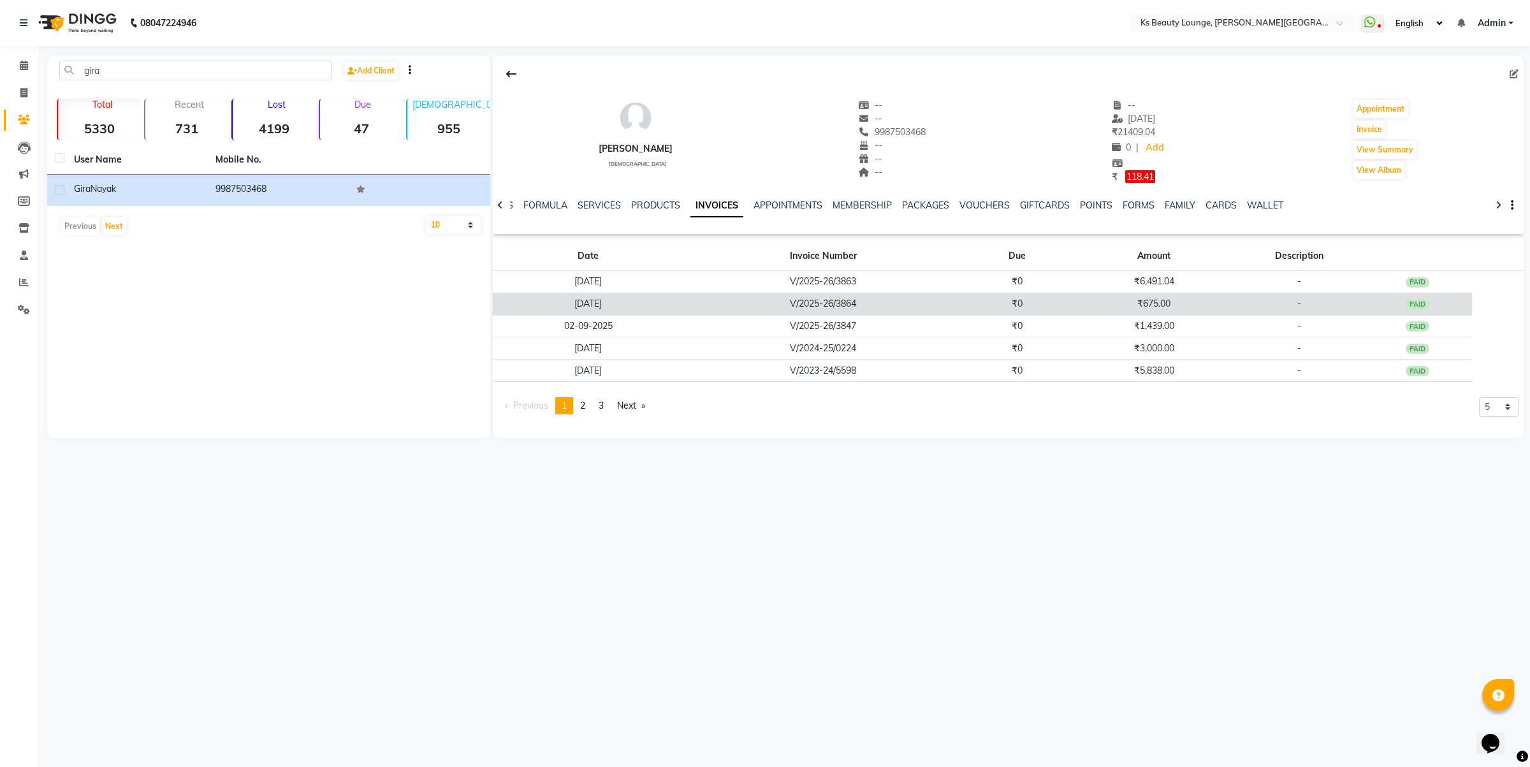
click at [1127, 301] on td "₹675.00" at bounding box center [1154, 304] width 164 height 22
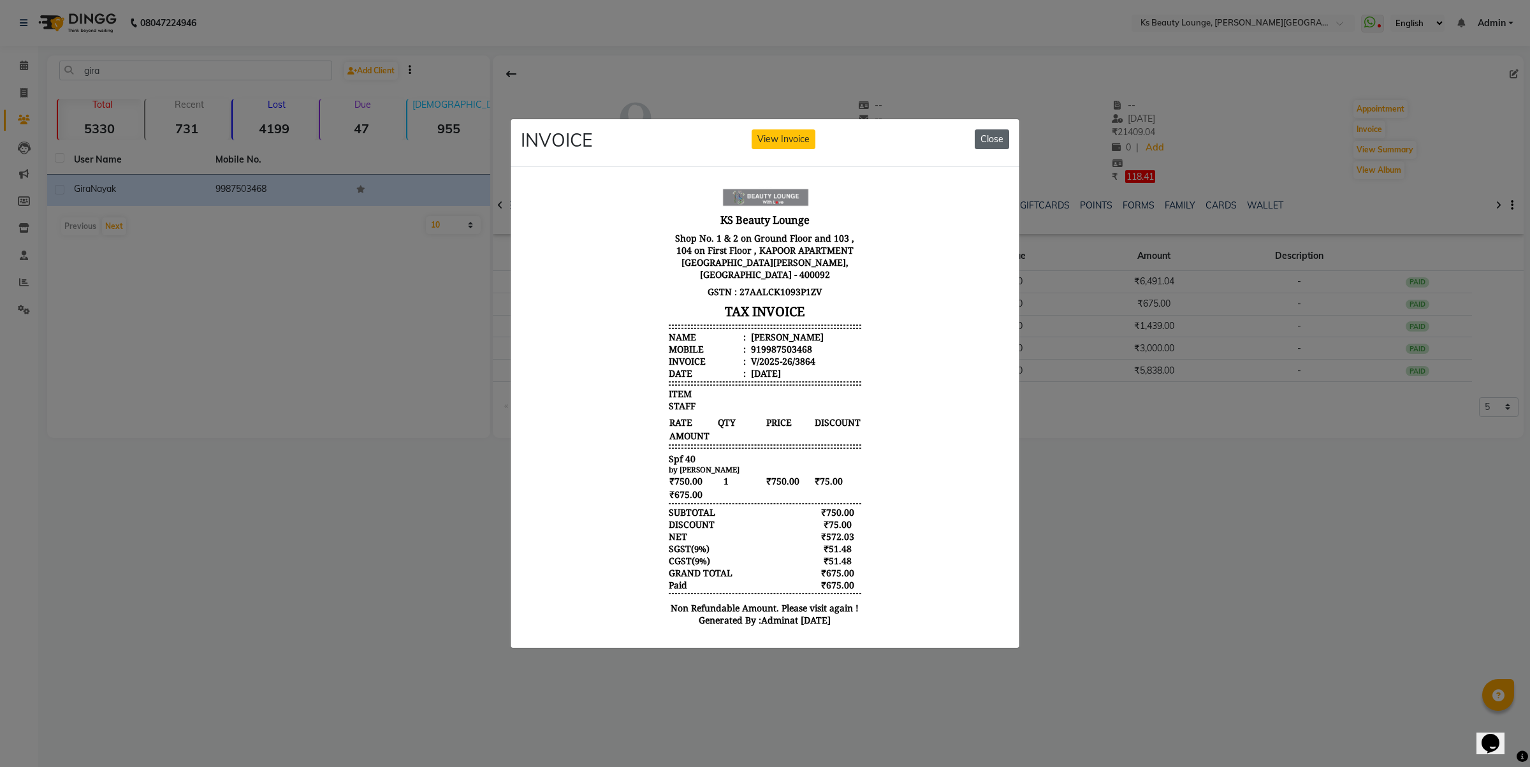
click at [995, 129] on button "Close" at bounding box center [991, 139] width 34 height 20
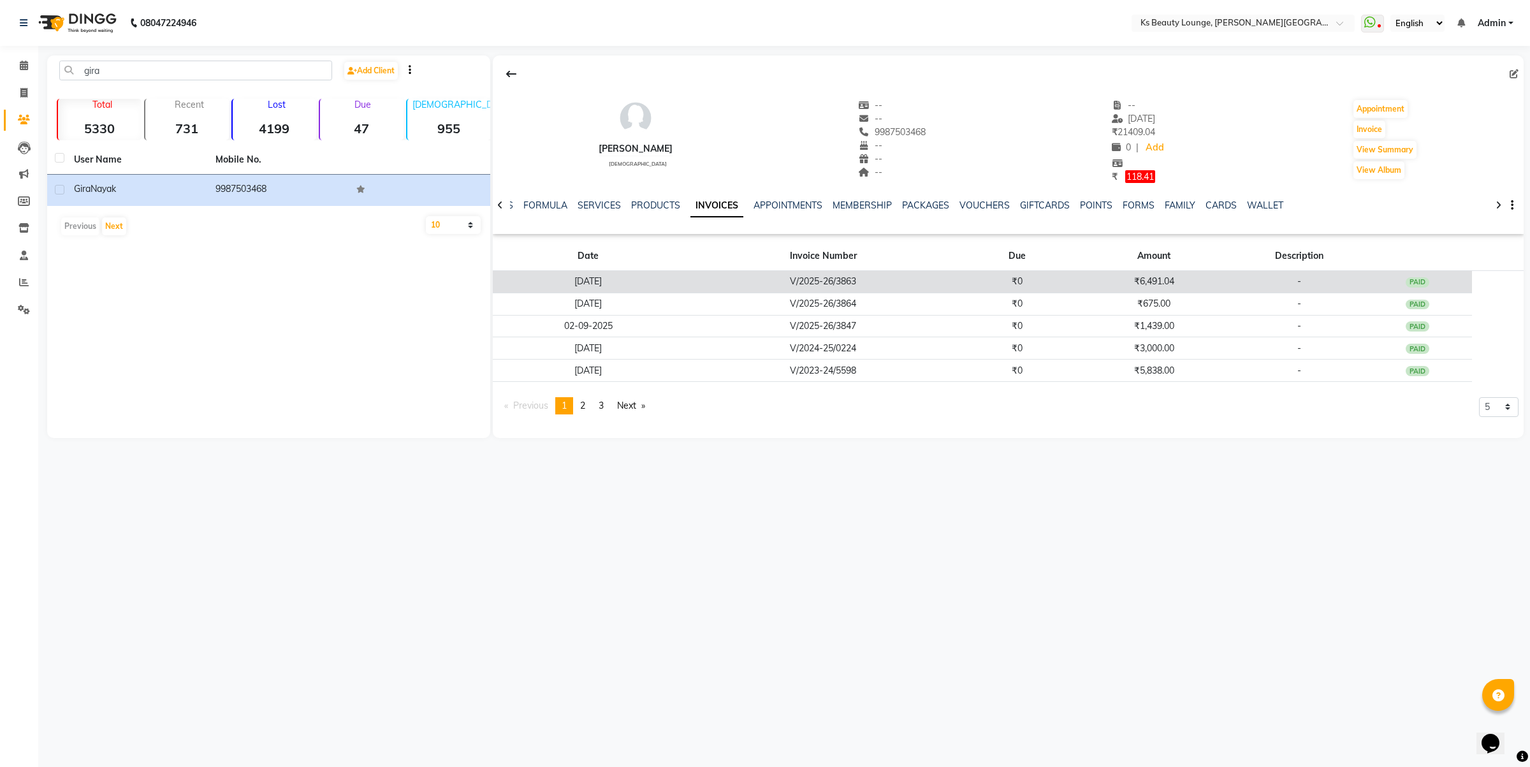
click at [839, 270] on td "V/2025-26/3863" at bounding box center [823, 281] width 278 height 22
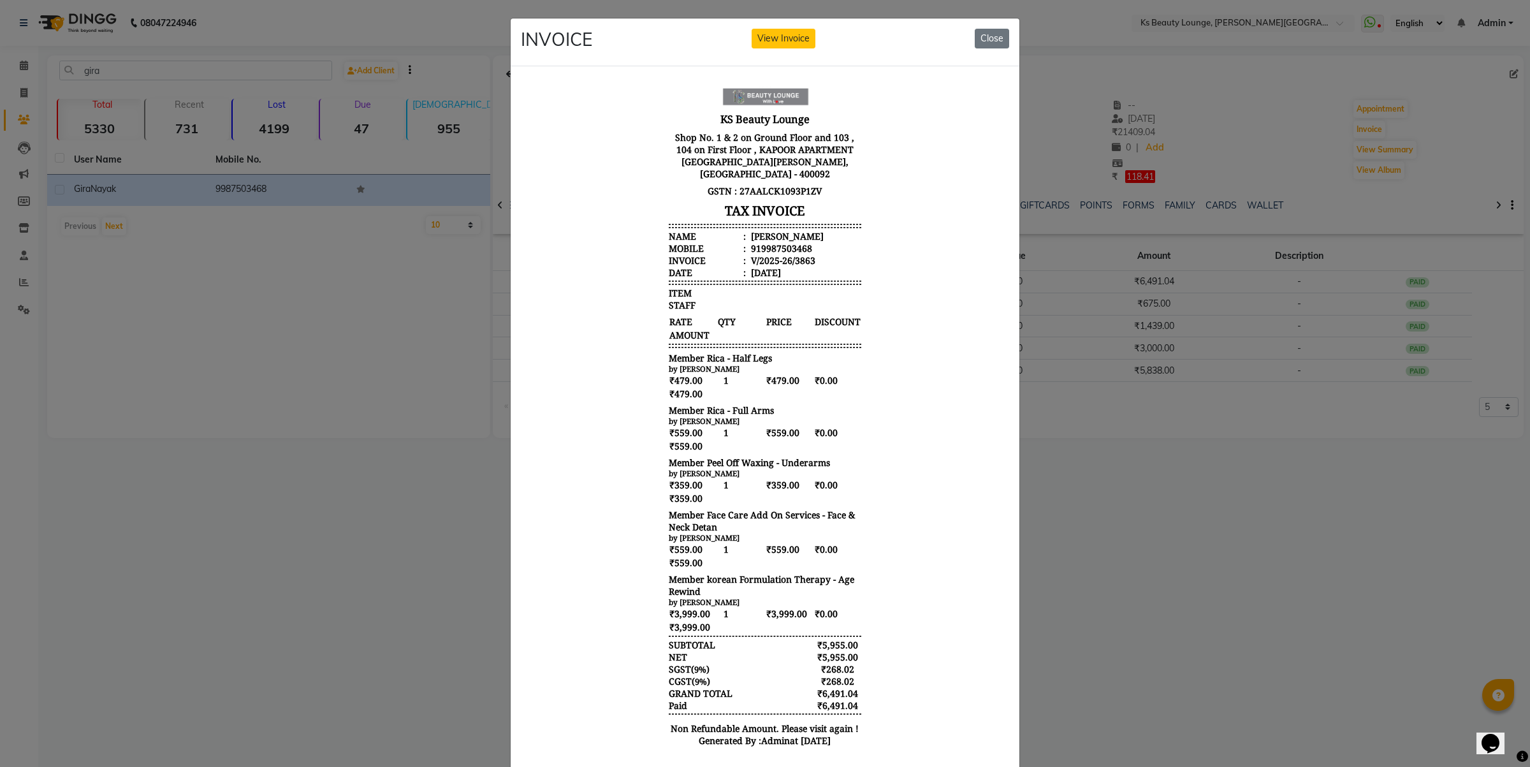
click at [985, 24] on div "INVOICE View Invoice Close" at bounding box center [764, 42] width 509 height 48
click at [988, 34] on button "Close" at bounding box center [991, 39] width 34 height 20
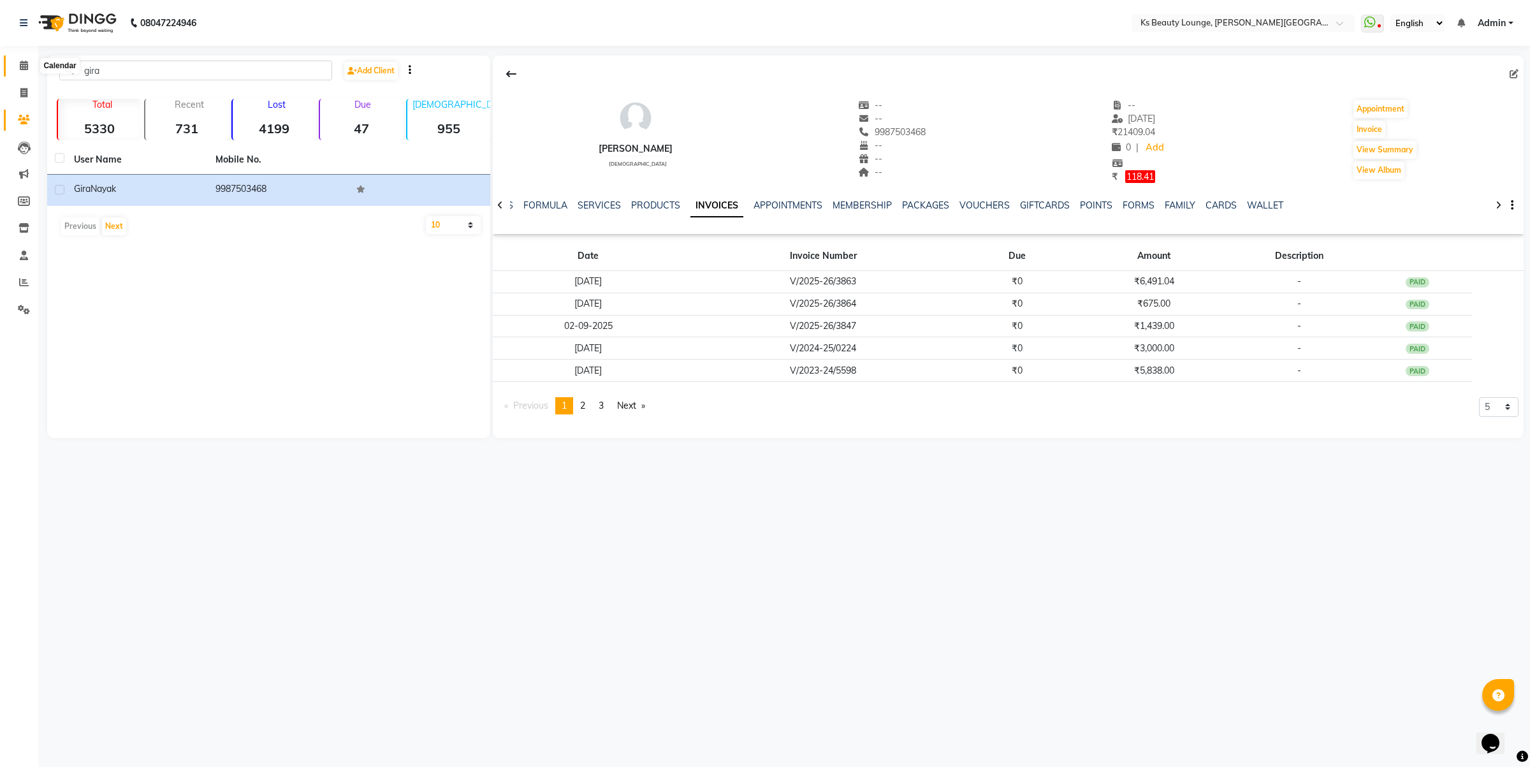
click at [18, 68] on span at bounding box center [24, 66] width 22 height 15
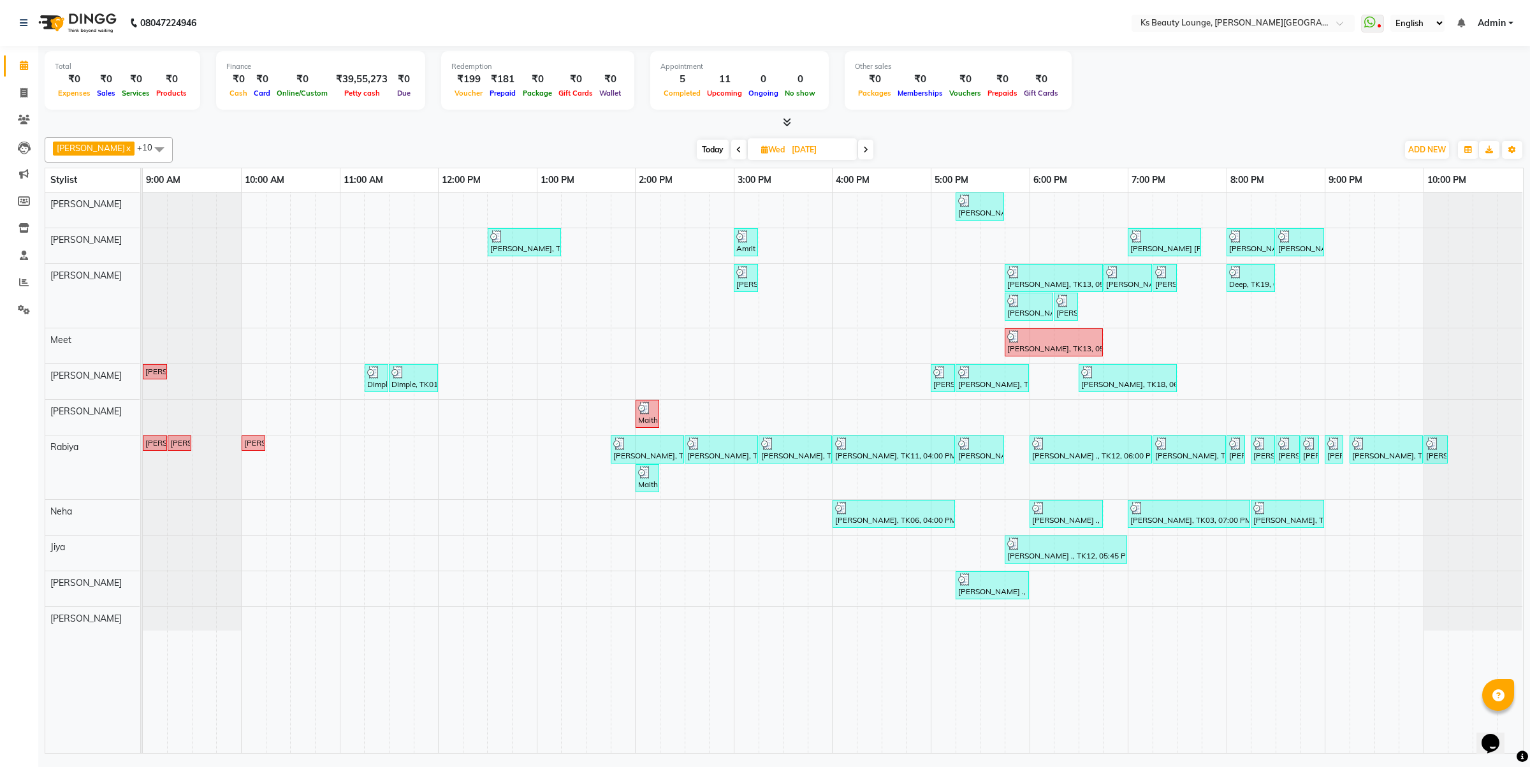
click at [858, 147] on span at bounding box center [865, 150] width 15 height 20
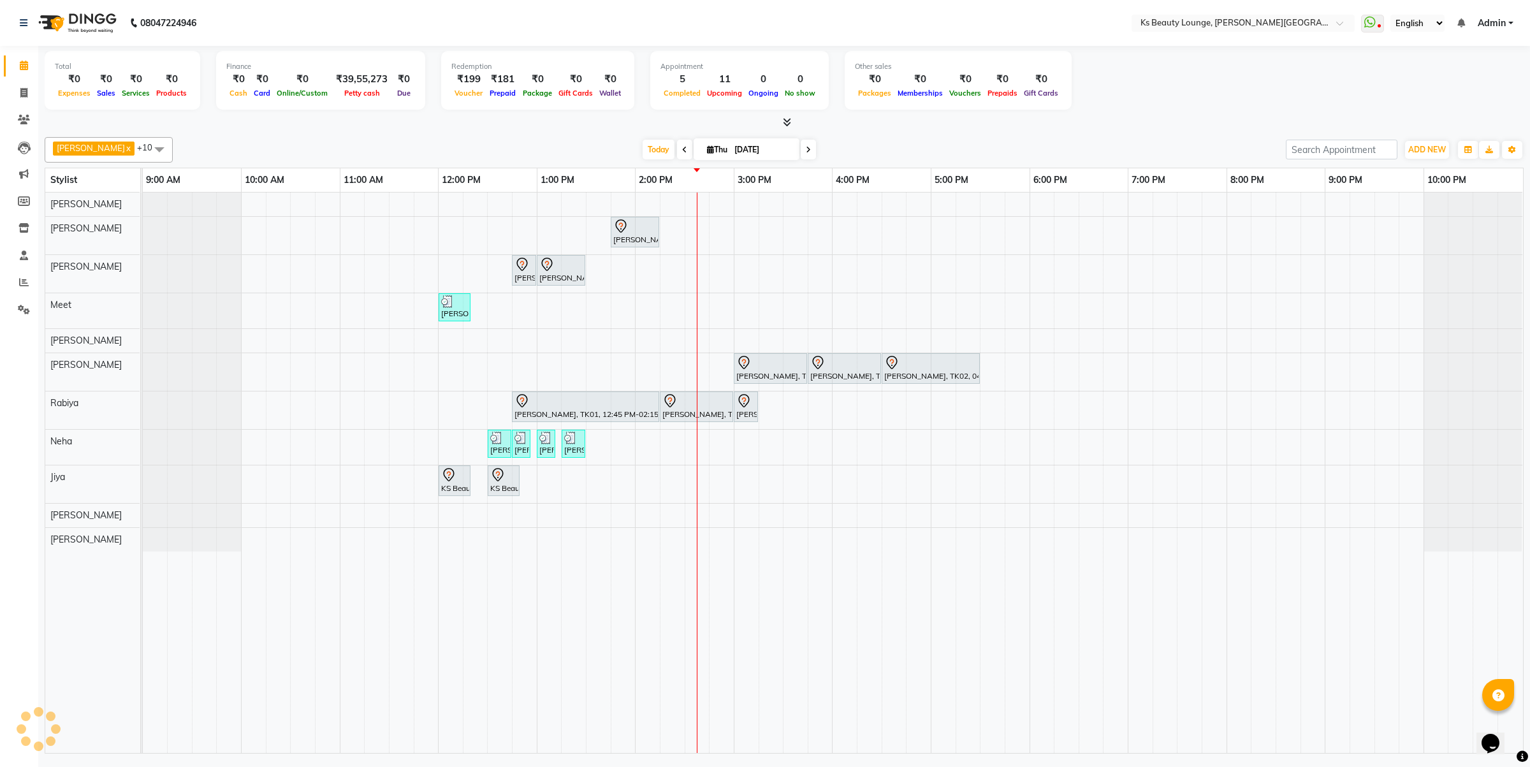
click at [682, 150] on icon at bounding box center [684, 150] width 5 height 8
type input "[DATE]"
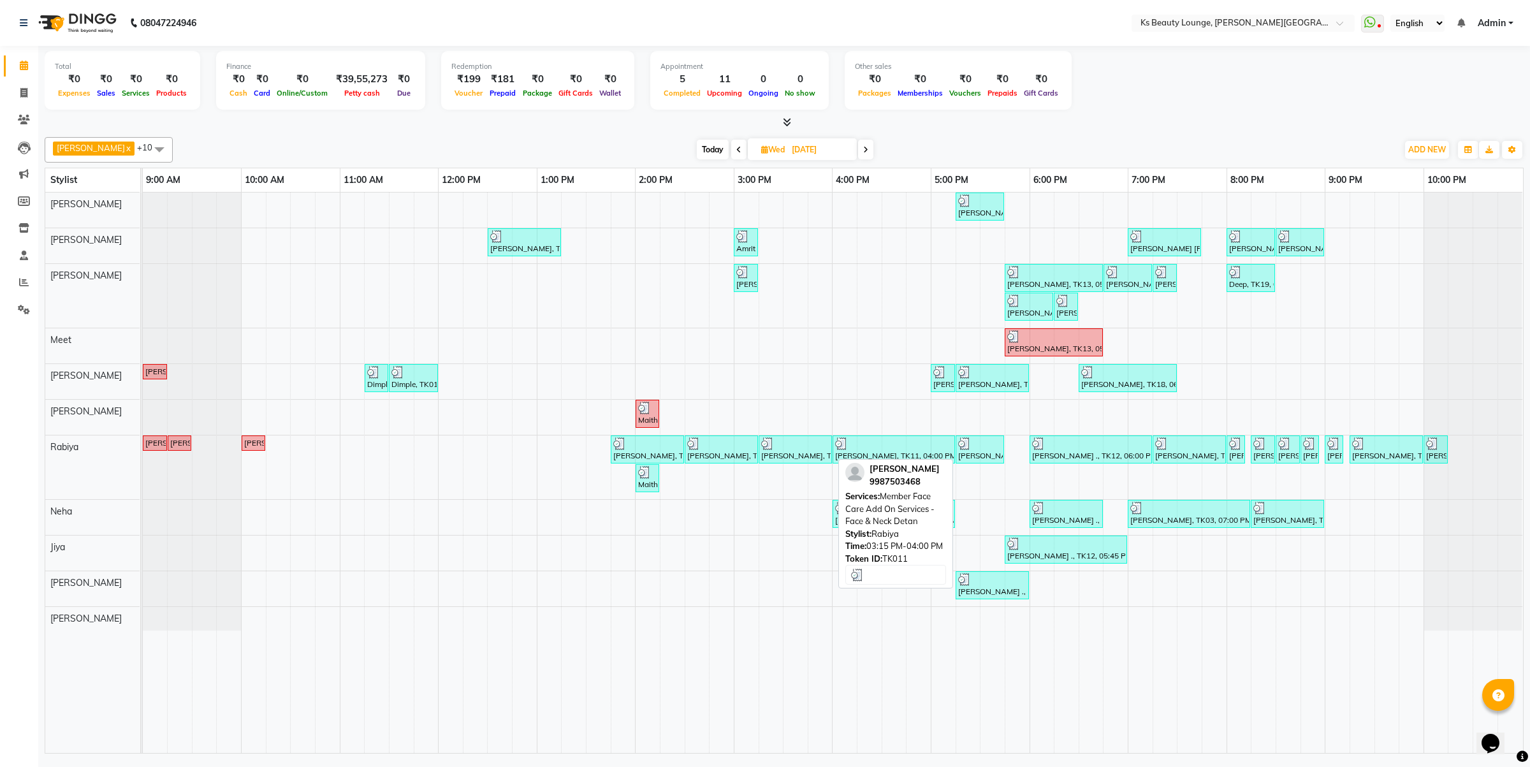
click at [768, 448] on img at bounding box center [767, 443] width 13 height 13
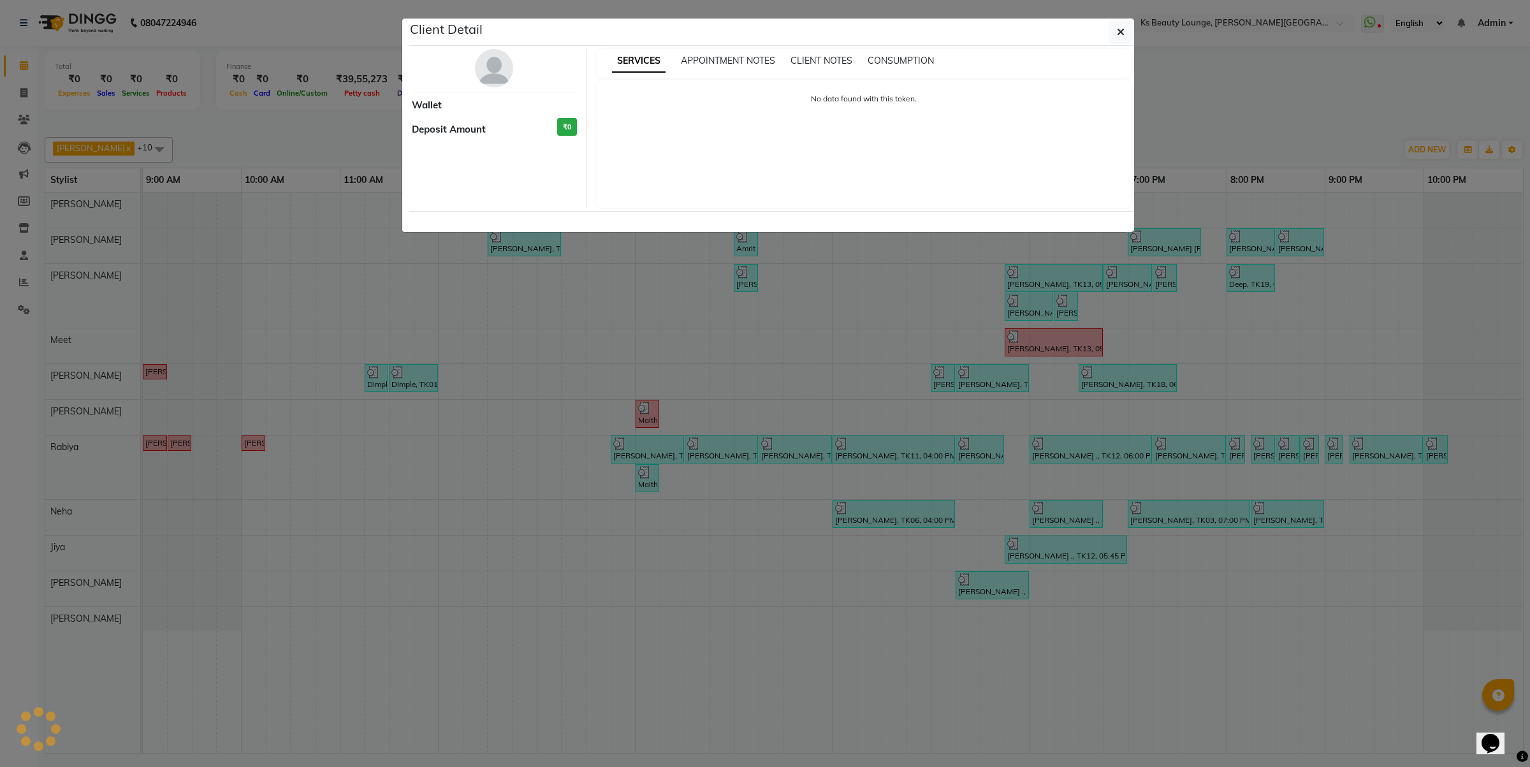
select select "3"
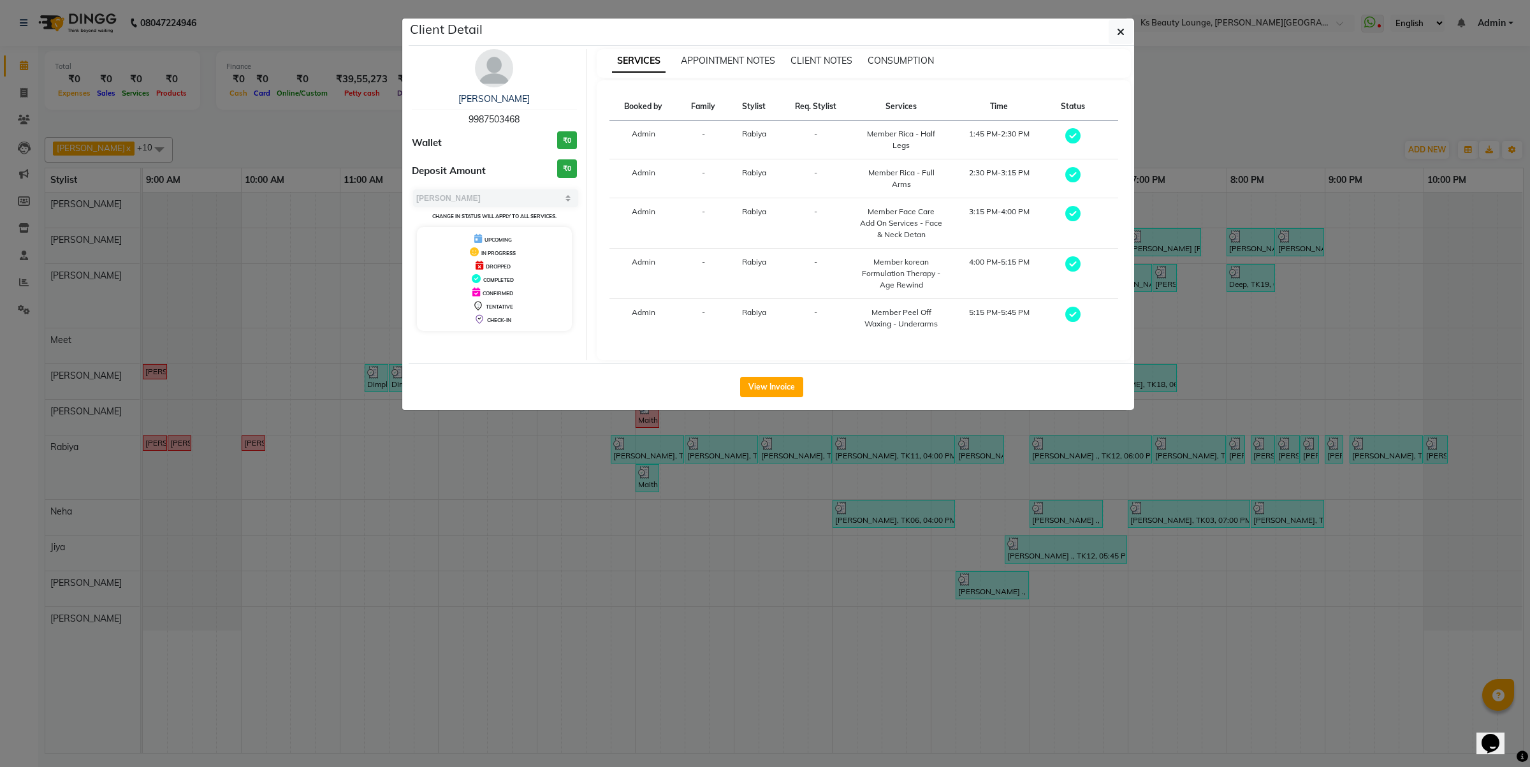
click at [813, 473] on ngb-modal-window "Client Detail Gira Nayak 9987503468 Wallet ₹0 Deposit Amount ₹0 Select MARK DON…" at bounding box center [765, 383] width 1530 height 767
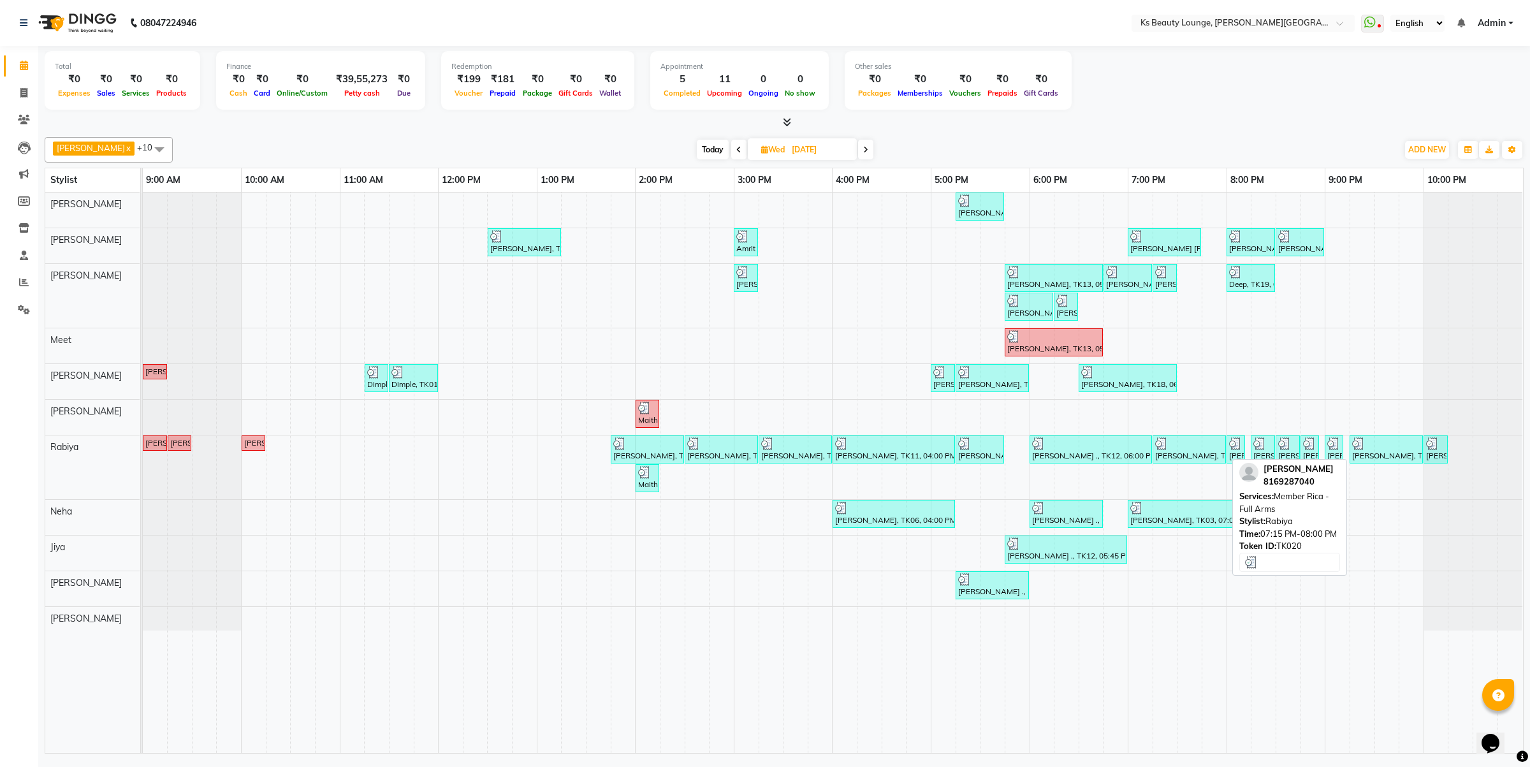
click at [1161, 445] on img at bounding box center [1161, 443] width 13 height 13
select select "3"
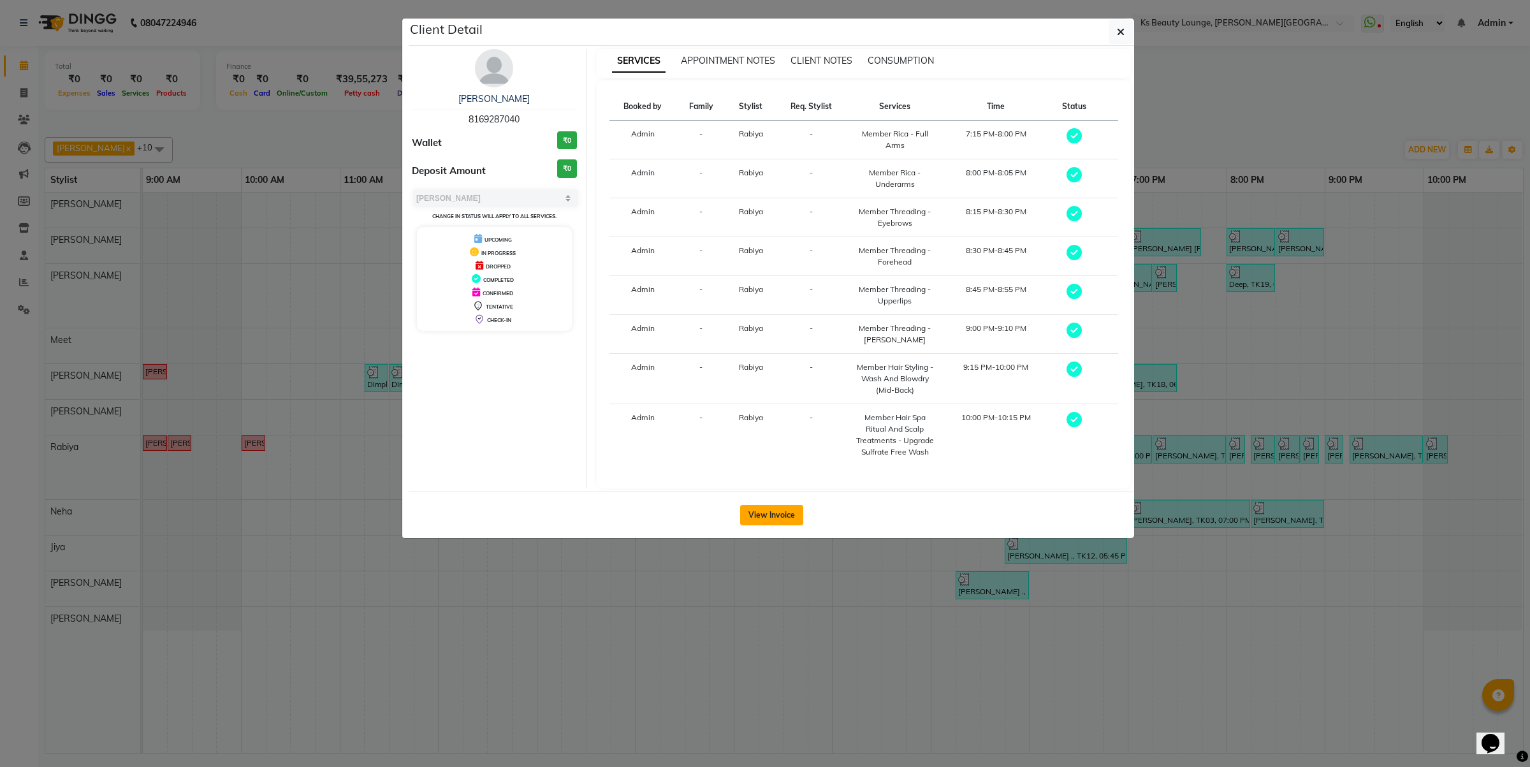
click at [772, 514] on button "View Invoice" at bounding box center [771, 515] width 63 height 20
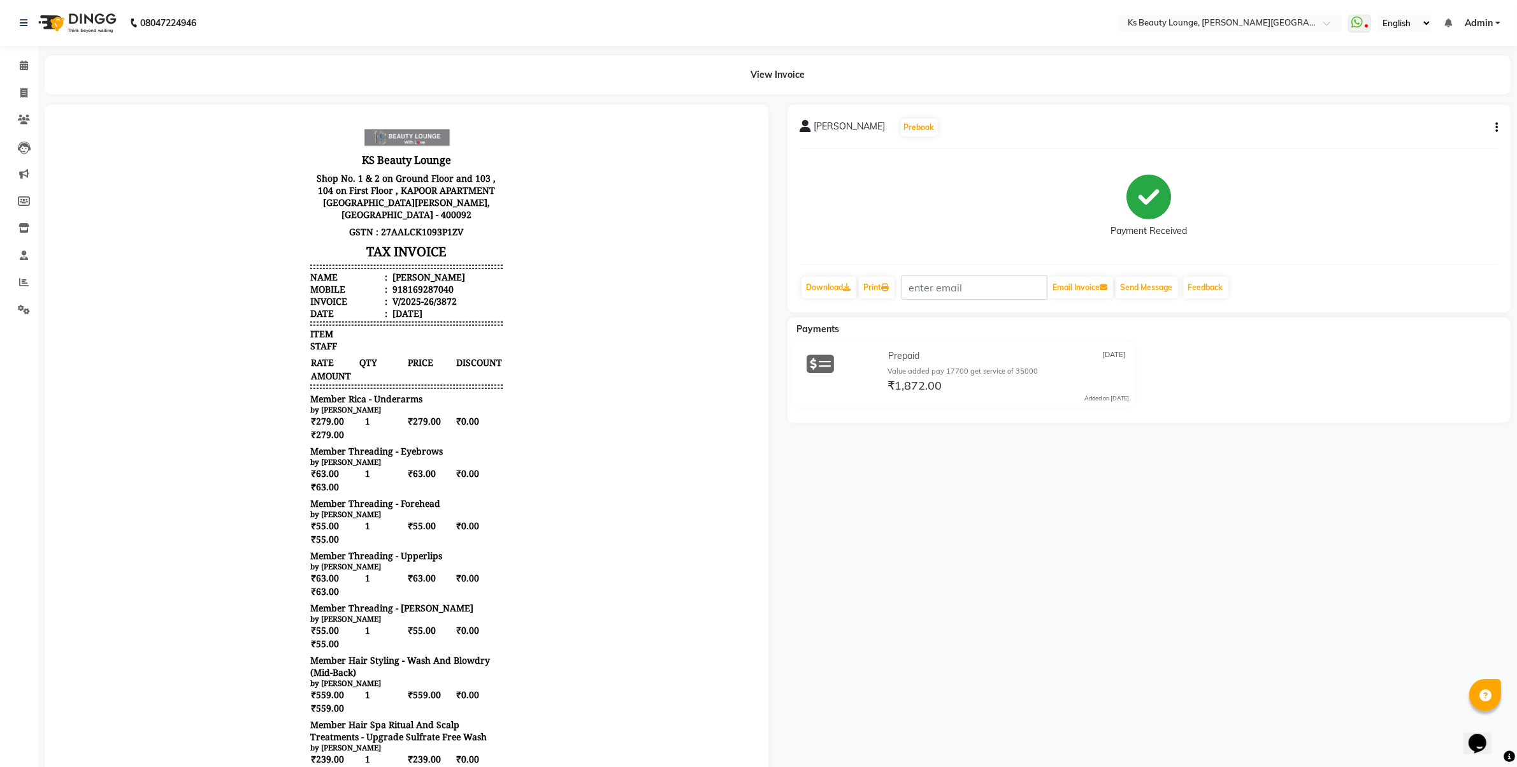
drag, startPoint x: 178, startPoint y: 525, endPoint x: 178, endPoint y: 533, distance: 7.7
drag, startPoint x: 178, startPoint y: 533, endPoint x: 168, endPoint y: 557, distance: 26.3
click at [169, 556] on body "KS Beauty Lounge Shop No. 1 & 2 on Ground Floor and 103 , 104 on First Floor , …" at bounding box center [406, 527] width 688 height 810
click at [25, 64] on icon at bounding box center [24, 66] width 8 height 10
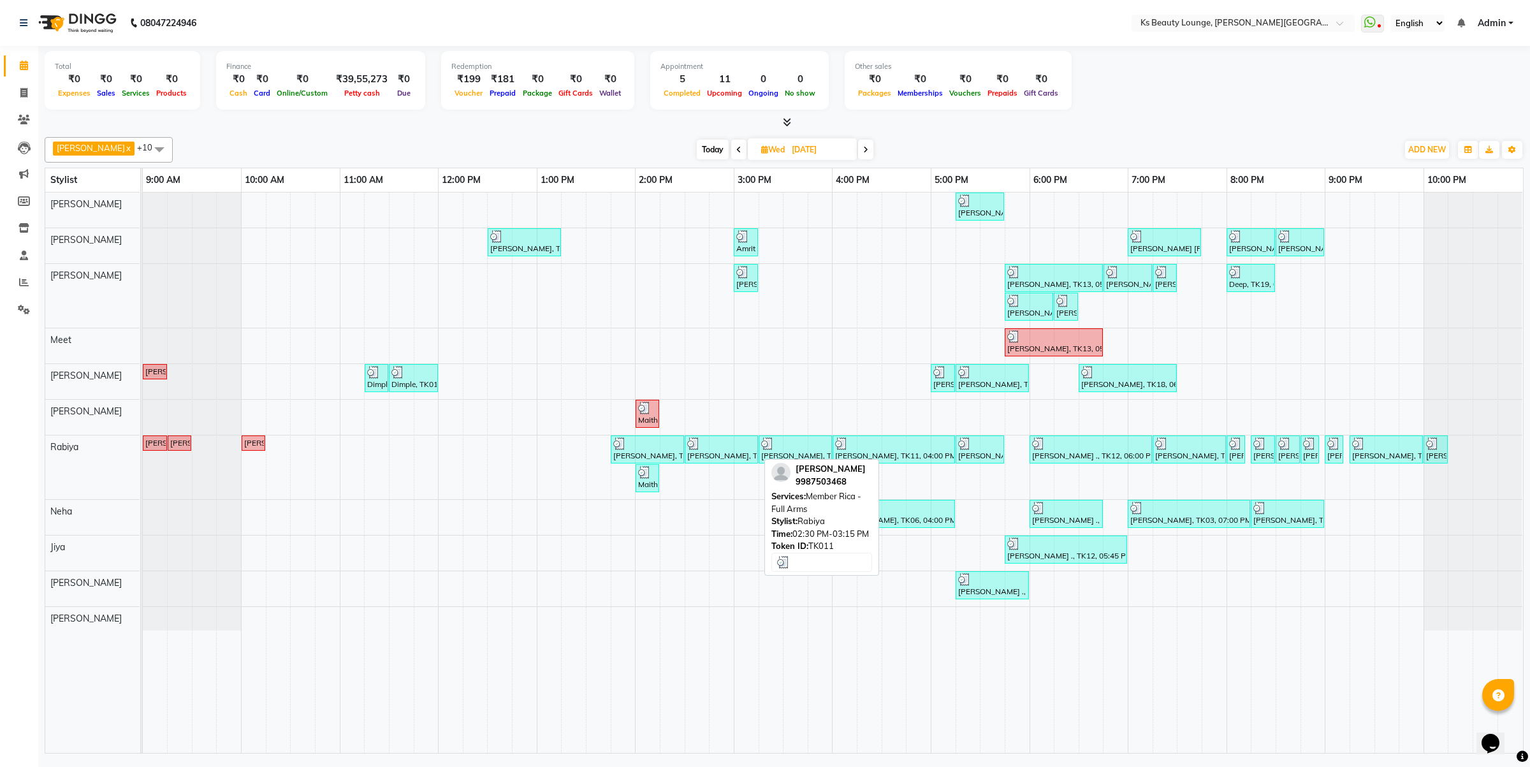
click at [711, 460] on div "[PERSON_NAME], TK11, 02:30 PM-03:15 PM, Member Rica - Full Arms" at bounding box center [721, 449] width 71 height 24
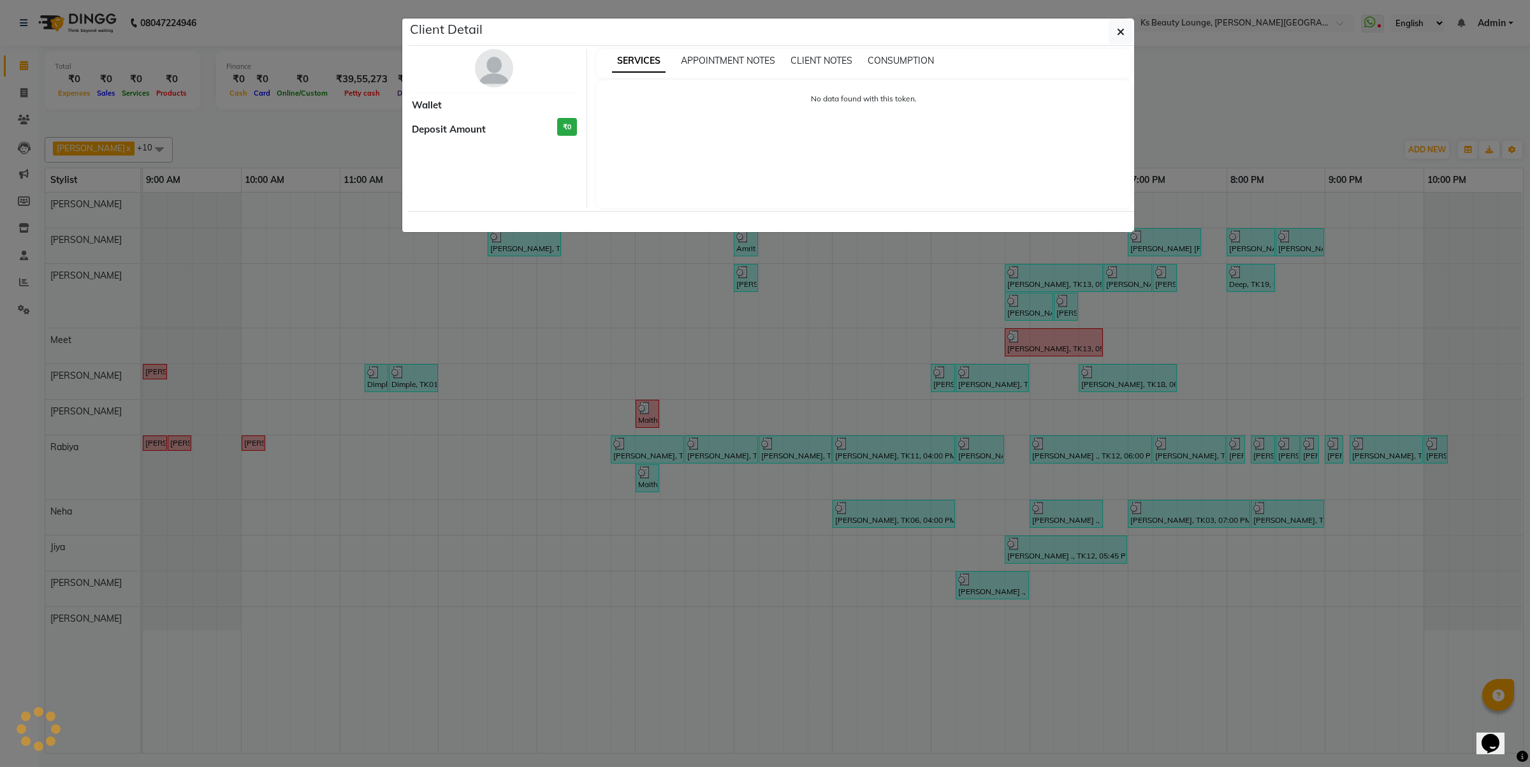
select select "3"
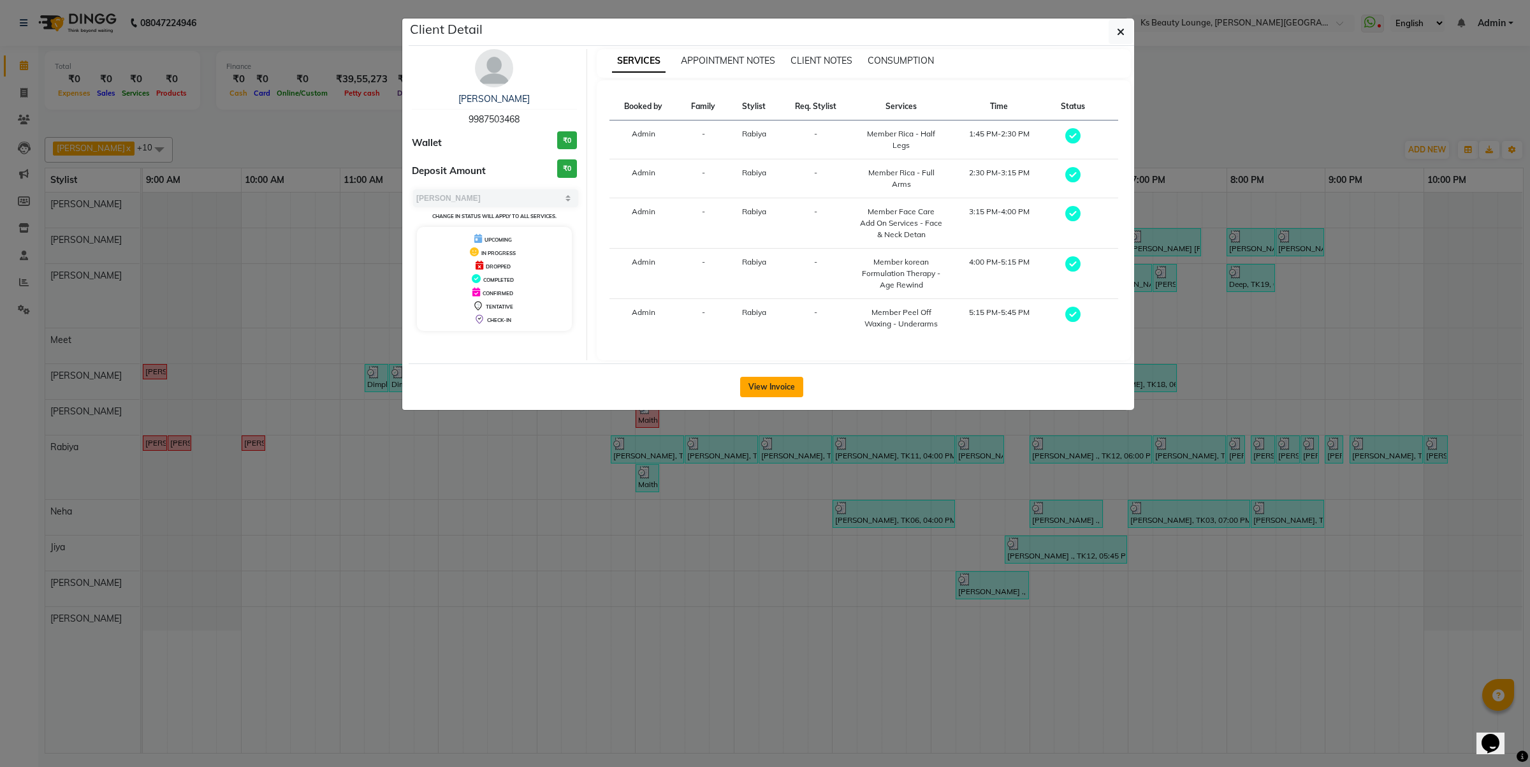
click at [758, 387] on button "View Invoice" at bounding box center [771, 387] width 63 height 20
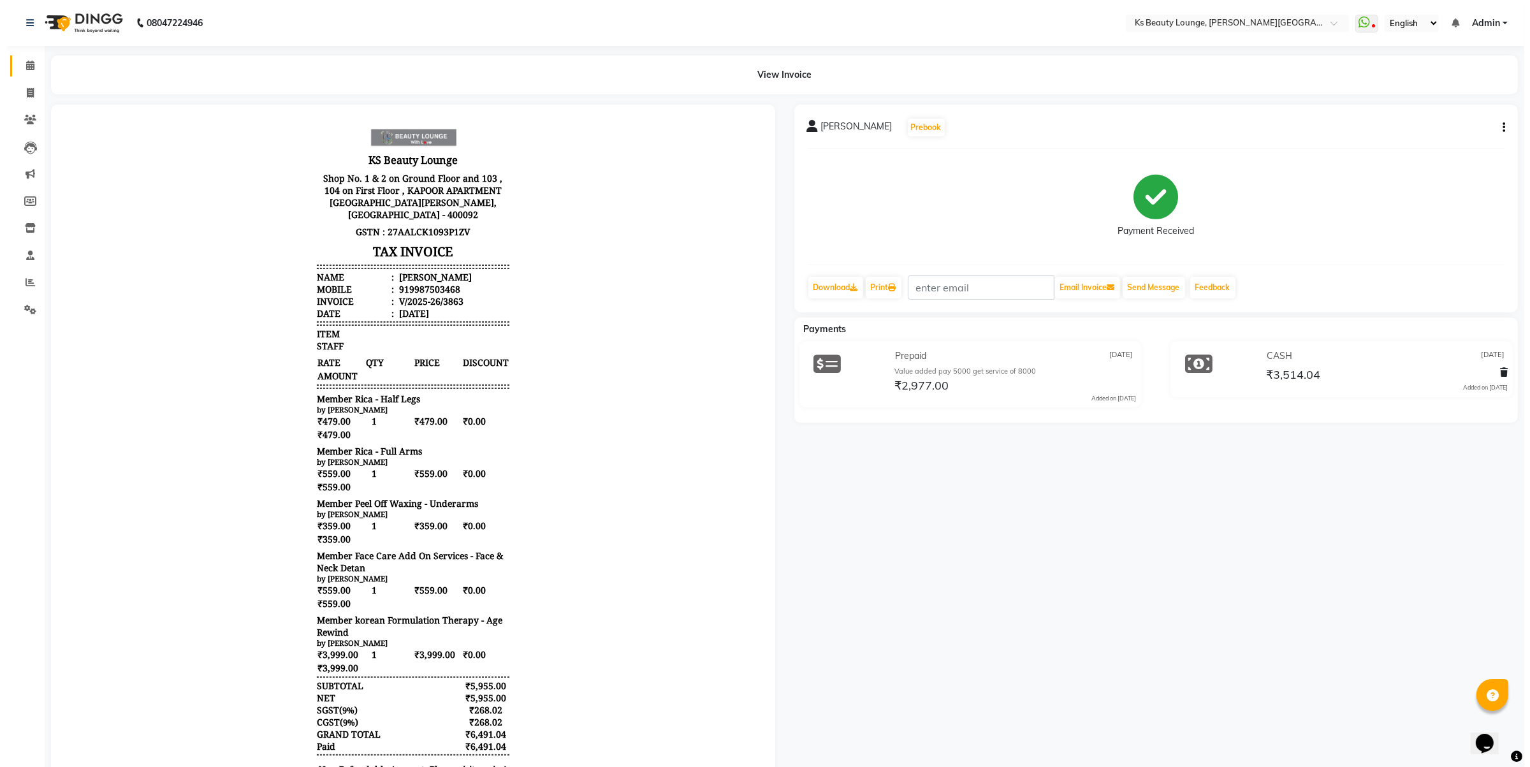
scroll to position [10, 0]
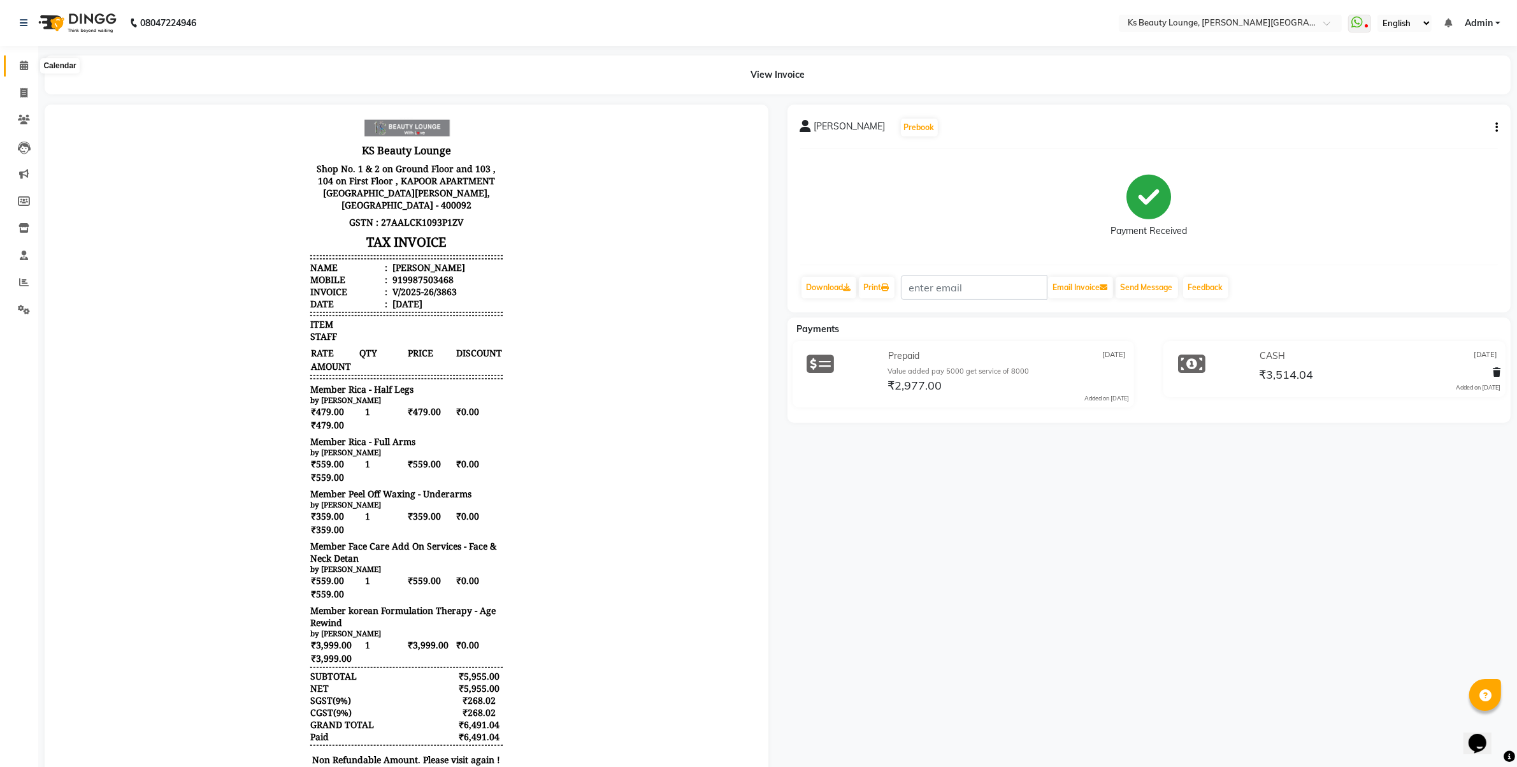
click at [27, 61] on icon at bounding box center [24, 66] width 8 height 10
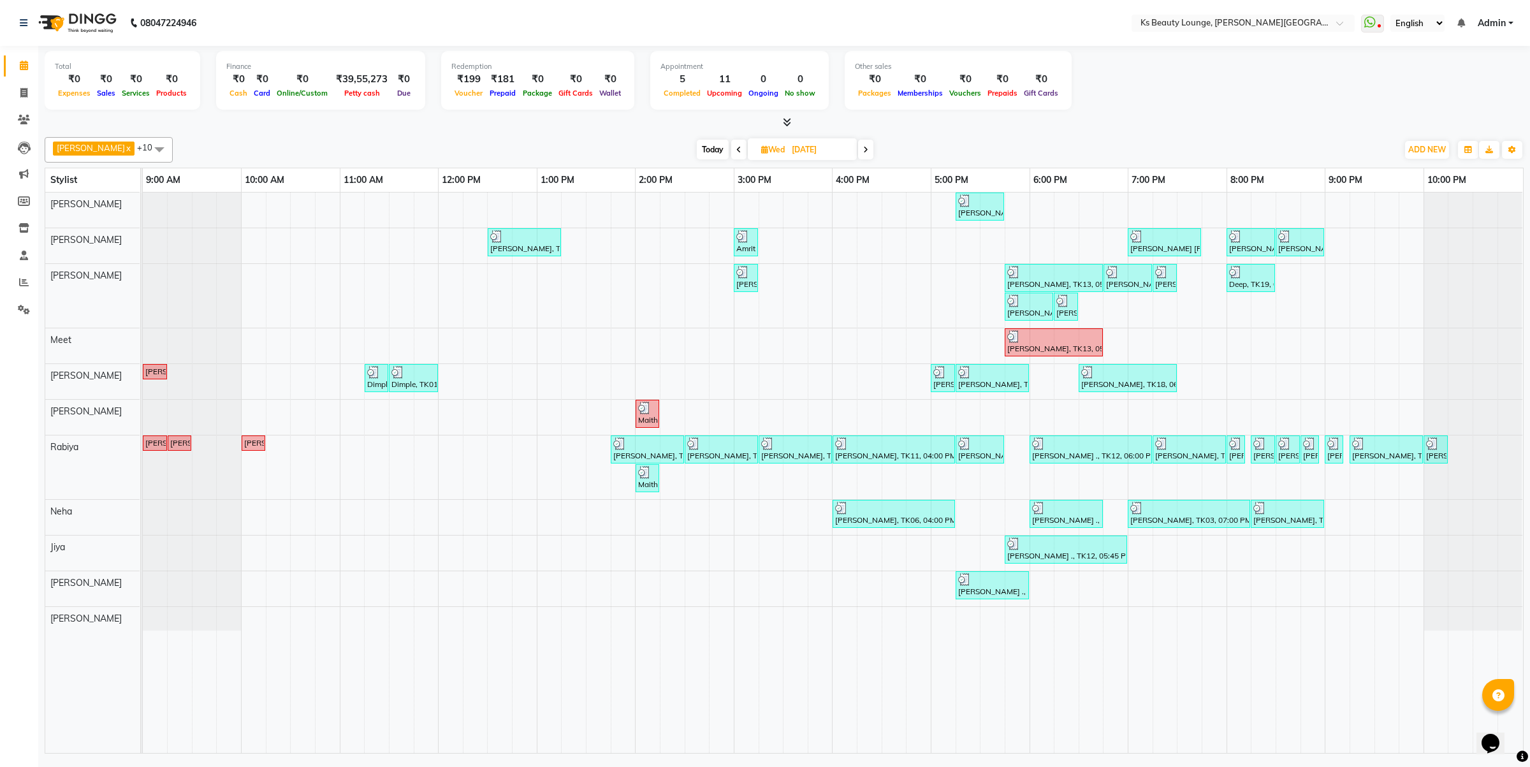
click at [736, 152] on icon at bounding box center [738, 150] width 5 height 8
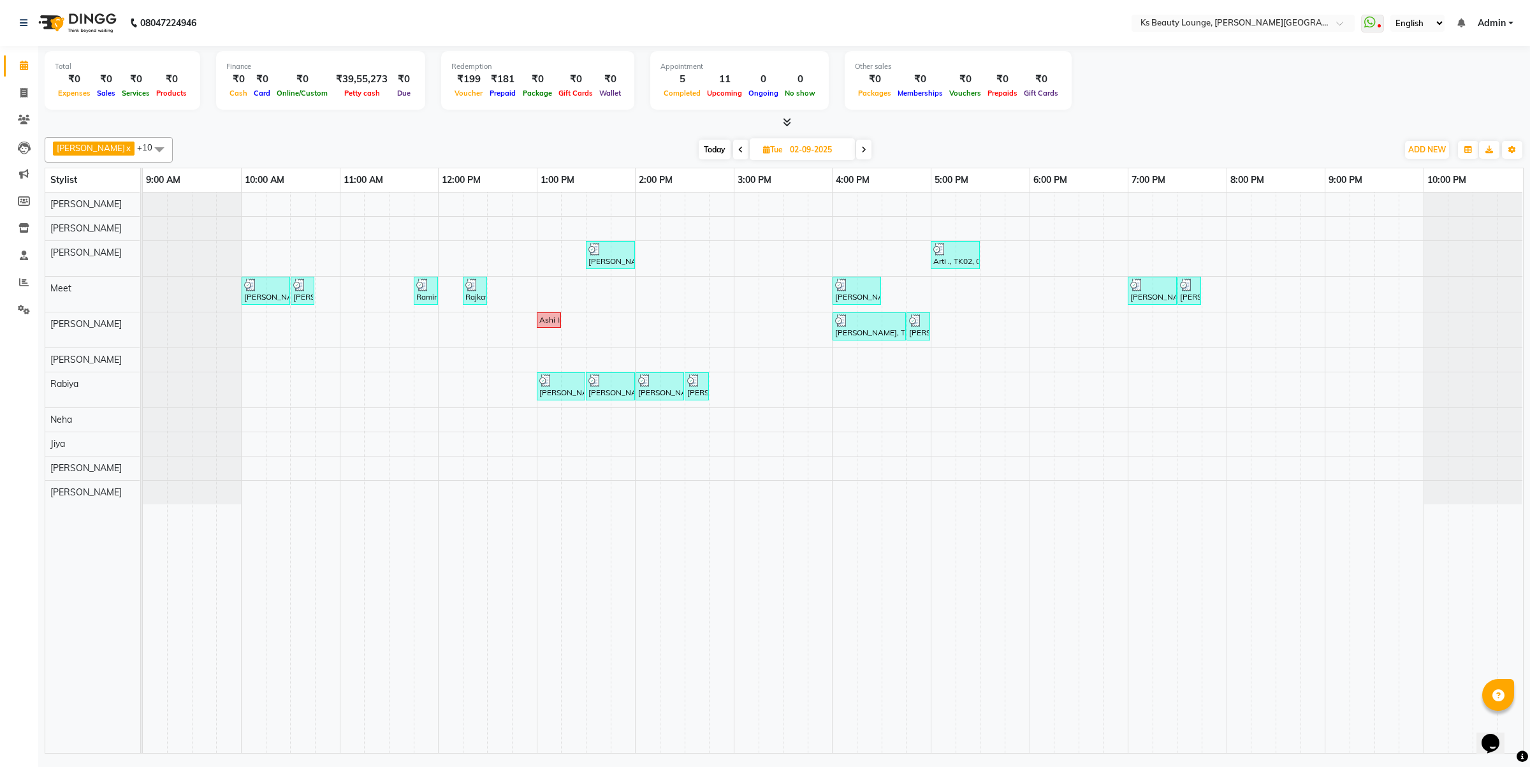
click at [738, 148] on icon at bounding box center [740, 150] width 5 height 8
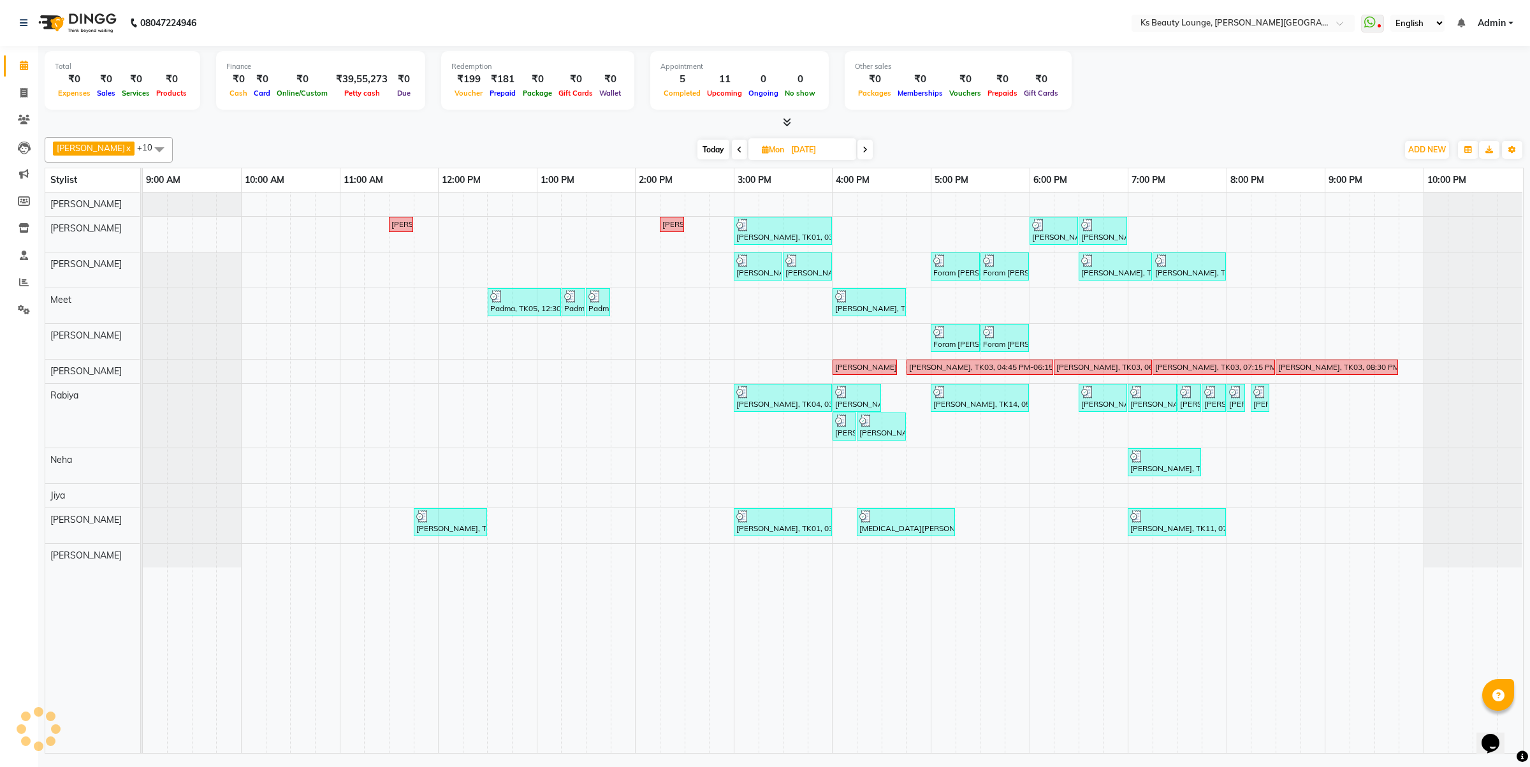
click at [732, 145] on span at bounding box center [739, 150] width 15 height 20
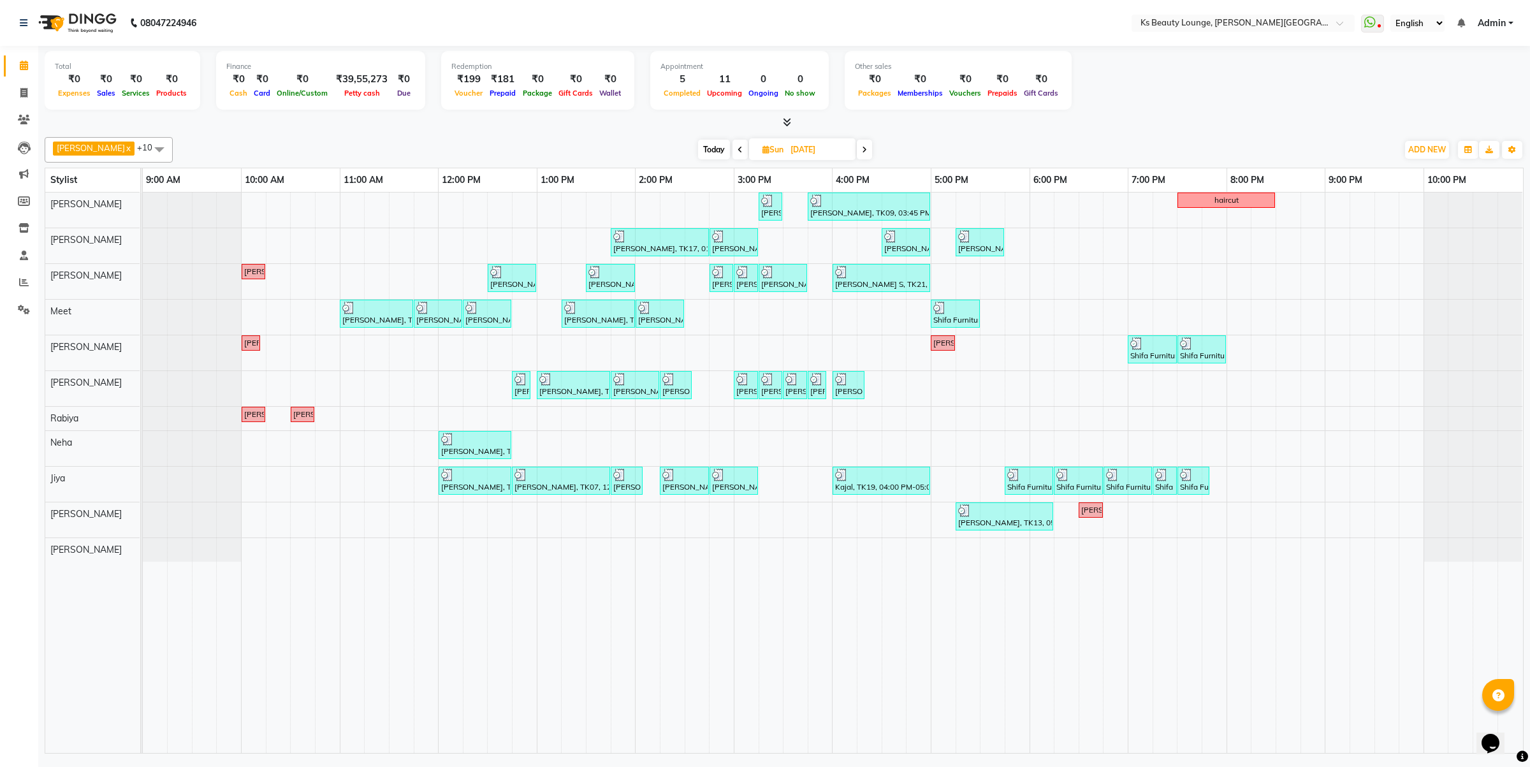
click at [862, 148] on icon at bounding box center [864, 150] width 5 height 8
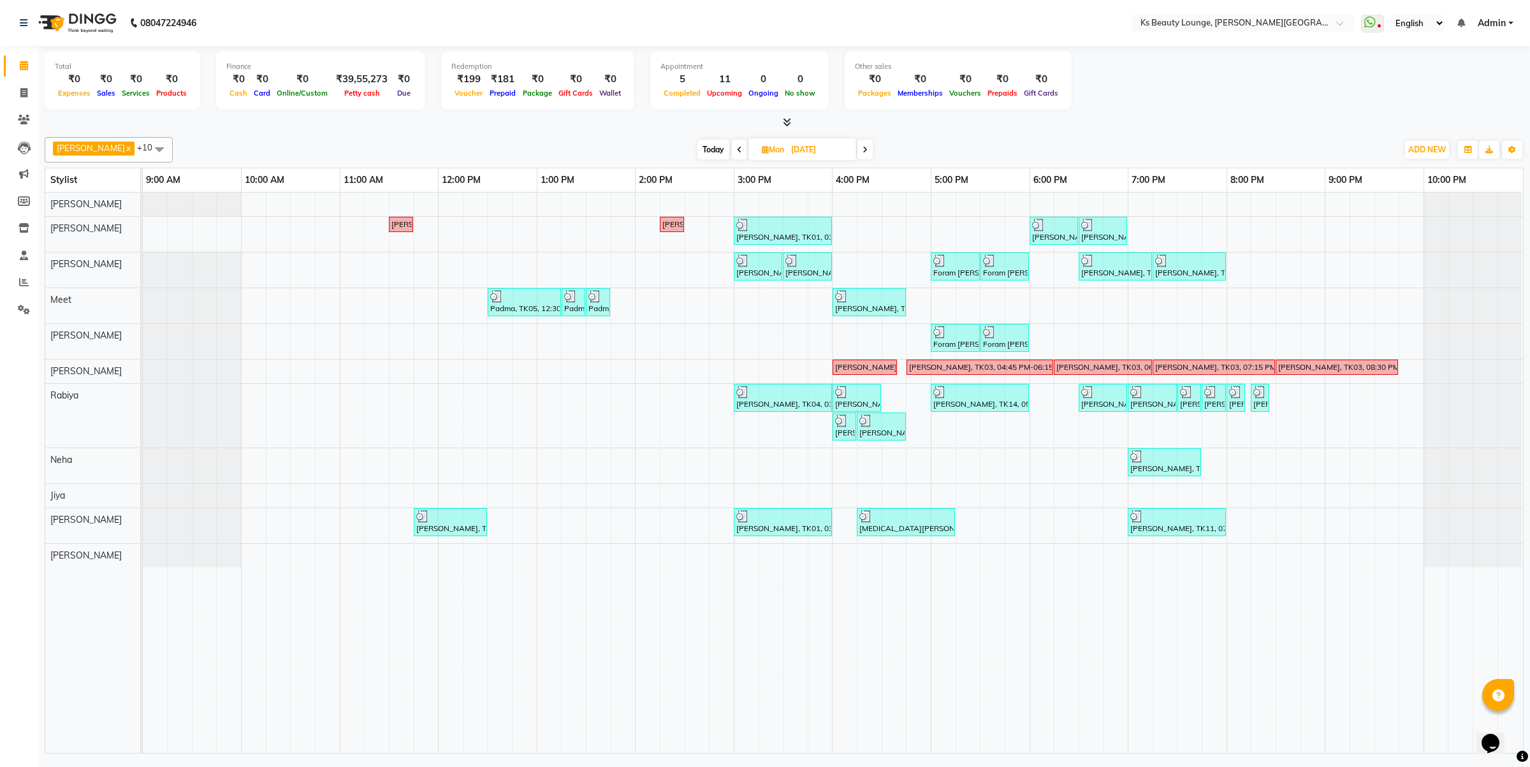
click at [862, 148] on icon at bounding box center [864, 150] width 5 height 8
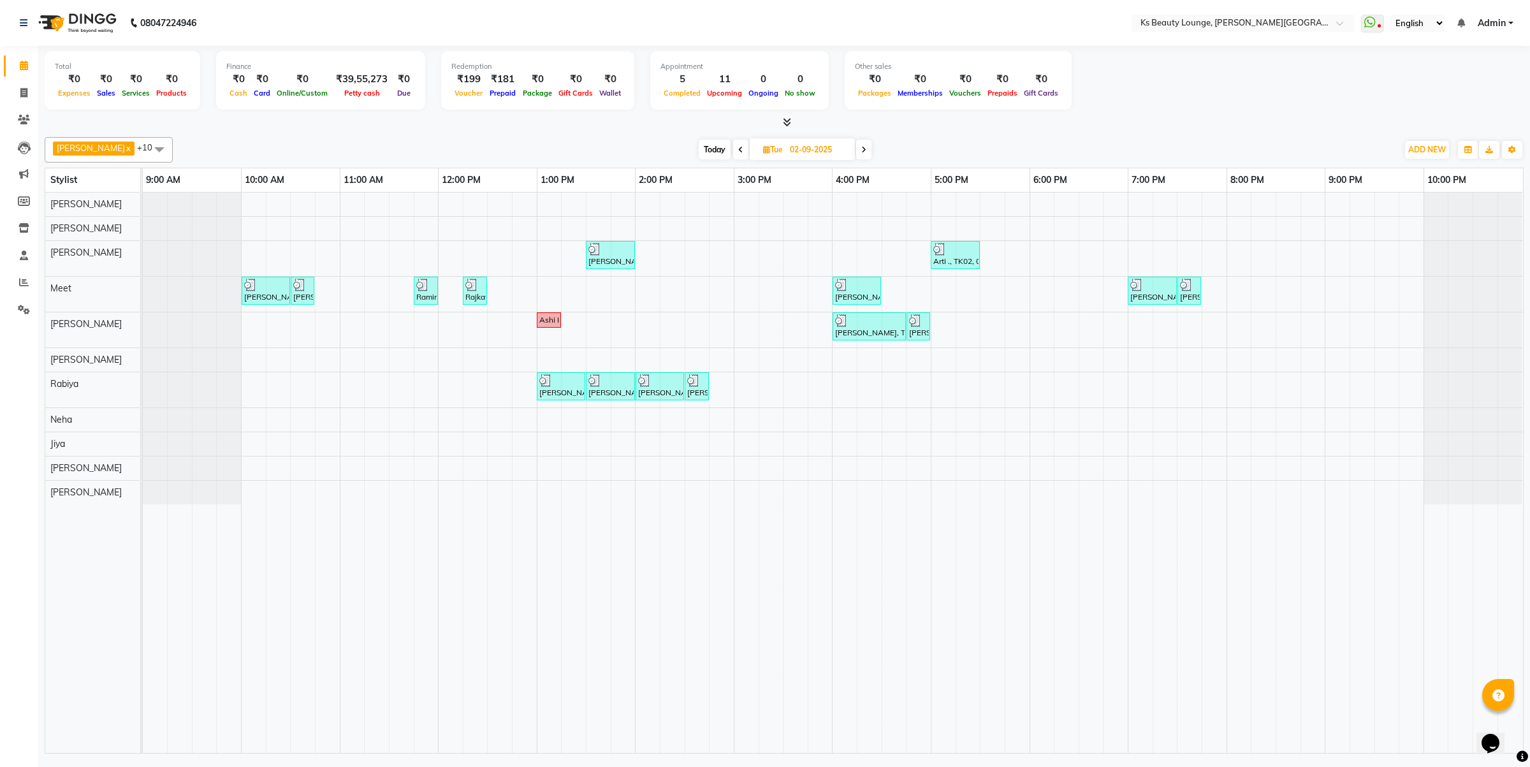
click at [861, 148] on icon at bounding box center [863, 150] width 5 height 8
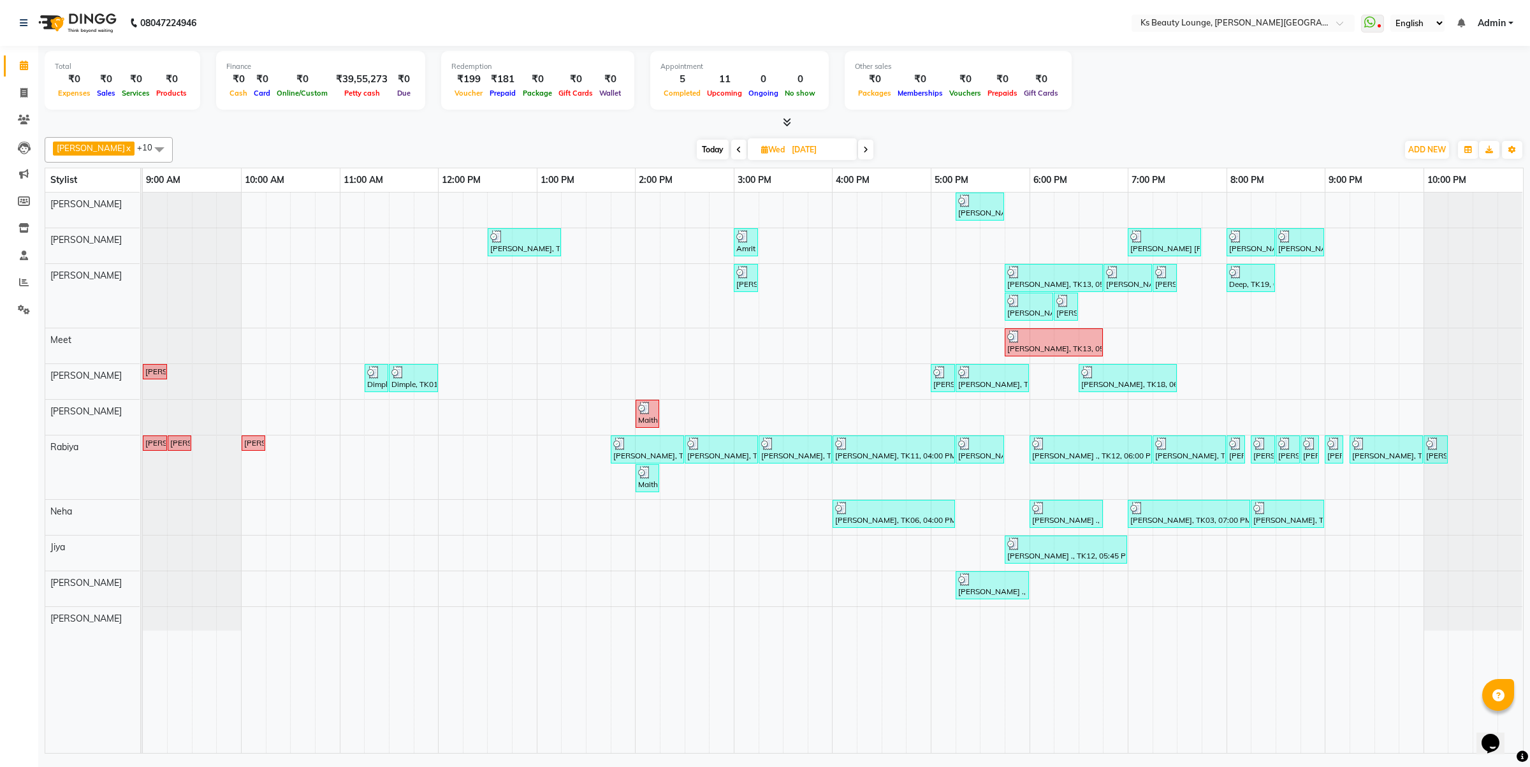
click at [858, 148] on span at bounding box center [865, 150] width 15 height 20
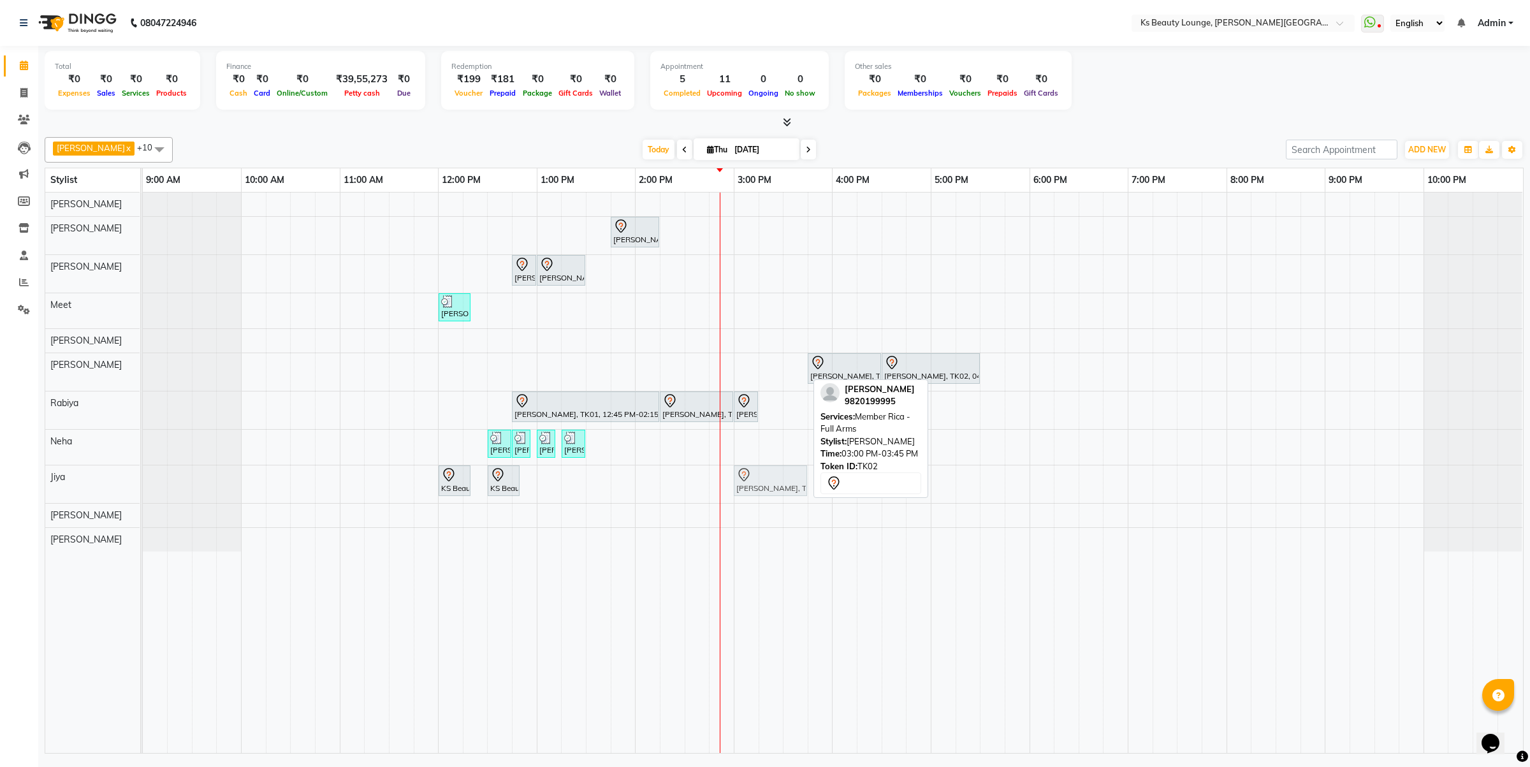
drag, startPoint x: 784, startPoint y: 366, endPoint x: 776, endPoint y: 466, distance: 99.8
click at [776, 467] on tbody "Mona ., TK03, 01:45 PM-02:15 PM, Member Natural Hair Color - Natural Root Touch…" at bounding box center [832, 371] width 1379 height 359
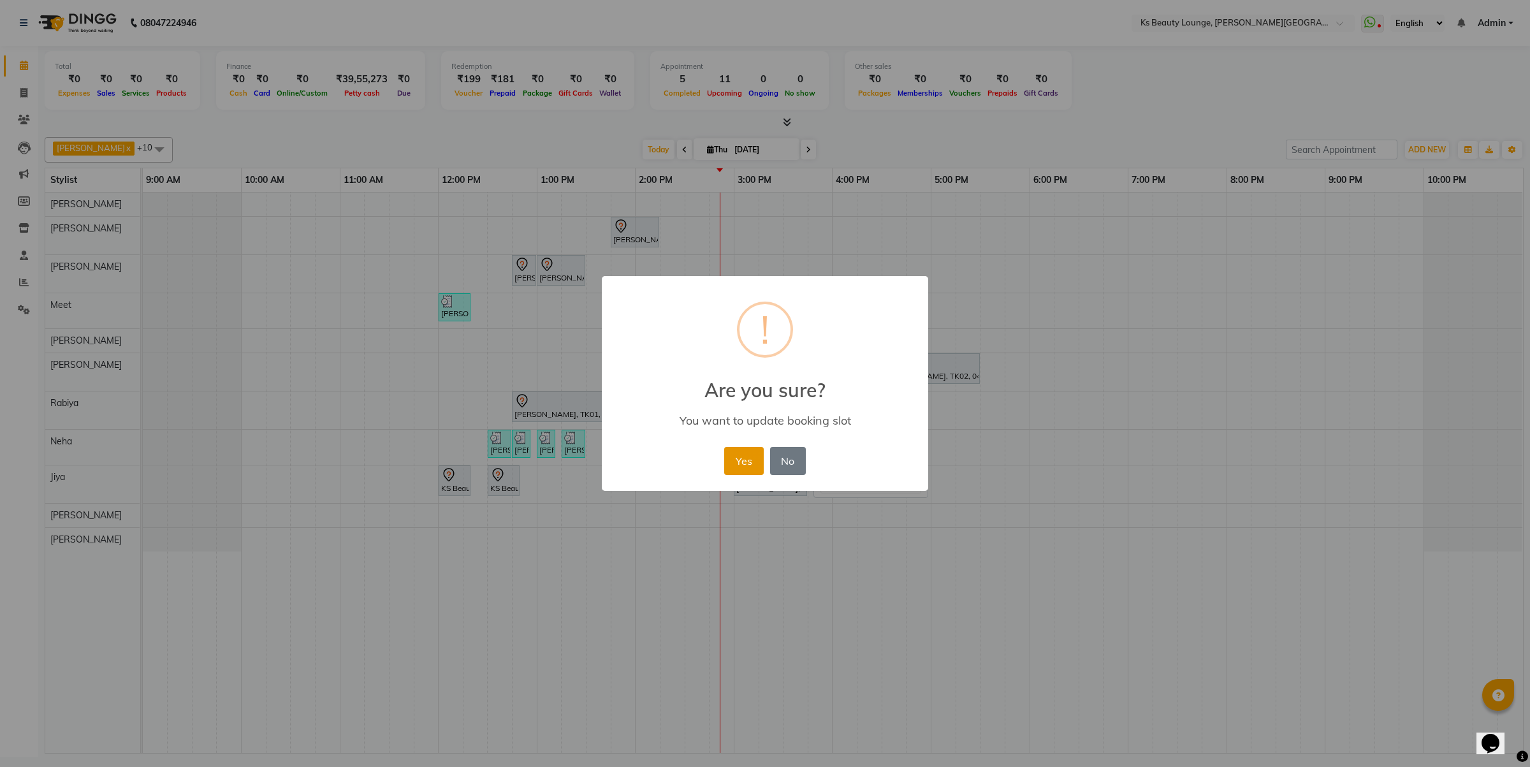
click at [751, 461] on button "Yes" at bounding box center [743, 461] width 39 height 28
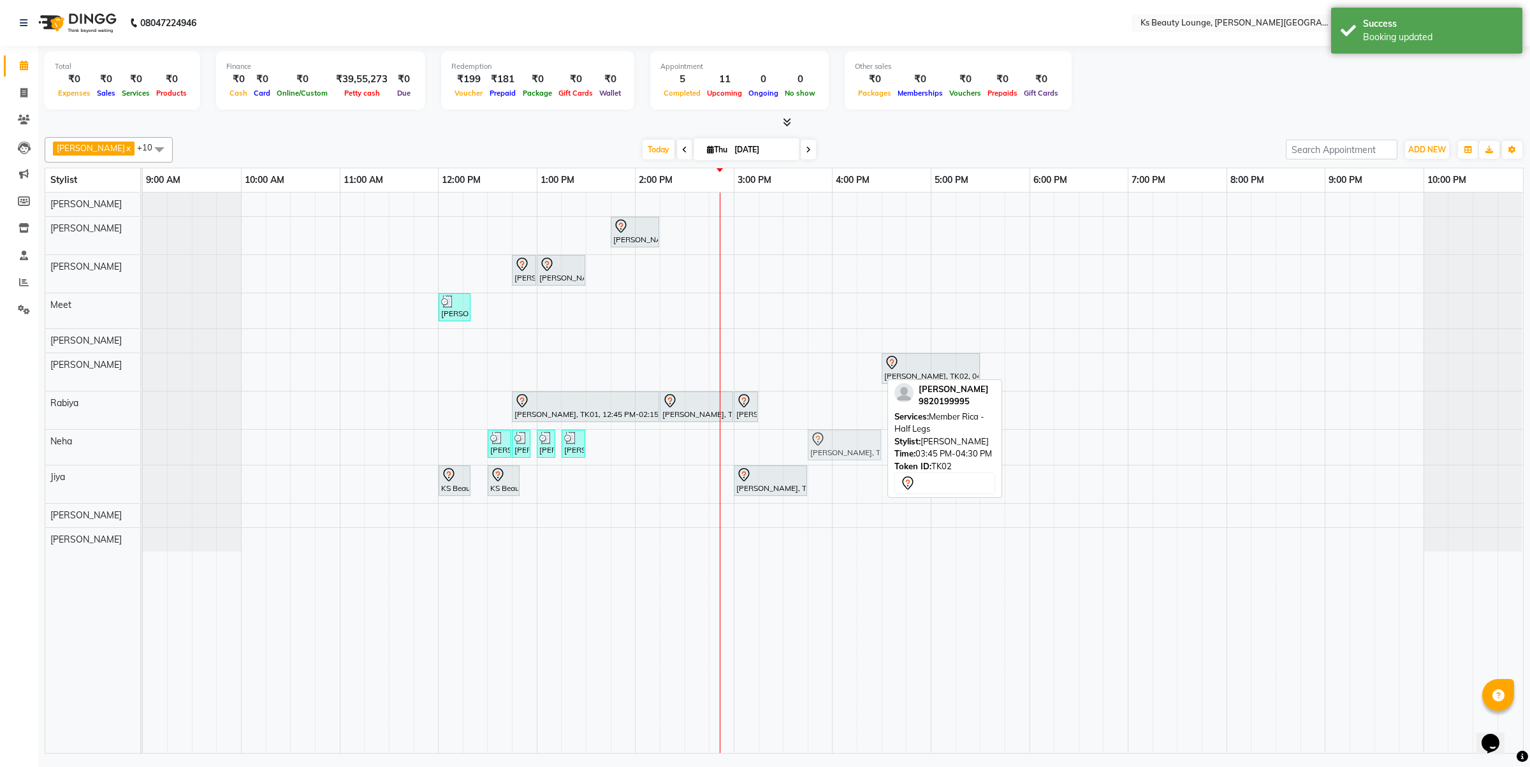
drag, startPoint x: 858, startPoint y: 367, endPoint x: 853, endPoint y: 428, distance: 61.4
click at [857, 441] on tbody "Mona ., TK03, 01:45 PM-02:15 PM, Member Natural Hair Color - Natural Root Touch…" at bounding box center [832, 371] width 1379 height 359
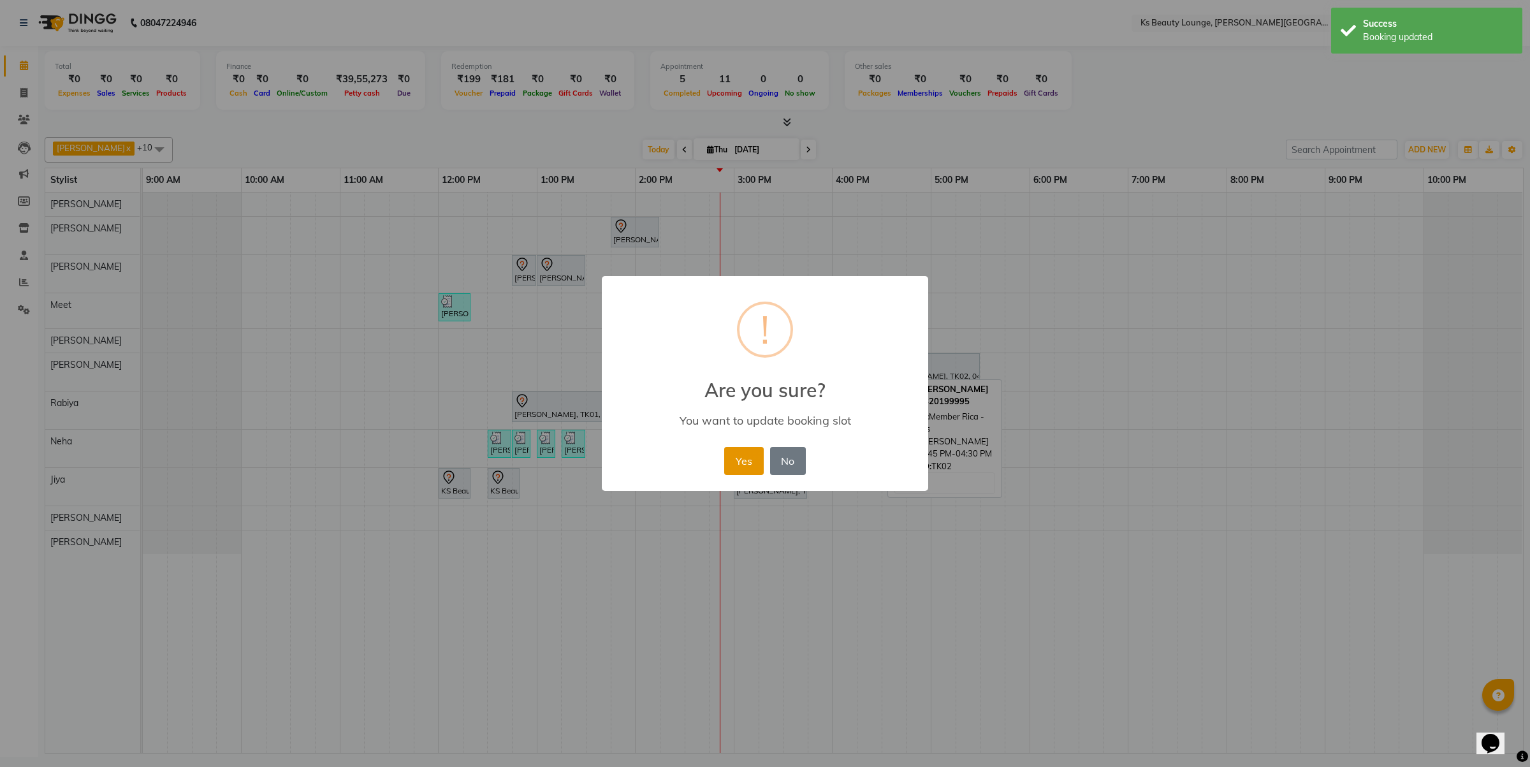
click at [748, 454] on button "Yes" at bounding box center [743, 461] width 39 height 28
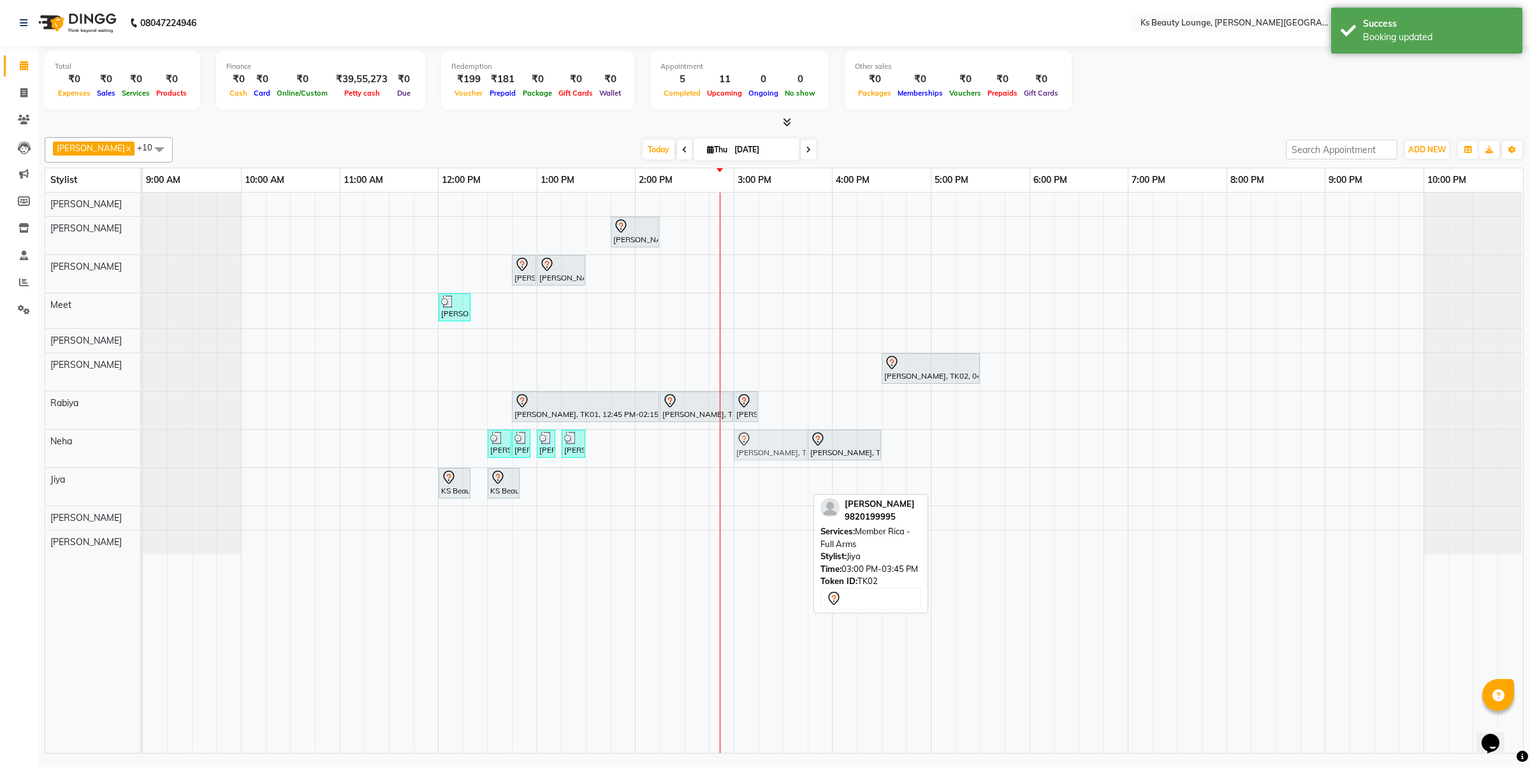
drag, startPoint x: 762, startPoint y: 474, endPoint x: 766, endPoint y: 451, distance: 22.6
click at [766, 451] on tbody "Mona ., TK03, 01:45 PM-02:15 PM, Member Natural Hair Color - Natural Root Touch…" at bounding box center [832, 372] width 1379 height 361
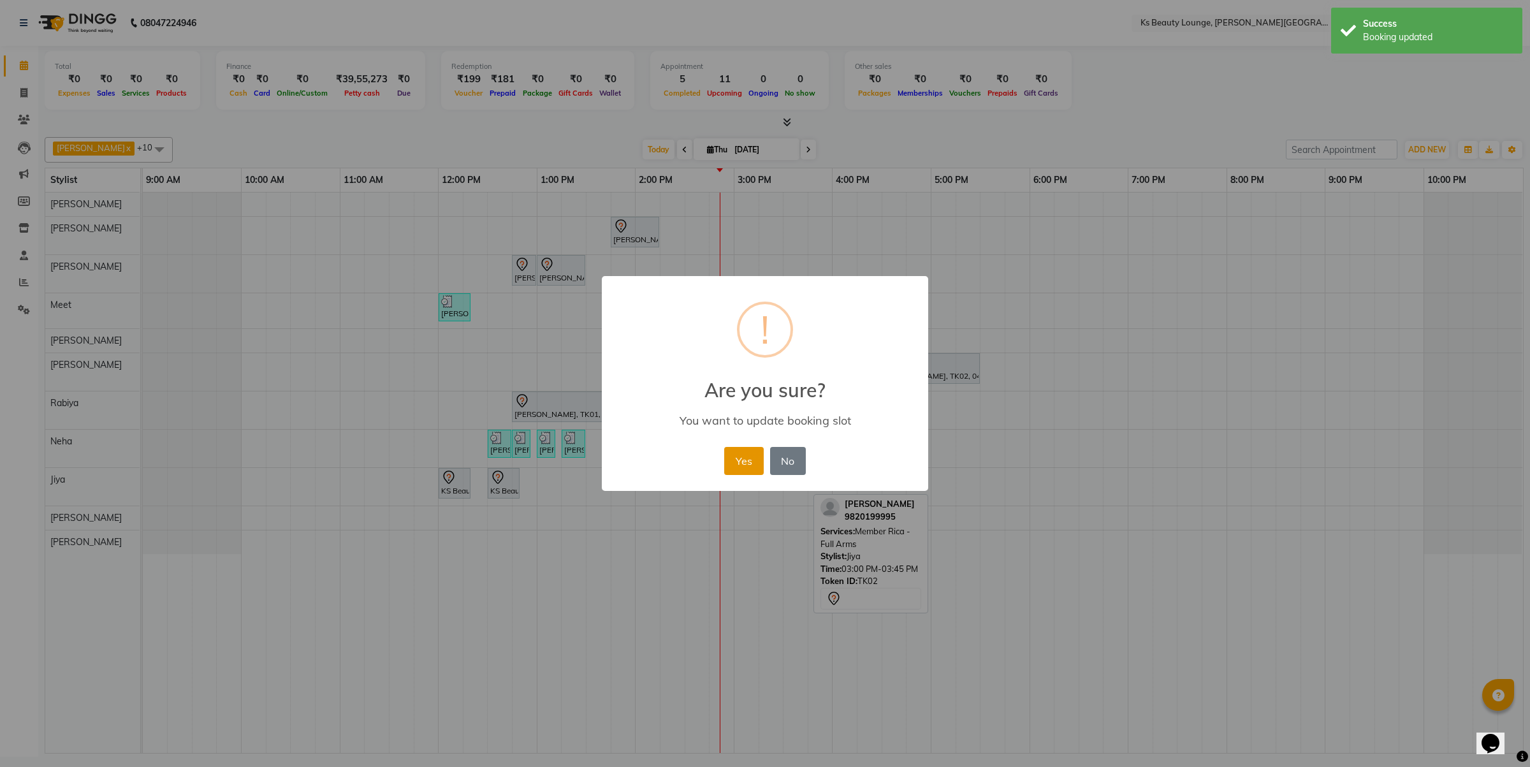
click at [744, 458] on button "Yes" at bounding box center [743, 461] width 39 height 28
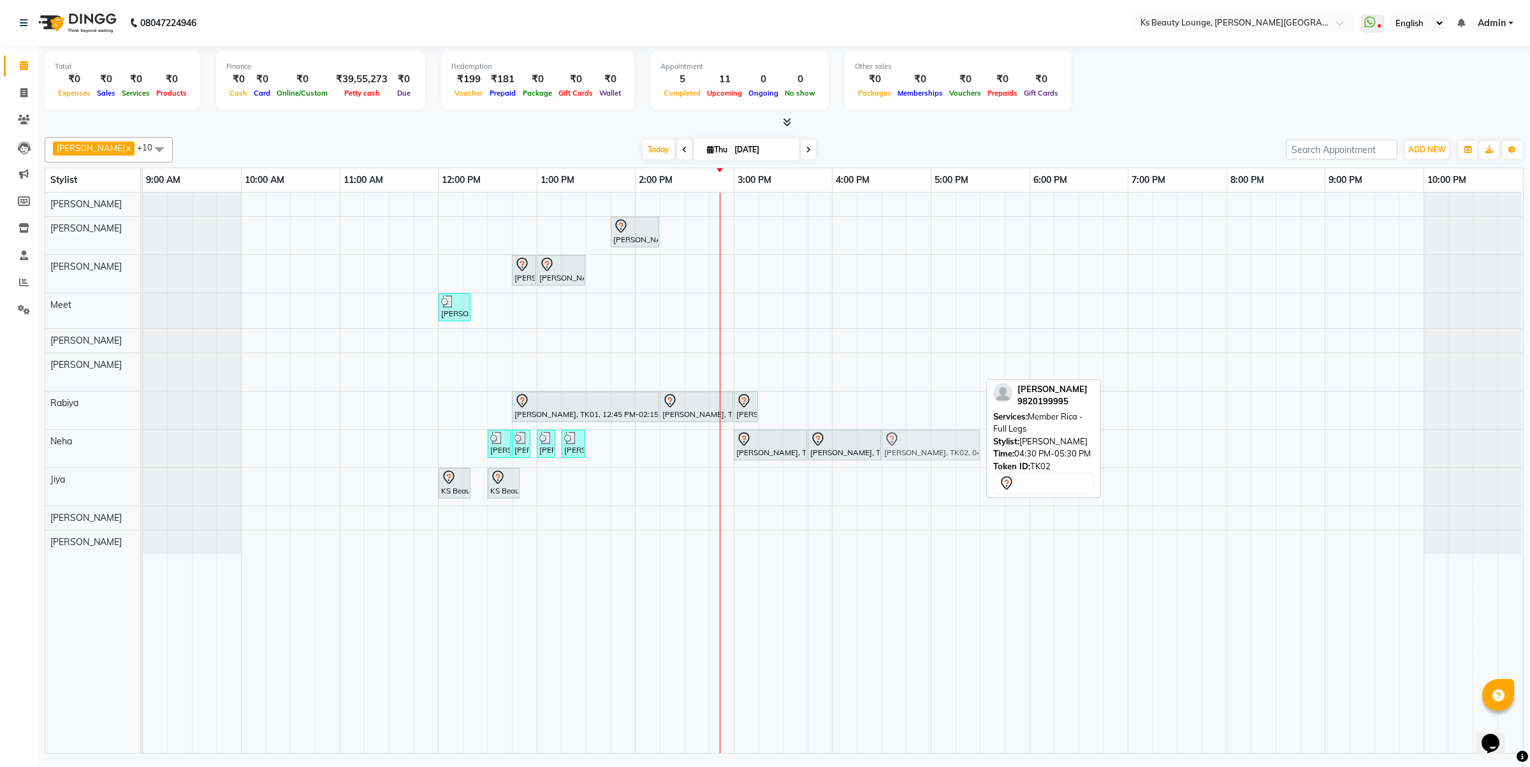
drag, startPoint x: 920, startPoint y: 366, endPoint x: 925, endPoint y: 429, distance: 62.7
click at [925, 431] on tbody "Mona ., TK03, 01:45 PM-02:15 PM, Member Natural Hair Color - Natural Root Touch…" at bounding box center [832, 372] width 1379 height 361
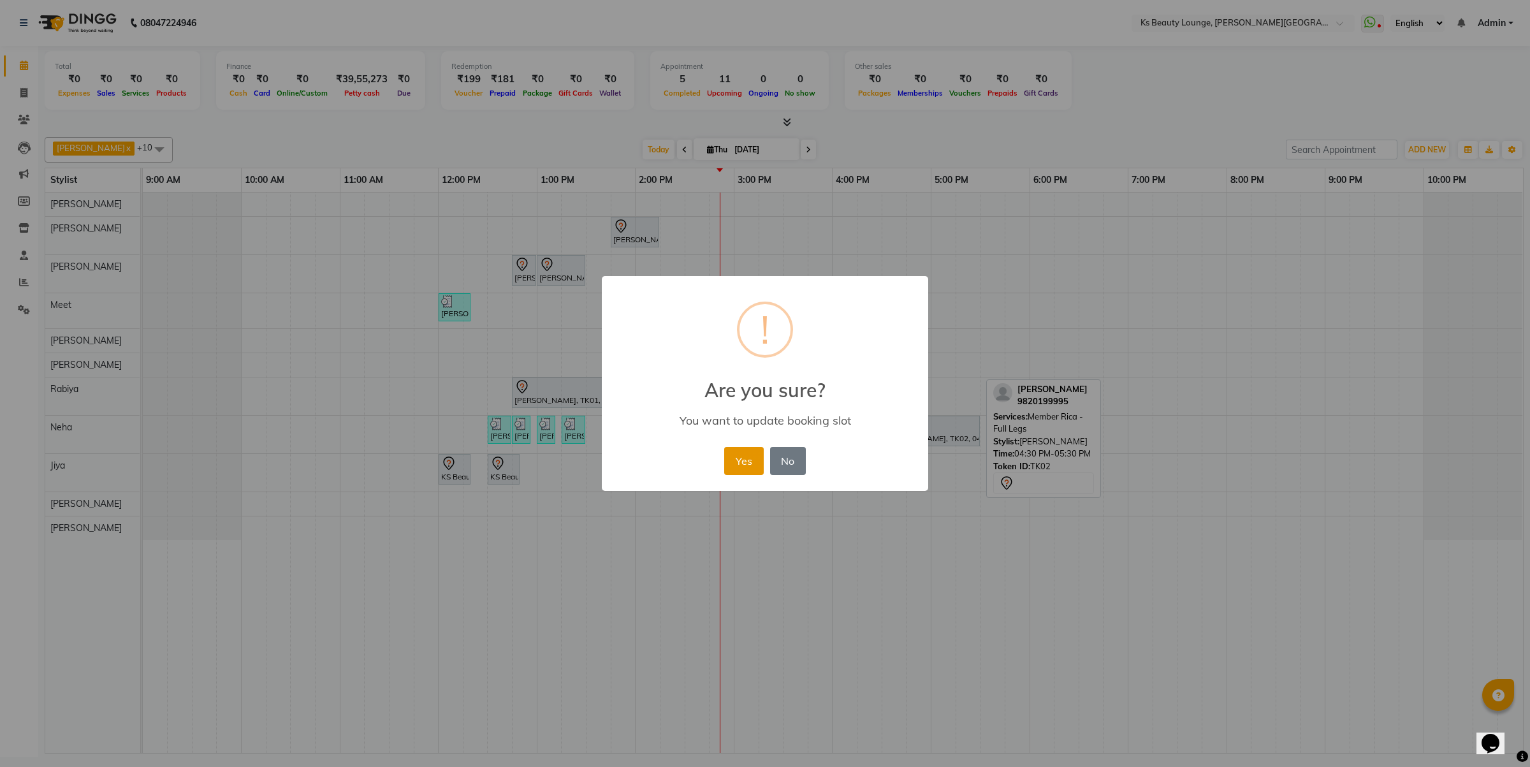
click at [742, 447] on button "Yes" at bounding box center [743, 461] width 39 height 28
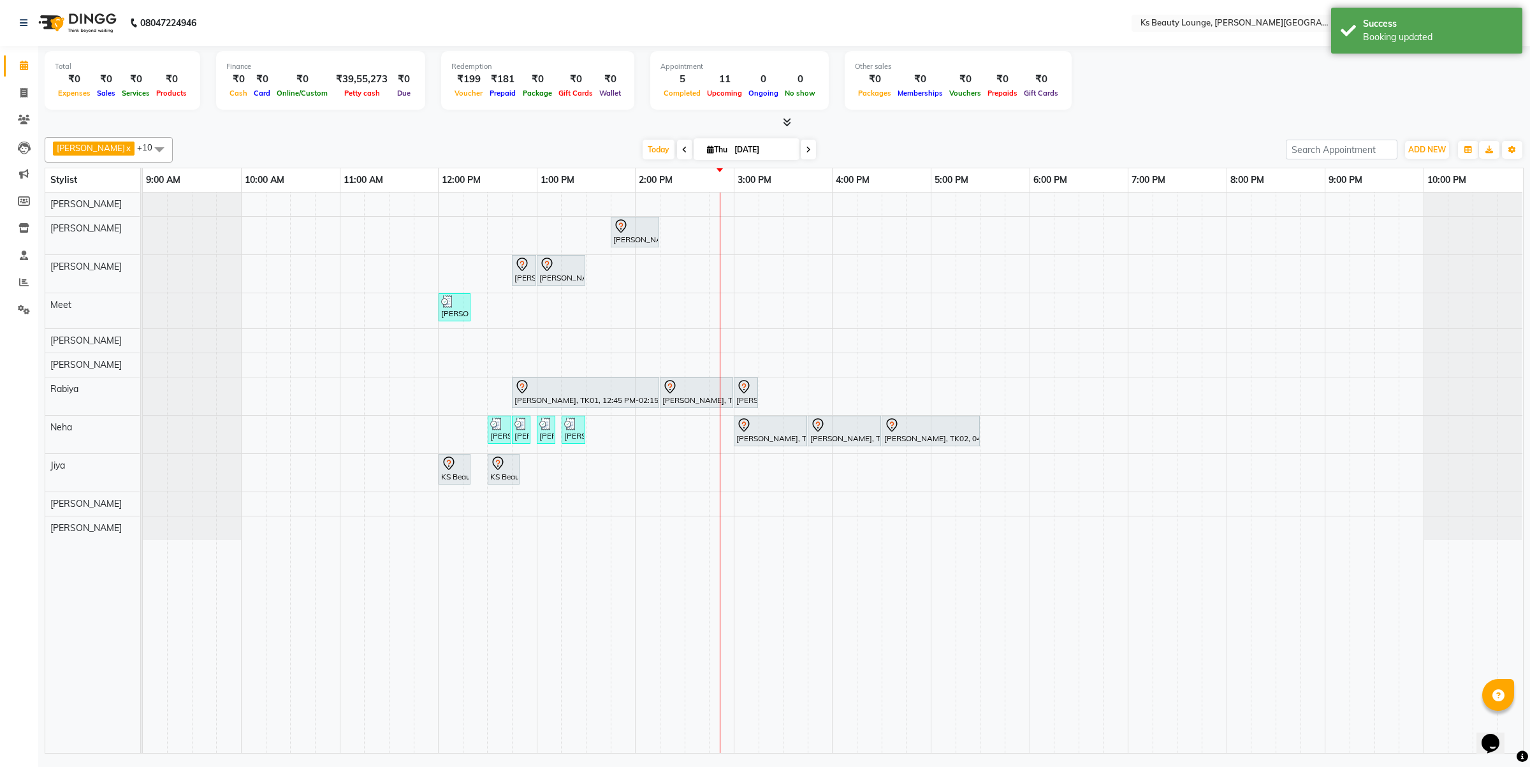
click at [800, 143] on span at bounding box center [807, 150] width 15 height 20
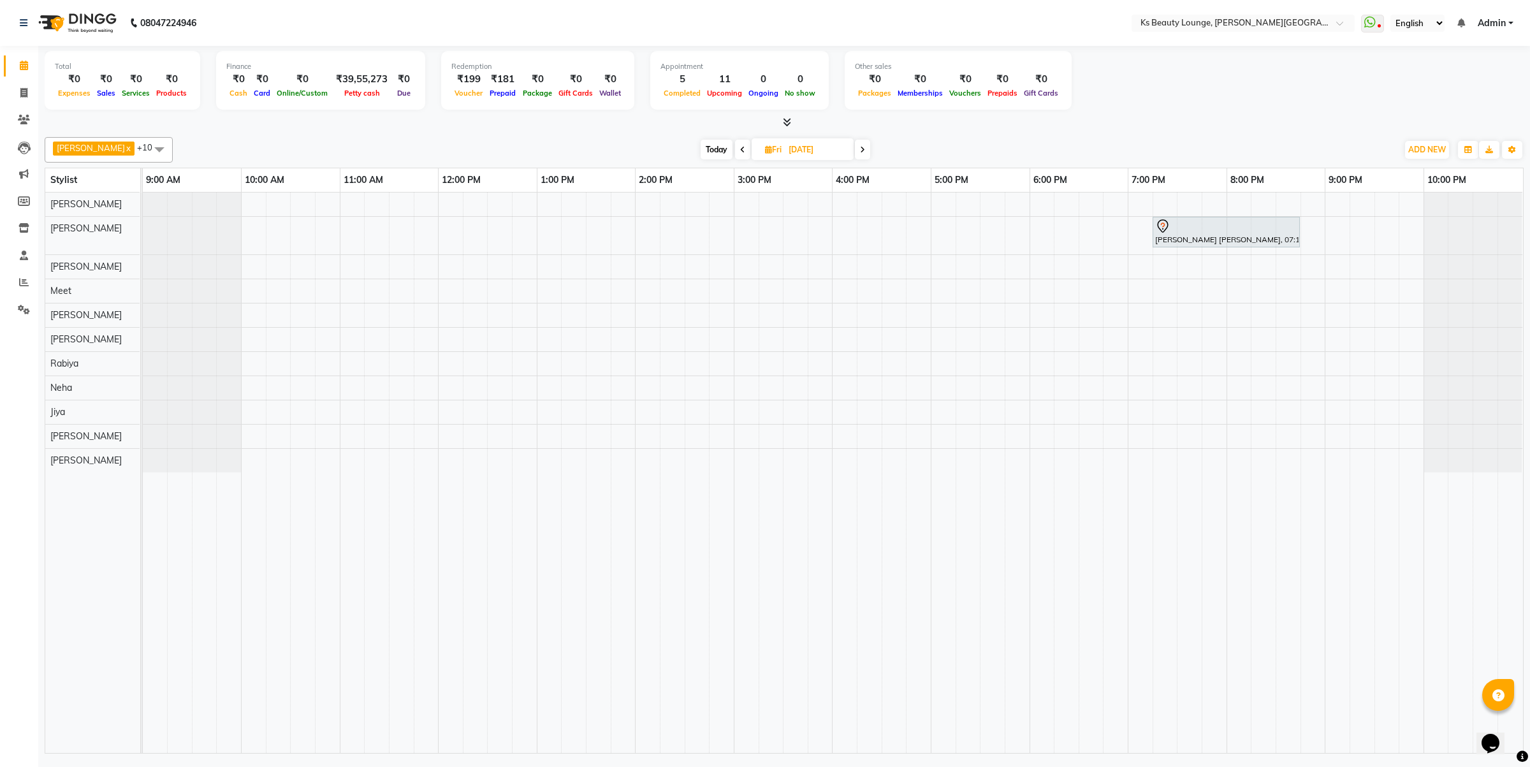
click at [702, 147] on span "Today" at bounding box center [716, 150] width 32 height 20
type input "[DATE]"
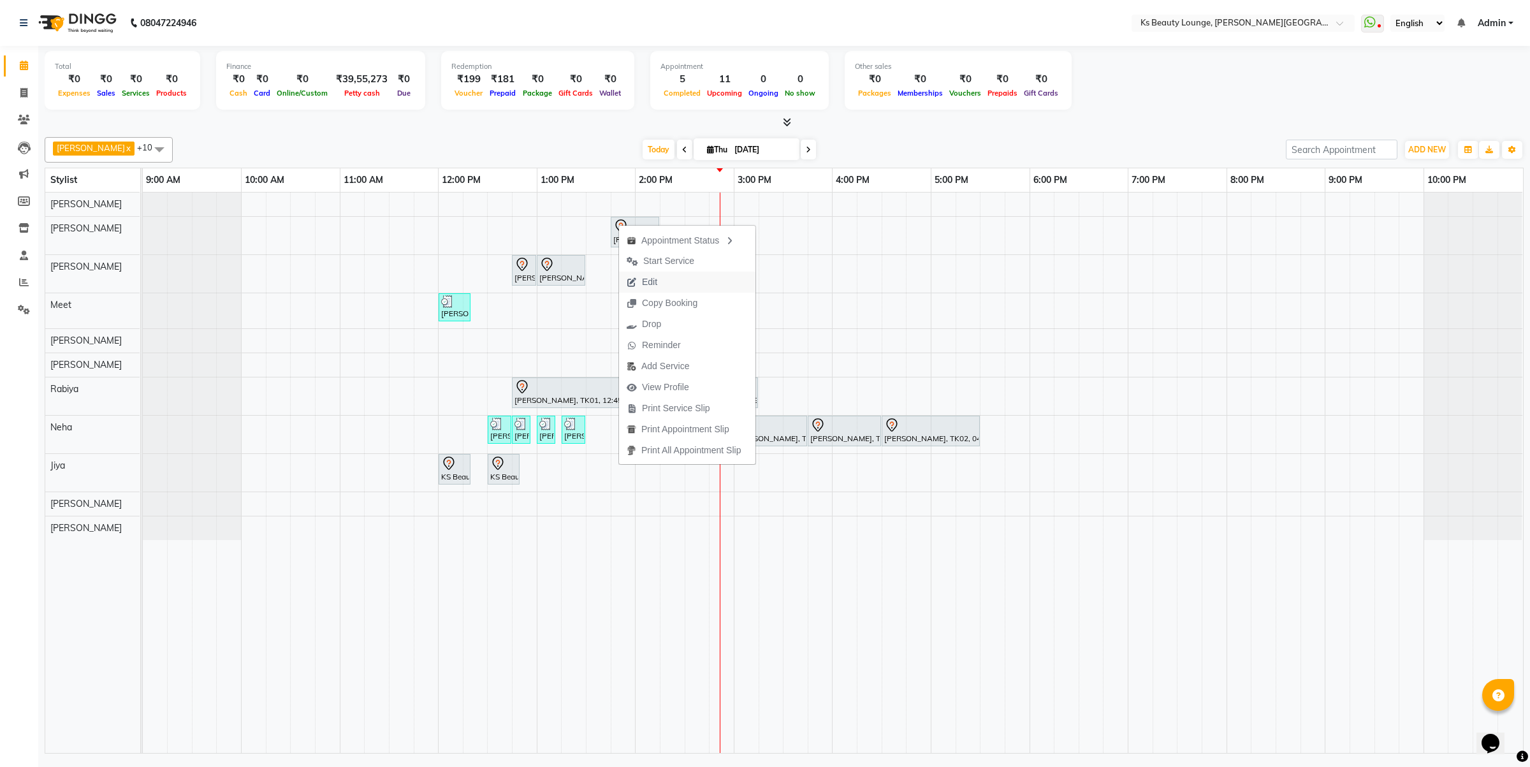
click at [657, 279] on span "Edit" at bounding box center [649, 281] width 15 height 13
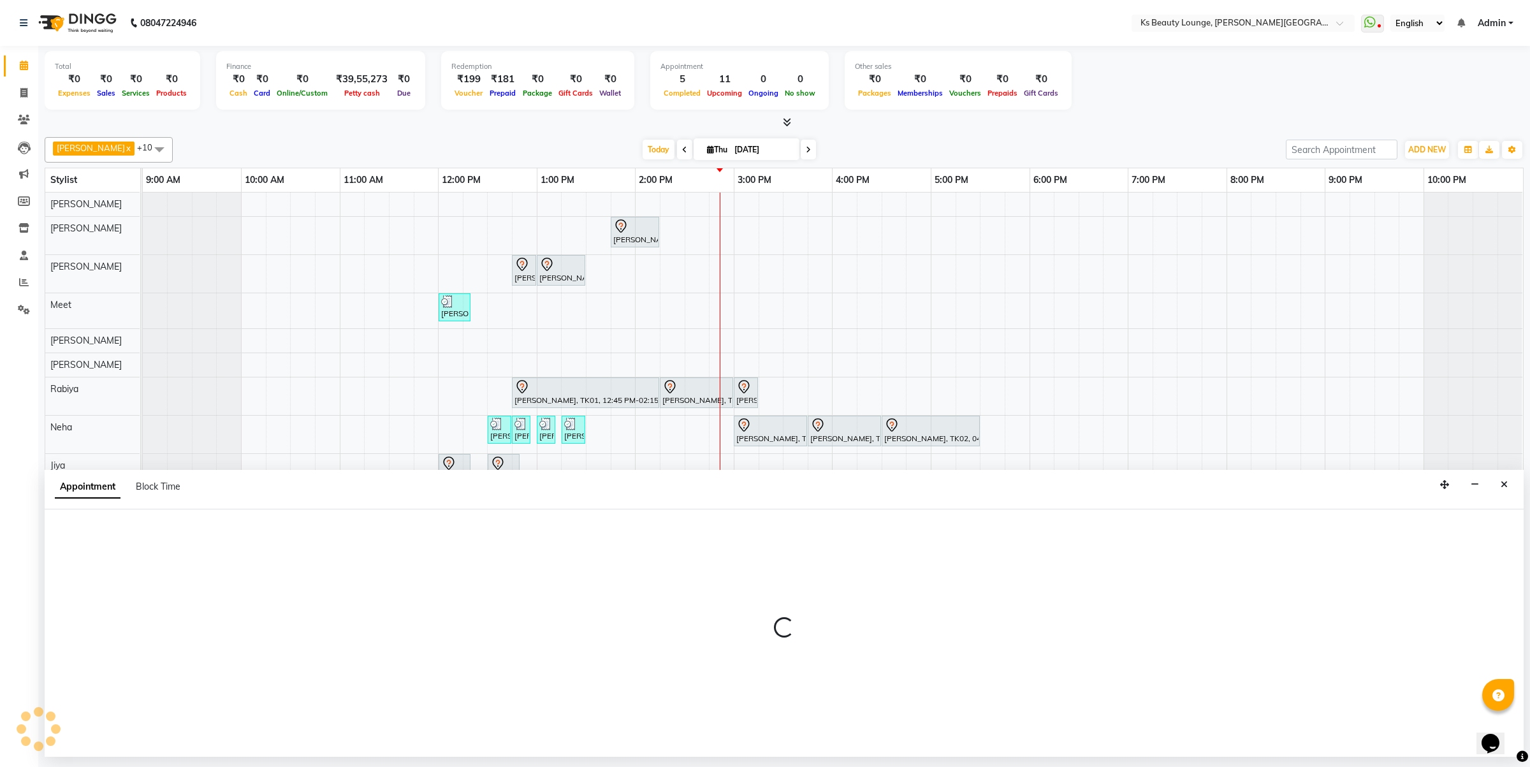
select select "58074"
select select "825"
select select "tentative"
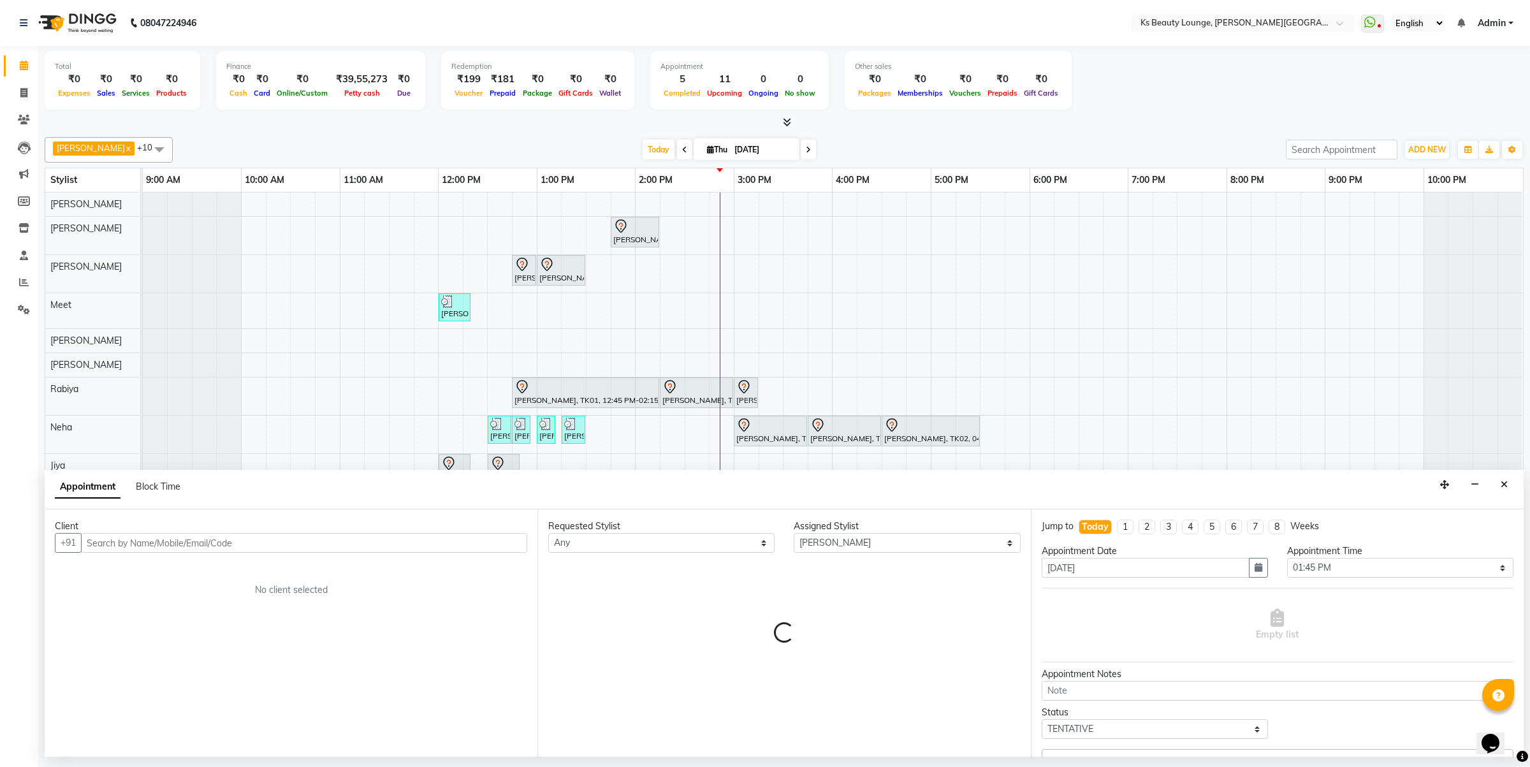
select select "1892"
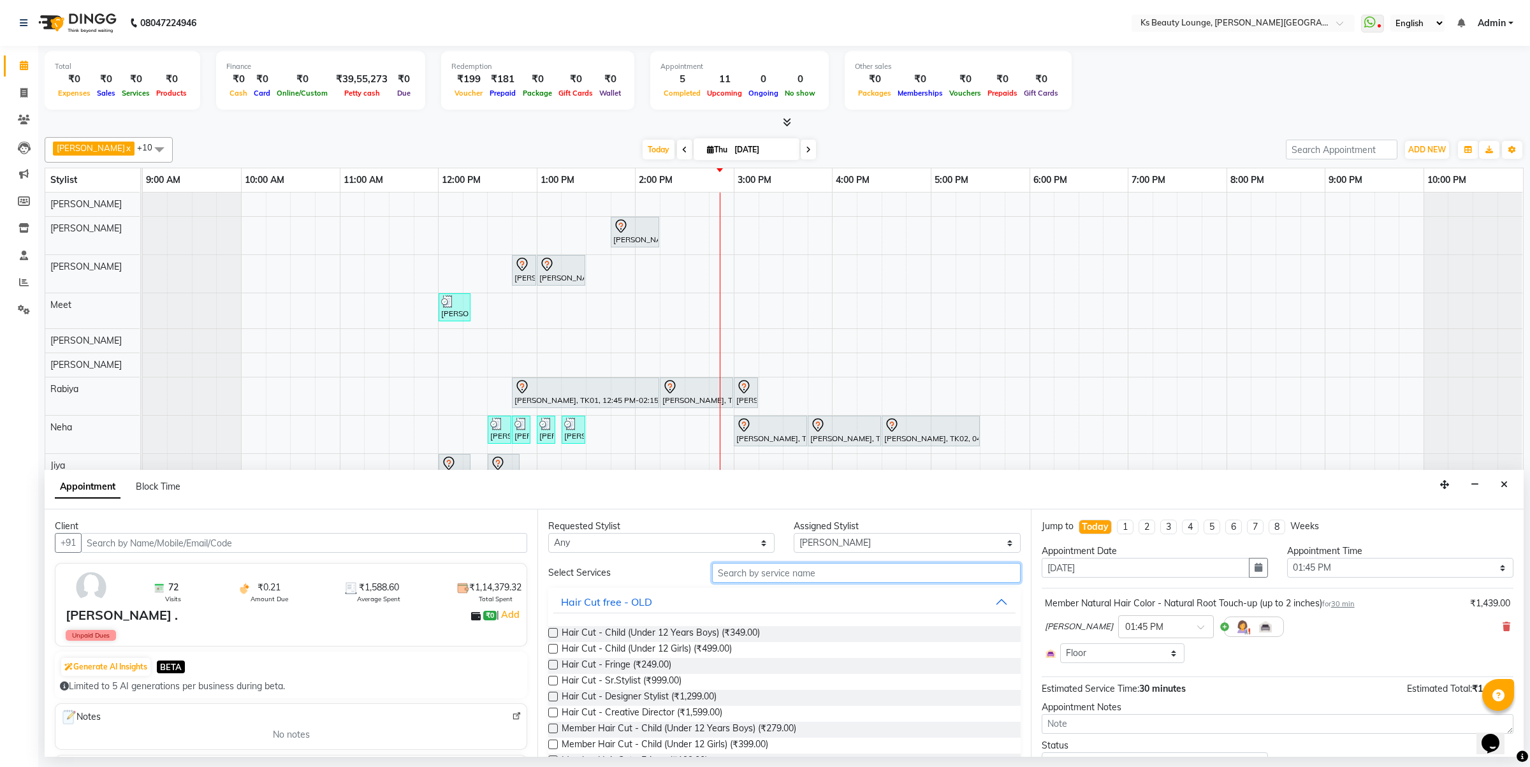
click at [778, 570] on input "text" at bounding box center [866, 573] width 308 height 20
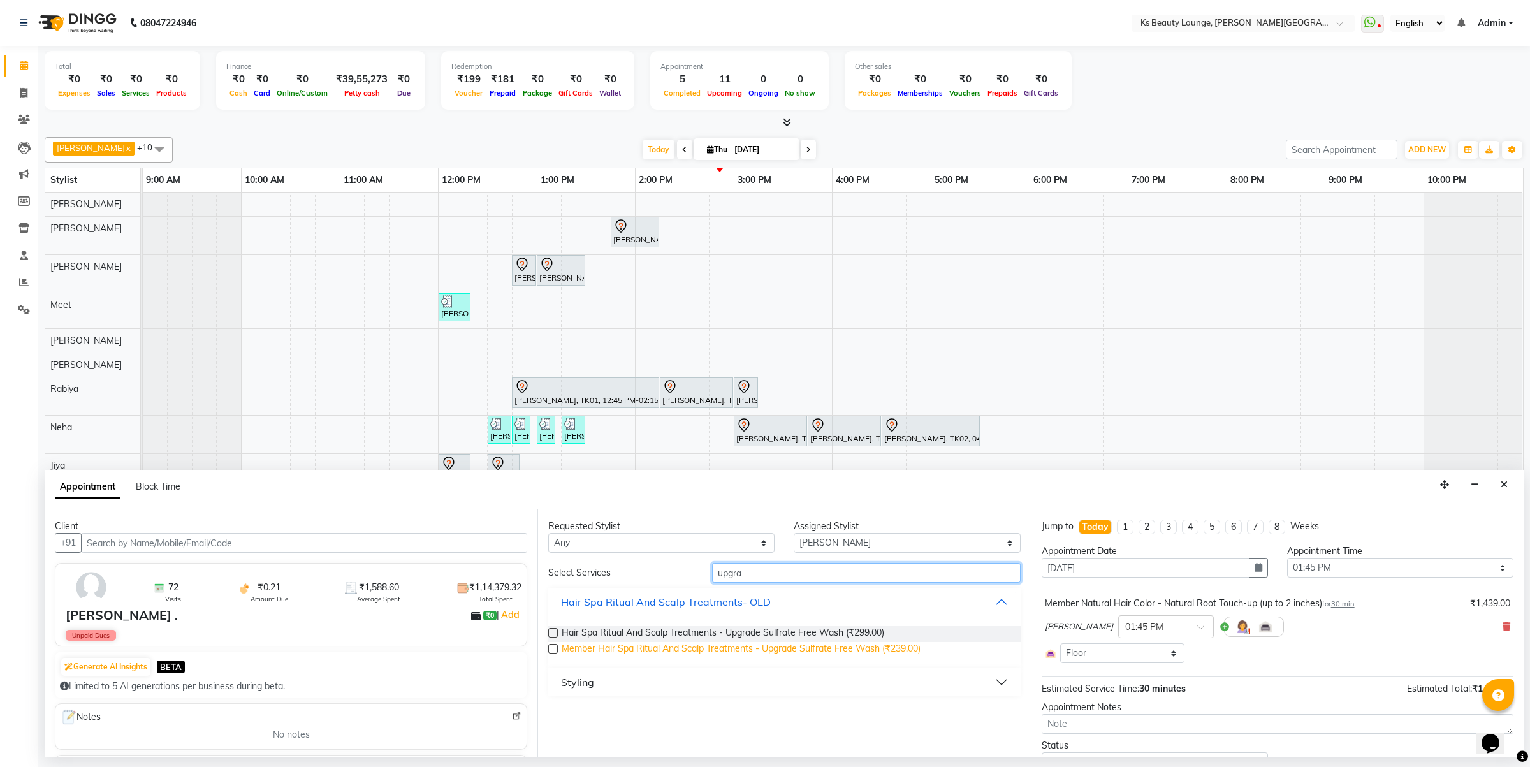
type input "upgra"
click at [789, 653] on span "Member Hair Spa Ritual And Scalp Treatments - Upgrade Sulfrate Free Wash (₹239.…" at bounding box center [740, 650] width 359 height 16
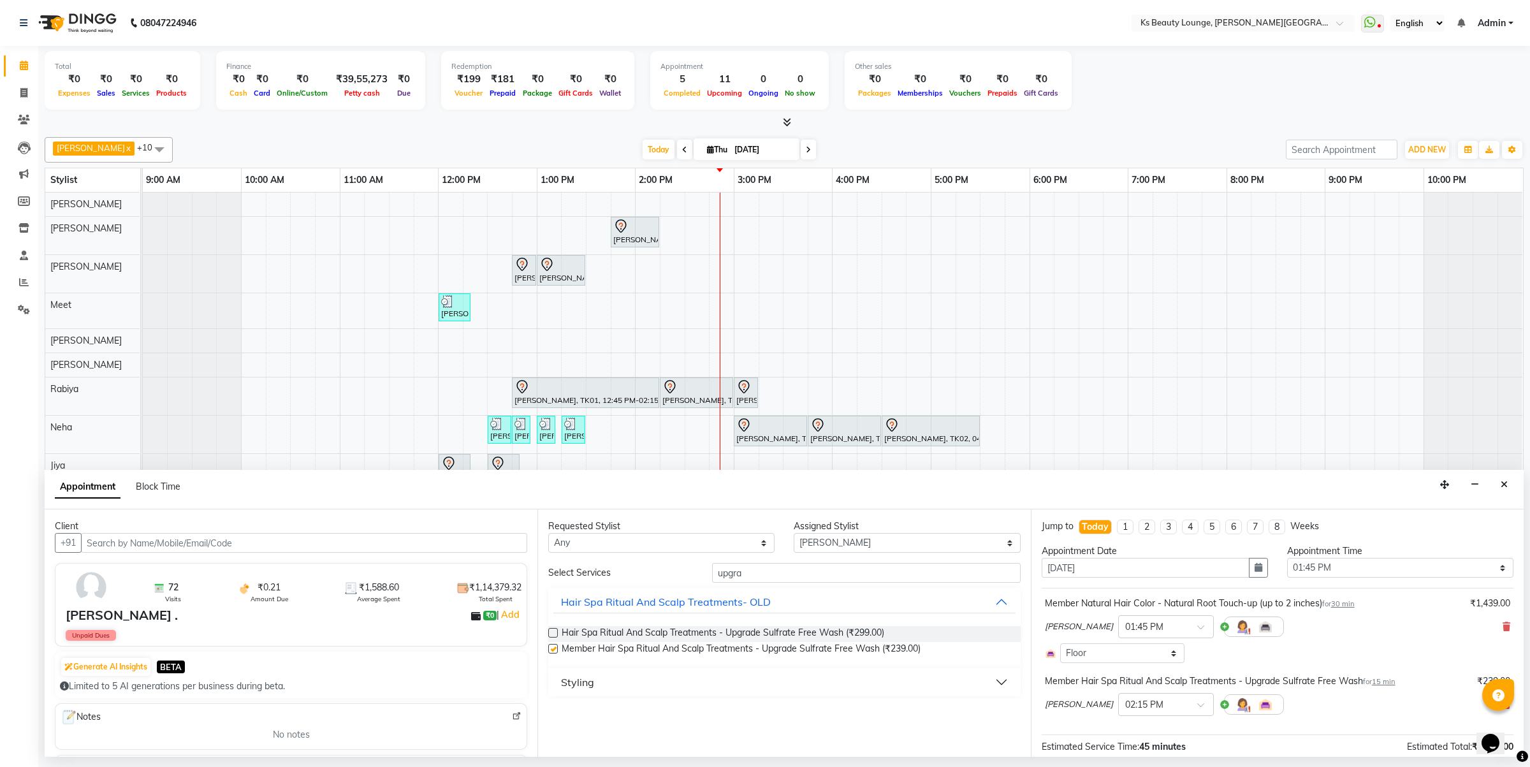
checkbox input "false"
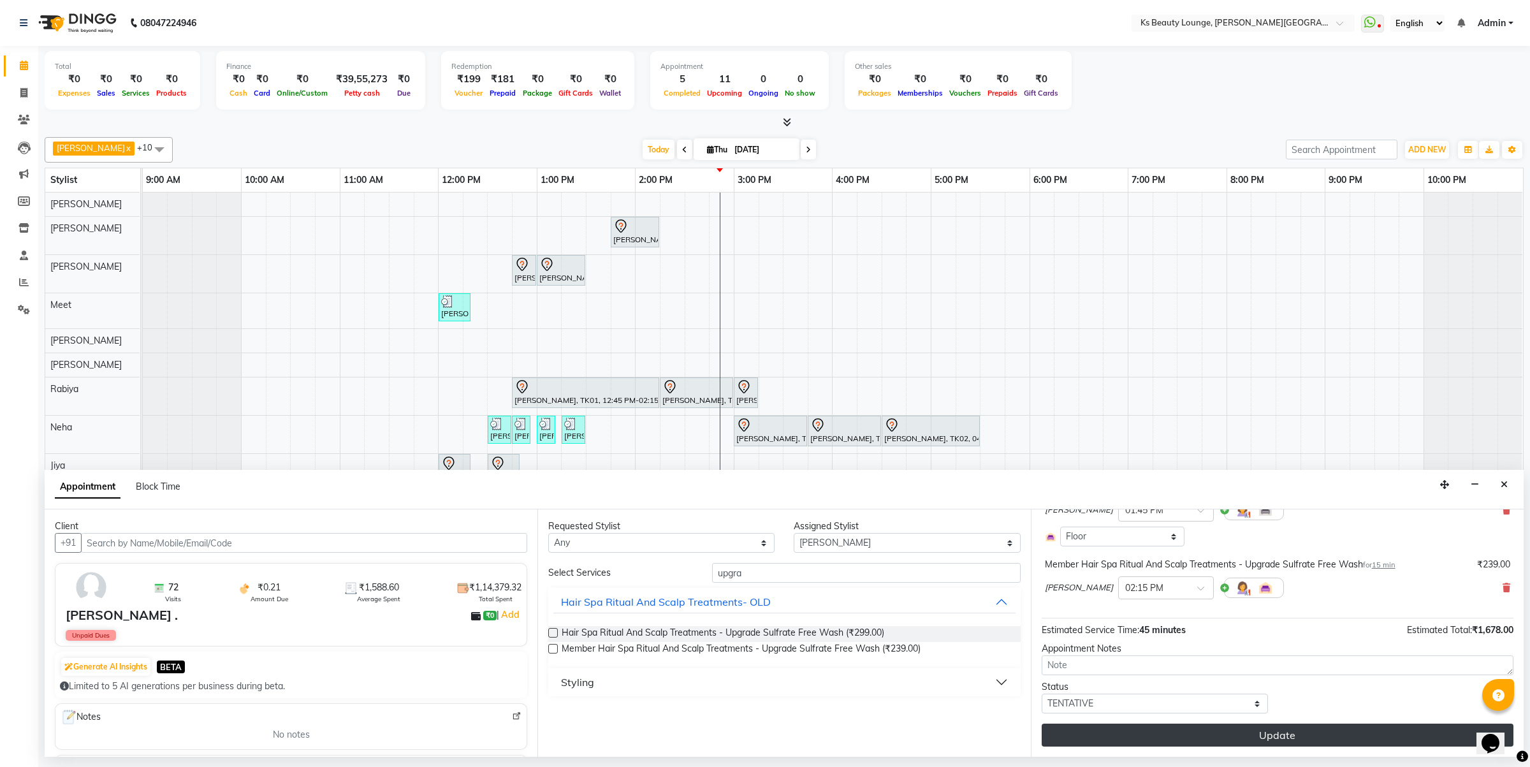
click at [1264, 741] on button "Update" at bounding box center [1277, 734] width 472 height 23
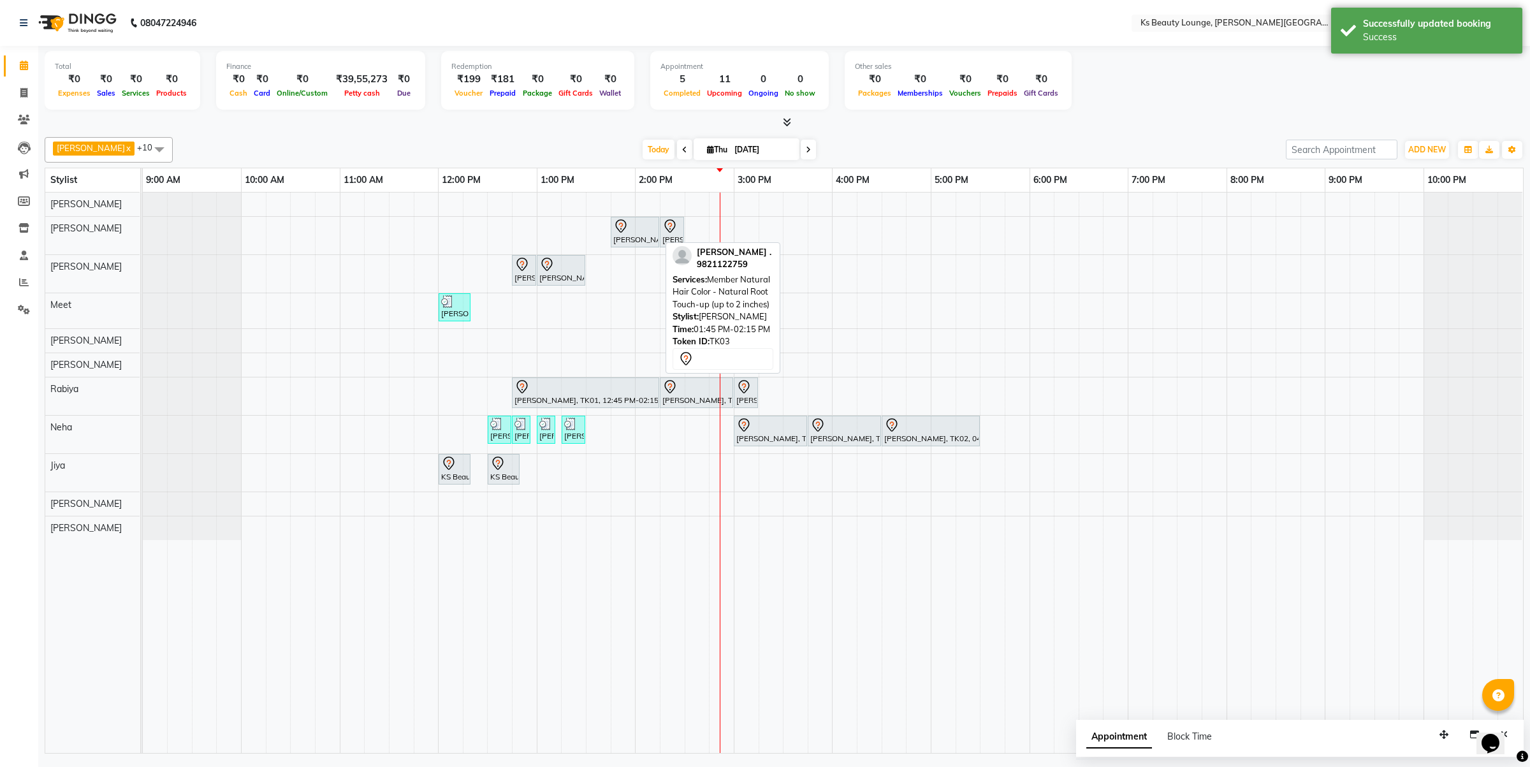
click at [620, 227] on icon at bounding box center [620, 226] width 15 height 15
click at [617, 222] on icon at bounding box center [620, 225] width 11 height 13
select select "7"
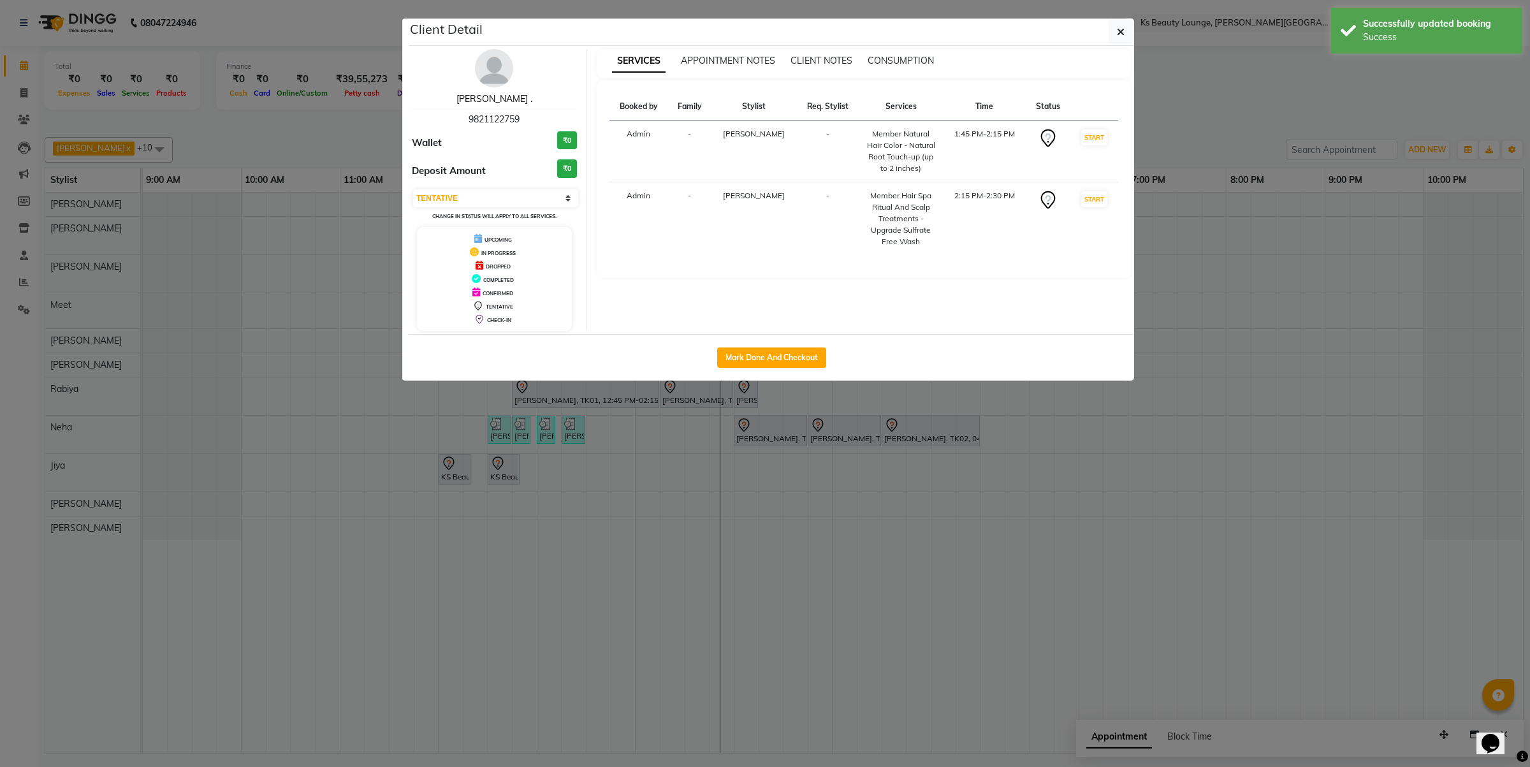
click at [500, 98] on link "Mona ." at bounding box center [494, 98] width 76 height 11
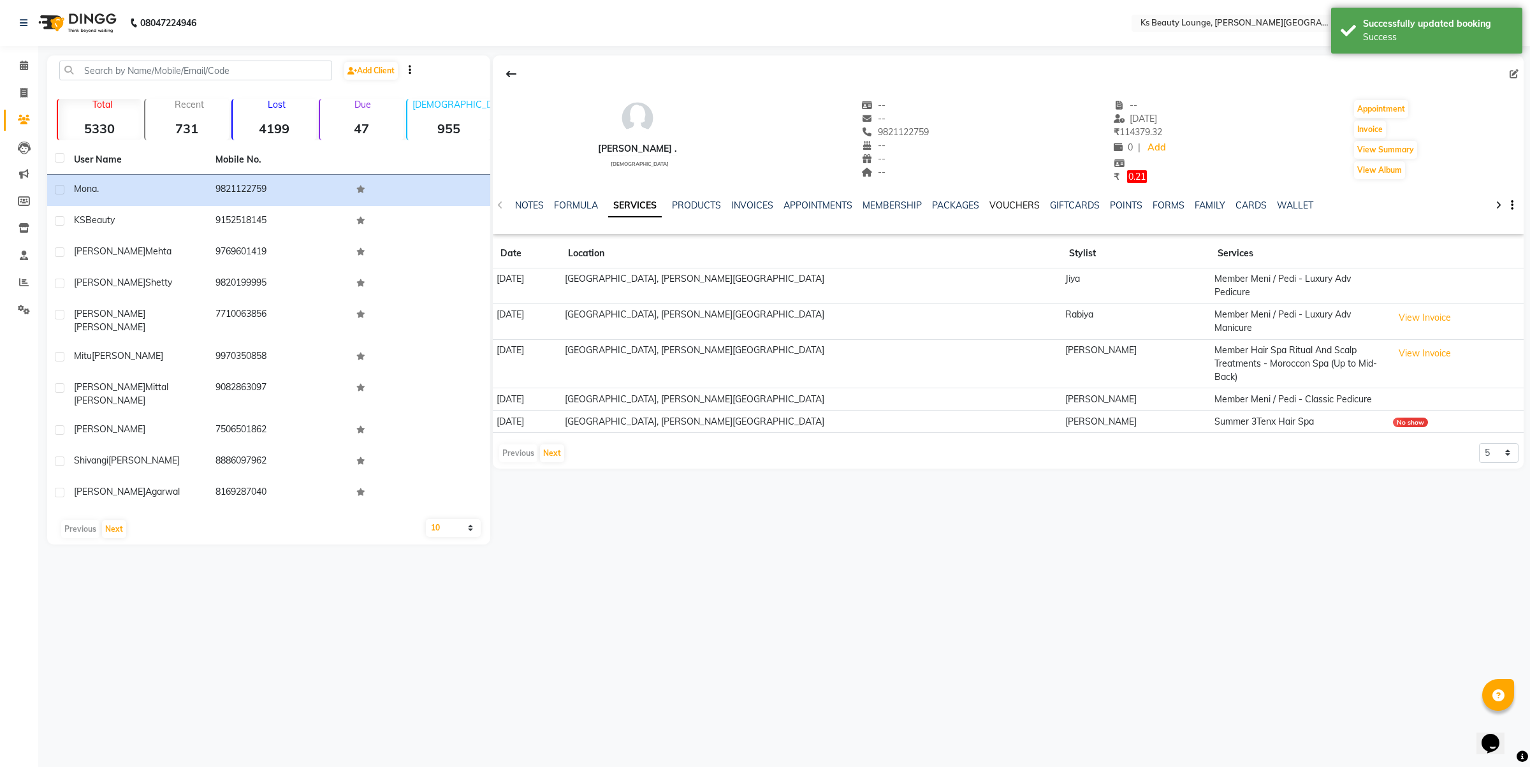
click at [1022, 205] on link "VOUCHERS" at bounding box center [1014, 204] width 50 height 11
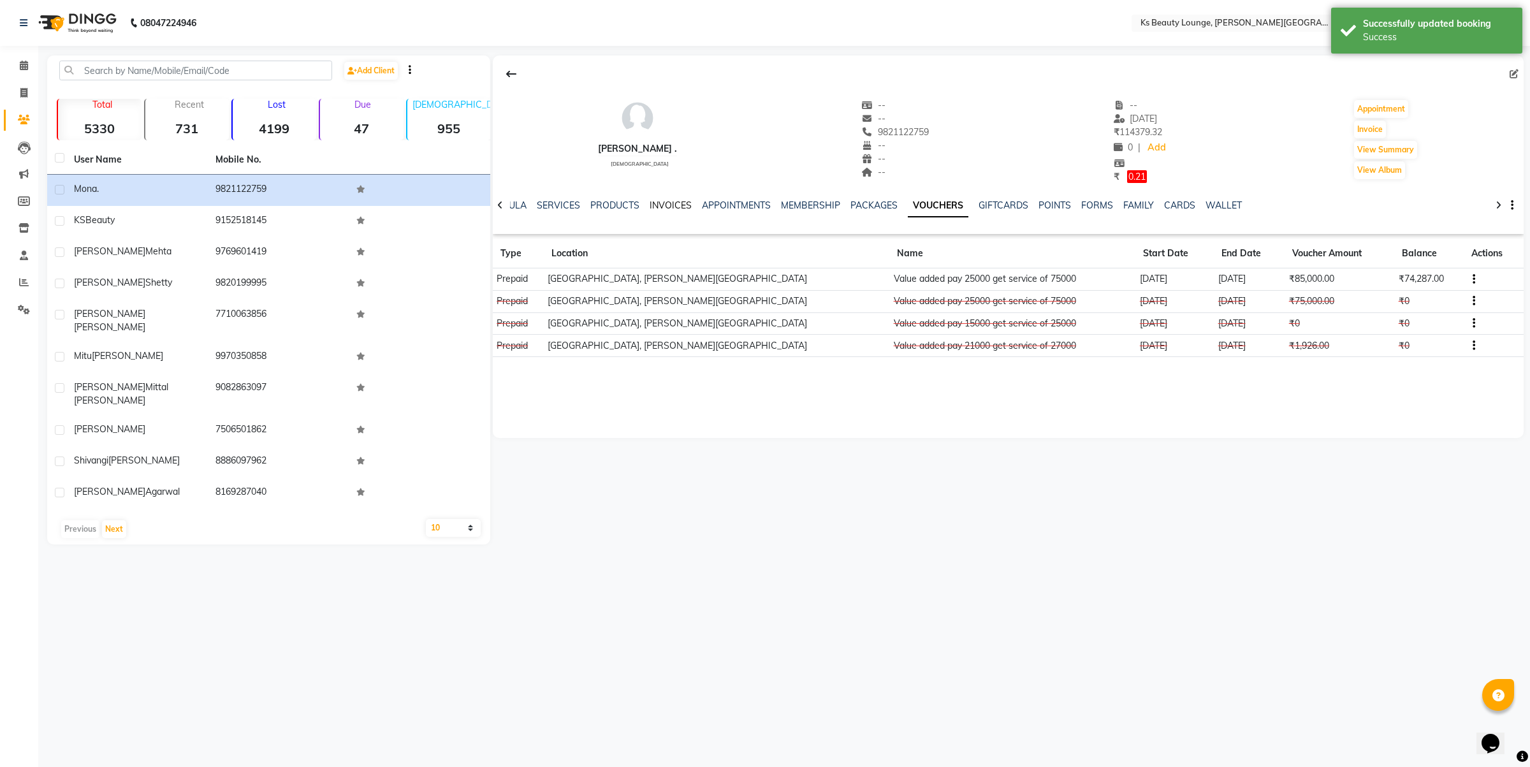
click at [668, 207] on link "INVOICES" at bounding box center [670, 204] width 42 height 11
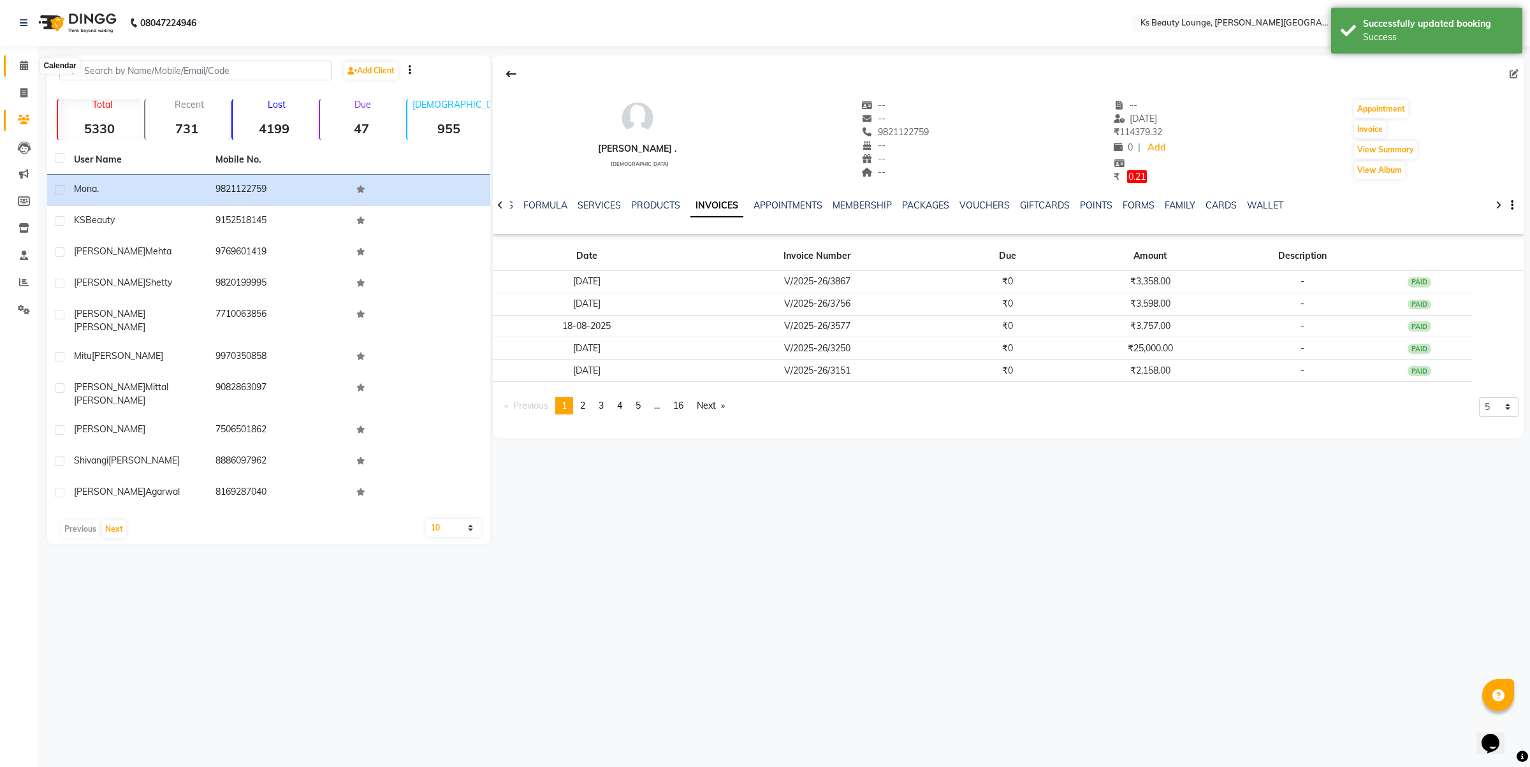
click at [27, 59] on span at bounding box center [24, 66] width 22 height 15
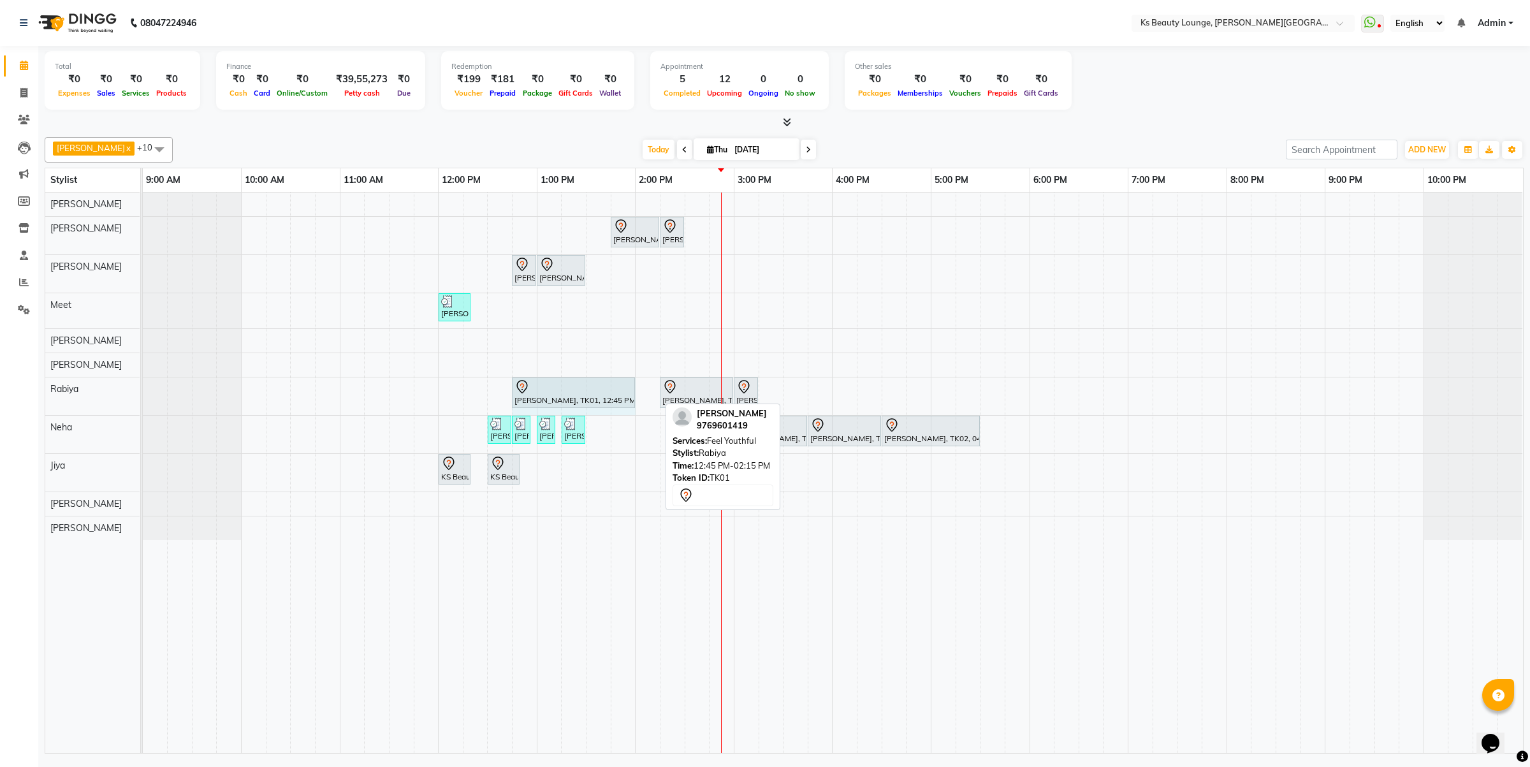
drag, startPoint x: 657, startPoint y: 393, endPoint x: 613, endPoint y: 386, distance: 44.4
click at [143, 386] on div "Bhamini Mehta, TK01, 12:45 PM-02:15 PM, Feel Youthful Bhamini Mehta, TK01, 02:1…" at bounding box center [143, 396] width 0 height 38
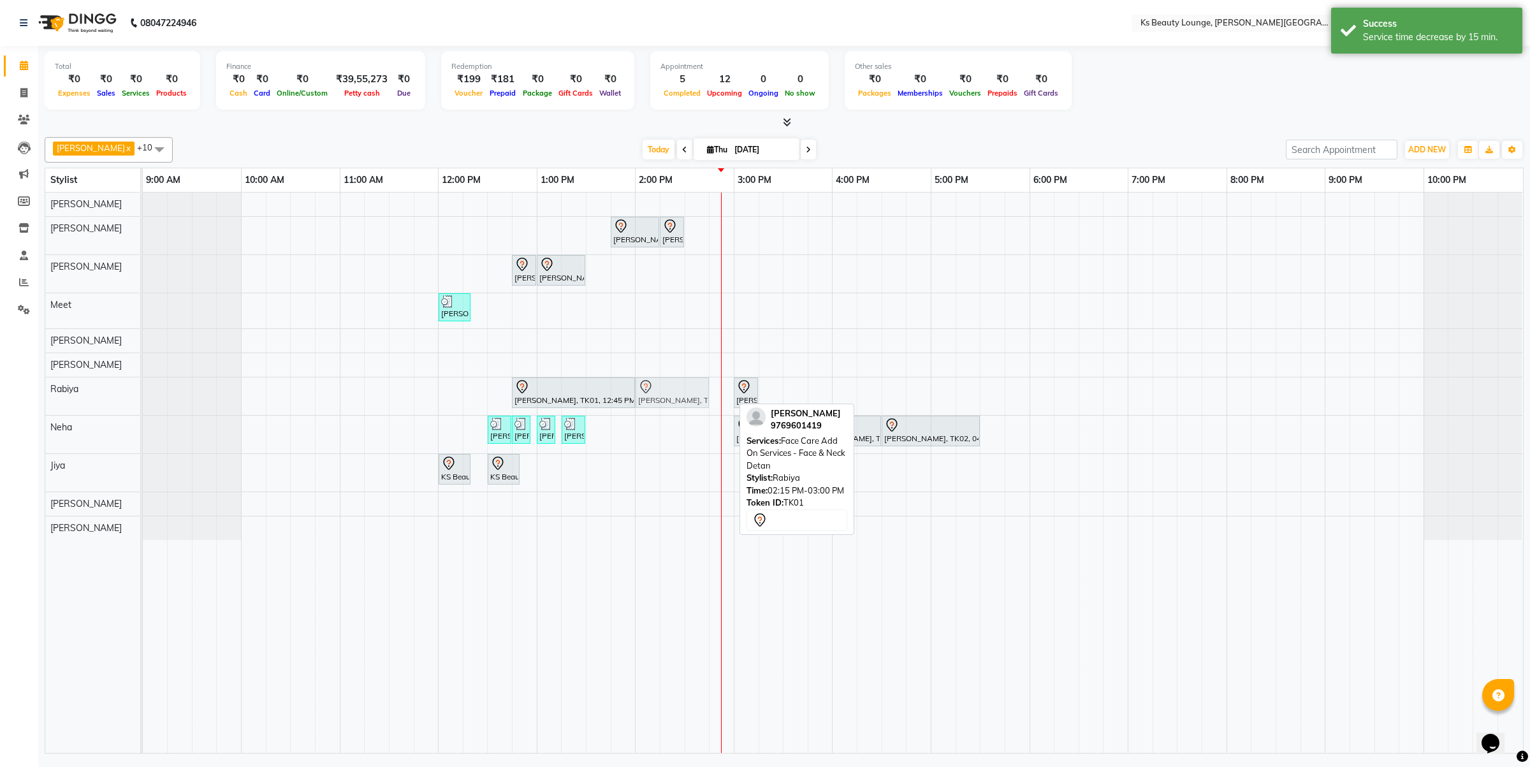
drag, startPoint x: 698, startPoint y: 392, endPoint x: 689, endPoint y: 392, distance: 8.9
click at [143, 393] on div "Bhamini Mehta, TK01, 12:45 PM-02:00 PM, Feel Youthful Bhamini Mehta, TK01, 02:1…" at bounding box center [143, 396] width 0 height 38
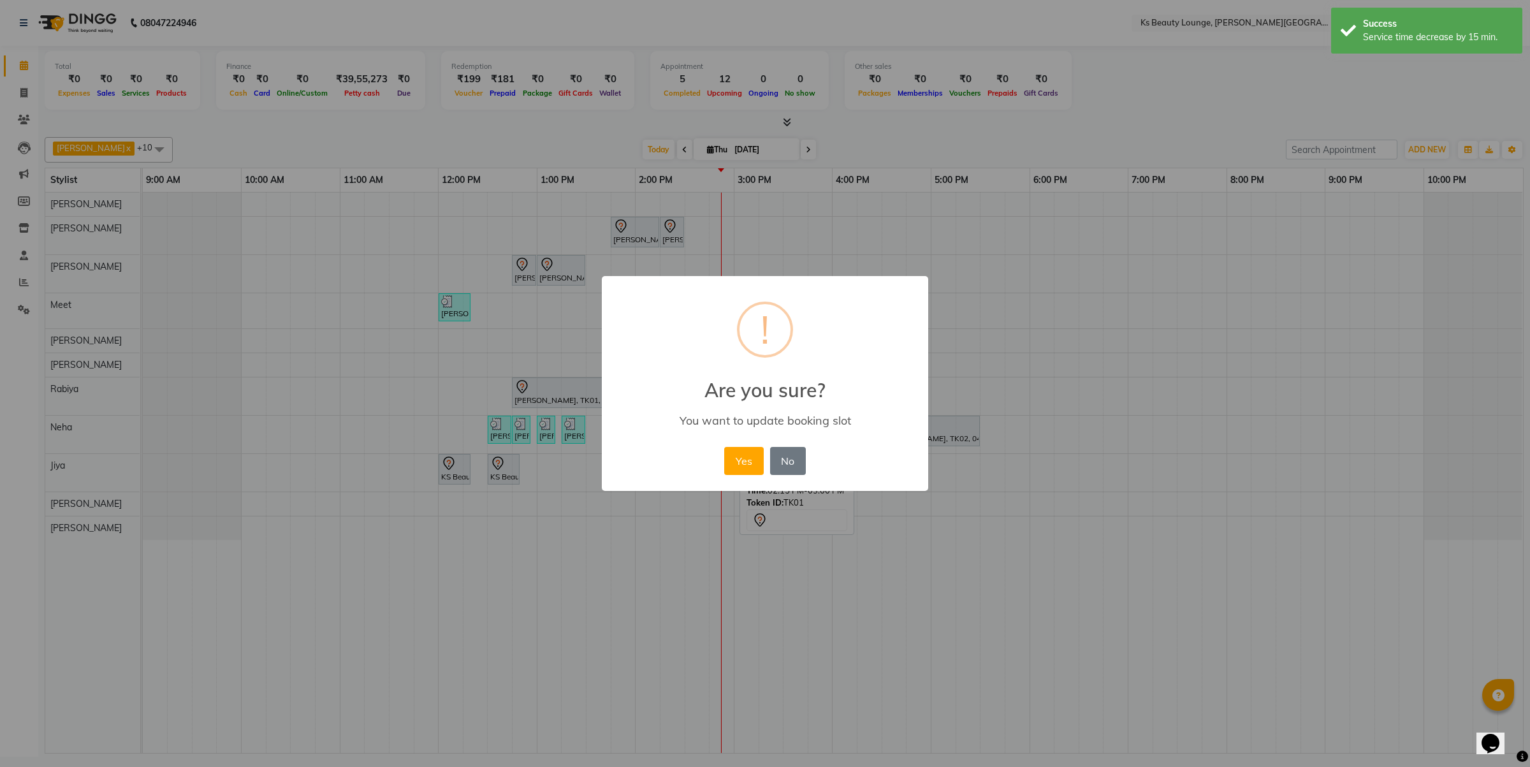
click at [724, 447] on button "Yes" at bounding box center [743, 461] width 39 height 28
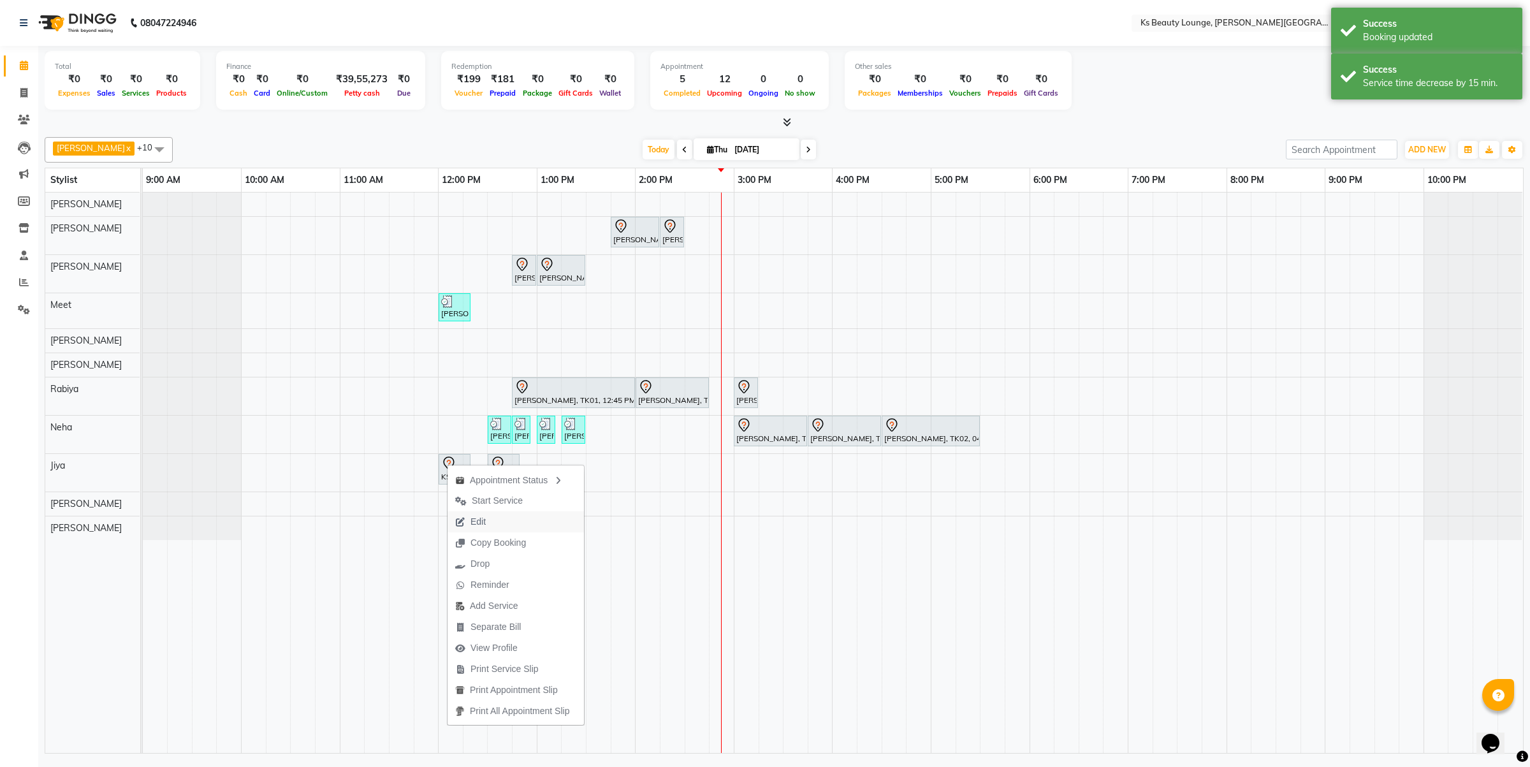
click at [514, 524] on button "Edit" at bounding box center [515, 521] width 136 height 21
select select "tentative"
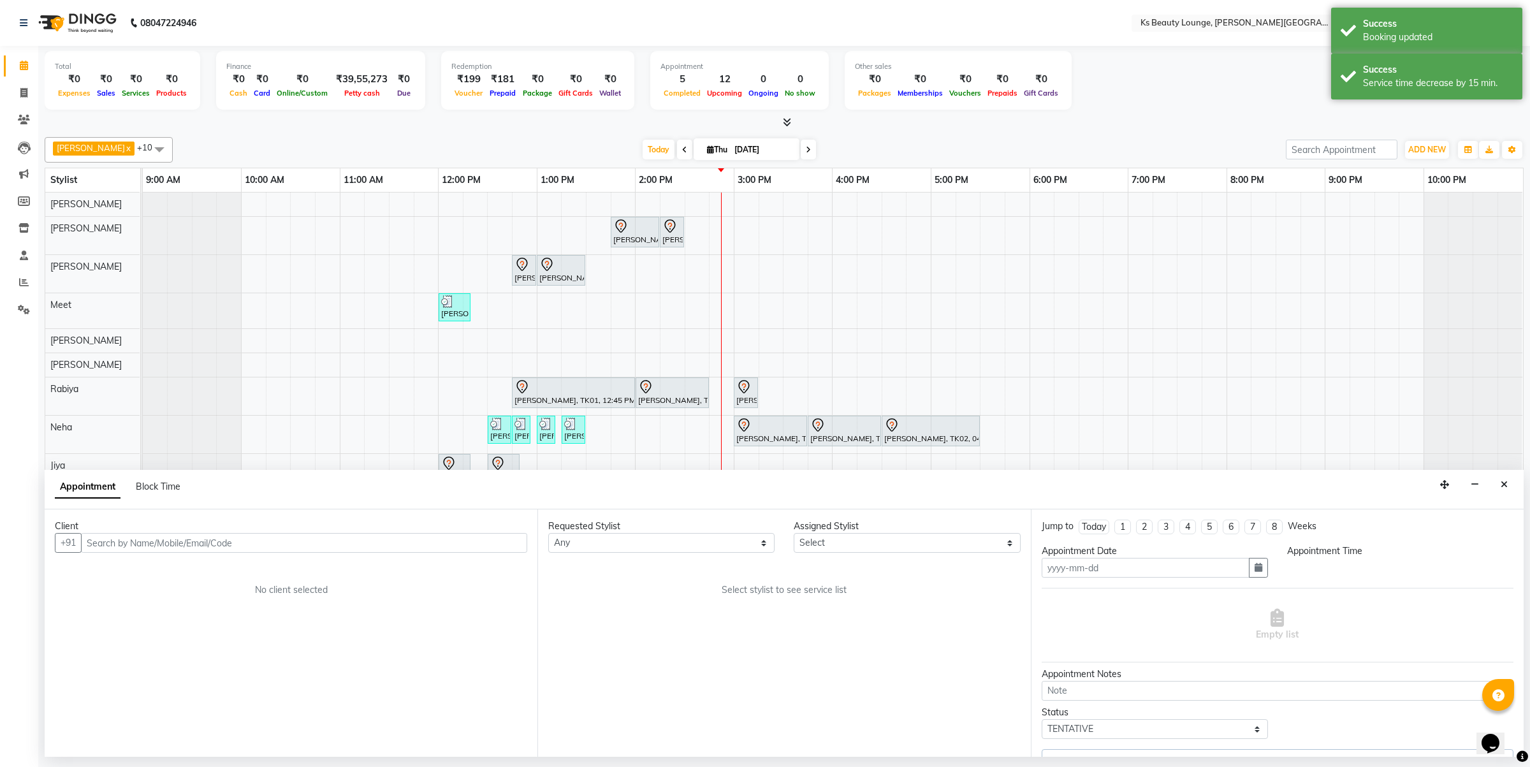
type input "[DATE]"
select select "79669"
select select "720"
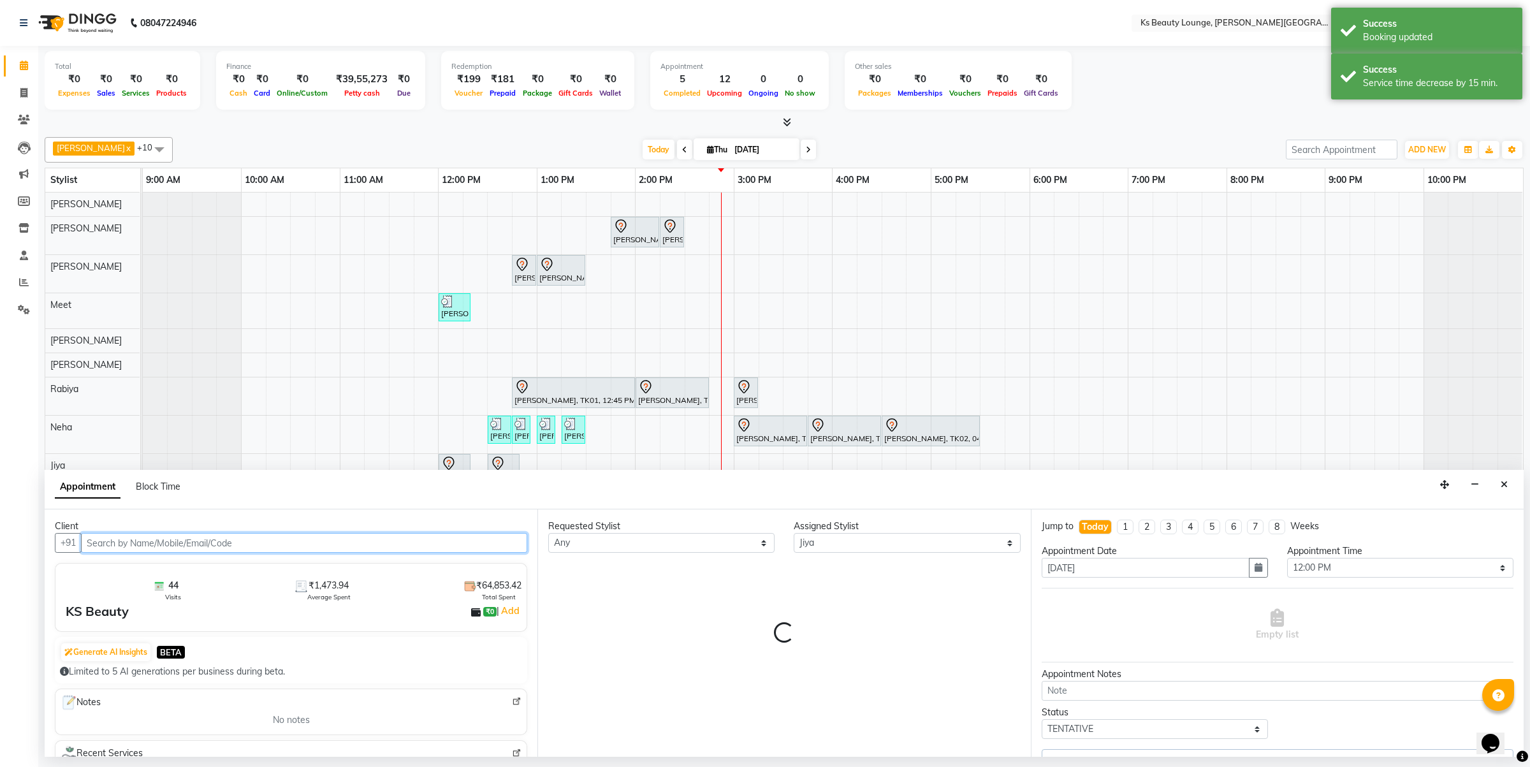
select select "1892"
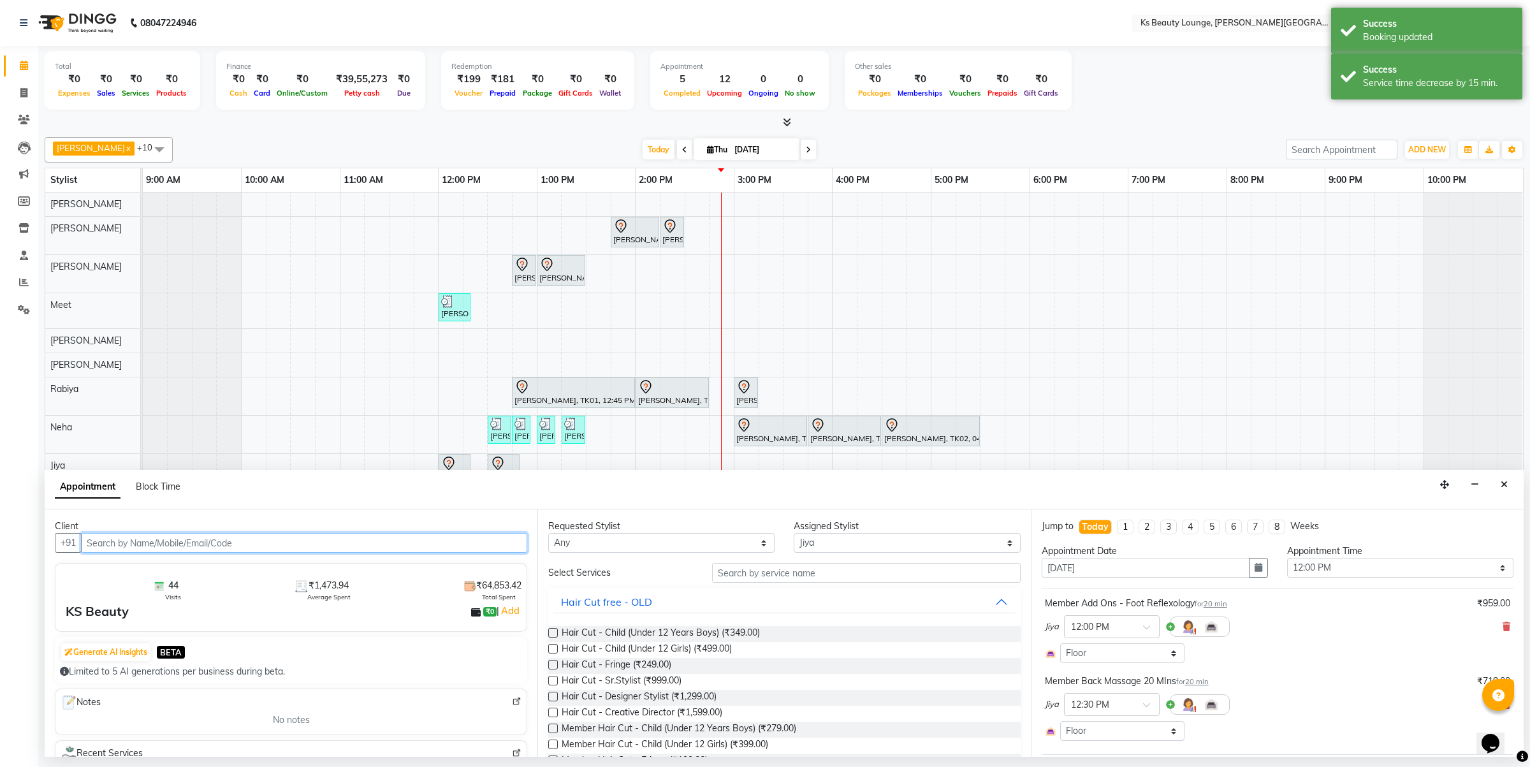
drag, startPoint x: 280, startPoint y: 534, endPoint x: 290, endPoint y: 528, distance: 11.5
click at [281, 533] on input "text" at bounding box center [304, 543] width 446 height 20
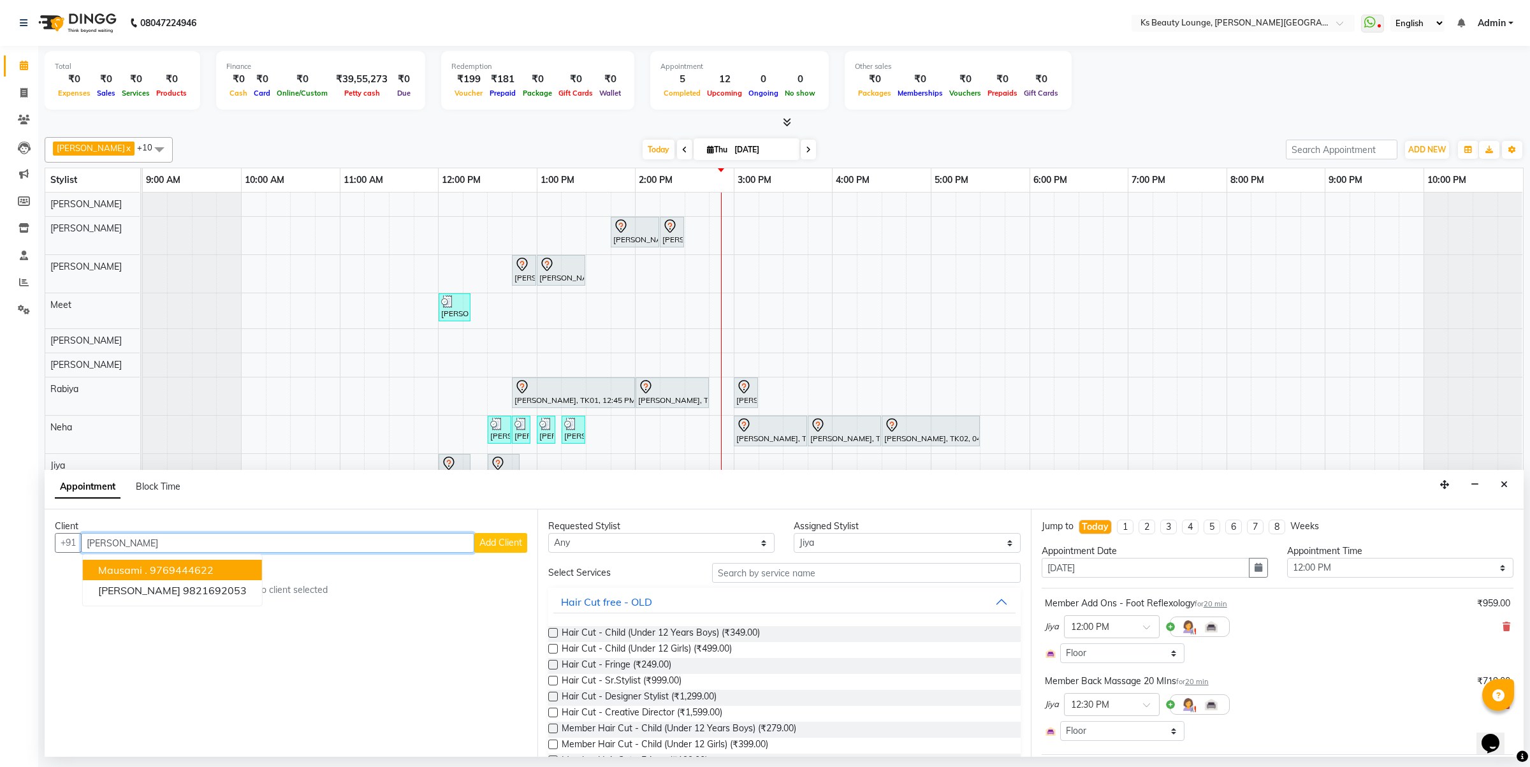
click at [127, 574] on span "Mausami ." at bounding box center [122, 569] width 49 height 13
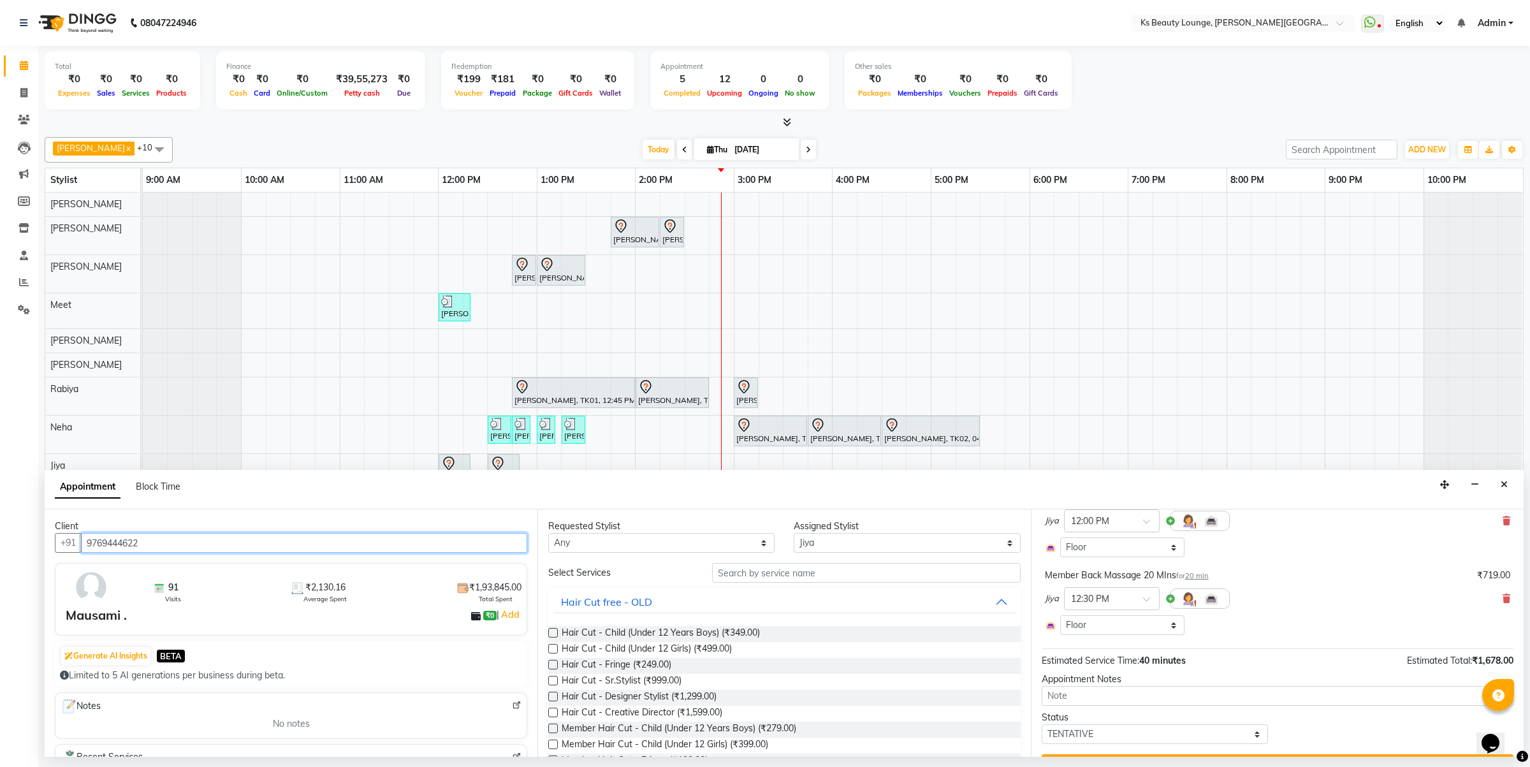
scroll to position [138, 0]
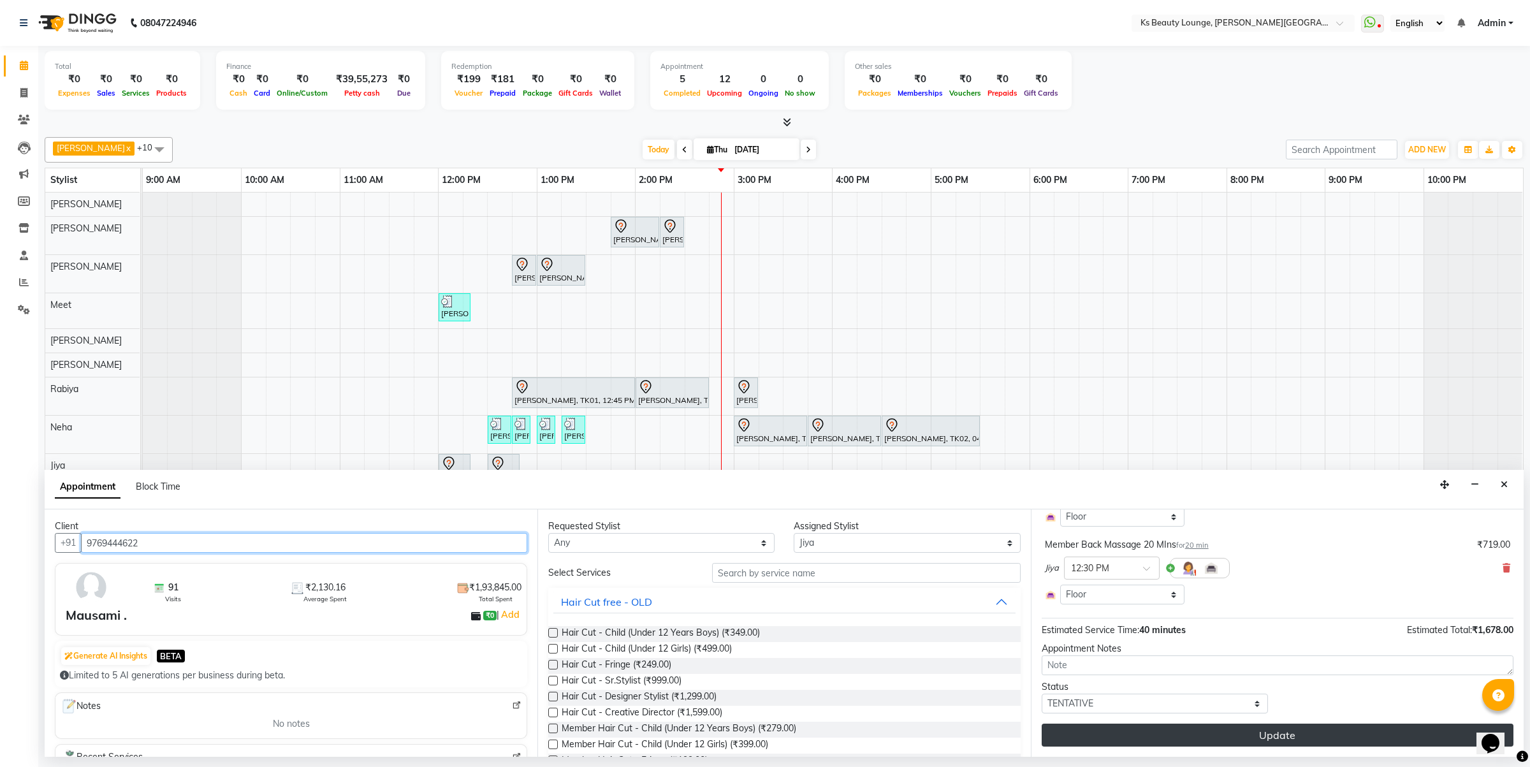
type input "9769444622"
click at [1272, 742] on button "Update" at bounding box center [1277, 734] width 472 height 23
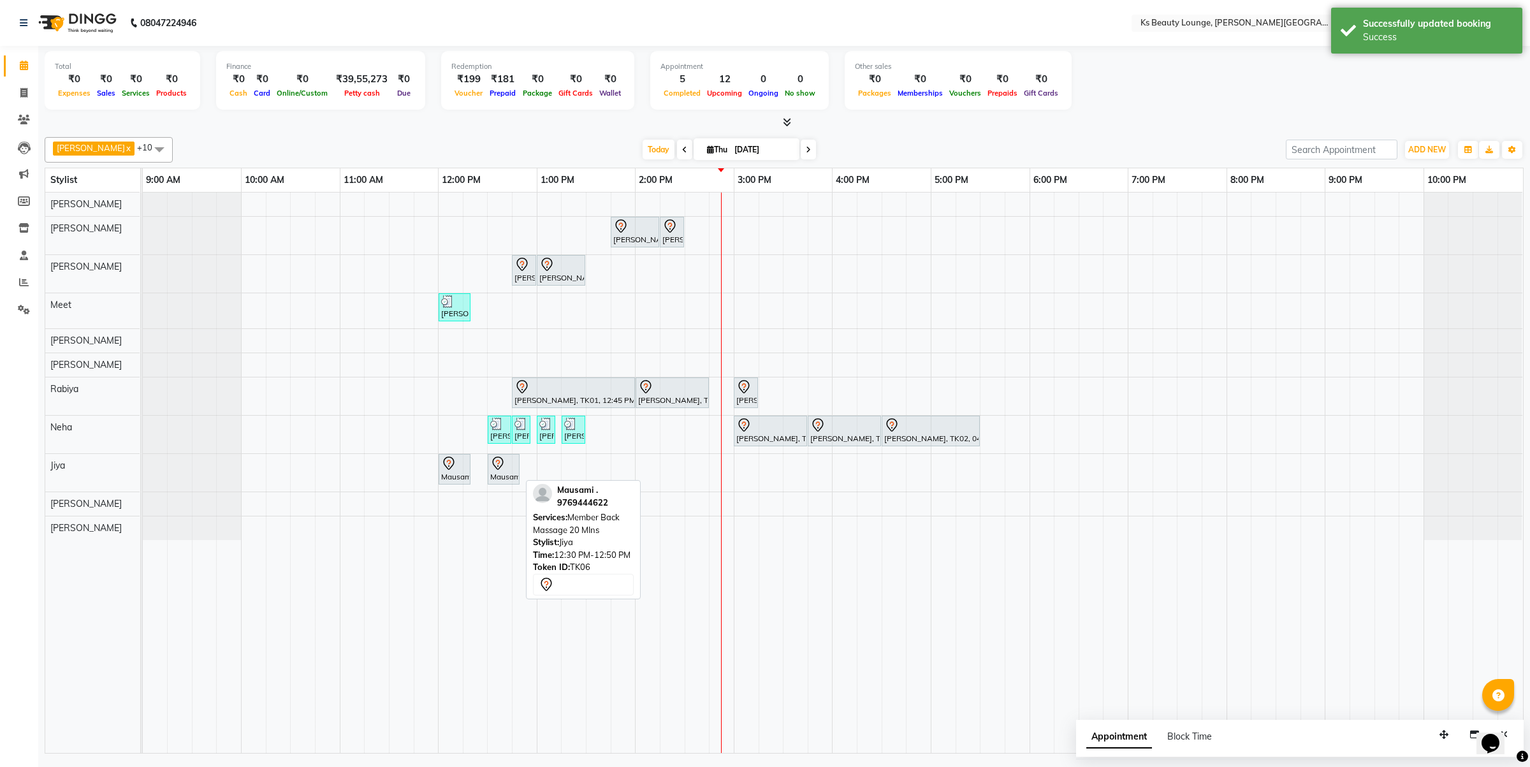
click at [498, 464] on icon at bounding box center [497, 463] width 15 height 15
click at [500, 460] on icon at bounding box center [497, 463] width 15 height 15
select select "7"
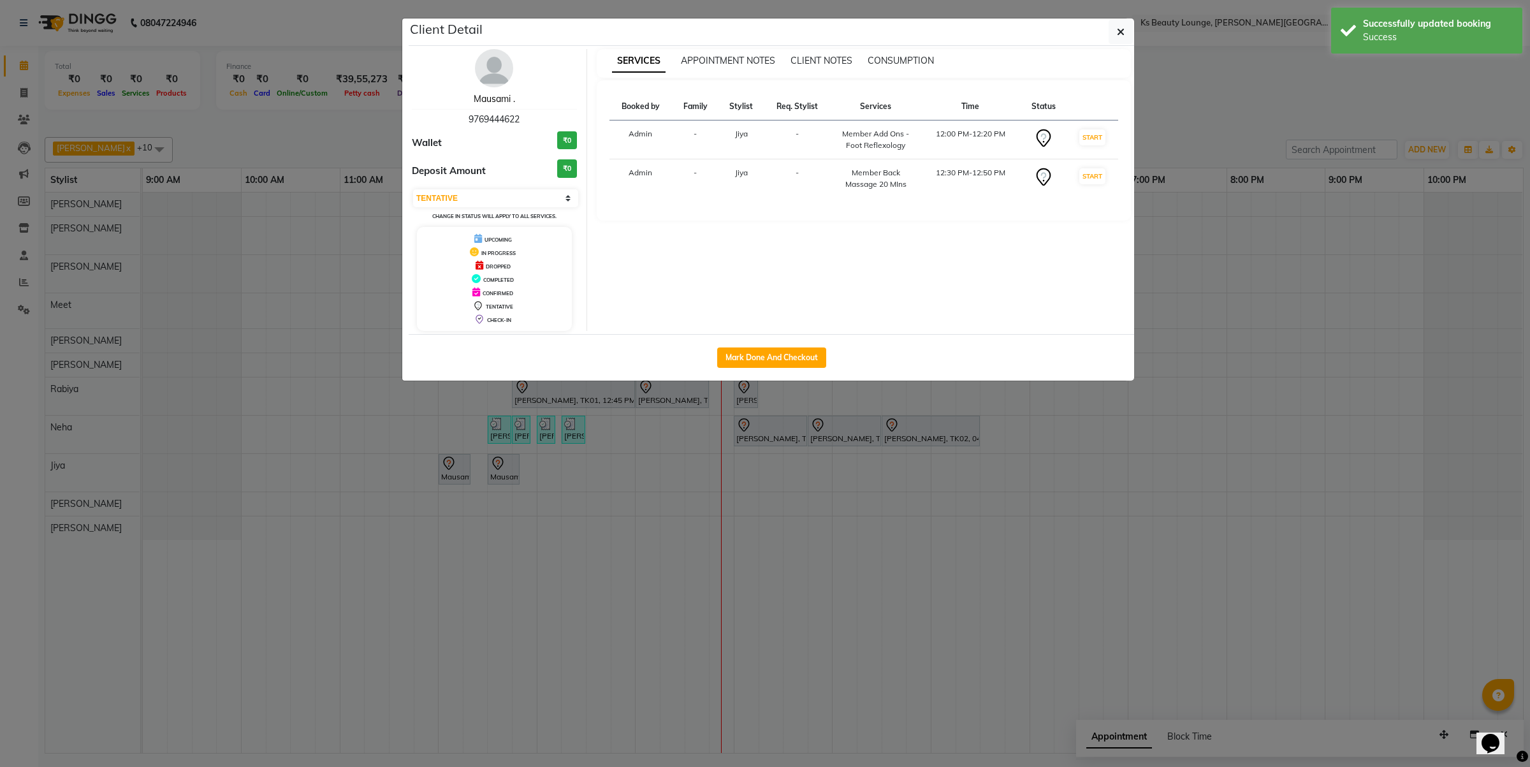
click at [499, 104] on link "Mausami ." at bounding box center [494, 98] width 41 height 11
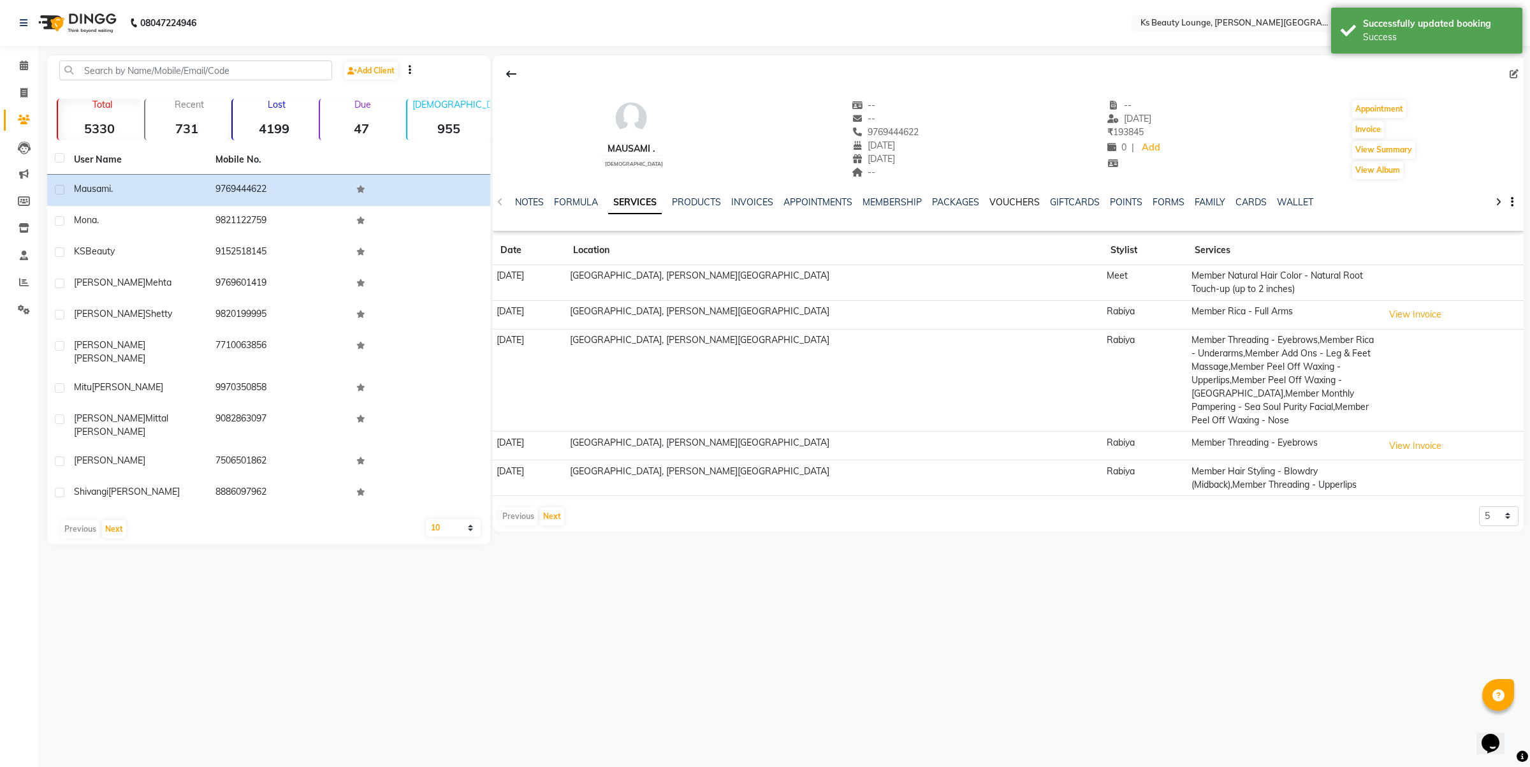
click at [989, 198] on link "VOUCHERS" at bounding box center [1014, 201] width 50 height 11
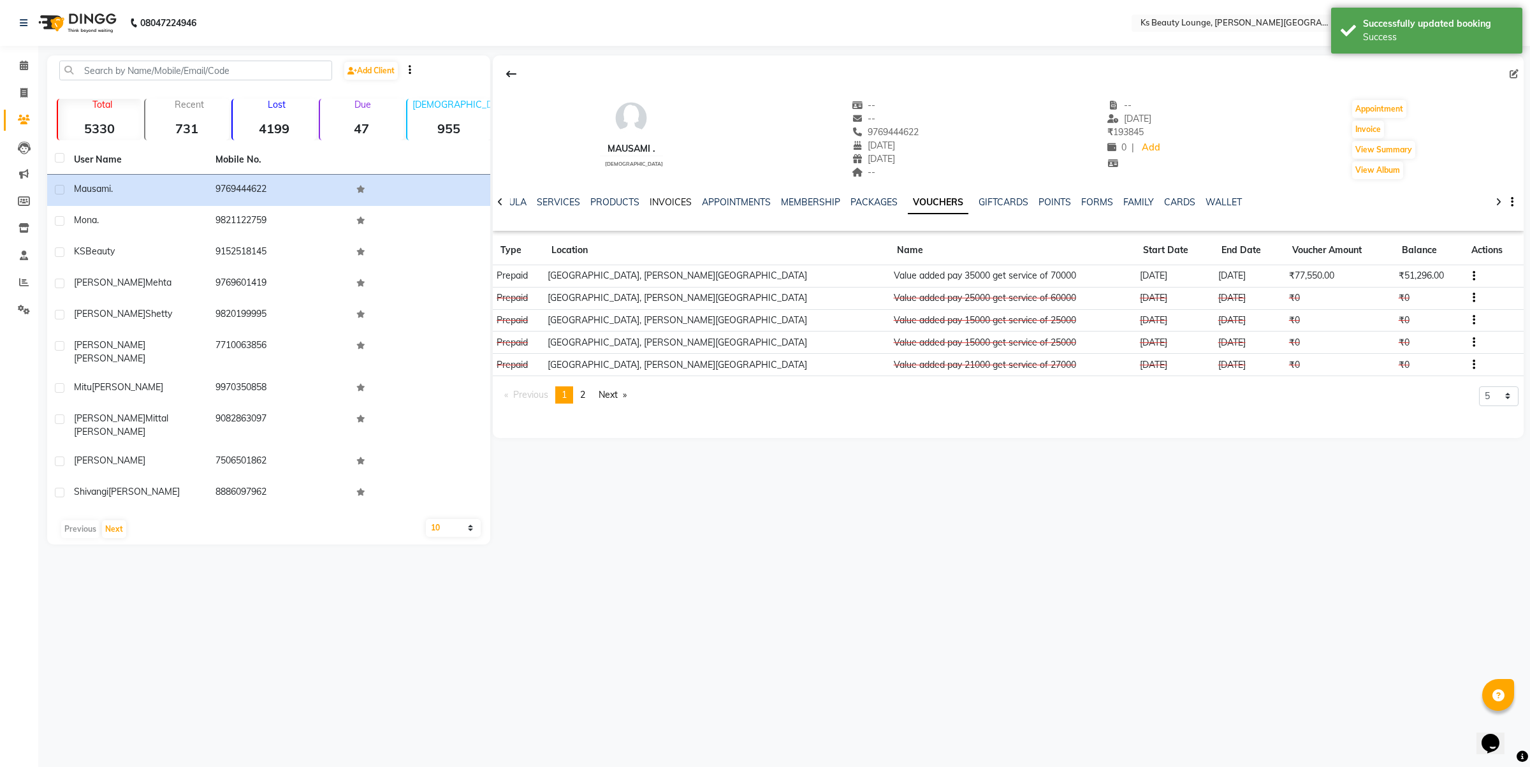
click at [684, 201] on link "INVOICES" at bounding box center [670, 201] width 42 height 11
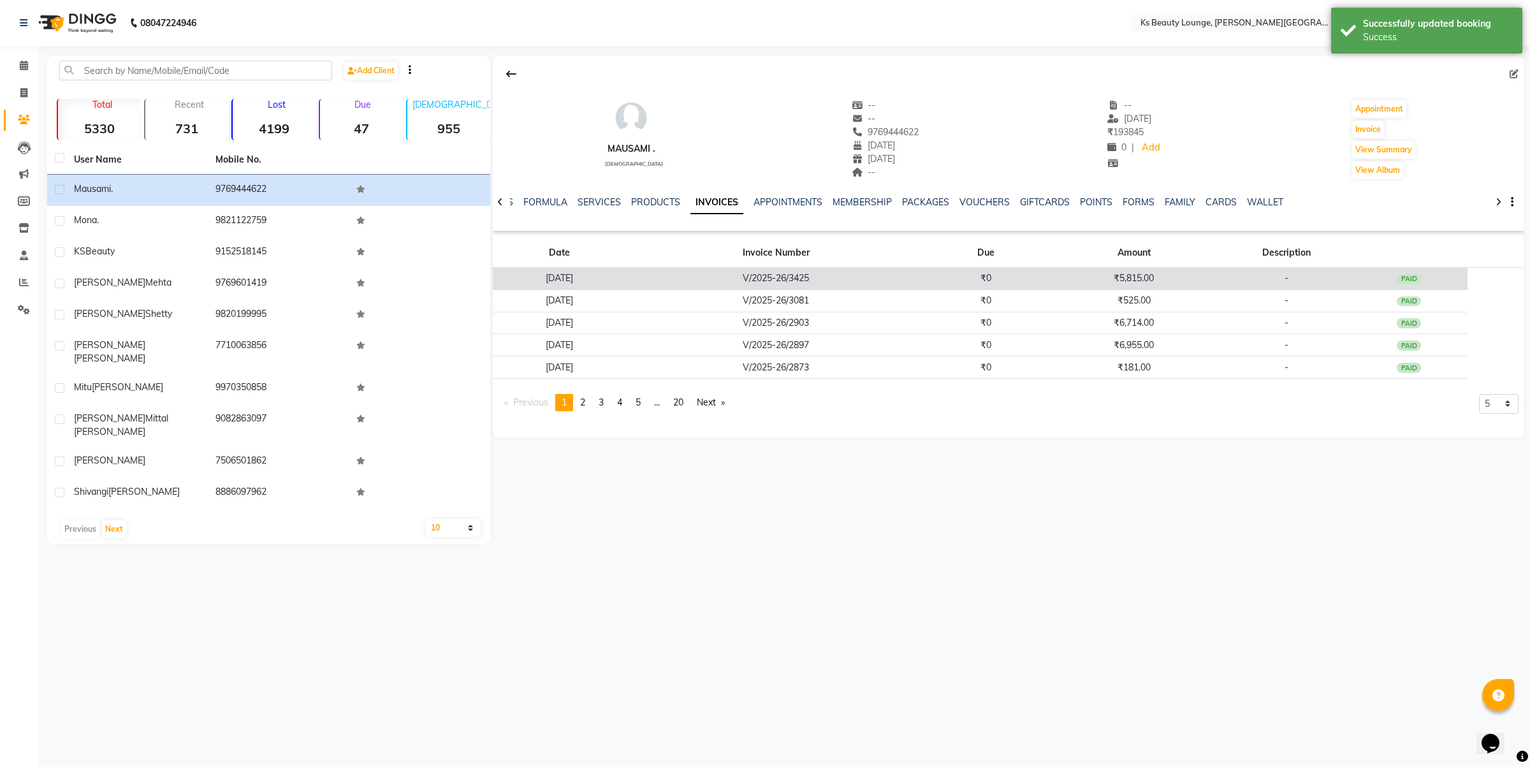
click at [817, 277] on td "V/2025-26/3425" at bounding box center [775, 279] width 301 height 22
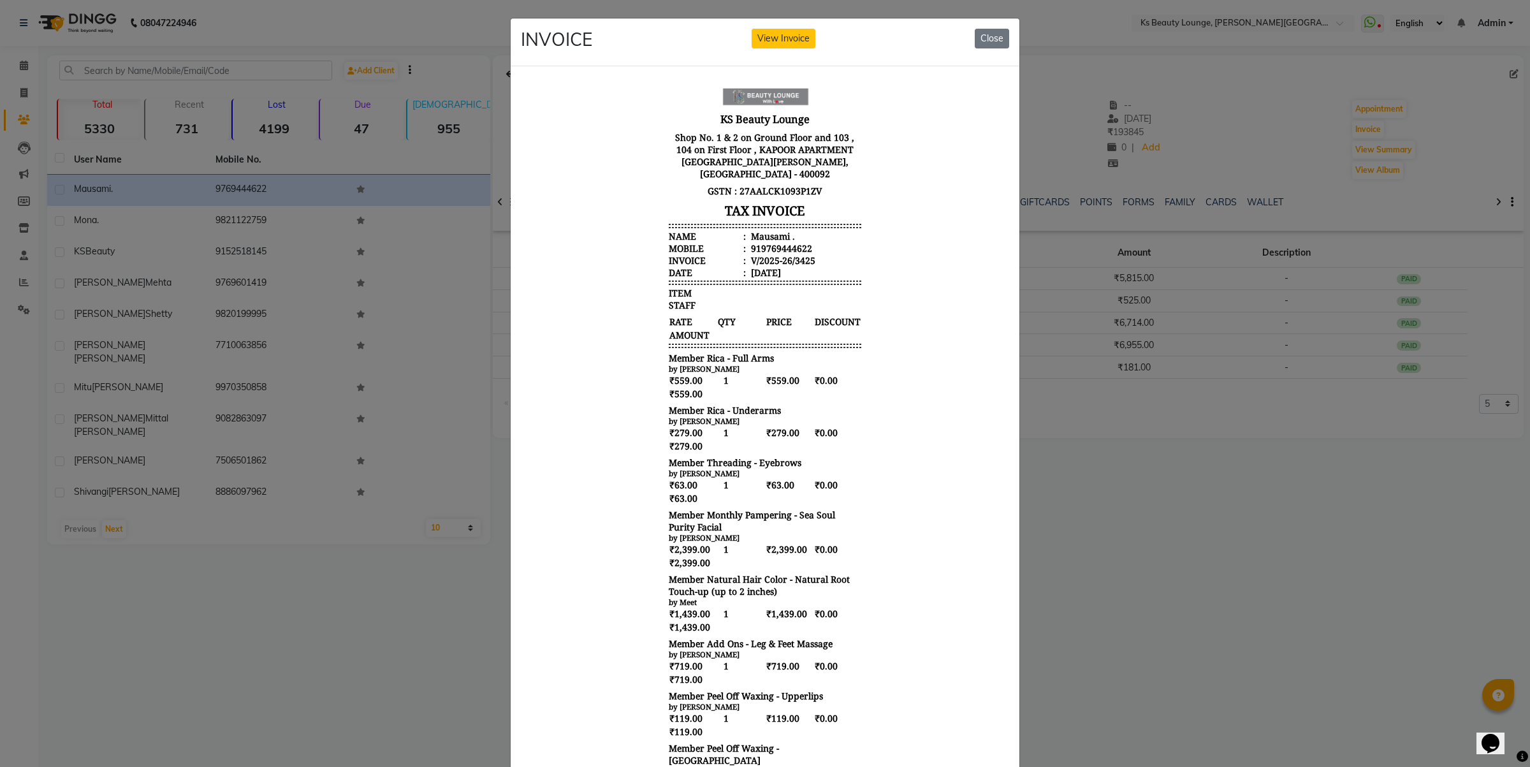
scroll to position [10, 0]
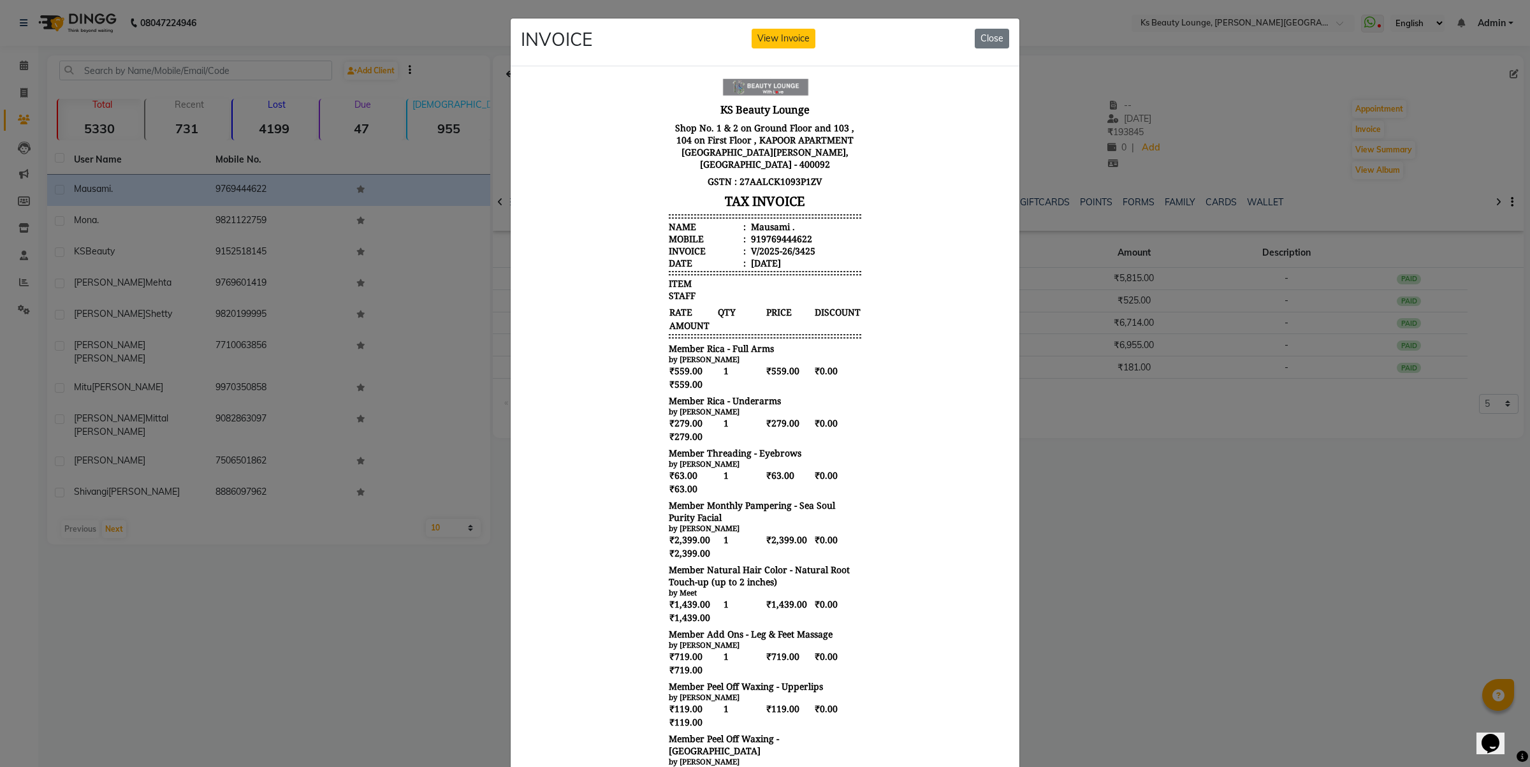
click at [1297, 505] on ngb-modal-window "INVOICE View Invoice Close" at bounding box center [765, 383] width 1530 height 767
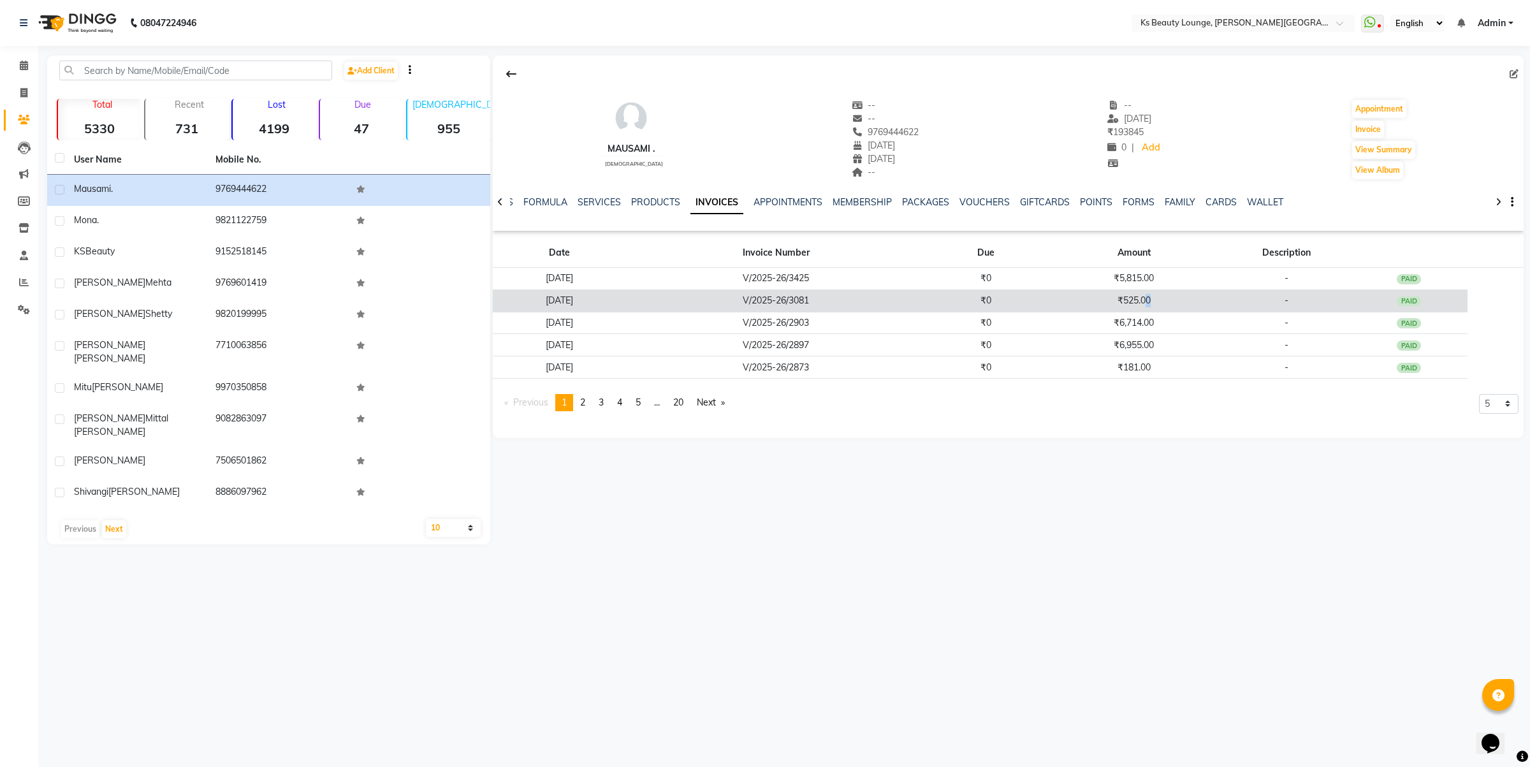
click at [1167, 296] on td "₹525.00" at bounding box center [1133, 300] width 177 height 22
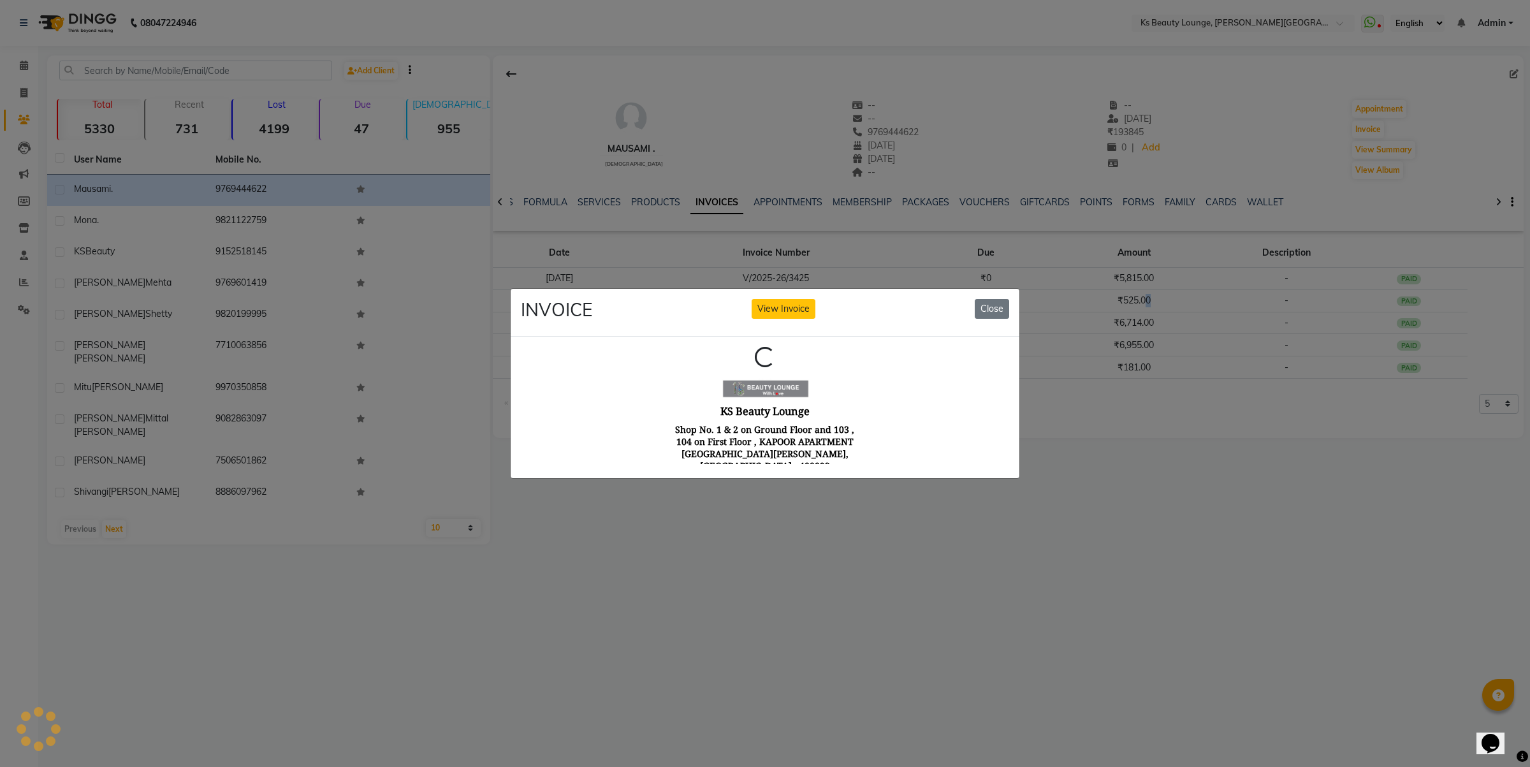
scroll to position [0, 0]
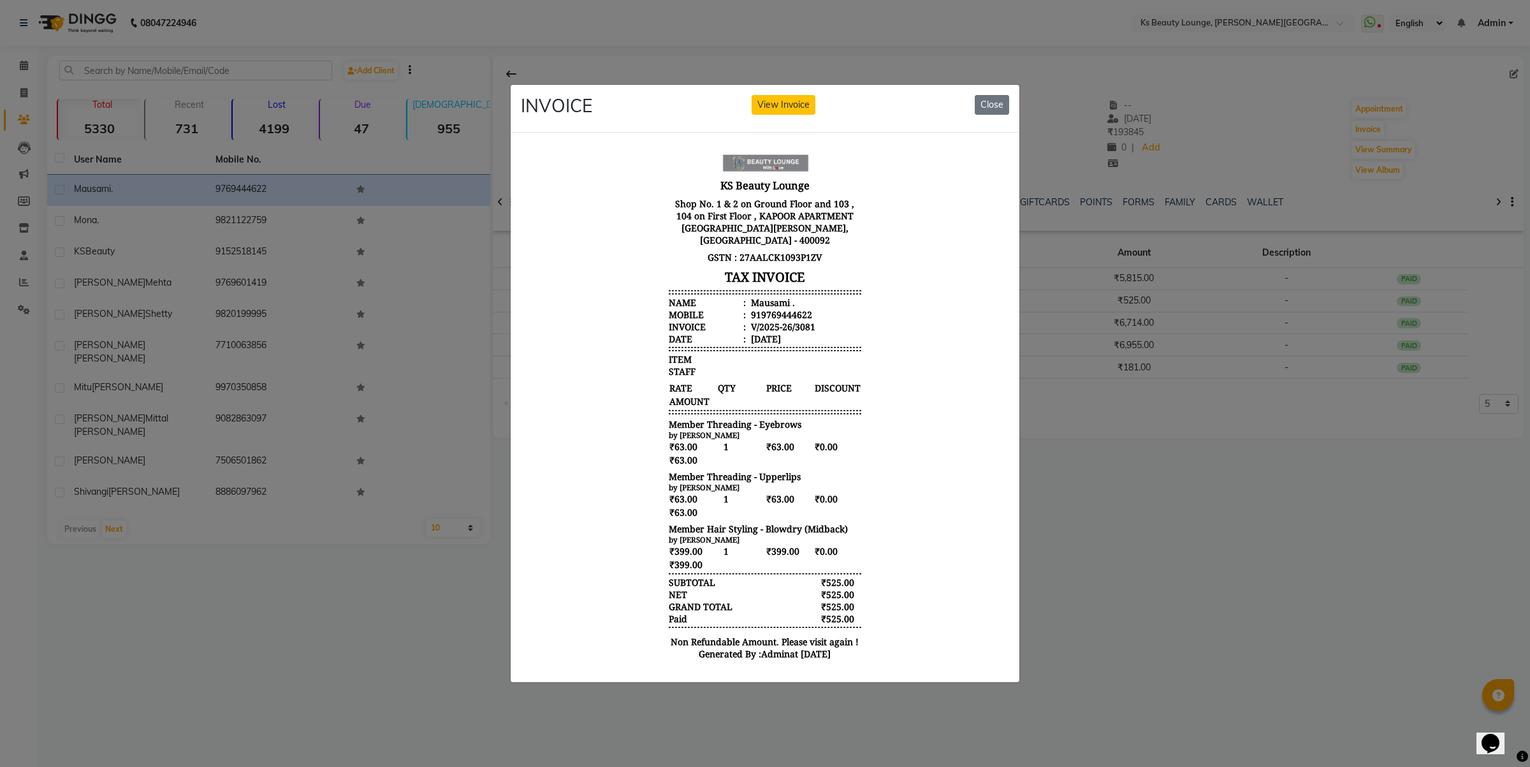
click at [1310, 558] on ngb-modal-window "INVOICE View Invoice Close" at bounding box center [765, 383] width 1530 height 767
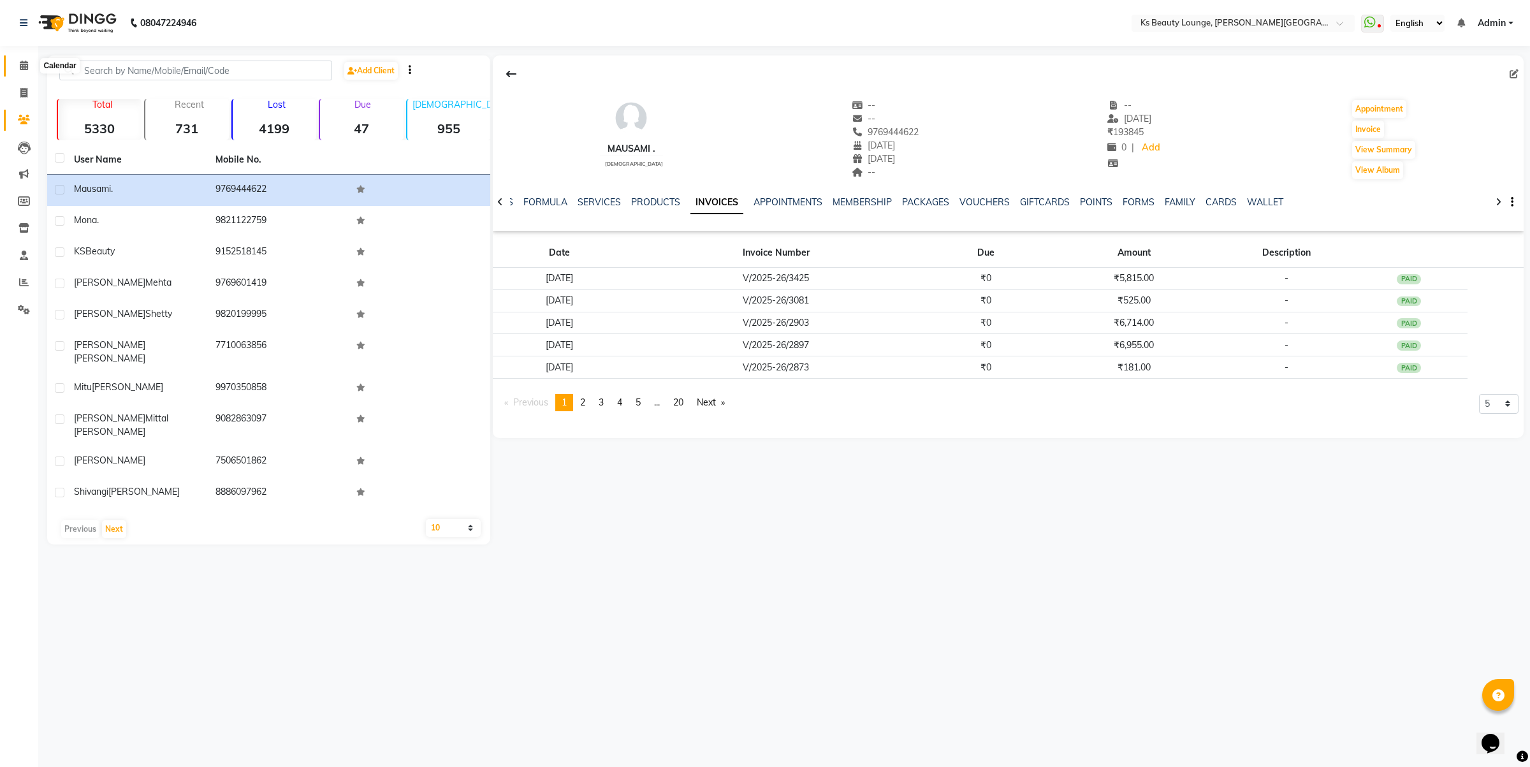
click at [20, 64] on icon at bounding box center [24, 66] width 8 height 10
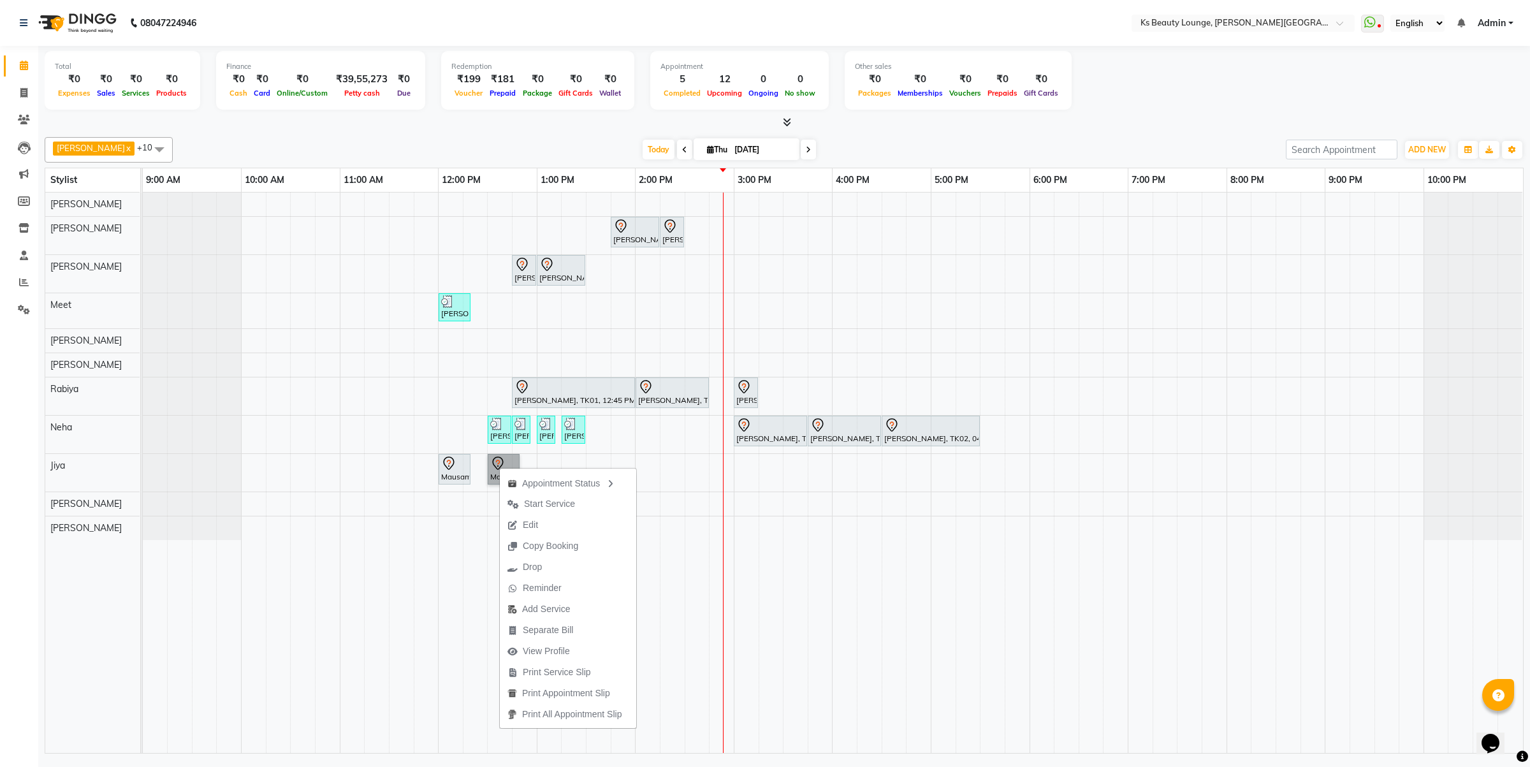
click at [819, 577] on td at bounding box center [819, 472] width 25 height 560
drag, startPoint x: 752, startPoint y: 397, endPoint x: 731, endPoint y: 396, distance: 21.1
click at [143, 396] on div "Bhamini Mehta, TK01, 12:45 PM-02:00 PM, Feel Youthful Bhamini Mehta, TK01, 02:0…" at bounding box center [143, 396] width 0 height 38
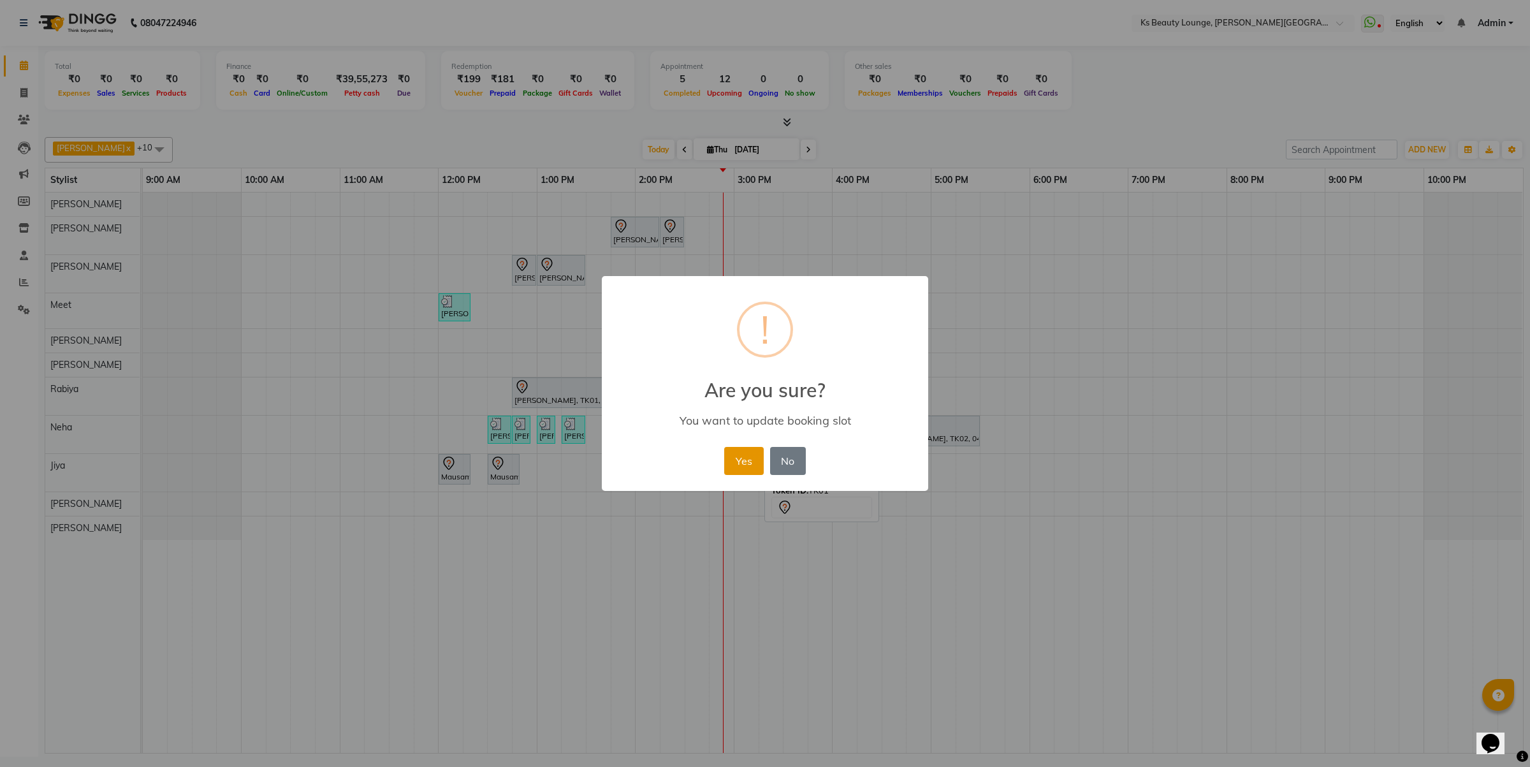
click at [740, 454] on button "Yes" at bounding box center [743, 461] width 39 height 28
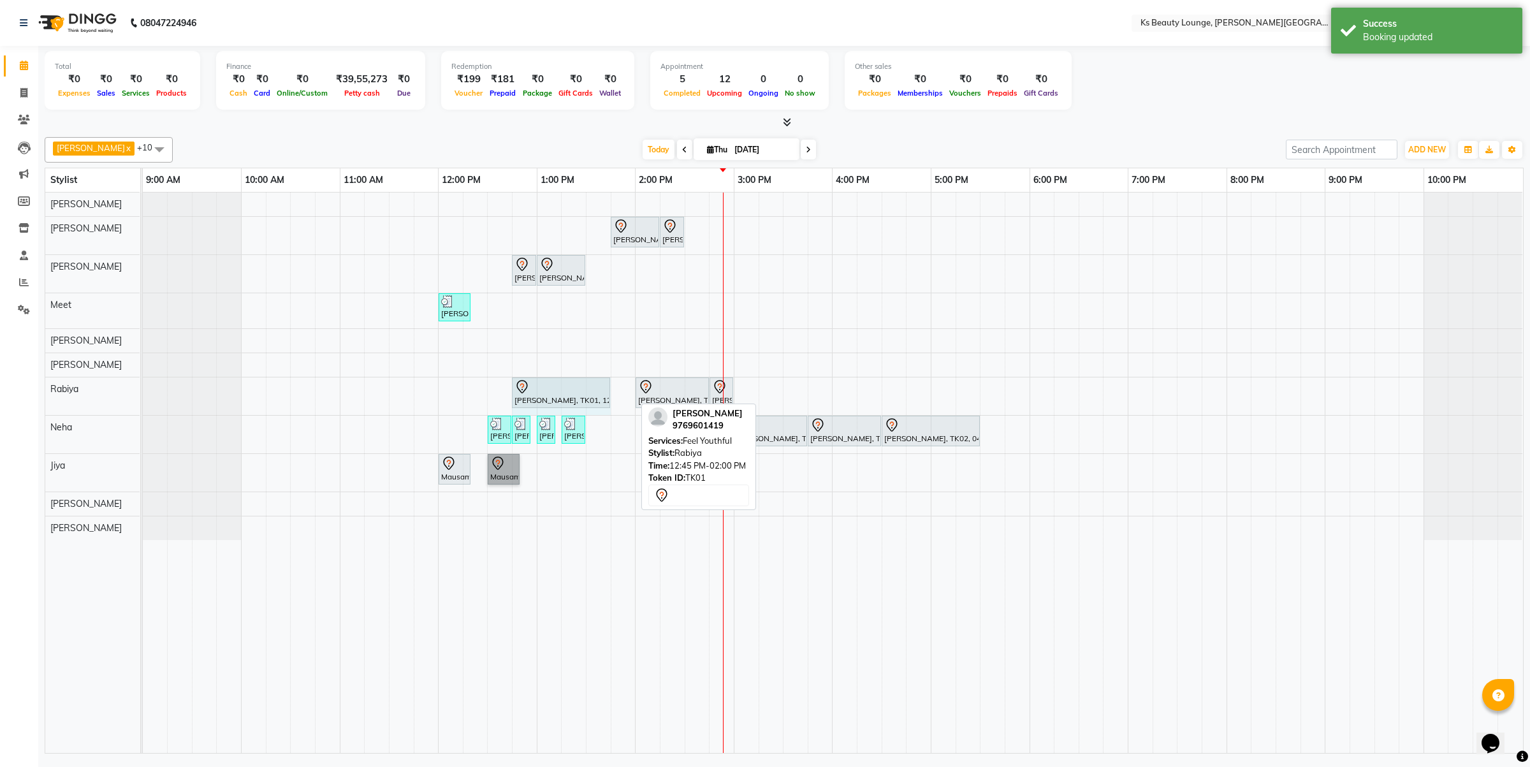
drag, startPoint x: 634, startPoint y: 384, endPoint x: 631, endPoint y: 405, distance: 21.9
click at [143, 384] on div "Bhamini Mehta, TK01, 12:45 PM-02:00 PM, Feel Youthful Bhamini Mehta, TK01, 02:0…" at bounding box center [143, 396] width 0 height 38
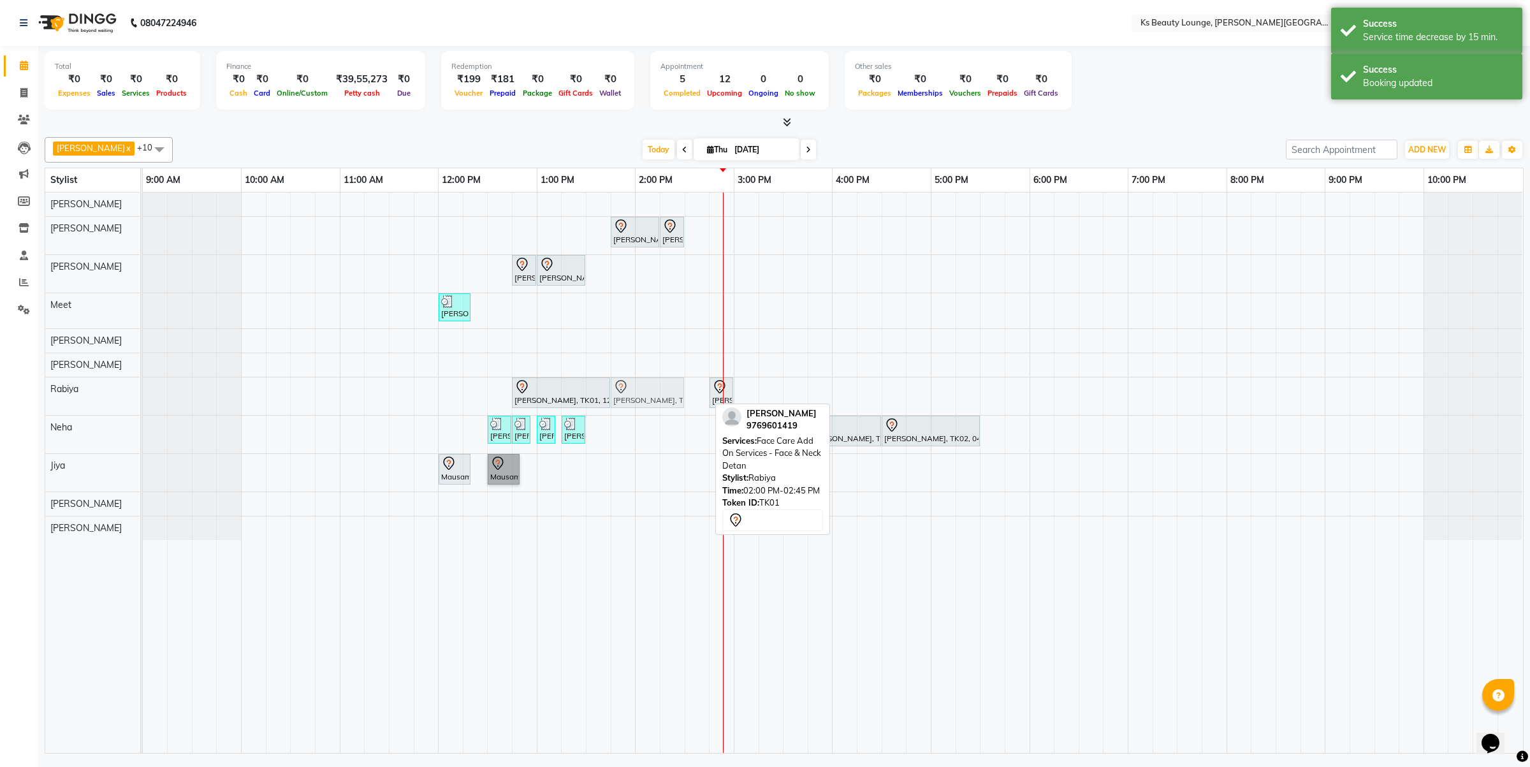
click at [143, 400] on div "Bhamini Mehta, TK01, 12:45 PM-01:45 PM, Feel Youthful Bhamini Mehta, TK01, 02:0…" at bounding box center [143, 396] width 0 height 38
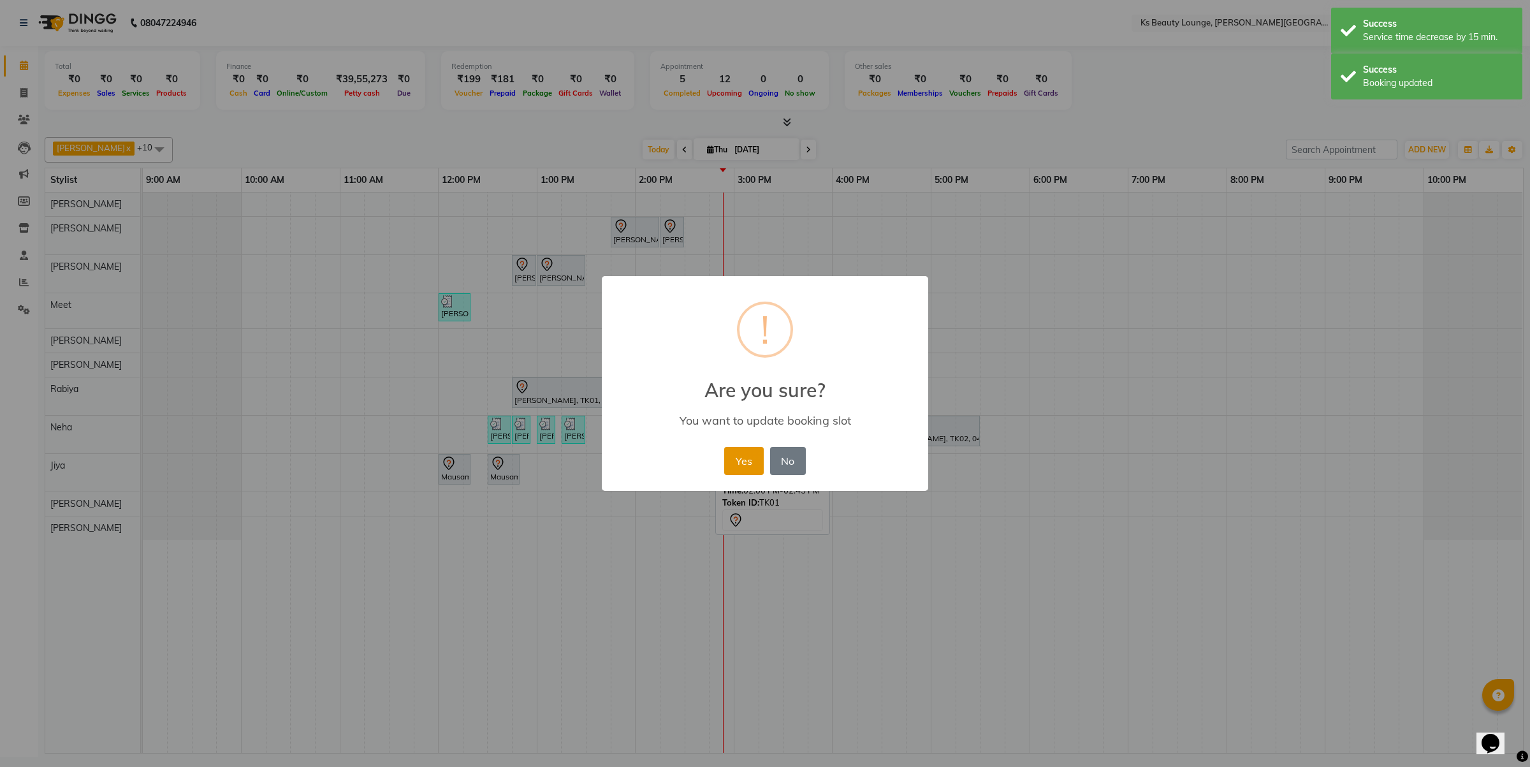
click at [744, 456] on button "Yes" at bounding box center [743, 461] width 39 height 28
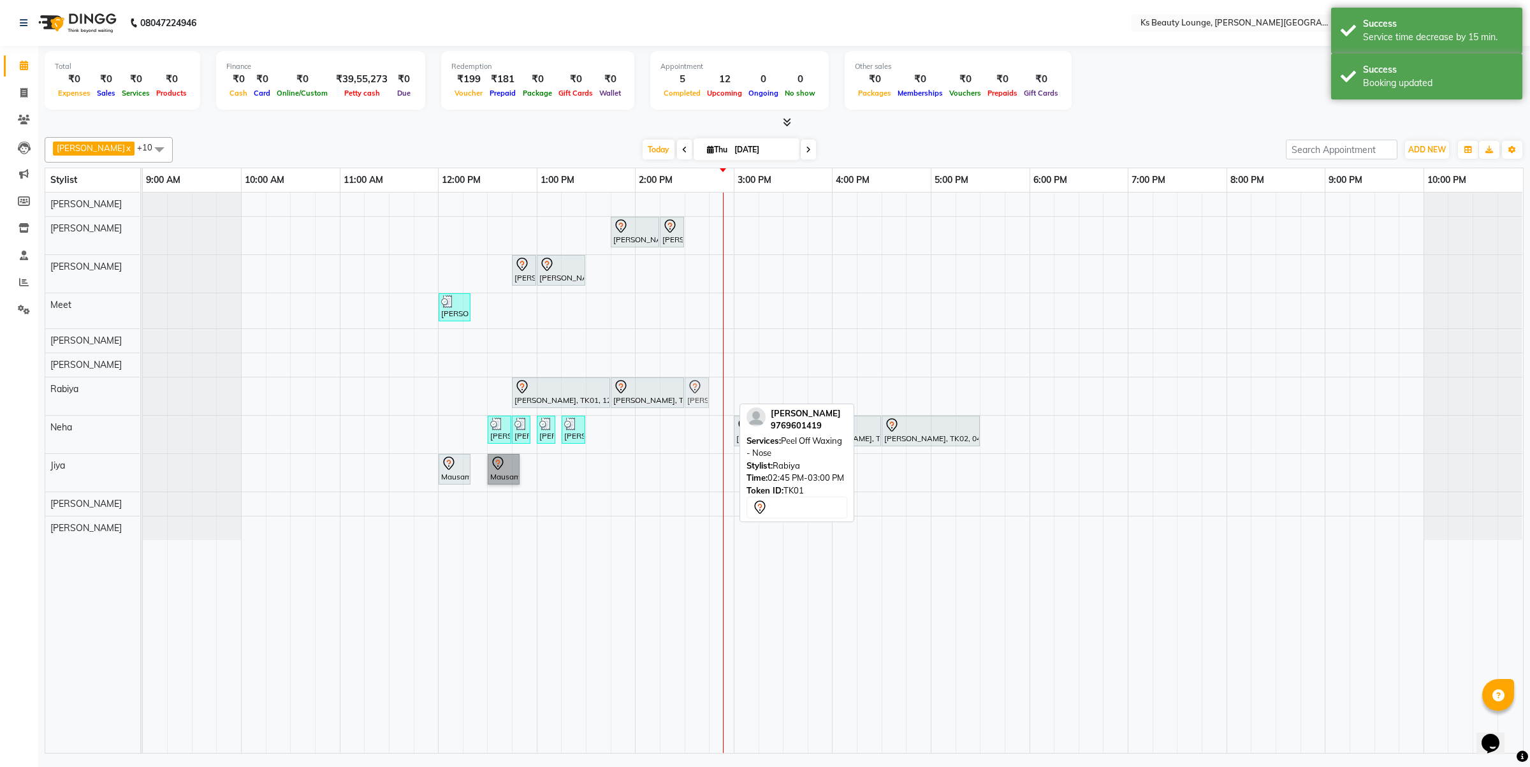
drag, startPoint x: 724, startPoint y: 391, endPoint x: 692, endPoint y: 390, distance: 31.9
click at [143, 390] on div "Bhamini Mehta, TK01, 12:45 PM-01:45 PM, Feel Youthful Bhamini Mehta, TK01, 01:4…" at bounding box center [143, 396] width 0 height 38
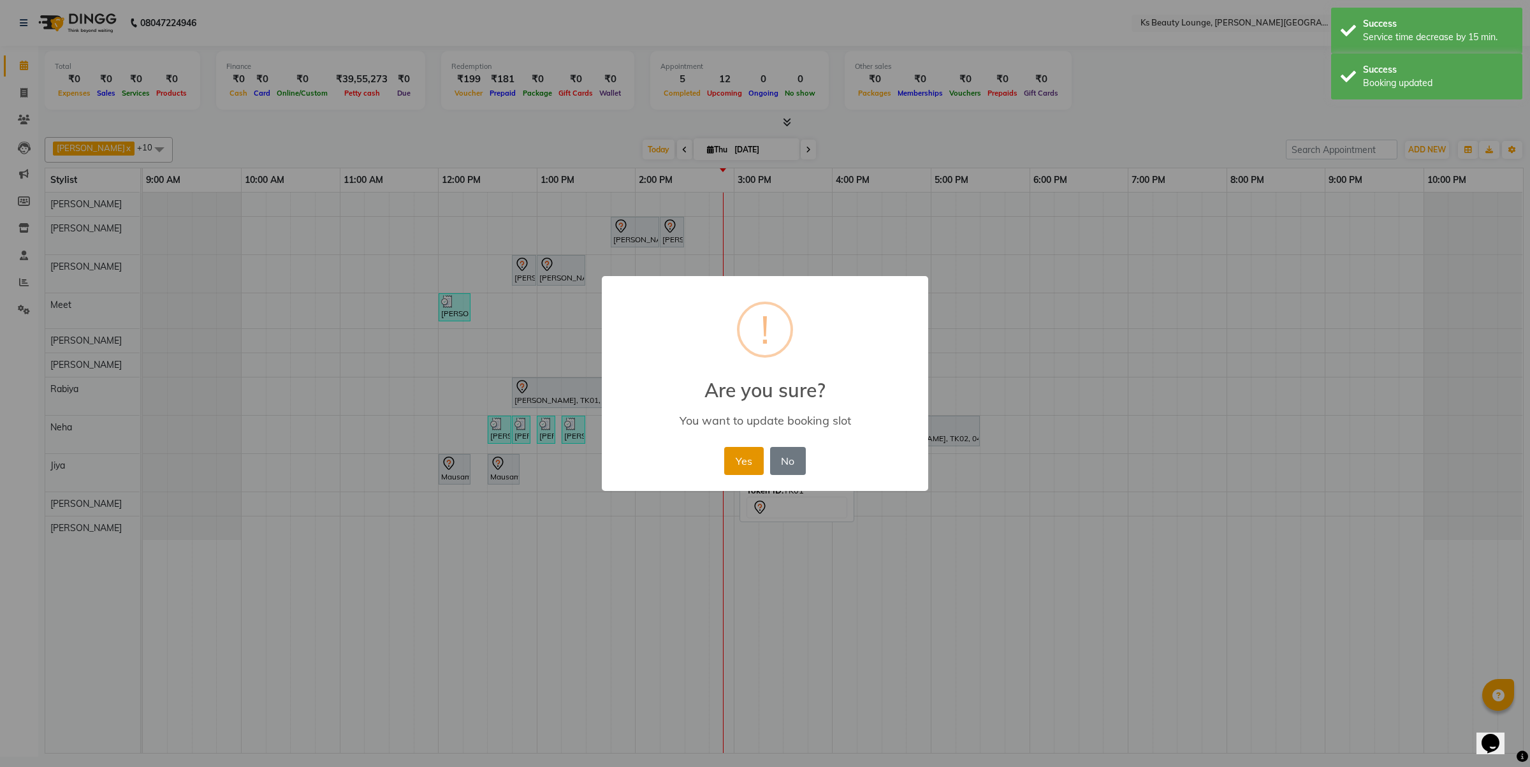
click at [746, 461] on button "Yes" at bounding box center [743, 461] width 39 height 28
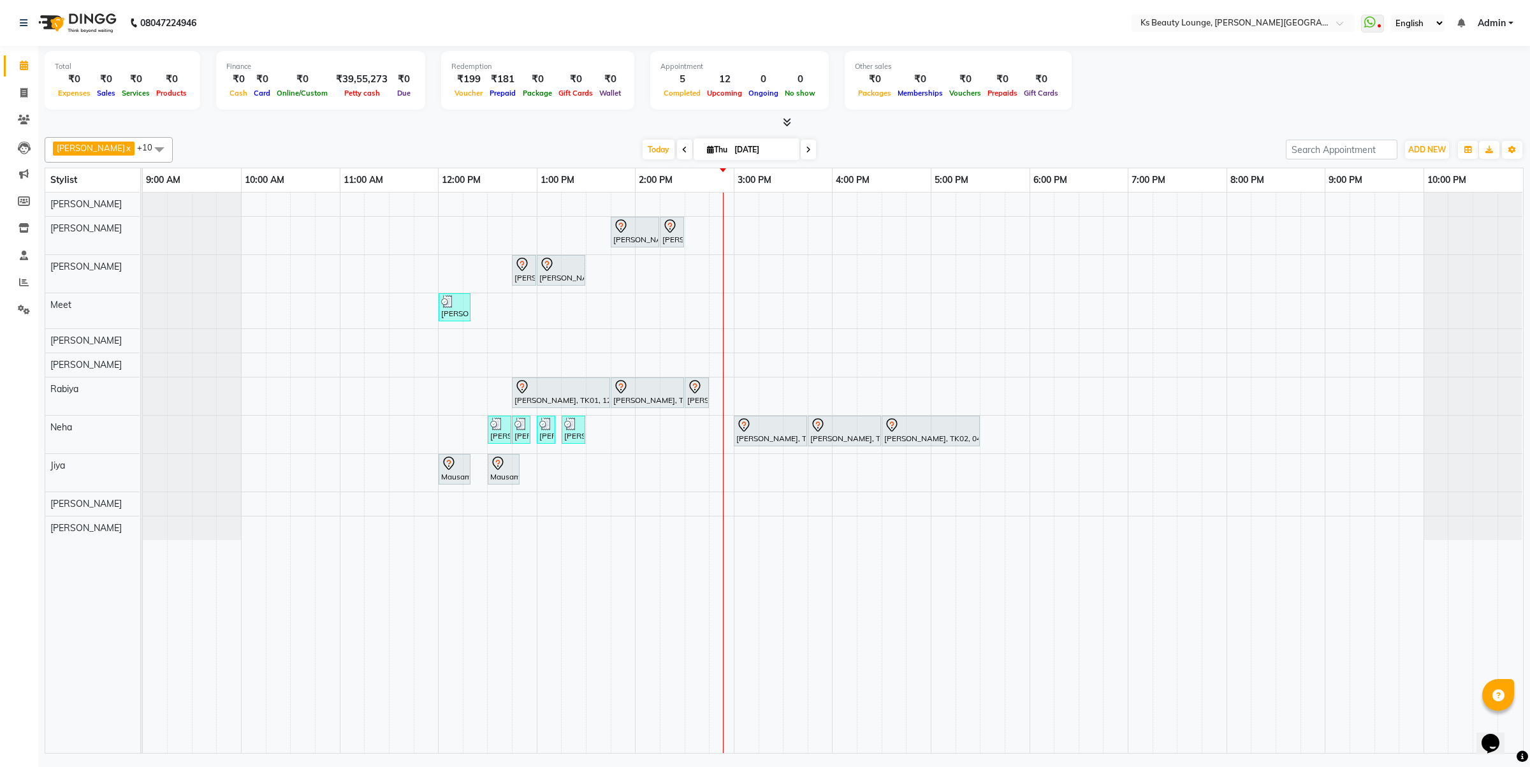
click at [677, 153] on span at bounding box center [684, 150] width 15 height 20
type input "[DATE]"
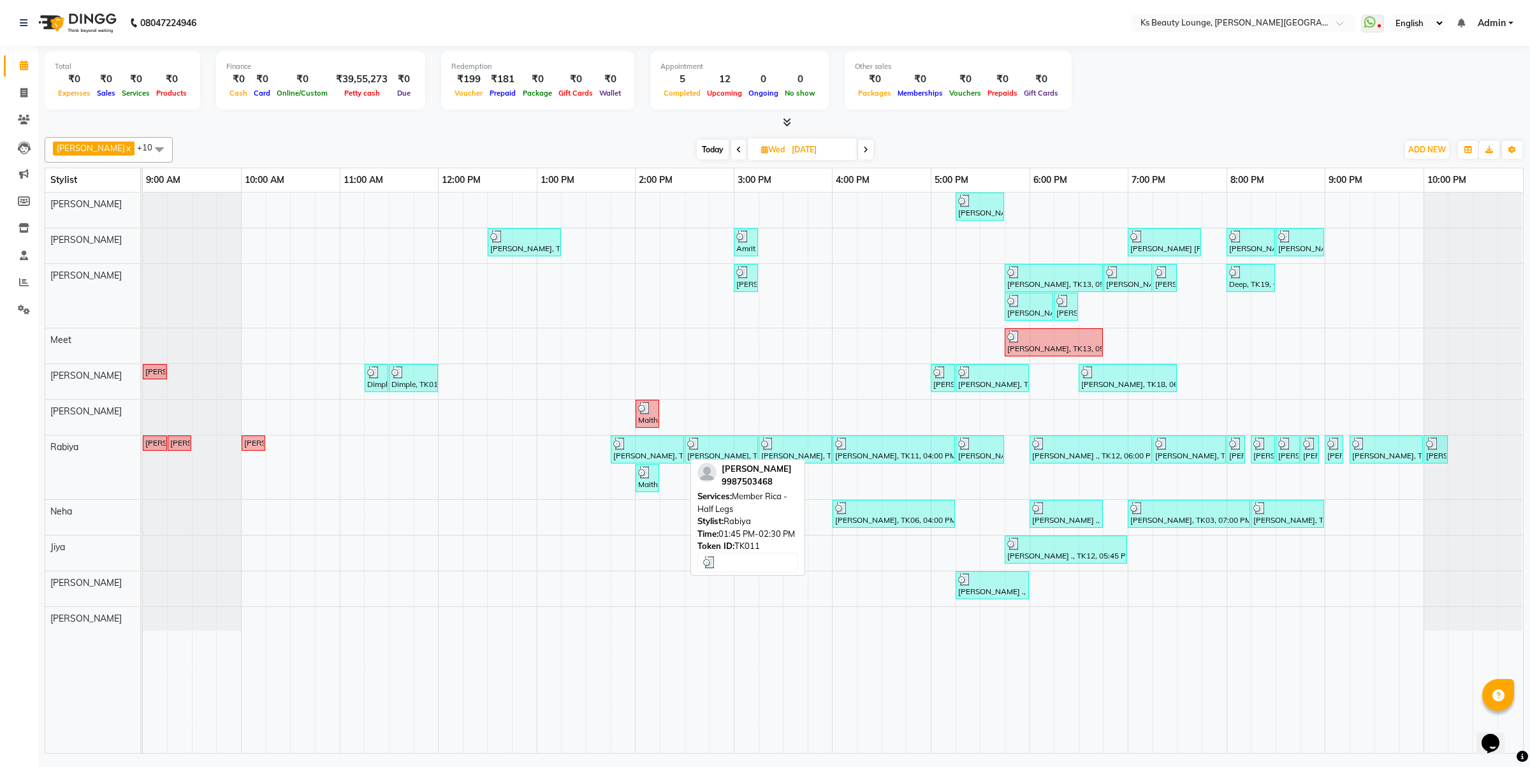
click at [614, 445] on img at bounding box center [619, 443] width 13 height 13
click at [626, 444] on div at bounding box center [647, 443] width 68 height 13
select select "3"
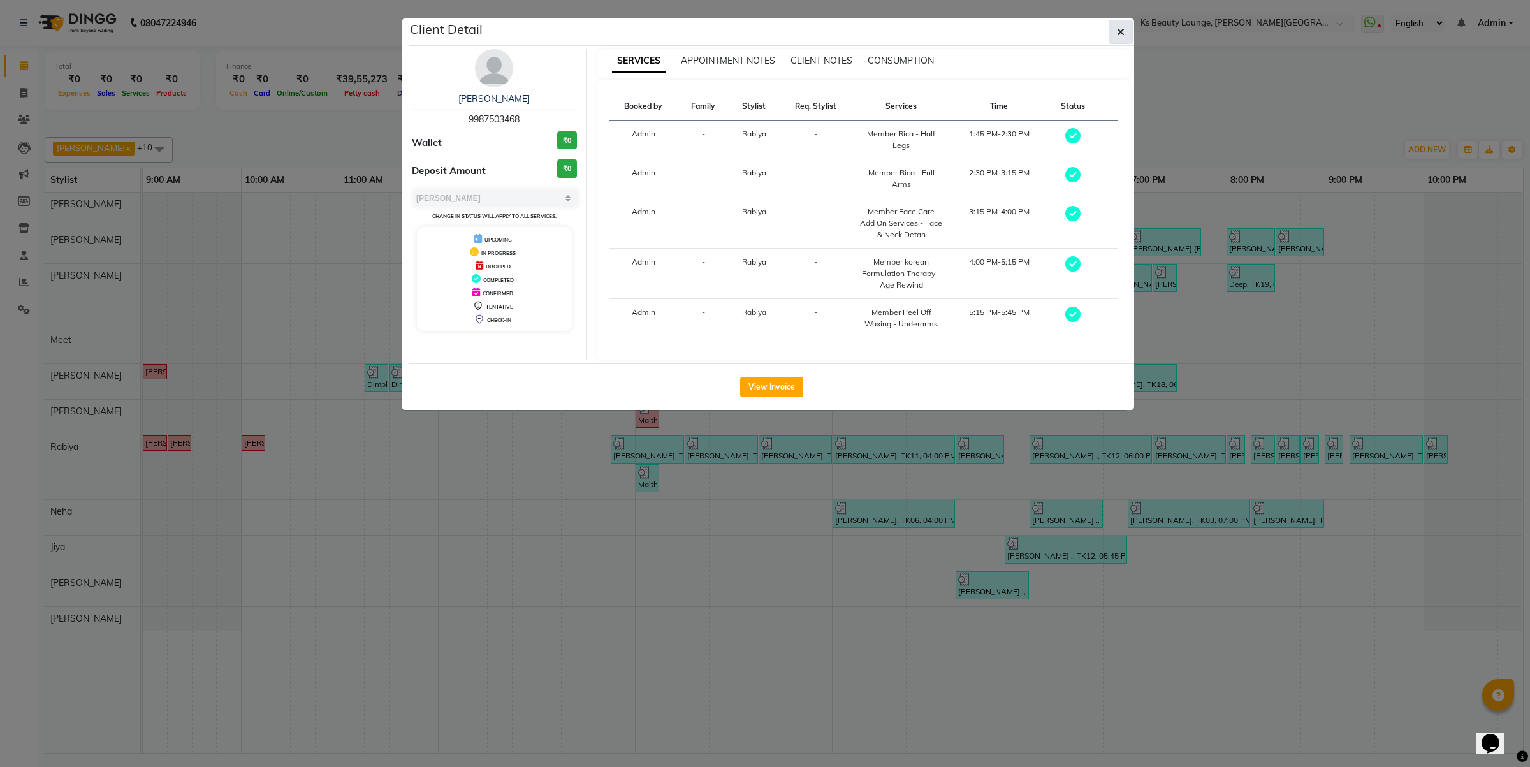
click at [1110, 22] on button "button" at bounding box center [1120, 32] width 24 height 24
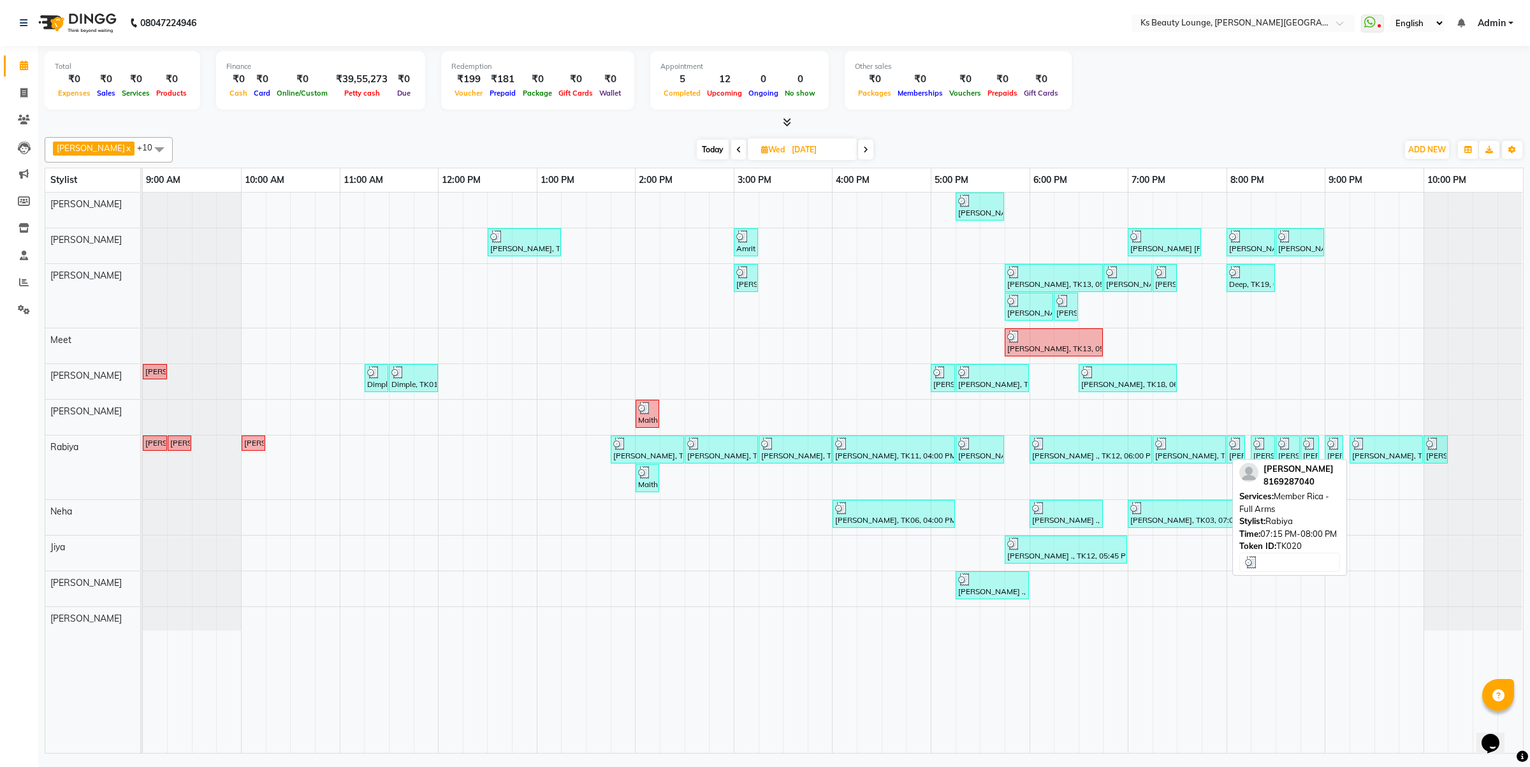
click at [1212, 448] on div at bounding box center [1189, 443] width 68 height 13
select select "3"
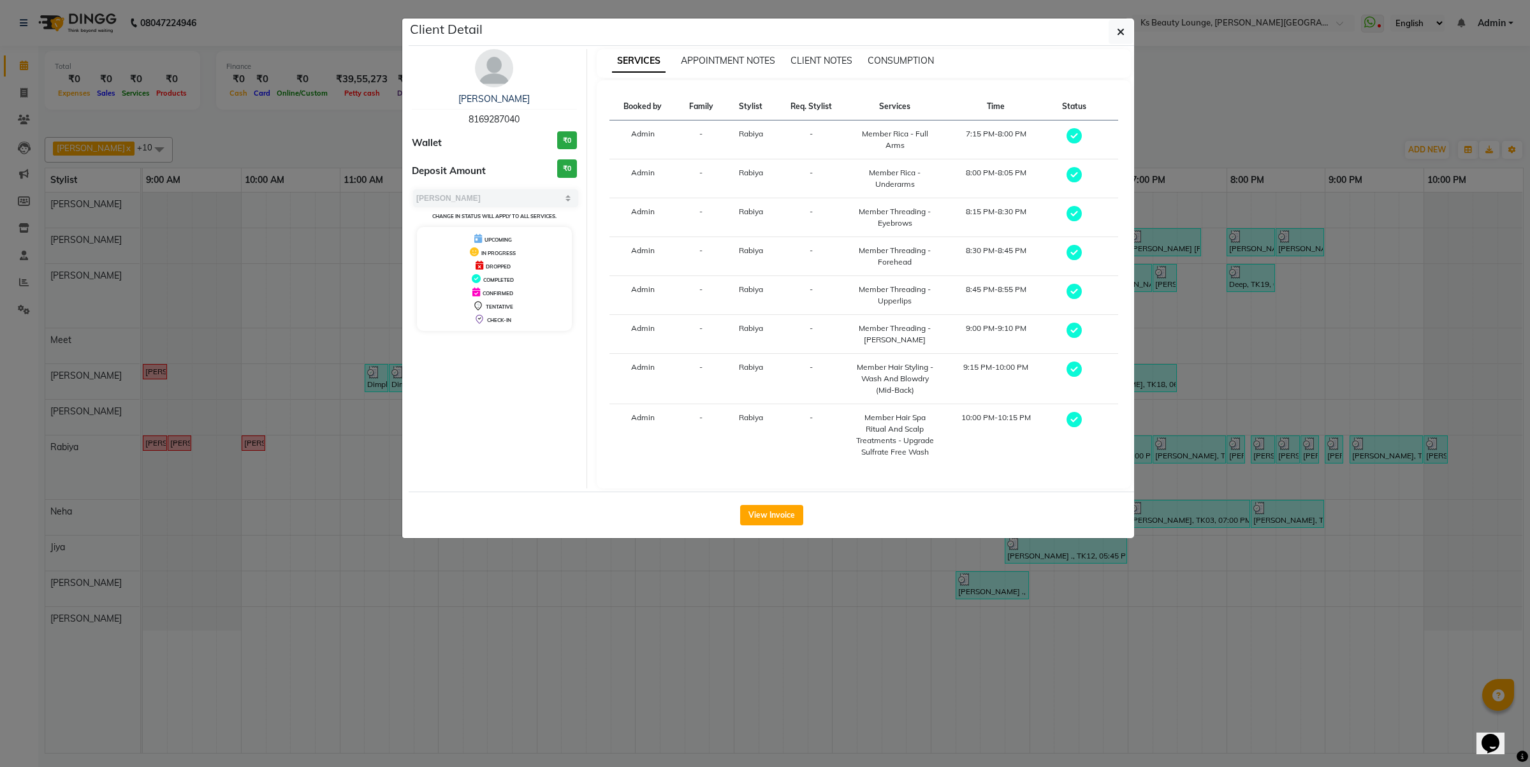
click at [1079, 591] on ngb-modal-window "Client Detail Alpana Agarwal 8169287040 Wallet ₹0 Deposit Amount ₹0 Select MARK…" at bounding box center [765, 383] width 1530 height 767
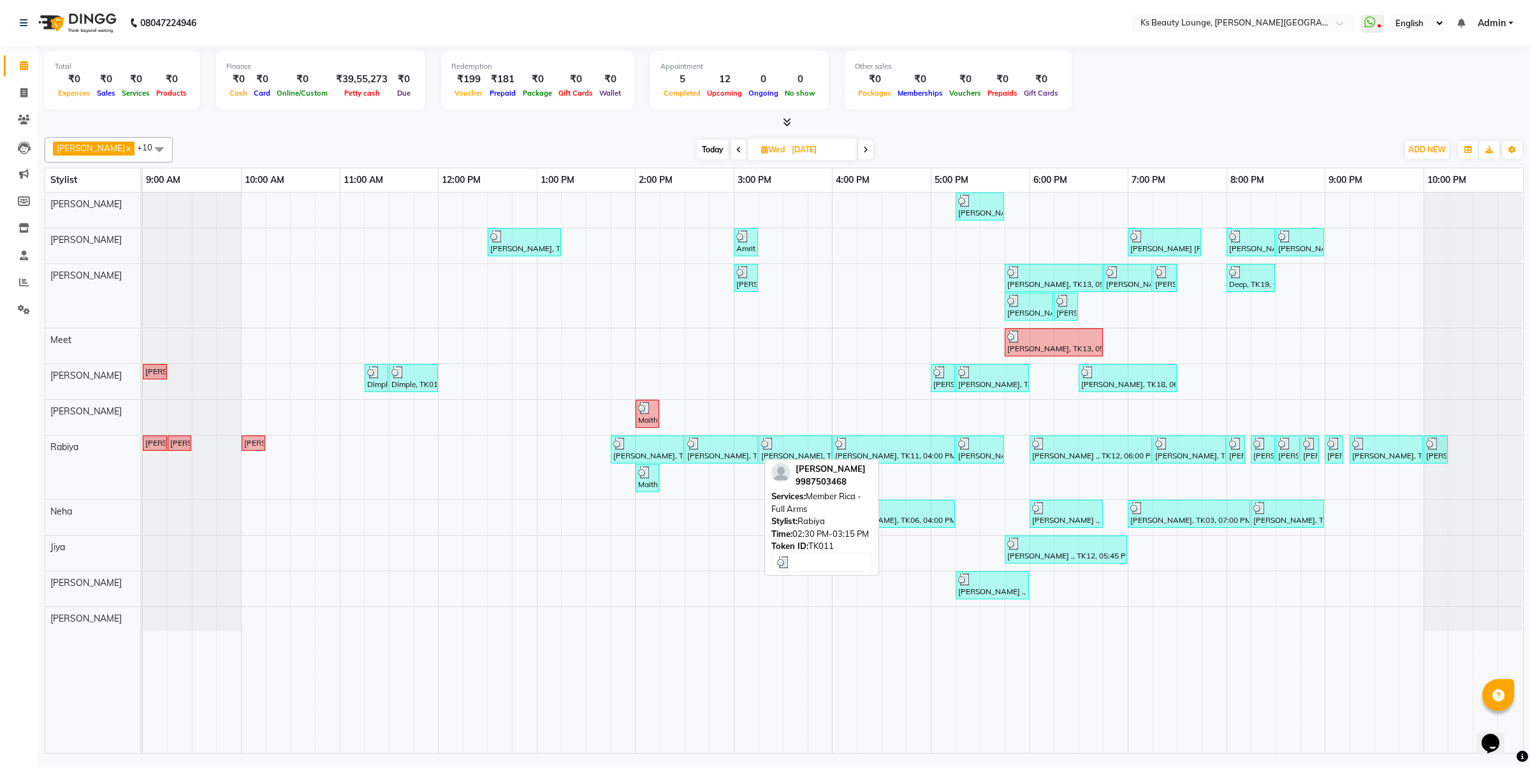
click at [697, 444] on img at bounding box center [693, 443] width 13 height 13
select select "3"
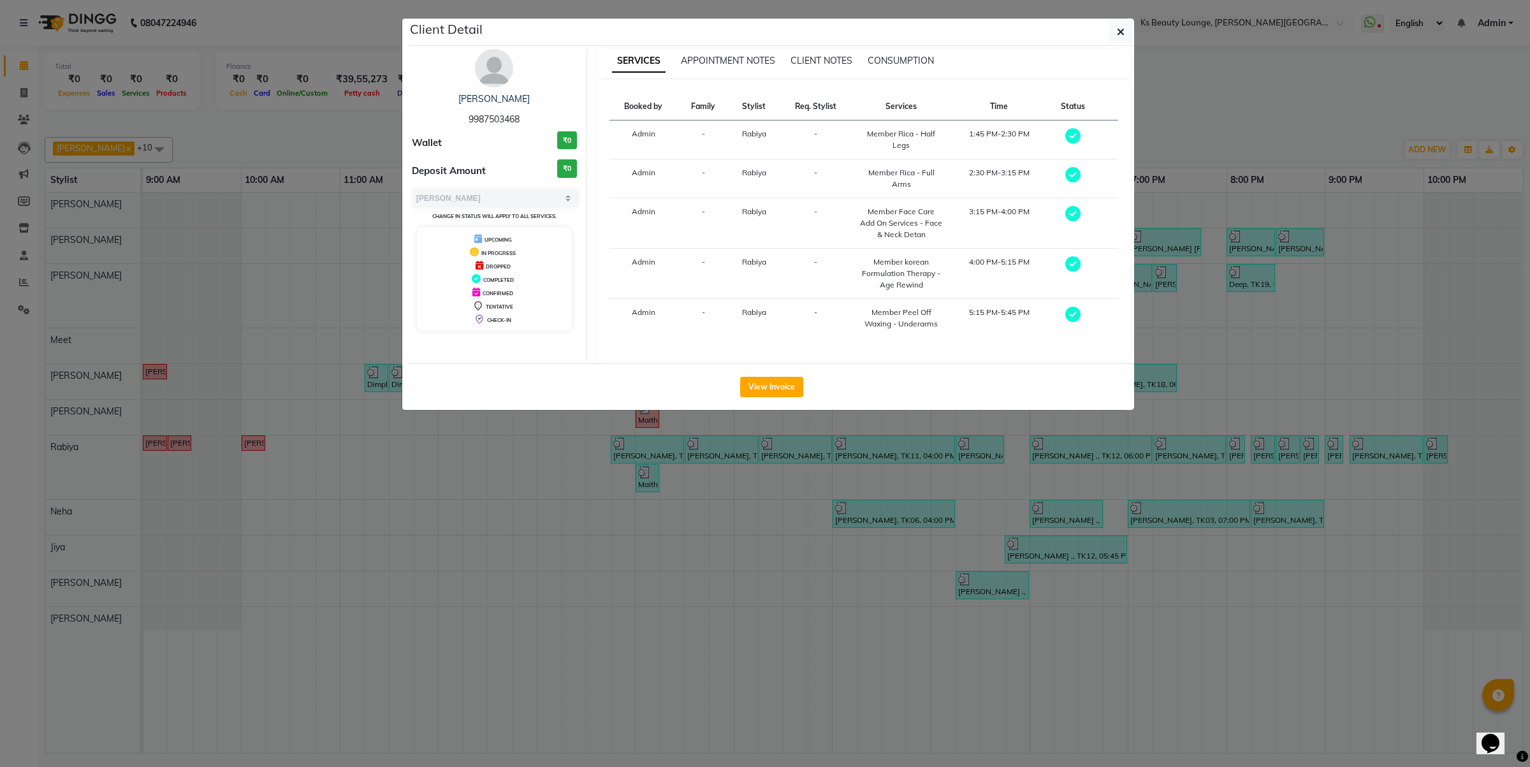
click at [1109, 570] on ngb-modal-window "Client Detail Gira Nayak 9987503468 Wallet ₹0 Deposit Amount ₹0 Select MARK DON…" at bounding box center [765, 383] width 1530 height 767
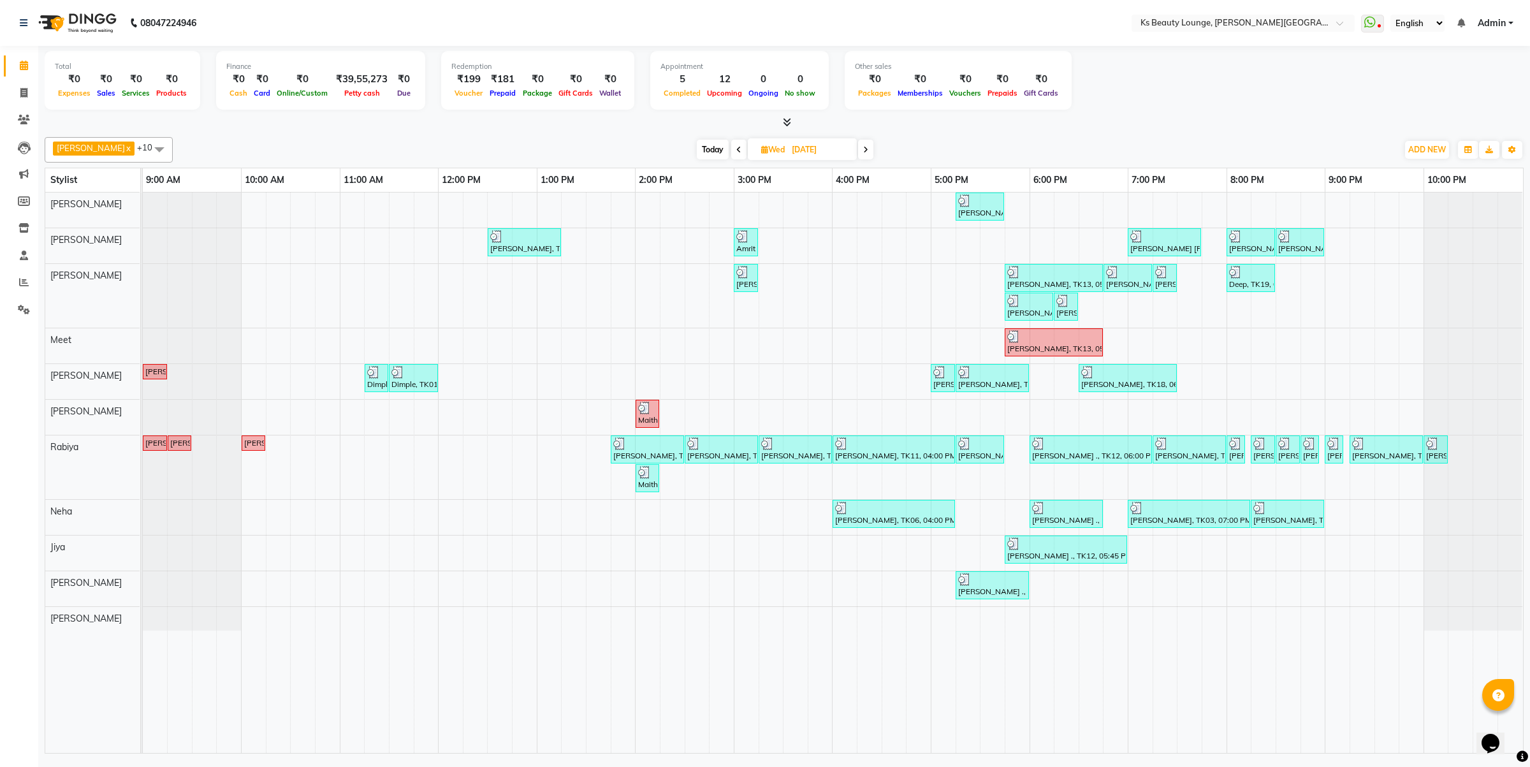
click at [697, 145] on span "Today" at bounding box center [713, 150] width 32 height 20
type input "[DATE]"
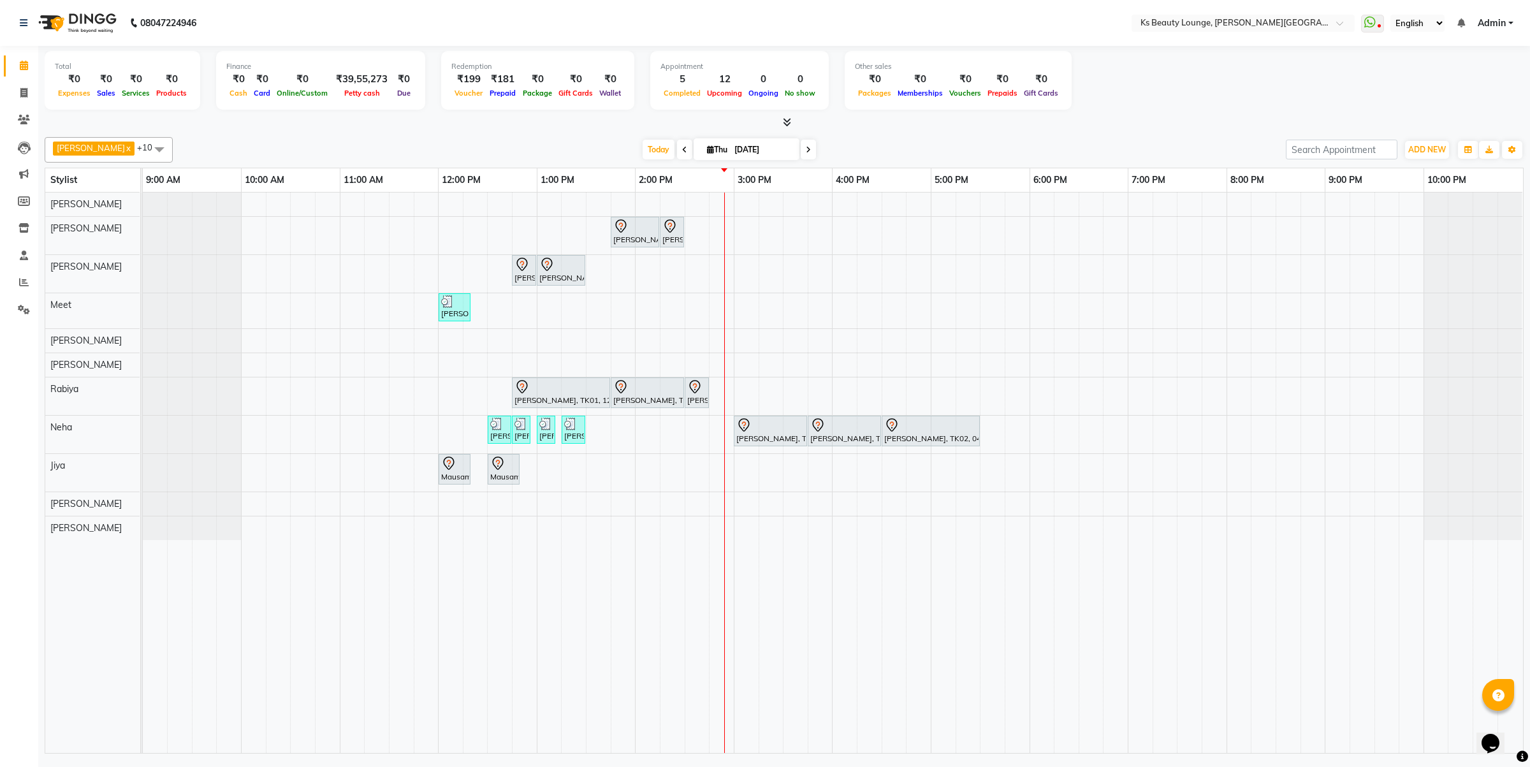
click at [354, 268] on div "Mona ., TK03, 01:45 PM-02:15 PM, Member Natural Hair Color - Natural Root Touch…" at bounding box center [833, 472] width 1380 height 560
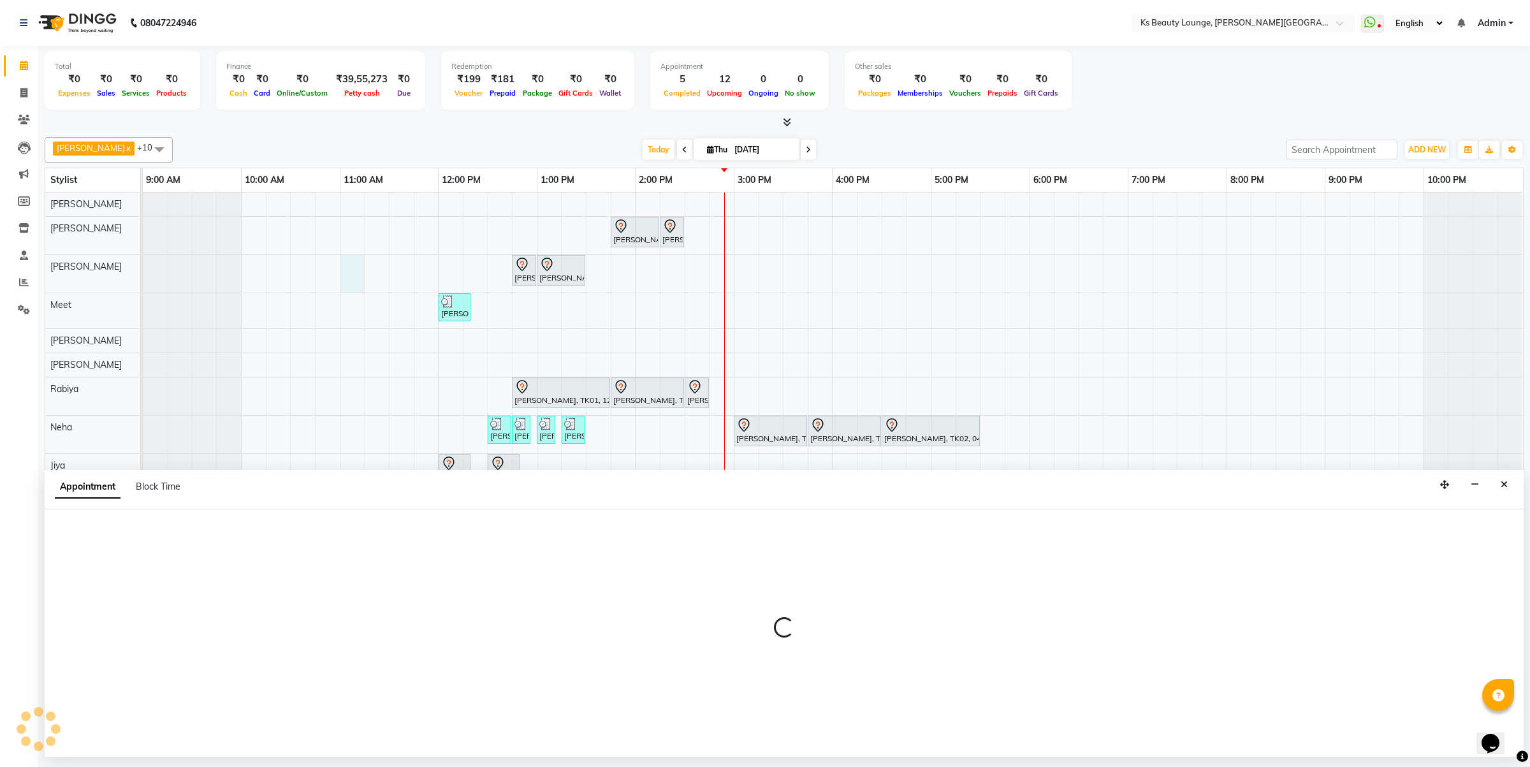
select select "61598"
select select "660"
select select "tentative"
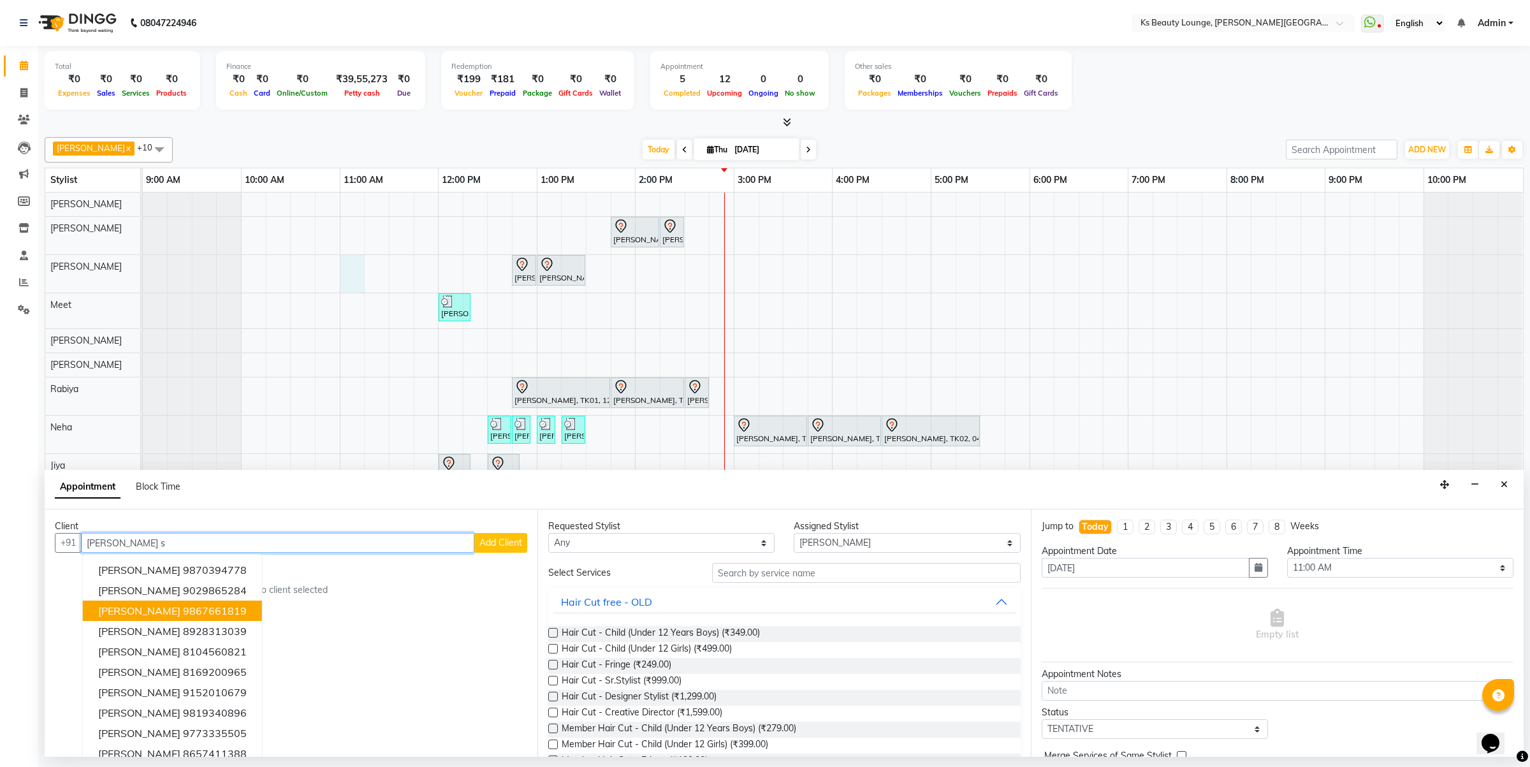
click at [183, 612] on ngb-highlight "9867661819" at bounding box center [215, 610] width 64 height 13
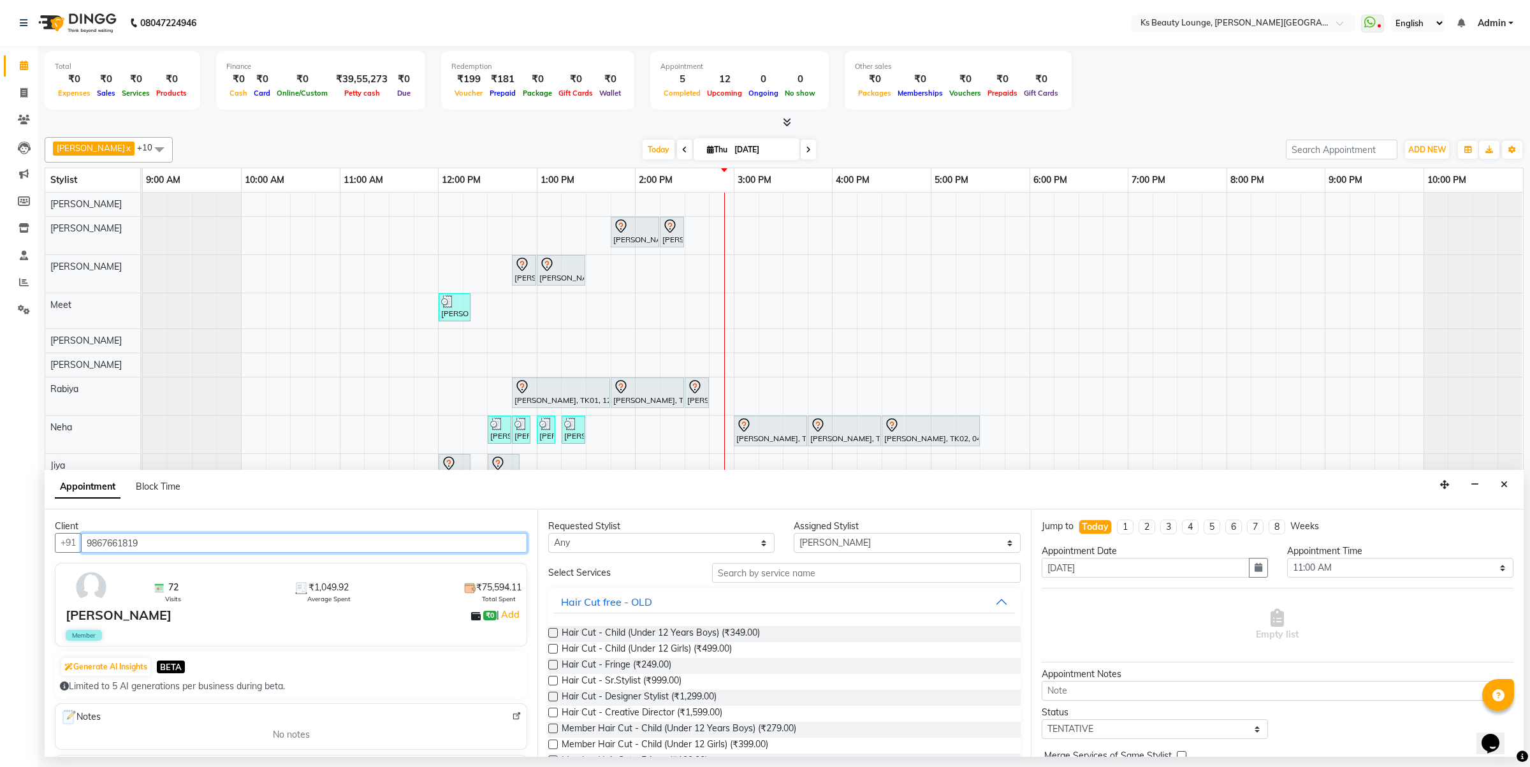
type input "9867661819"
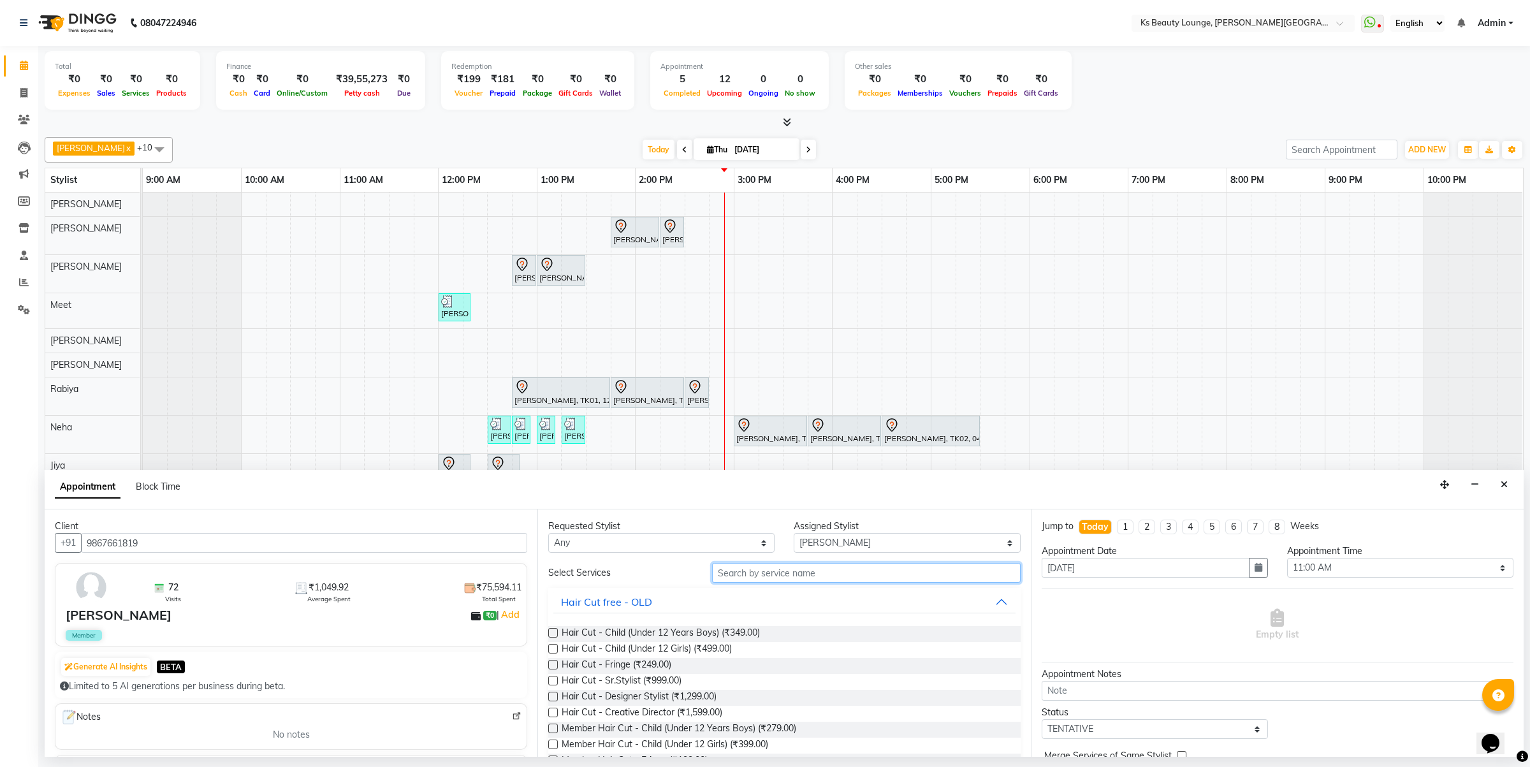
click at [740, 565] on input "text" at bounding box center [866, 573] width 308 height 20
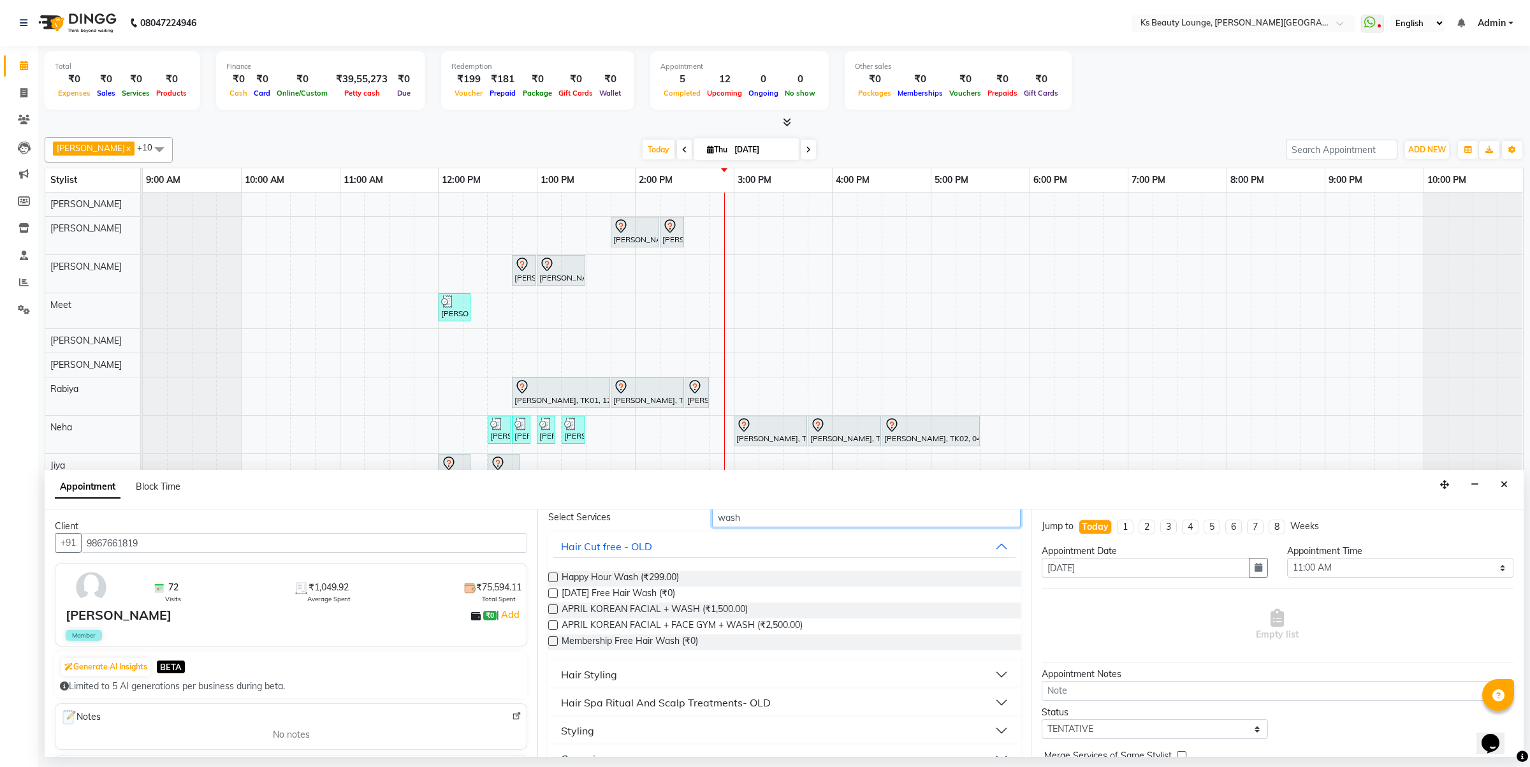
scroll to position [81, 0]
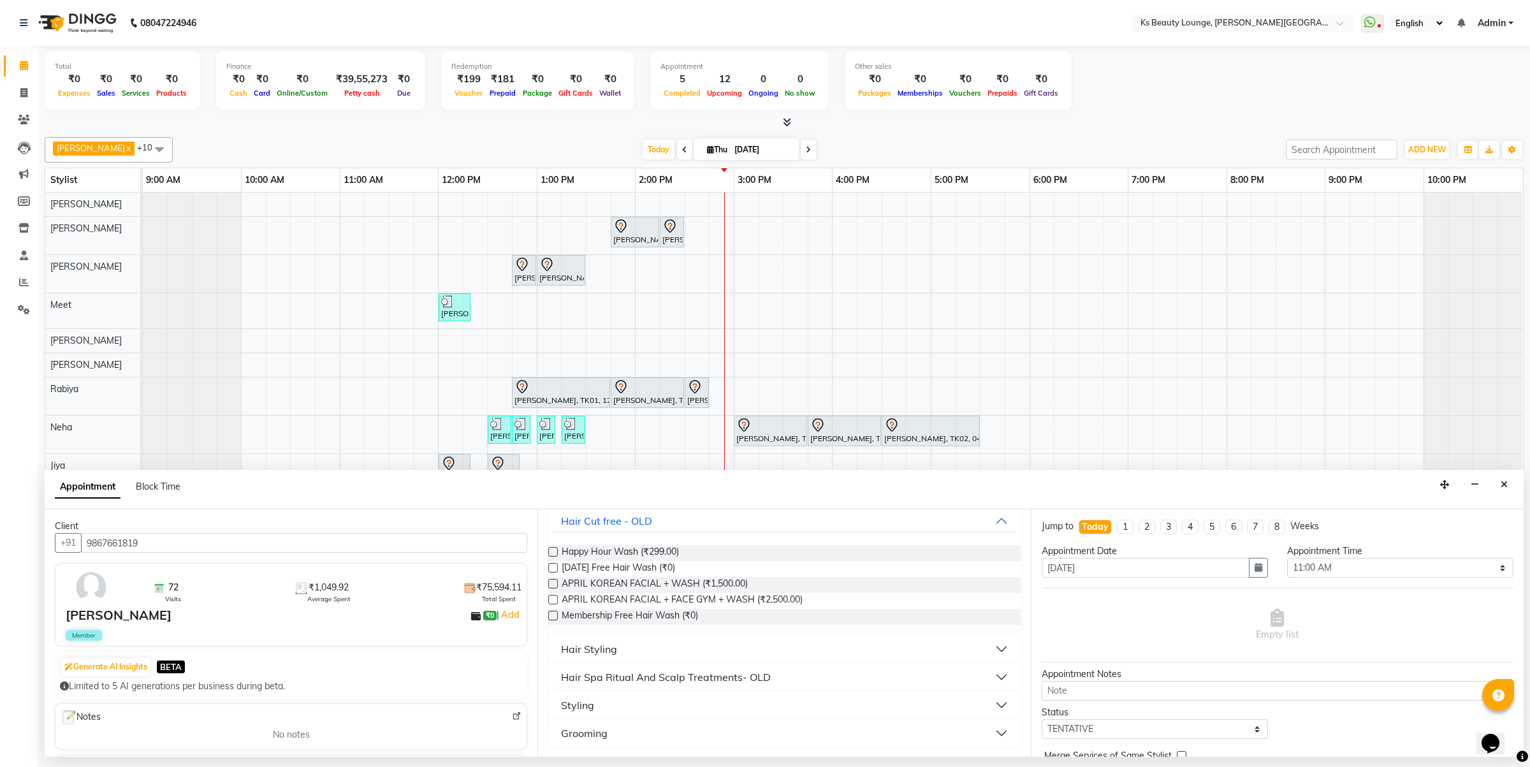
type input "wash"
drag, startPoint x: 591, startPoint y: 641, endPoint x: 645, endPoint y: 648, distance: 54.1
click at [593, 641] on button "Hair Styling" at bounding box center [783, 648] width 461 height 23
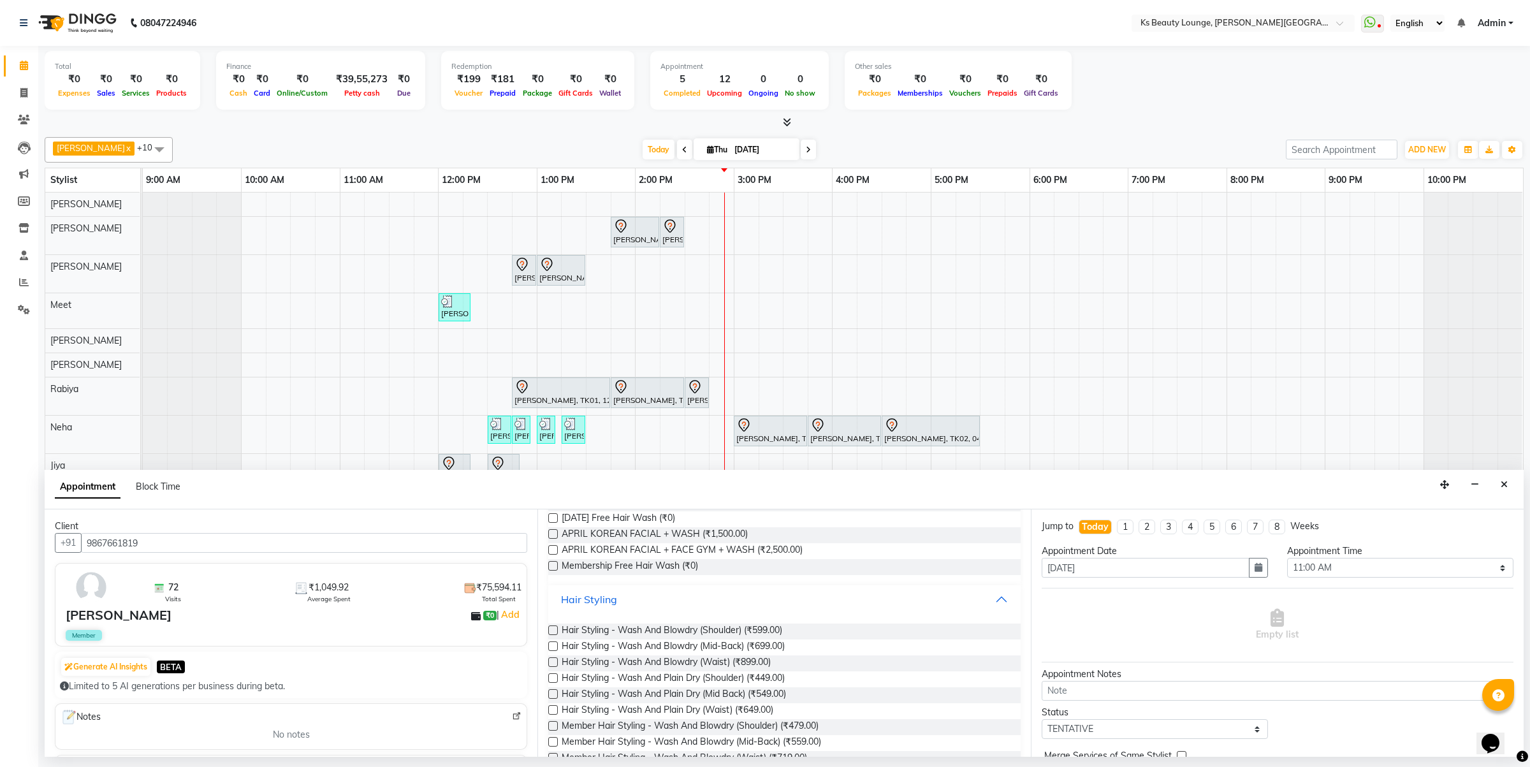
scroll to position [293, 0]
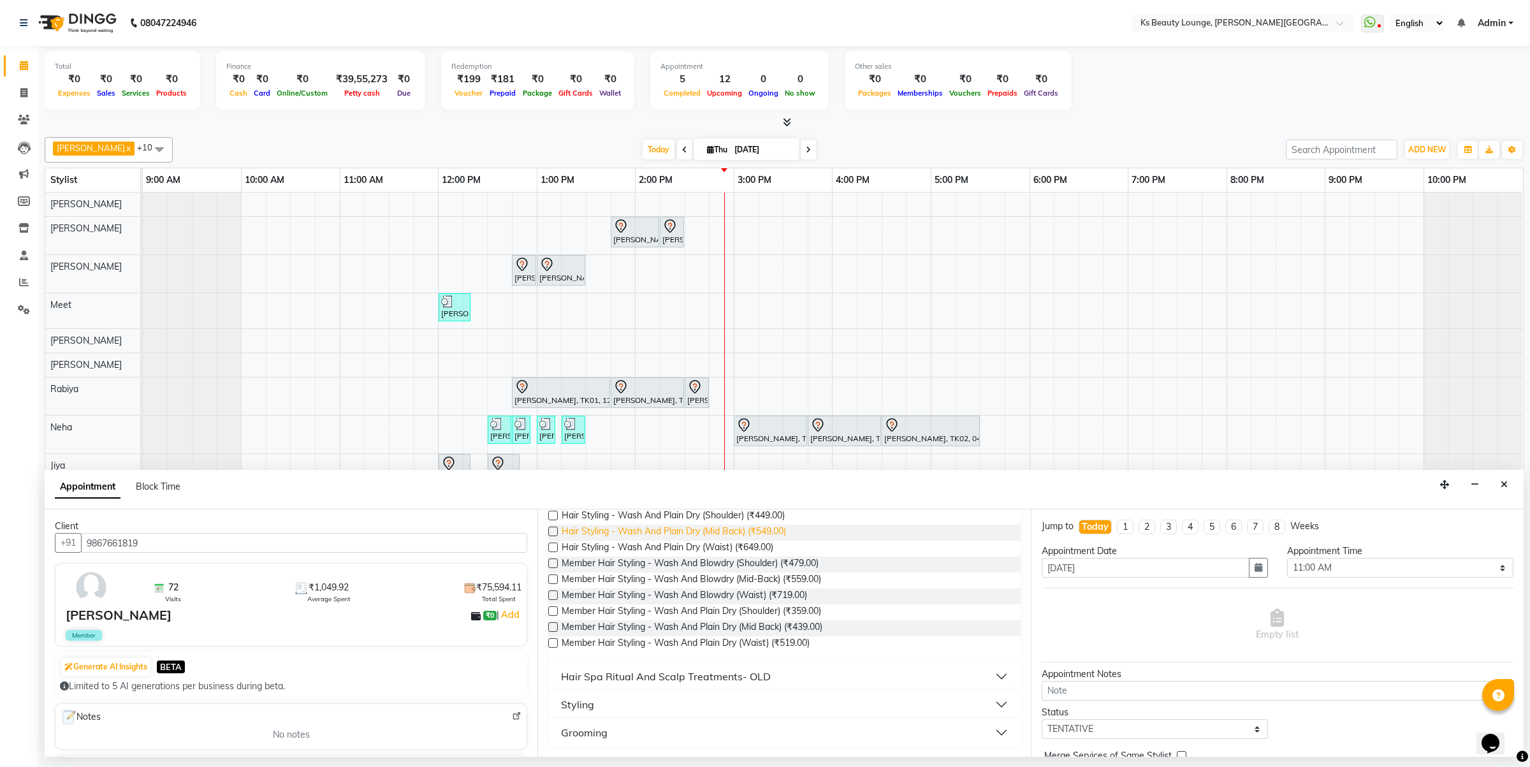
drag, startPoint x: 714, startPoint y: 531, endPoint x: 721, endPoint y: 534, distance: 8.3
click at [714, 532] on span "Hair Styling - Wash And Plain Dry (Mid Back) (₹549.00)" at bounding box center [673, 533] width 224 height 16
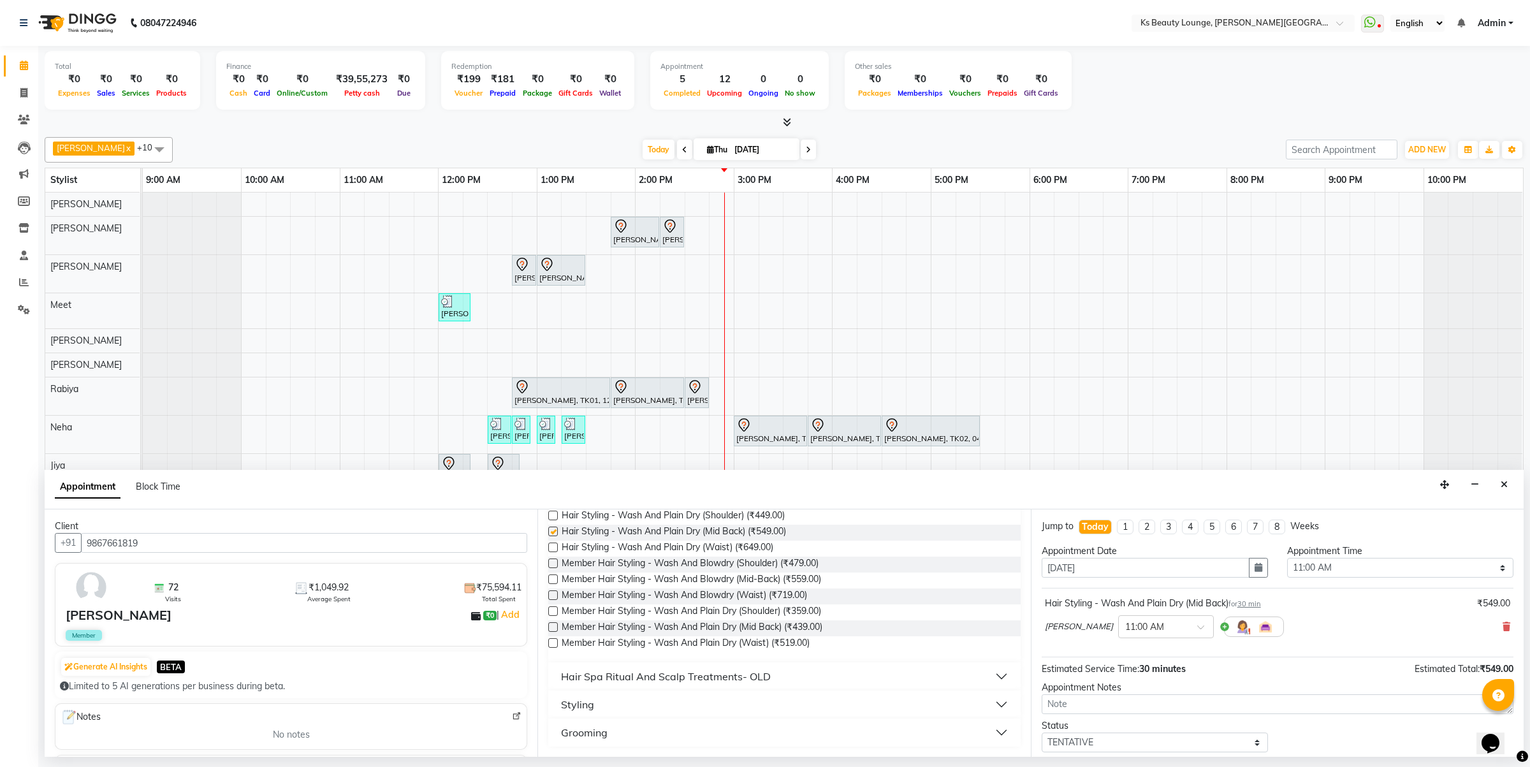
checkbox input "false"
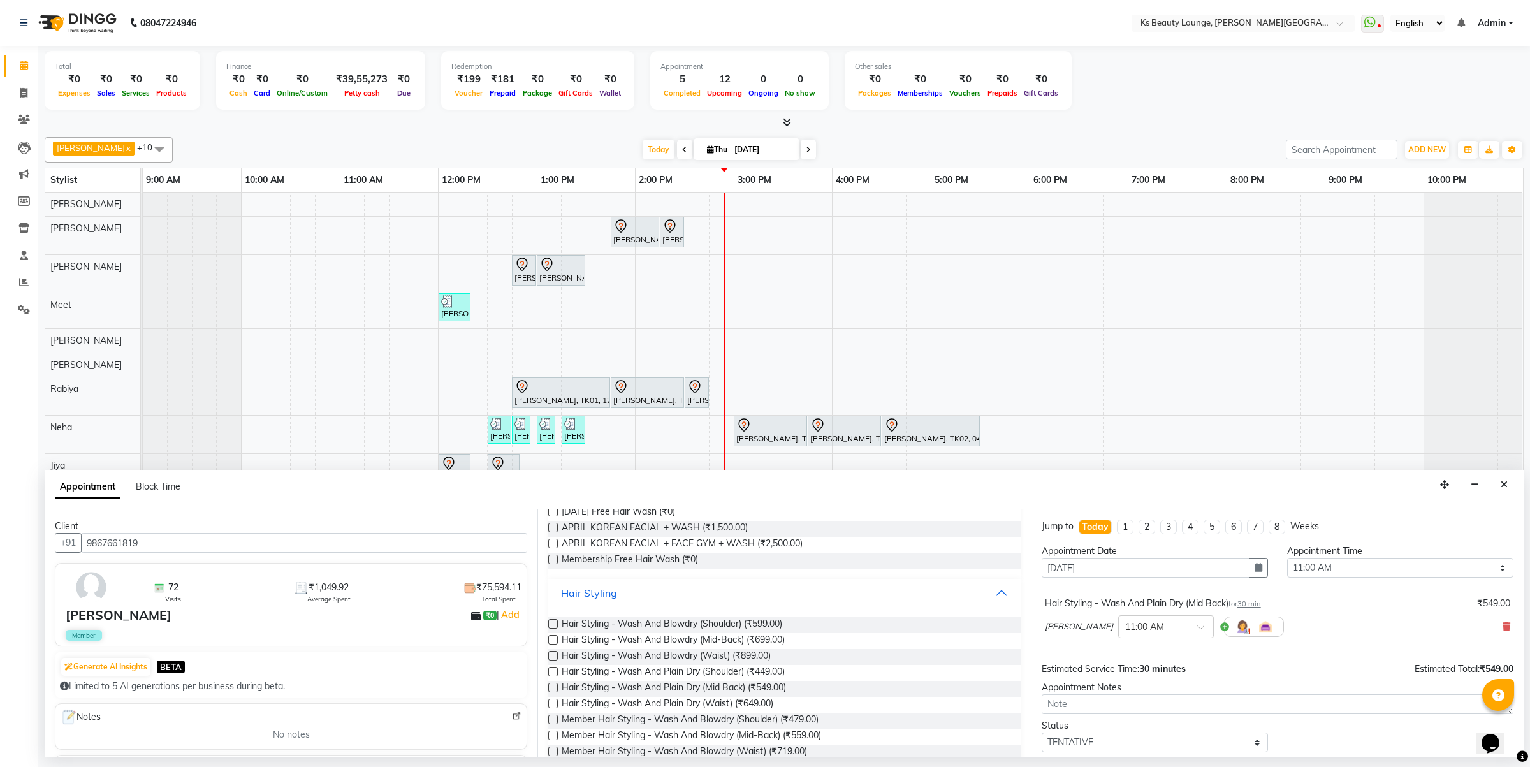
scroll to position [0, 0]
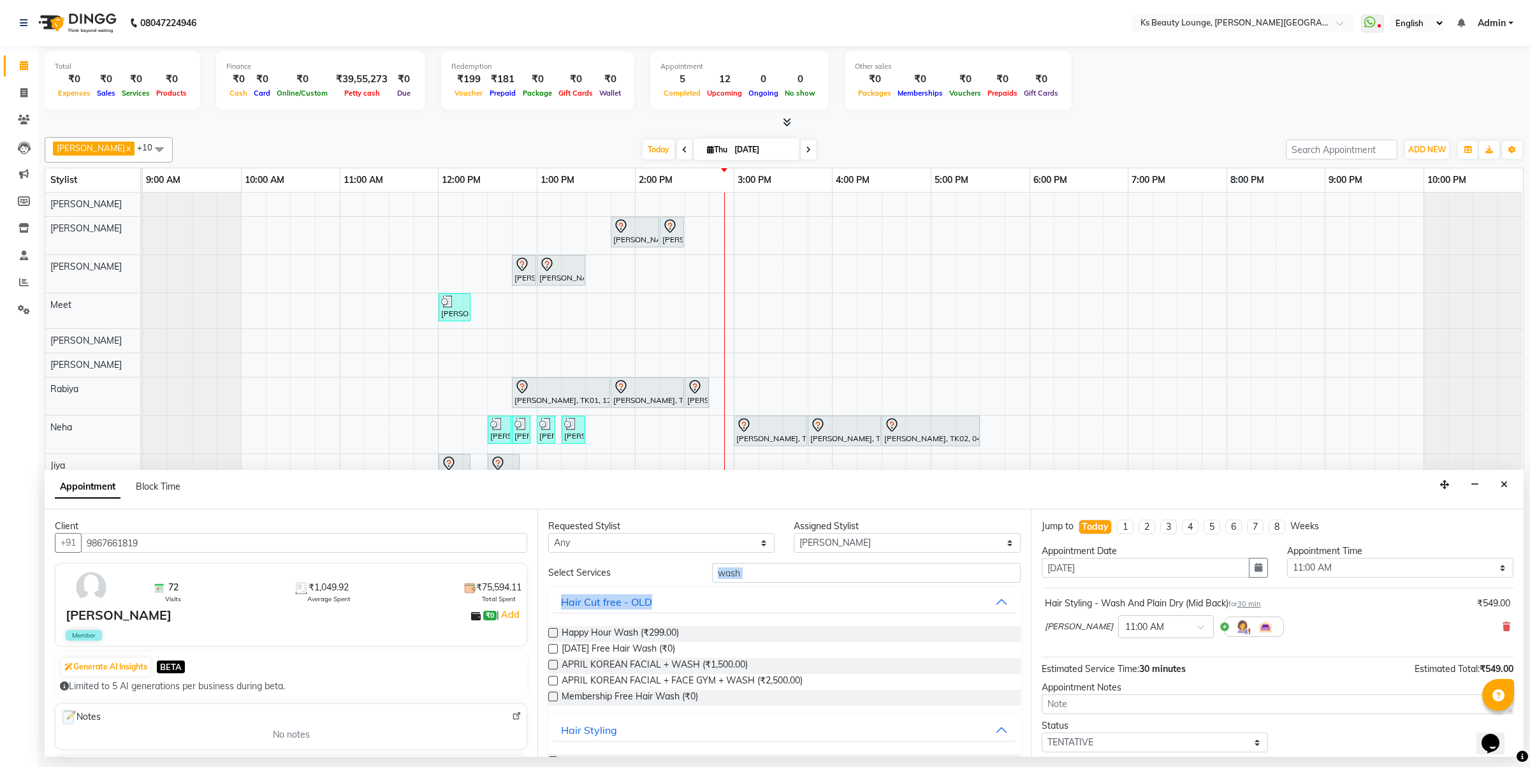
drag, startPoint x: 800, startPoint y: 562, endPoint x: 563, endPoint y: 625, distance: 245.8
click at [555, 626] on div "Requested Stylist Any Ali Shaikh Ayesha Bhim Sharma Farheen Heena Khan Jibi Jiy…" at bounding box center [783, 632] width 493 height 247
click at [1003, 572] on input "wash" at bounding box center [866, 573] width 308 height 20
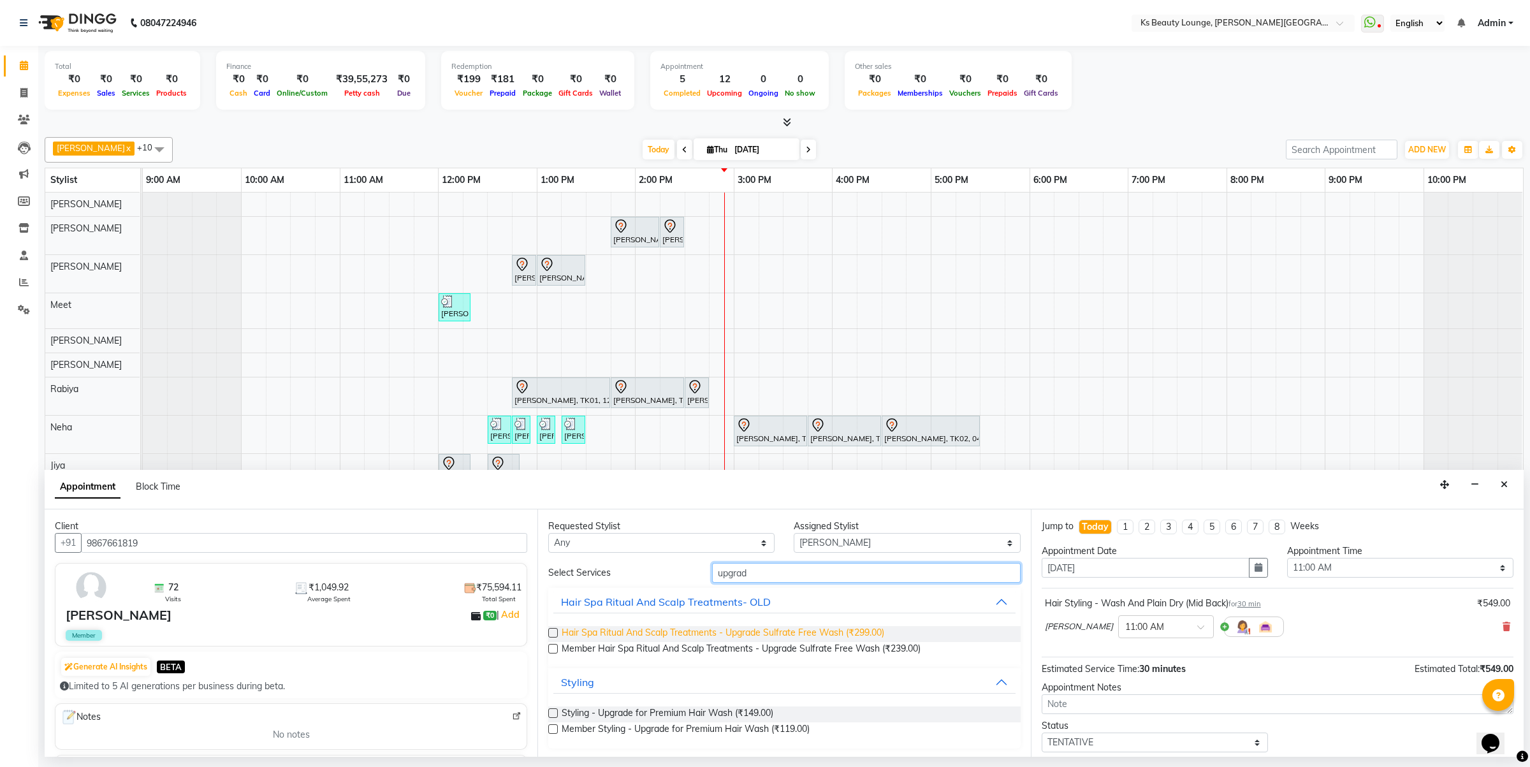
type input "upgrad"
click at [816, 626] on span "Hair Spa Ritual And Scalp Treatments - Upgrade Sulfrate Free Wash (₹299.00)" at bounding box center [722, 634] width 322 height 16
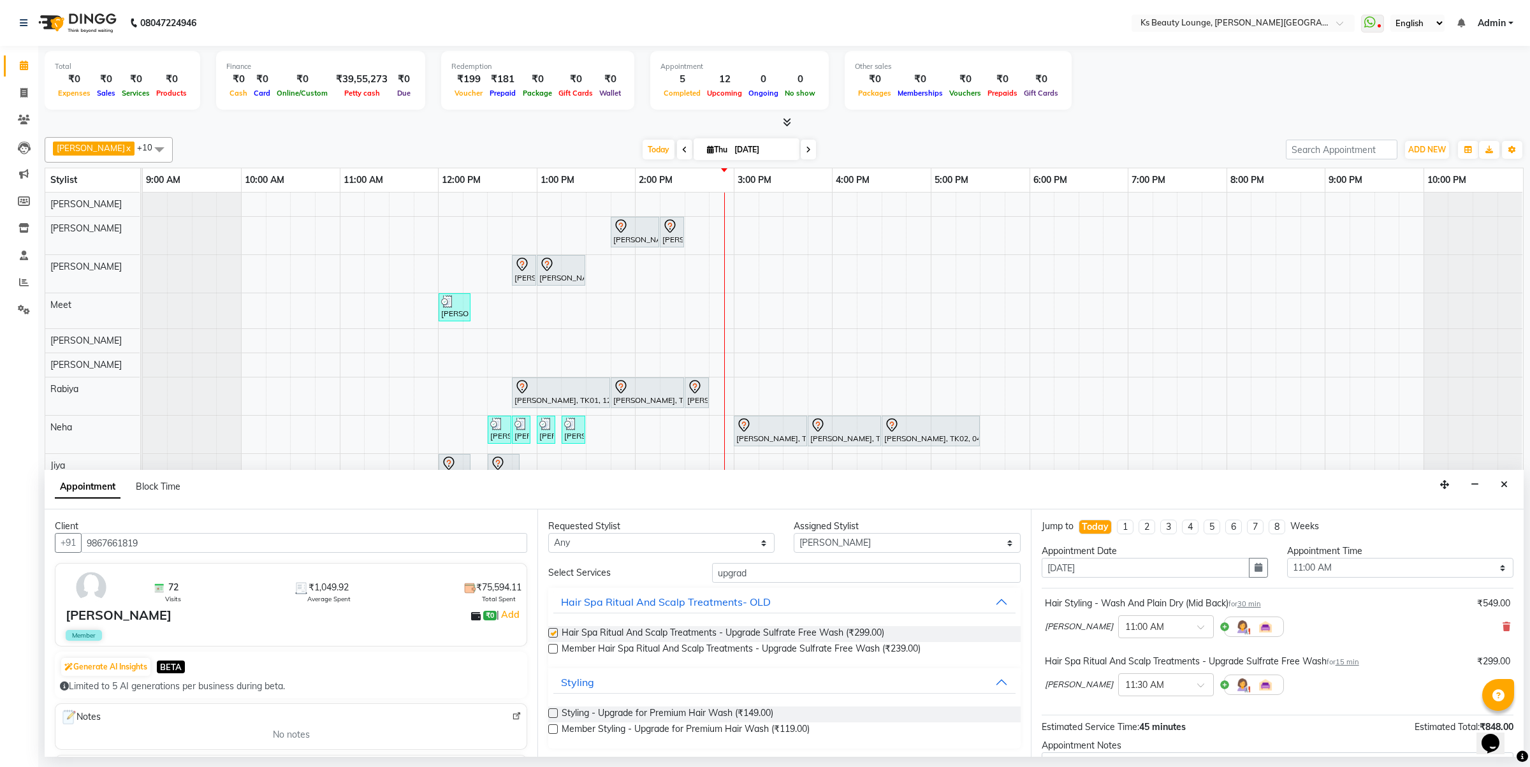
checkbox input "false"
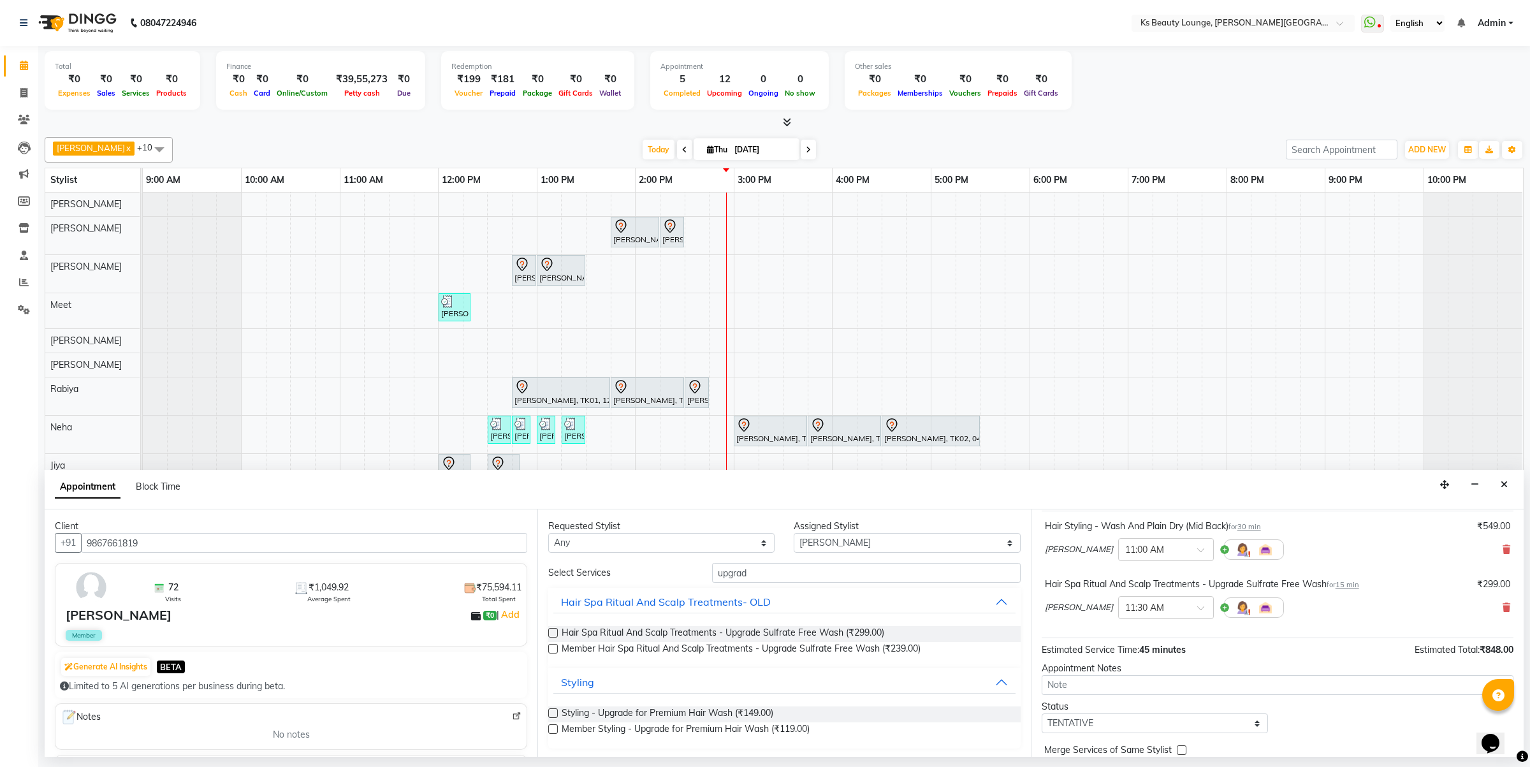
scroll to position [135, 0]
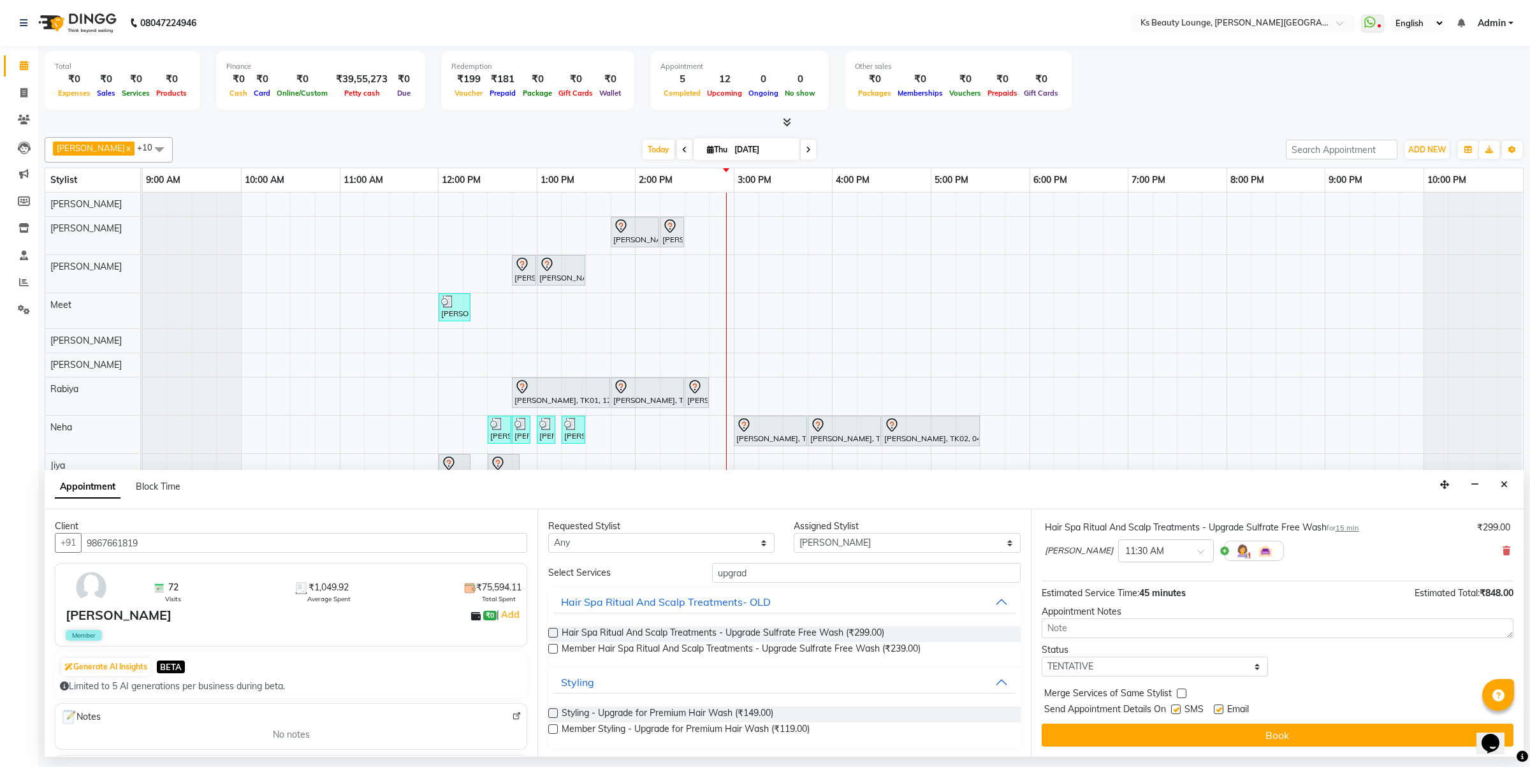
click at [1263, 718] on div "Jump to Today 1 2 3 4 5 6 7 8 Weeks Appointment Date 04-09-2025 Appointment Tim…" at bounding box center [1277, 632] width 493 height 247
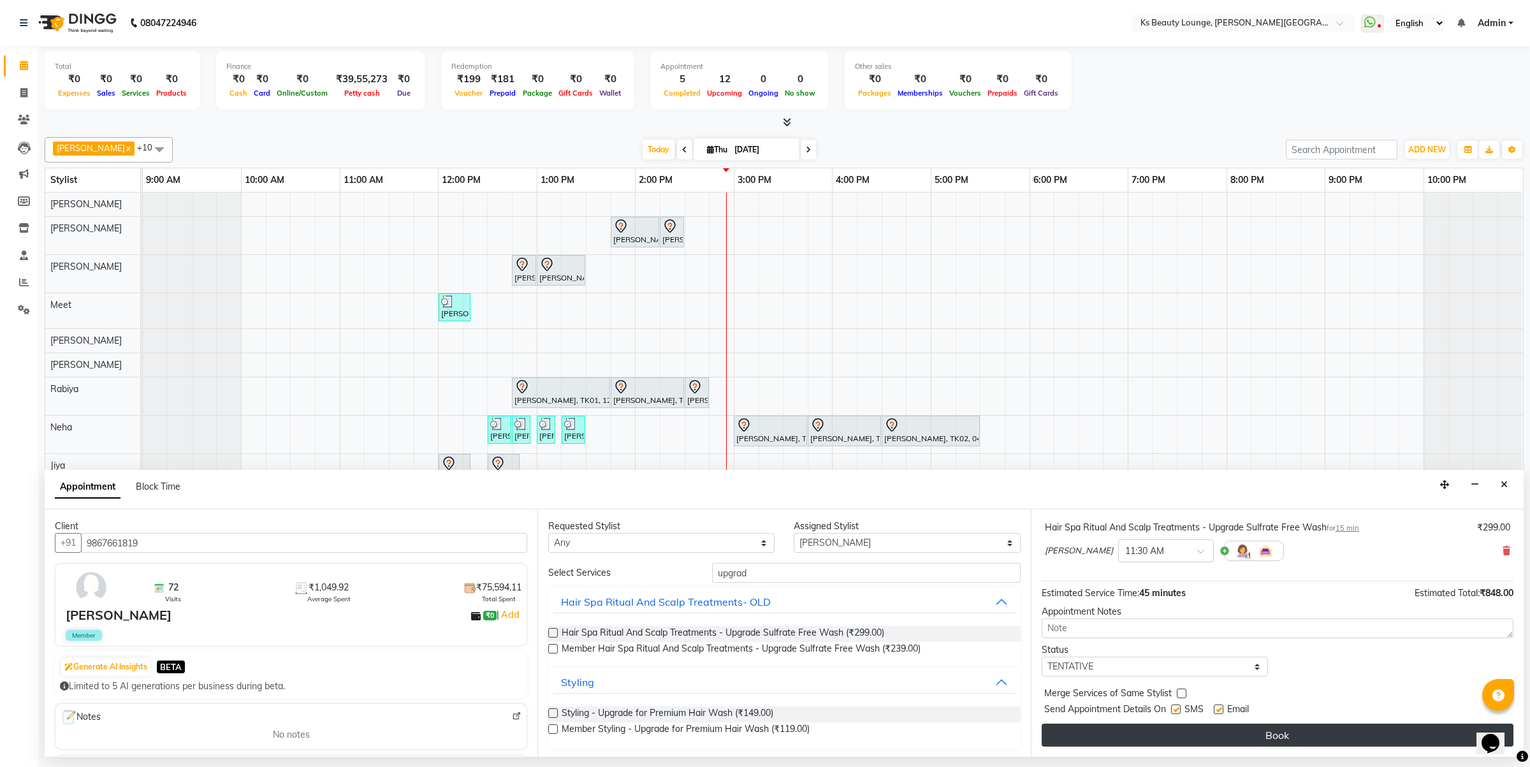
click at [1267, 732] on button "Book" at bounding box center [1277, 734] width 472 height 23
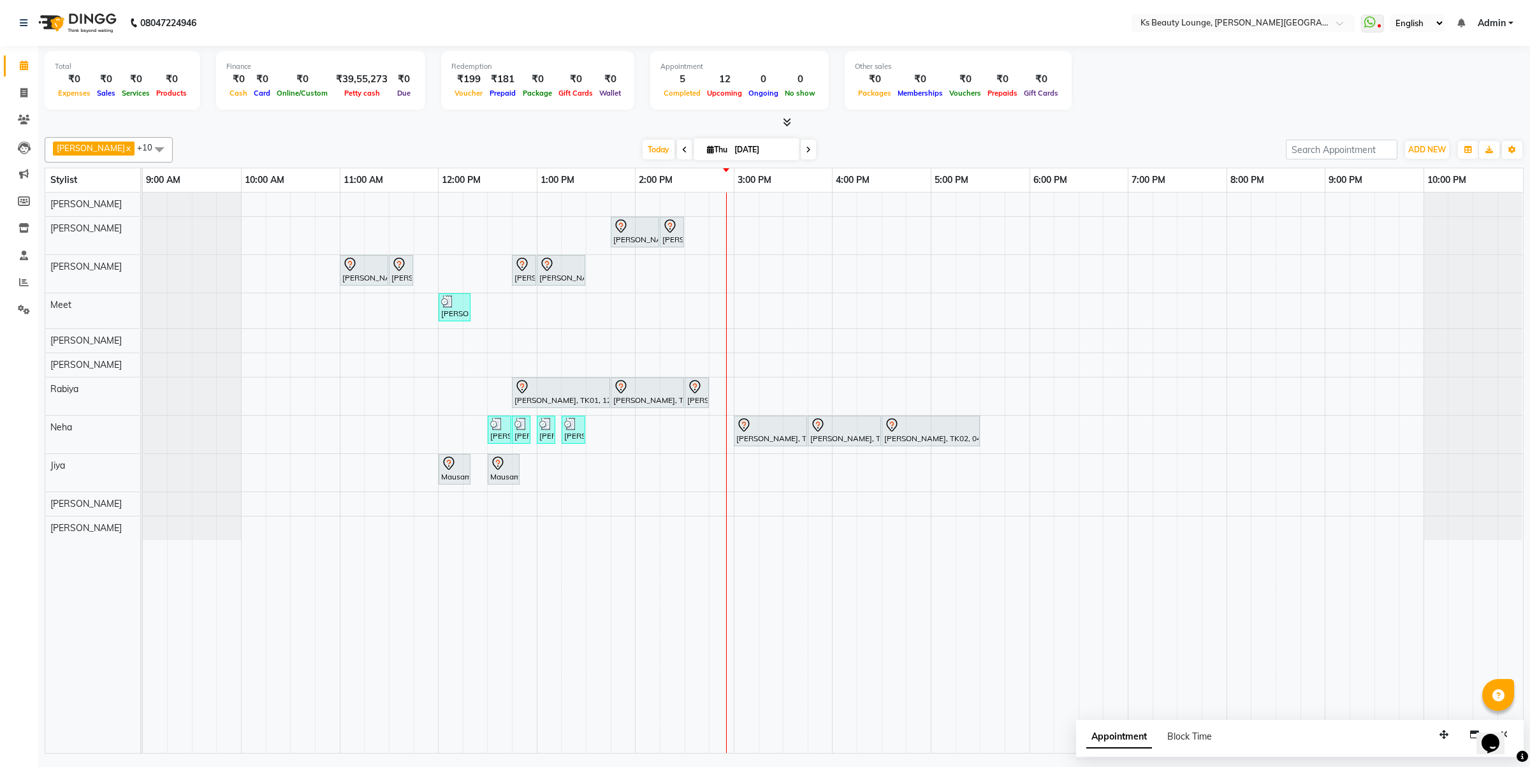
click at [800, 155] on span at bounding box center [807, 150] width 15 height 20
type input "[DATE]"
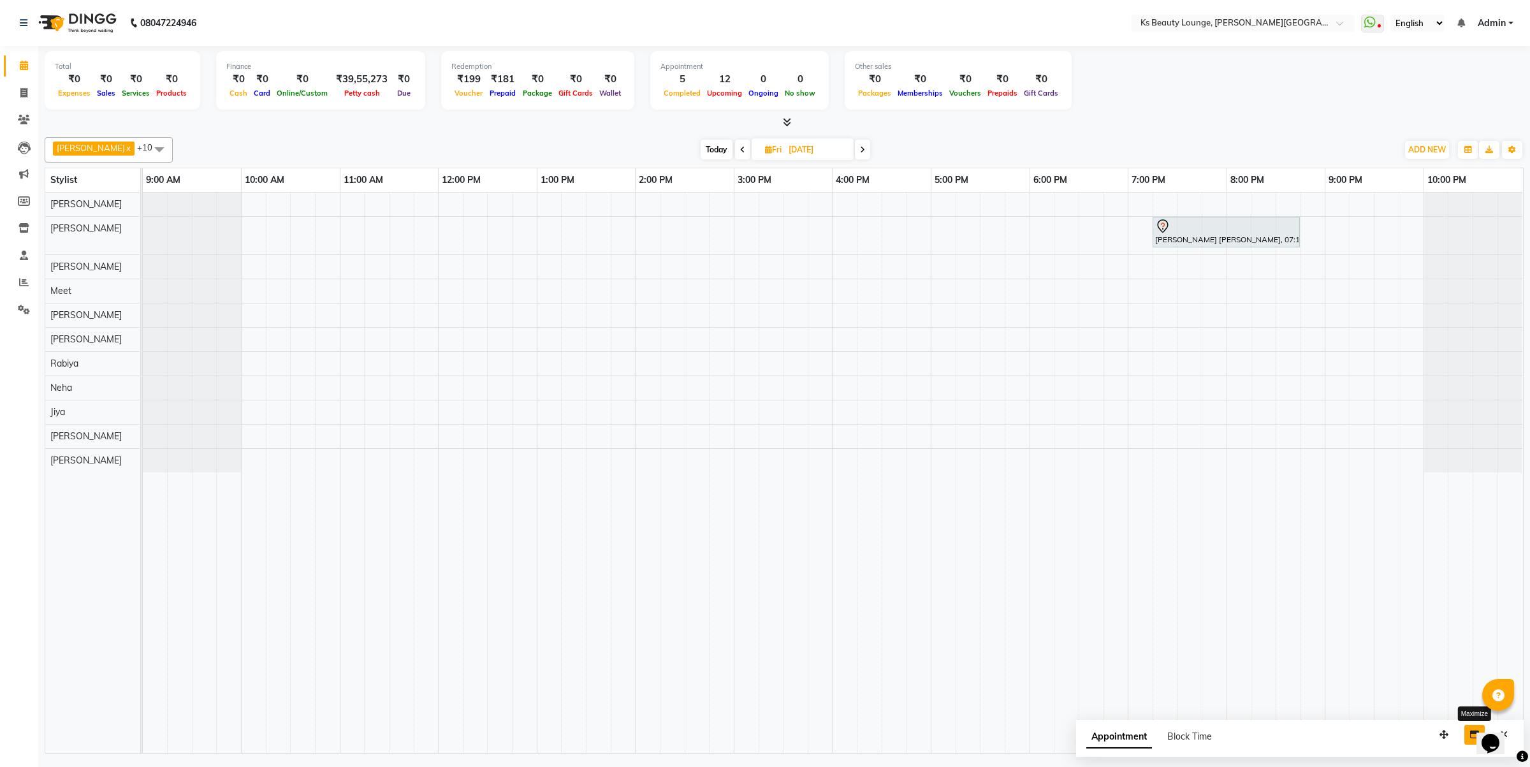
click at [1465, 731] on button "button" at bounding box center [1474, 735] width 20 height 20
select select "tentative"
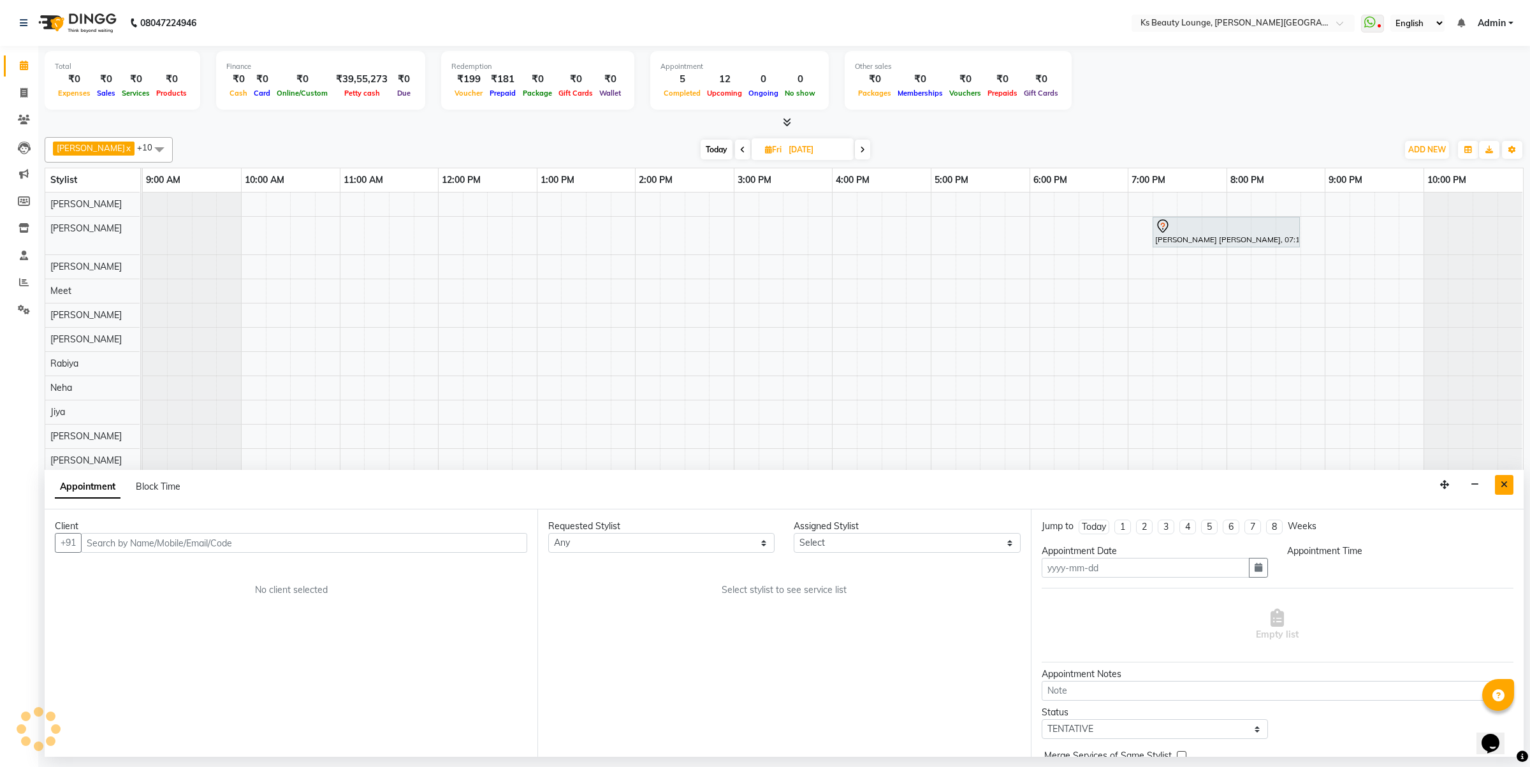
click at [1503, 475] on div "Appointment Block Time" at bounding box center [784, 490] width 1479 height 40
type input "[DATE]"
select select
click at [1490, 488] on div "Appointment Block Time" at bounding box center [784, 490] width 1479 height 40
click at [1498, 484] on button "Close" at bounding box center [1504, 485] width 18 height 20
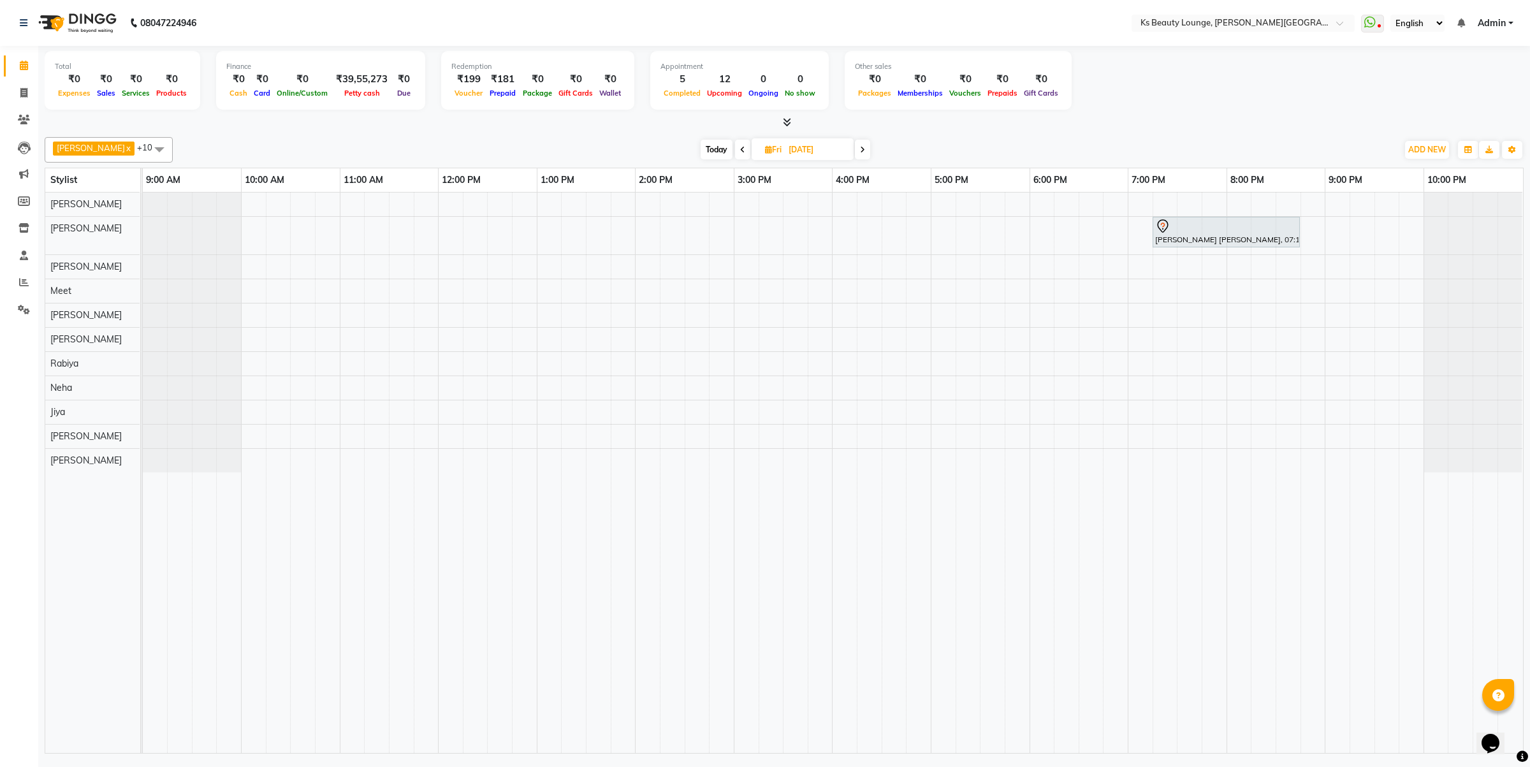
click at [701, 151] on span "Today" at bounding box center [716, 150] width 32 height 20
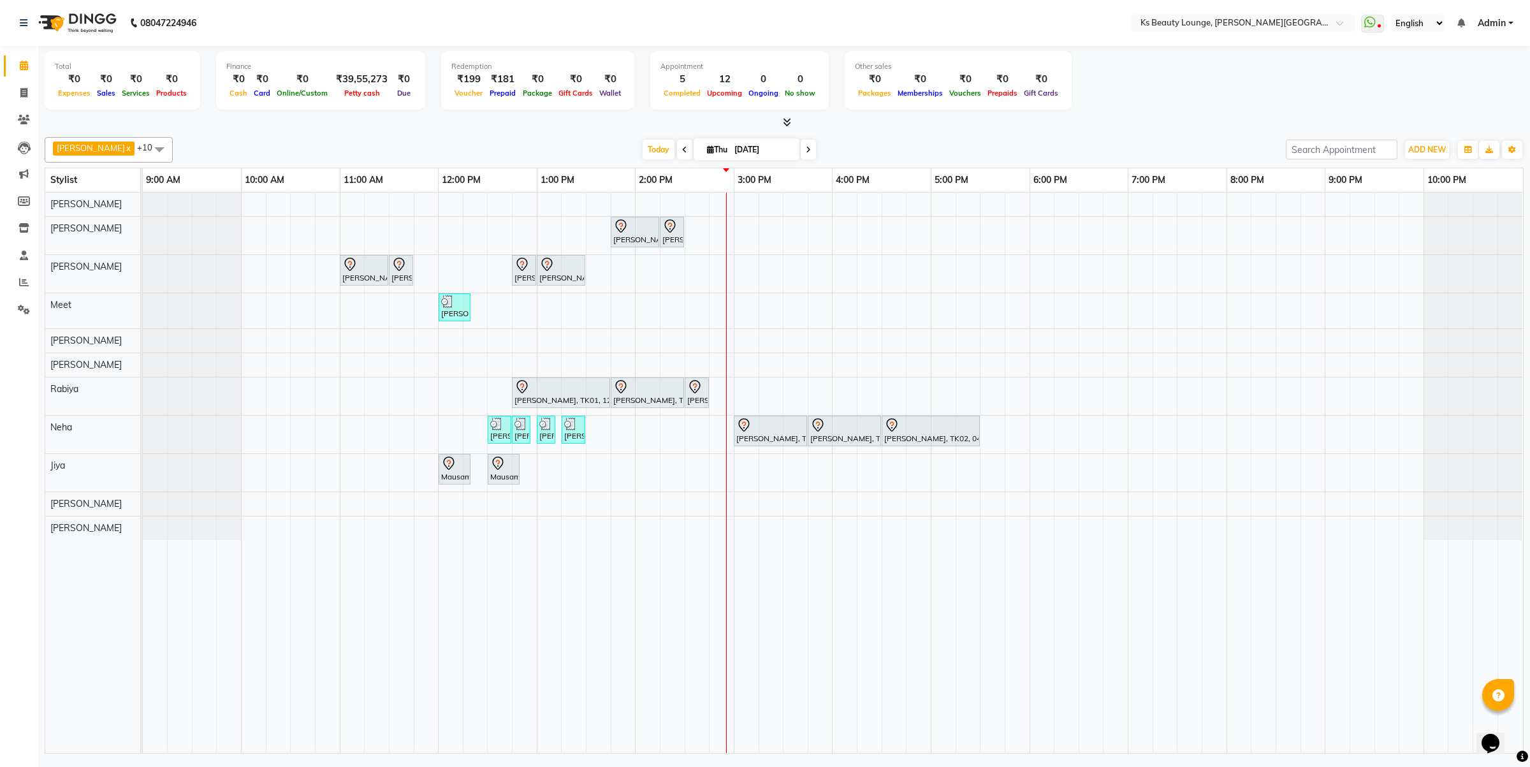
click at [682, 151] on icon at bounding box center [684, 150] width 5 height 8
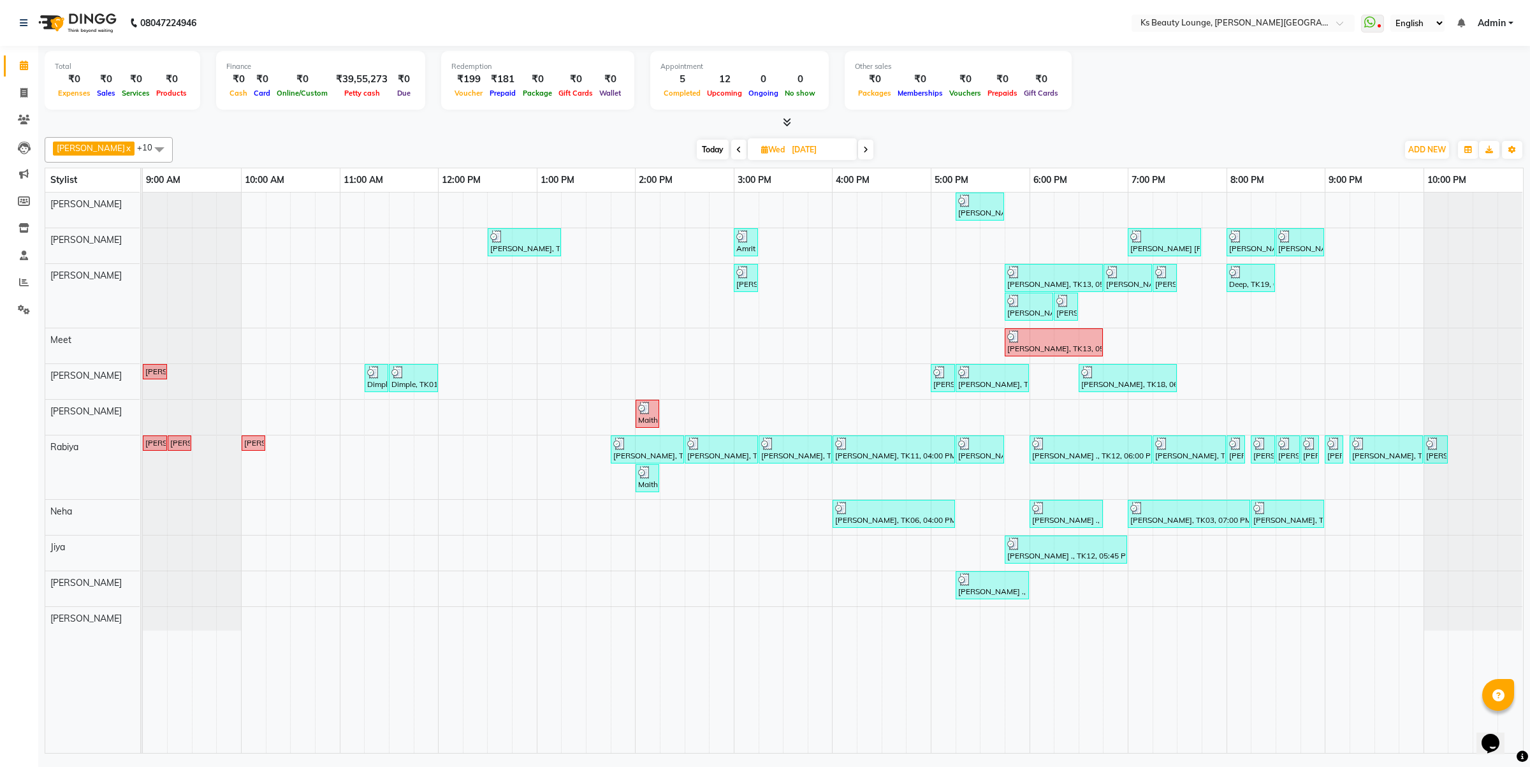
click at [731, 148] on span at bounding box center [738, 150] width 15 height 20
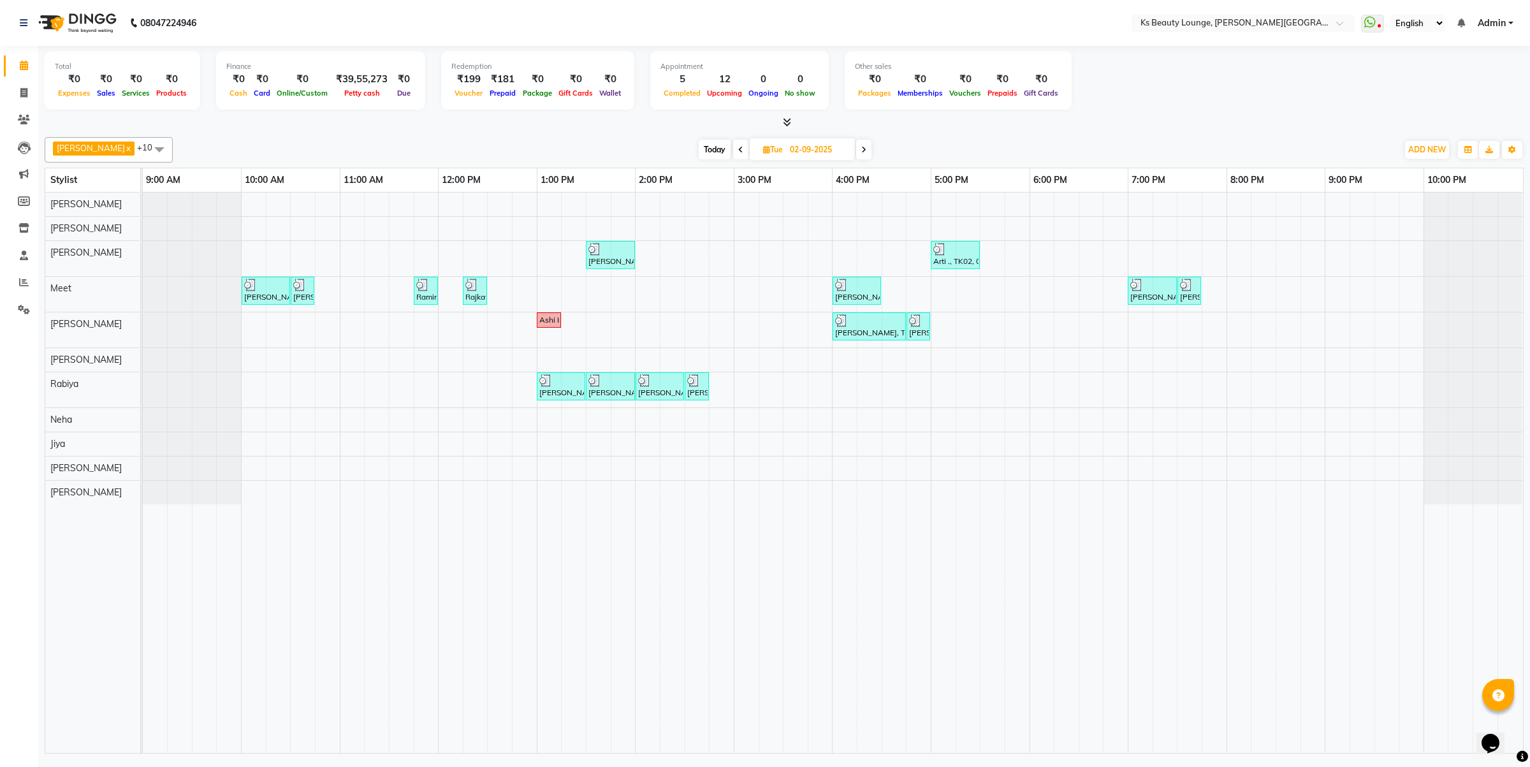
click at [738, 148] on icon at bounding box center [740, 150] width 5 height 8
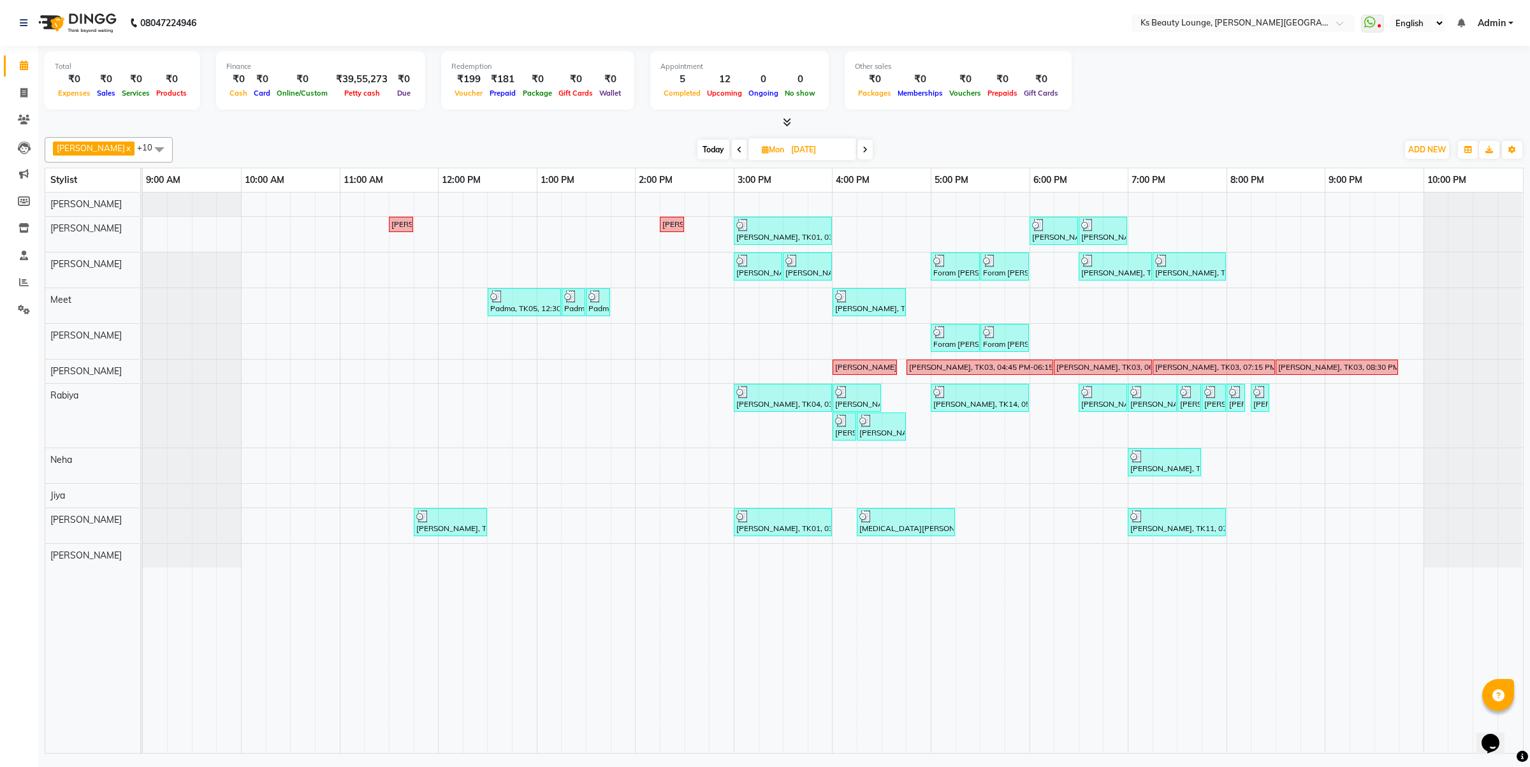
click at [857, 150] on span at bounding box center [864, 150] width 15 height 20
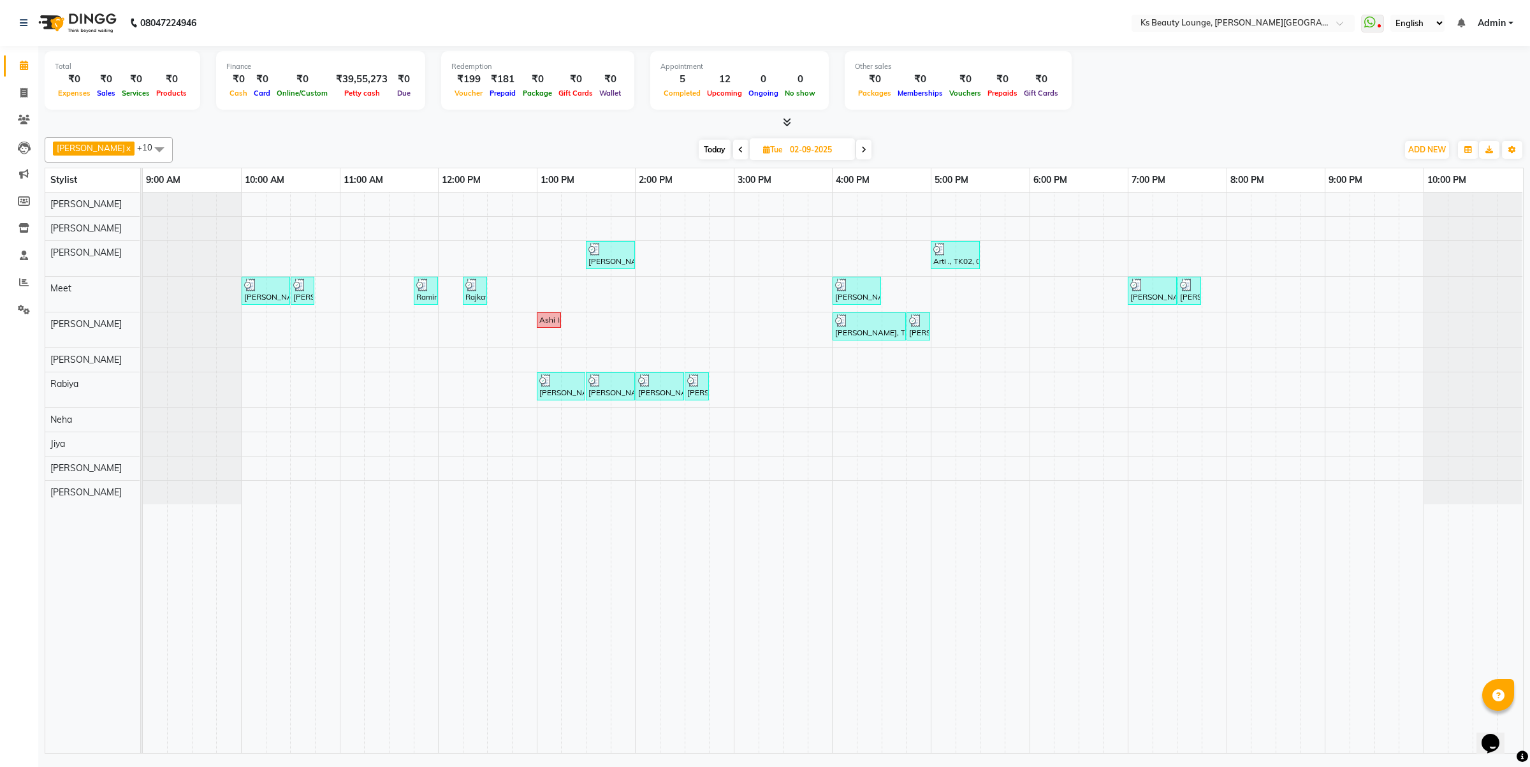
click at [856, 154] on span at bounding box center [863, 150] width 15 height 20
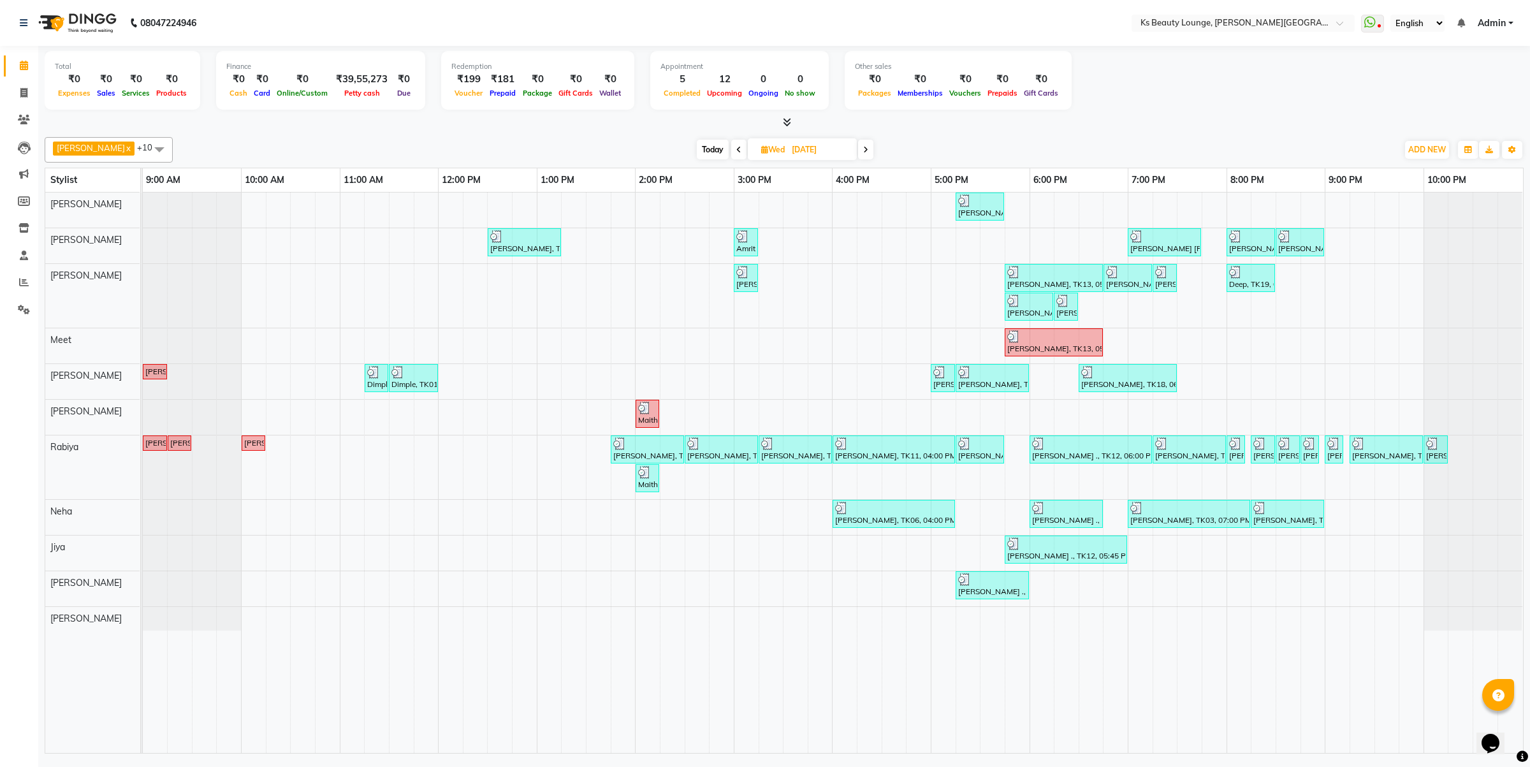
click at [863, 147] on icon at bounding box center [865, 150] width 5 height 8
type input "[DATE]"
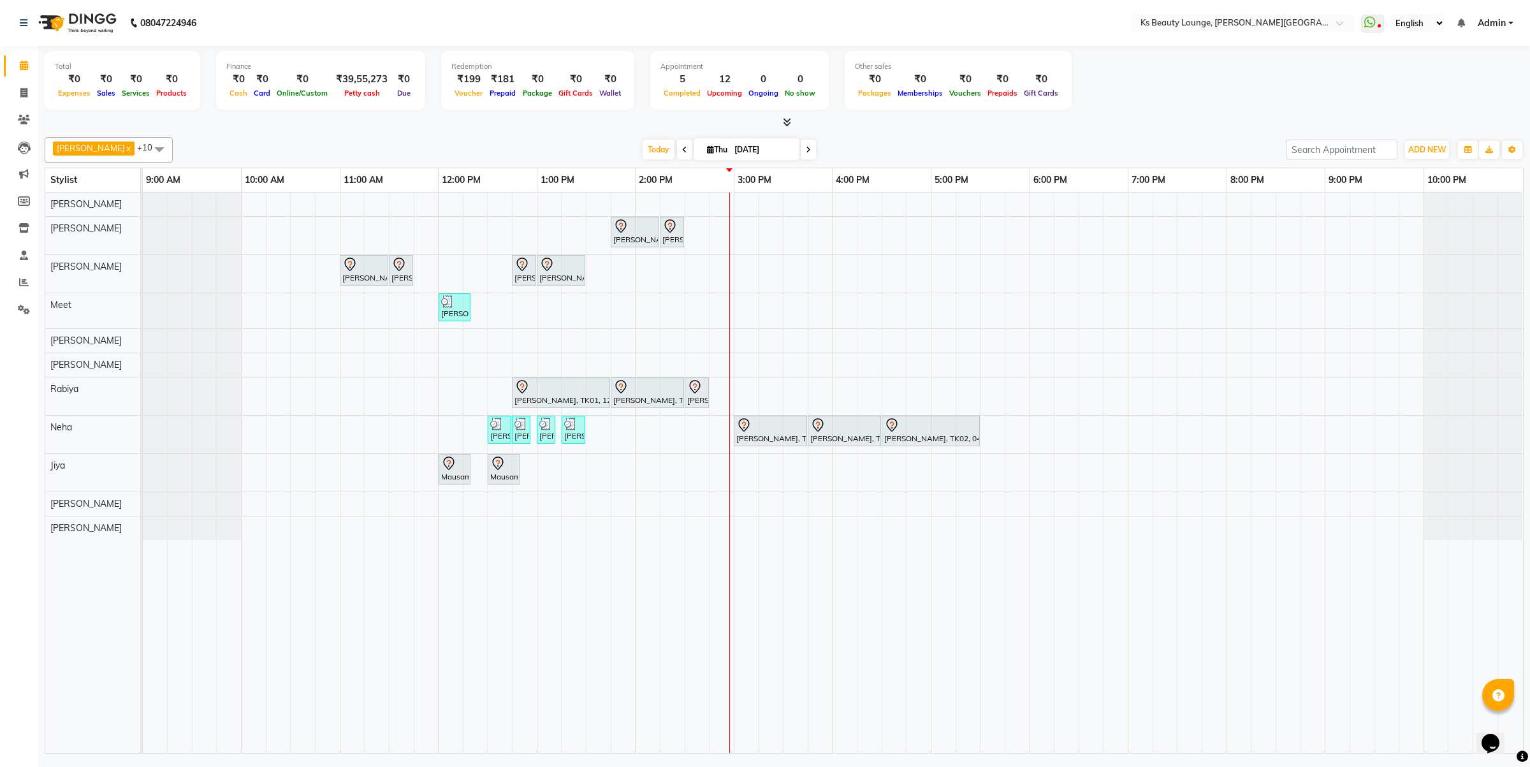
click at [634, 139] on div "Kavilash x Ali Shaikh x Meet x Samira x Bhim Sharma x Heena Khan x Rabiya x Tej…" at bounding box center [784, 149] width 1479 height 25
click at [642, 144] on span "Today" at bounding box center [658, 150] width 32 height 20
click at [626, 223] on icon at bounding box center [620, 226] width 15 height 15
select select "7"
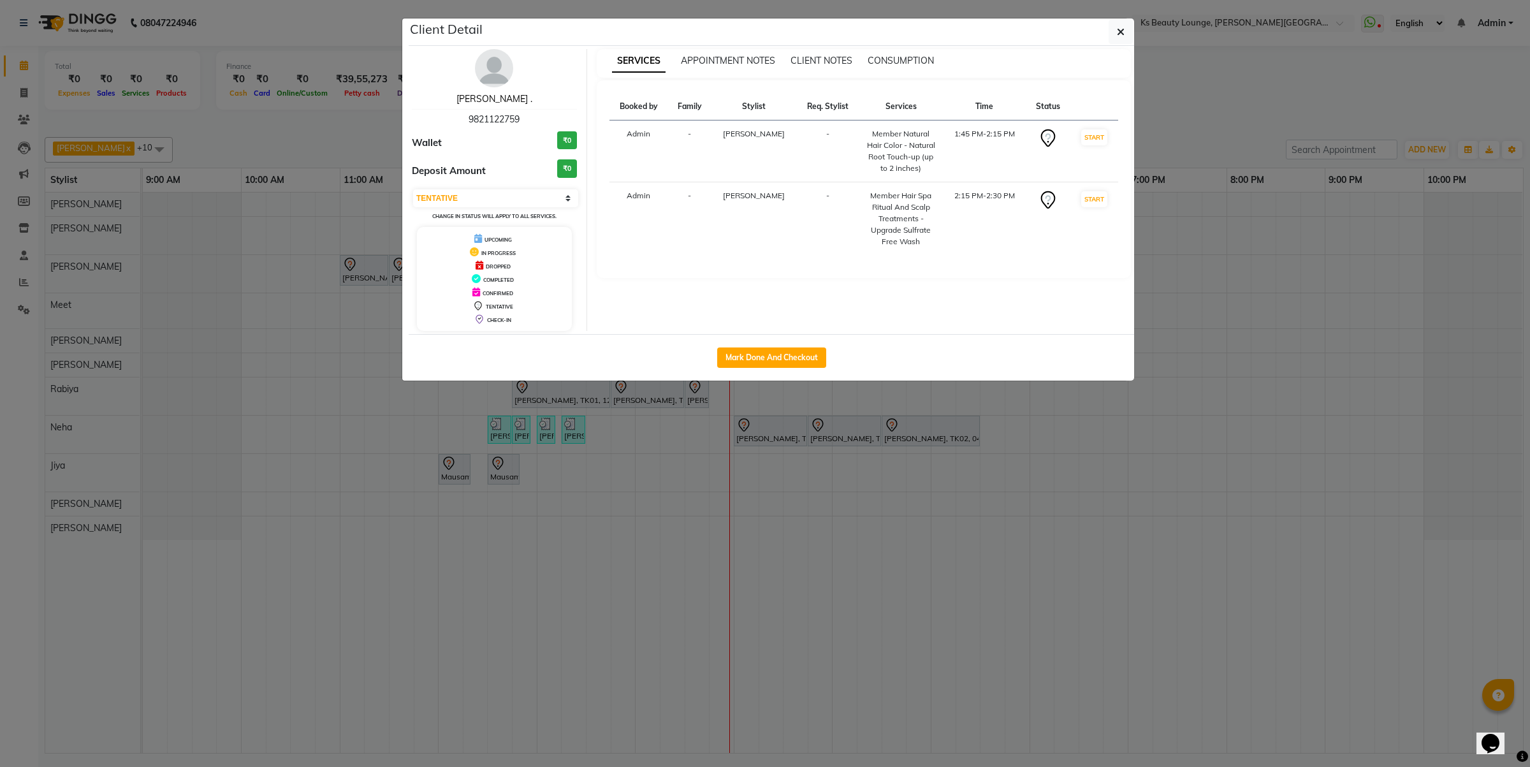
click at [491, 100] on link "Mona ." at bounding box center [494, 98] width 76 height 11
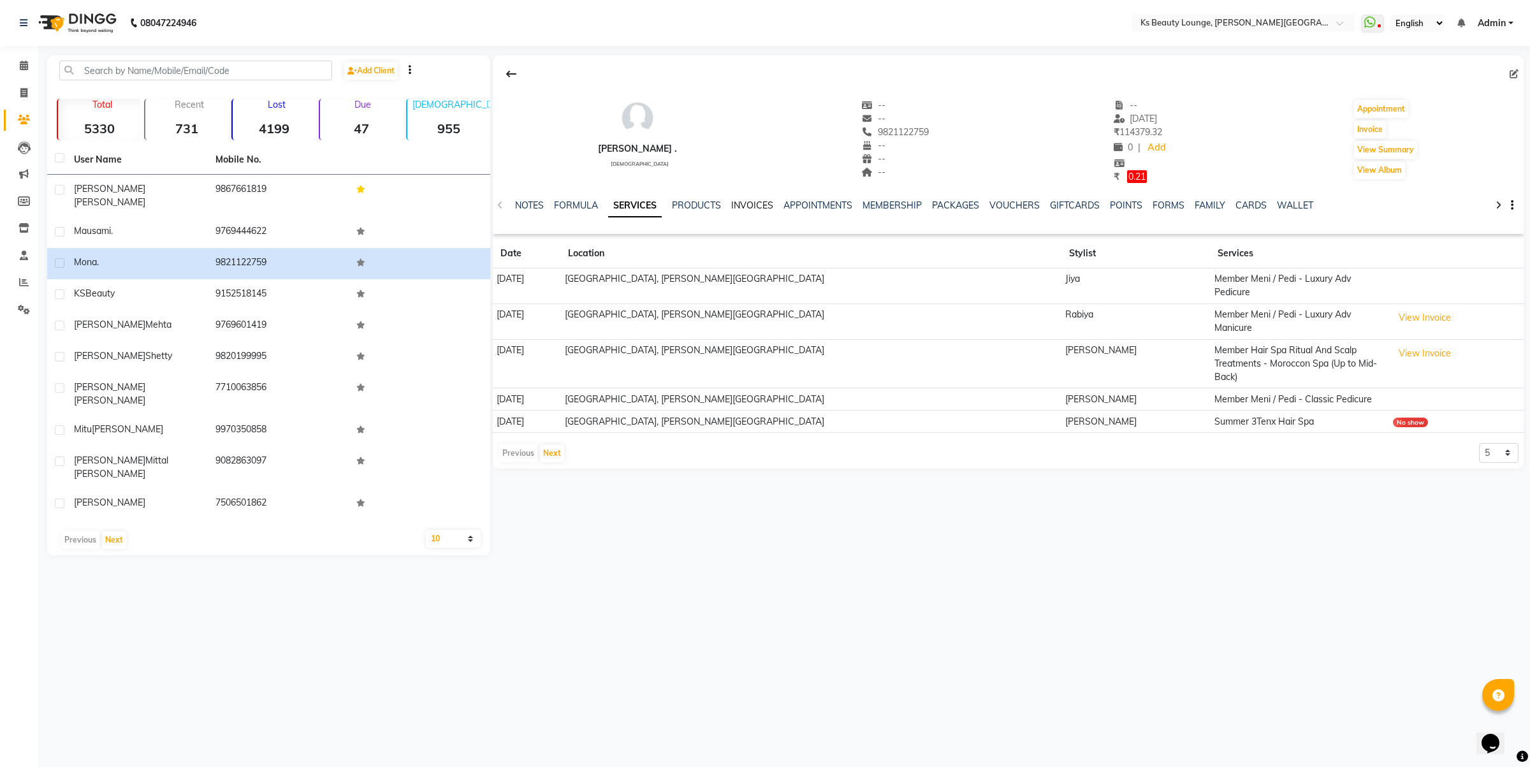
click at [744, 208] on link "INVOICES" at bounding box center [752, 204] width 42 height 11
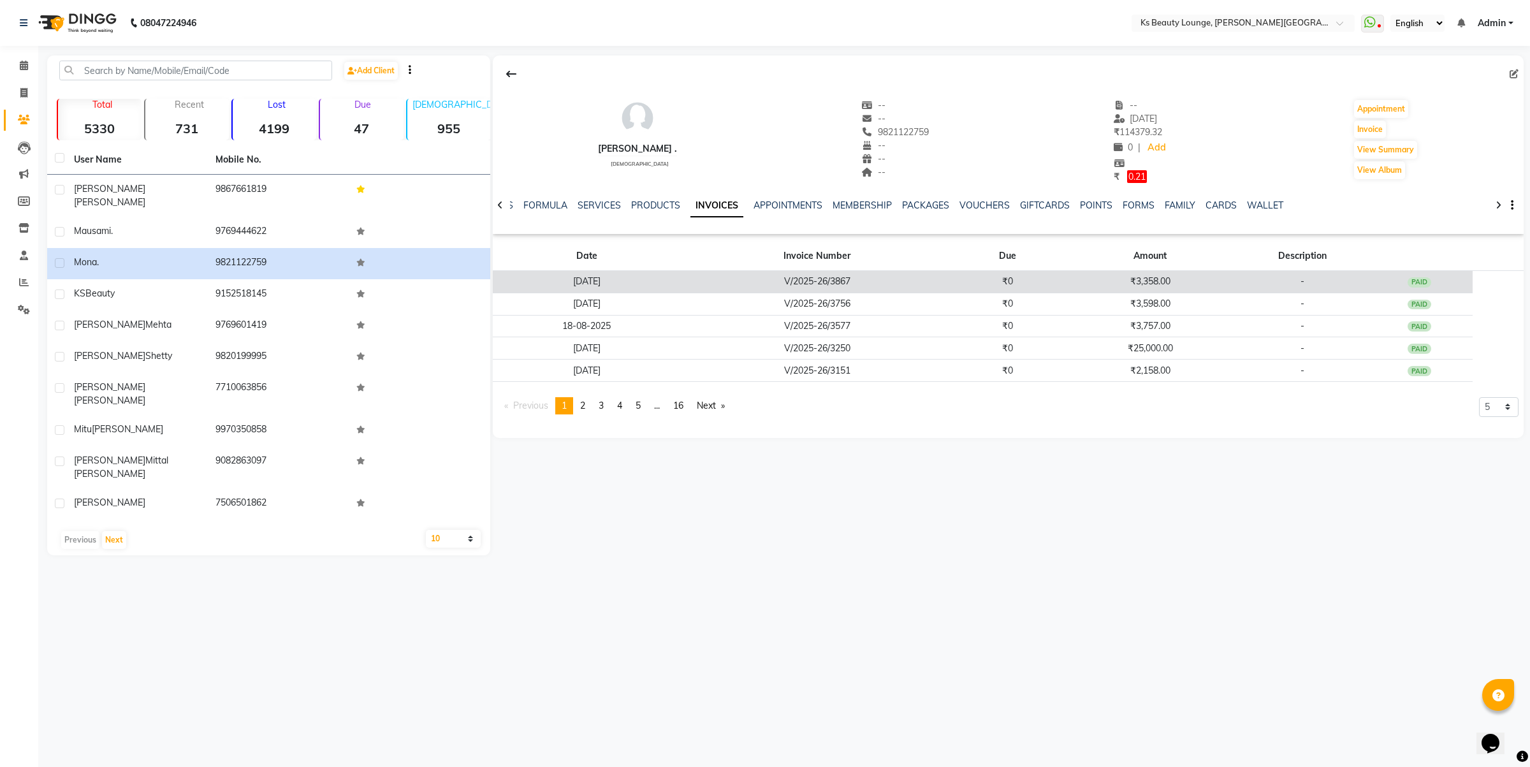
click at [1015, 285] on td "₹0" at bounding box center [1007, 281] width 108 height 22
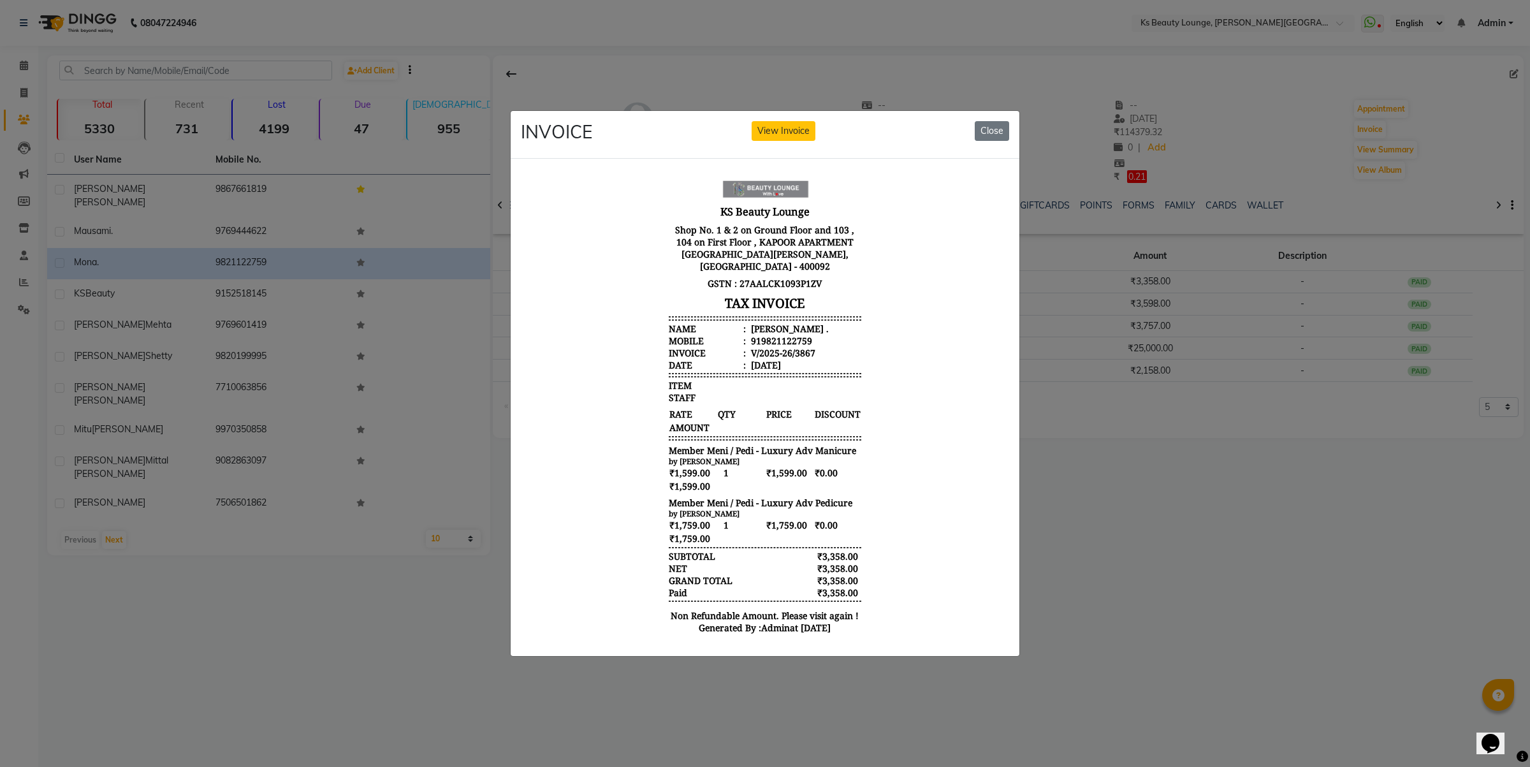
click at [797, 113] on div "INVOICE View Invoice Close" at bounding box center [764, 135] width 509 height 48
click at [805, 123] on button "View Invoice" at bounding box center [783, 131] width 64 height 20
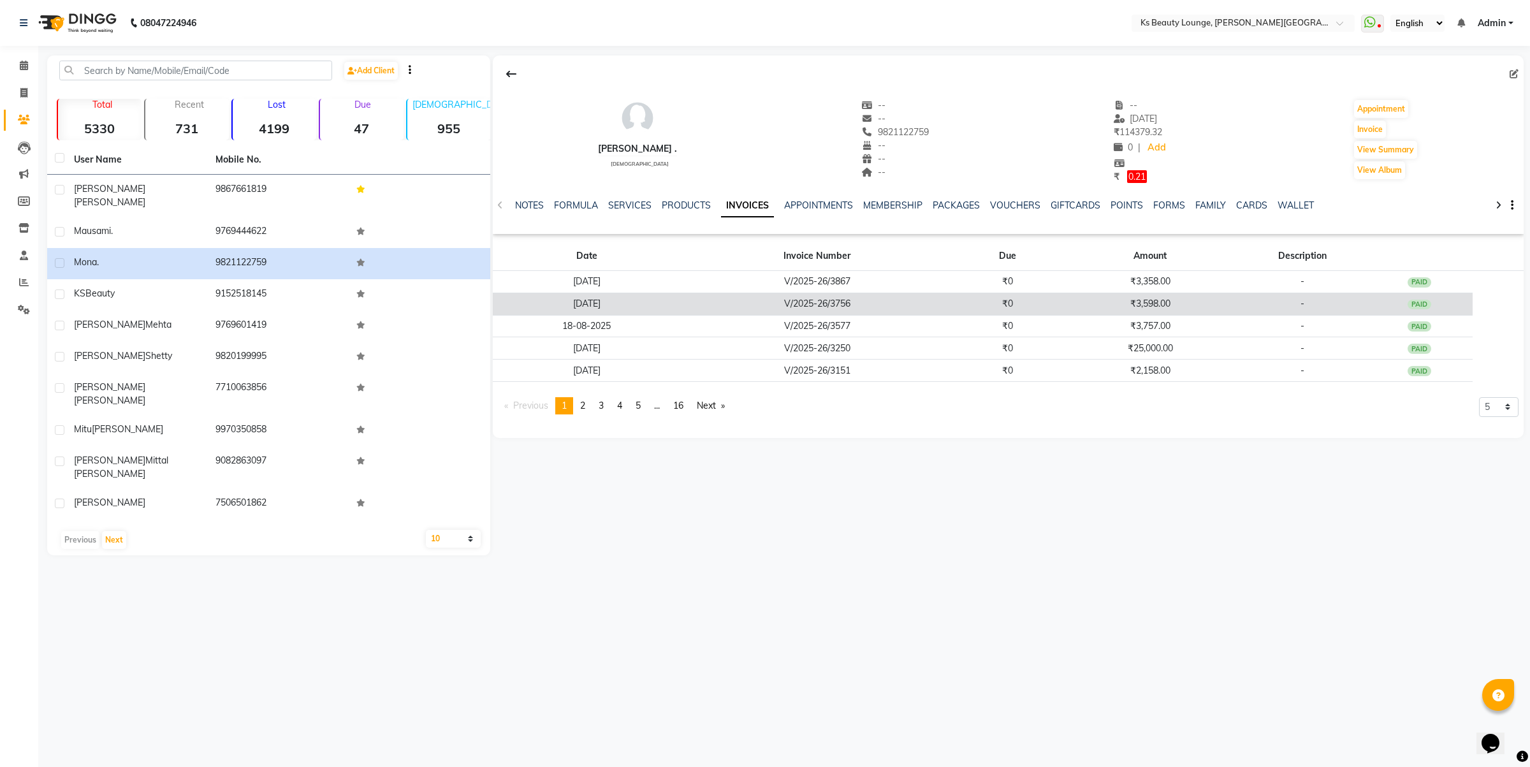
click at [821, 308] on td "V/2025-26/3756" at bounding box center [816, 304] width 273 height 22
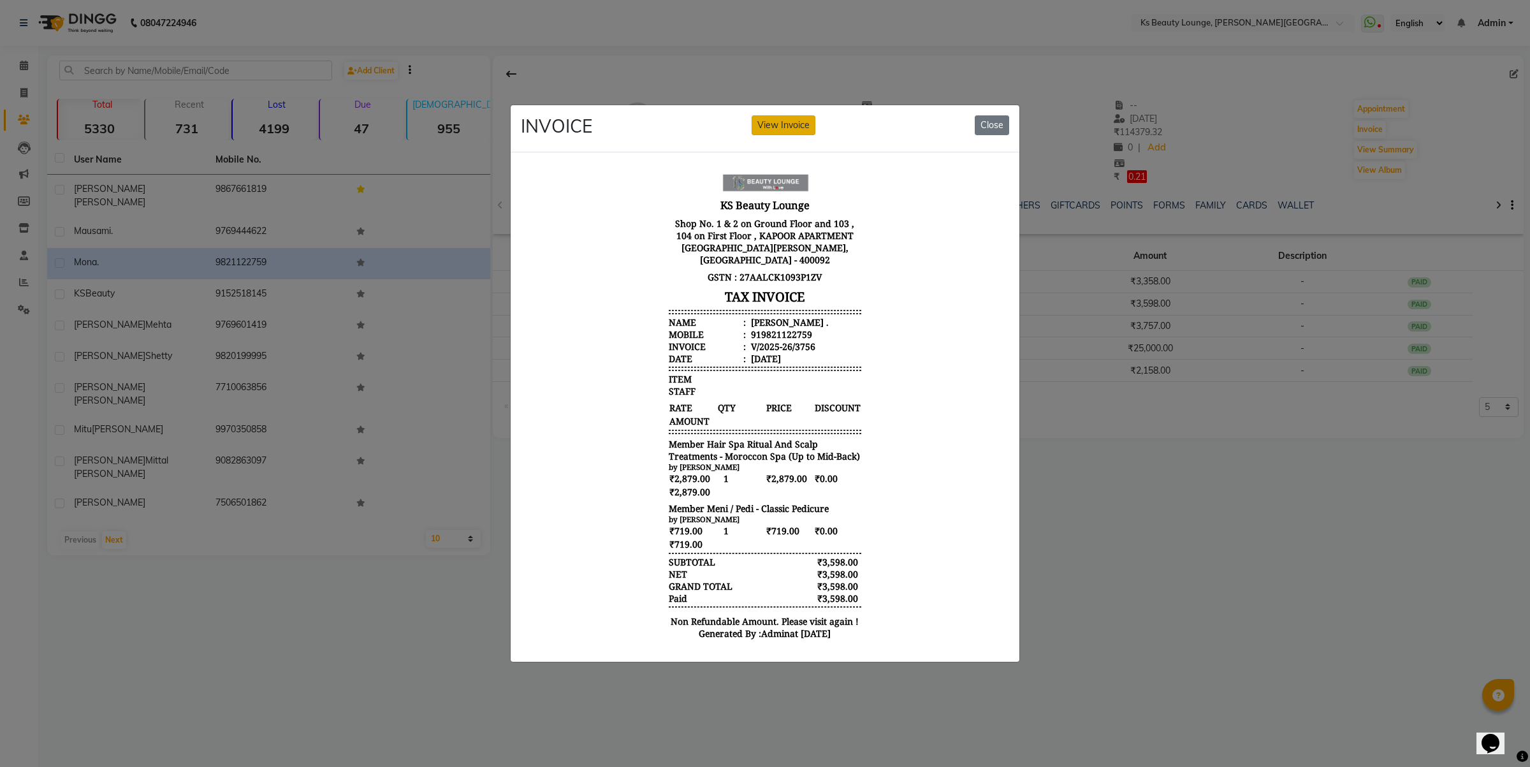
click at [771, 123] on button "View Invoice" at bounding box center [783, 125] width 64 height 20
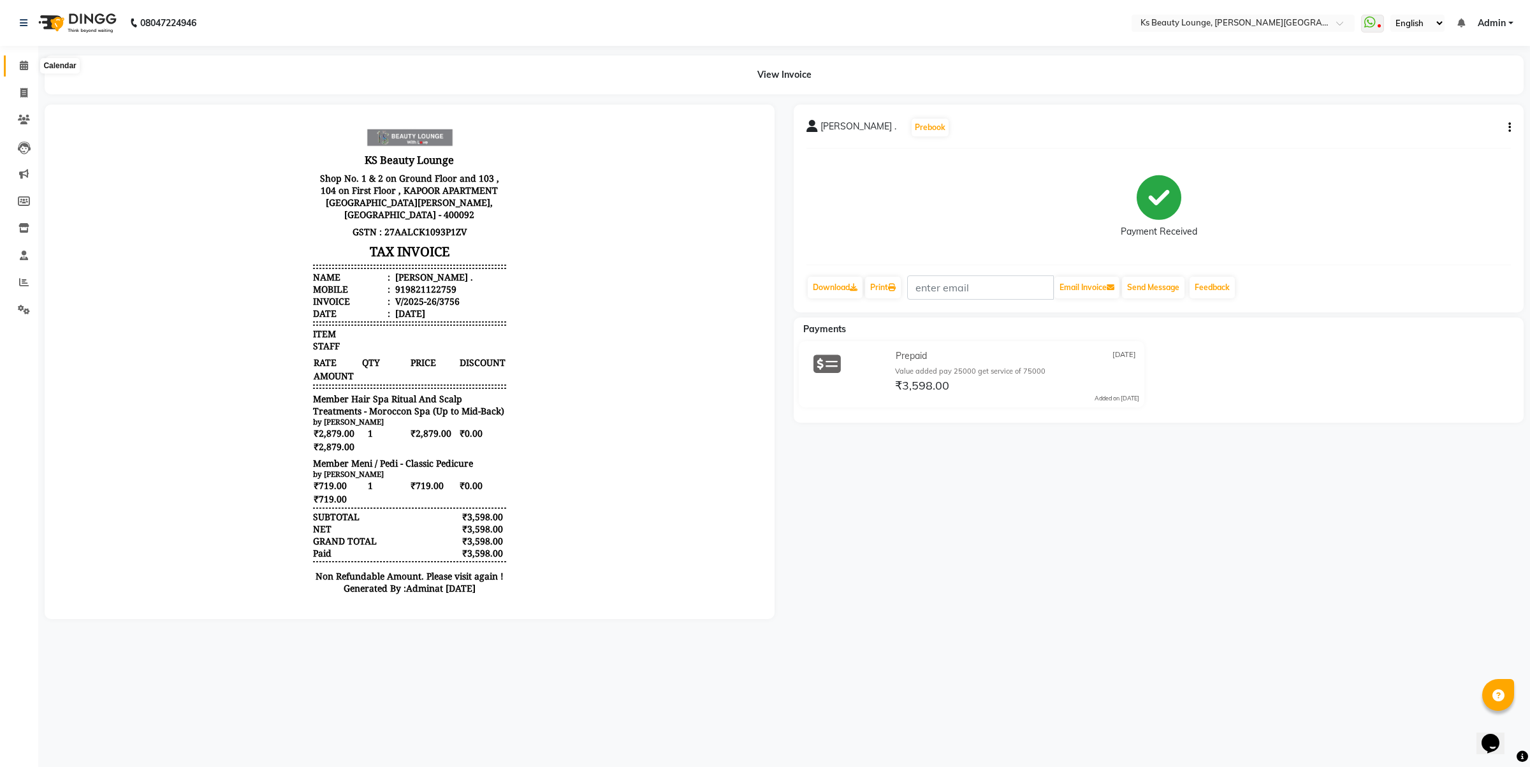
click at [21, 65] on icon at bounding box center [24, 66] width 8 height 10
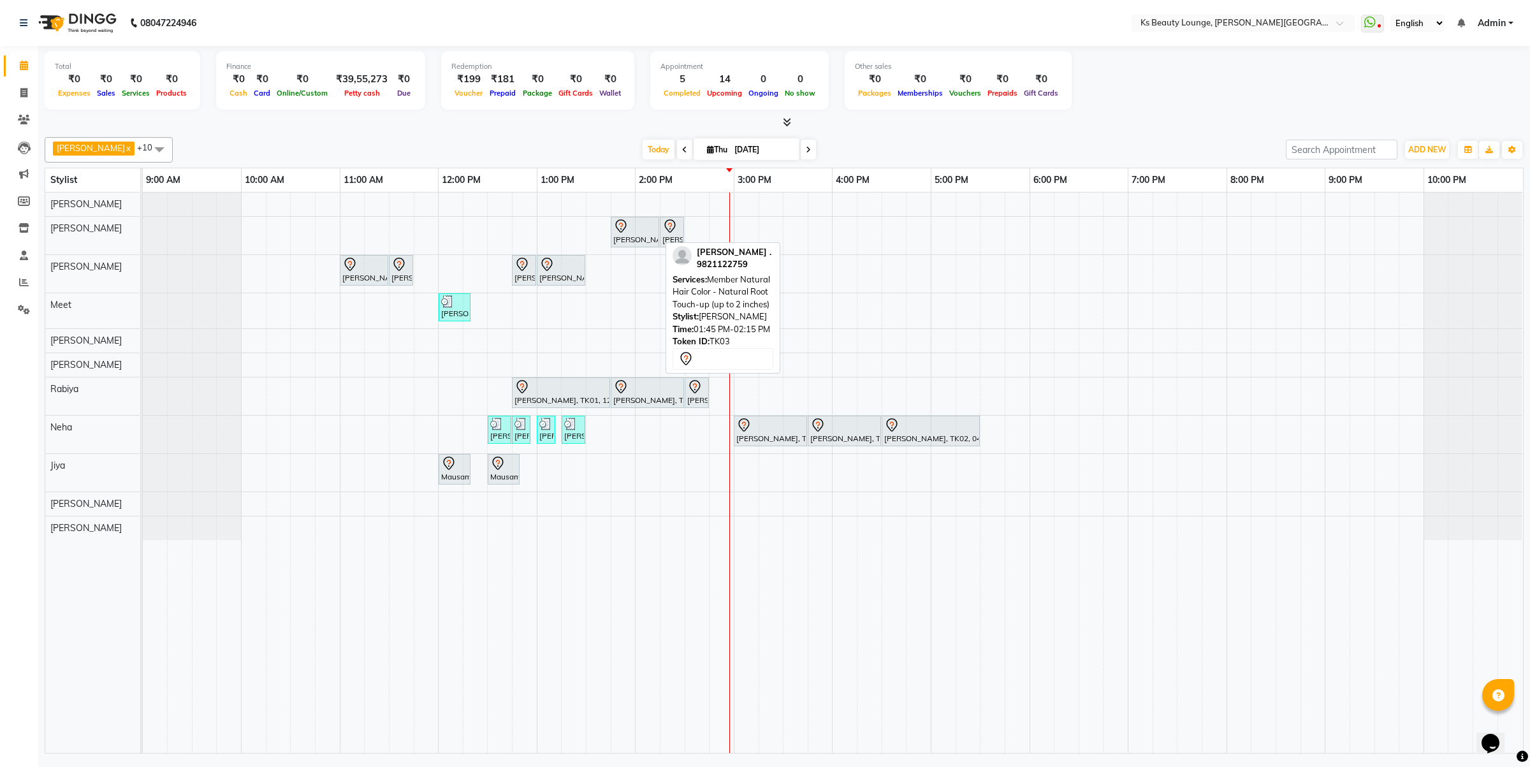
click at [649, 236] on div "[PERSON_NAME] ., TK03, 01:45 PM-02:15 PM, Member Natural Hair Color - Natural R…" at bounding box center [635, 232] width 46 height 27
select select "7"
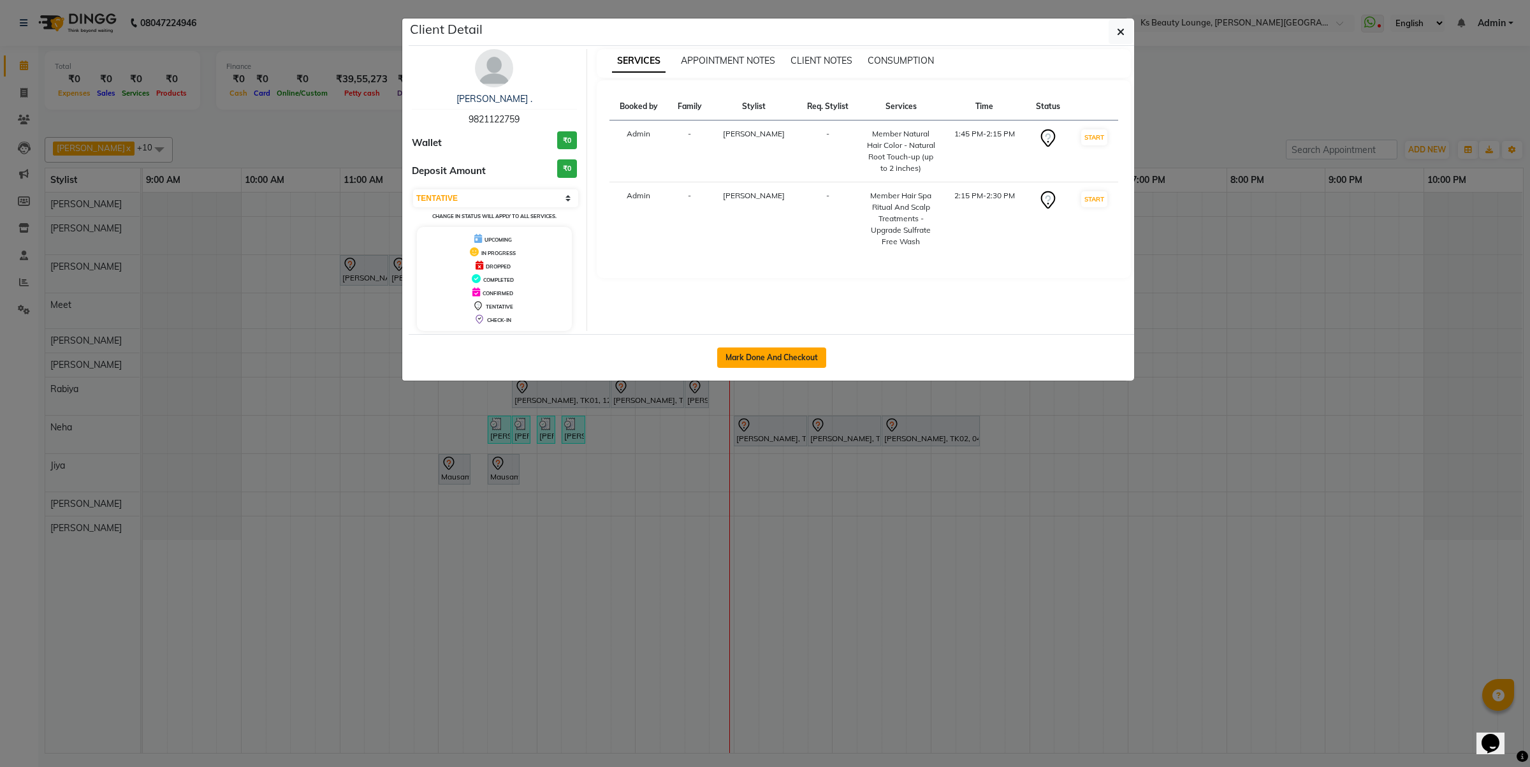
click at [802, 358] on button "Mark Done And Checkout" at bounding box center [771, 357] width 109 height 20
select select "service"
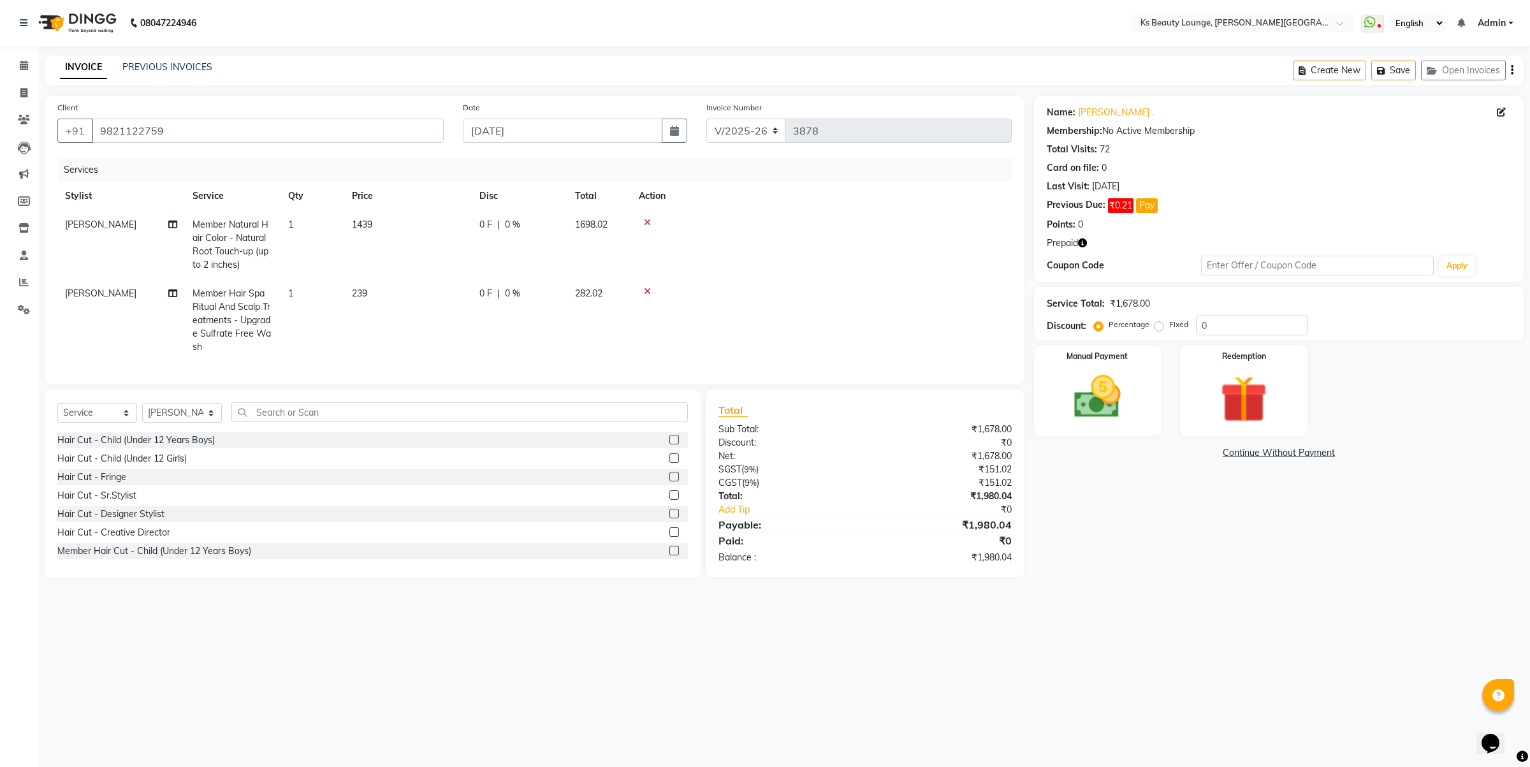
click at [1510, 66] on button "button" at bounding box center [1511, 70] width 3 height 30
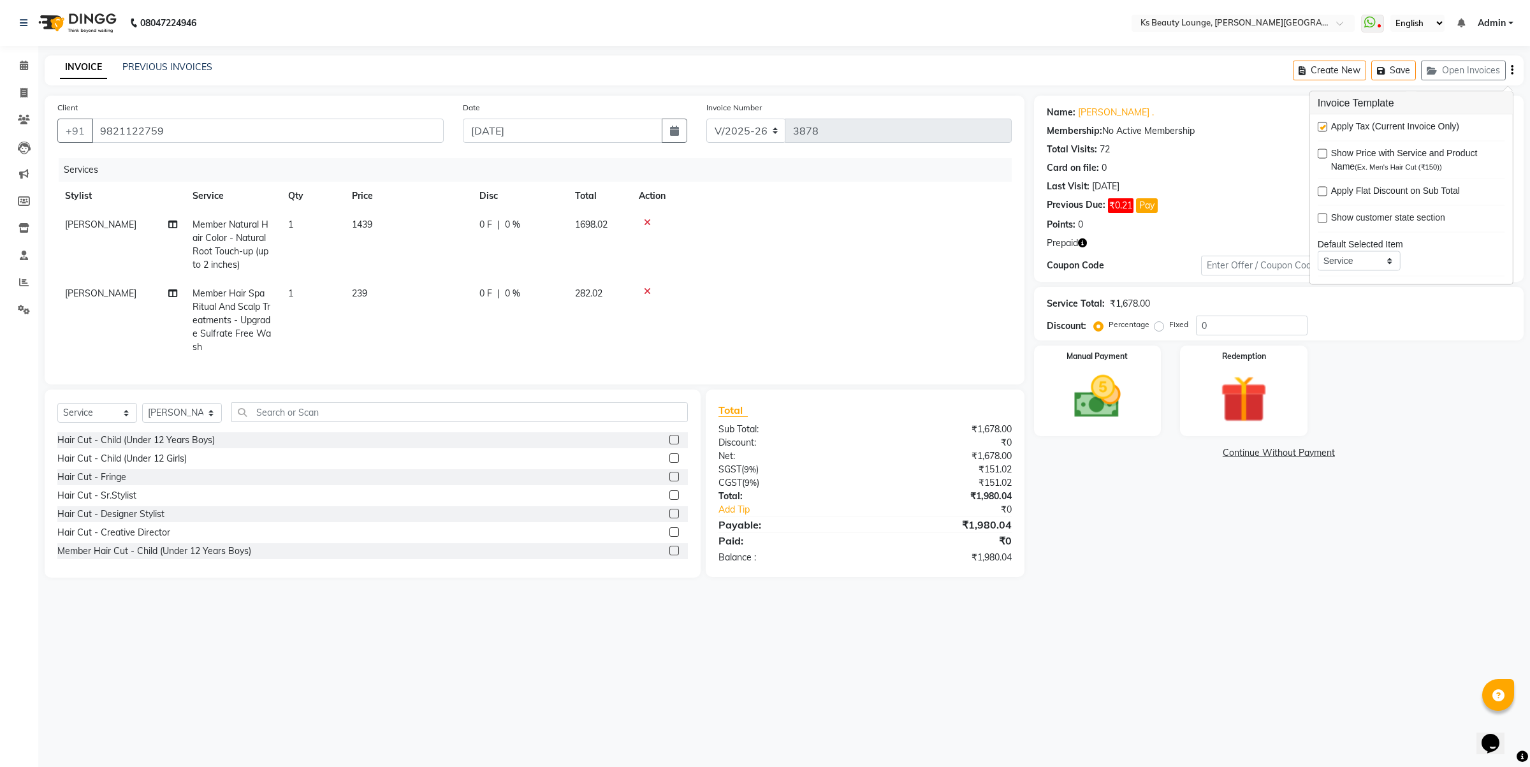
click at [1327, 122] on div "Apply Tax (Current Invoice Only)" at bounding box center [1410, 128] width 187 height 16
click at [1321, 123] on label at bounding box center [1322, 127] width 10 height 10
click at [1321, 124] on input "checkbox" at bounding box center [1321, 128] width 8 height 8
click at [1270, 444] on div "Name: Mona . Membership: No Active Membership Total Visits: 72 Card on file: 0 …" at bounding box center [1283, 337] width 499 height 482
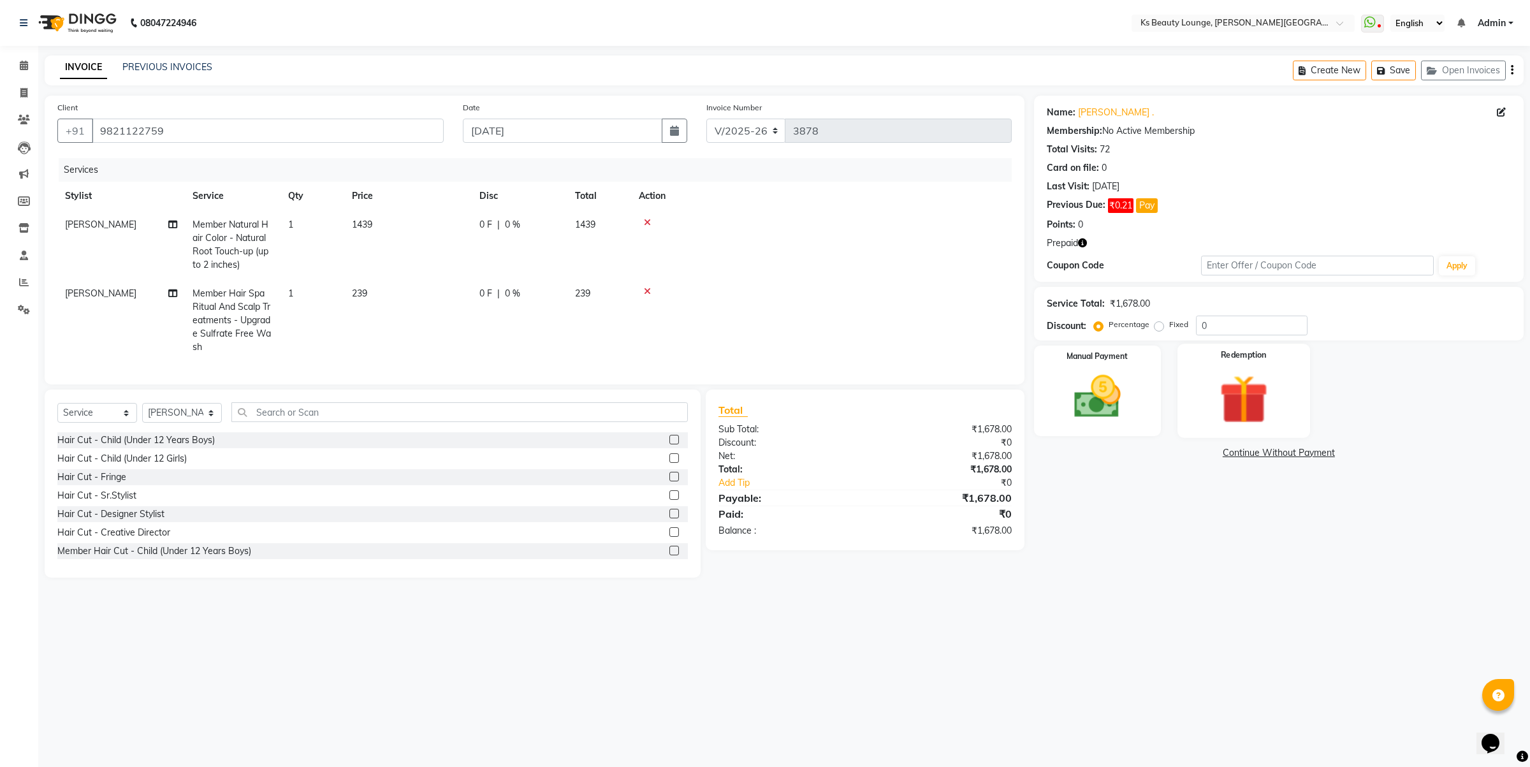
drag, startPoint x: 1257, startPoint y: 384, endPoint x: 1267, endPoint y: 427, distance: 44.5
click at [1257, 384] on img at bounding box center [1243, 399] width 79 height 61
click at [361, 243] on td "1439" at bounding box center [407, 244] width 127 height 69
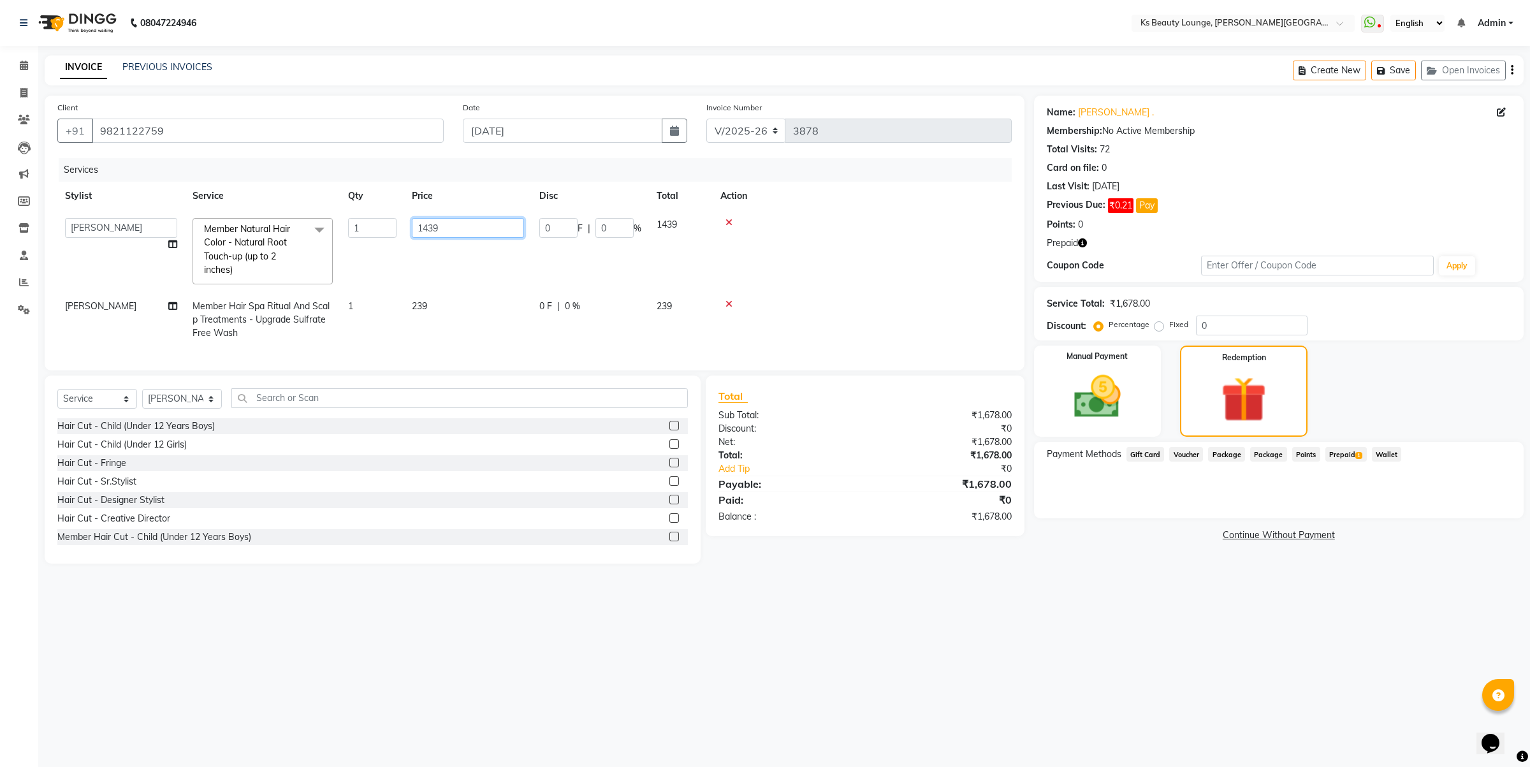
drag, startPoint x: 450, startPoint y: 227, endPoint x: 409, endPoint y: 221, distance: 41.9
click at [409, 221] on td "1439" at bounding box center [467, 251] width 127 height 82
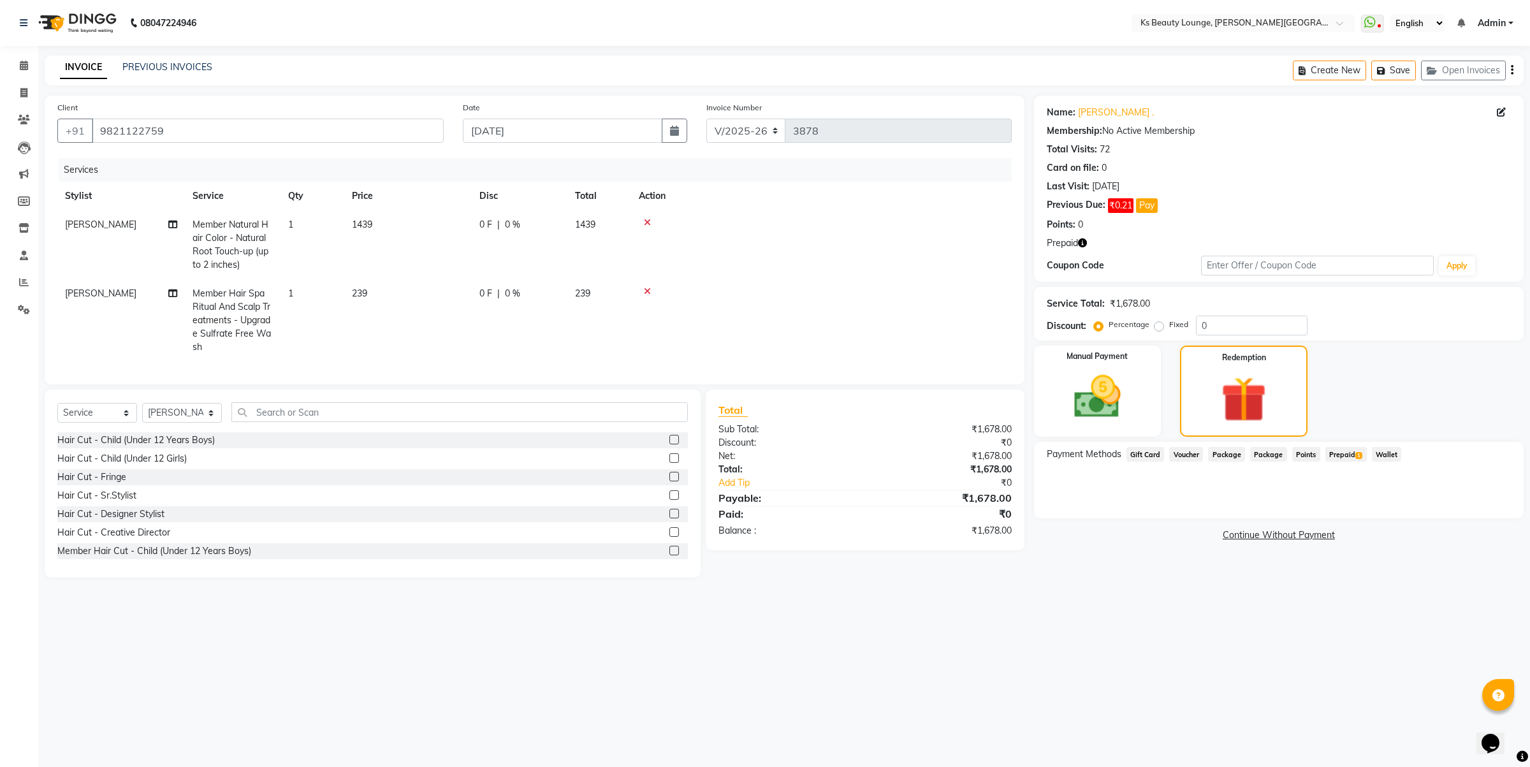
click at [440, 263] on td "1439" at bounding box center [407, 244] width 127 height 69
click at [891, 280] on tbody "Kavilash Member Natural Hair Color - Natural Root Touch-up (up to 2 inches) 1 1…" at bounding box center [534, 285] width 954 height 151
click at [1099, 368] on div "Manual Payment" at bounding box center [1097, 391] width 133 height 95
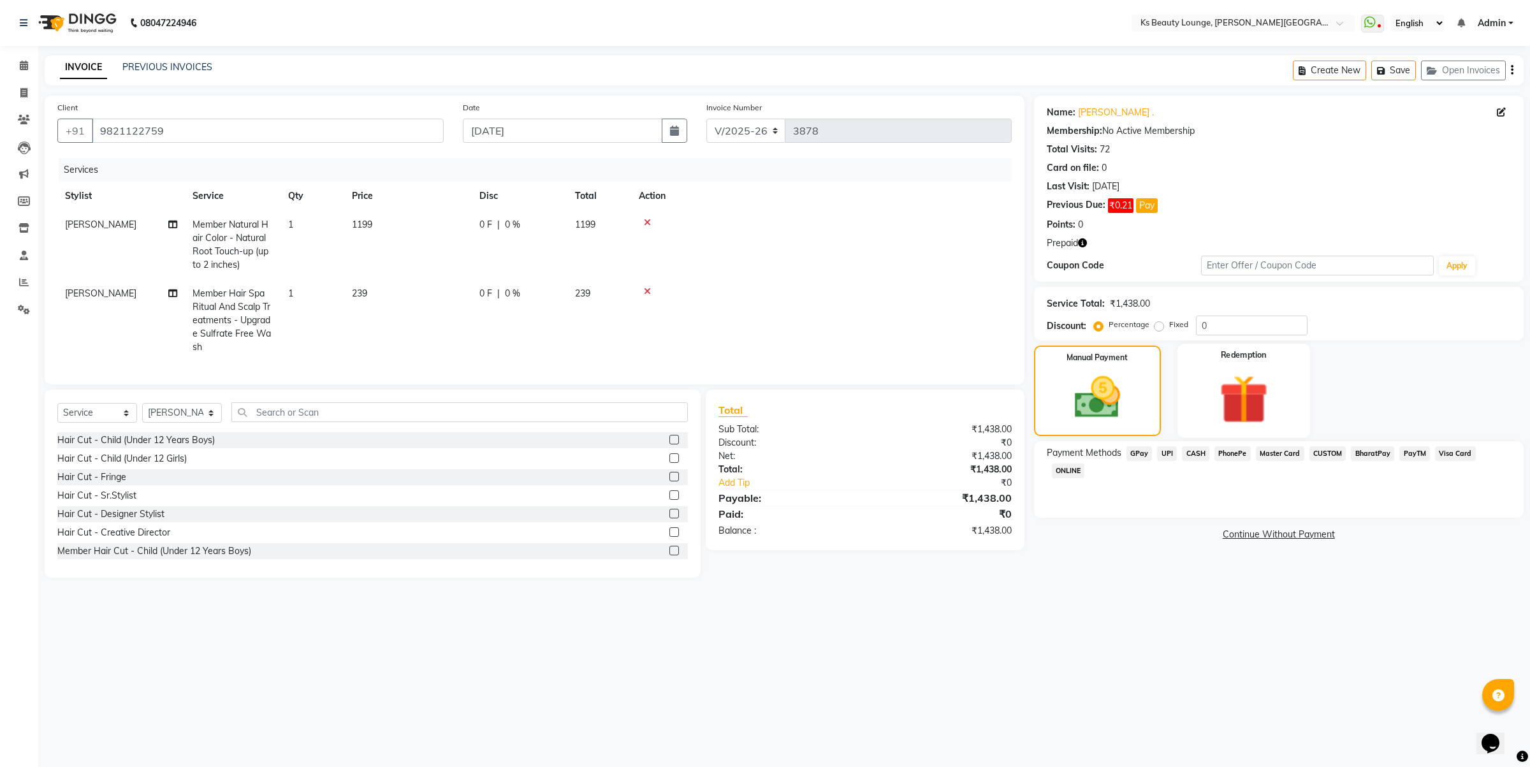
click at [1214, 432] on div "Redemption" at bounding box center [1243, 391] width 133 height 94
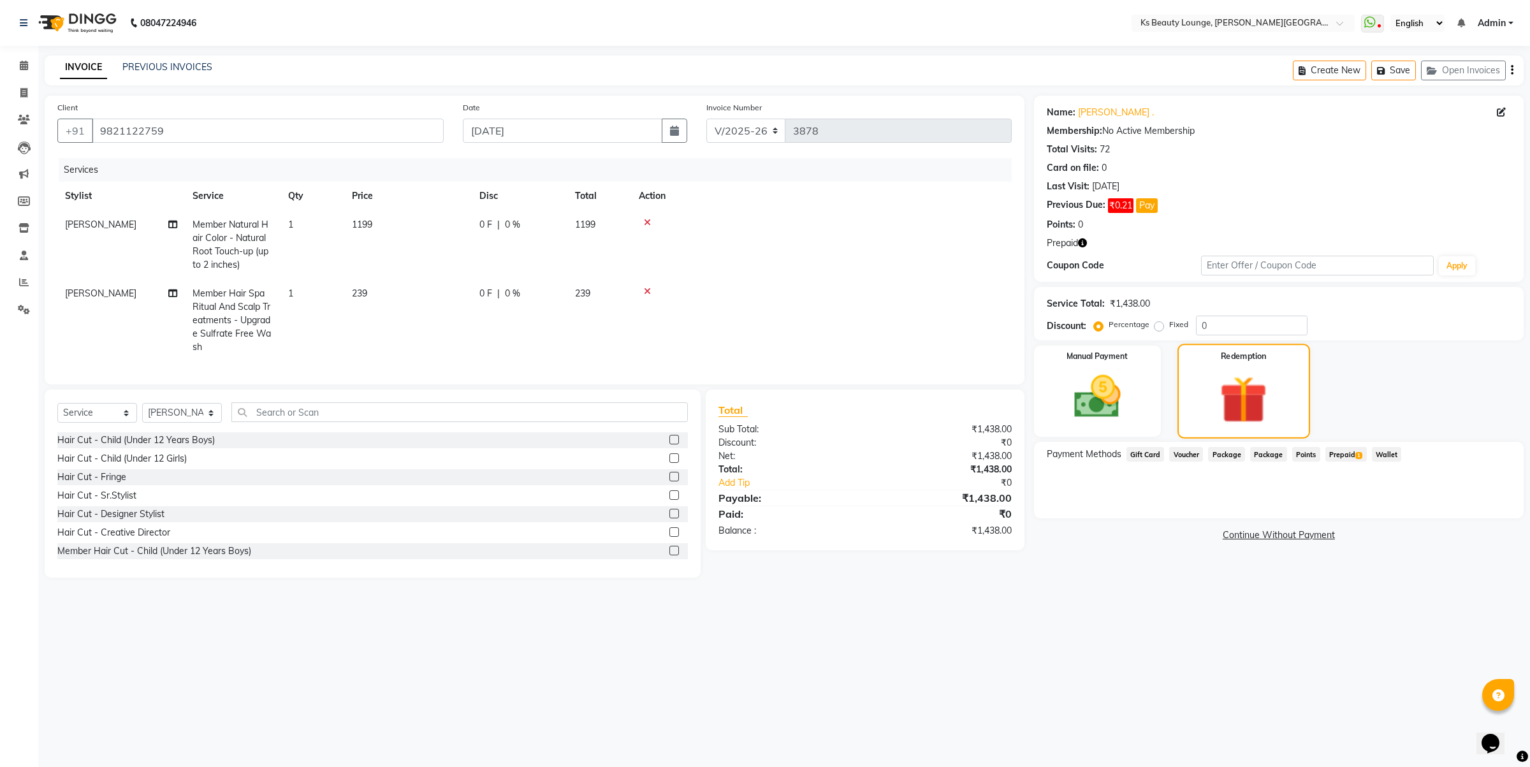
click at [1218, 416] on img at bounding box center [1243, 399] width 77 height 59
click at [1338, 451] on span "Prepaid 1" at bounding box center [1345, 454] width 41 height 15
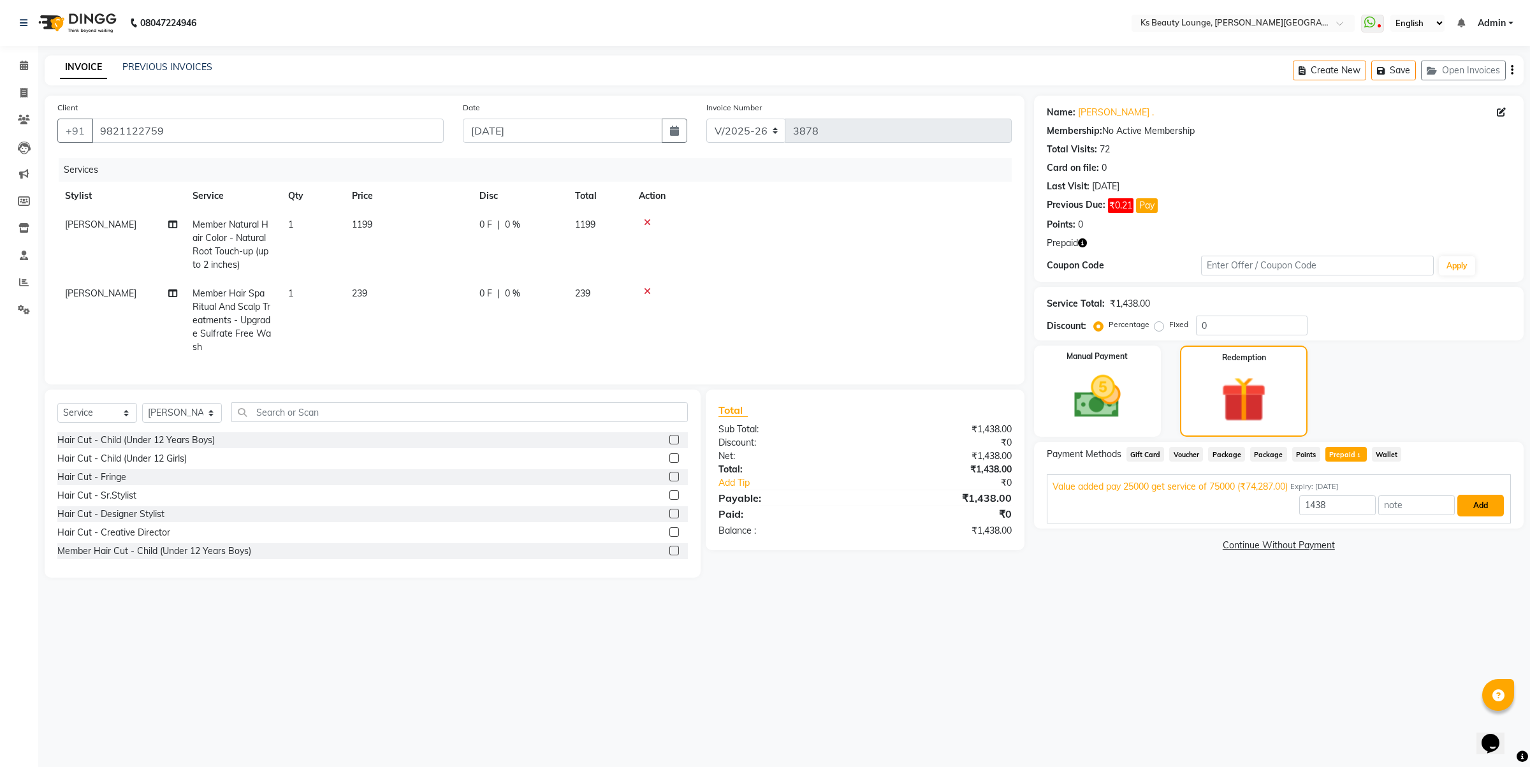
click at [1476, 510] on button "Add" at bounding box center [1480, 506] width 47 height 22
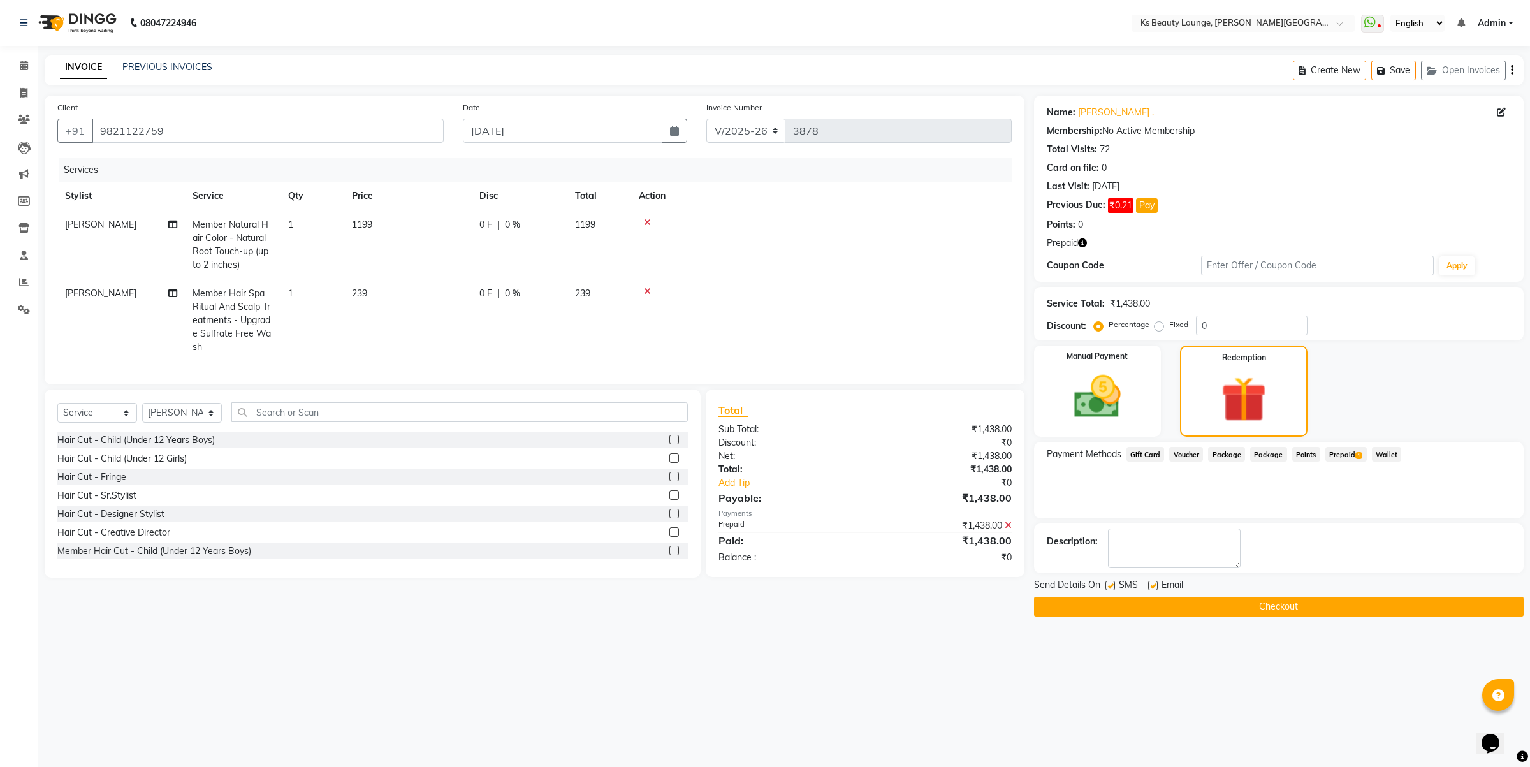
click at [1273, 610] on button "Checkout" at bounding box center [1278, 607] width 489 height 20
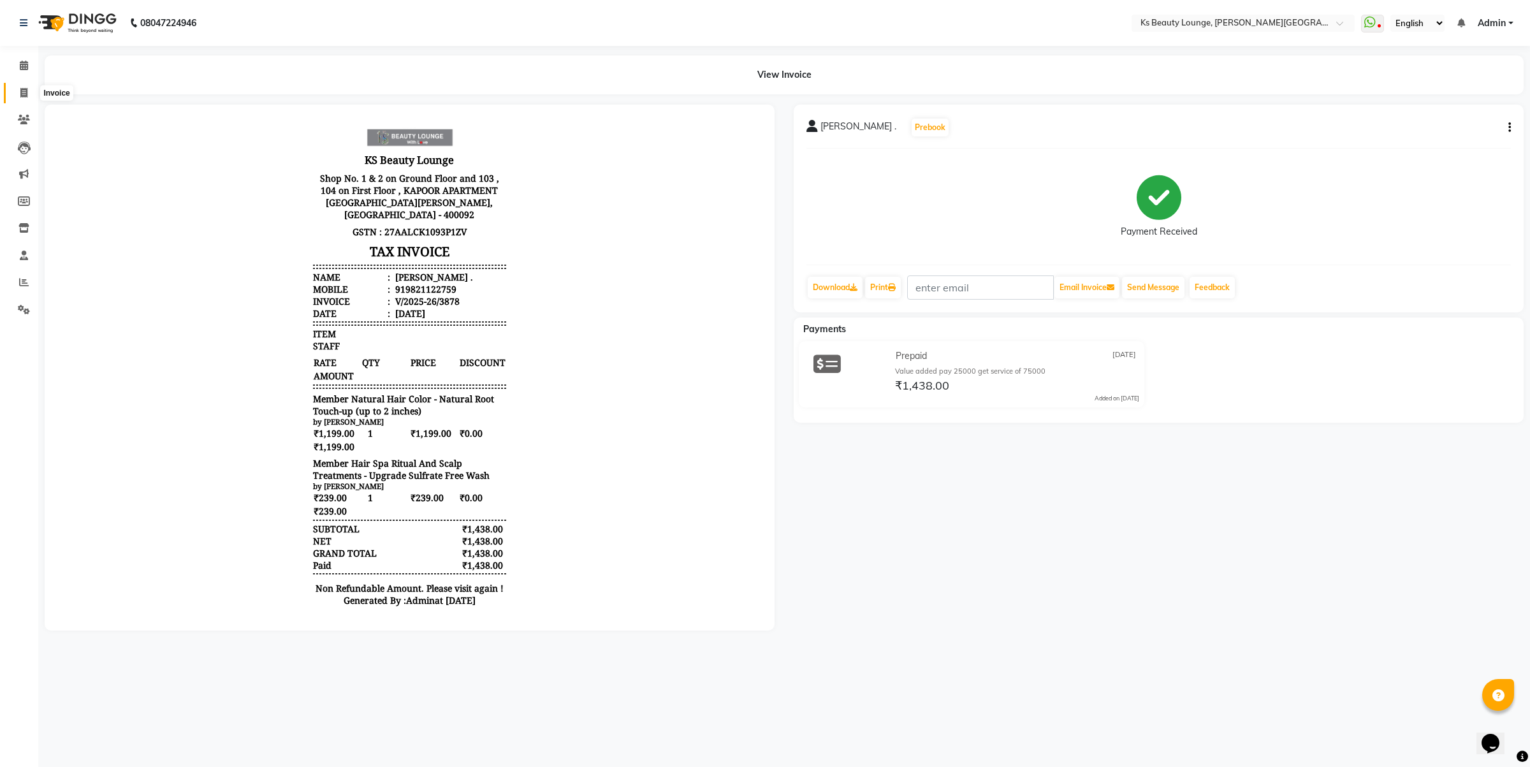
click at [23, 91] on icon at bounding box center [23, 93] width 7 height 10
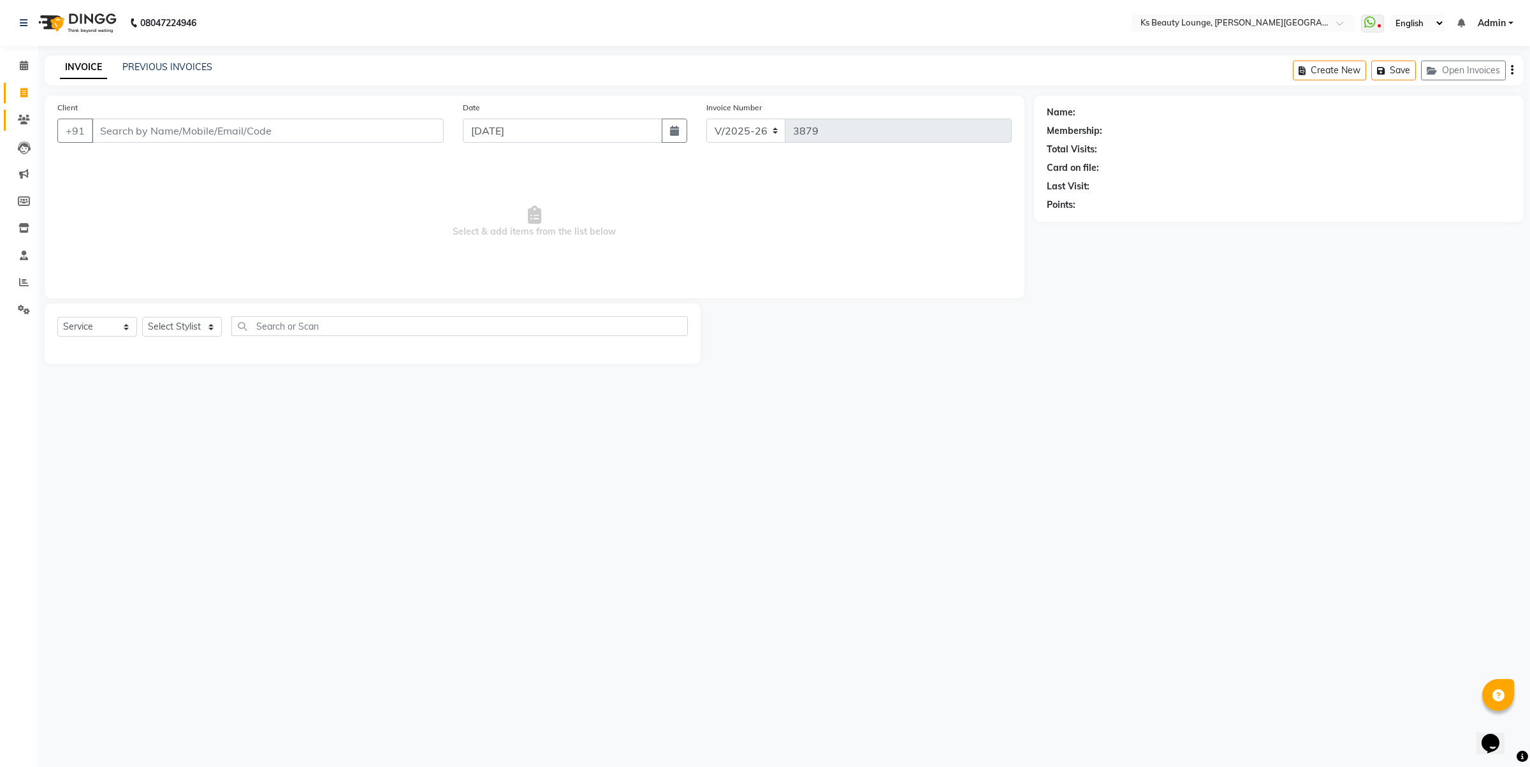
click at [17, 110] on li "Clients" at bounding box center [19, 119] width 38 height 27
click at [17, 113] on span at bounding box center [24, 120] width 22 height 15
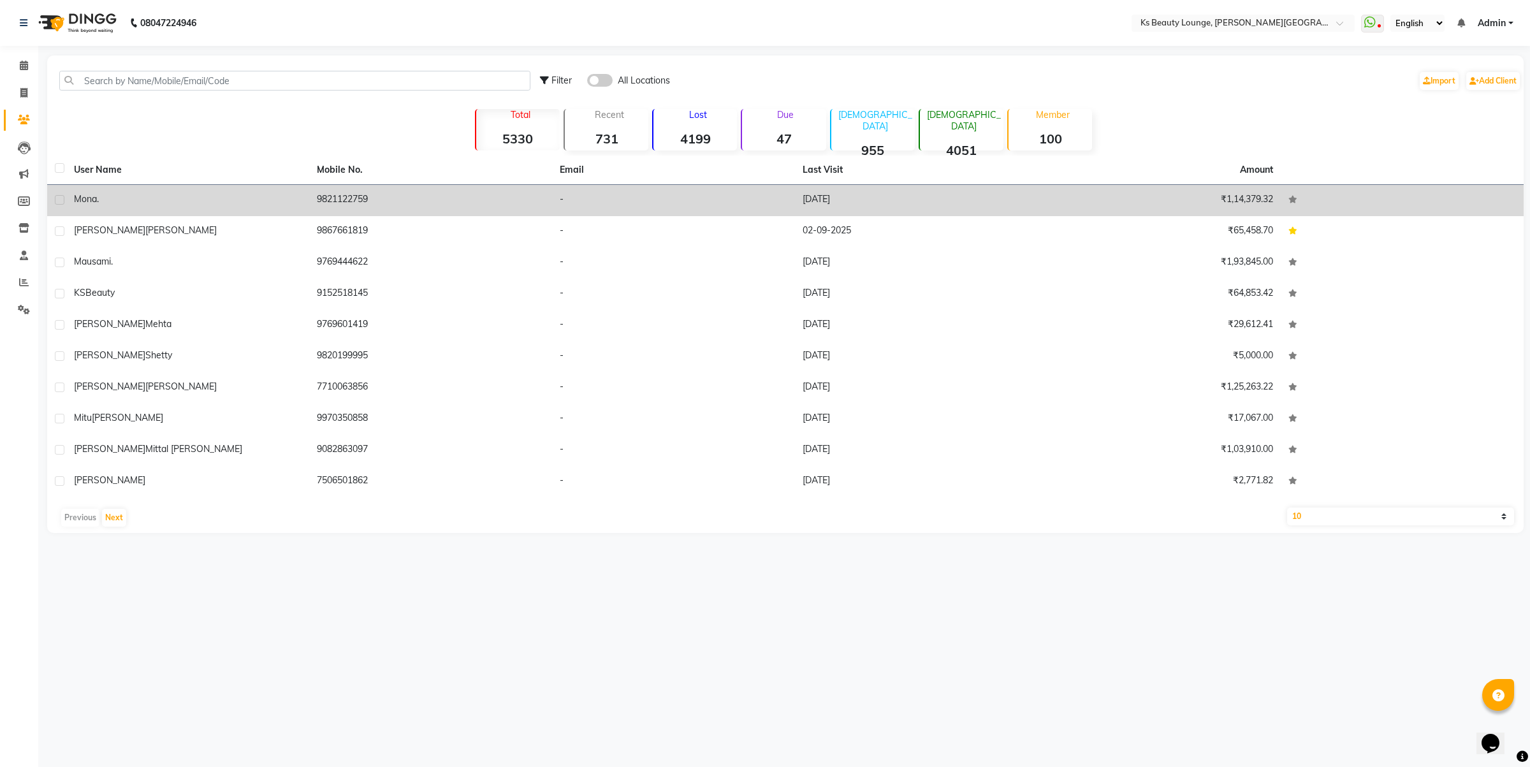
click at [349, 192] on td "9821122759" at bounding box center [430, 200] width 243 height 31
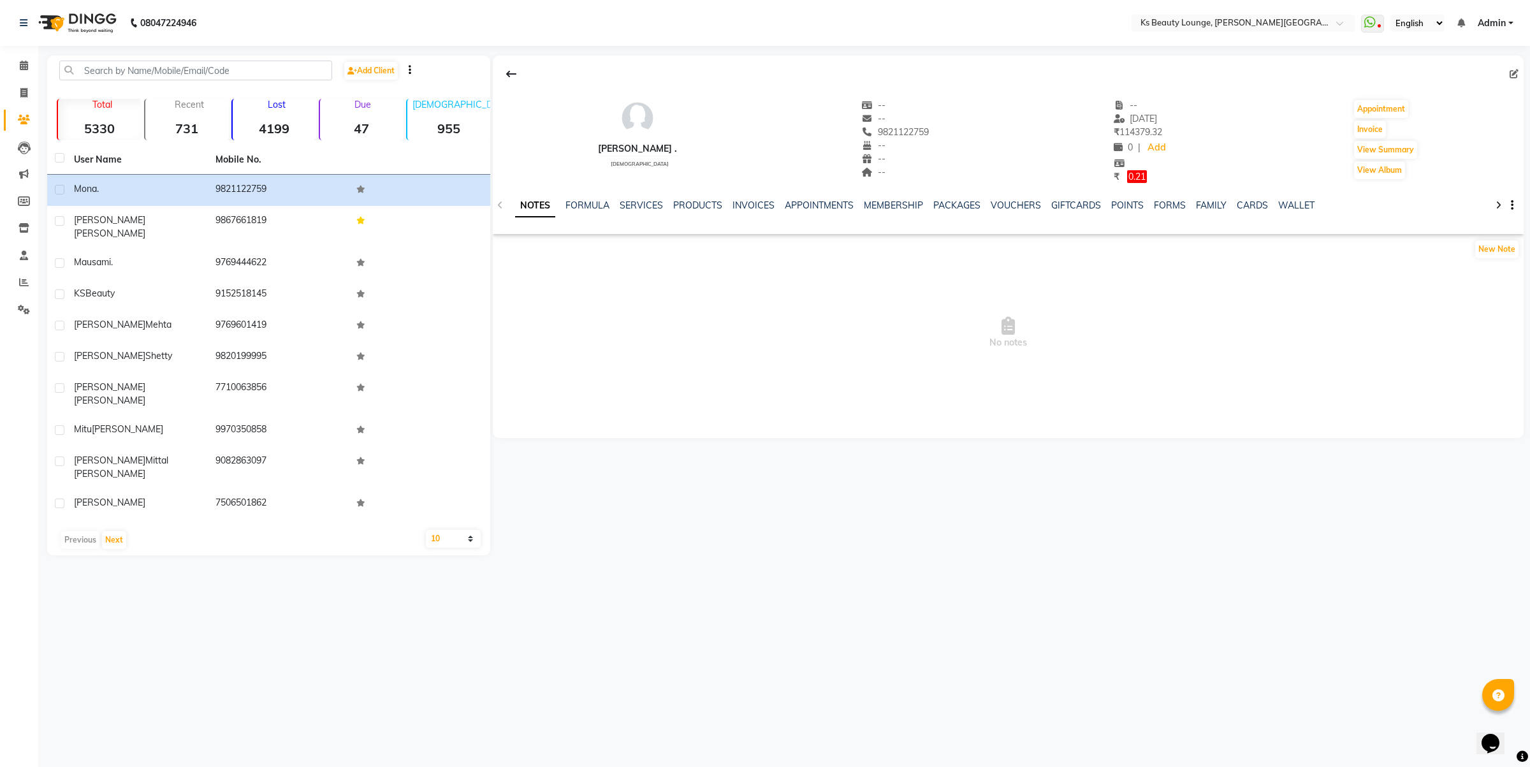
click at [966, 194] on div "NOTES FORMULA SERVICES PRODUCTS INVOICES APPOINTMENTS MEMBERSHIP PACKAGES VOUCH…" at bounding box center [1008, 206] width 1031 height 44
click at [973, 202] on link "PACKAGES" at bounding box center [956, 204] width 47 height 11
click at [996, 201] on link "GIFTCARDS" at bounding box center [1013, 204] width 50 height 11
click at [929, 201] on link "VOUCHERS" at bounding box center [922, 204] width 50 height 11
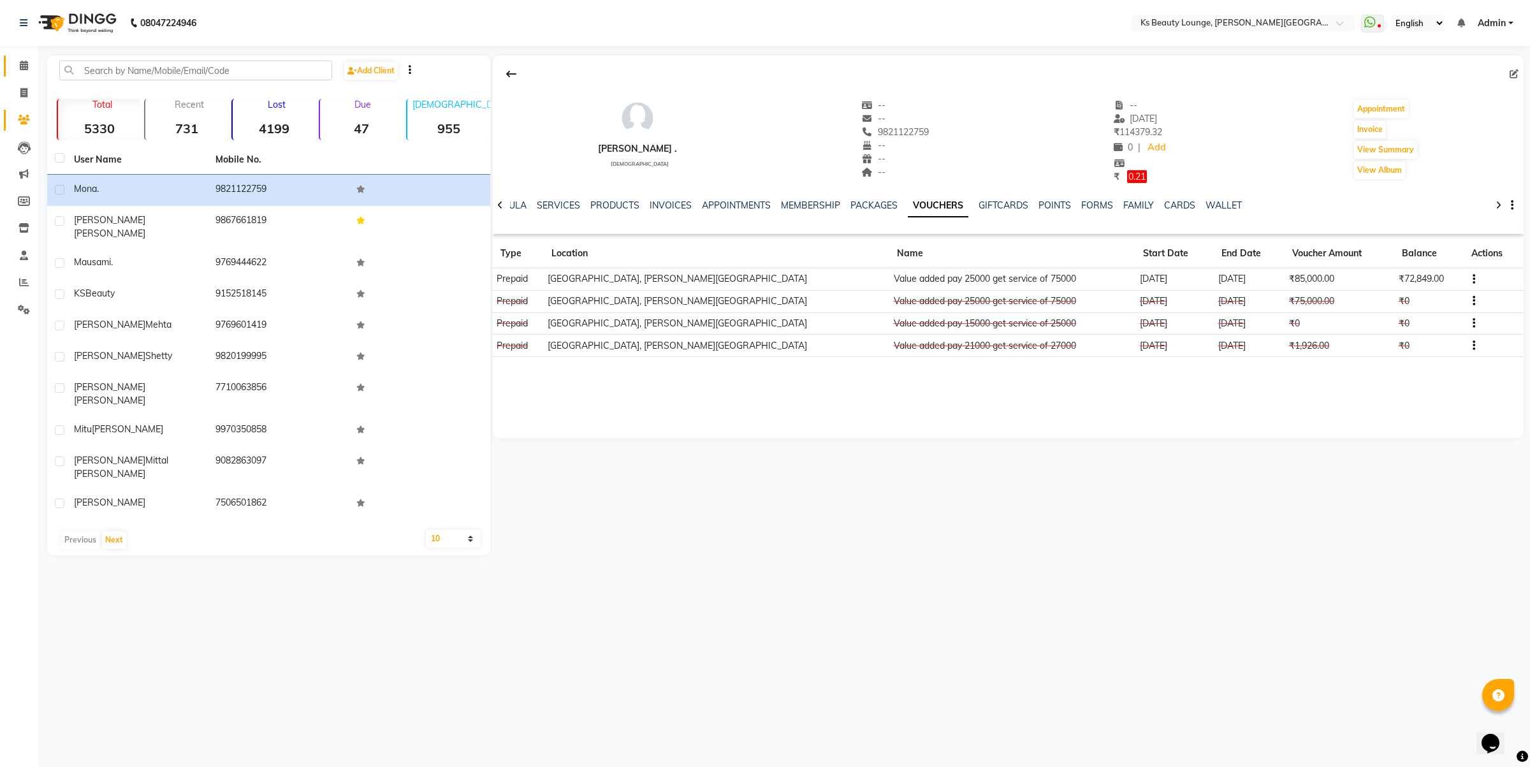
click at [20, 69] on icon at bounding box center [24, 66] width 8 height 10
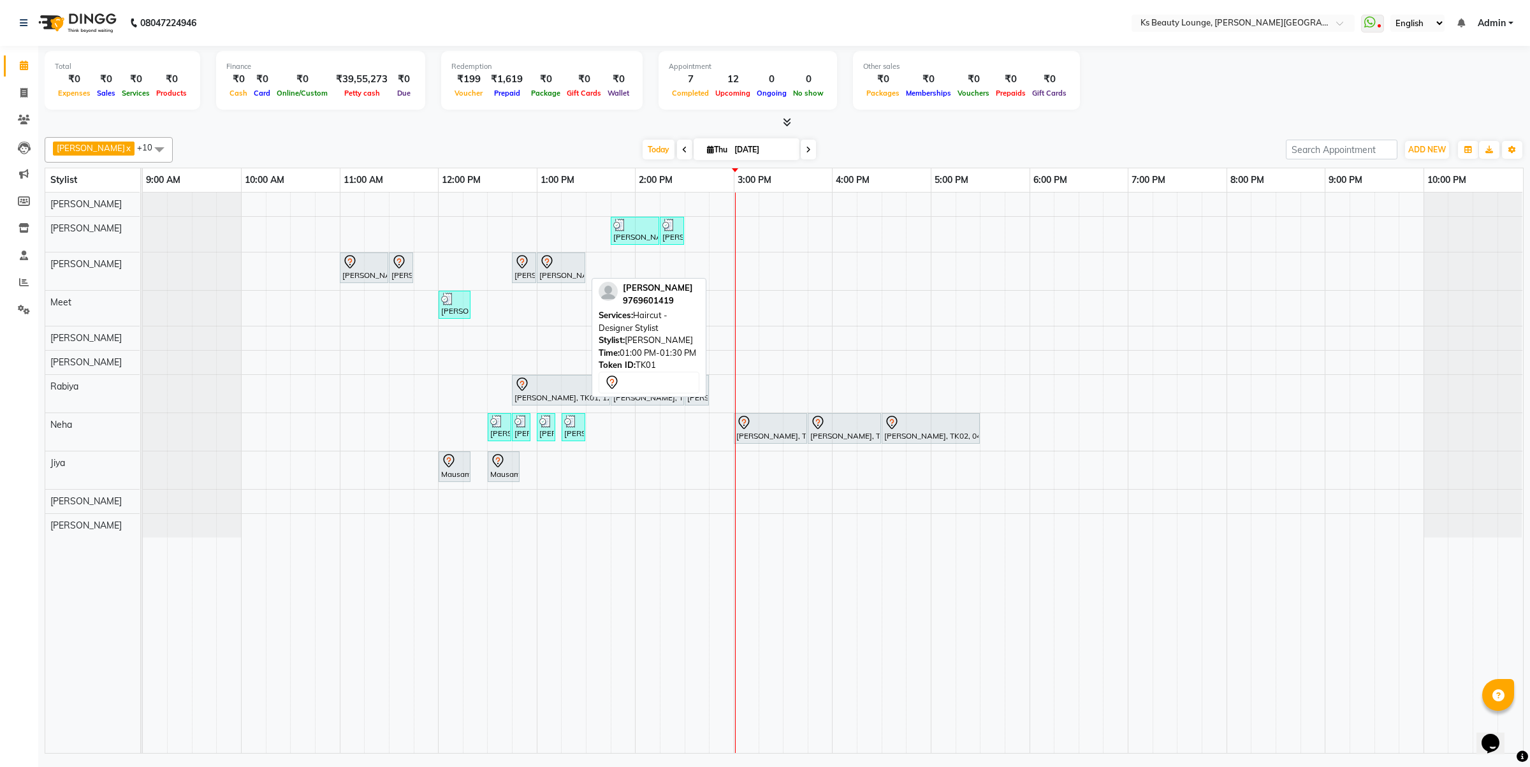
click at [542, 266] on icon at bounding box center [546, 261] width 15 height 15
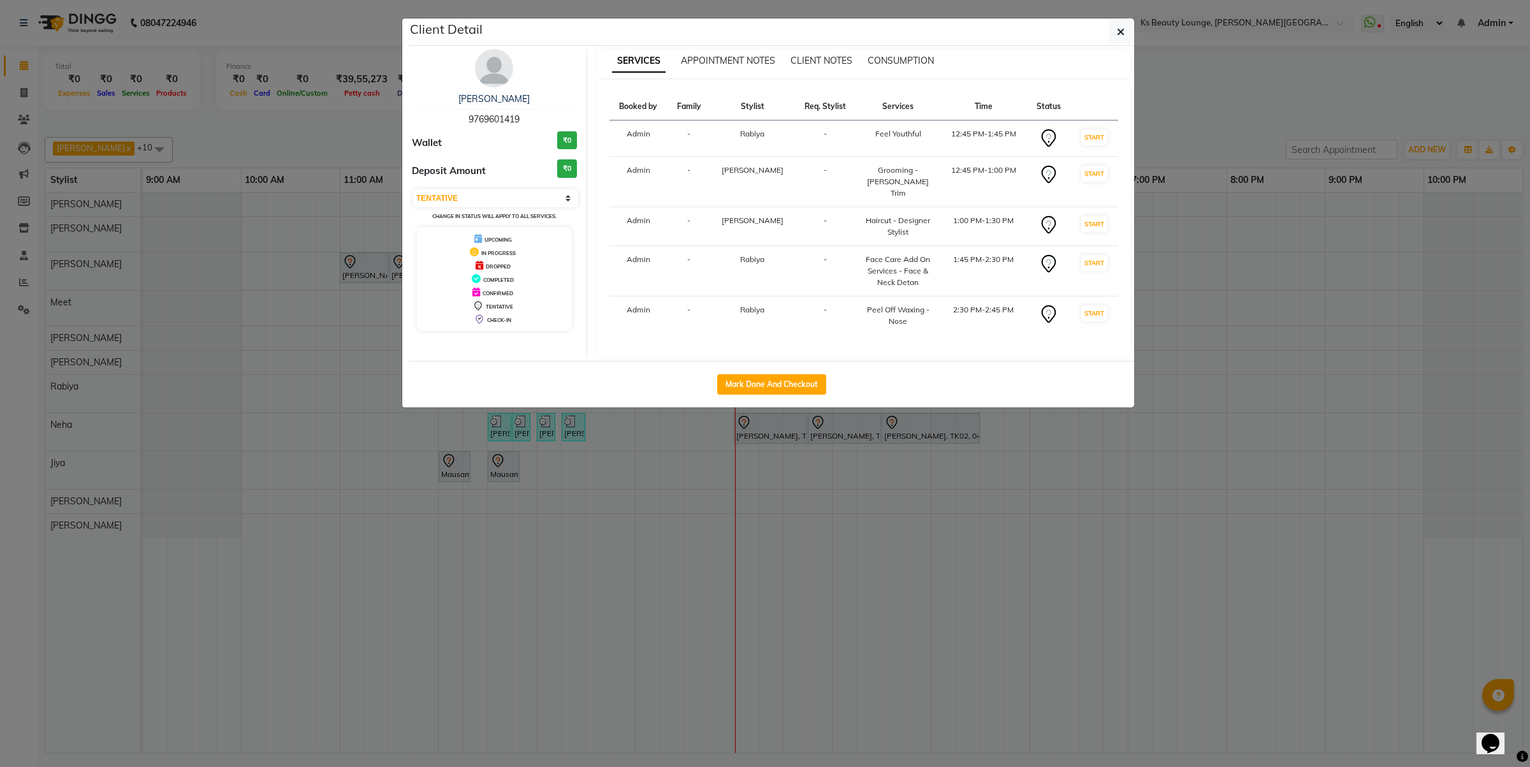
click at [1013, 472] on ngb-modal-window "Client Detail Bhamini Mehta 9769601419 Wallet ₹0 Deposit Amount ₹0 Select IN SE…" at bounding box center [765, 383] width 1530 height 767
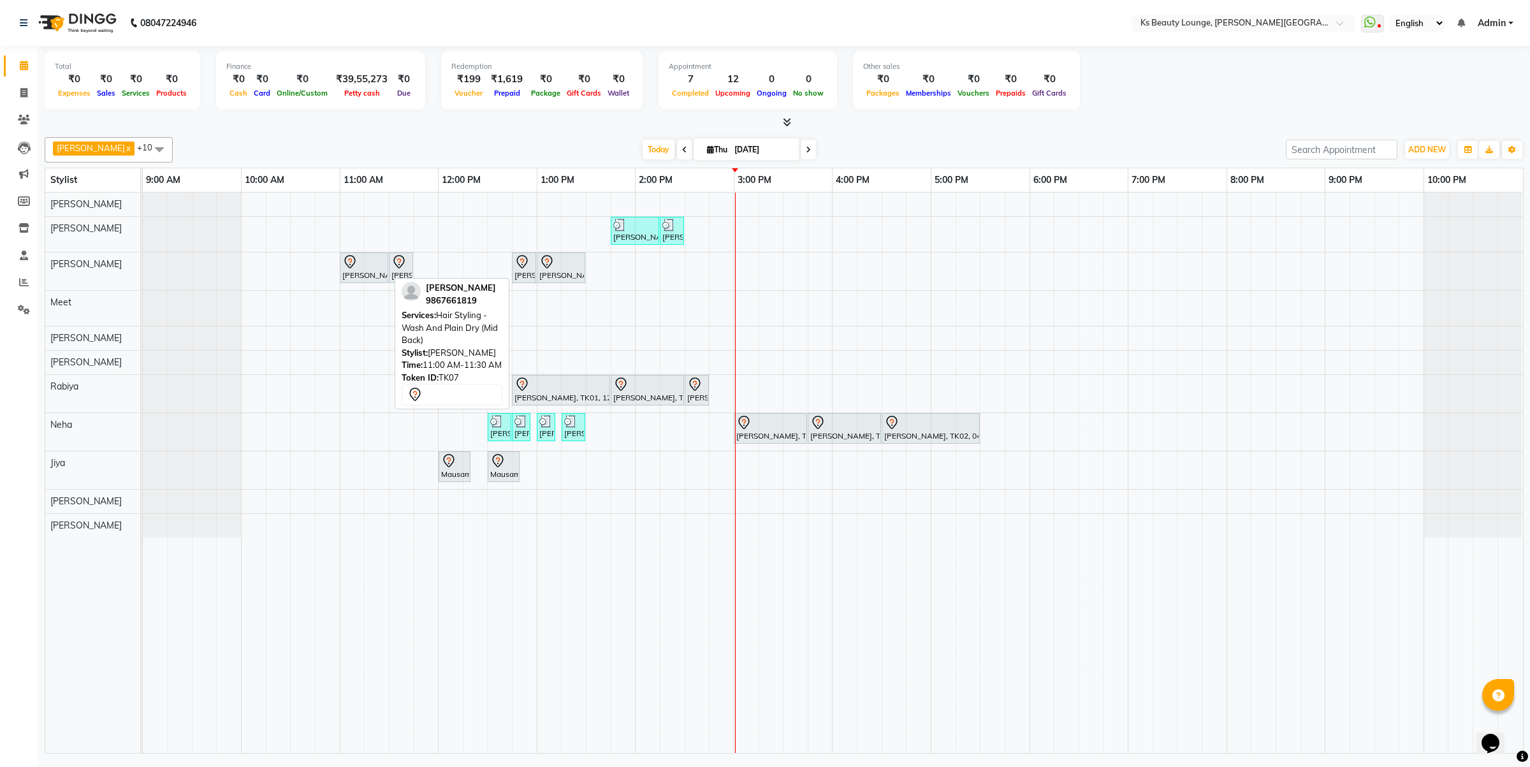
click at [351, 255] on icon at bounding box center [349, 261] width 15 height 15
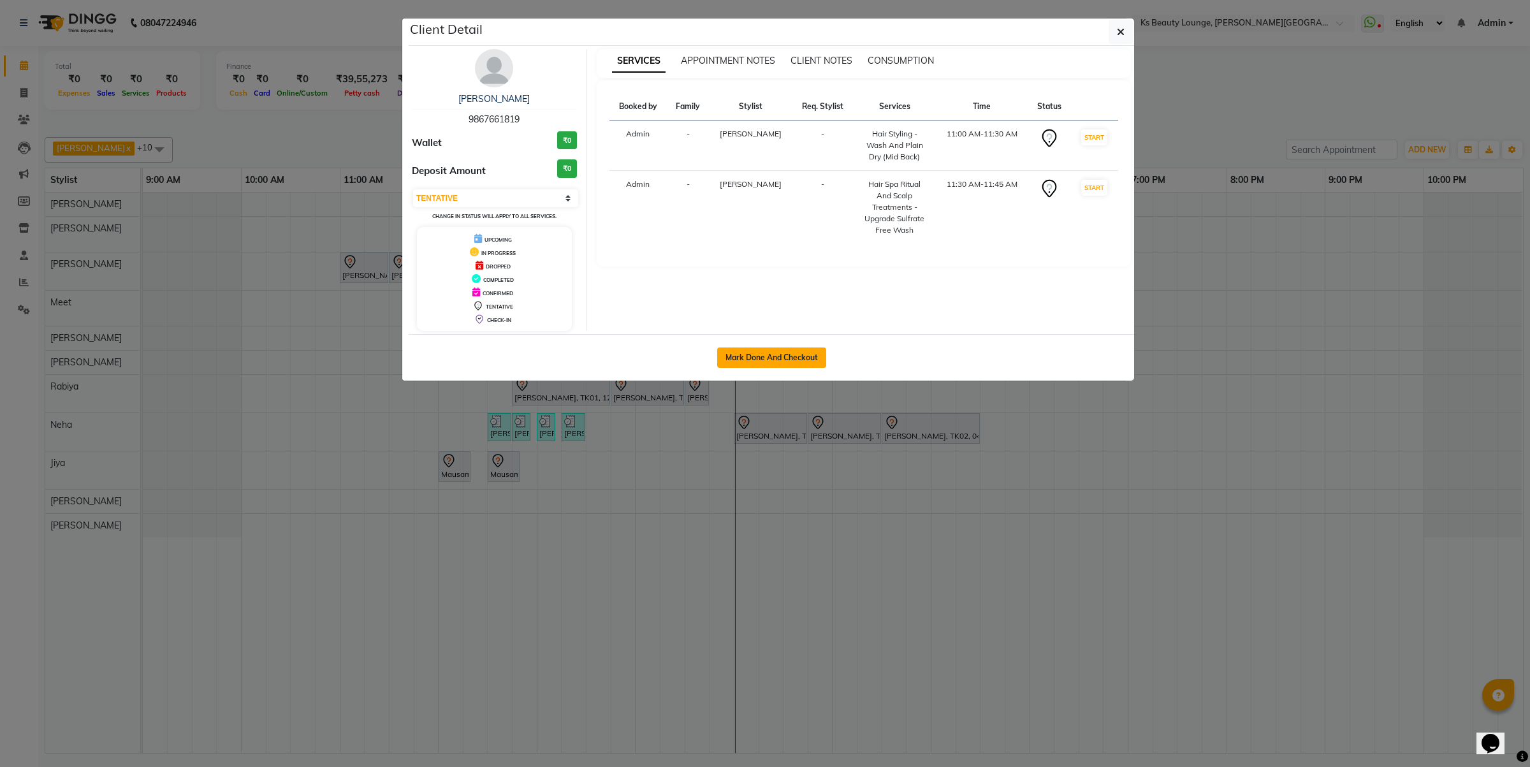
click at [811, 351] on button "Mark Done And Checkout" at bounding box center [771, 357] width 109 height 20
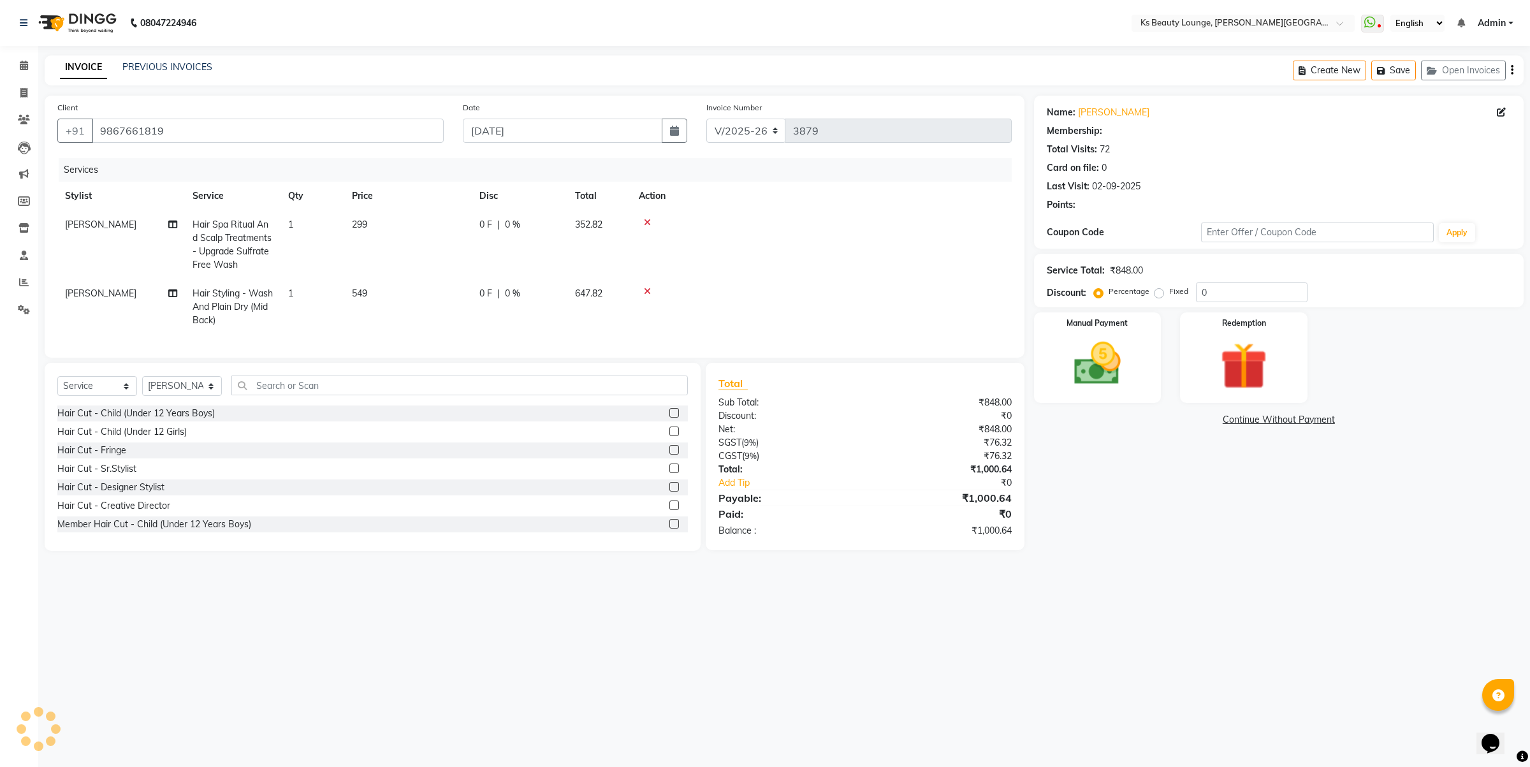
click at [1510, 71] on button "button" at bounding box center [1511, 70] width 3 height 30
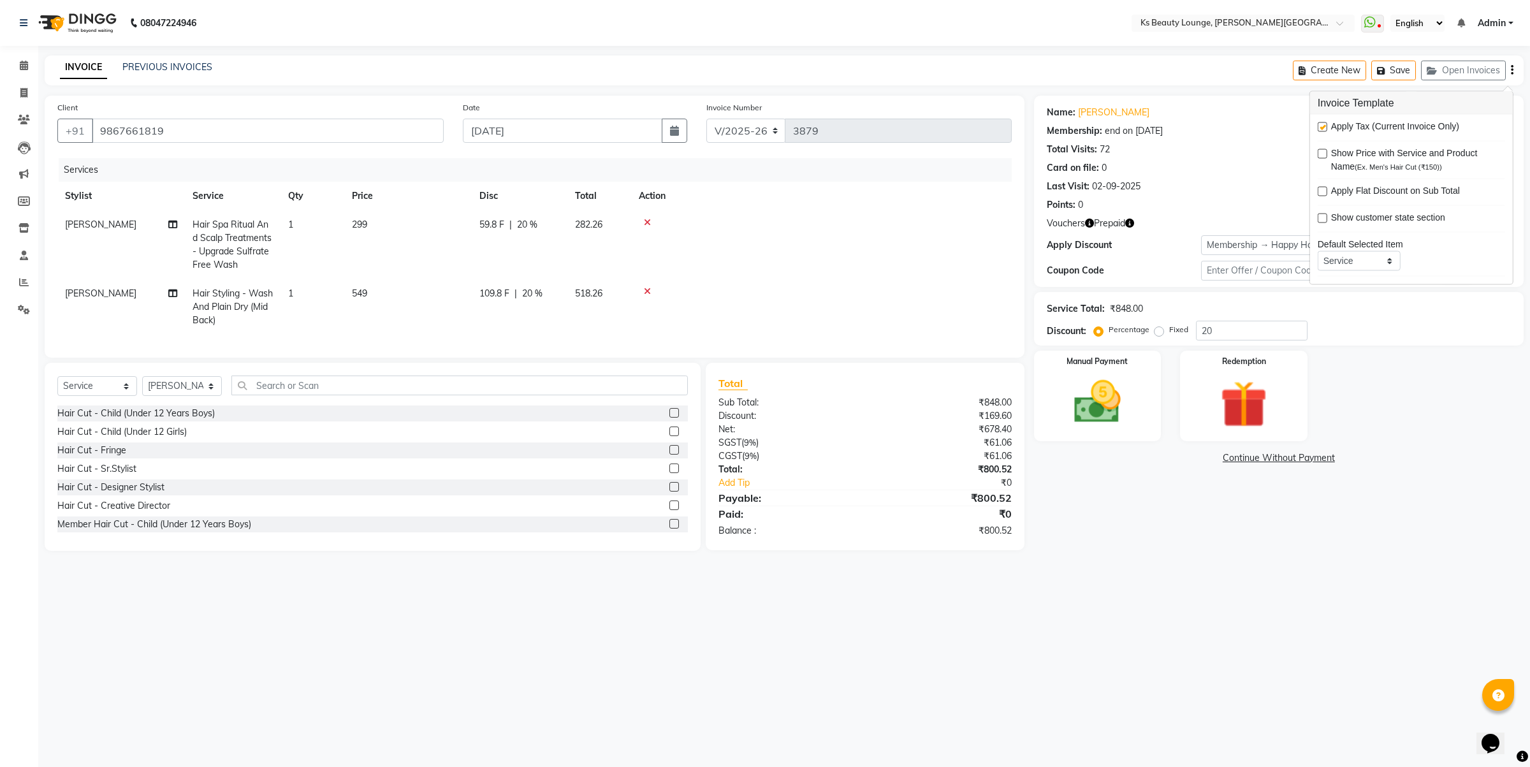
click at [1320, 122] on label at bounding box center [1322, 127] width 10 height 10
click at [1320, 124] on input "checkbox" at bounding box center [1321, 128] width 8 height 8
drag, startPoint x: 1089, startPoint y: 347, endPoint x: 1189, endPoint y: 389, distance: 108.9
click at [1017, 373] on div "Client +91 9867661819 Date 04-09-2025 Invoice Number V/2025 V/2025-26 3879 Serv…" at bounding box center [784, 323] width 1498 height 455
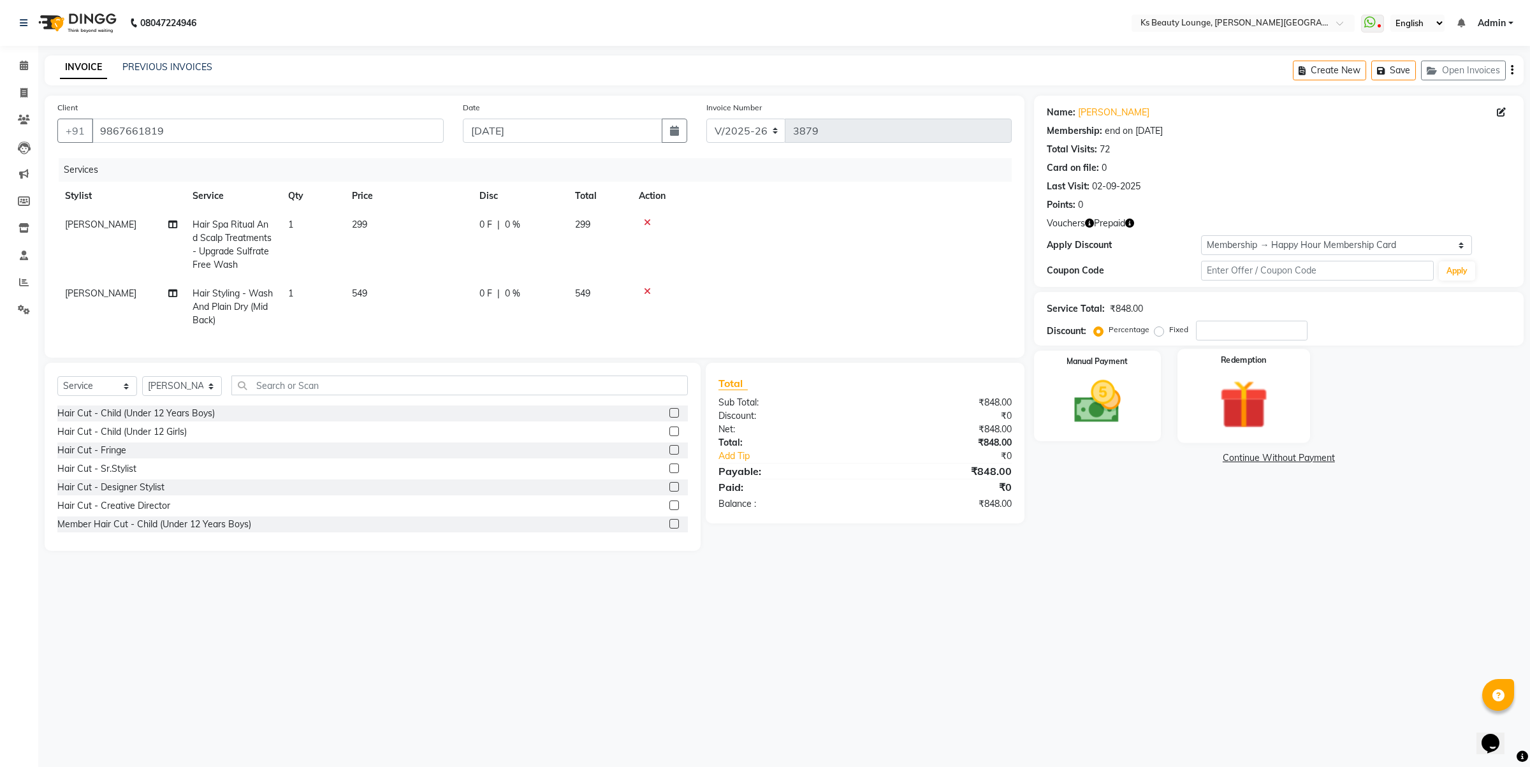
click at [1222, 417] on img at bounding box center [1243, 404] width 79 height 61
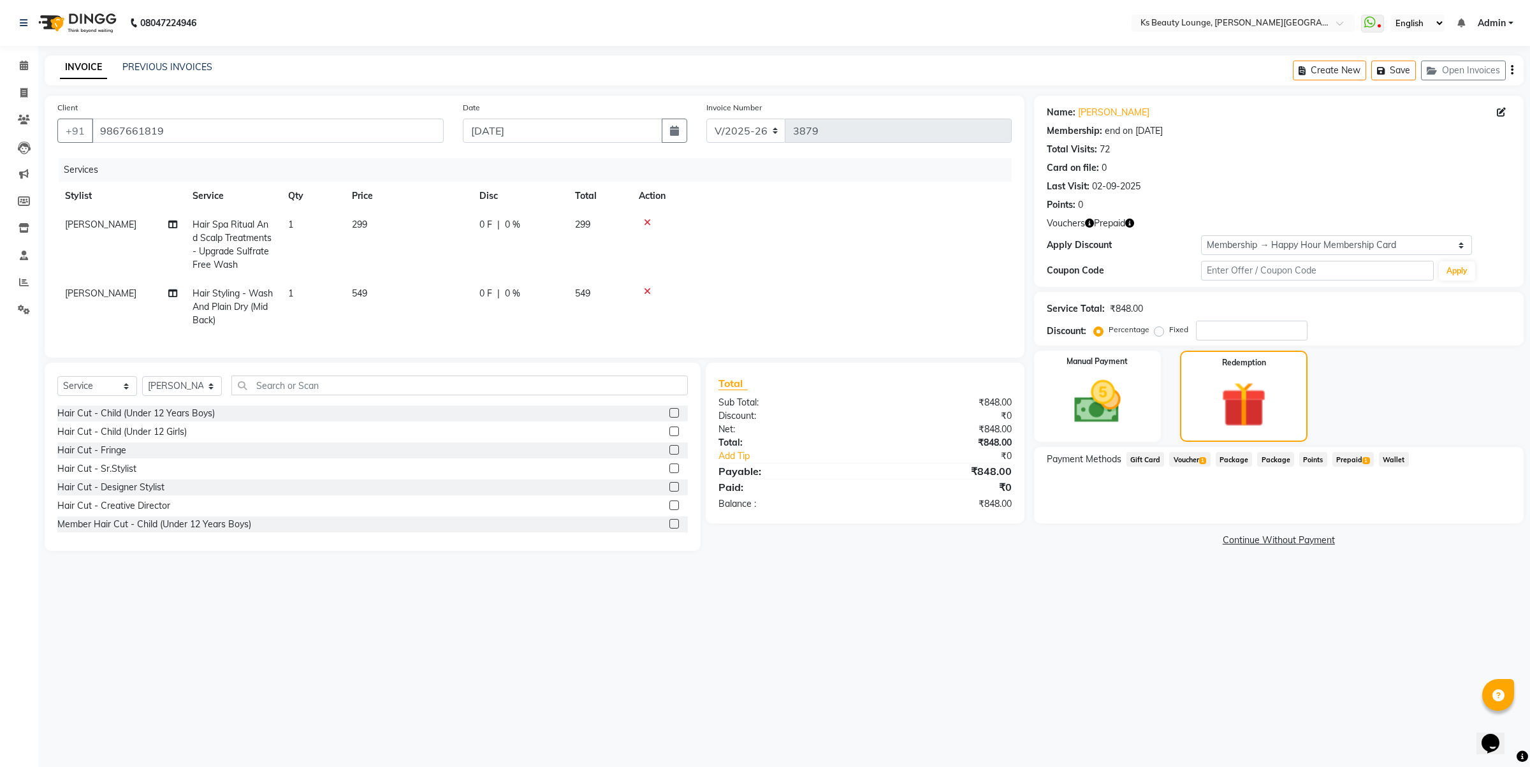
click at [1187, 459] on span "Voucher 1" at bounding box center [1189, 459] width 41 height 15
click at [1489, 505] on button "Add" at bounding box center [1480, 511] width 47 height 22
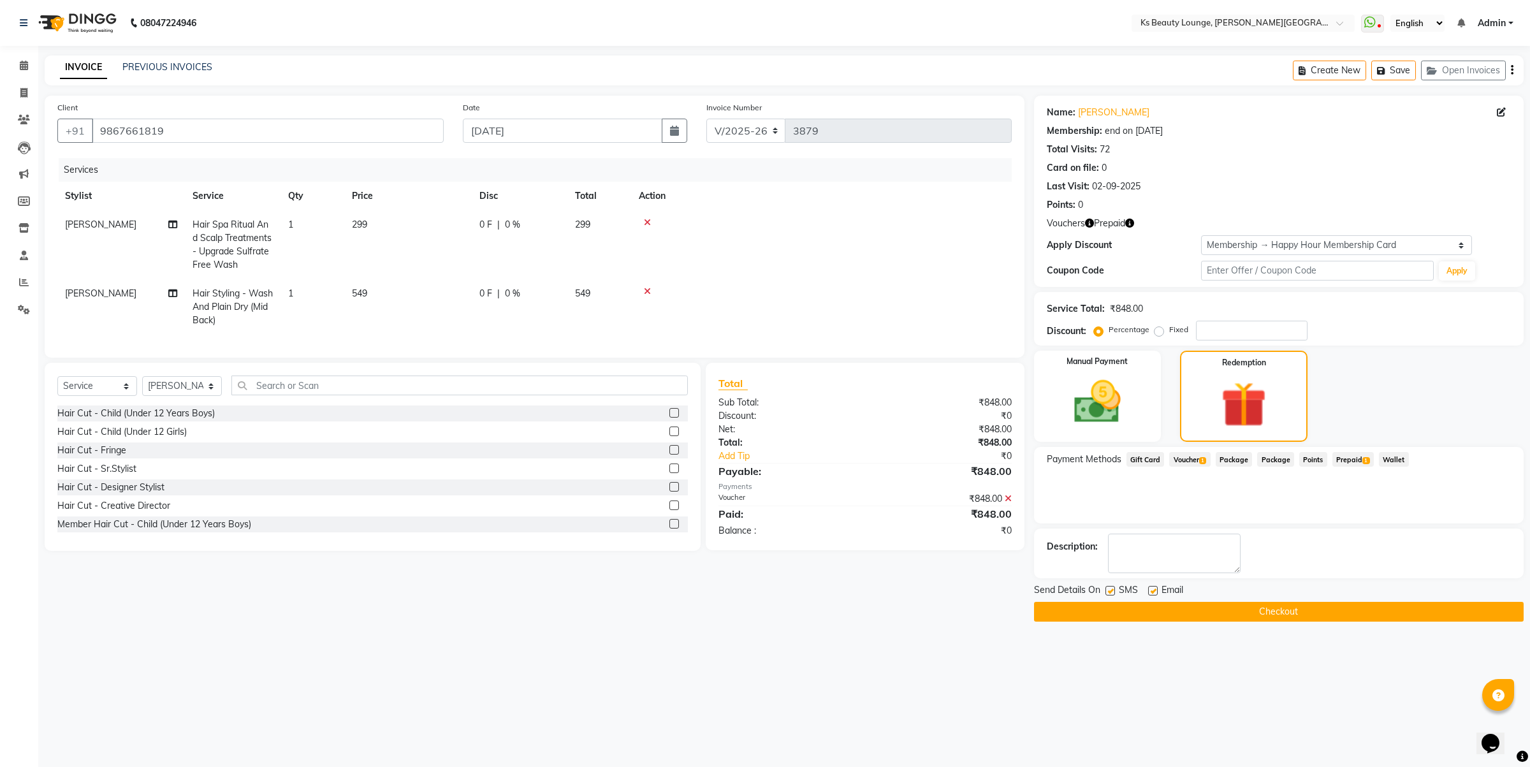
click at [1216, 616] on button "Checkout" at bounding box center [1278, 612] width 489 height 20
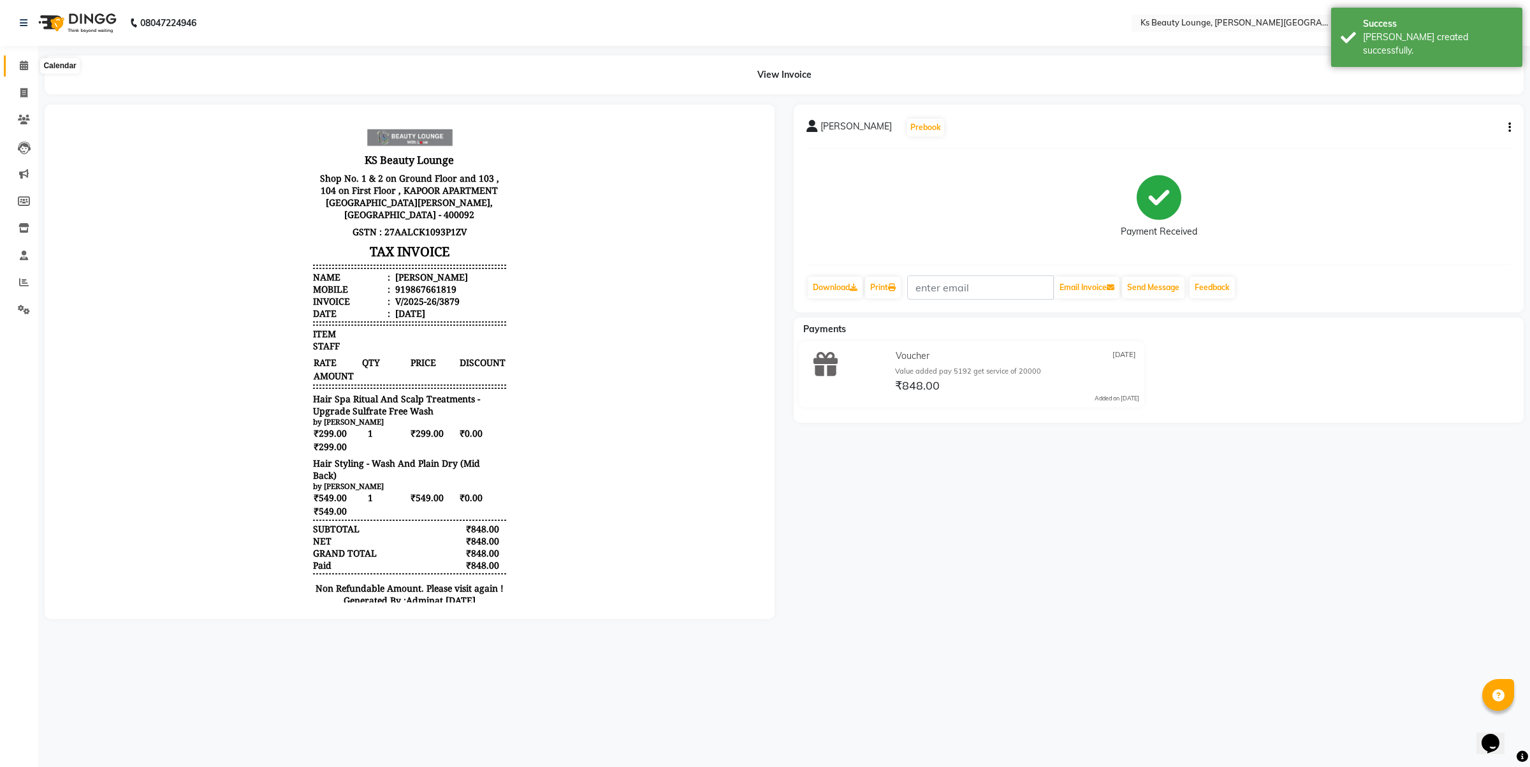
click at [16, 64] on span at bounding box center [24, 66] width 22 height 15
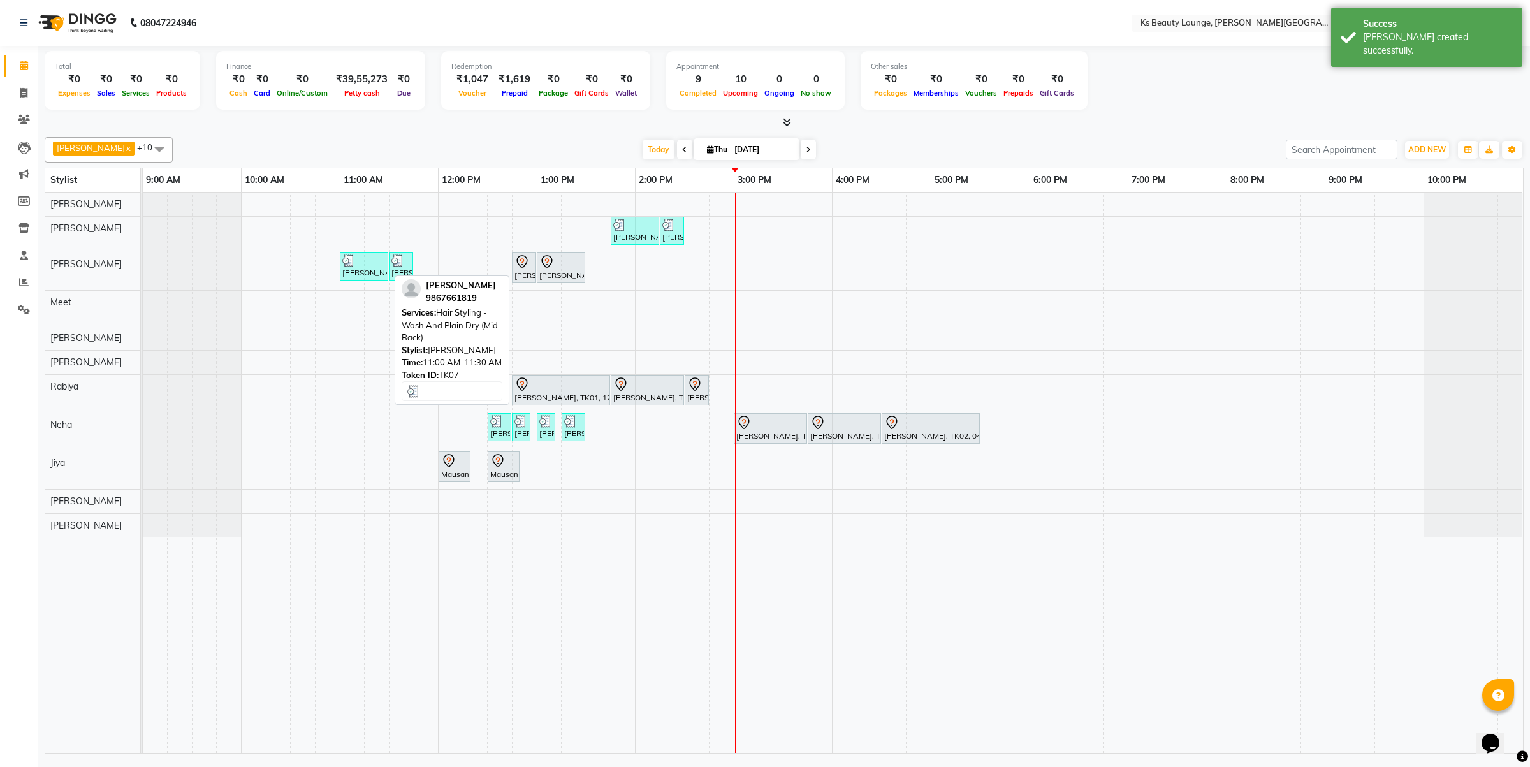
click at [355, 256] on div at bounding box center [363, 260] width 43 height 13
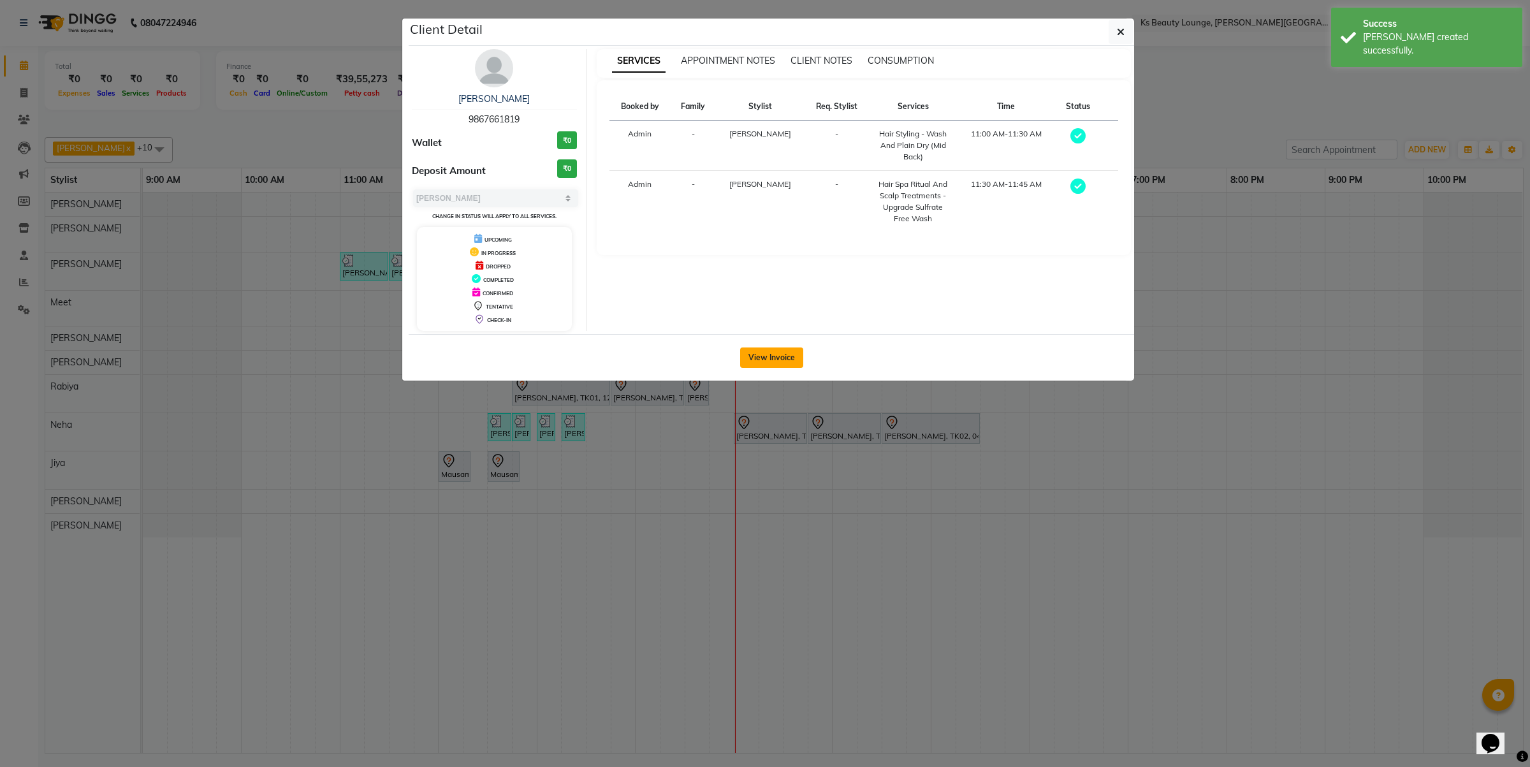
click at [771, 365] on button "View Invoice" at bounding box center [771, 357] width 63 height 20
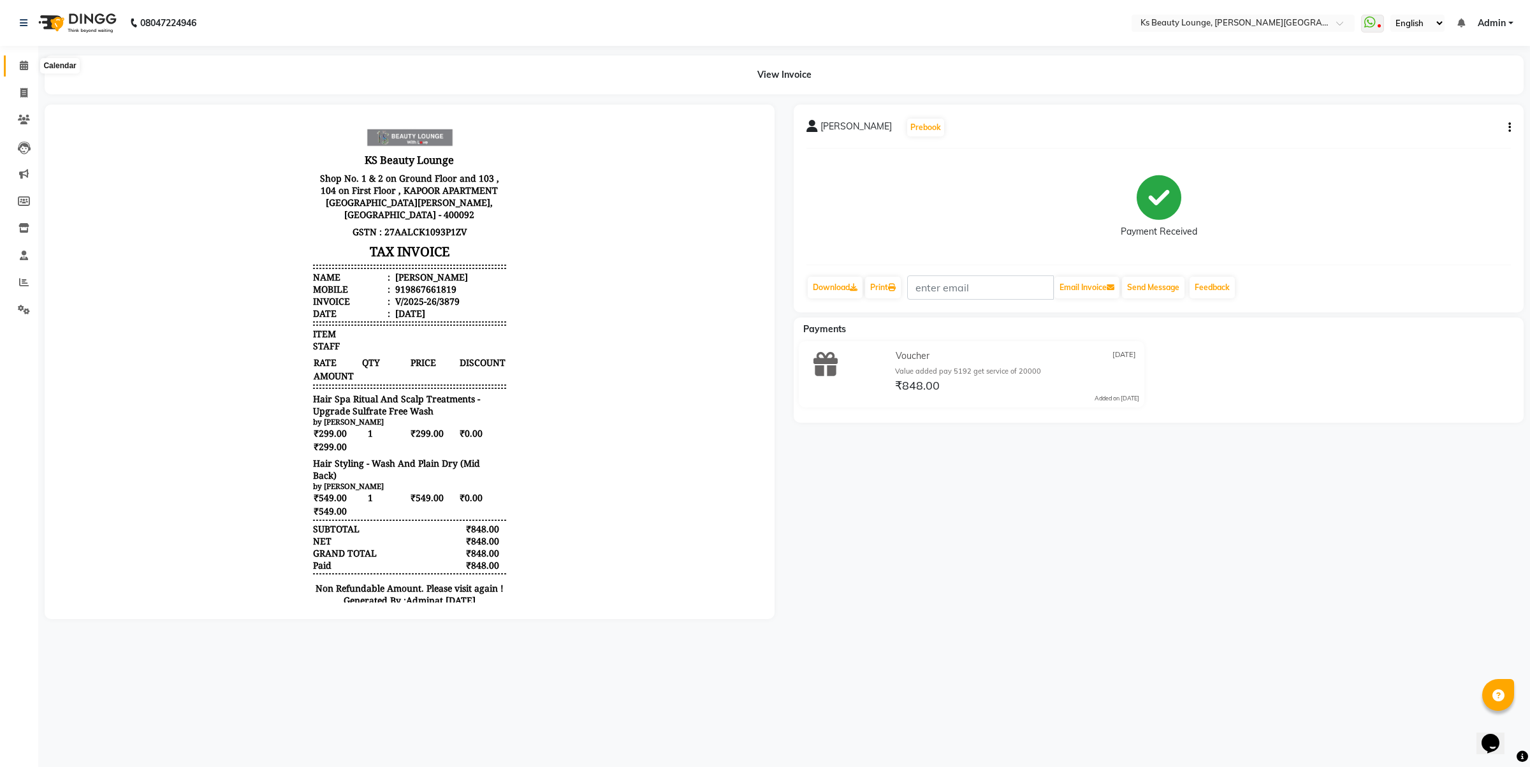
click at [21, 64] on icon at bounding box center [24, 66] width 8 height 10
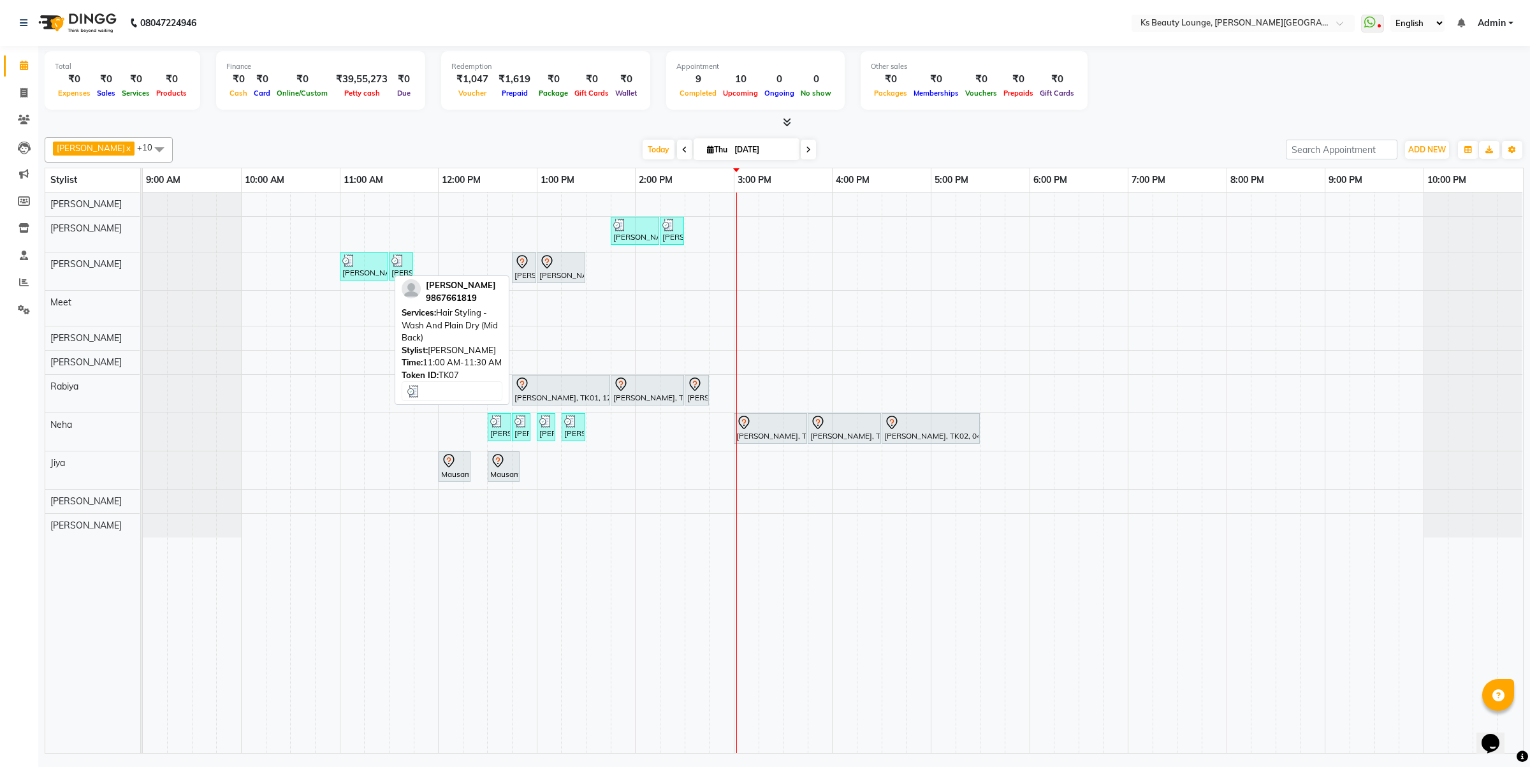
click at [362, 273] on div "[PERSON_NAME], TK07, 11:00 AM-11:30 AM, Hair Styling - Wash And Plain Dry (Mid …" at bounding box center [364, 266] width 46 height 24
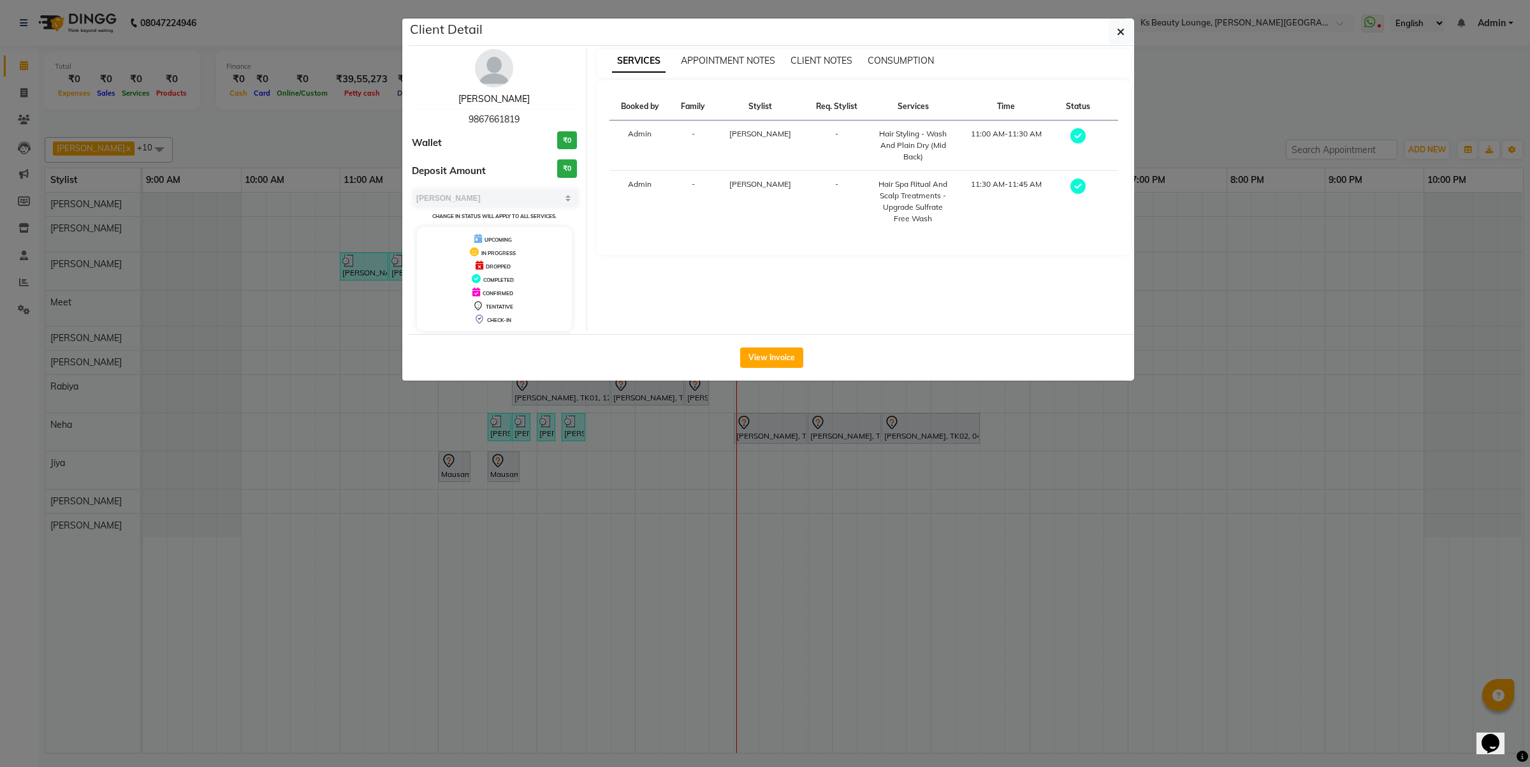
click at [502, 101] on link "[PERSON_NAME]" at bounding box center [493, 98] width 71 height 11
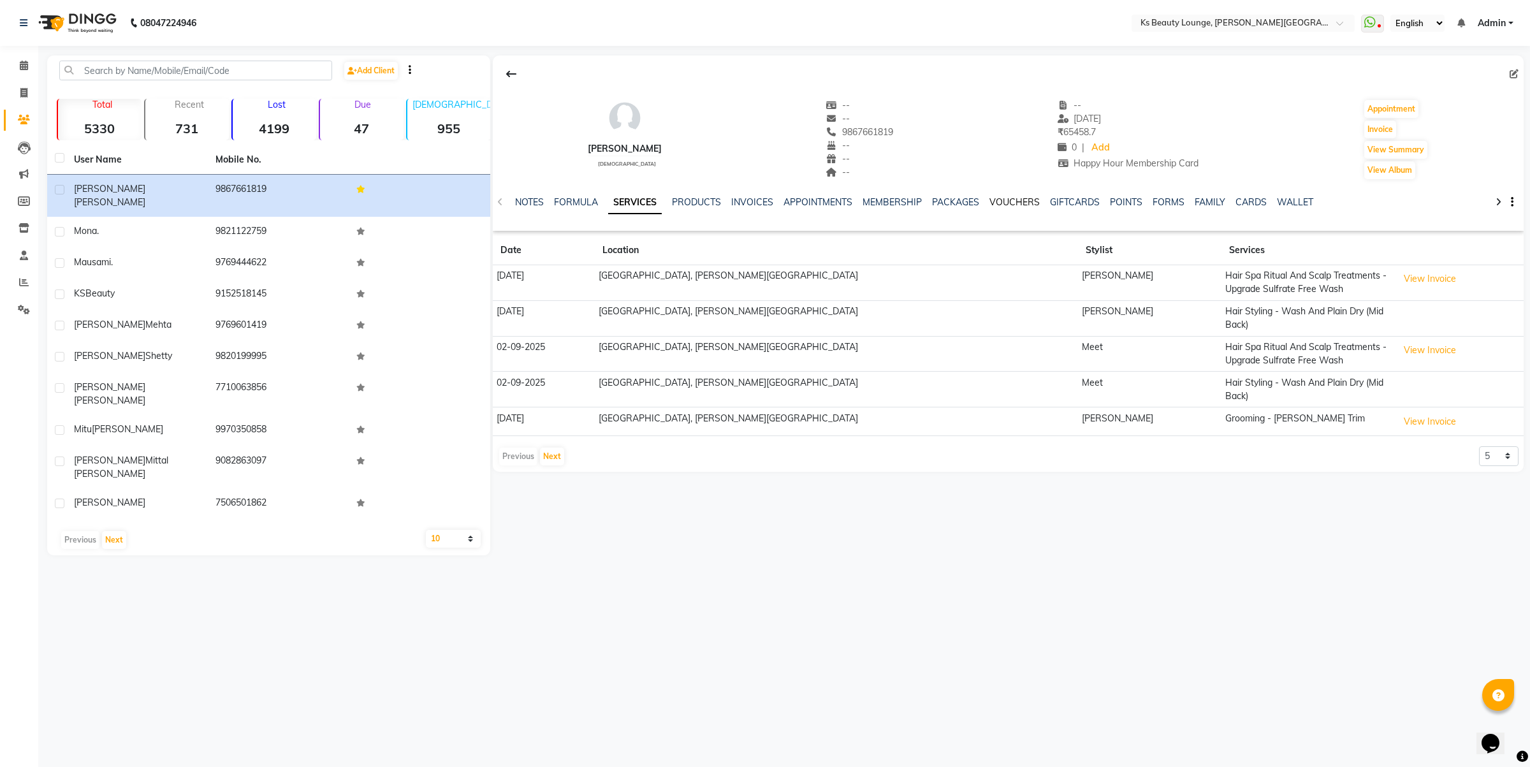
click at [1004, 204] on link "VOUCHERS" at bounding box center [1014, 201] width 50 height 11
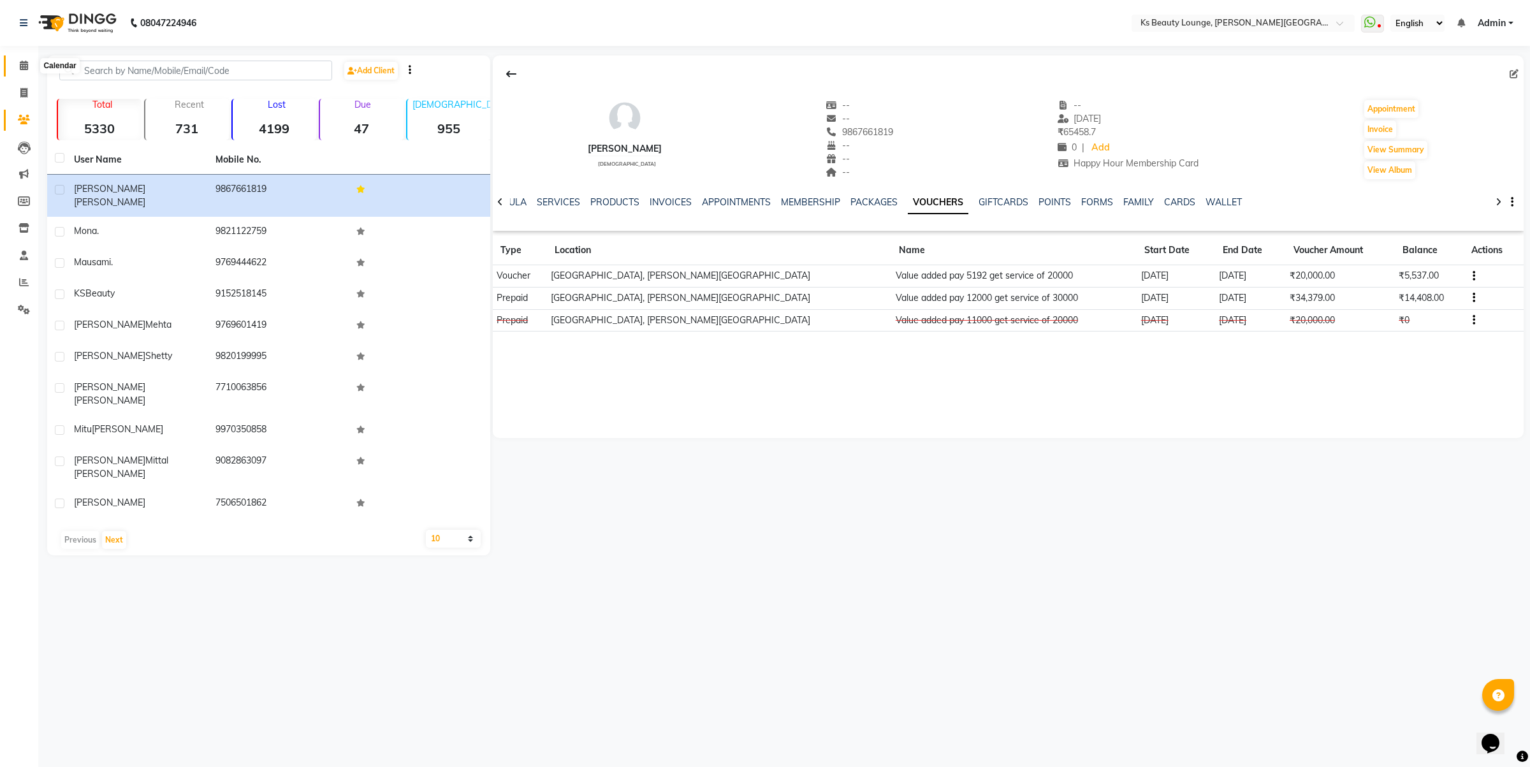
click at [31, 61] on span at bounding box center [24, 66] width 22 height 15
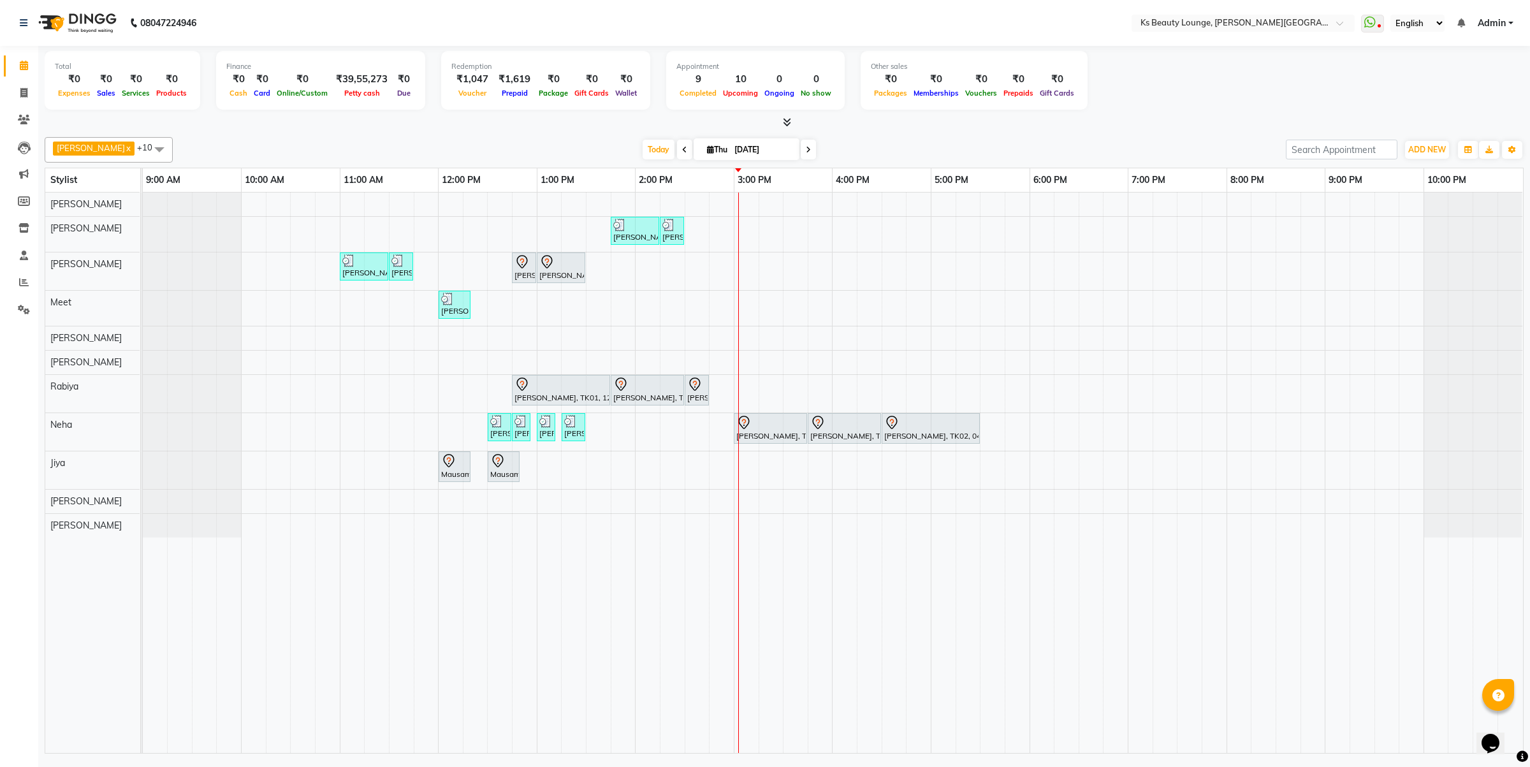
click at [682, 151] on icon at bounding box center [684, 150] width 5 height 8
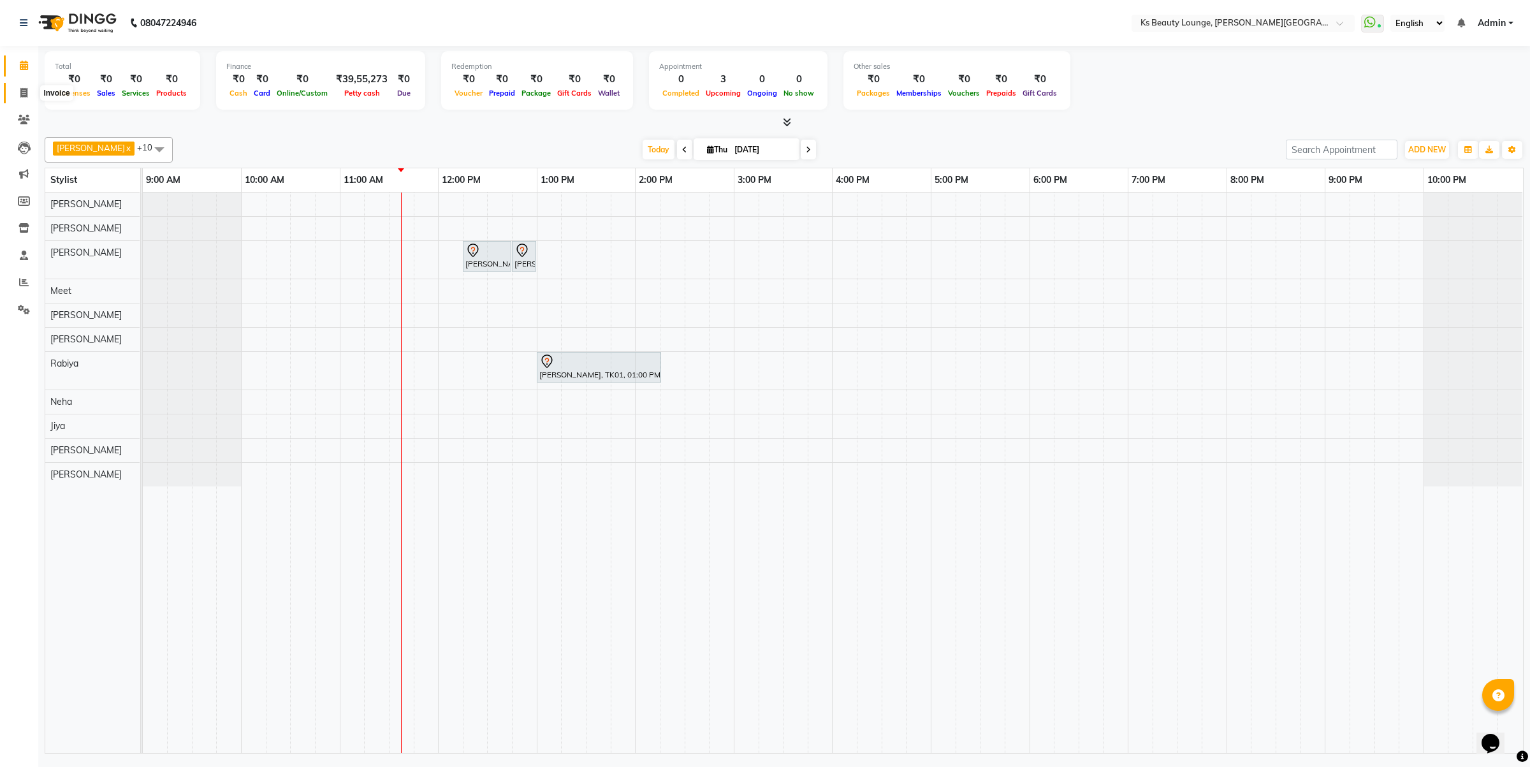
click at [13, 97] on span at bounding box center [24, 93] width 22 height 15
select select "4411"
select select "service"
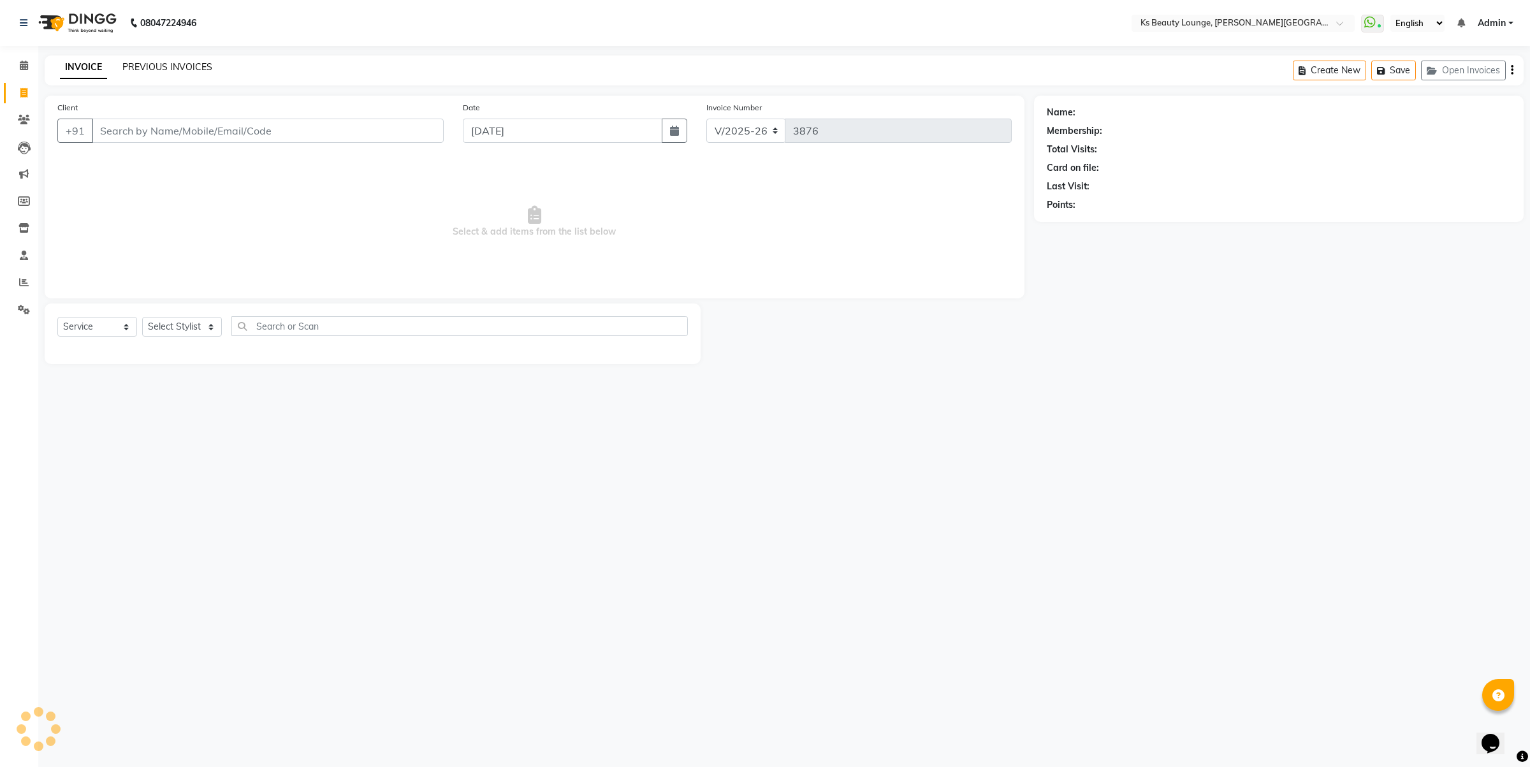
click at [170, 66] on link "PREVIOUS INVOICES" at bounding box center [167, 66] width 90 height 11
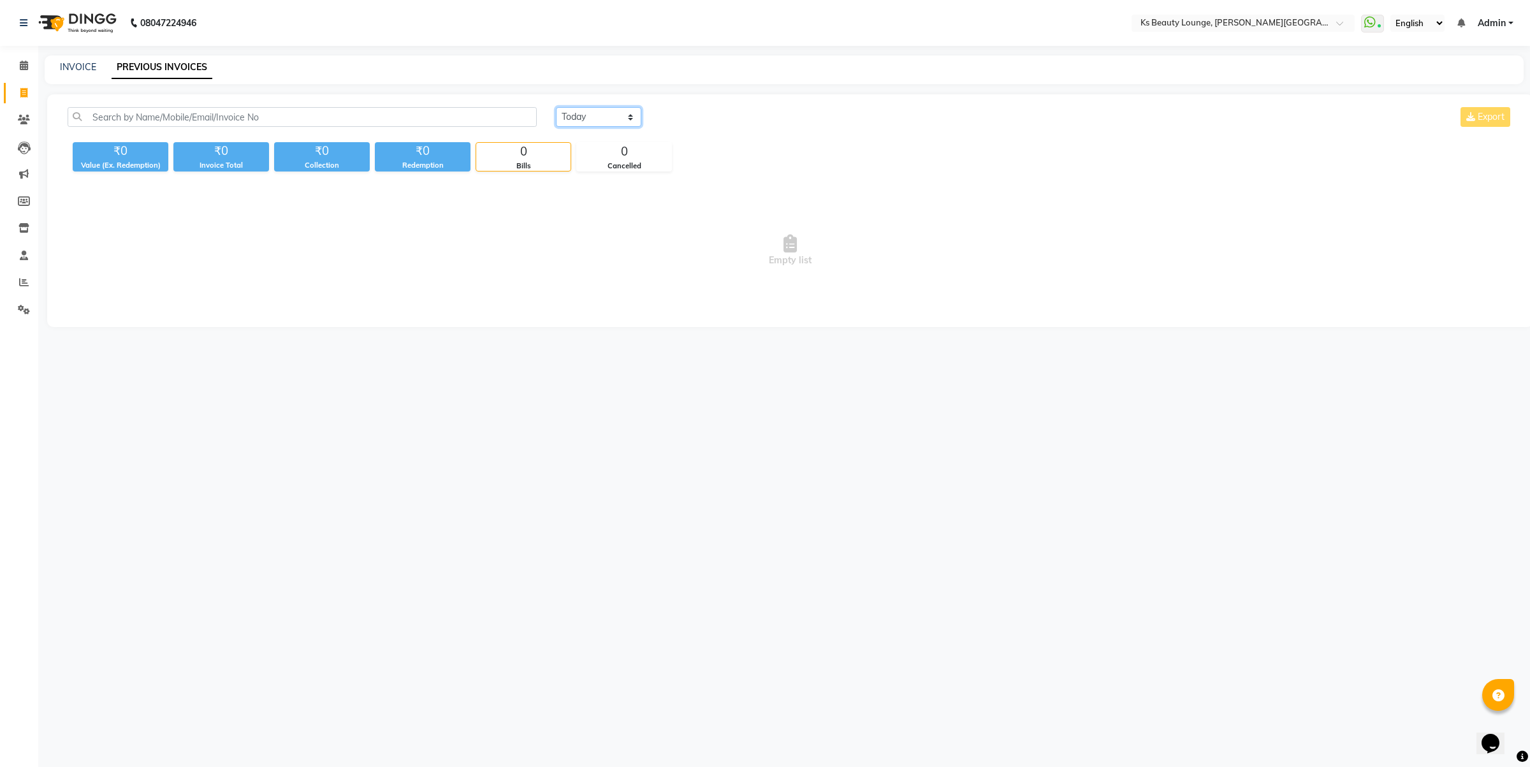
click at [590, 118] on select "Today Yesterday Custom Range" at bounding box center [598, 117] width 85 height 20
select select "yesterday"
click at [556, 107] on select "Today Yesterday Custom Range" at bounding box center [598, 117] width 85 height 20
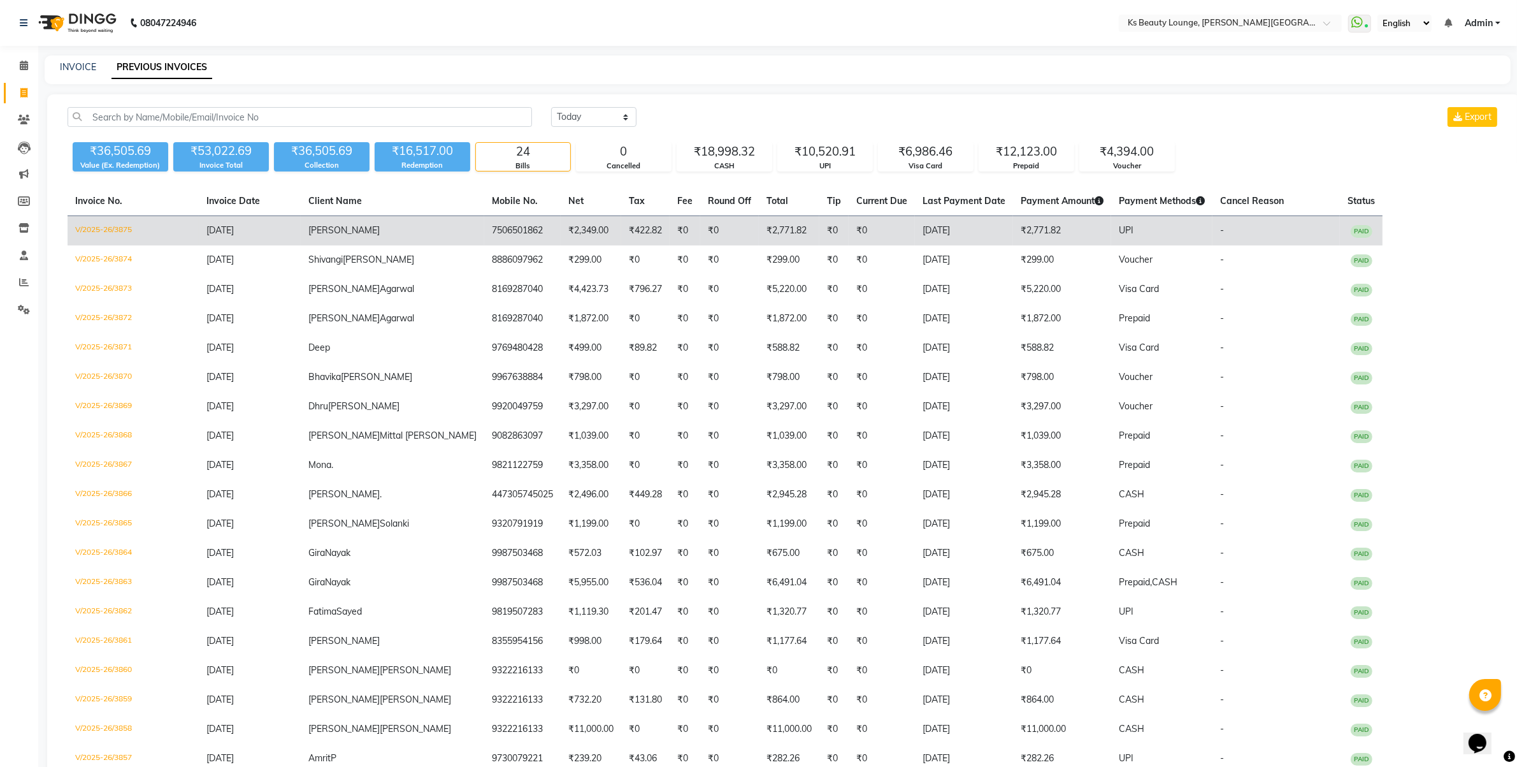
click at [373, 233] on td "Harshid" at bounding box center [393, 231] width 184 height 30
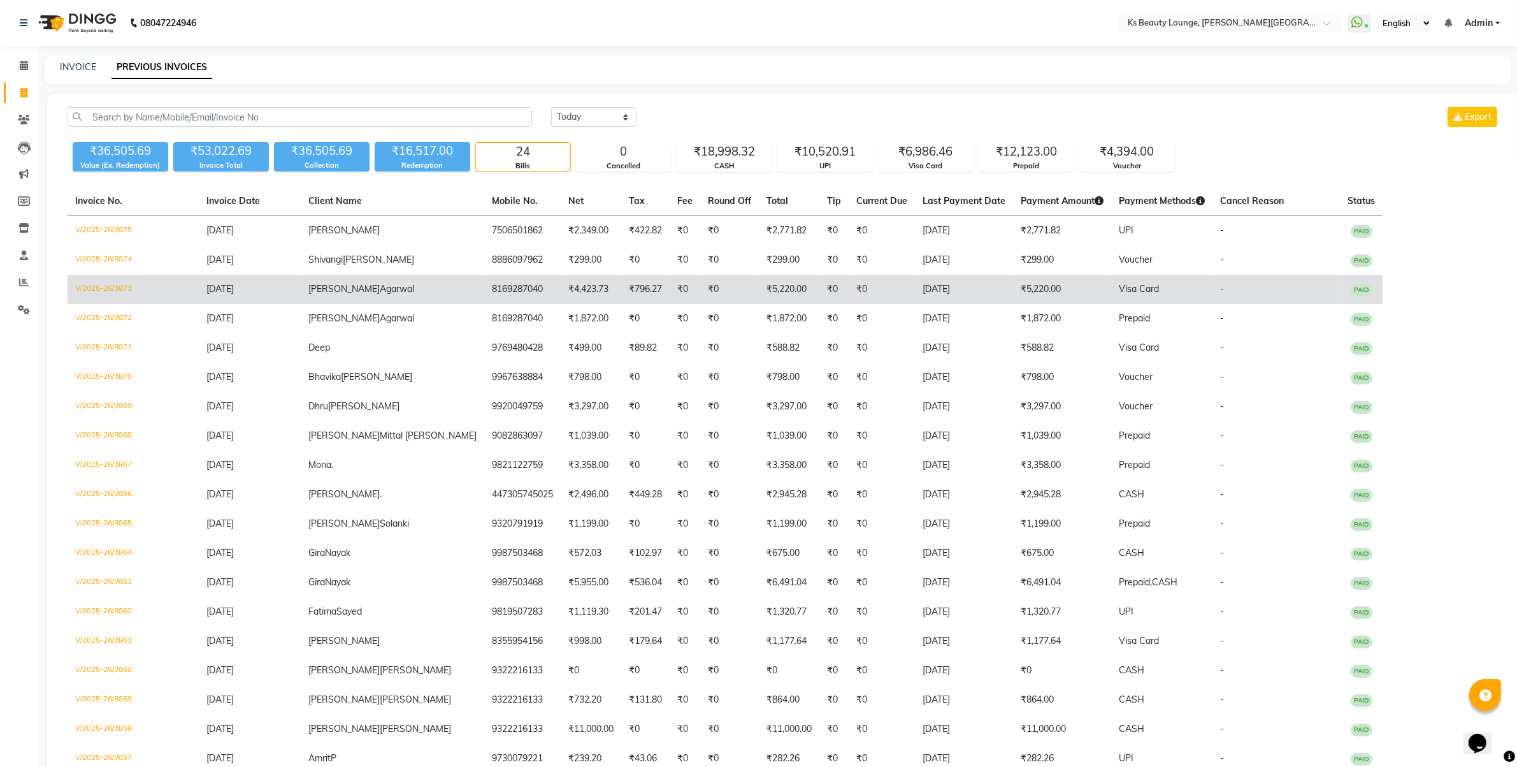
click at [700, 300] on td "₹0" at bounding box center [729, 289] width 59 height 29
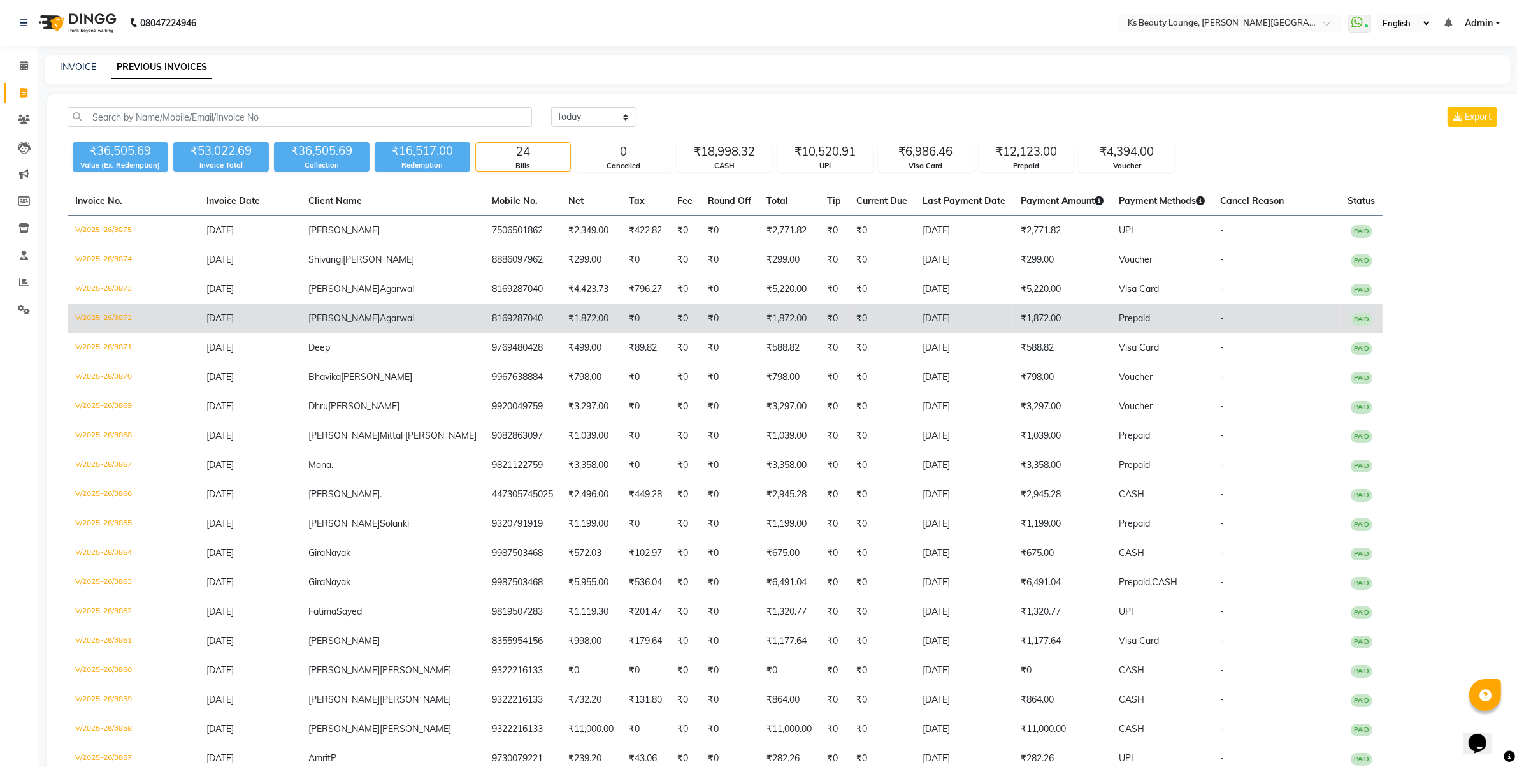
click at [561, 321] on td "₹1,872.00" at bounding box center [591, 318] width 61 height 29
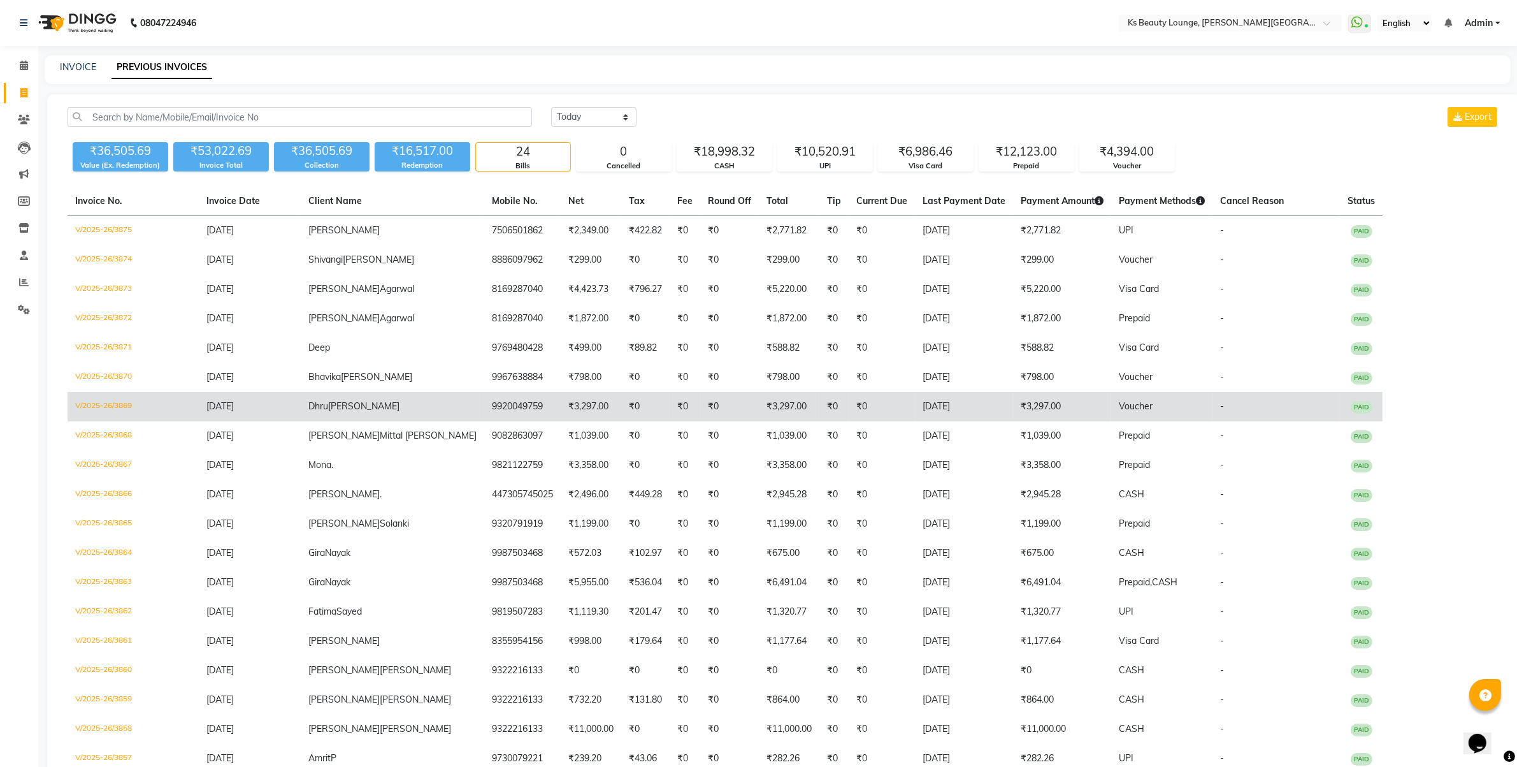
click at [381, 408] on td "Dhru Shah" at bounding box center [393, 406] width 184 height 29
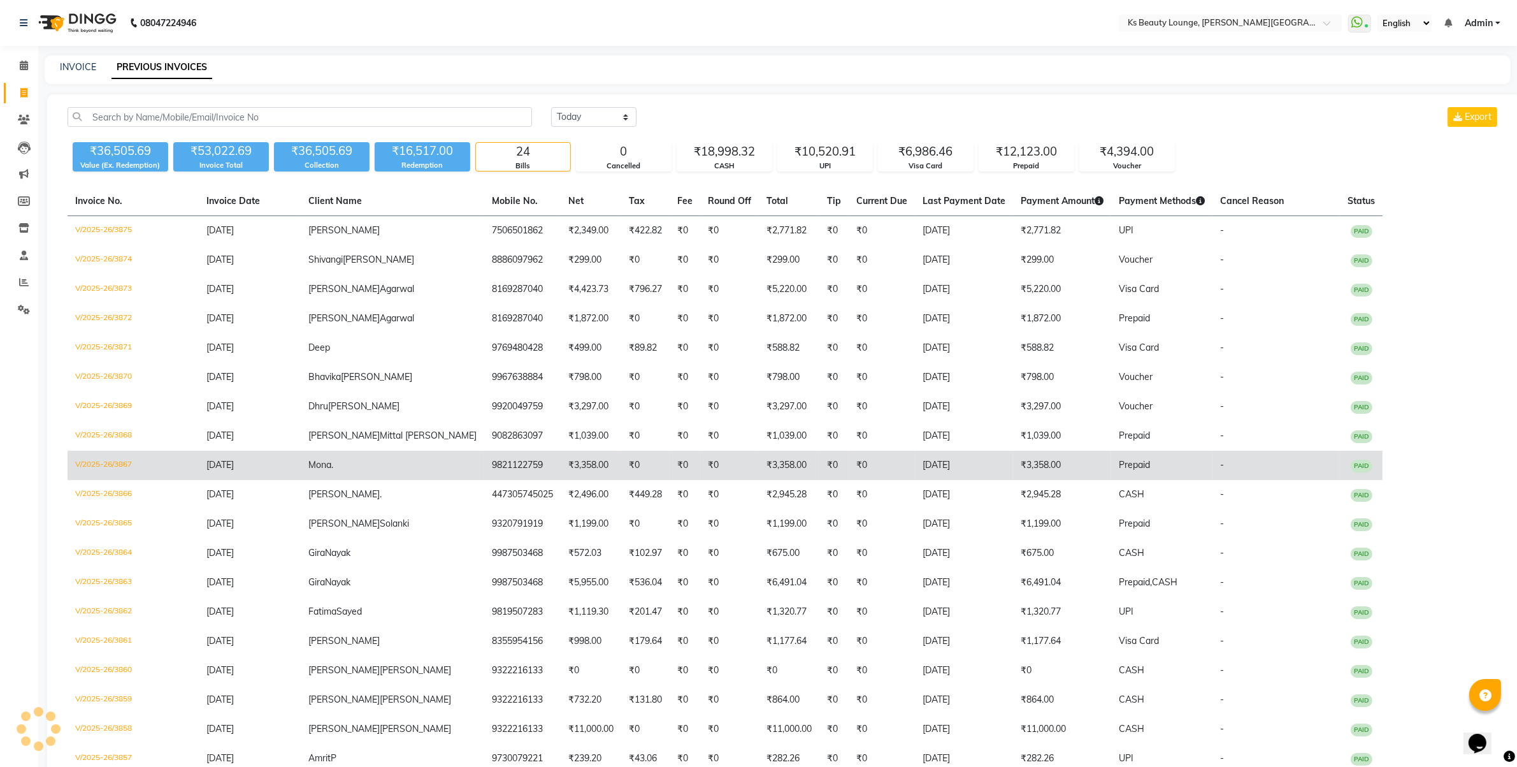
click at [484, 472] on td "9821122759" at bounding box center [522, 465] width 76 height 29
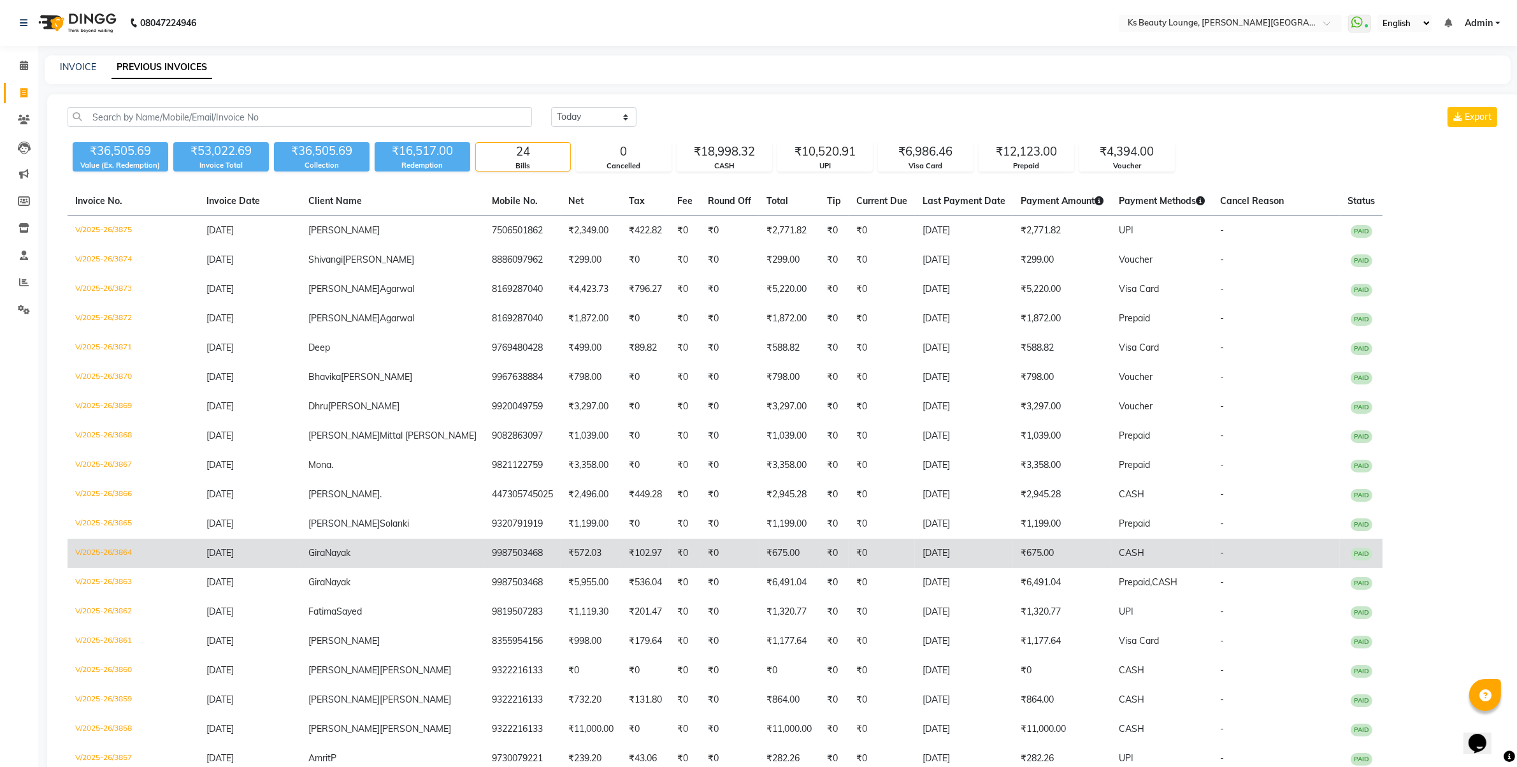
click at [484, 550] on td "9987503468" at bounding box center [522, 553] width 76 height 29
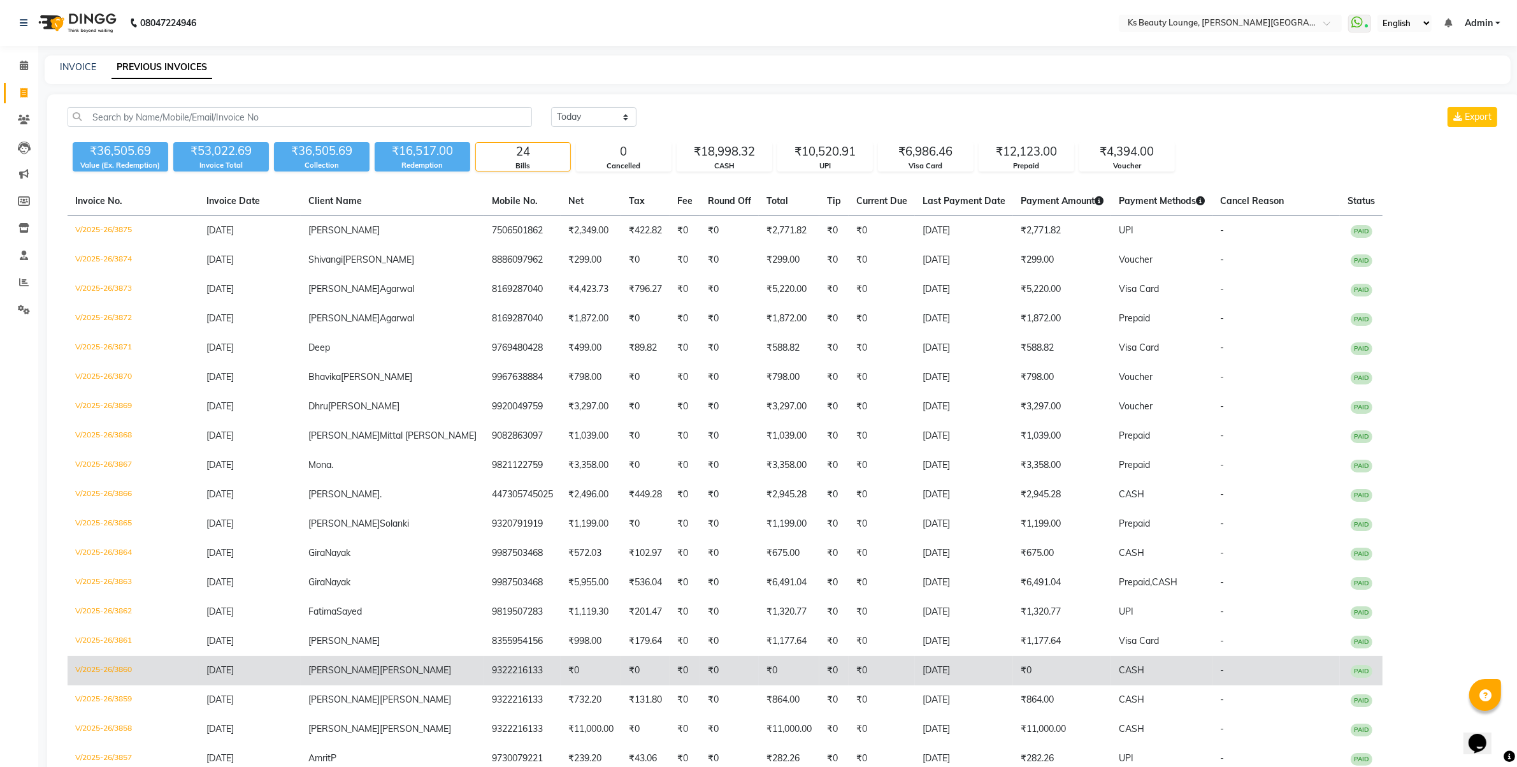
scroll to position [159, 0]
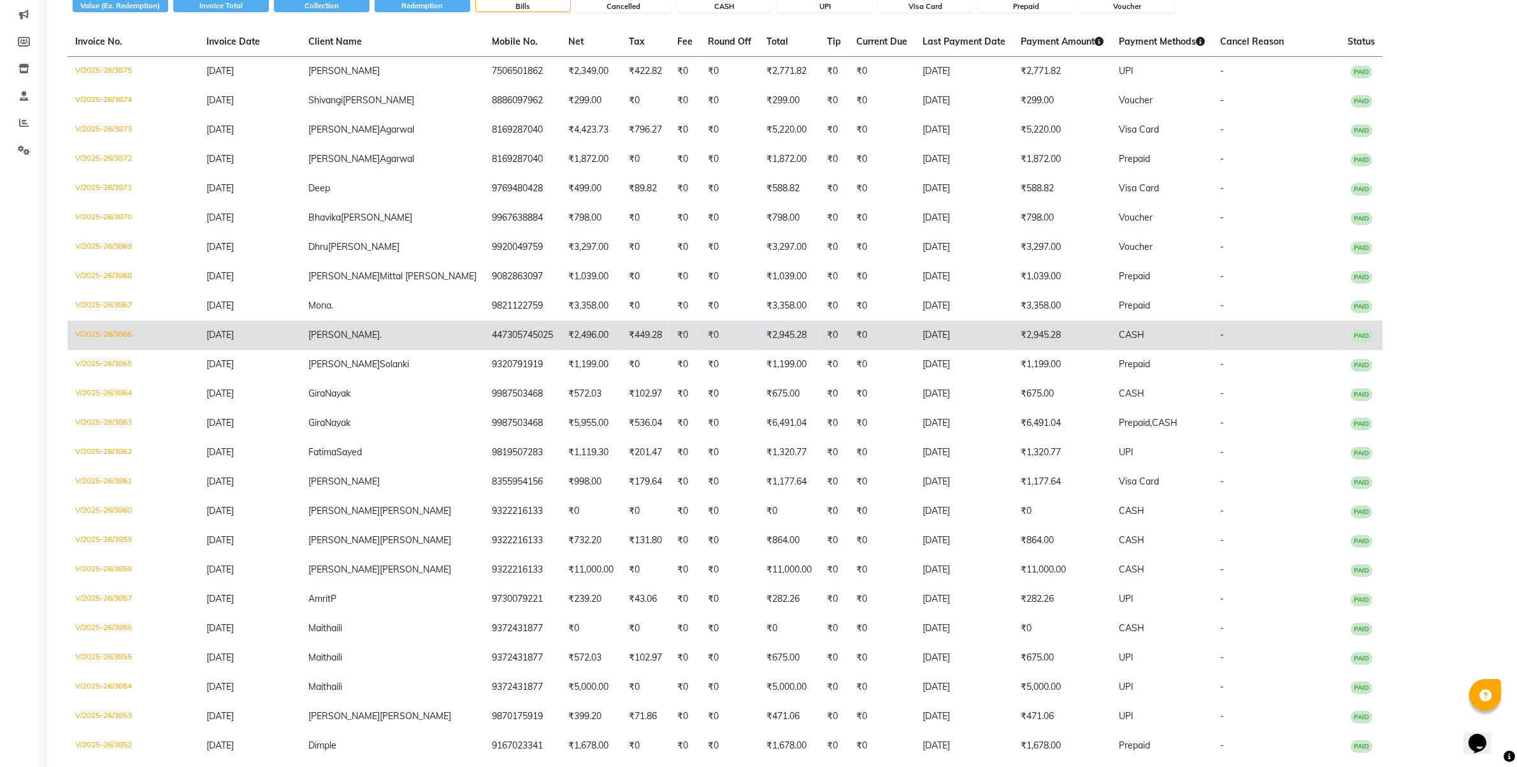
click at [621, 336] on td "₹449.28" at bounding box center [645, 335] width 48 height 29
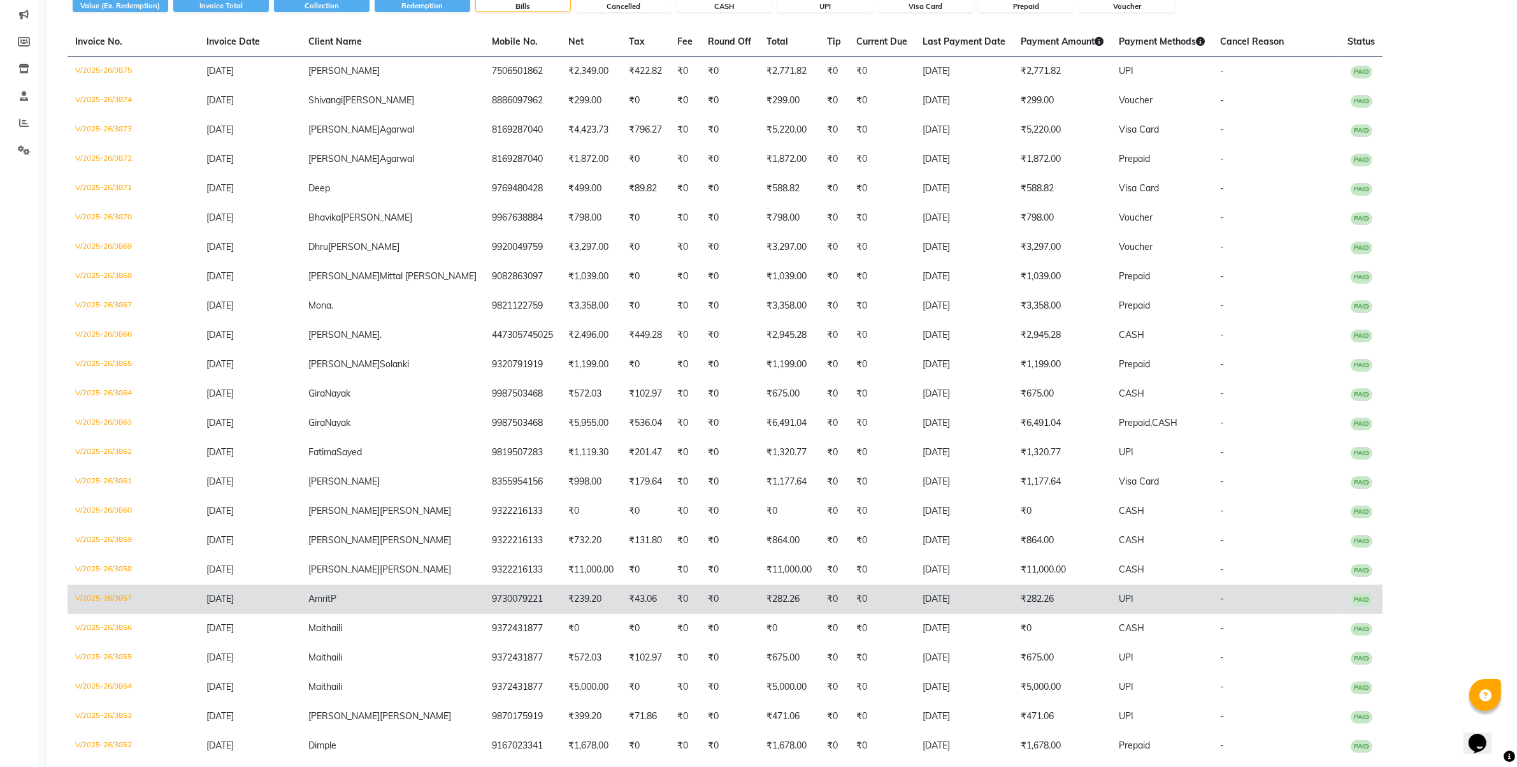
click at [386, 600] on td "Amrit P" at bounding box center [393, 598] width 184 height 29
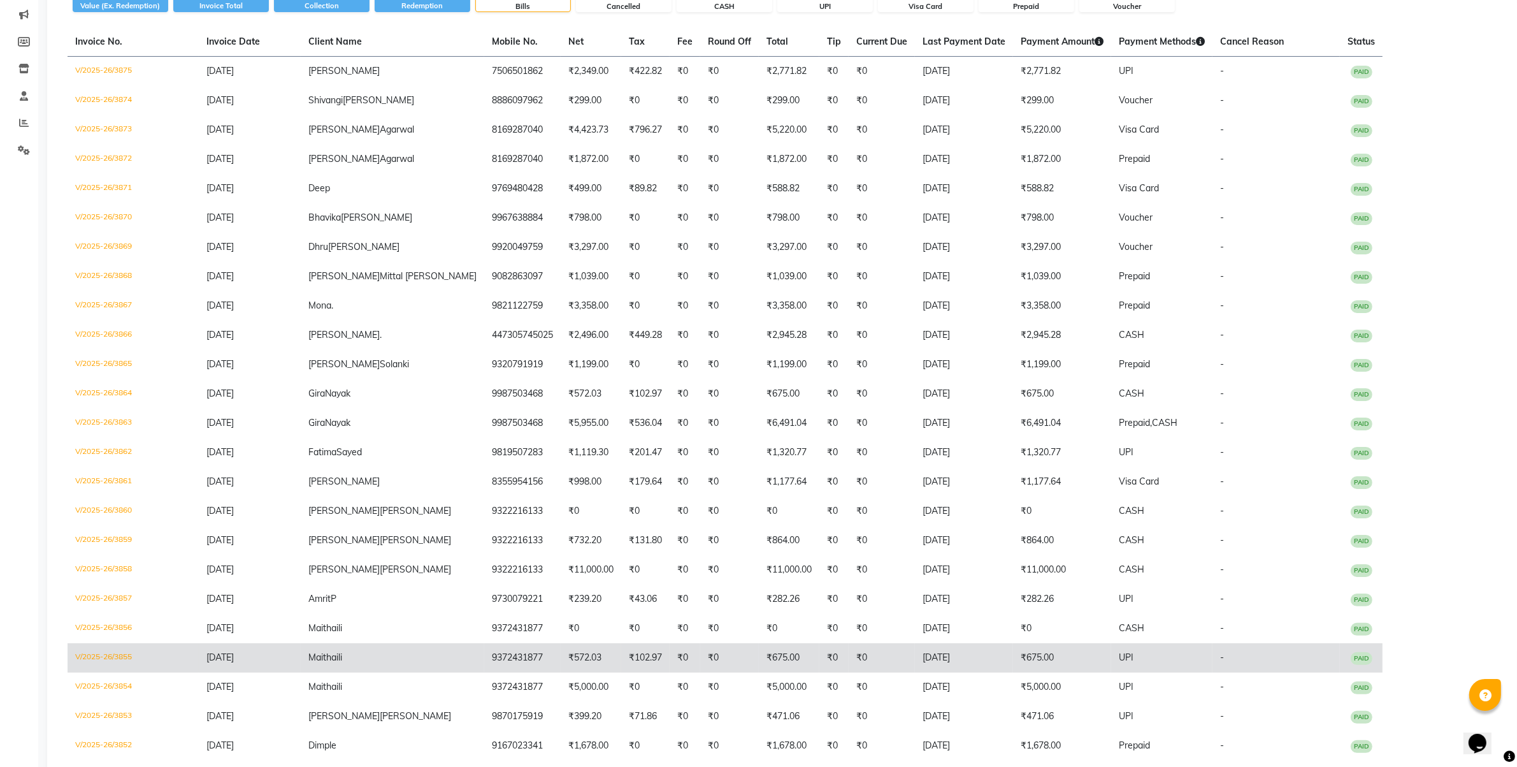
scroll to position [211, 0]
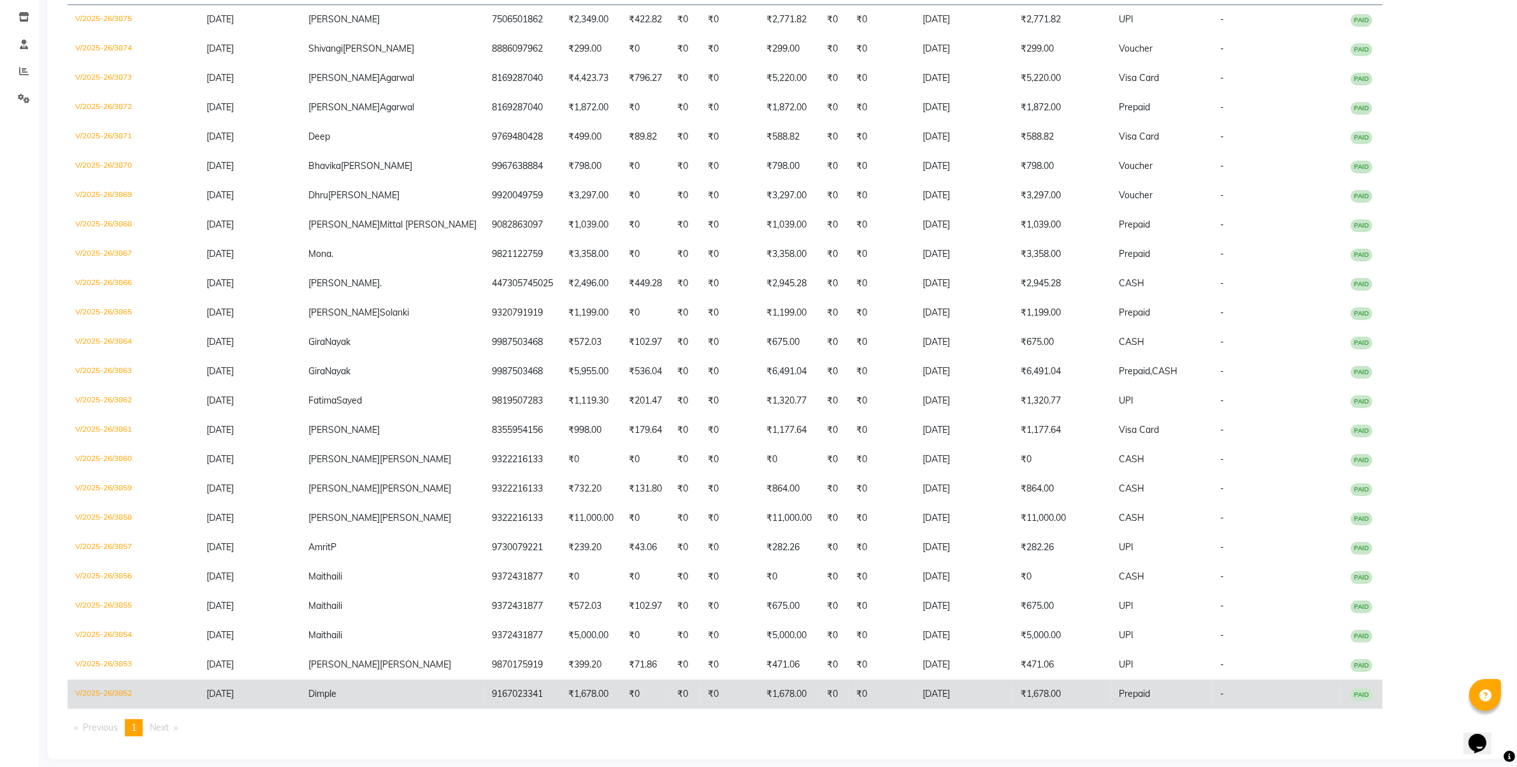
click at [621, 683] on td "₹0" at bounding box center [645, 693] width 48 height 29
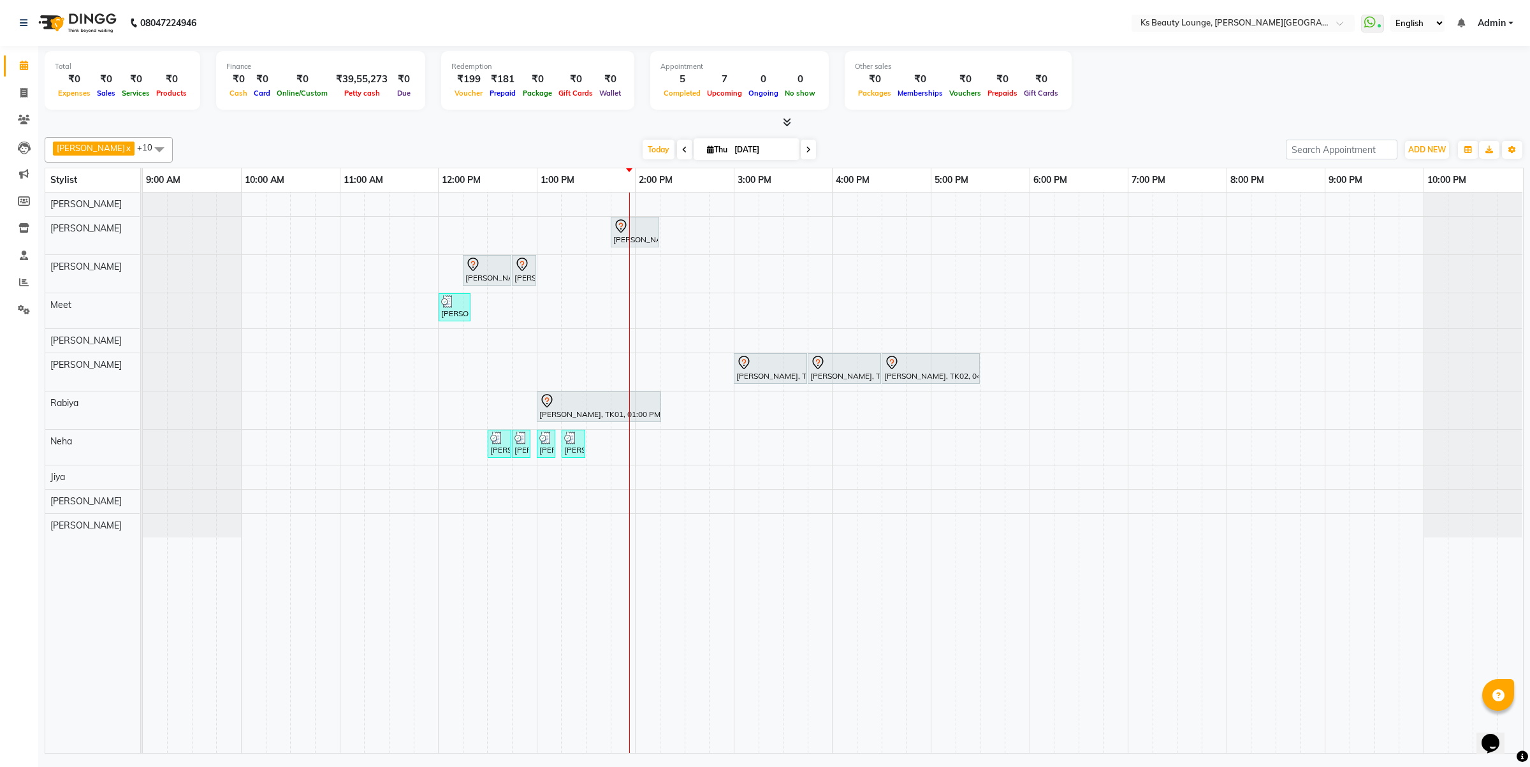
click at [730, 153] on input "[DATE]" at bounding box center [762, 149] width 64 height 19
select select "9"
select select "2025"
click at [658, 226] on span "1" at bounding box center [659, 231] width 20 height 20
type input "01-09-2025"
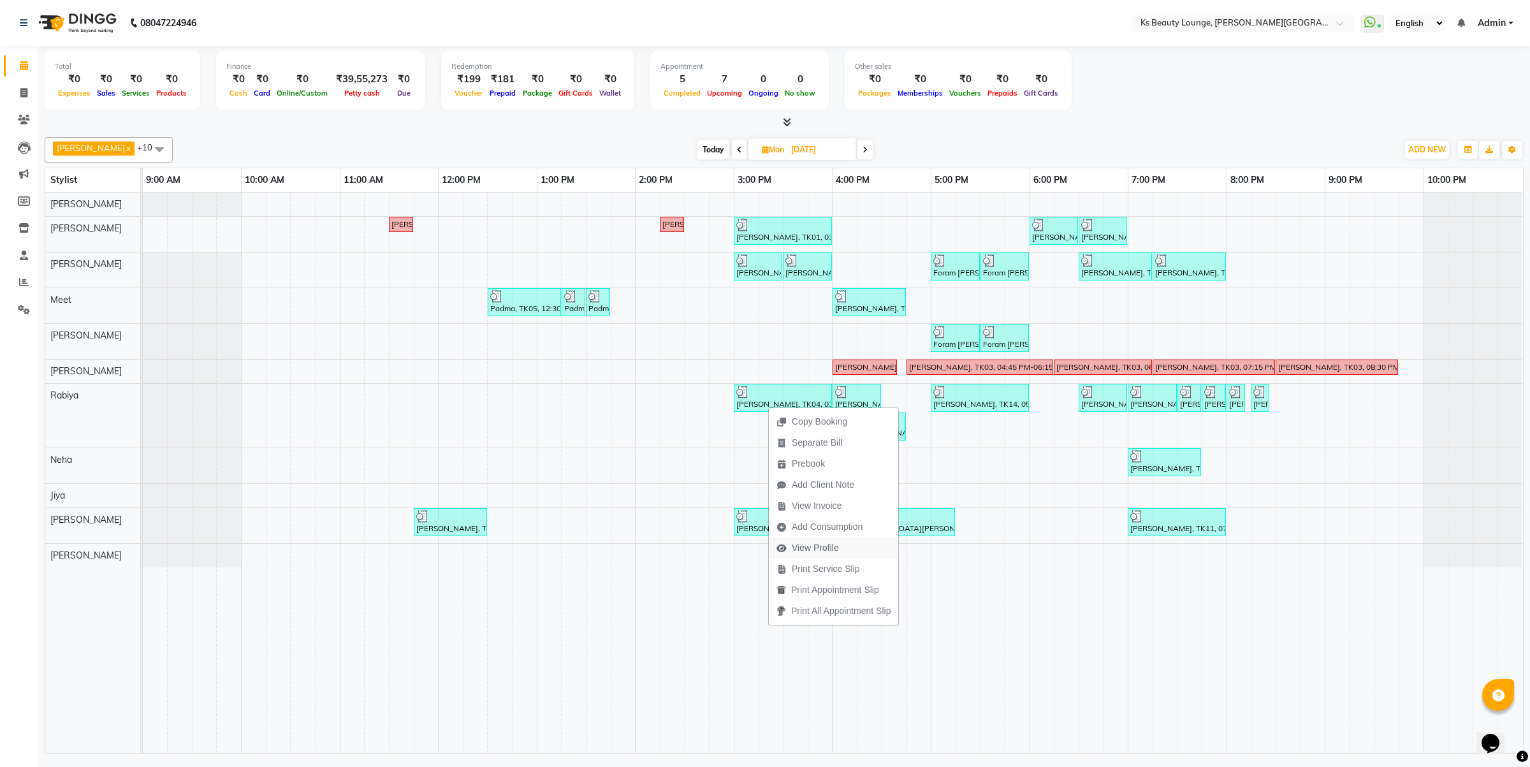
click at [834, 552] on span "View Profile" at bounding box center [815, 547] width 47 height 13
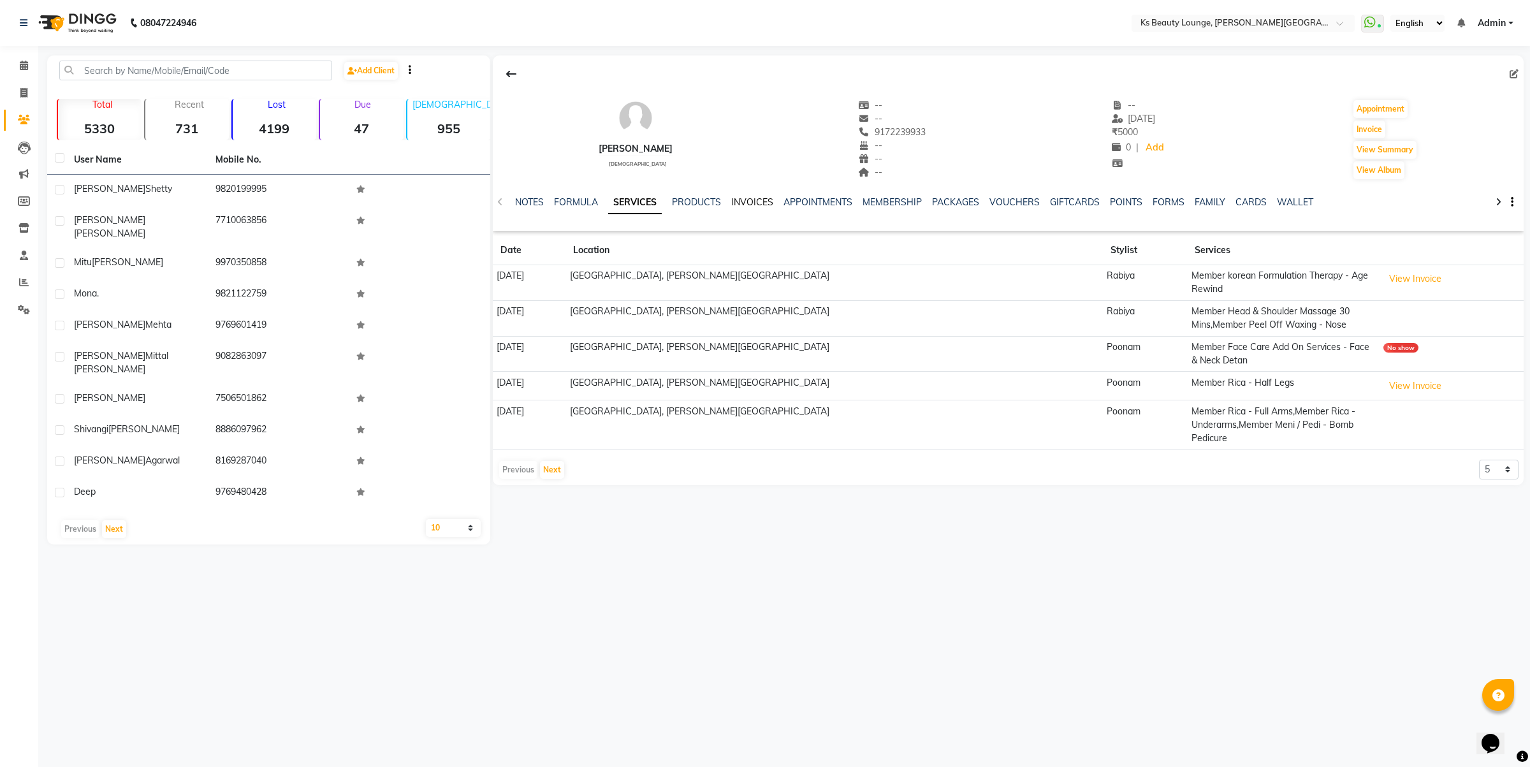
click at [749, 203] on link "INVOICES" at bounding box center [752, 201] width 42 height 11
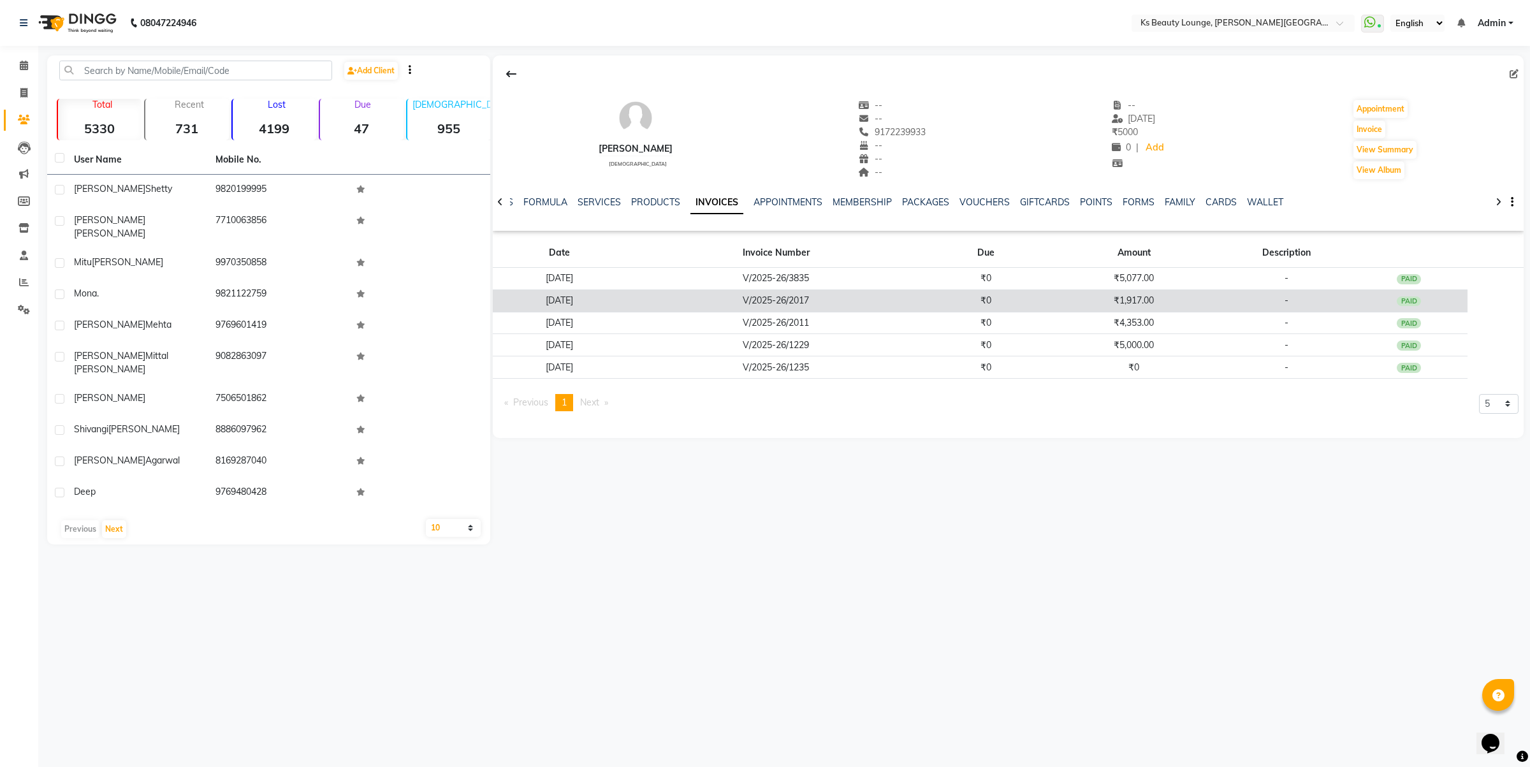
click at [792, 307] on td "V/2025-26/2017" at bounding box center [775, 300] width 301 height 22
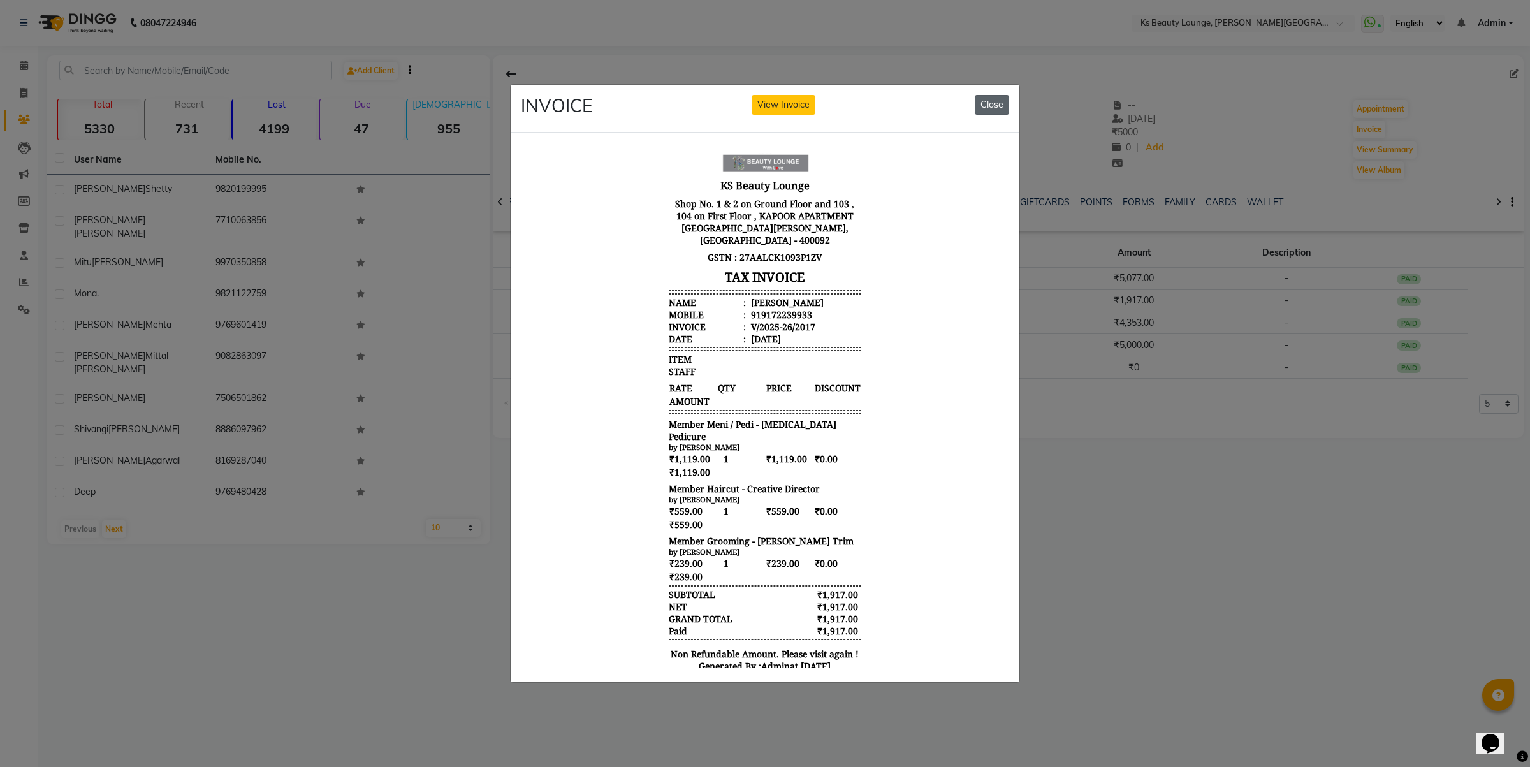
click at [982, 103] on button "Close" at bounding box center [991, 105] width 34 height 20
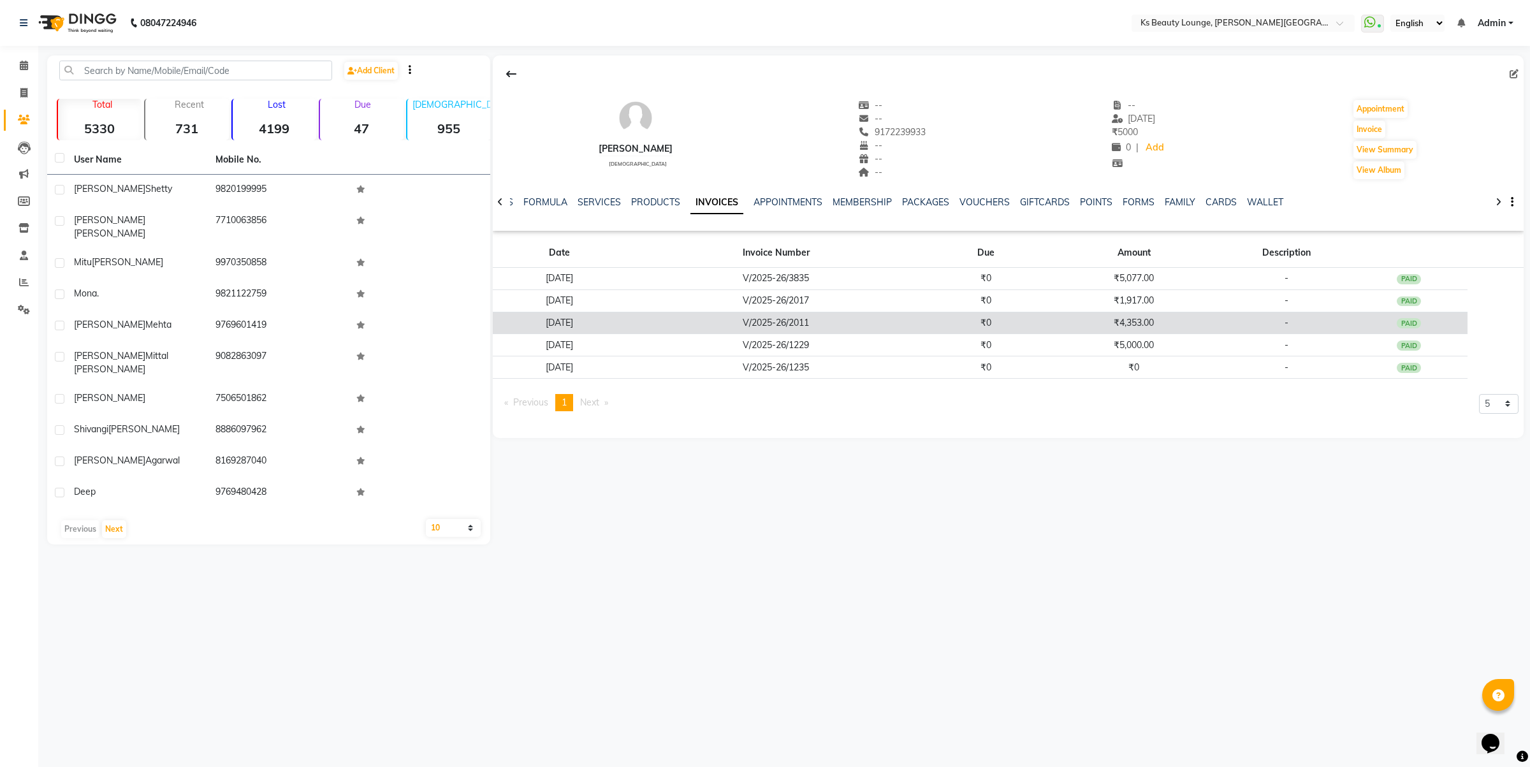
click at [851, 324] on td "V/2025-26/2011" at bounding box center [775, 323] width 301 height 22
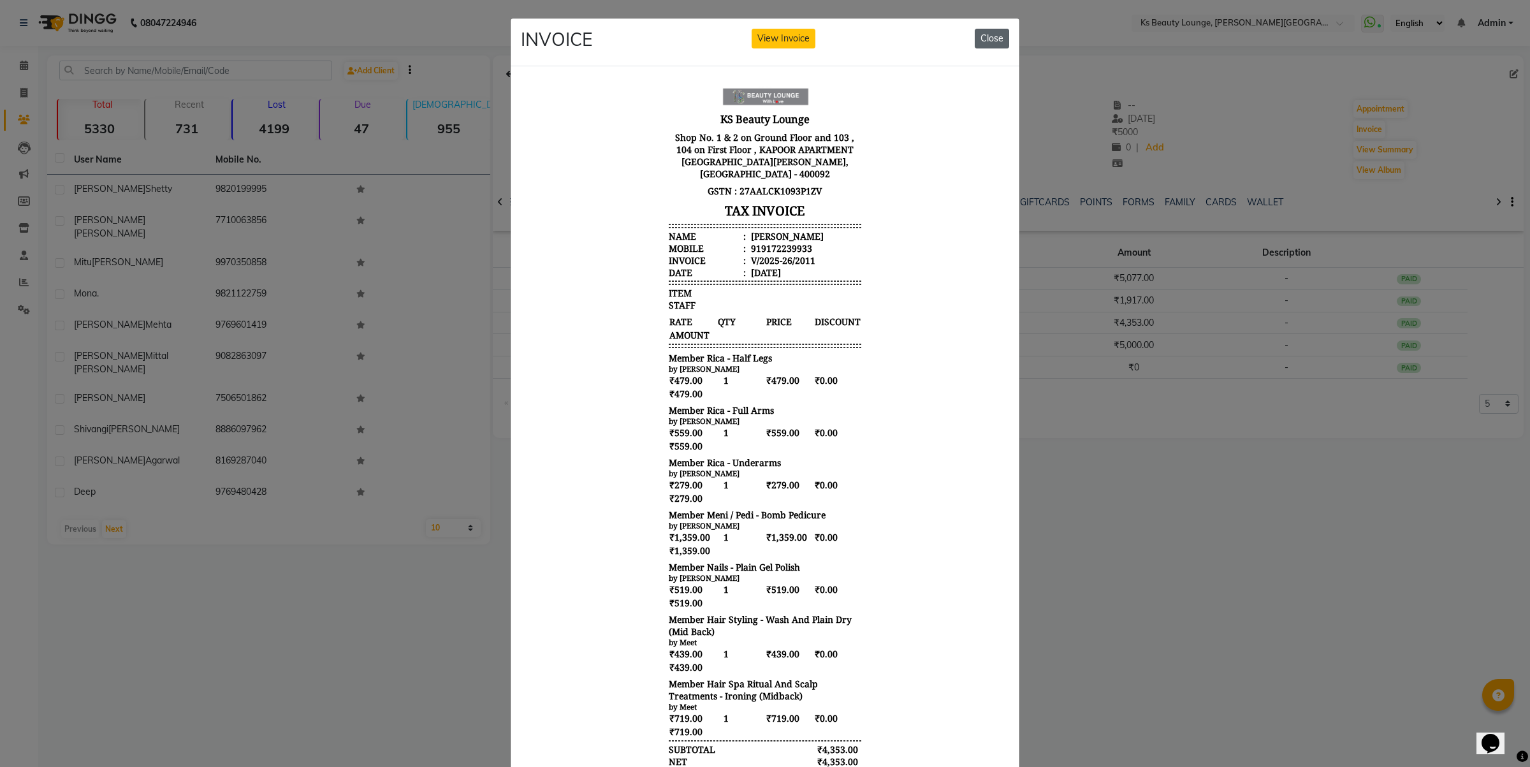
click at [979, 41] on button "Close" at bounding box center [991, 39] width 34 height 20
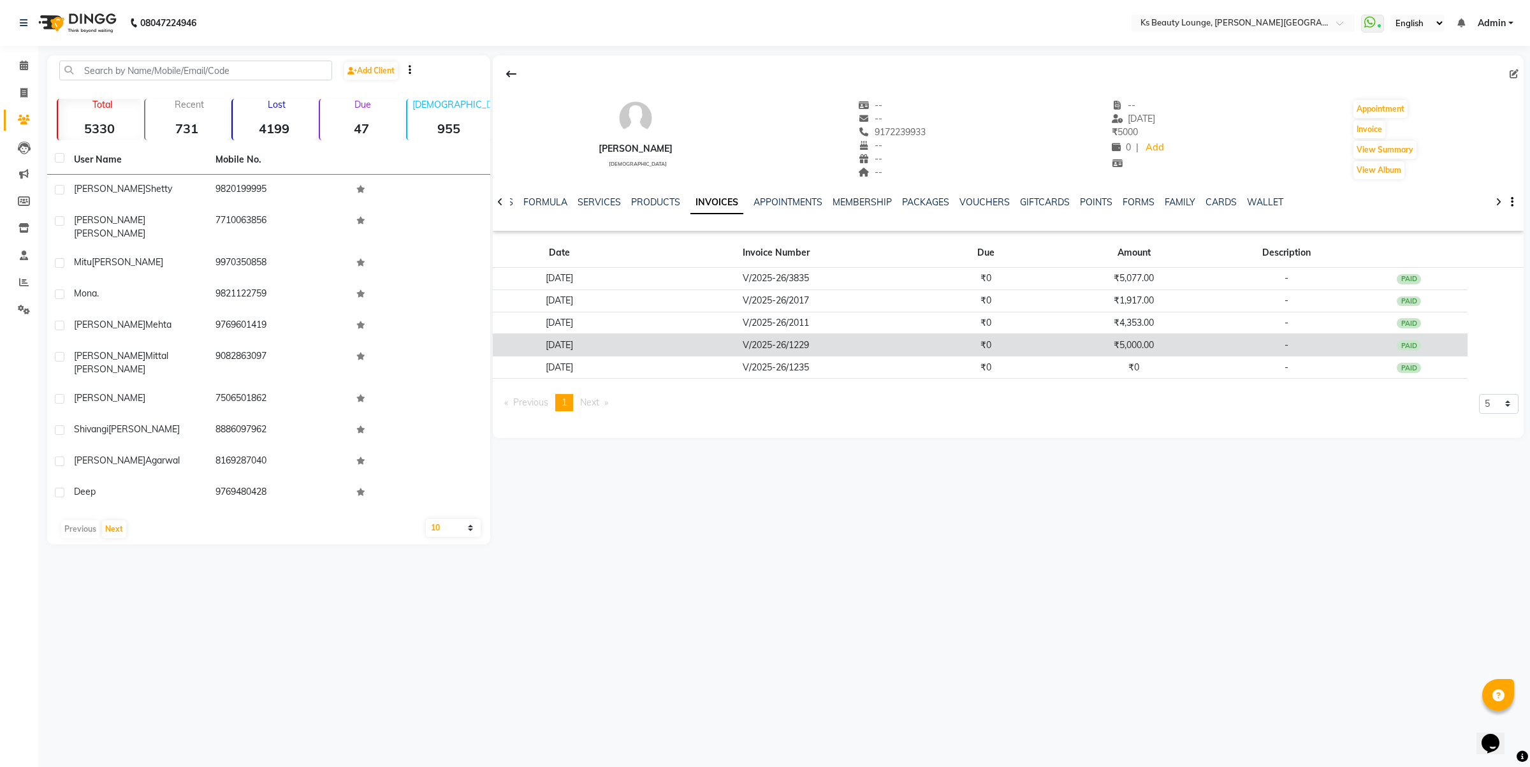
click at [865, 352] on td "V/2025-26/1229" at bounding box center [775, 345] width 301 height 22
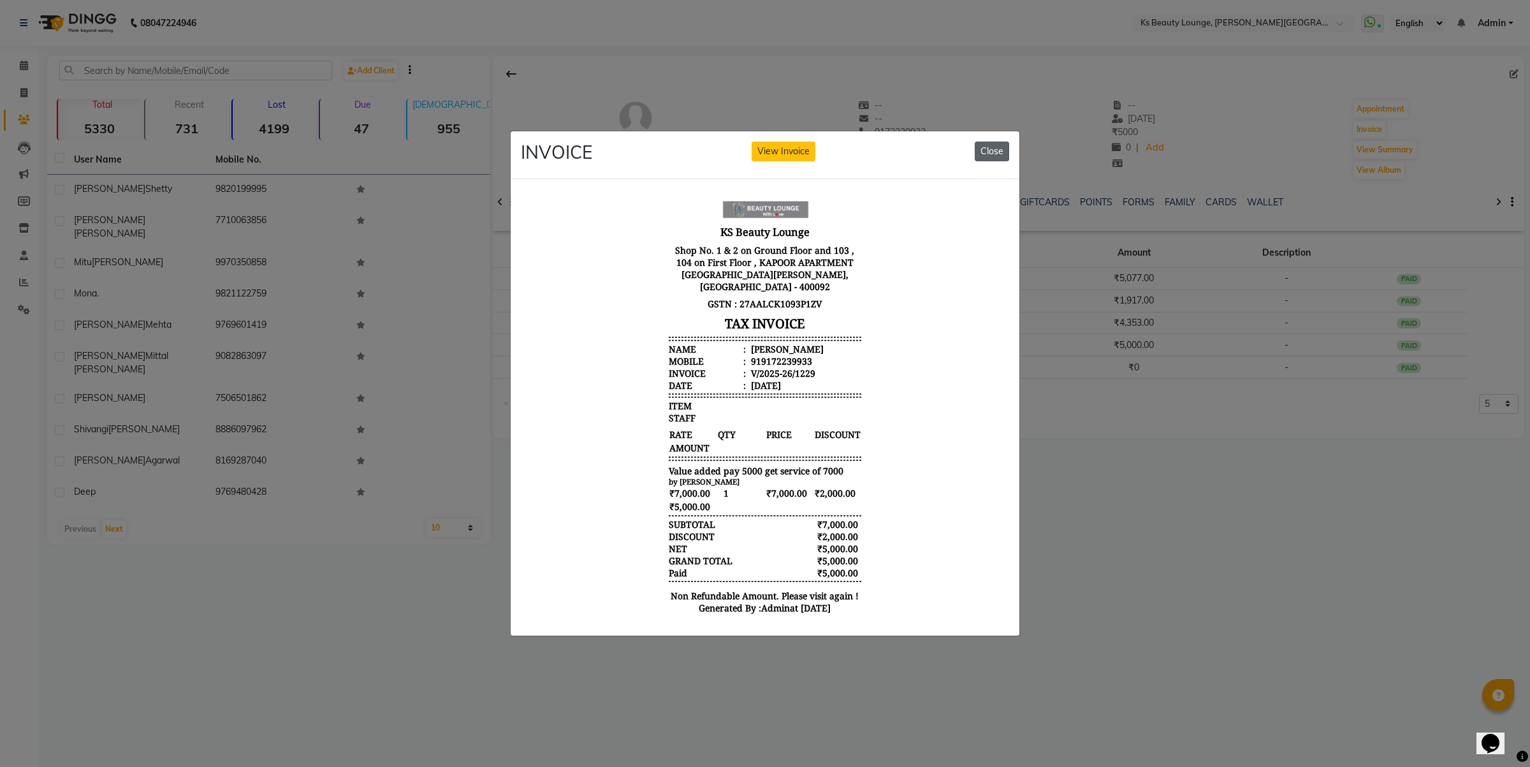
click at [1003, 144] on button "Close" at bounding box center [991, 151] width 34 height 20
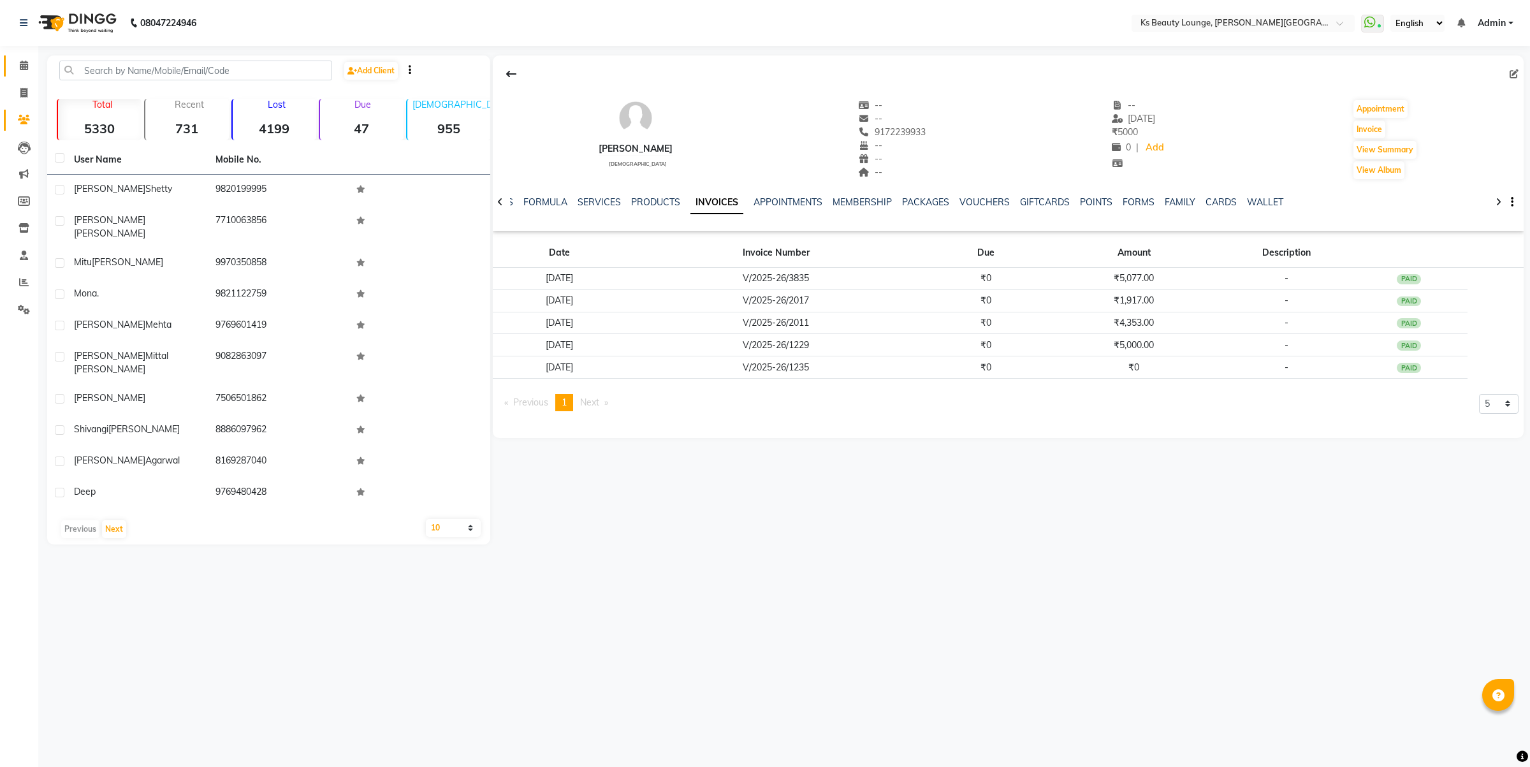
click at [15, 68] on span at bounding box center [24, 66] width 22 height 15
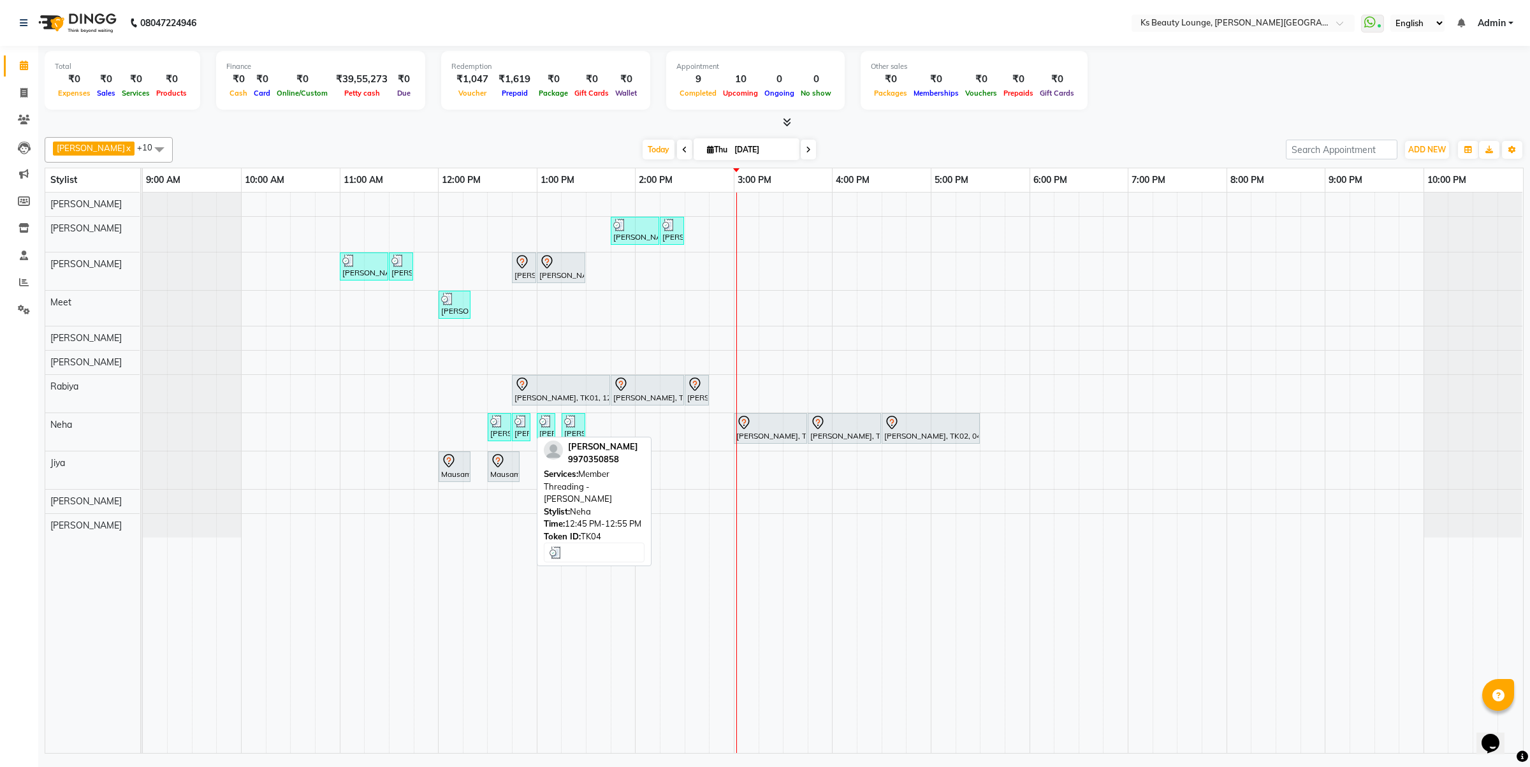
click at [523, 425] on img at bounding box center [520, 421] width 13 height 13
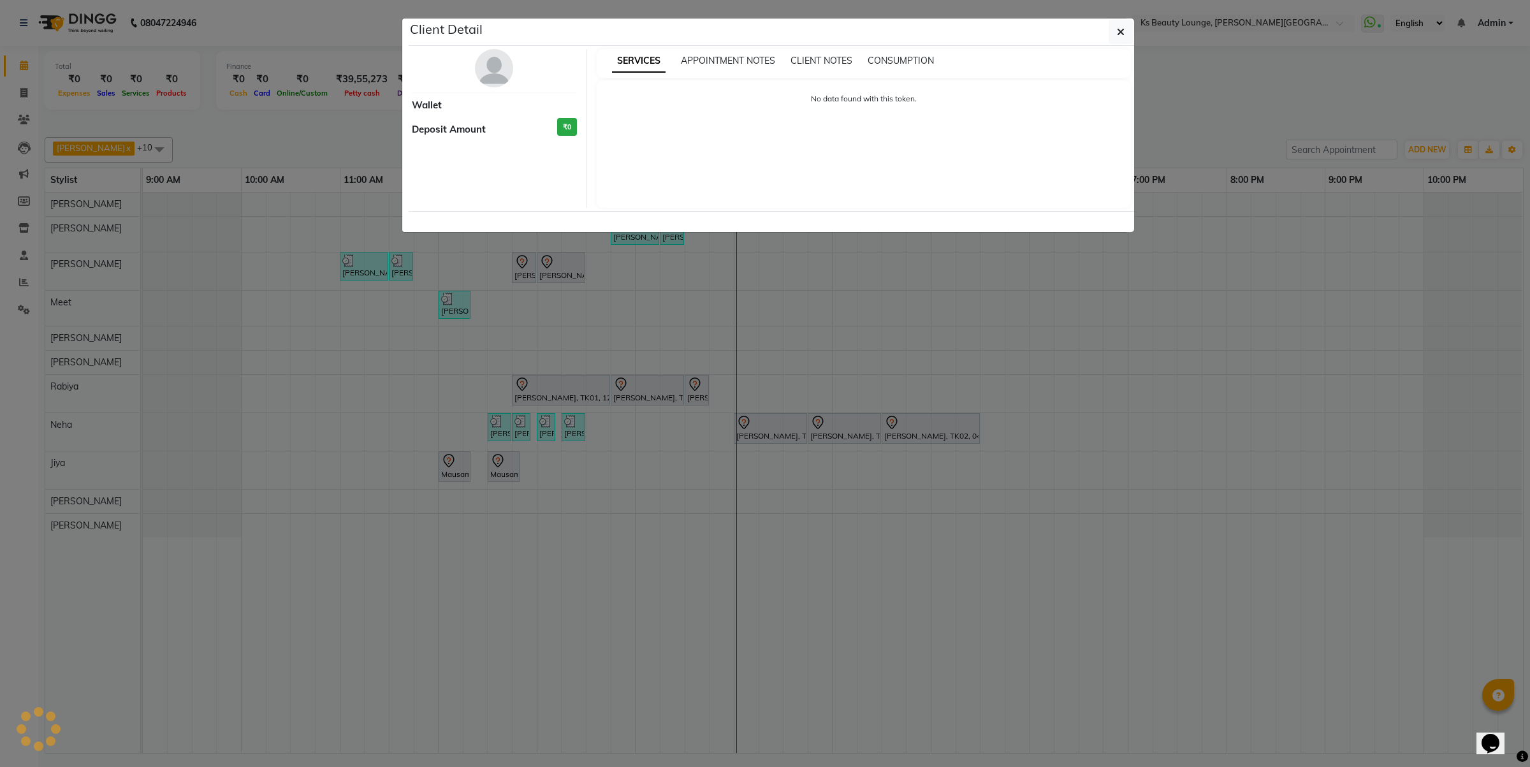
select select "3"
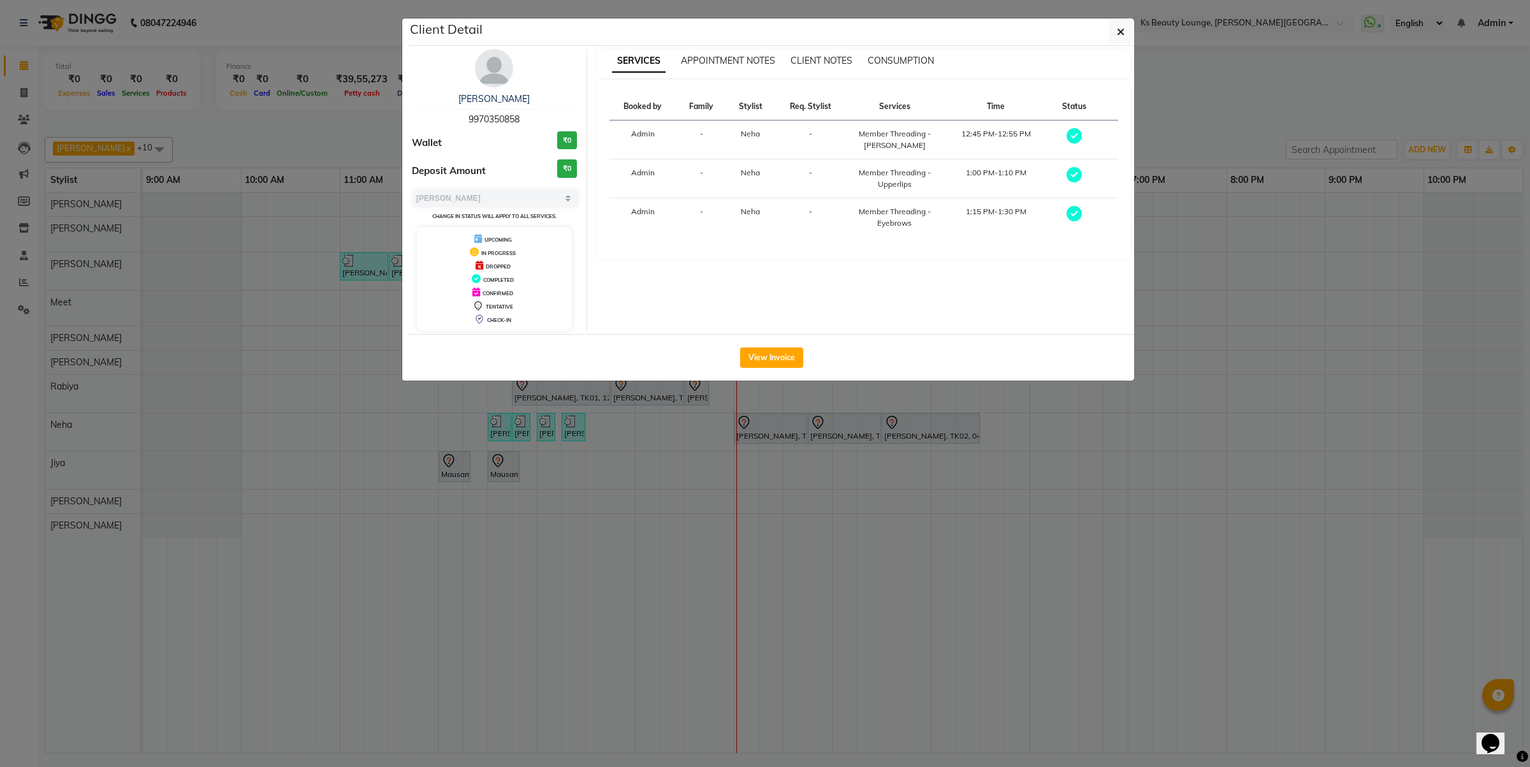
click at [744, 549] on ngb-modal-window "Client Detail Mitu Pandya 9970350858 Wallet ₹0 Deposit Amount ₹0 Select MARK DO…" at bounding box center [765, 383] width 1530 height 767
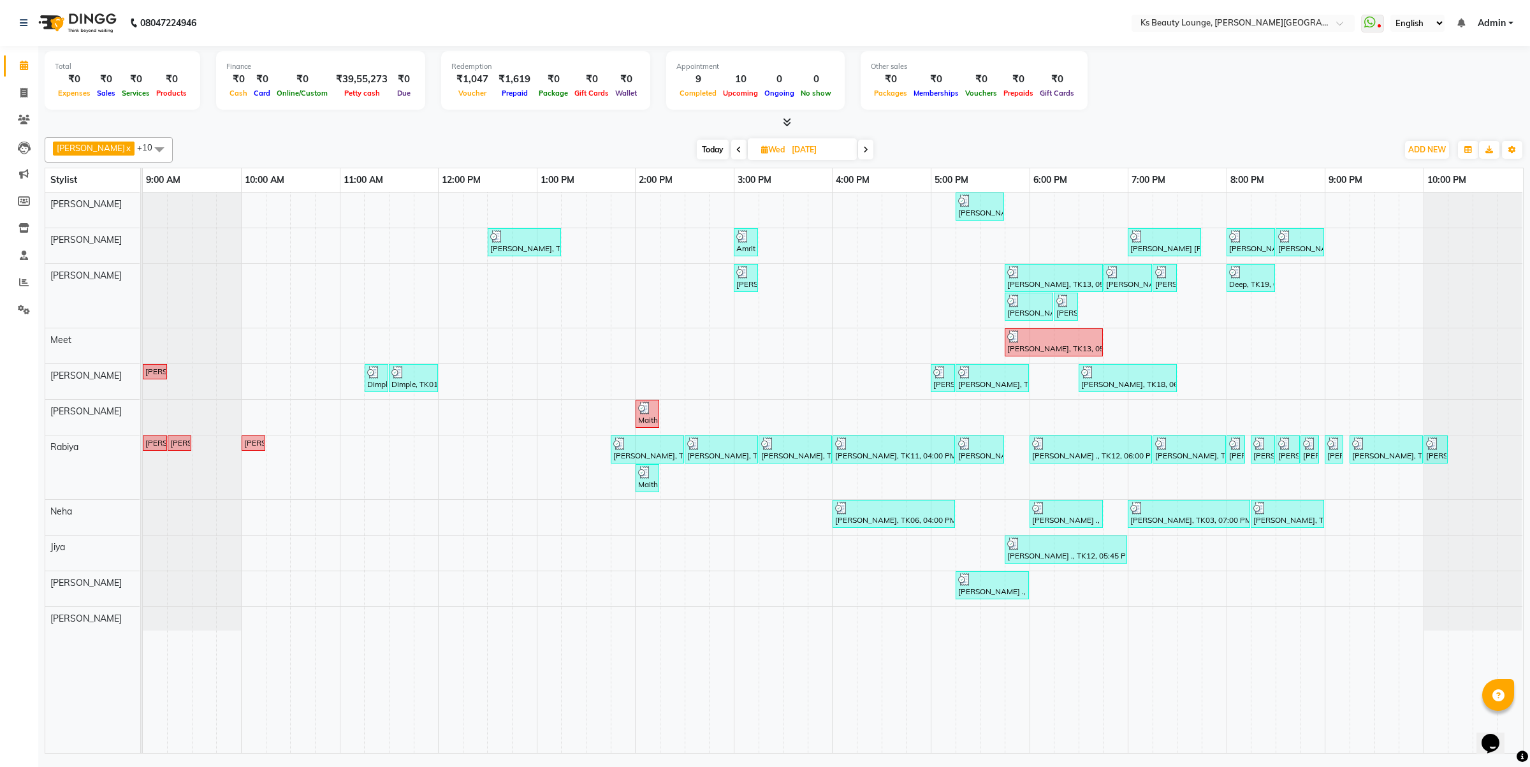
click at [1449, 101] on div "Total ₹0 Expenses ₹0 Sales ₹0 Services ₹0 Products Finance ₹0 Cash ₹0 Card ₹0 O…" at bounding box center [784, 82] width 1479 height 62
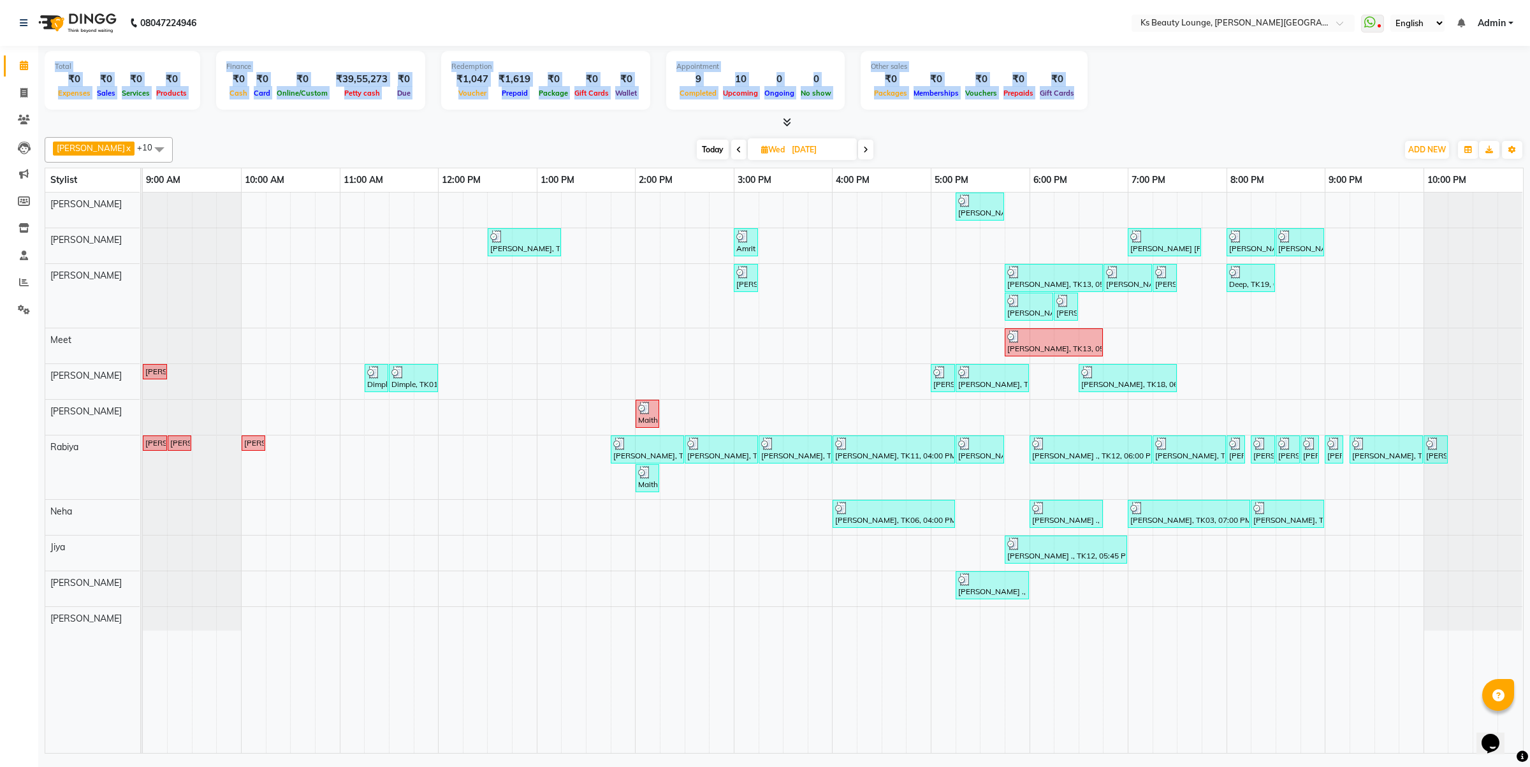
drag, startPoint x: 1449, startPoint y: 101, endPoint x: 1528, endPoint y: -69, distance: 187.9
click at [1528, 0] on html "08047224946 Select Location × Ks [GEOGRAPHIC_DATA][PERSON_NAME] WhatsApp Status…" at bounding box center [765, 383] width 1530 height 767
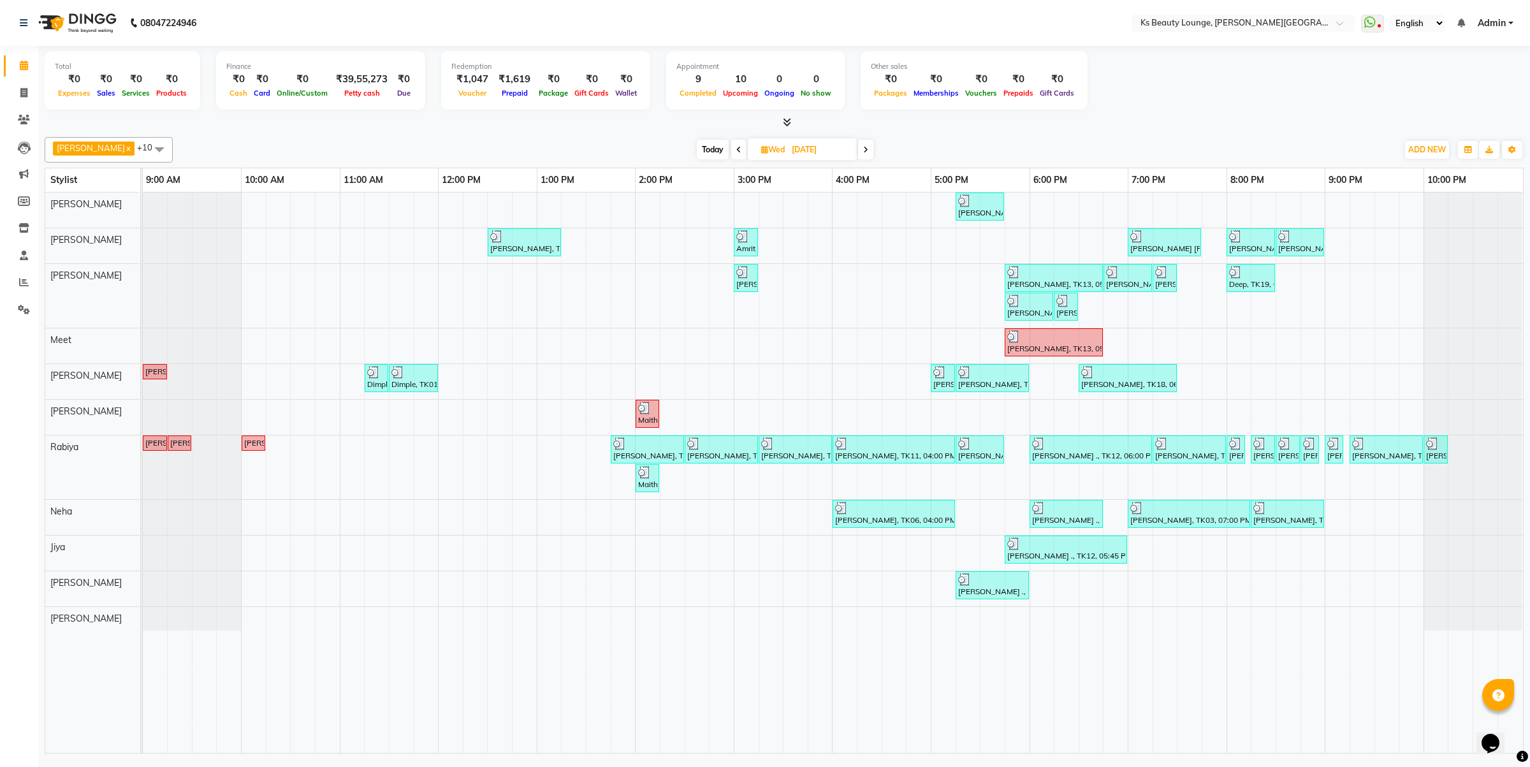
drag, startPoint x: 526, startPoint y: 790, endPoint x: 413, endPoint y: 790, distance: 112.8
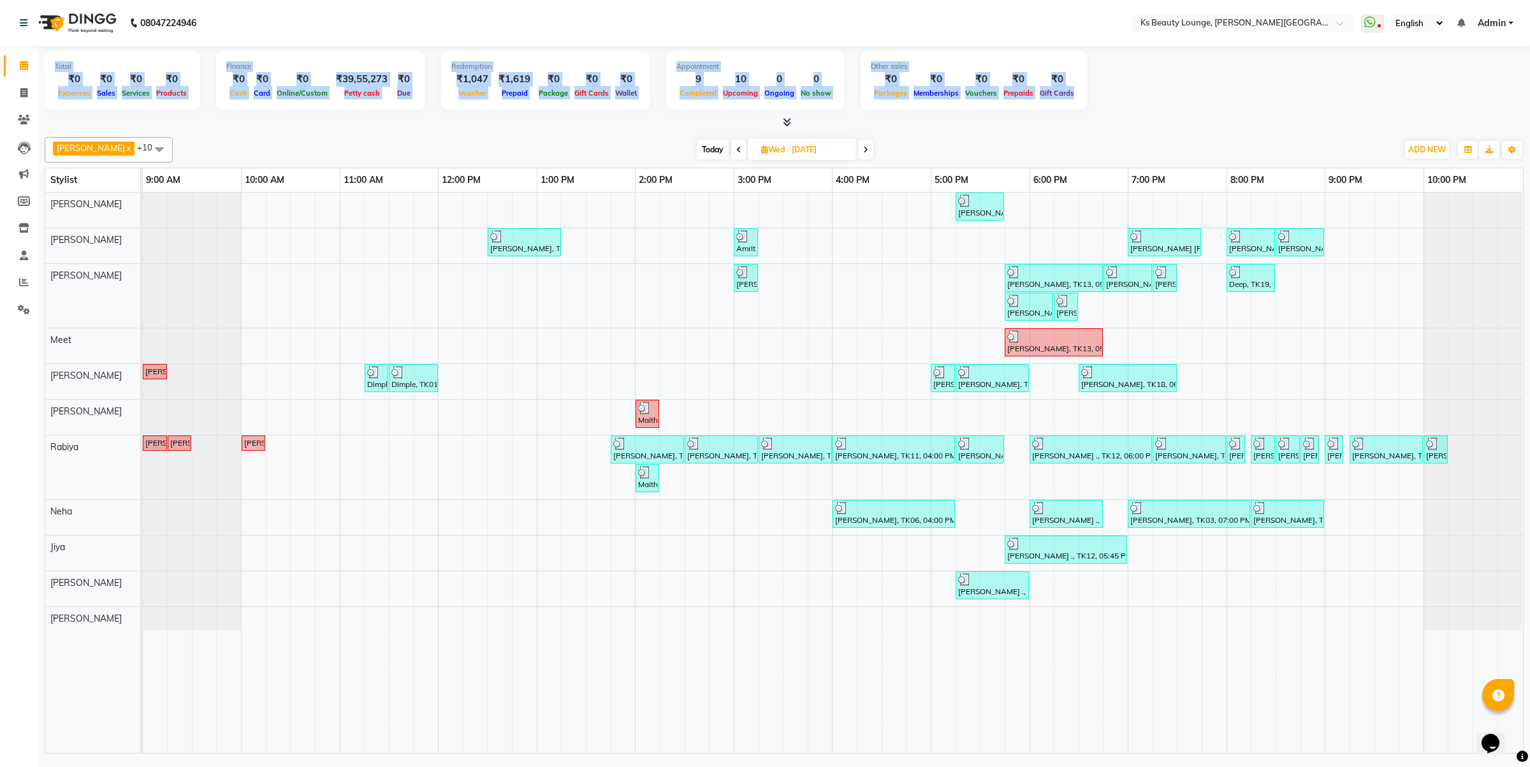
click at [709, 359] on div "[PERSON_NAME], TK15, 05:15 PM-05:45 PM, Hair Cut - Creative Director [PERSON_NA…" at bounding box center [833, 472] width 1380 height 560
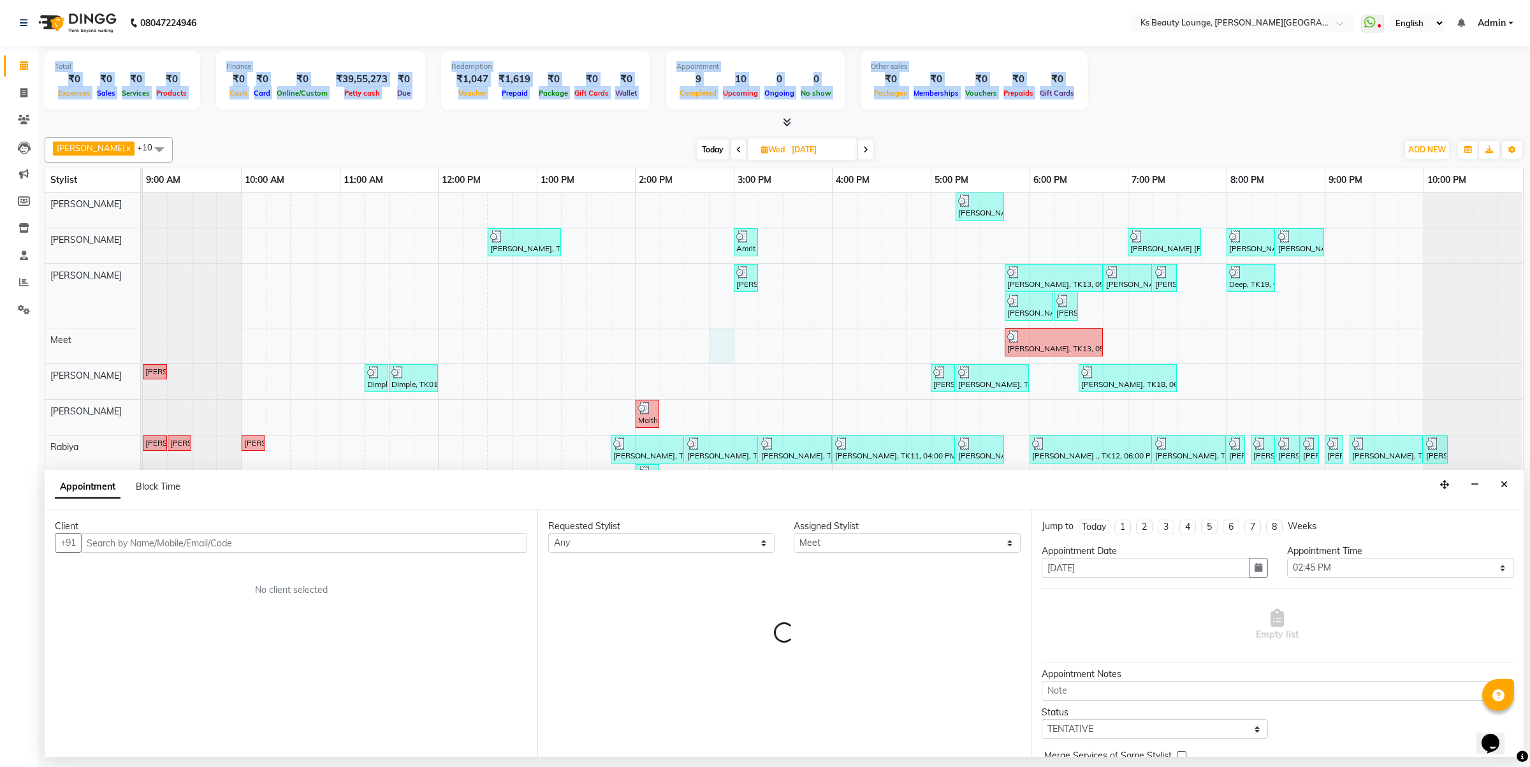
click at [1500, 485] on button "Close" at bounding box center [1504, 485] width 18 height 20
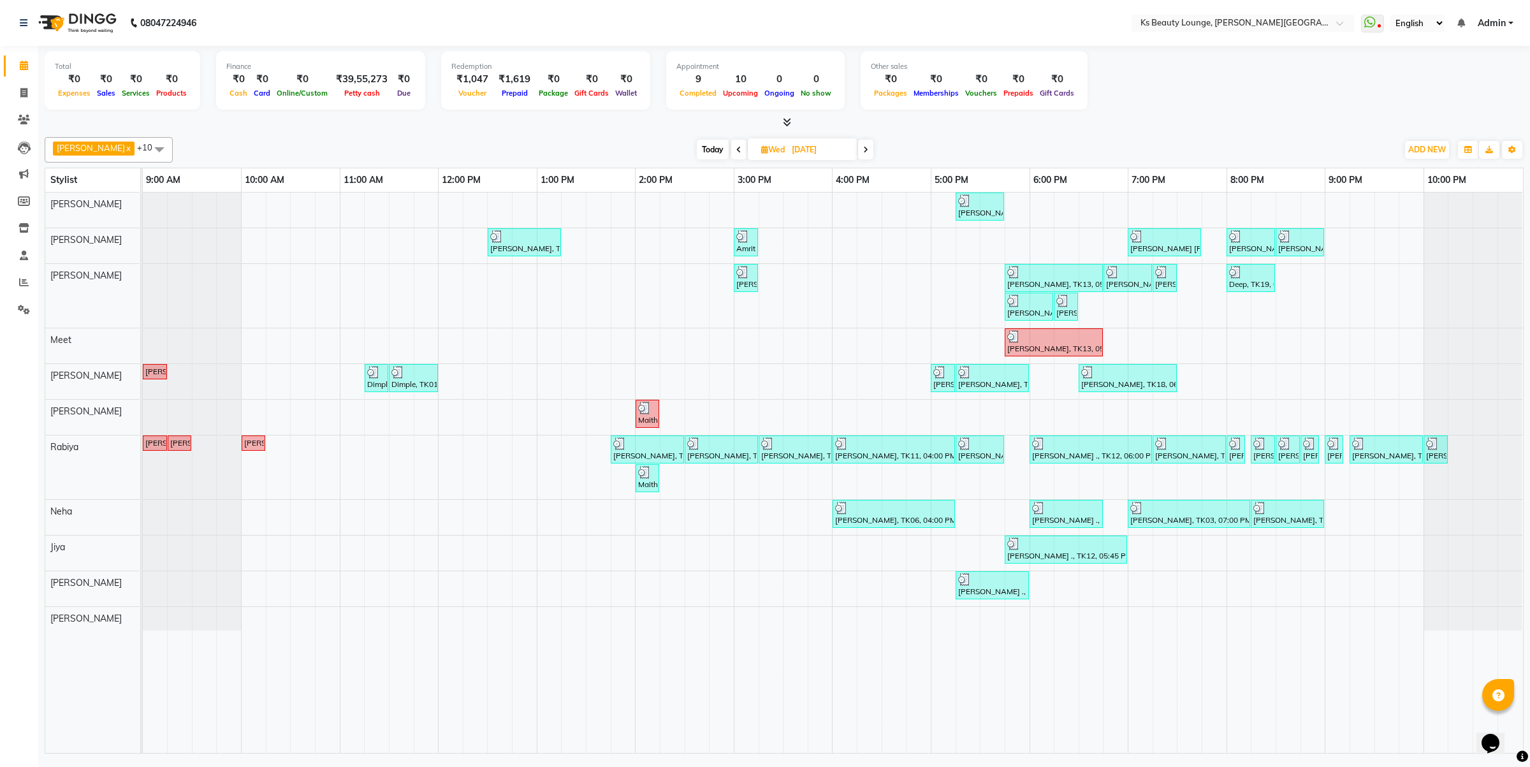
click at [858, 147] on span at bounding box center [865, 150] width 15 height 20
type input "[DATE]"
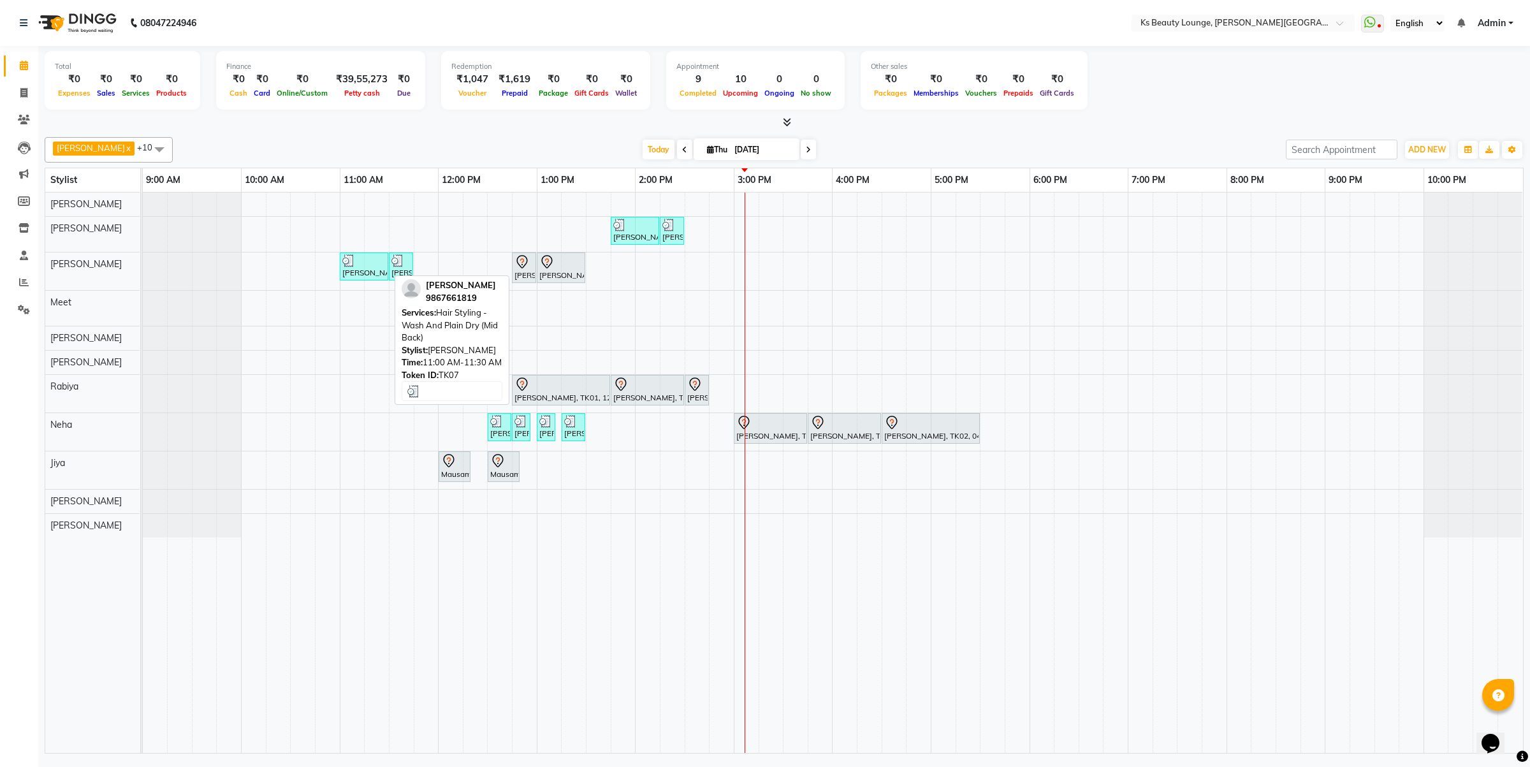
click at [373, 263] on div at bounding box center [363, 260] width 43 height 13
select select "3"
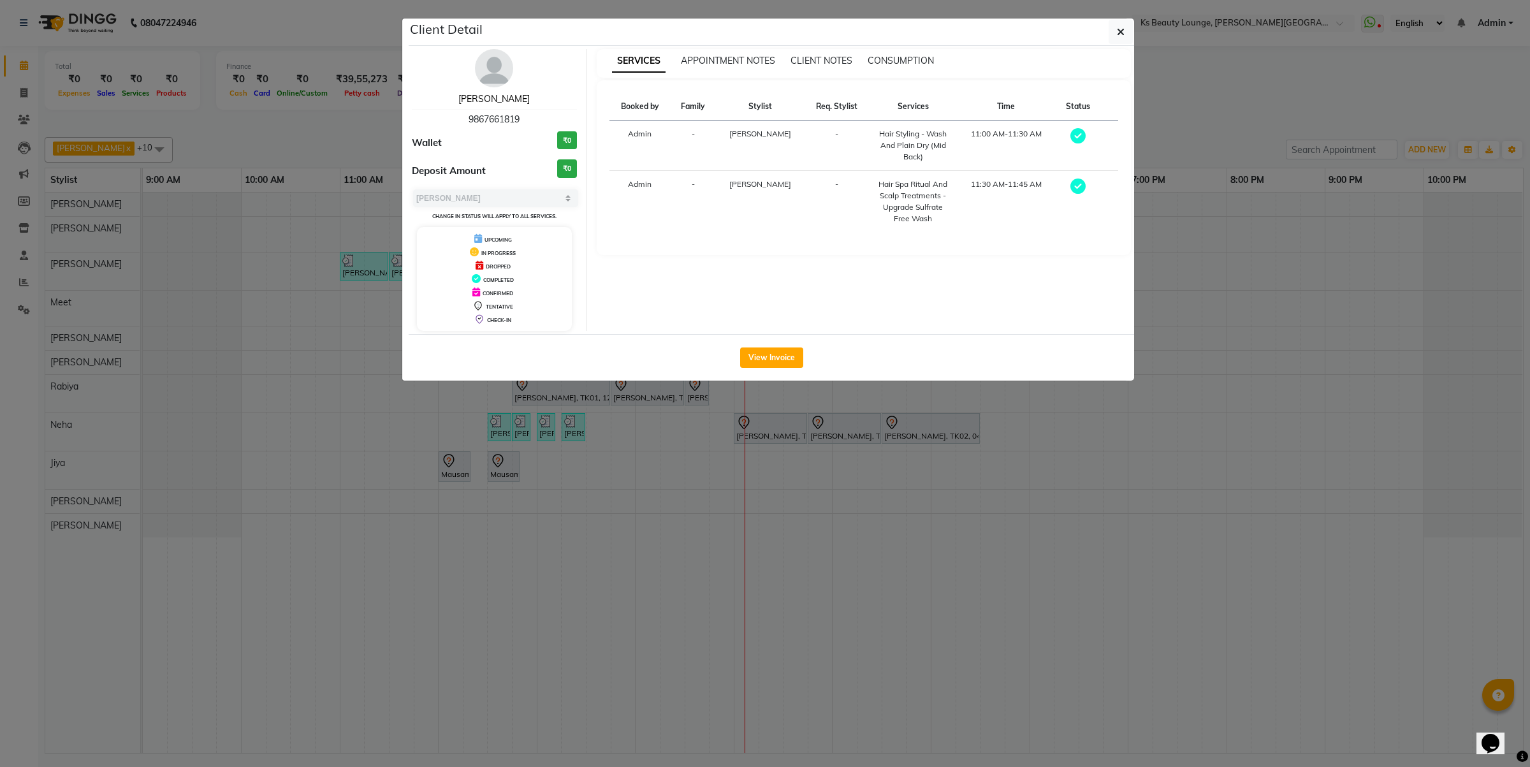
click at [505, 100] on link "[PERSON_NAME]" at bounding box center [493, 98] width 71 height 11
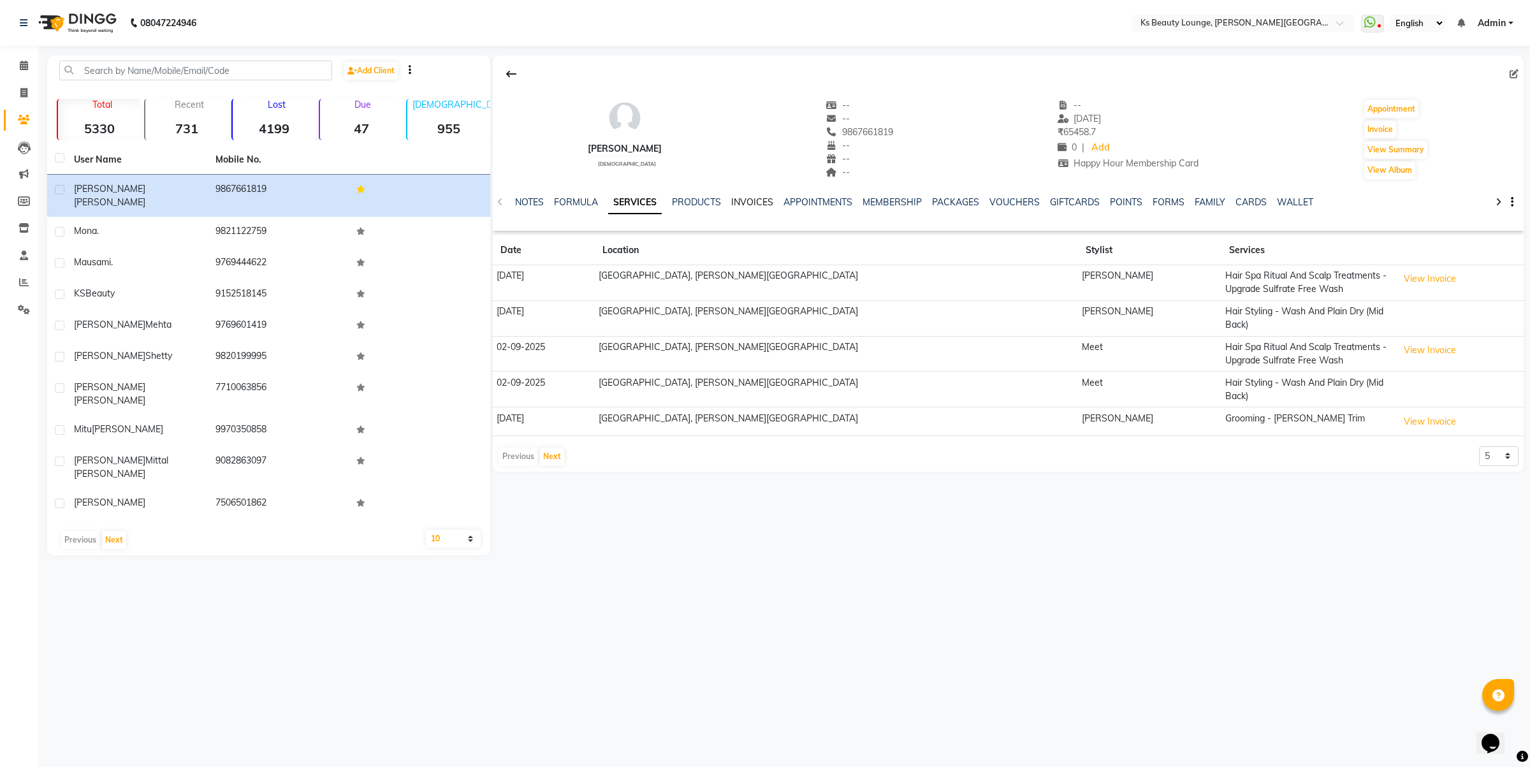
click at [752, 198] on div "INVOICES" at bounding box center [752, 202] width 42 height 13
click at [753, 199] on link "INVOICES" at bounding box center [752, 201] width 42 height 11
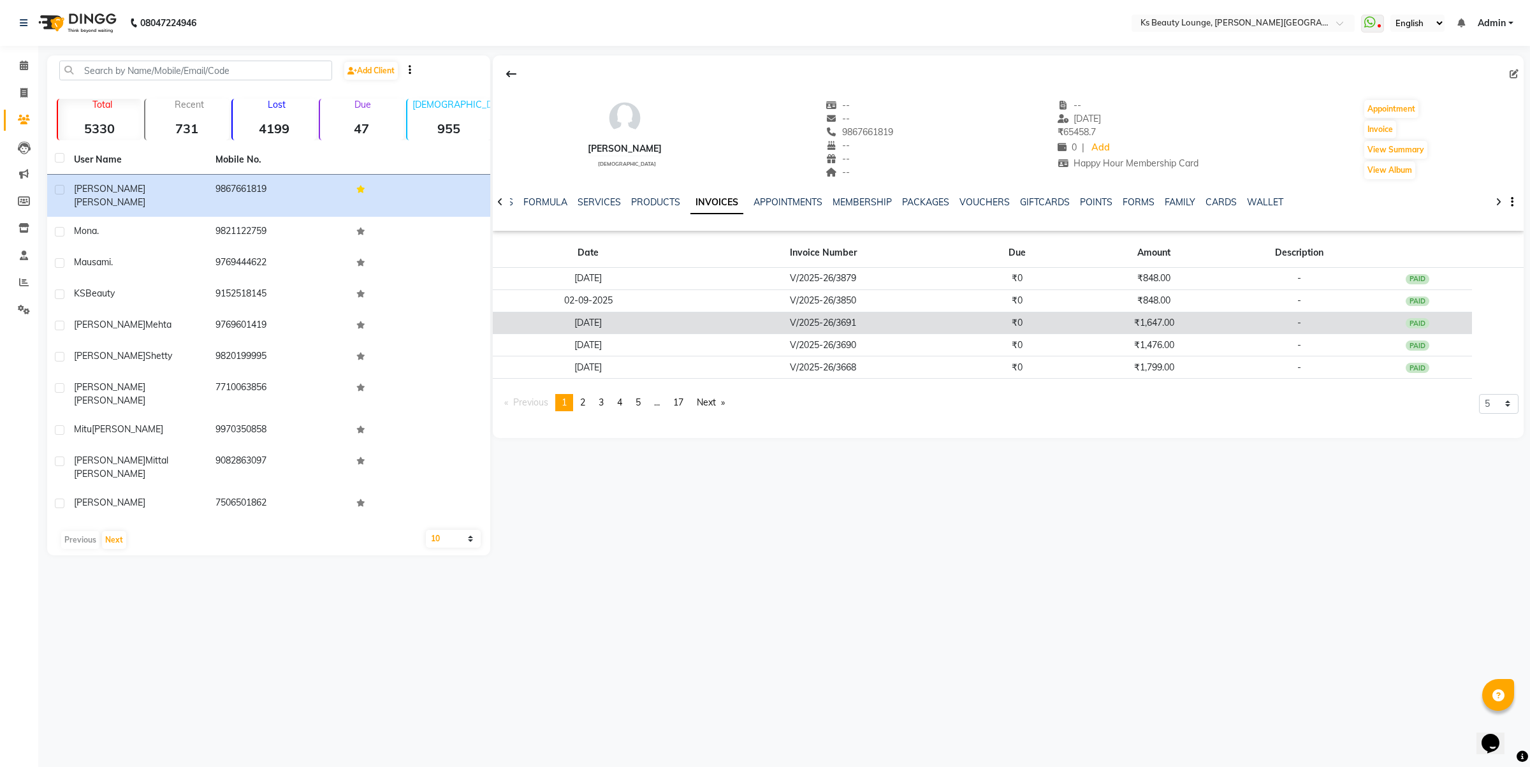
click at [845, 322] on td "V/2025-26/3691" at bounding box center [823, 323] width 278 height 22
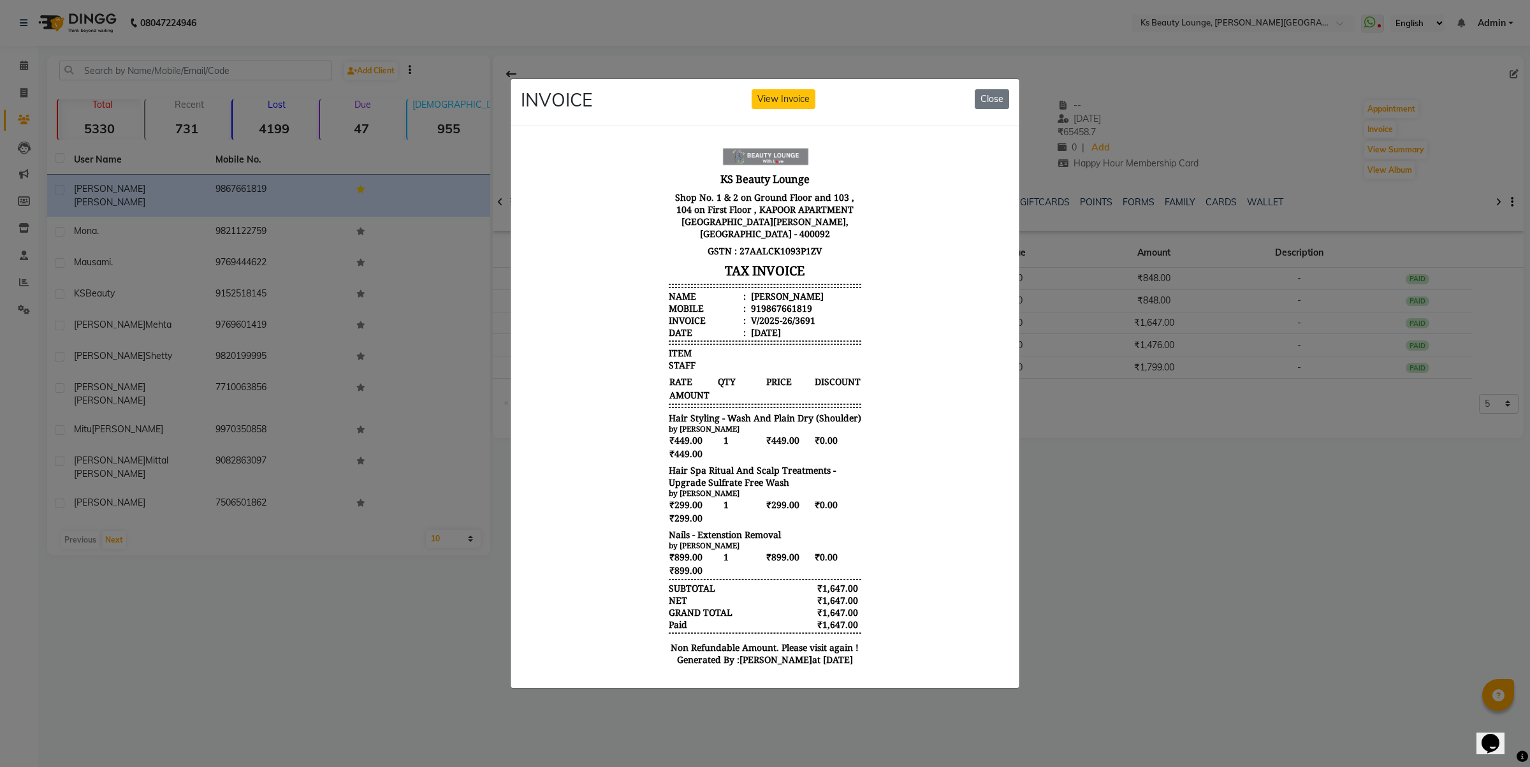
click at [1296, 590] on ngb-modal-window "INVOICE View Invoice Close" at bounding box center [765, 383] width 1530 height 767
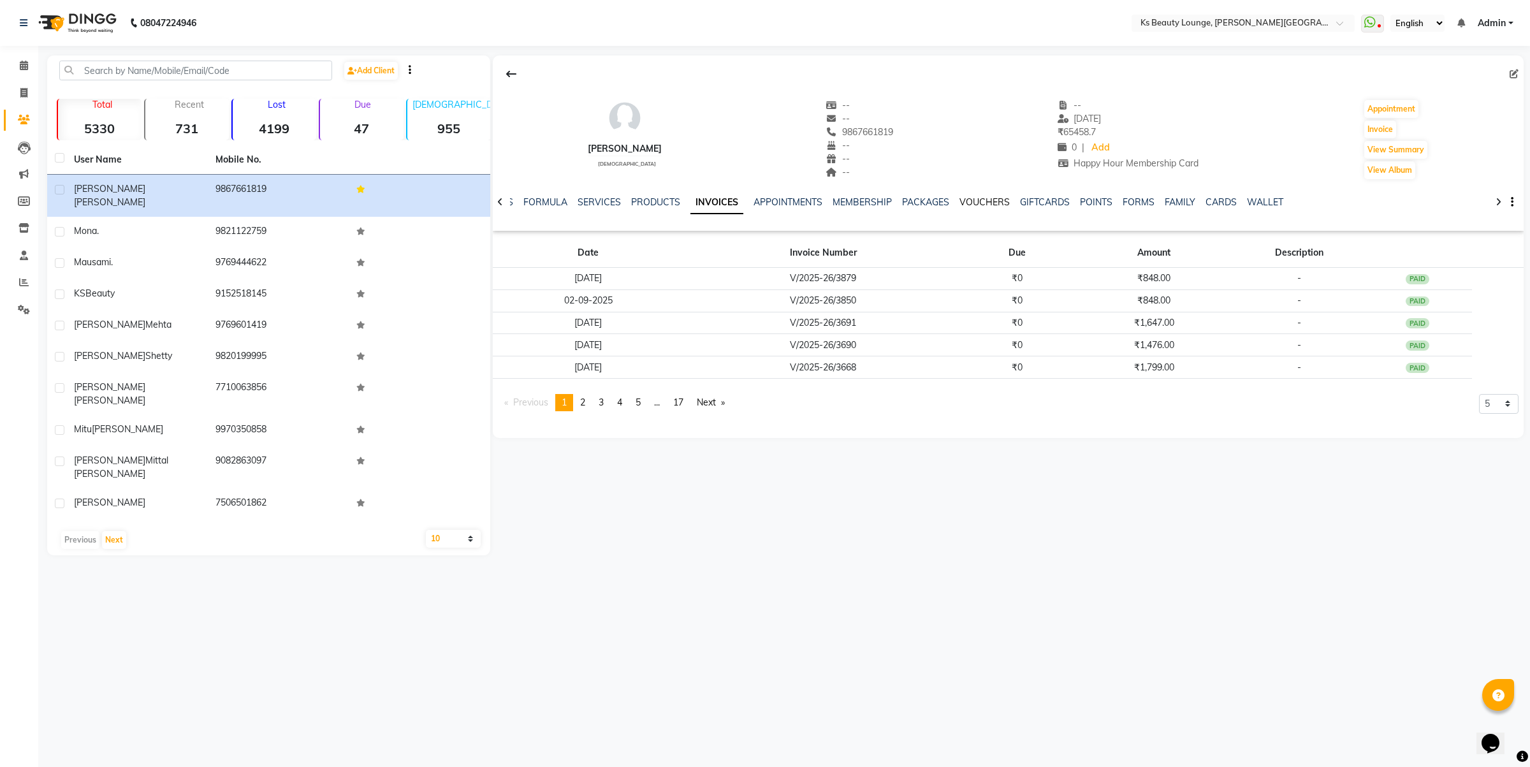
click at [972, 196] on link "VOUCHERS" at bounding box center [984, 201] width 50 height 11
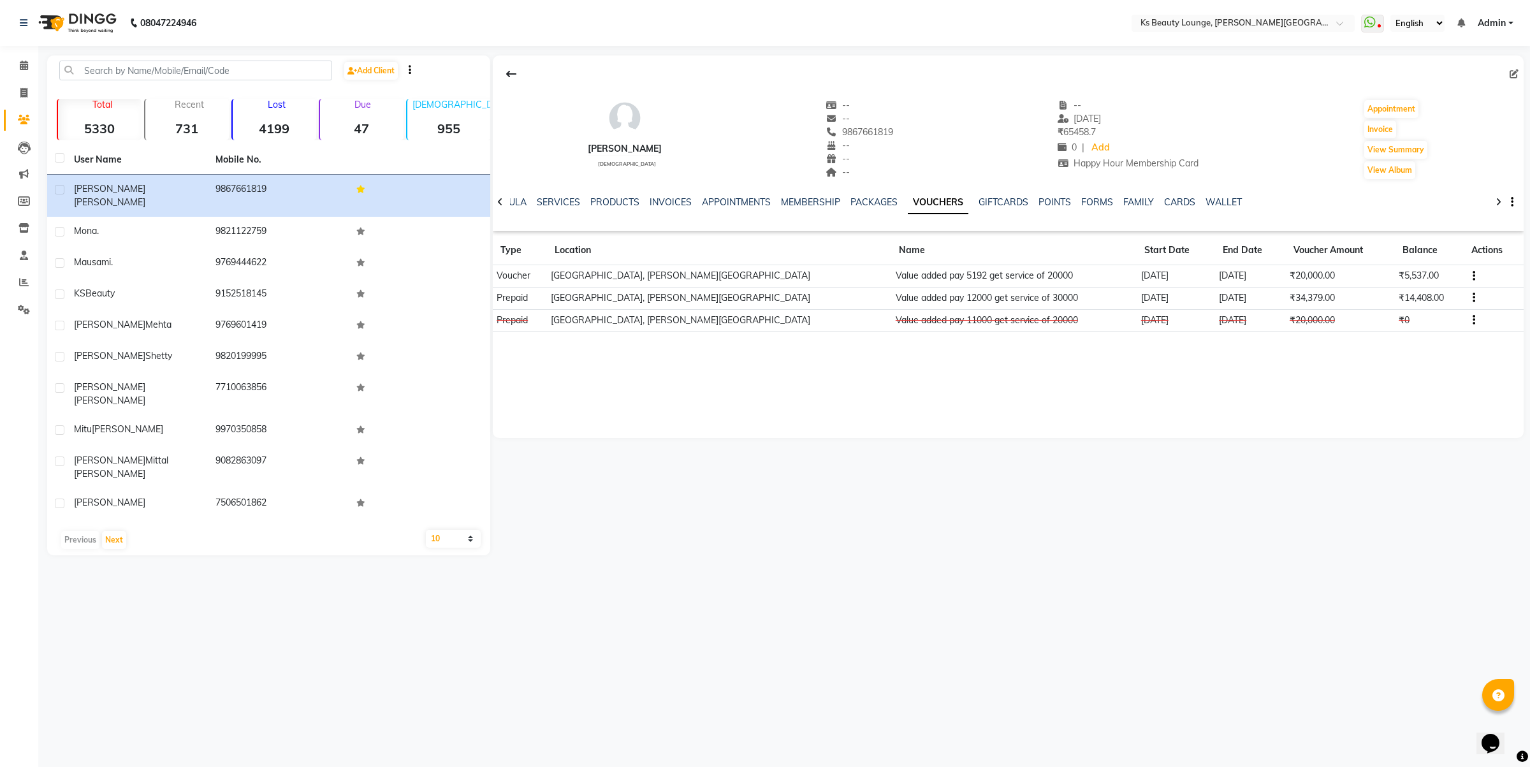
click at [662, 192] on div "NOTES FORMULA SERVICES PRODUCTS INVOICES APPOINTMENTS MEMBERSHIP PACKAGES VOUCH…" at bounding box center [1008, 202] width 1031 height 44
click at [666, 198] on link "INVOICES" at bounding box center [670, 201] width 42 height 11
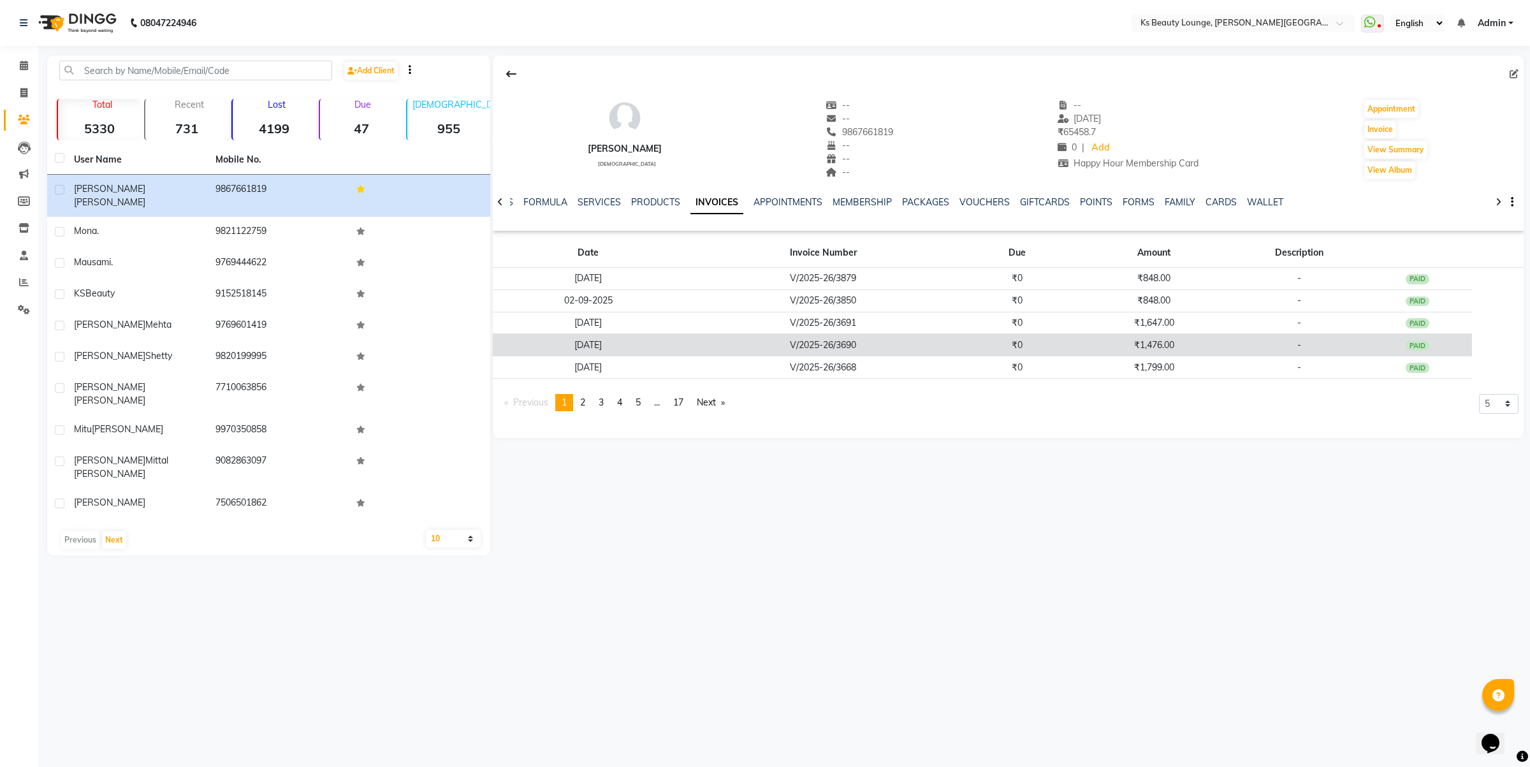
click at [837, 343] on td "V/2025-26/3690" at bounding box center [823, 345] width 278 height 22
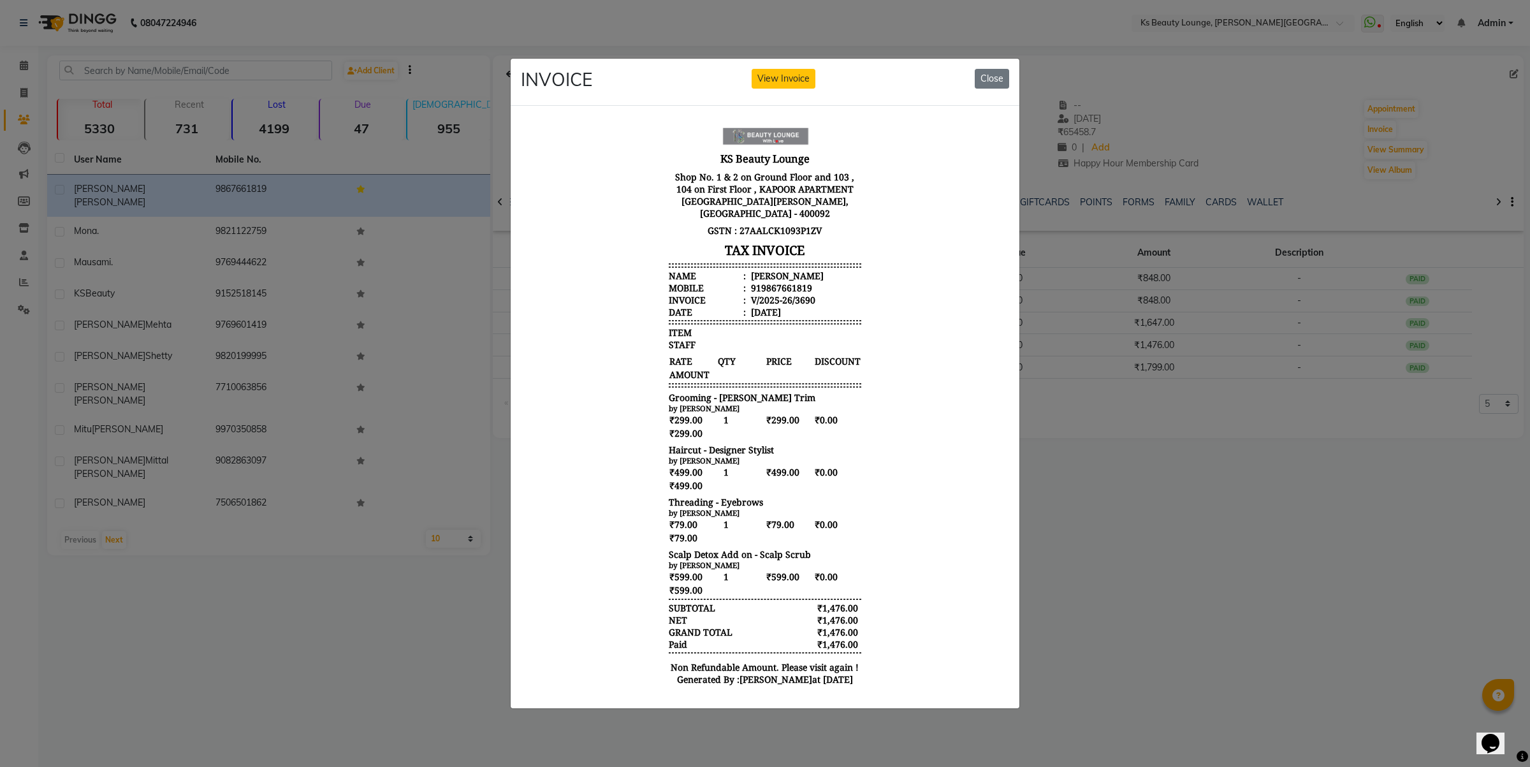
click at [1454, 607] on ngb-modal-window "INVOICE View Invoice Close" at bounding box center [765, 383] width 1530 height 767
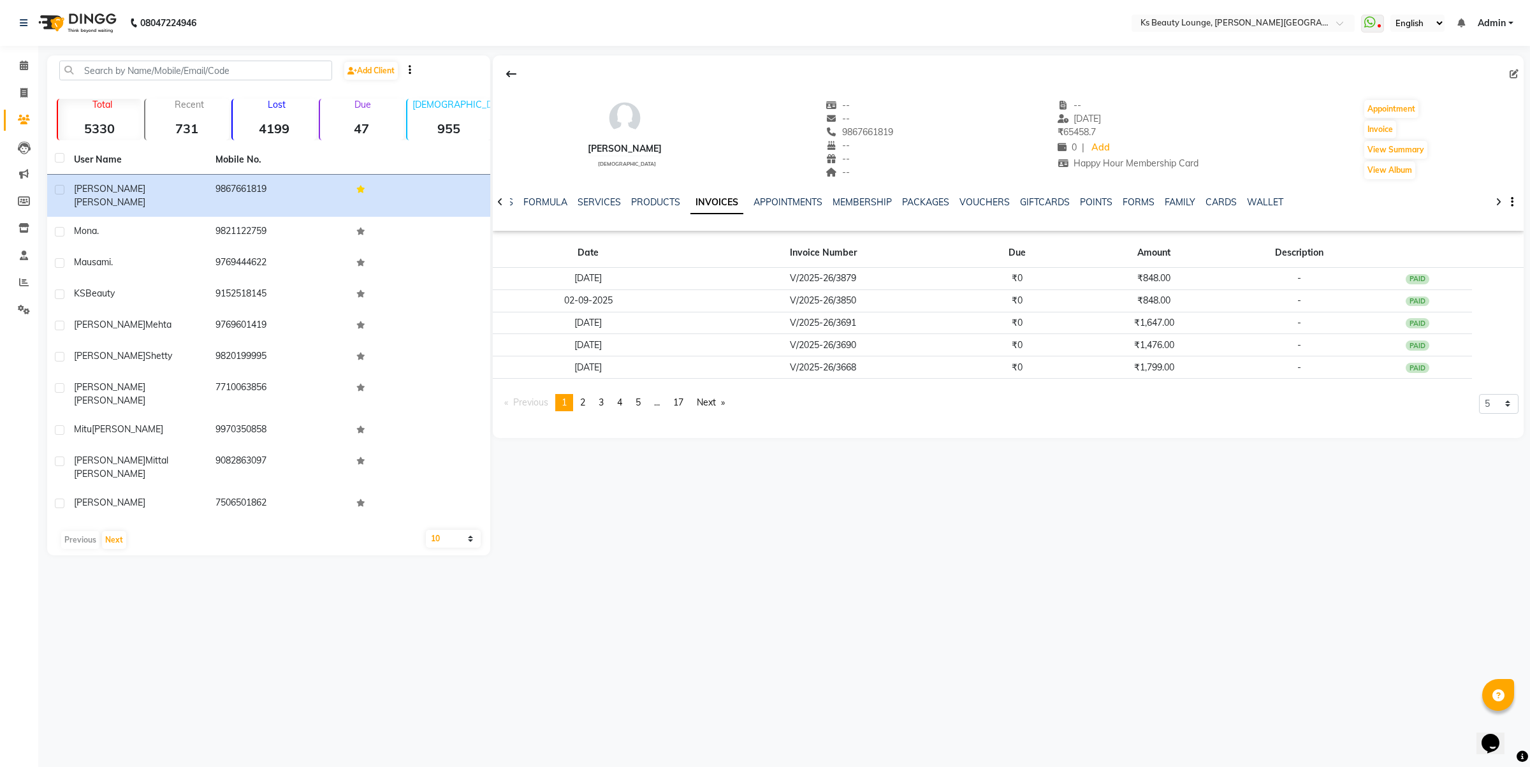
click at [1110, 488] on div "[PERSON_NAME] [DEMOGRAPHIC_DATA] -- -- 9867661819 -- -- -- -- [DATE] ₹ 65458.7 …" at bounding box center [1006, 305] width 1033 height 500
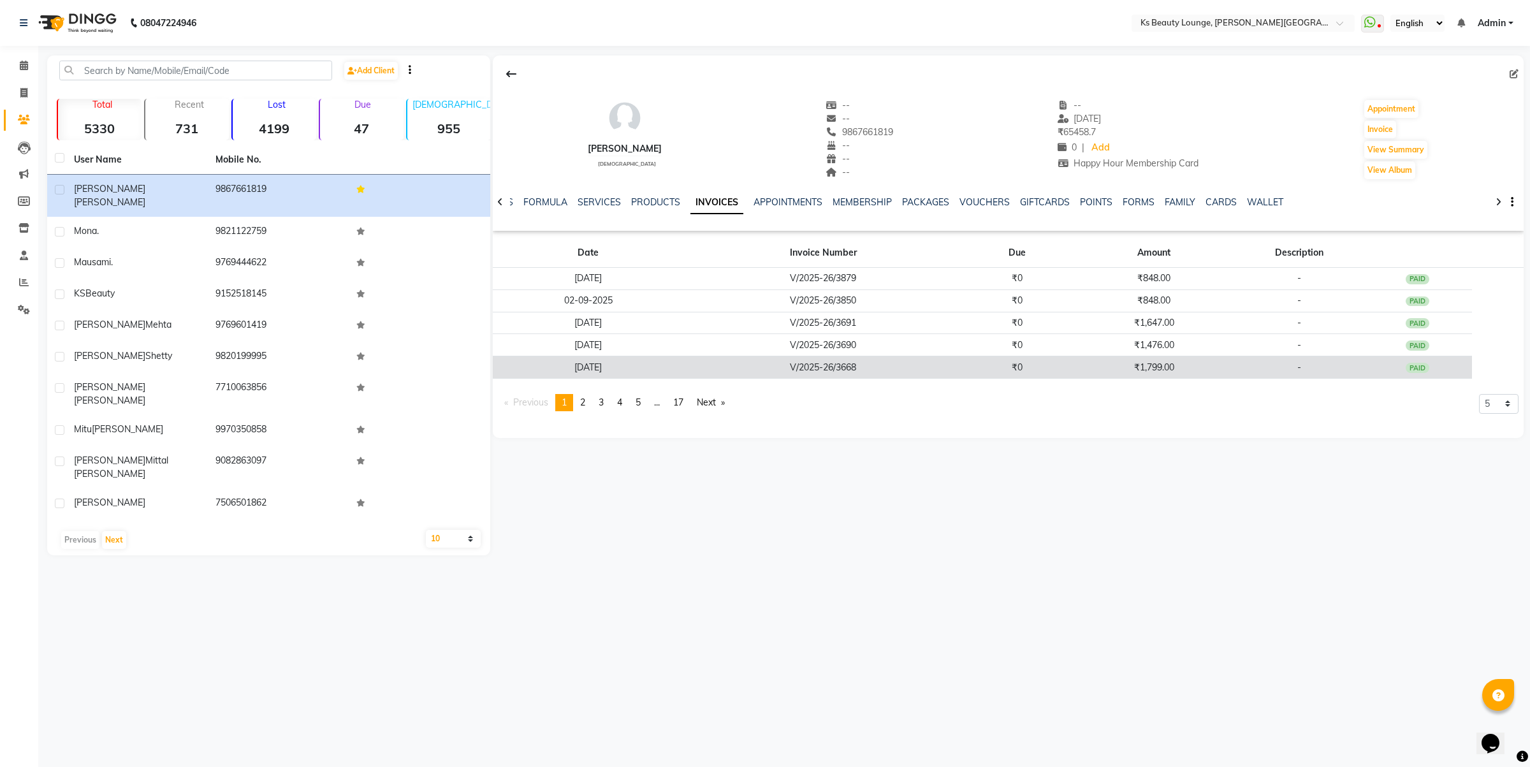
click at [1104, 361] on td "₹1,799.00" at bounding box center [1154, 367] width 164 height 22
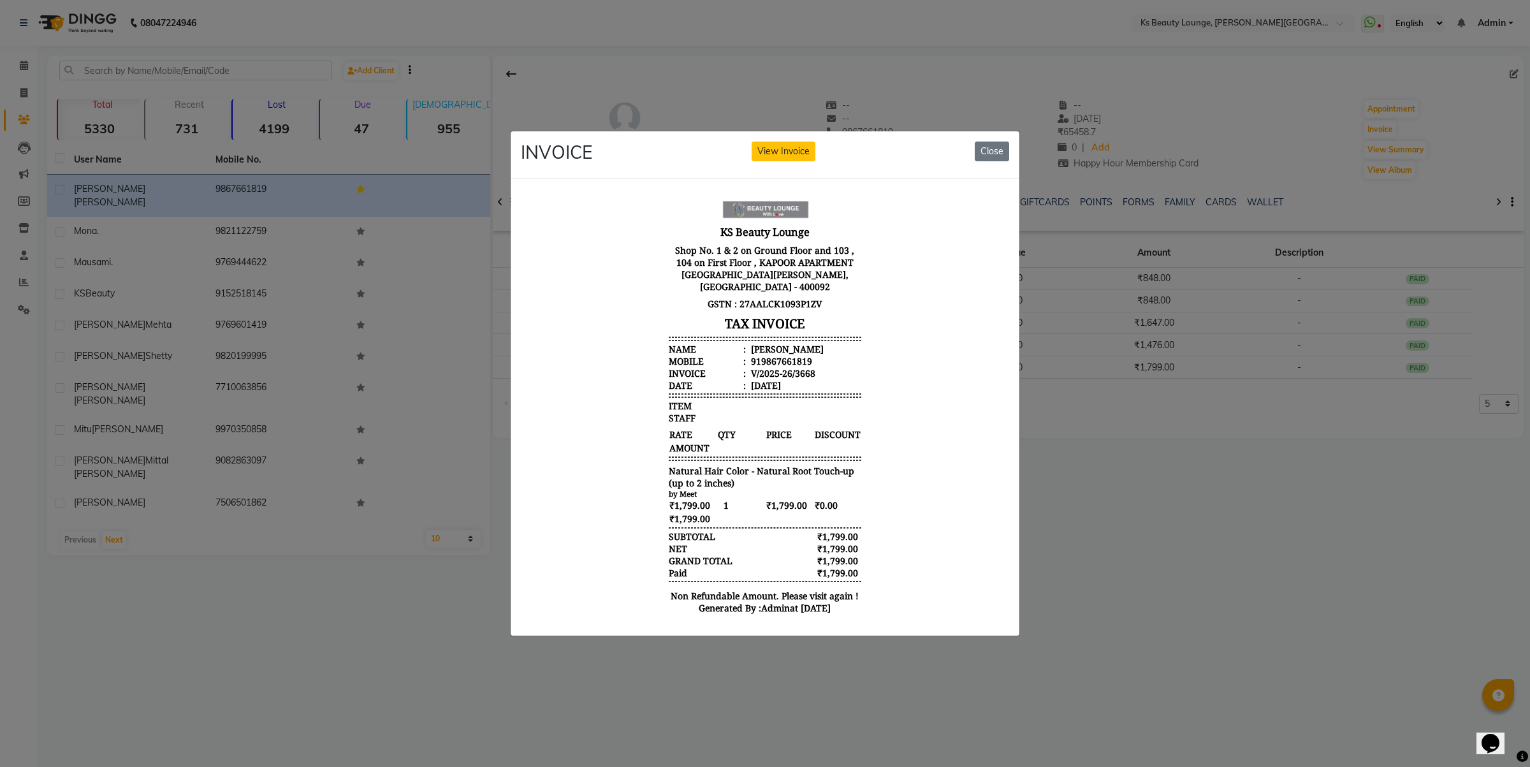
click at [1139, 430] on ngb-modal-window "INVOICE View Invoice Close" at bounding box center [765, 383] width 1530 height 767
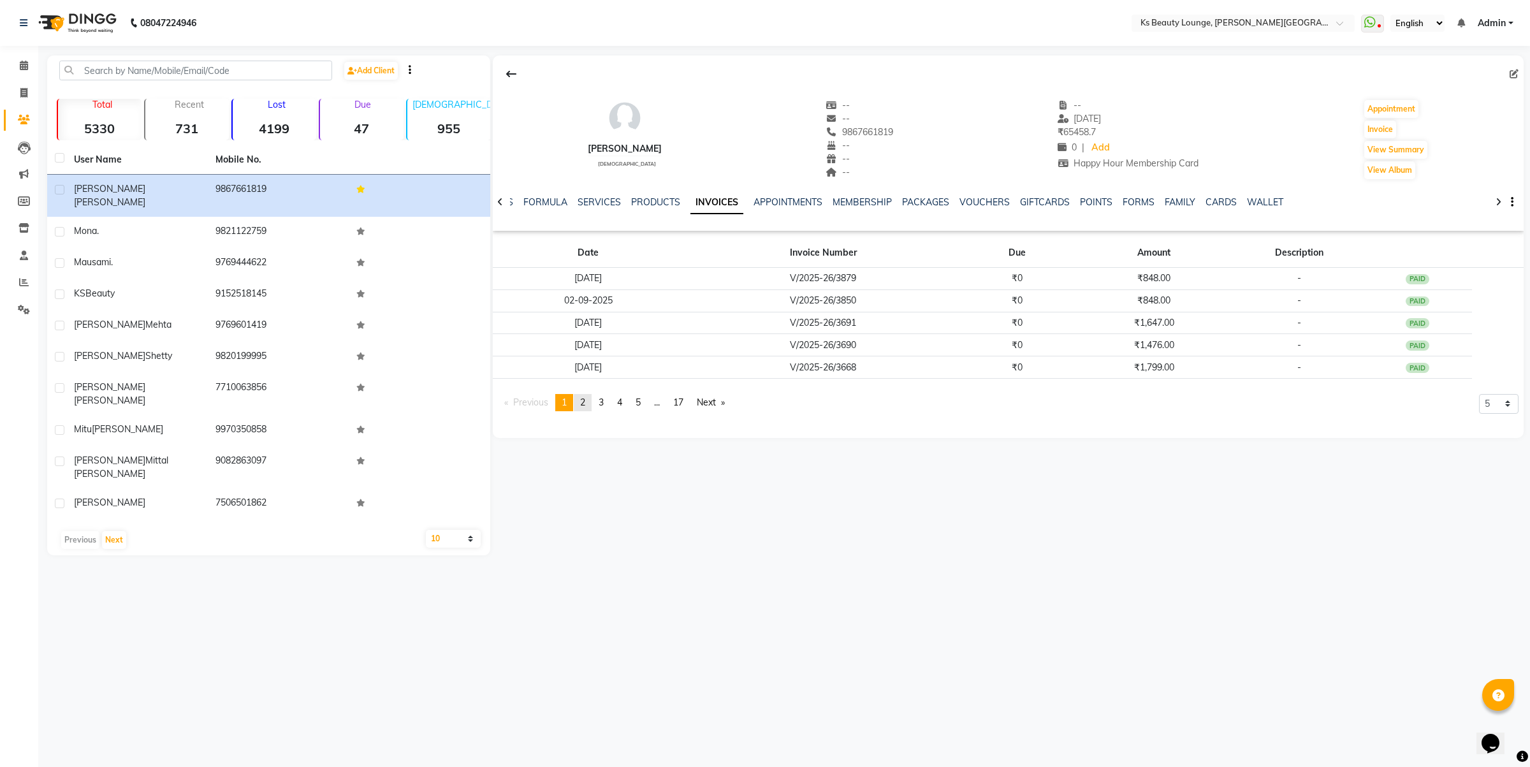
click at [582, 402] on span "2" at bounding box center [582, 401] width 5 height 11
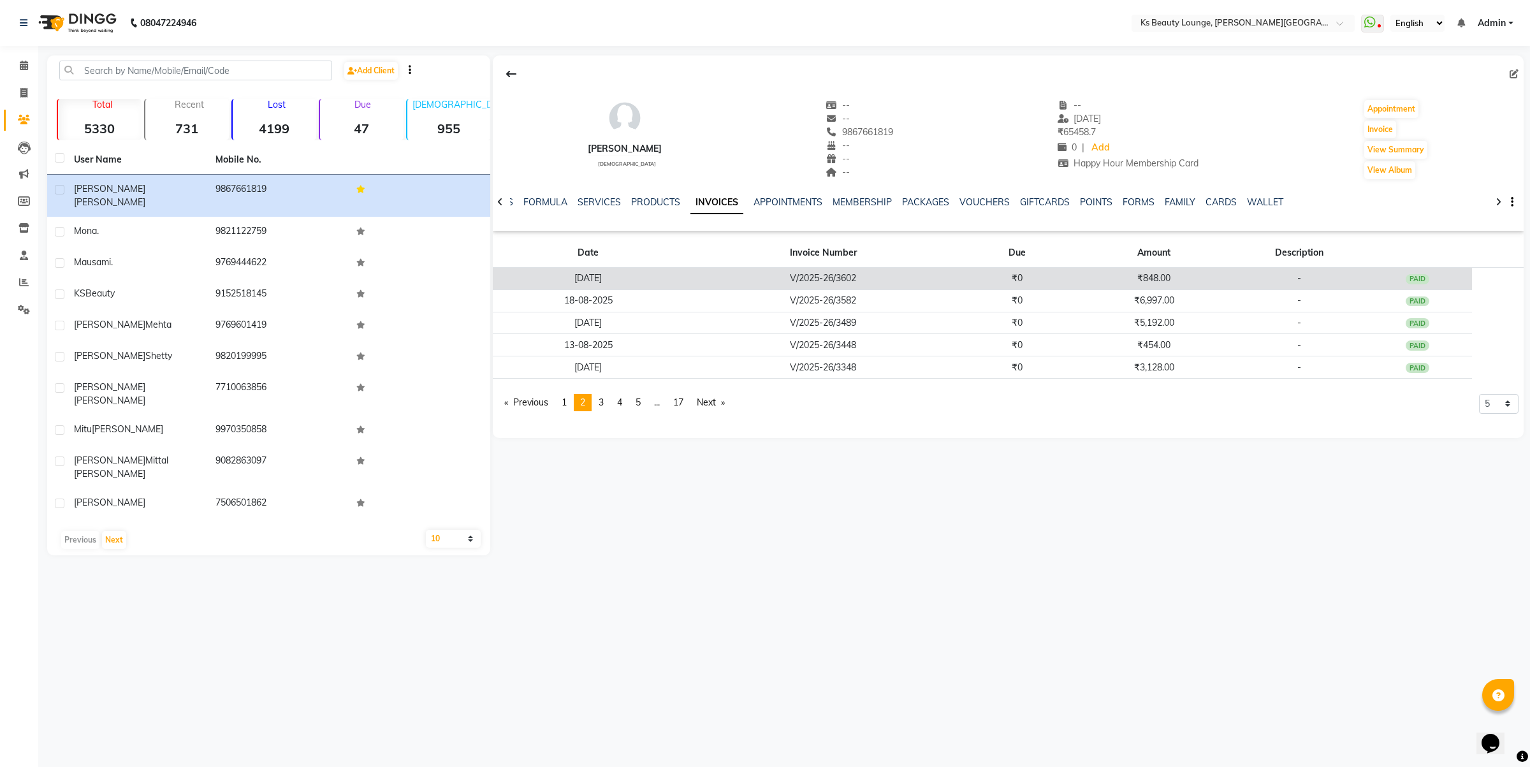
click at [953, 284] on td "V/2025-26/3602" at bounding box center [823, 279] width 278 height 22
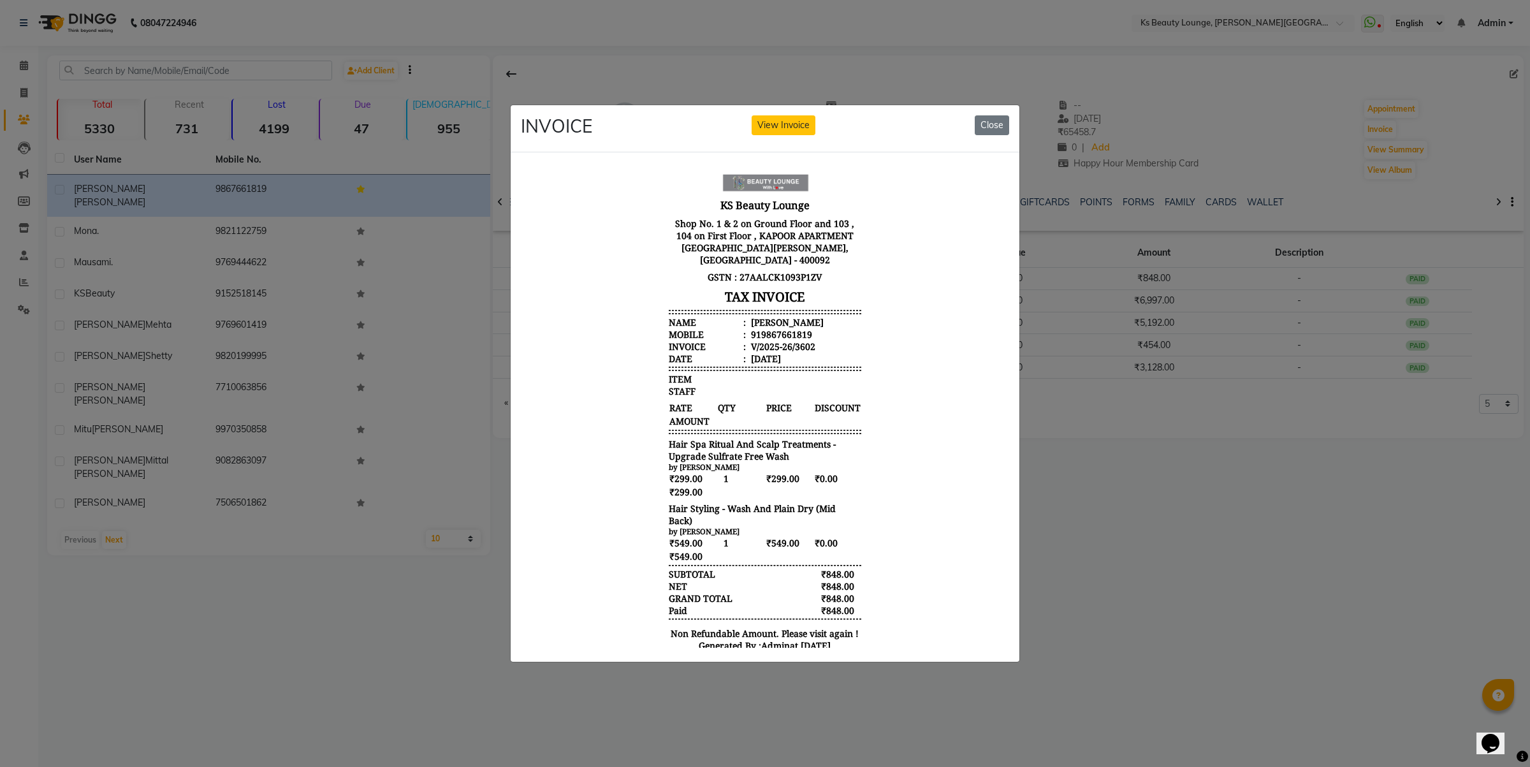
click at [1094, 340] on ngb-modal-window "INVOICE View Invoice Close" at bounding box center [765, 383] width 1530 height 767
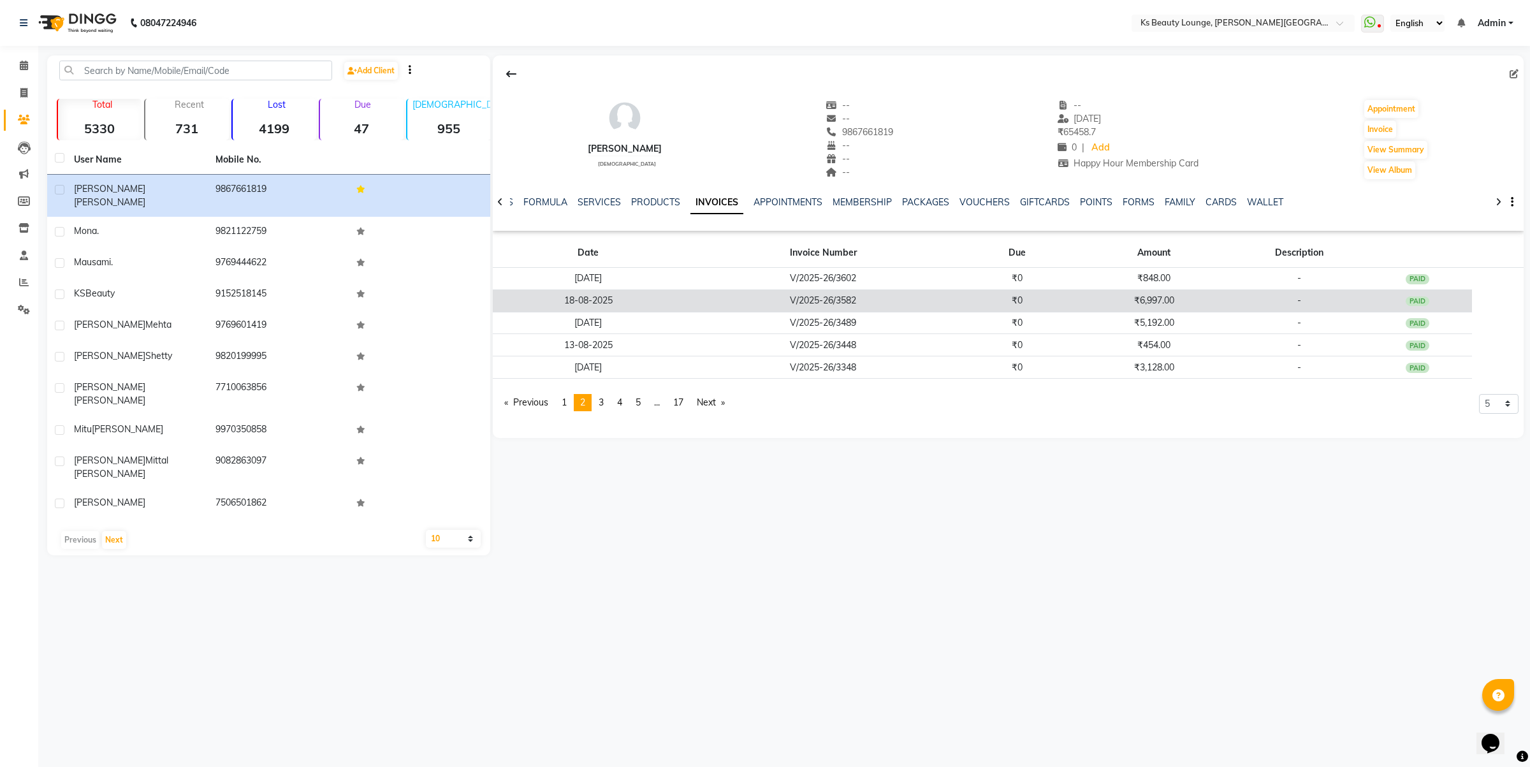
click at [1087, 298] on td "₹6,997.00" at bounding box center [1154, 300] width 164 height 22
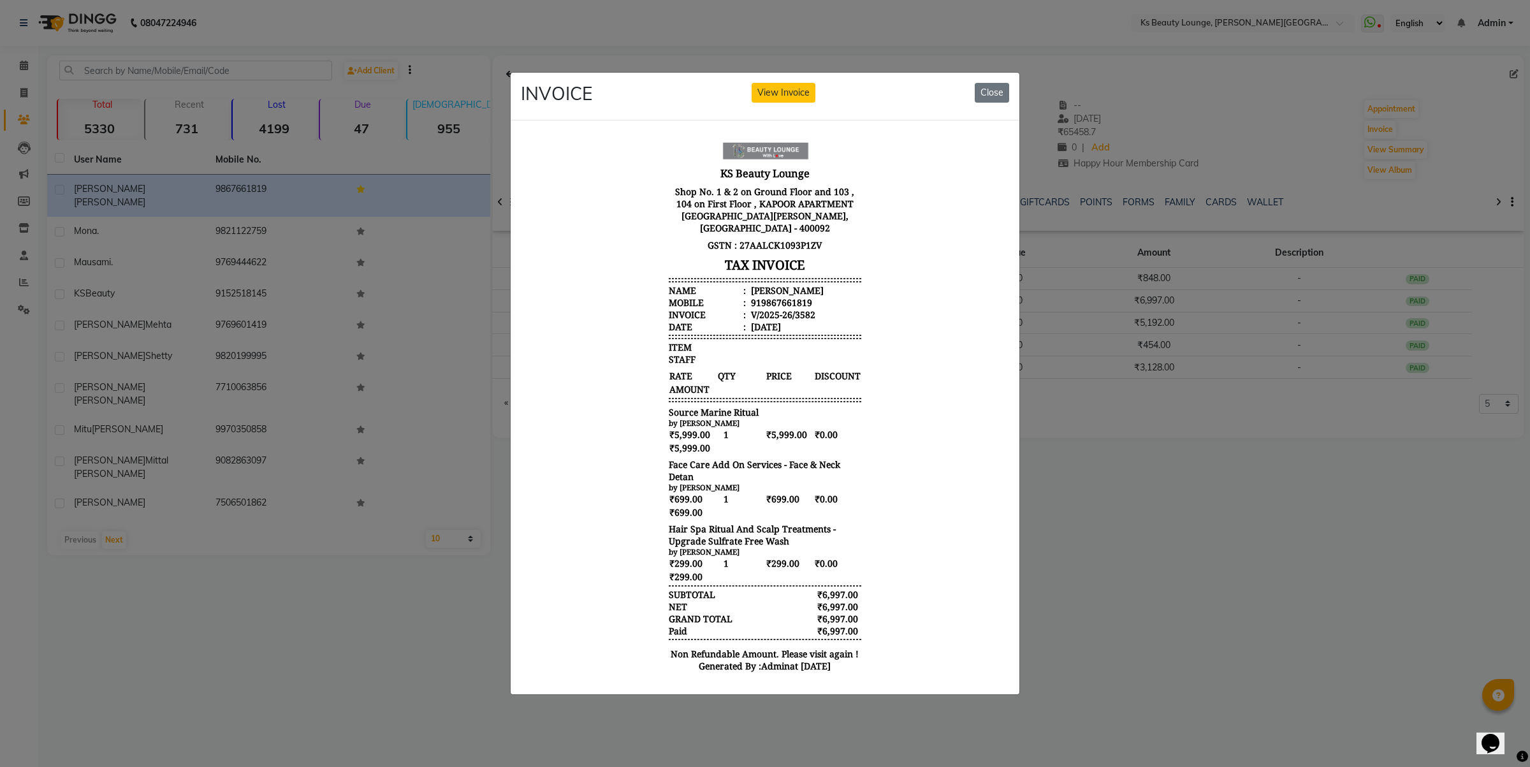
click at [1189, 421] on ngb-modal-window "INVOICE View Invoice Close" at bounding box center [765, 383] width 1530 height 767
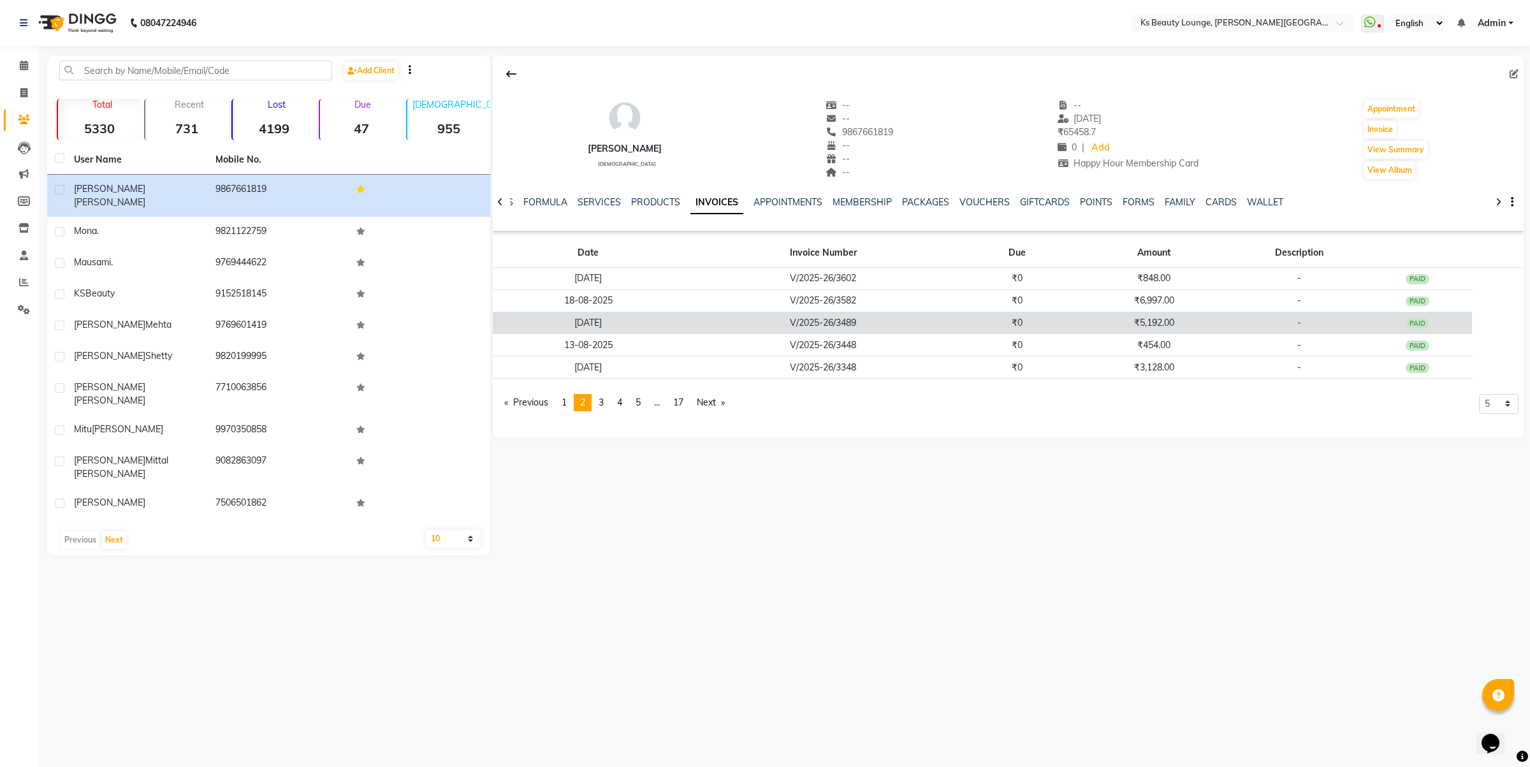
click at [1155, 323] on td "₹5,192.00" at bounding box center [1154, 323] width 164 height 22
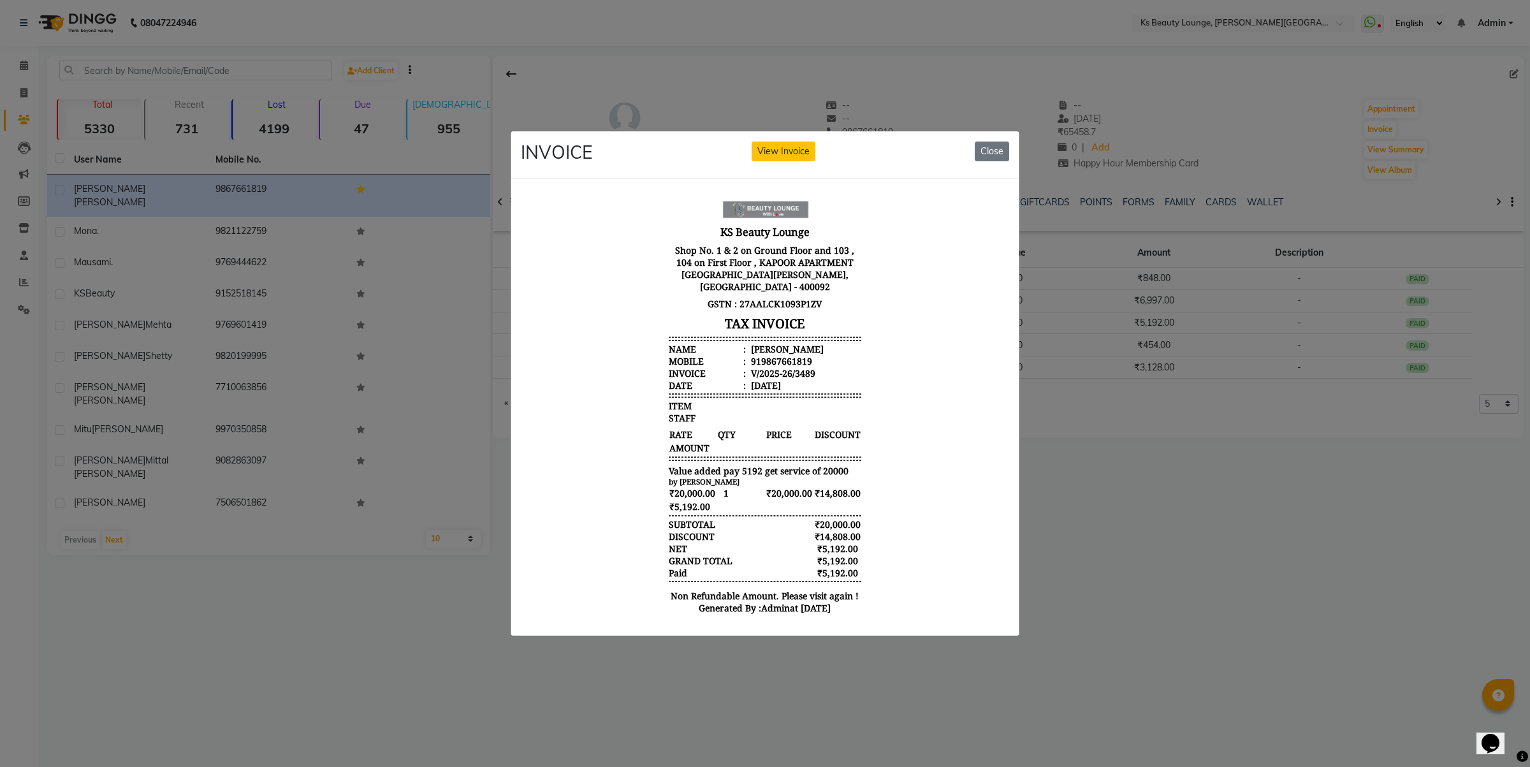
drag, startPoint x: 1205, startPoint y: 435, endPoint x: 1196, endPoint y: 412, distance: 24.3
click at [1205, 434] on ngb-modal-window "INVOICE View Invoice Close" at bounding box center [765, 383] width 1530 height 767
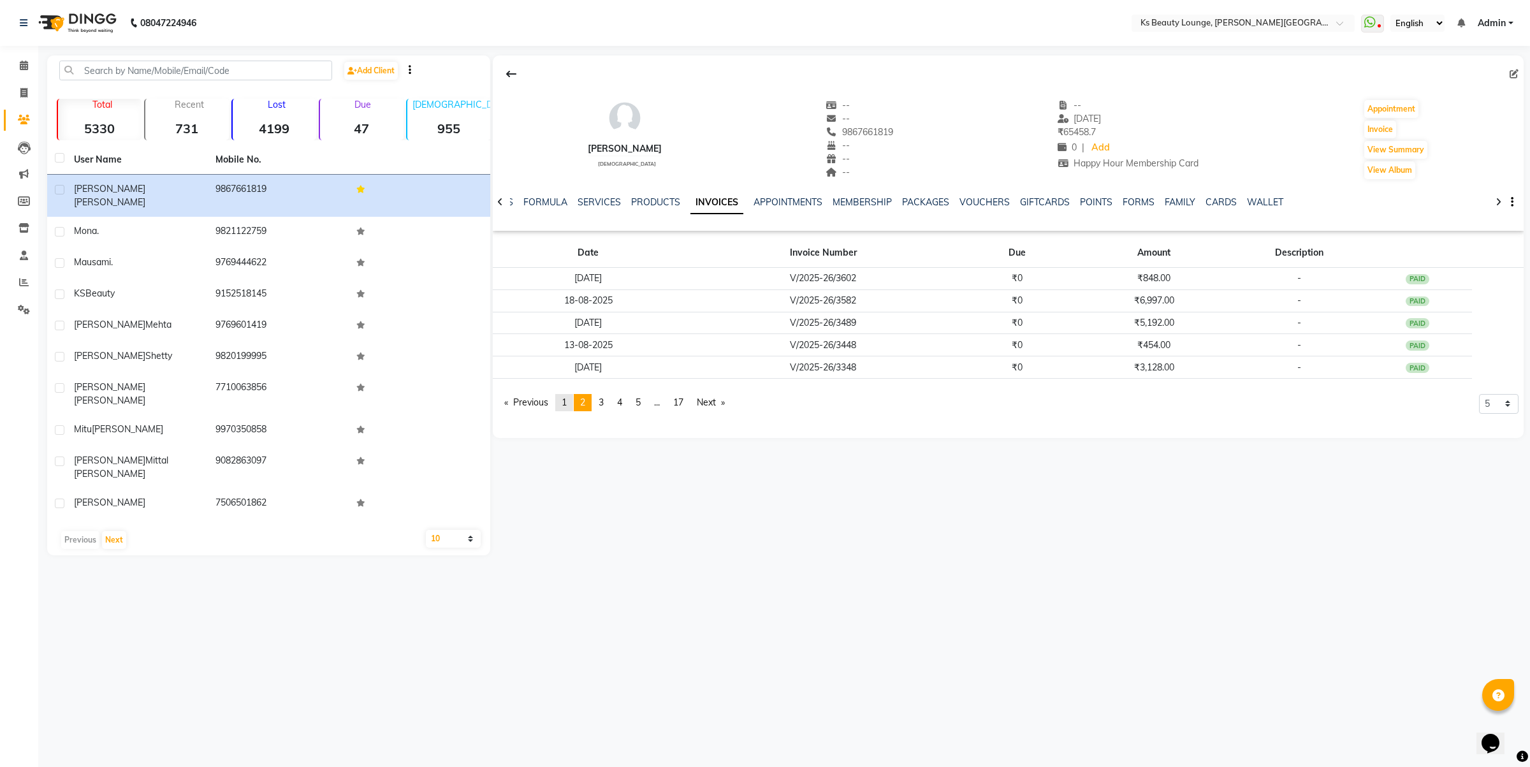
click at [565, 400] on span "1" at bounding box center [563, 401] width 5 height 11
click at [585, 407] on span "2" at bounding box center [582, 401] width 5 height 11
click at [570, 400] on link "page 1" at bounding box center [564, 402] width 18 height 17
click at [21, 62] on icon at bounding box center [24, 66] width 8 height 10
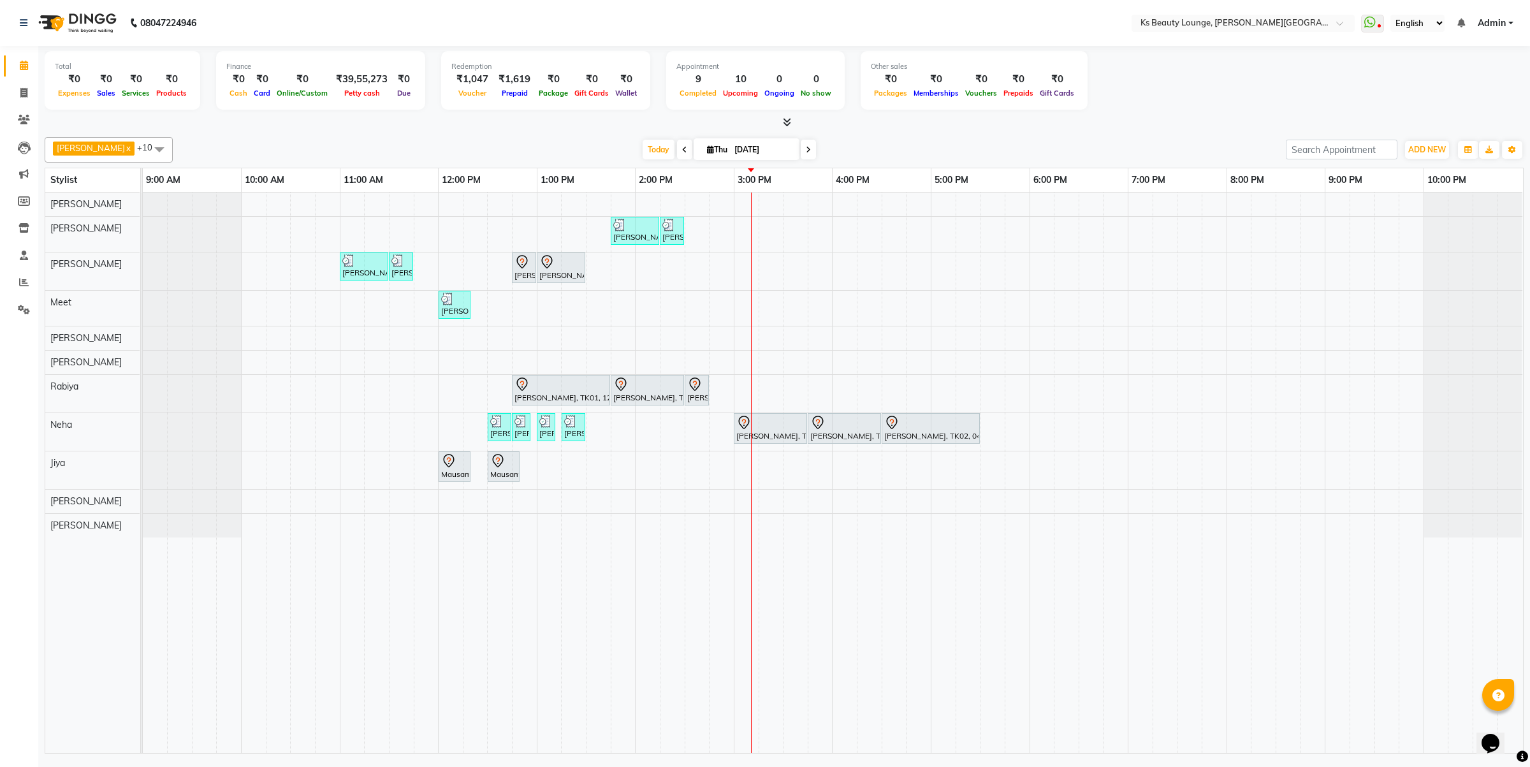
click at [806, 152] on icon at bounding box center [808, 150] width 5 height 8
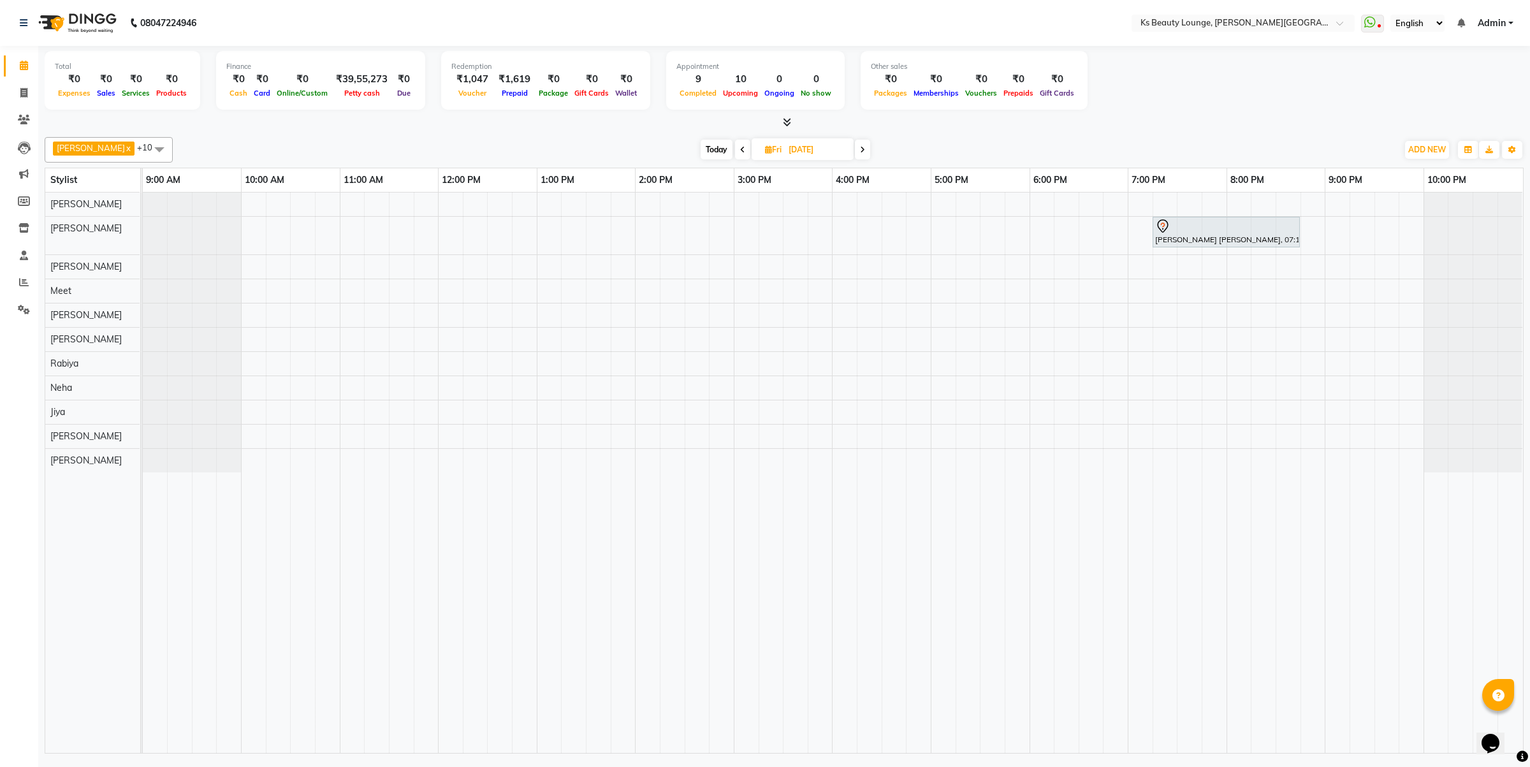
click at [855, 154] on span at bounding box center [862, 150] width 15 height 20
click at [856, 154] on span at bounding box center [863, 150] width 15 height 20
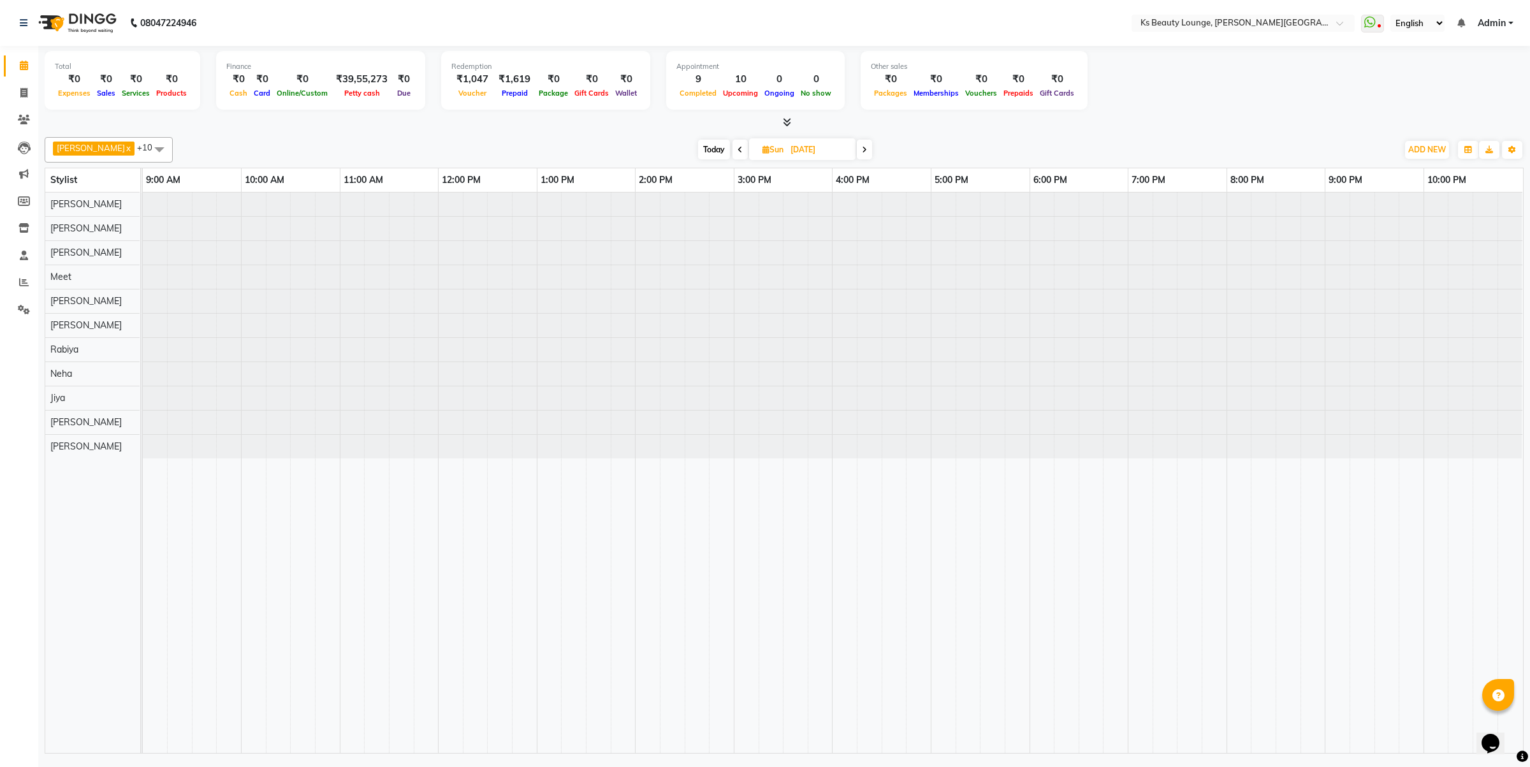
click at [857, 154] on span at bounding box center [864, 150] width 15 height 20
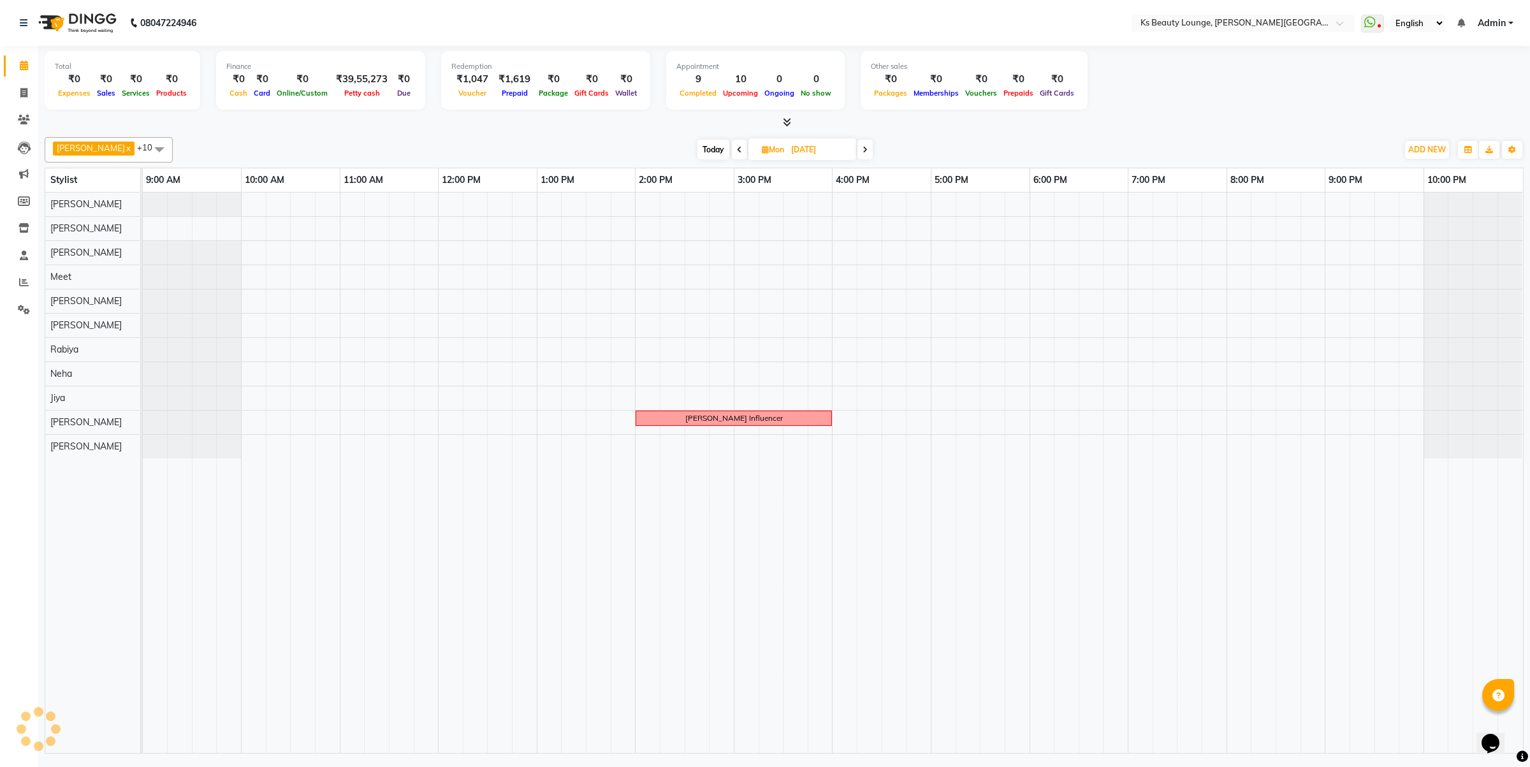
click at [857, 154] on span at bounding box center [864, 150] width 15 height 20
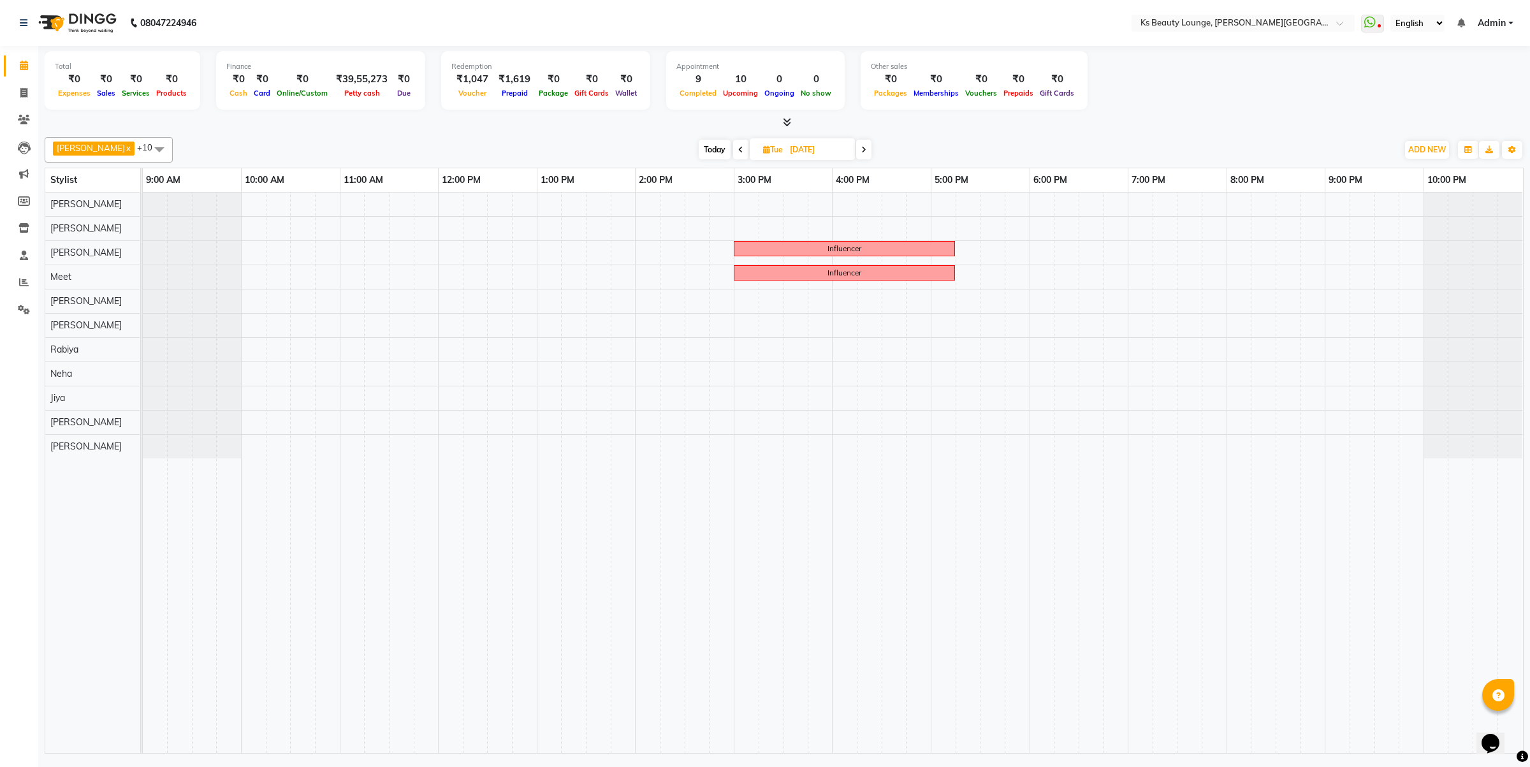
click at [699, 150] on span "Today" at bounding box center [715, 150] width 32 height 20
type input "[DATE]"
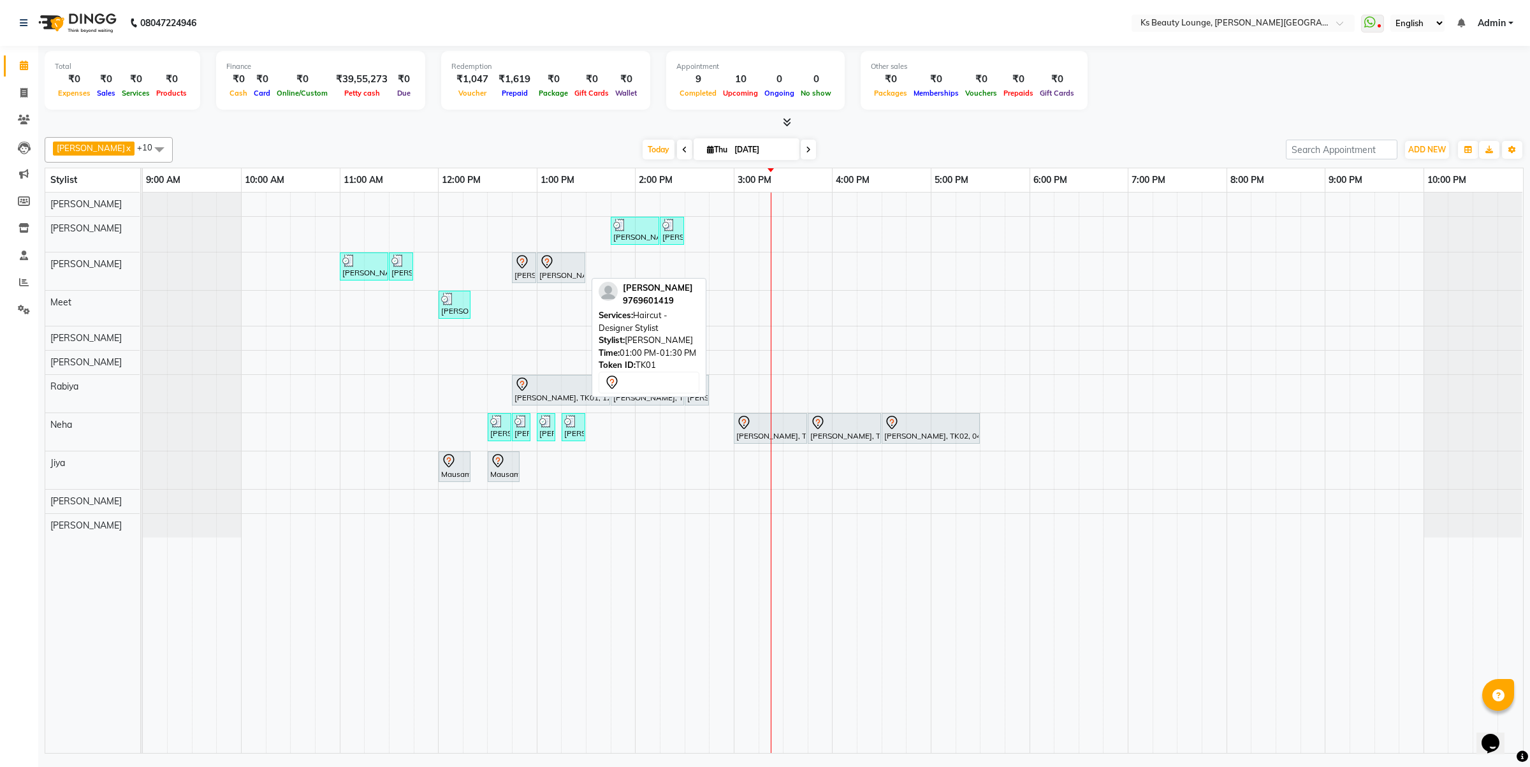
click at [550, 256] on icon at bounding box center [546, 261] width 15 height 15
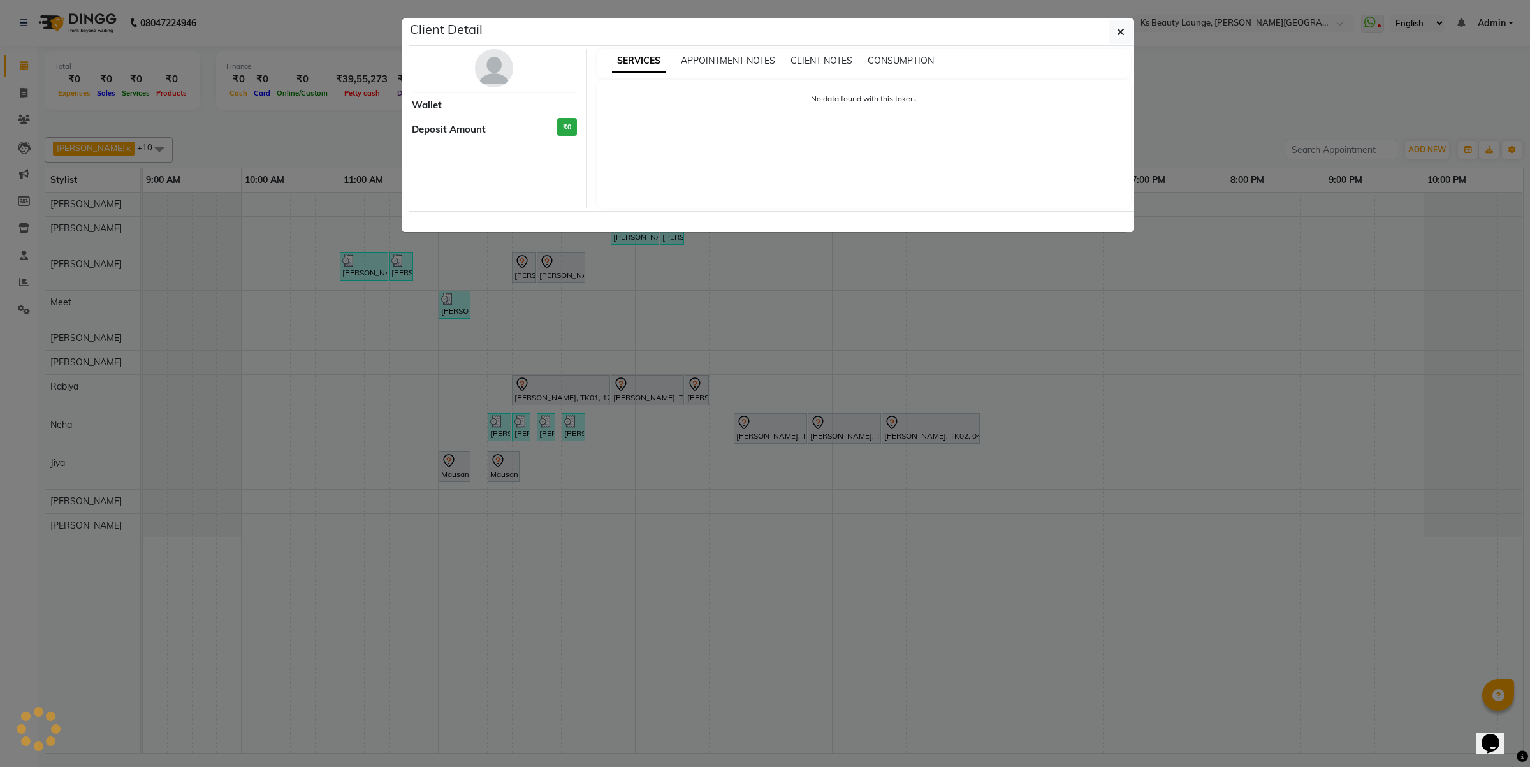
select select "7"
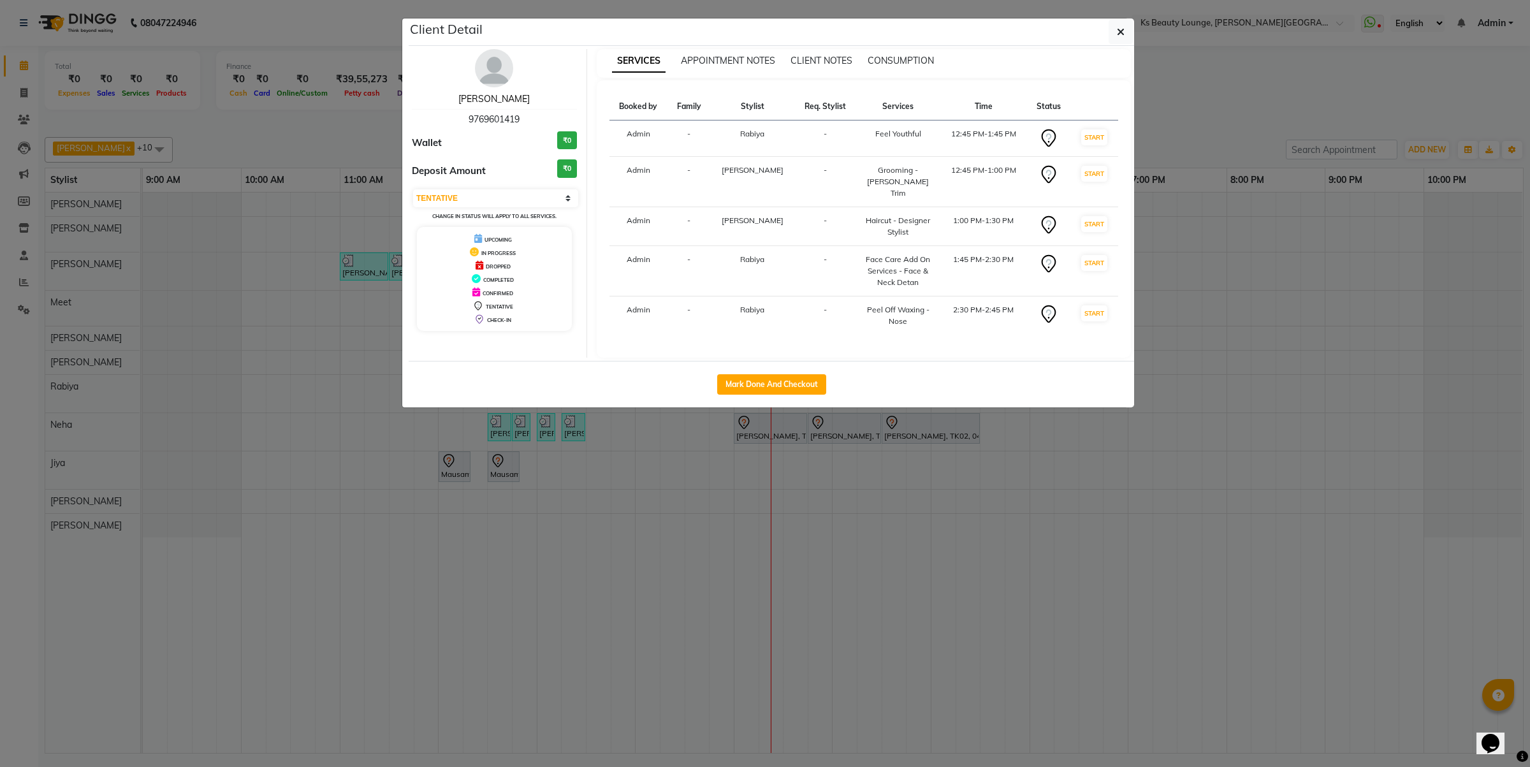
click at [521, 94] on link "[PERSON_NAME]" at bounding box center [493, 98] width 71 height 11
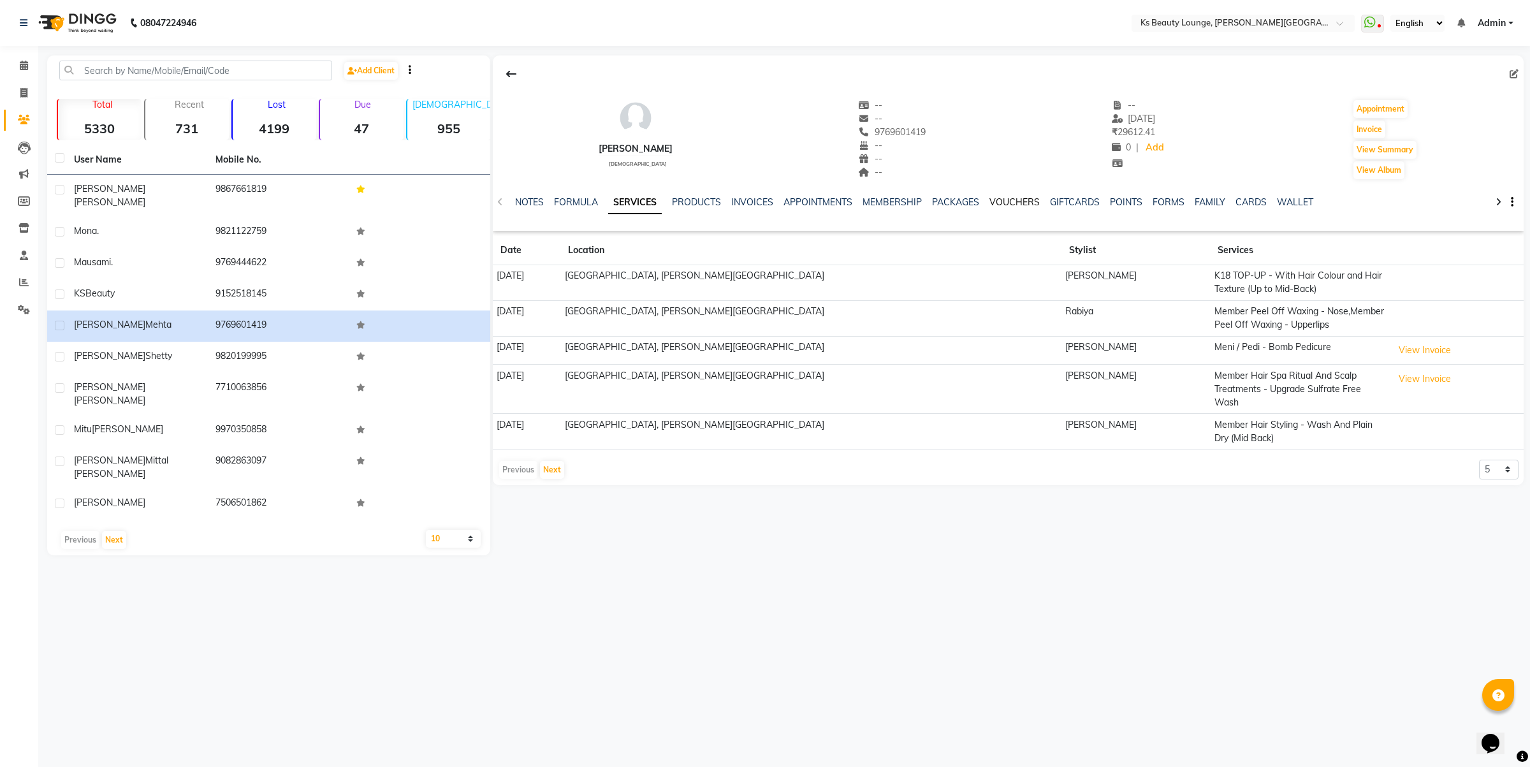
click at [1007, 196] on link "VOUCHERS" at bounding box center [1014, 201] width 50 height 11
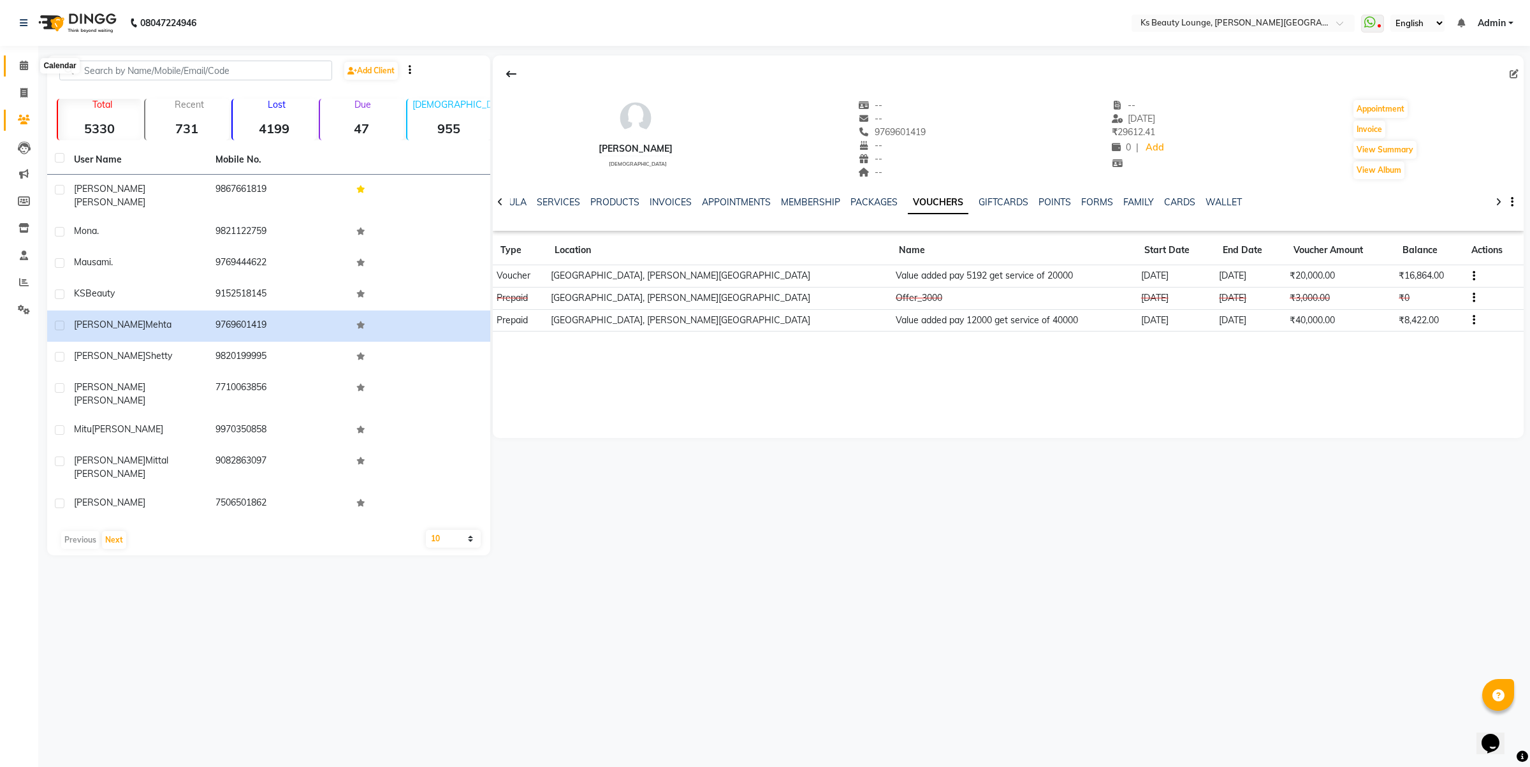
click at [23, 64] on icon at bounding box center [24, 66] width 8 height 10
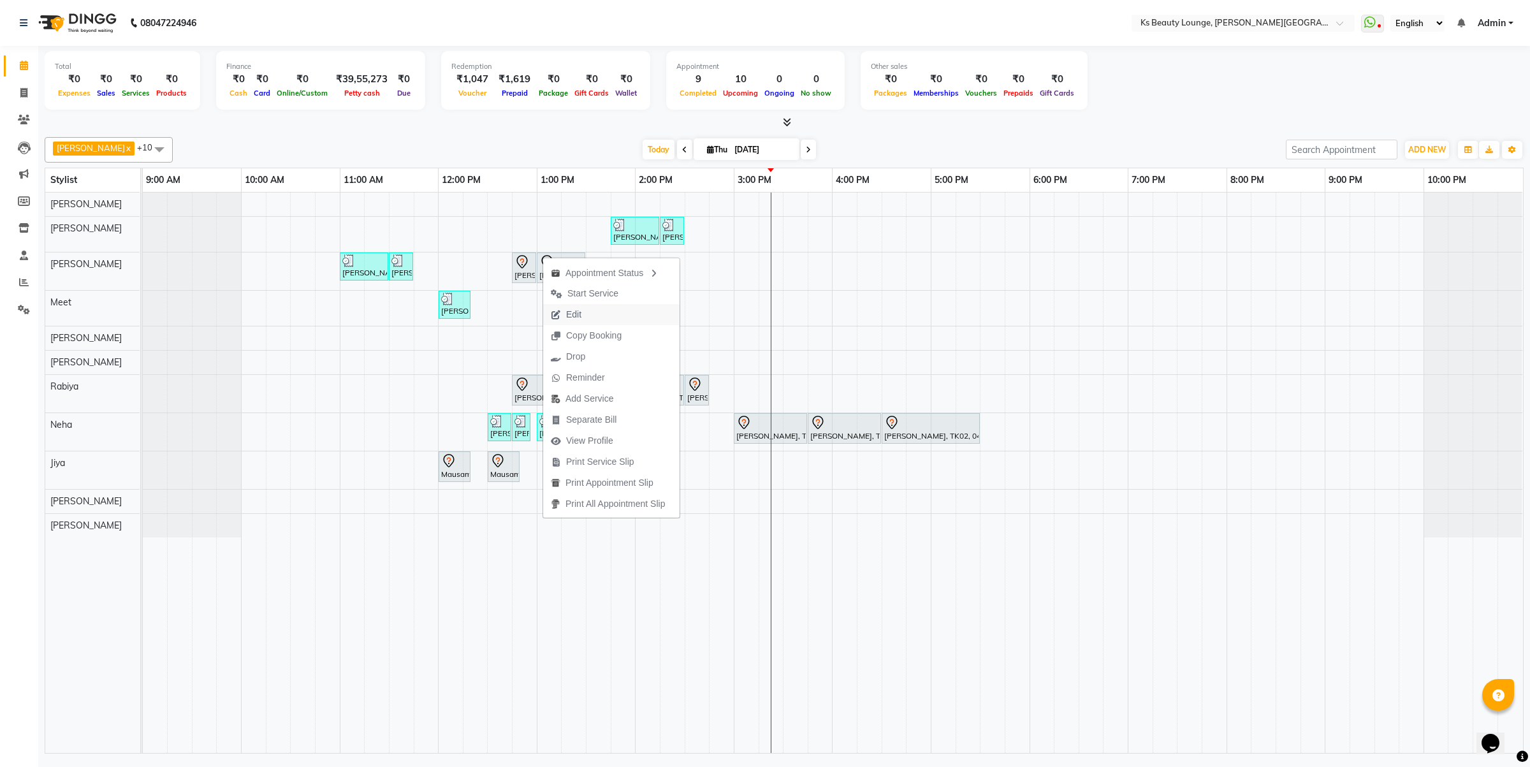
click at [584, 316] on span "Edit" at bounding box center [566, 314] width 46 height 21
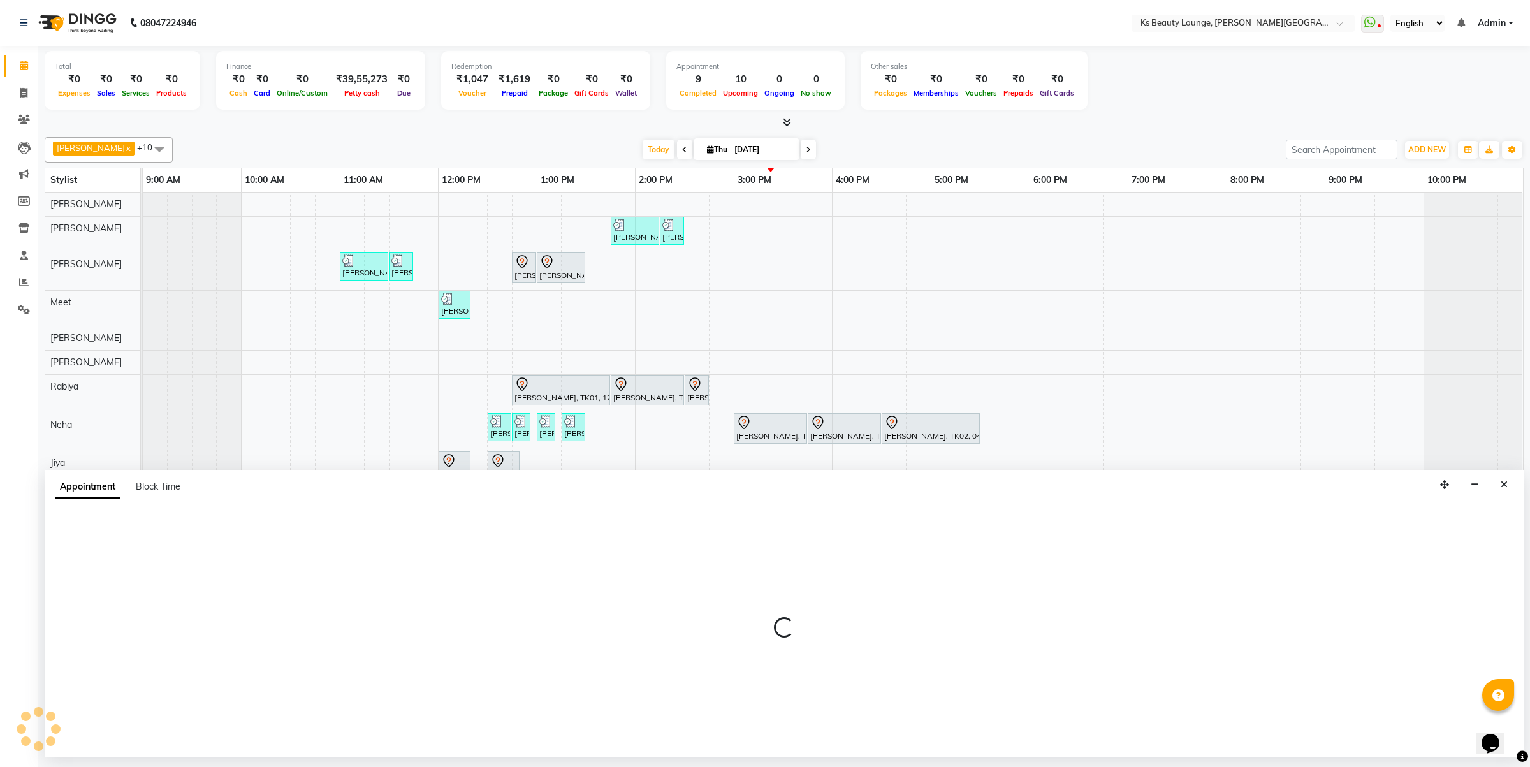
select select "tentative"
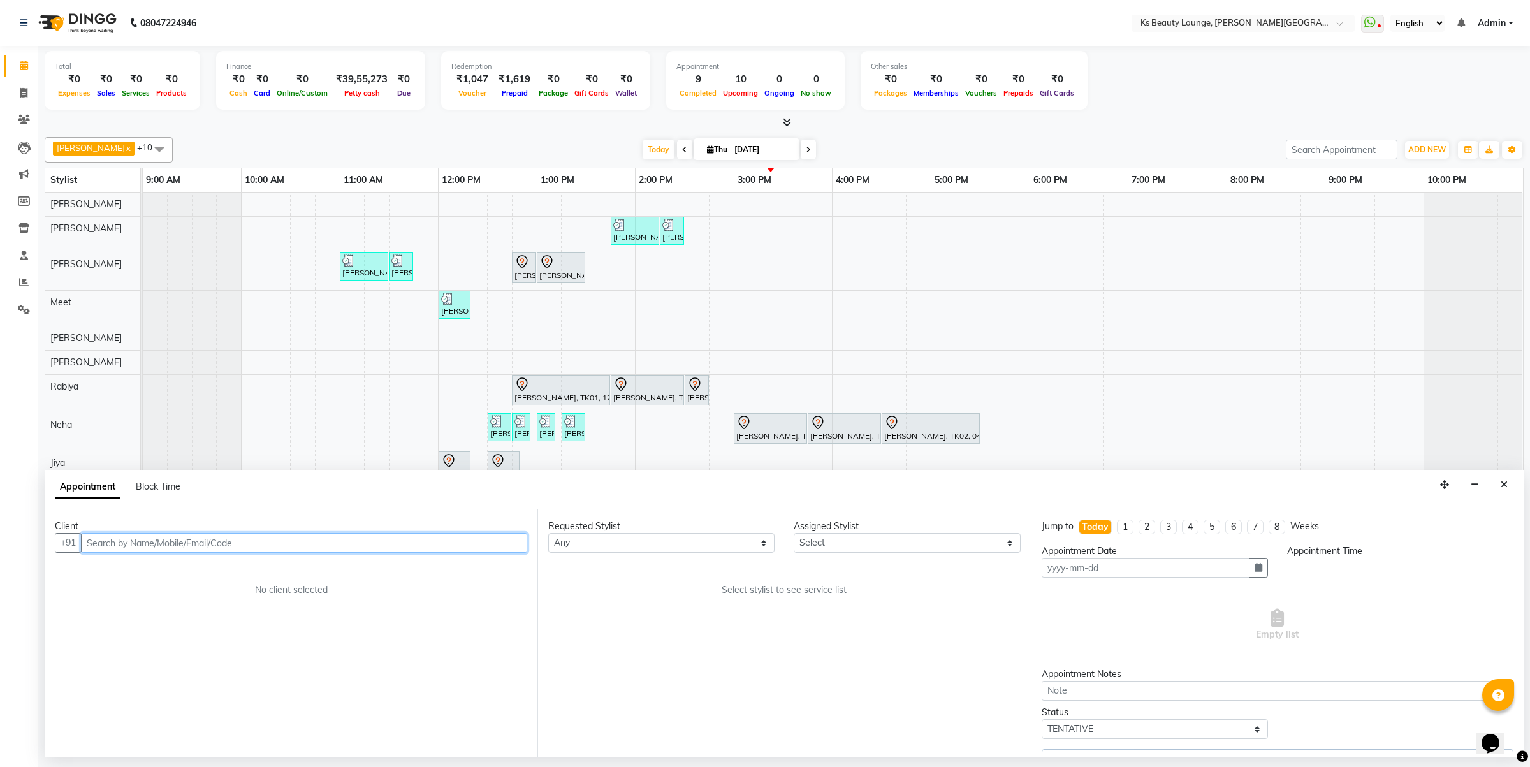
type input "[DATE]"
select select "765"
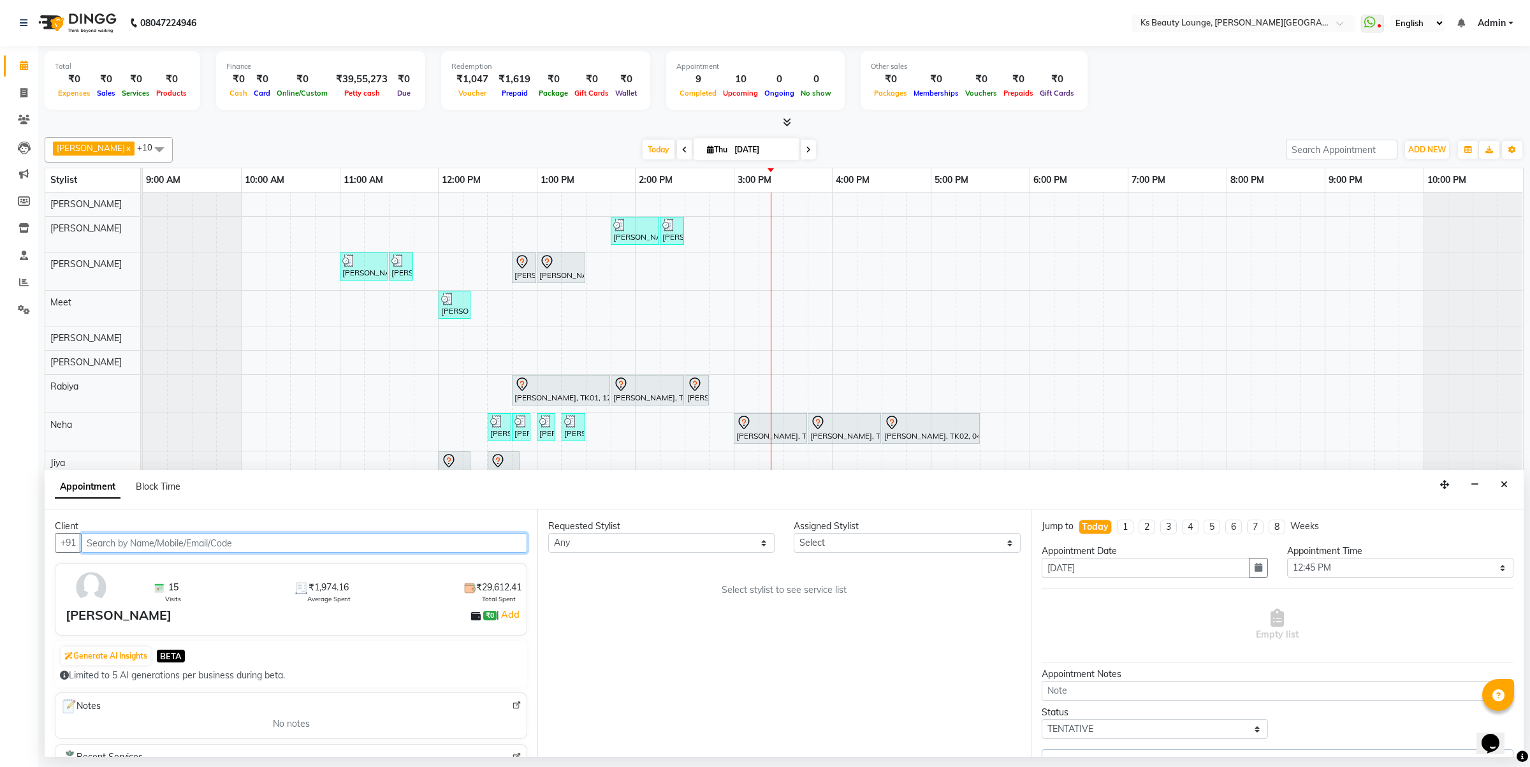
select select "79670"
select select "1892"
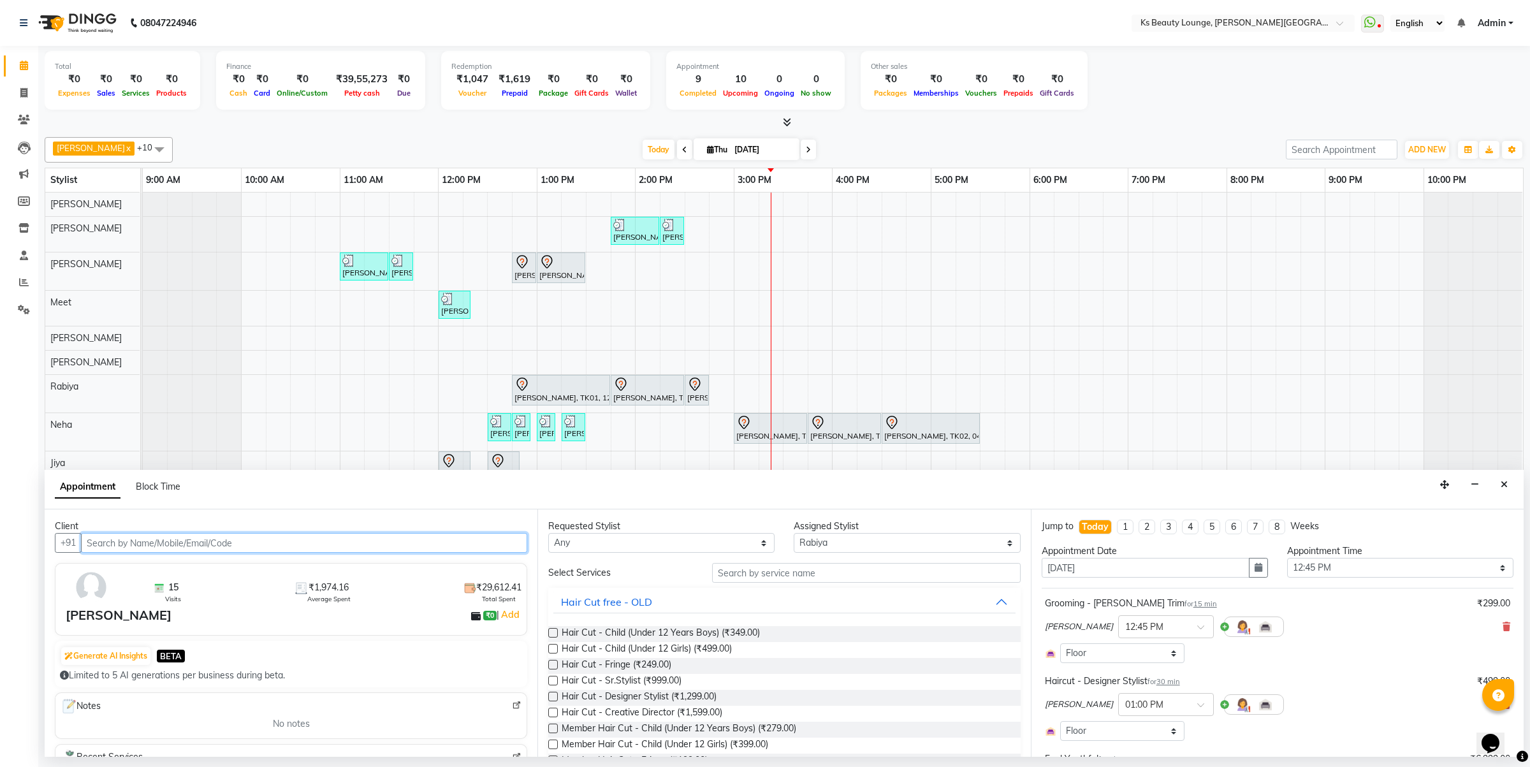
select select "1892"
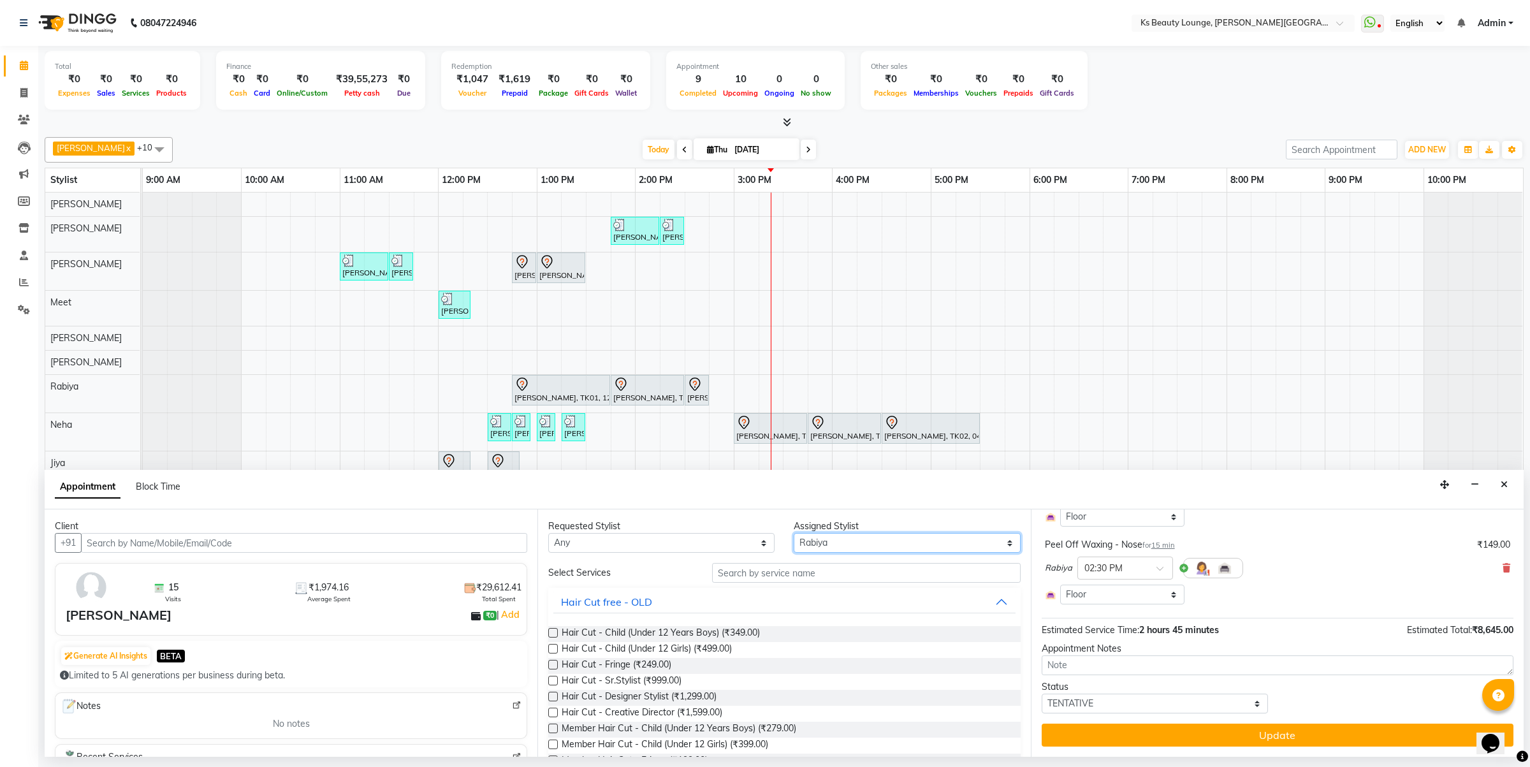
click at [807, 544] on select "Select [PERSON_NAME] [PERSON_NAME] [PERSON_NAME] [PERSON_NAME] [PERSON_NAME] Me…" at bounding box center [906, 543] width 226 height 20
click at [813, 543] on select "Select [PERSON_NAME] [PERSON_NAME] [PERSON_NAME] [PERSON_NAME] [PERSON_NAME] Me…" at bounding box center [906, 543] width 226 height 20
select select "61598"
click at [793, 533] on select "Select [PERSON_NAME] [PERSON_NAME] [PERSON_NAME] [PERSON_NAME] [PERSON_NAME] Me…" at bounding box center [906, 543] width 226 height 20
drag, startPoint x: 767, startPoint y: 574, endPoint x: 759, endPoint y: 571, distance: 8.1
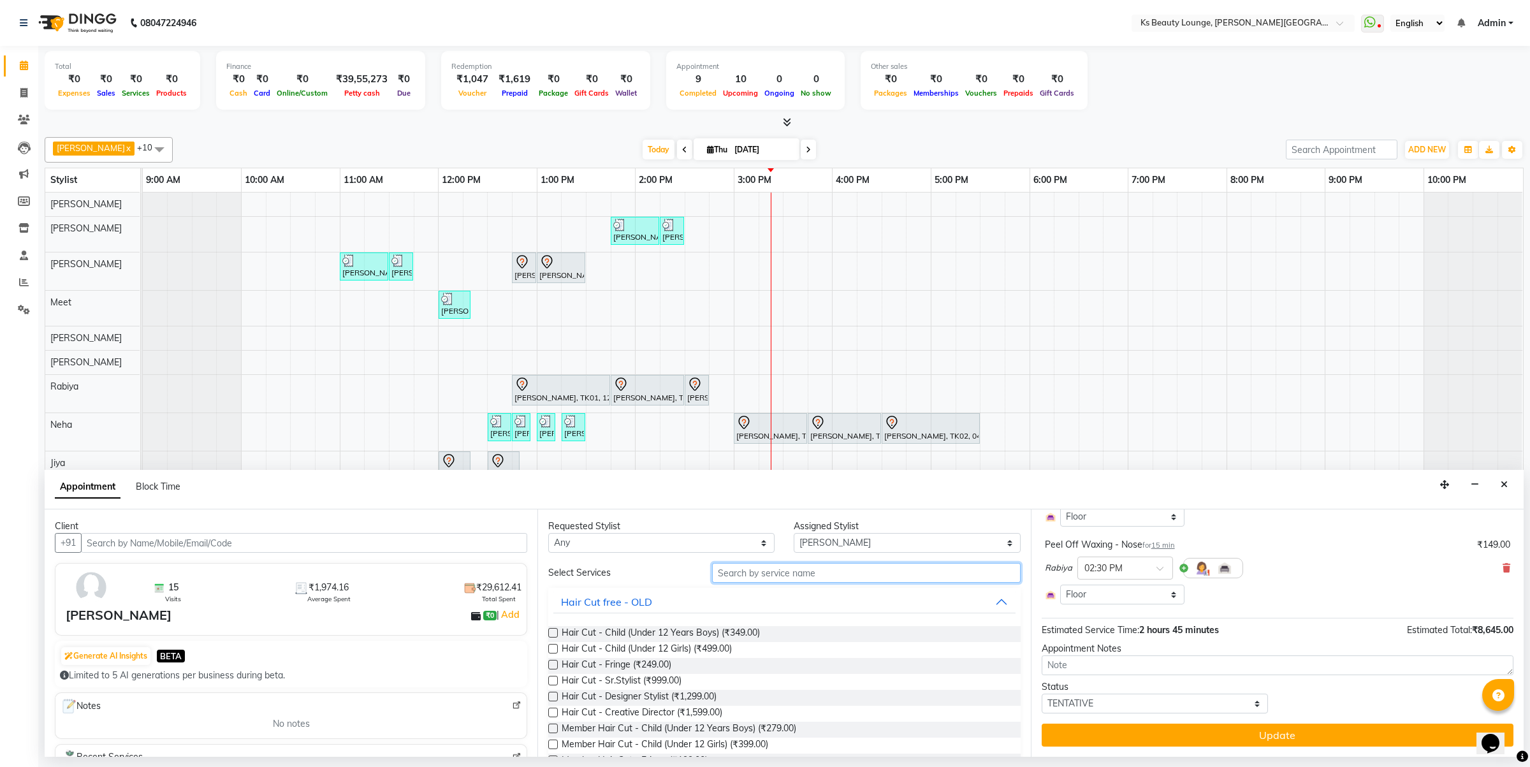
click at [766, 574] on input "text" at bounding box center [866, 573] width 308 height 20
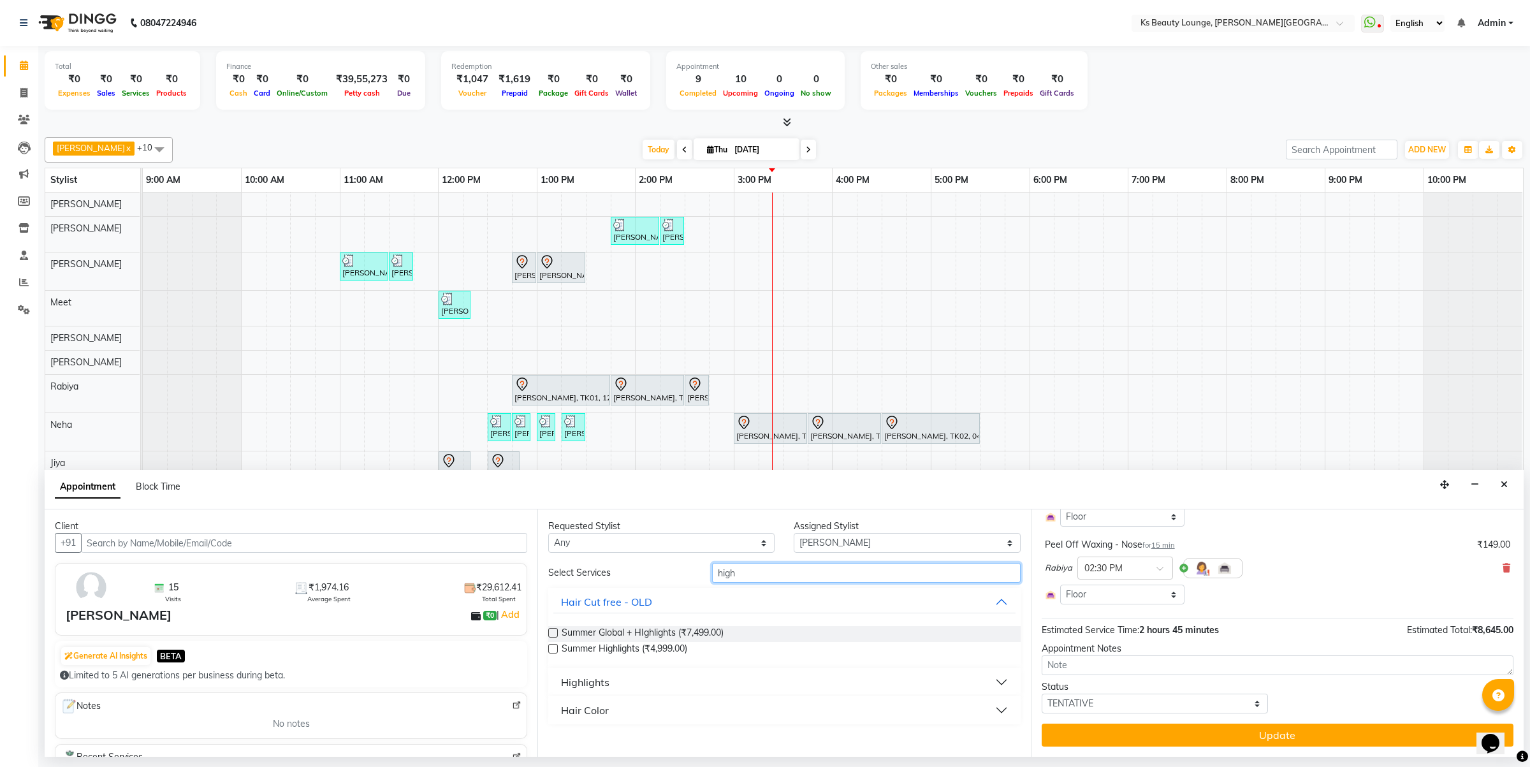
type input "high"
drag, startPoint x: 641, startPoint y: 706, endPoint x: 683, endPoint y: 707, distance: 41.5
click at [642, 706] on button "Hair Color" at bounding box center [783, 710] width 461 height 23
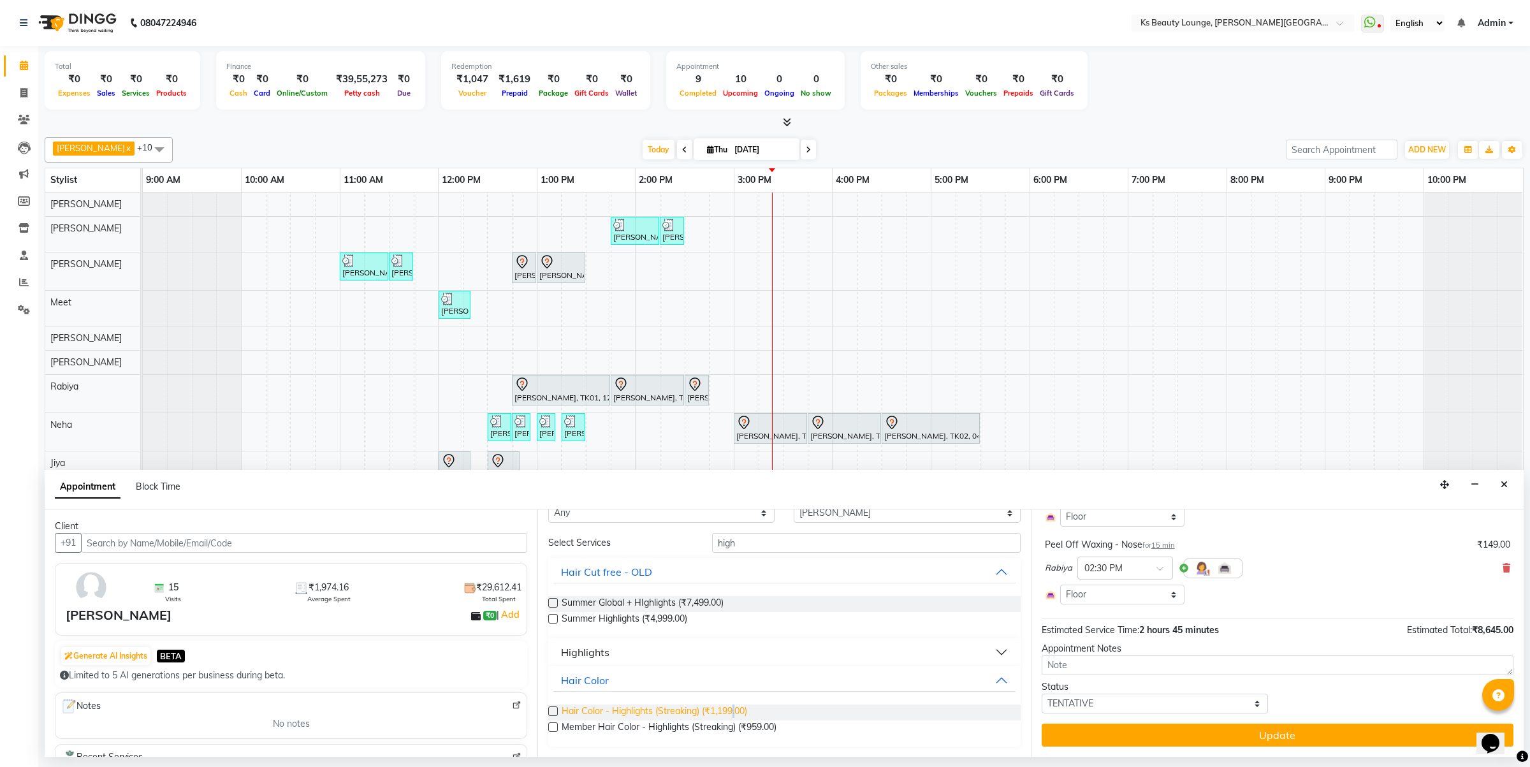
click at [735, 706] on span "Hair Color - Highlights (Streaking) (₹1,199.00)" at bounding box center [653, 712] width 185 height 16
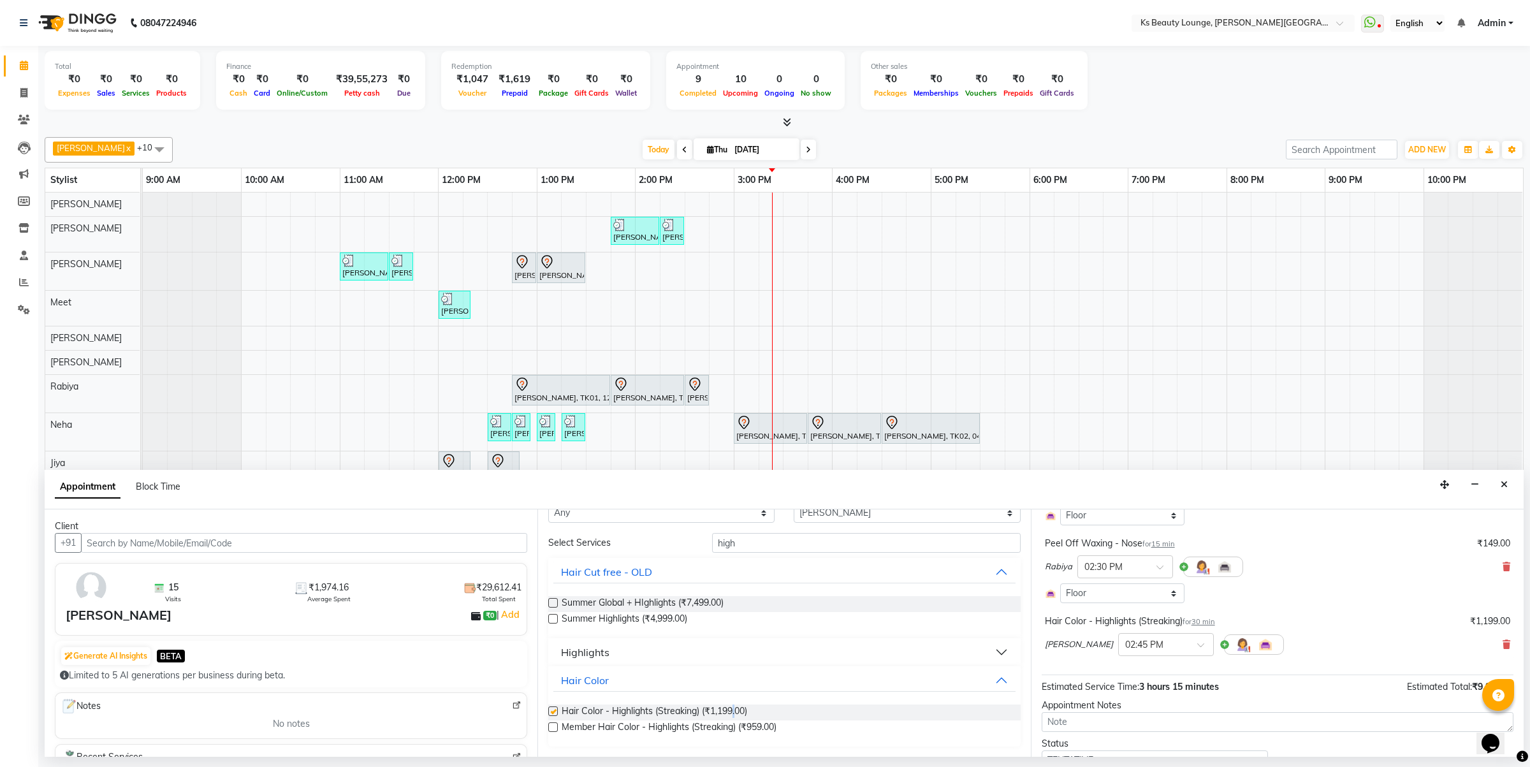
checkbox input "false"
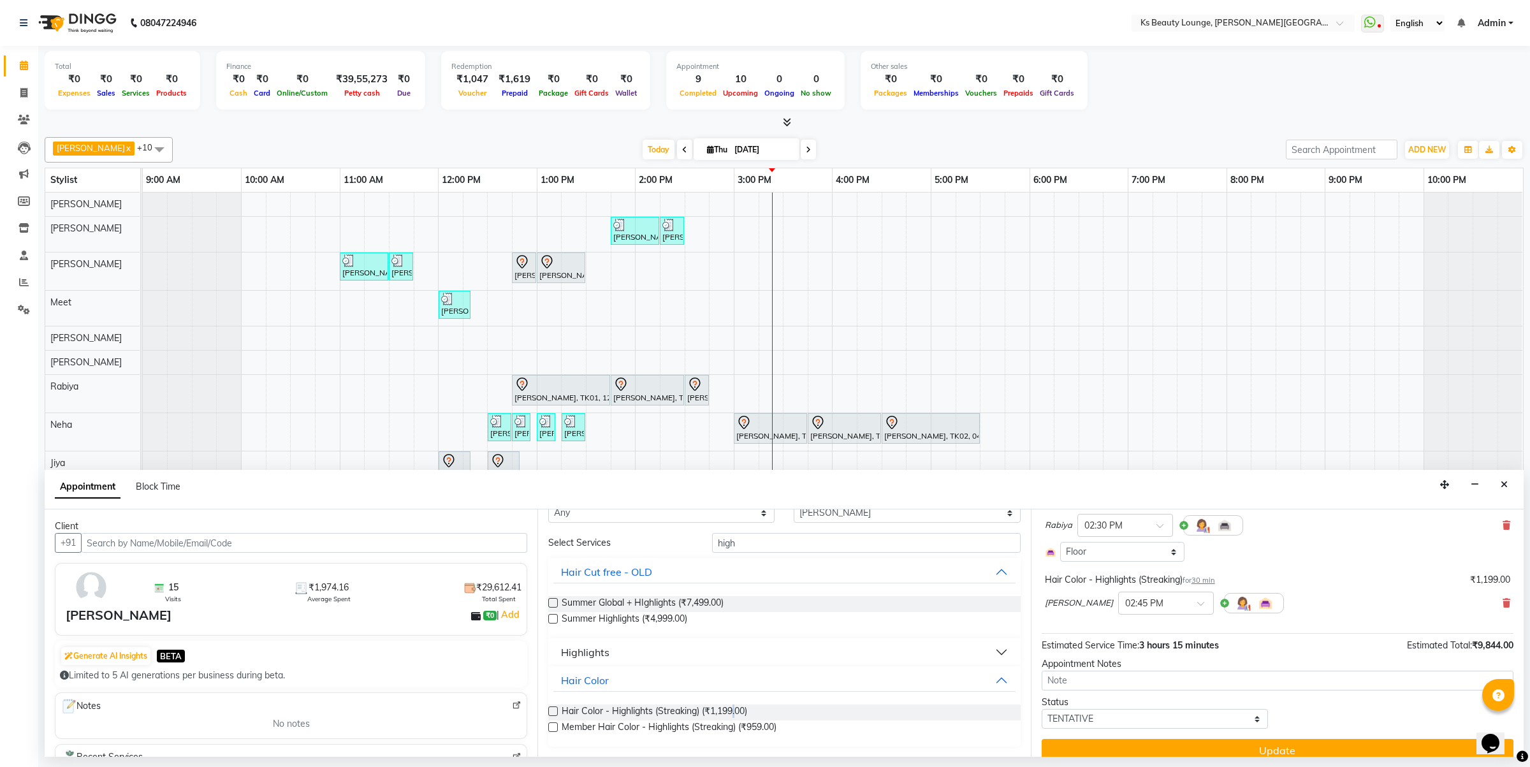
scroll to position [428, 0]
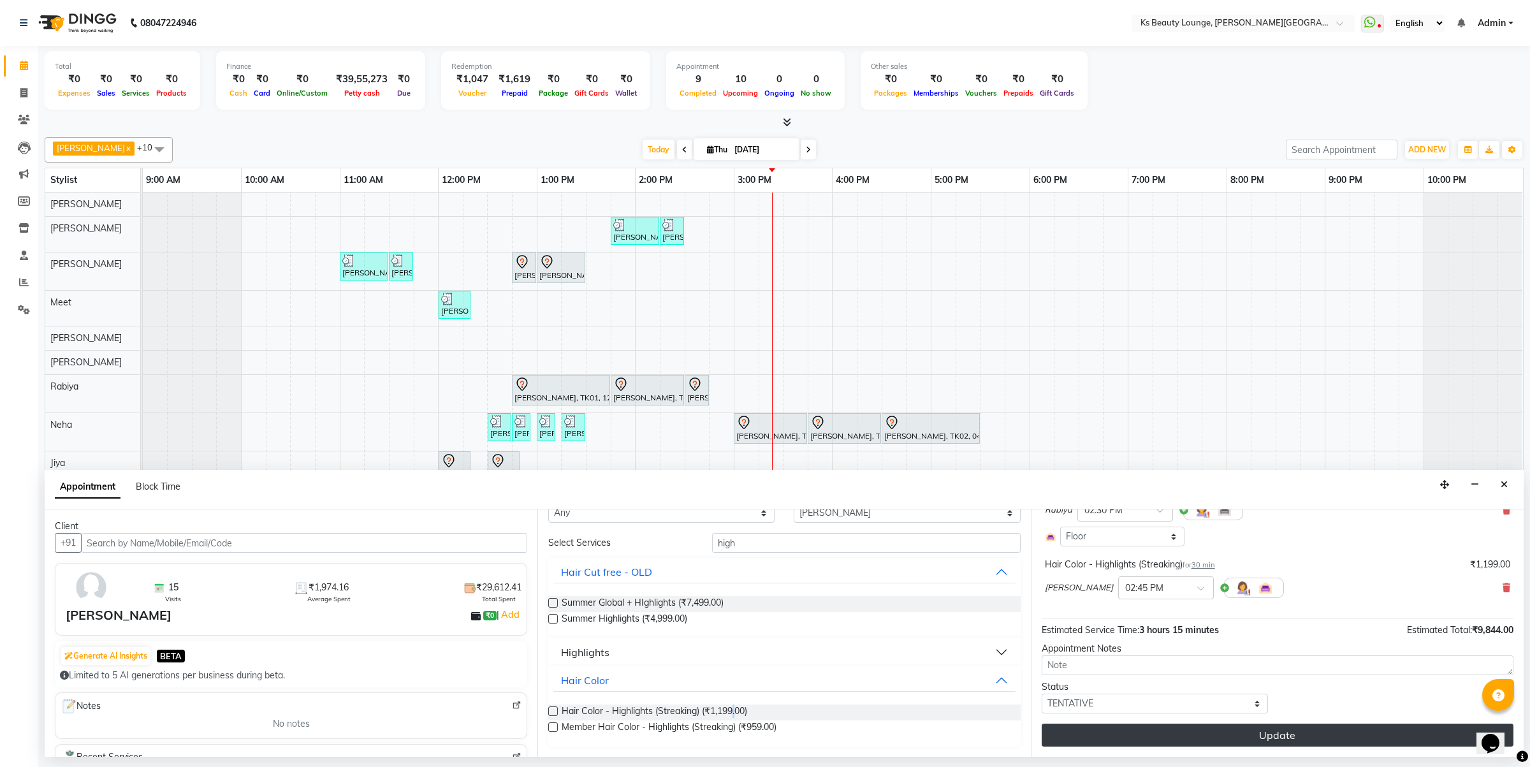
click at [1312, 730] on button "Update" at bounding box center [1277, 734] width 472 height 23
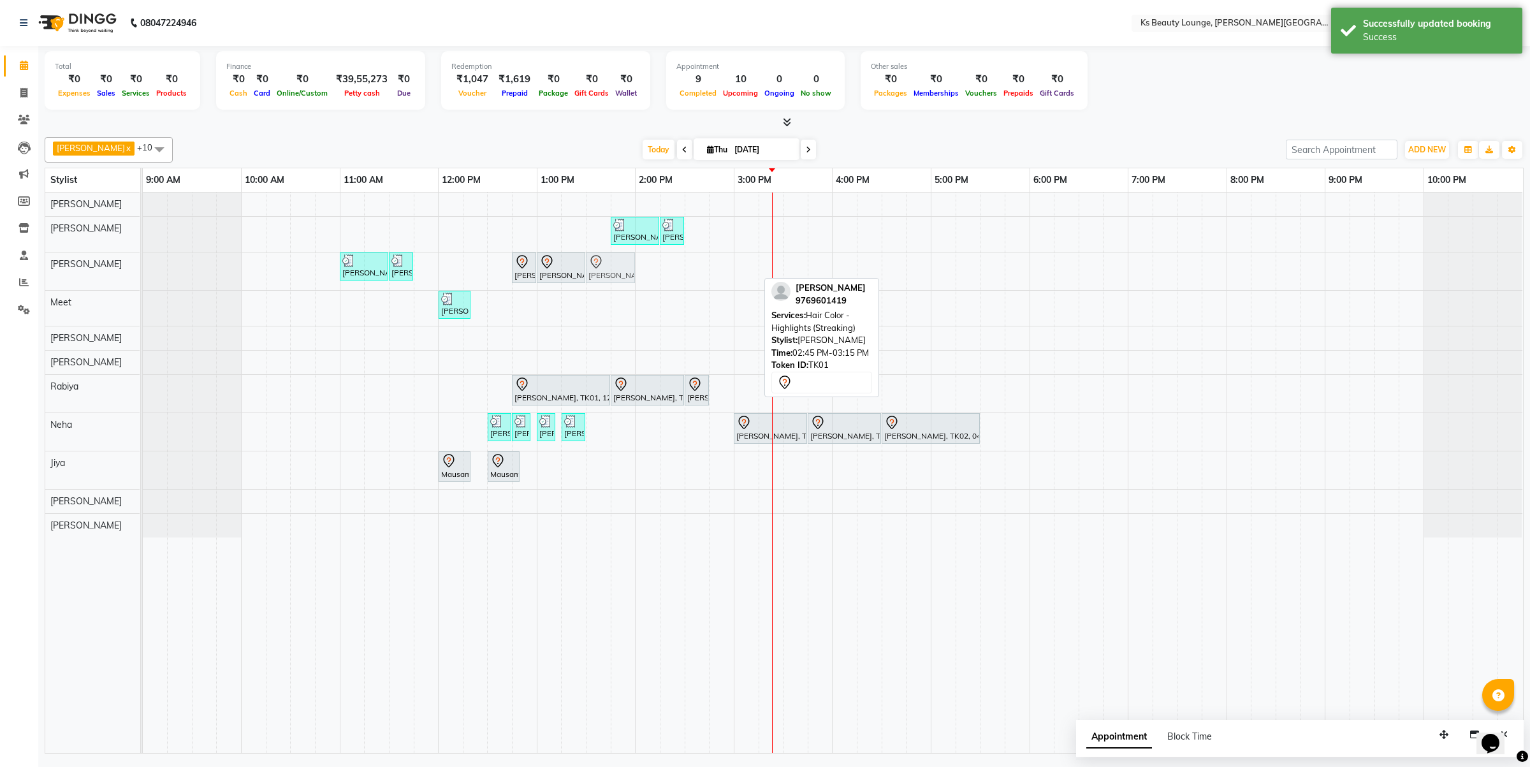
drag, startPoint x: 734, startPoint y: 262, endPoint x: 604, endPoint y: 263, distance: 129.4
click at [143, 263] on div "[PERSON_NAME], TK07, 11:00 AM-11:30 AM, Hair Styling - Wash And Plain Dry (Mid …" at bounding box center [143, 271] width 0 height 38
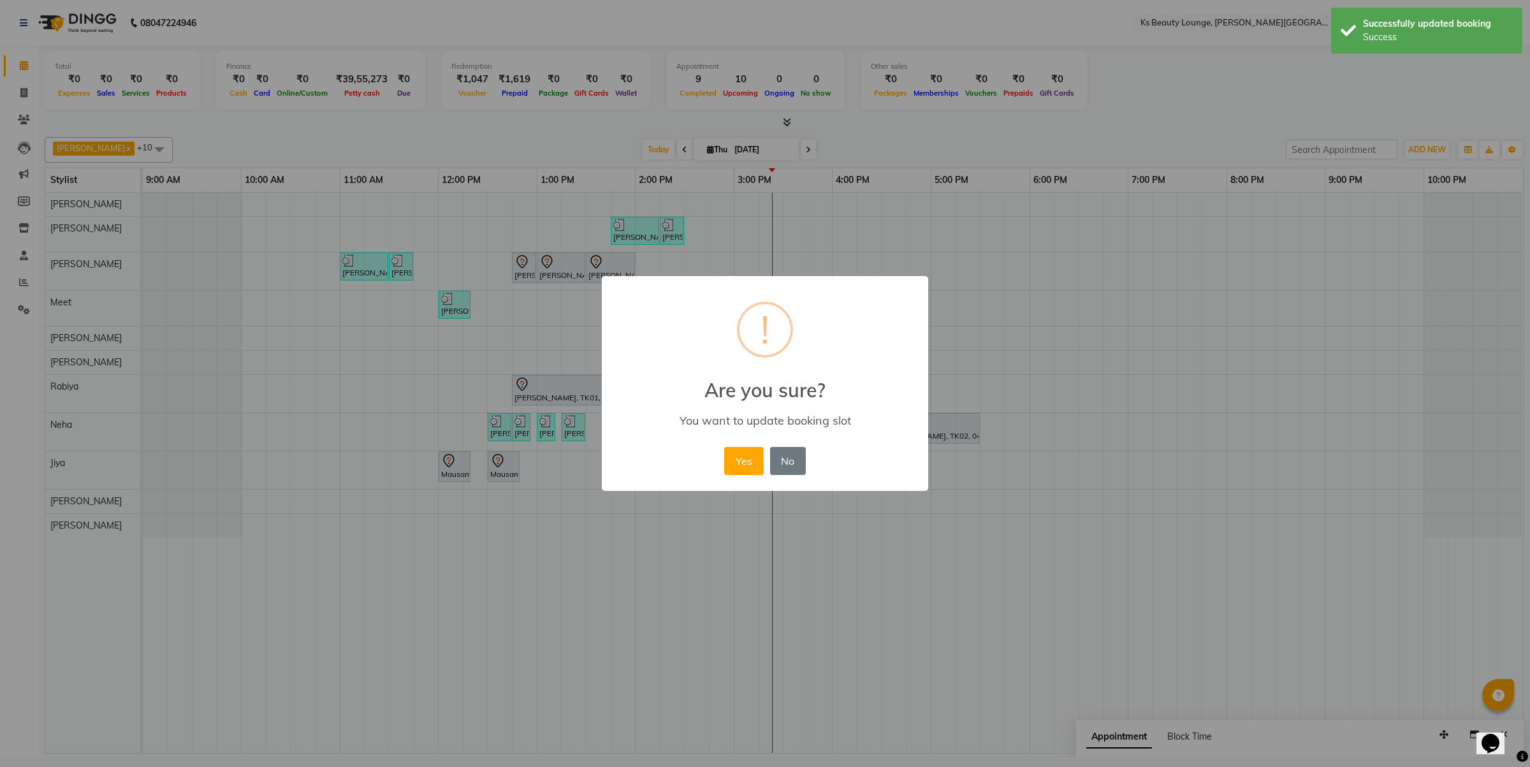
click at [724, 447] on button "Yes" at bounding box center [743, 461] width 39 height 28
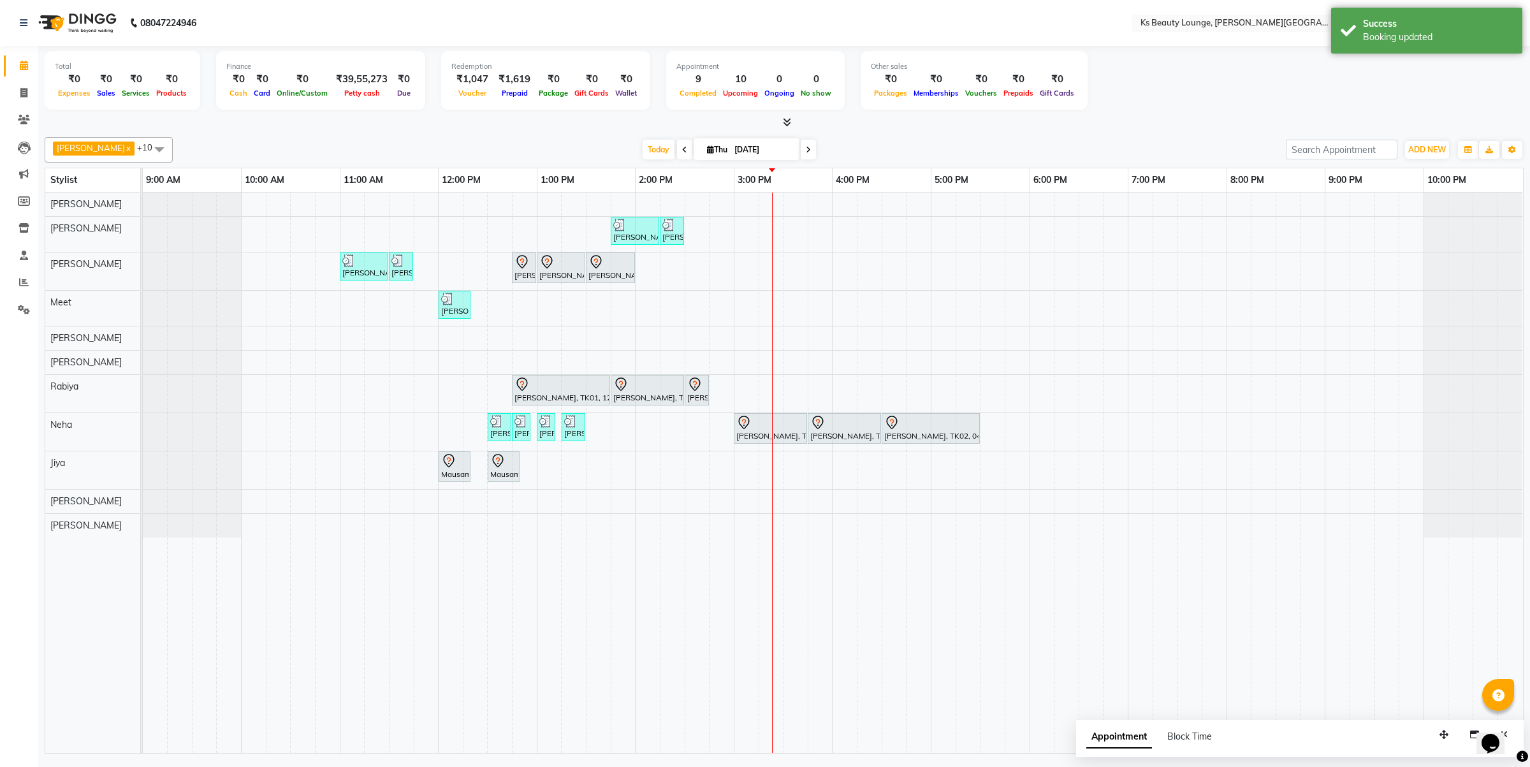
click at [520, 409] on div "[PERSON_NAME] ., TK03, 01:45 PM-02:15 PM, Member Natural Hair Color - Natural R…" at bounding box center [833, 472] width 1380 height 560
select select "79670"
select select "765"
select select "tentative"
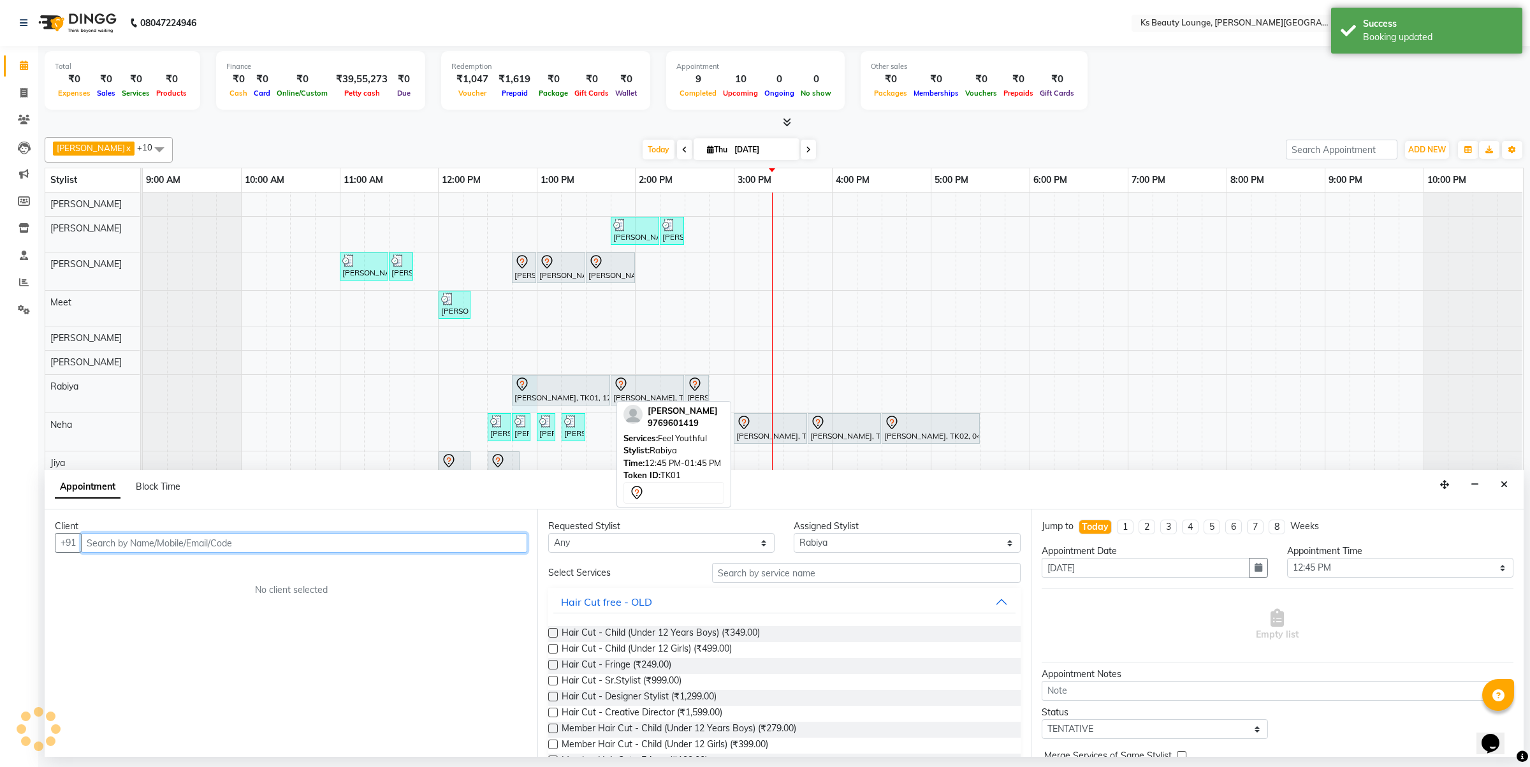
click at [542, 391] on div at bounding box center [560, 384] width 93 height 15
click at [504, 389] on div "[PERSON_NAME] ., TK03, 01:45 PM-02:15 PM, Member Natural Hair Color - Natural R…" at bounding box center [833, 472] width 1380 height 560
click at [539, 389] on div at bounding box center [560, 384] width 93 height 15
select select "7"
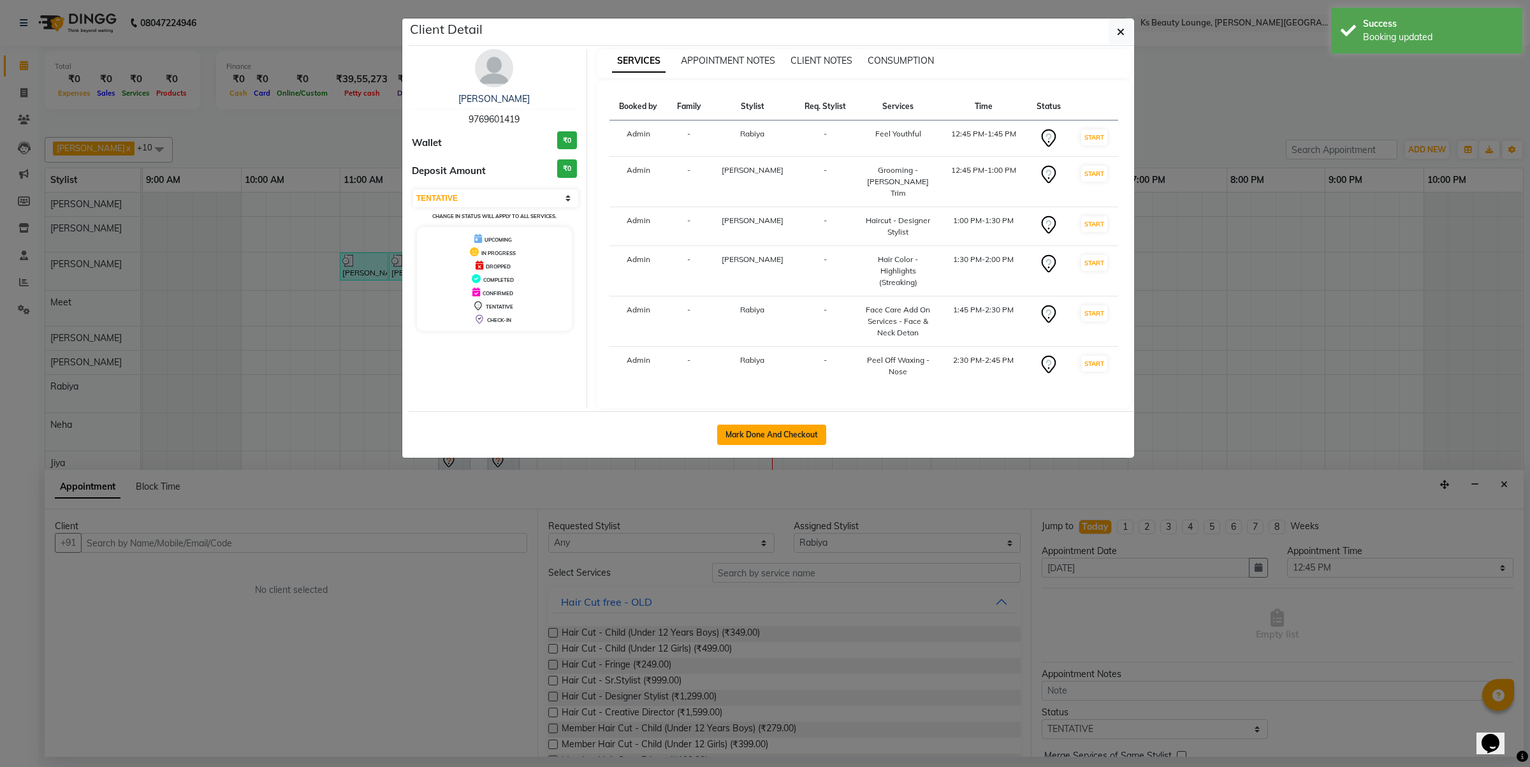
click at [744, 424] on button "Mark Done And Checkout" at bounding box center [771, 434] width 109 height 20
select select "4411"
select select "service"
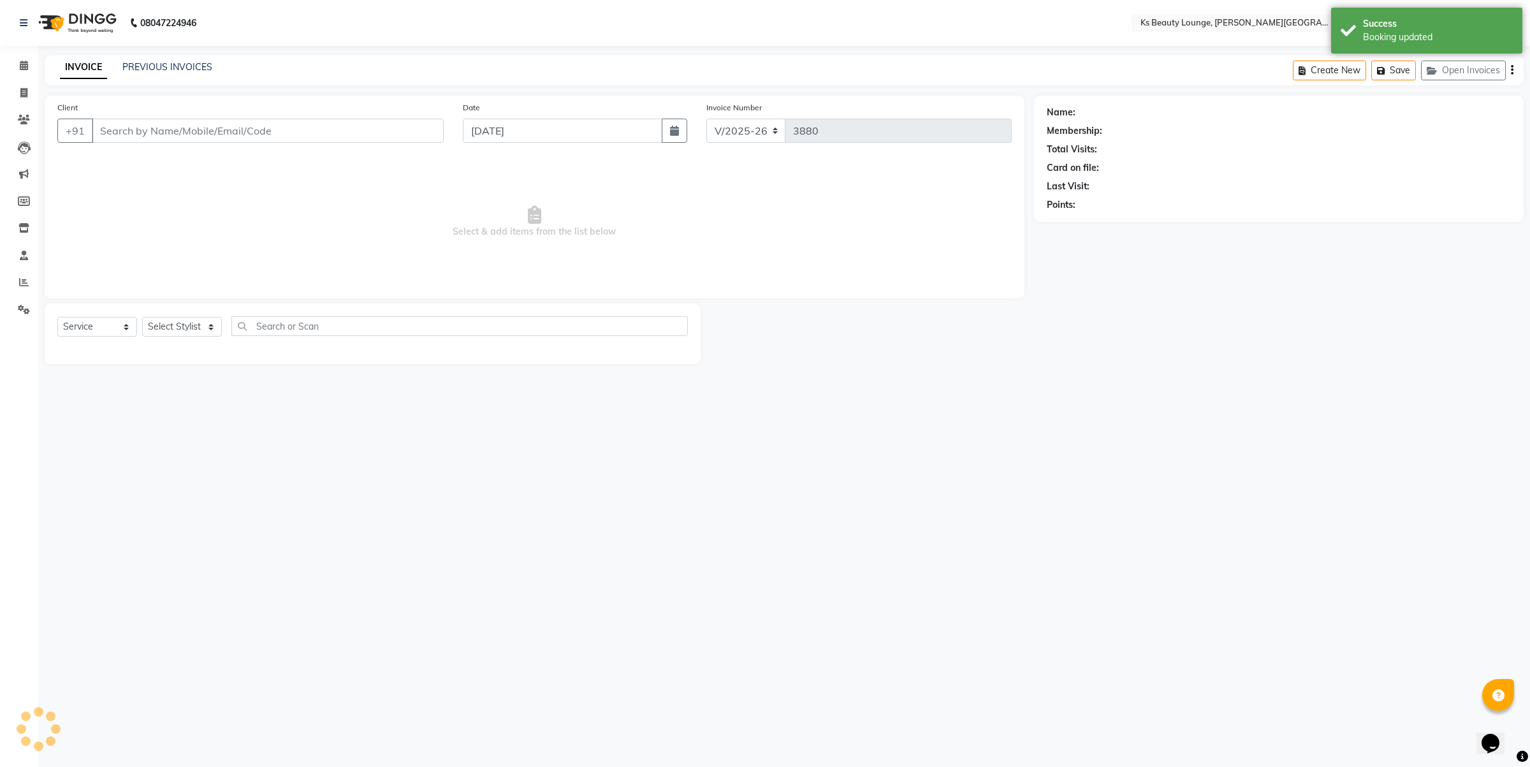
type input "9769601419"
select select "61598"
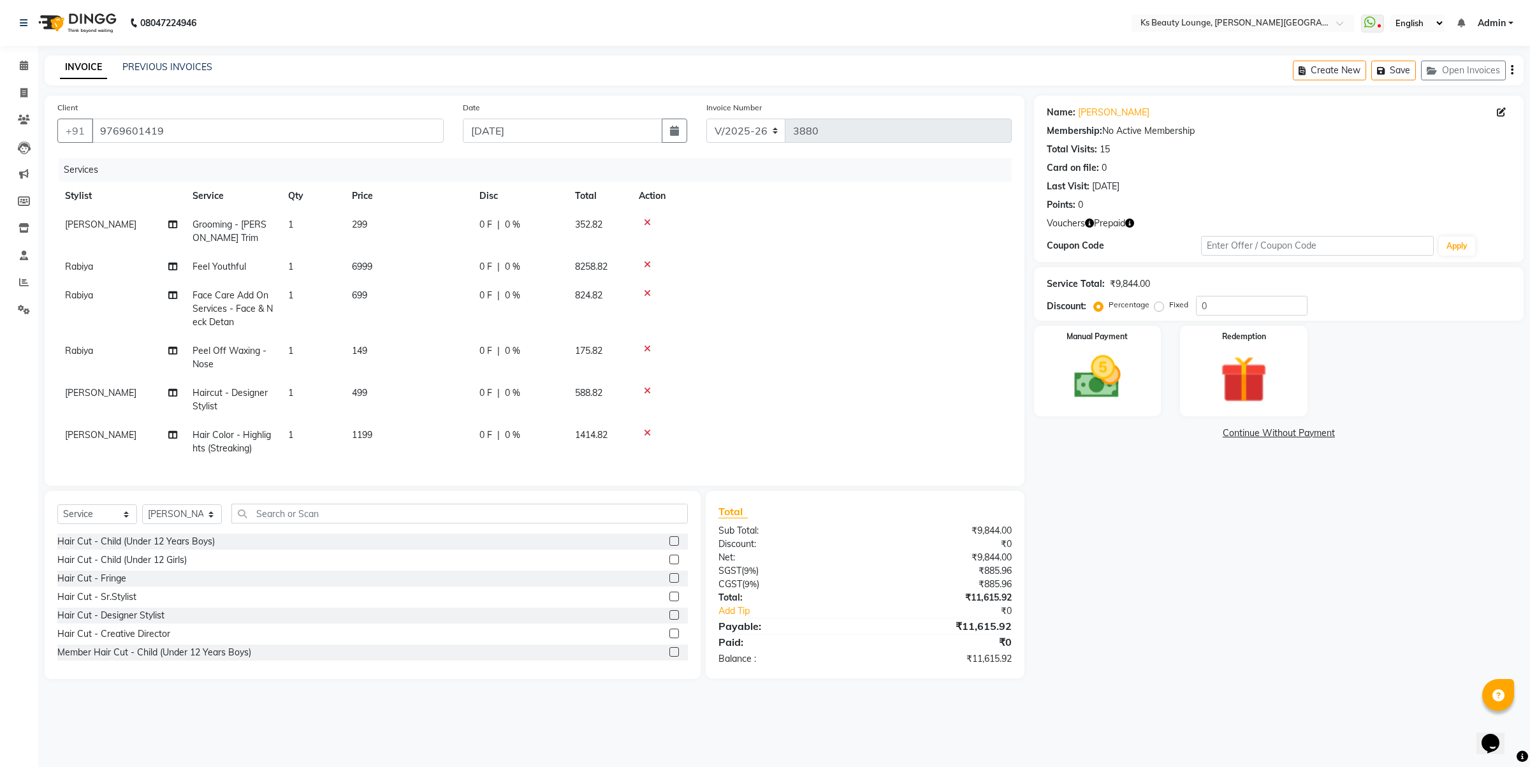
click at [1514, 69] on div "Create New Save Open Invoices" at bounding box center [1407, 70] width 231 height 30
click at [1512, 71] on icon "button" at bounding box center [1511, 70] width 3 height 1
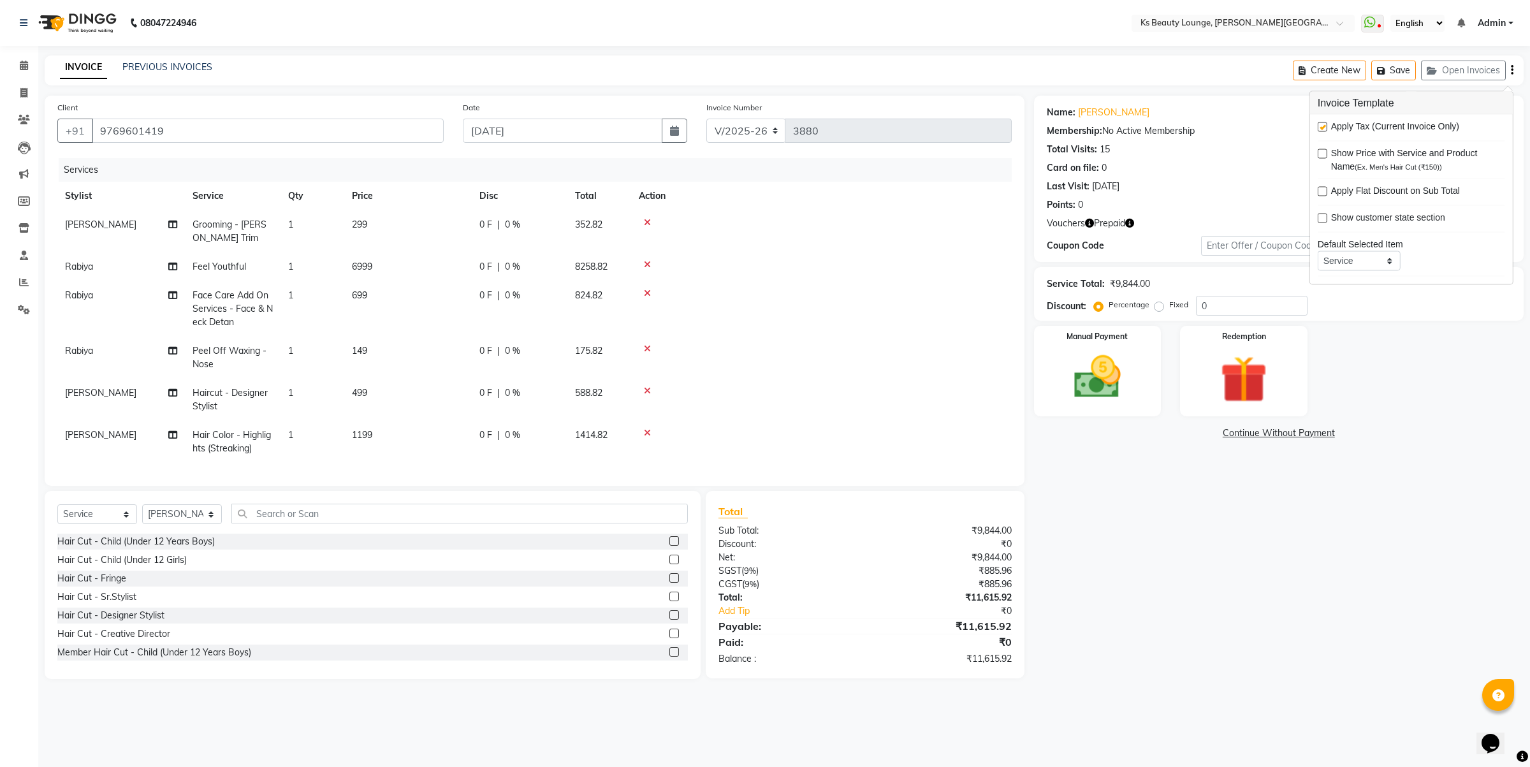
click at [1326, 126] on label at bounding box center [1322, 127] width 10 height 10
click at [1326, 126] on input "checkbox" at bounding box center [1321, 128] width 8 height 8
checkbox input "false"
click at [1236, 377] on img at bounding box center [1243, 379] width 79 height 61
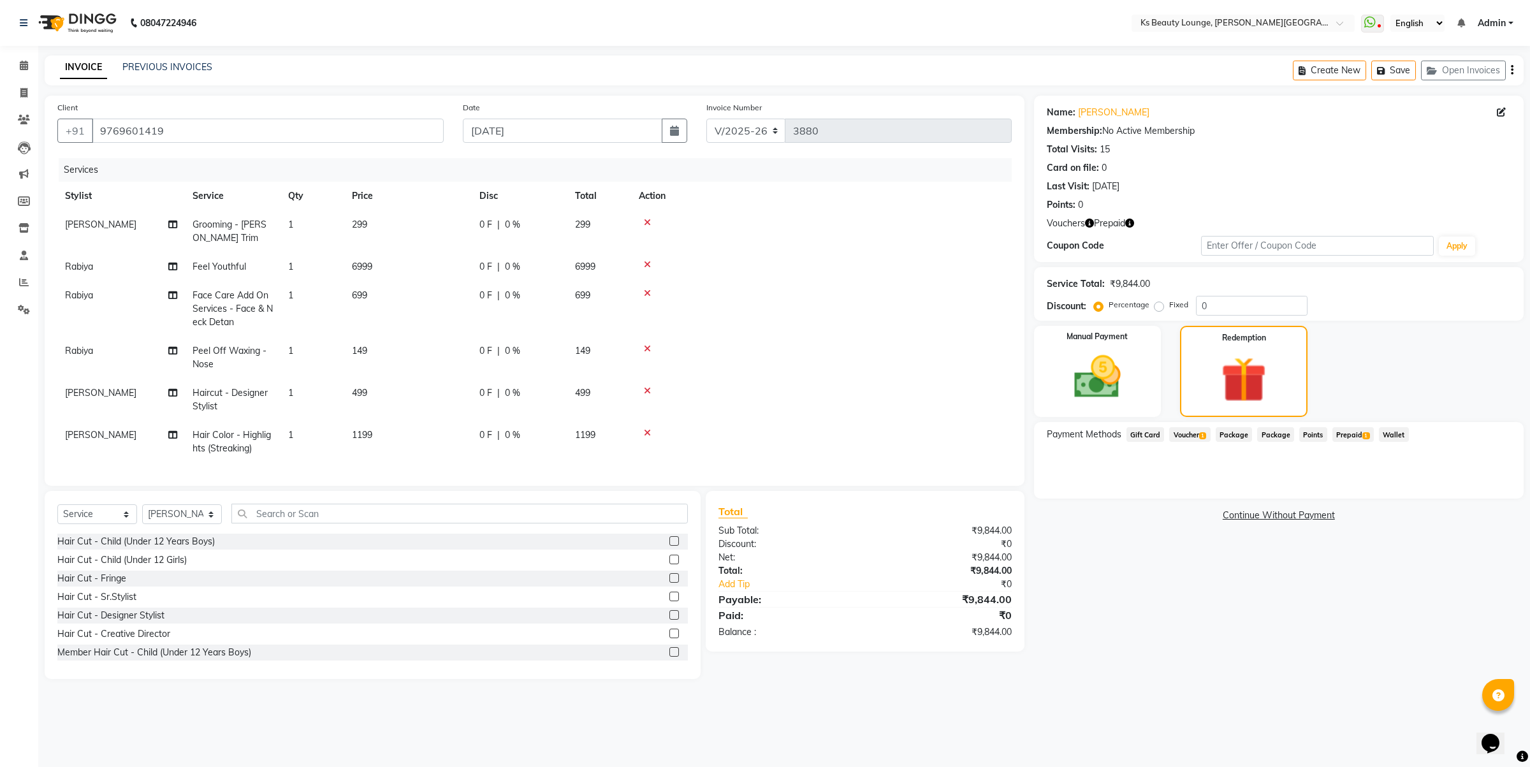
click at [1186, 433] on span "Voucher 1" at bounding box center [1189, 434] width 41 height 15
click at [1498, 488] on button "Add" at bounding box center [1480, 486] width 47 height 22
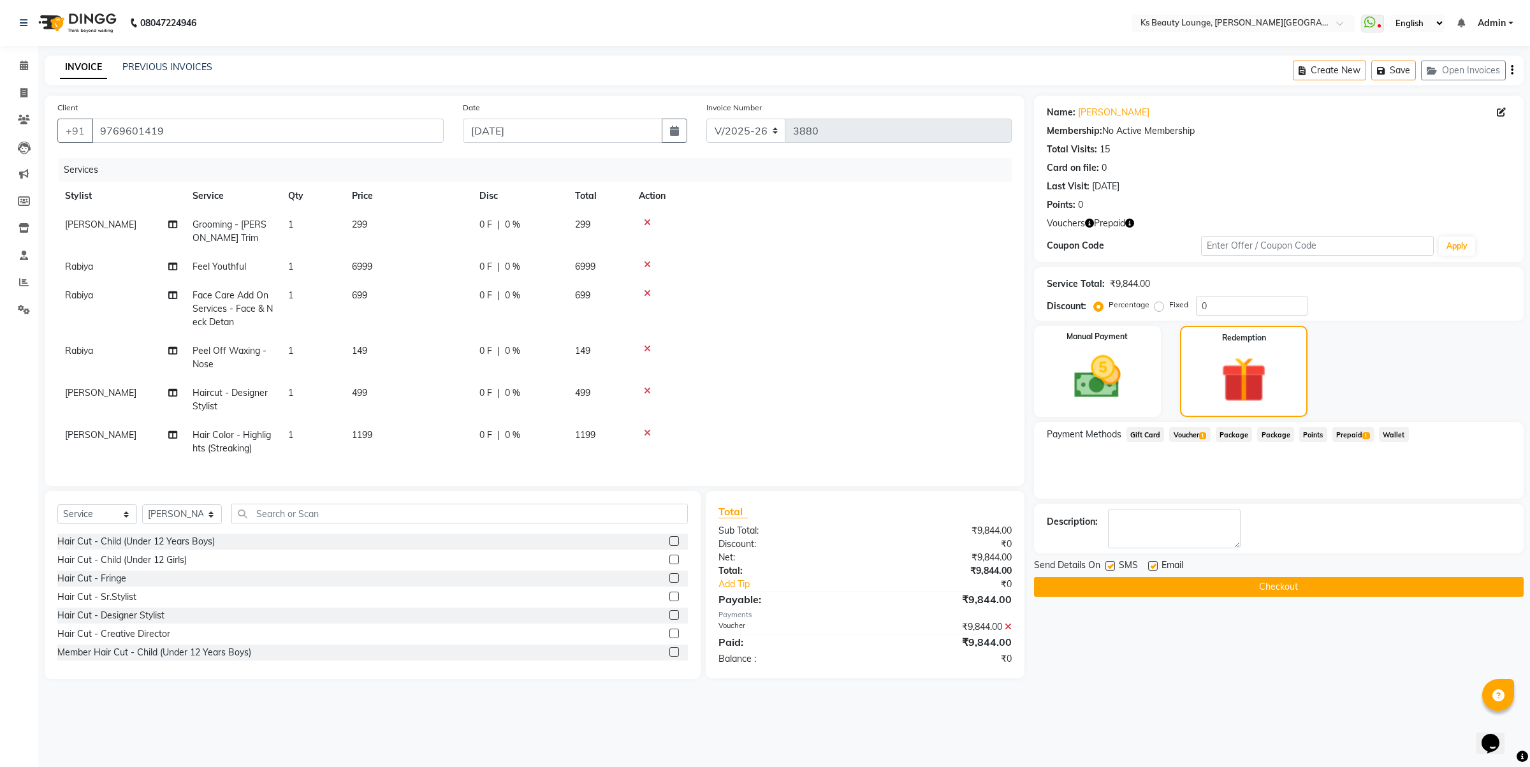
click at [1305, 577] on button "Checkout" at bounding box center [1278, 587] width 489 height 20
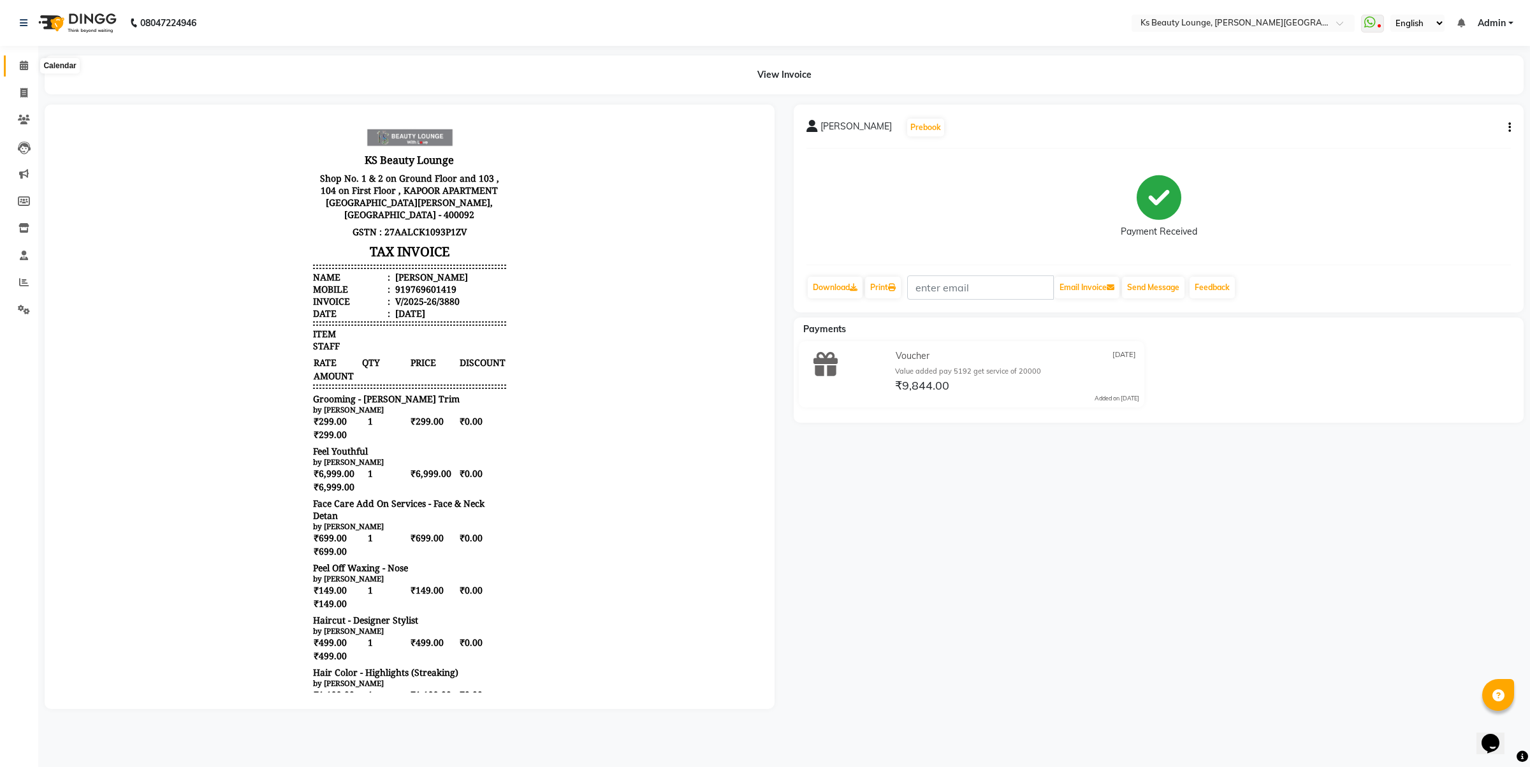
click at [24, 64] on icon at bounding box center [24, 66] width 8 height 10
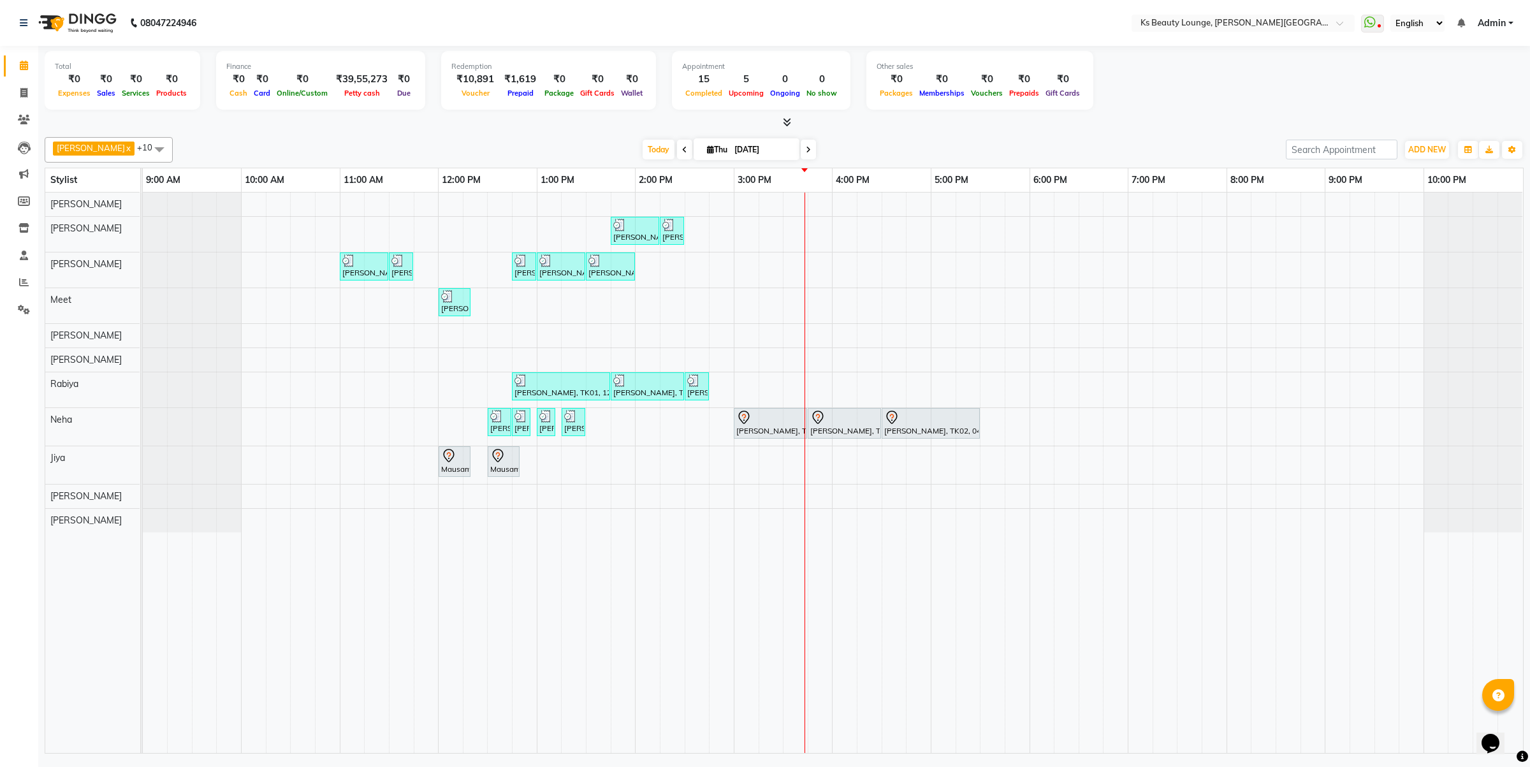
click at [744, 447] on td at bounding box center [746, 472] width 25 height 560
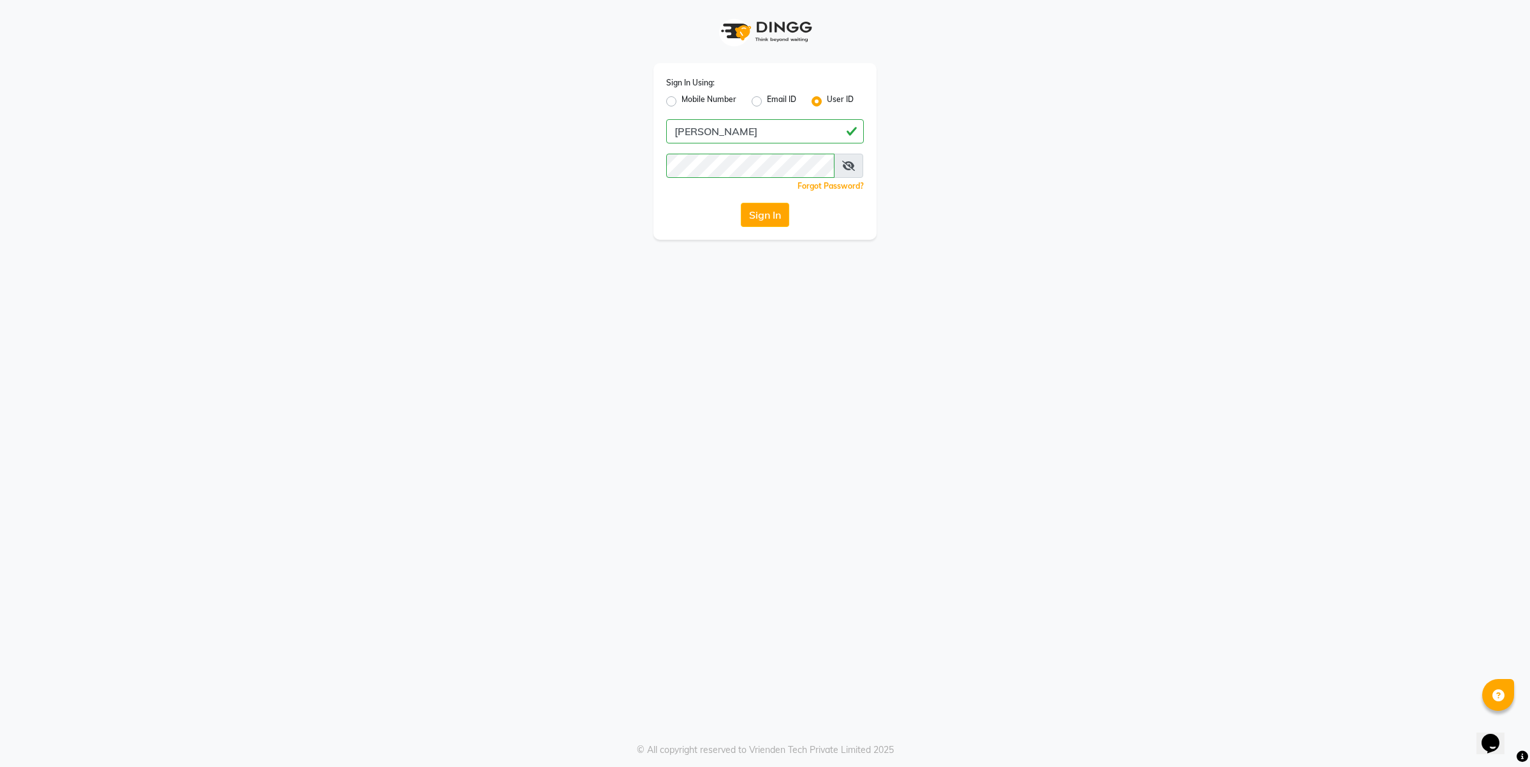
click at [665, 94] on div "Sign In Using: Mobile Number Email ID User ID [PERSON_NAME] Remember me Forgot …" at bounding box center [764, 151] width 223 height 177
click at [681, 101] on label "Mobile Number" at bounding box center [708, 101] width 55 height 15
click at [681, 101] on input "Mobile Number" at bounding box center [685, 98] width 8 height 8
radio input "true"
radio input "false"
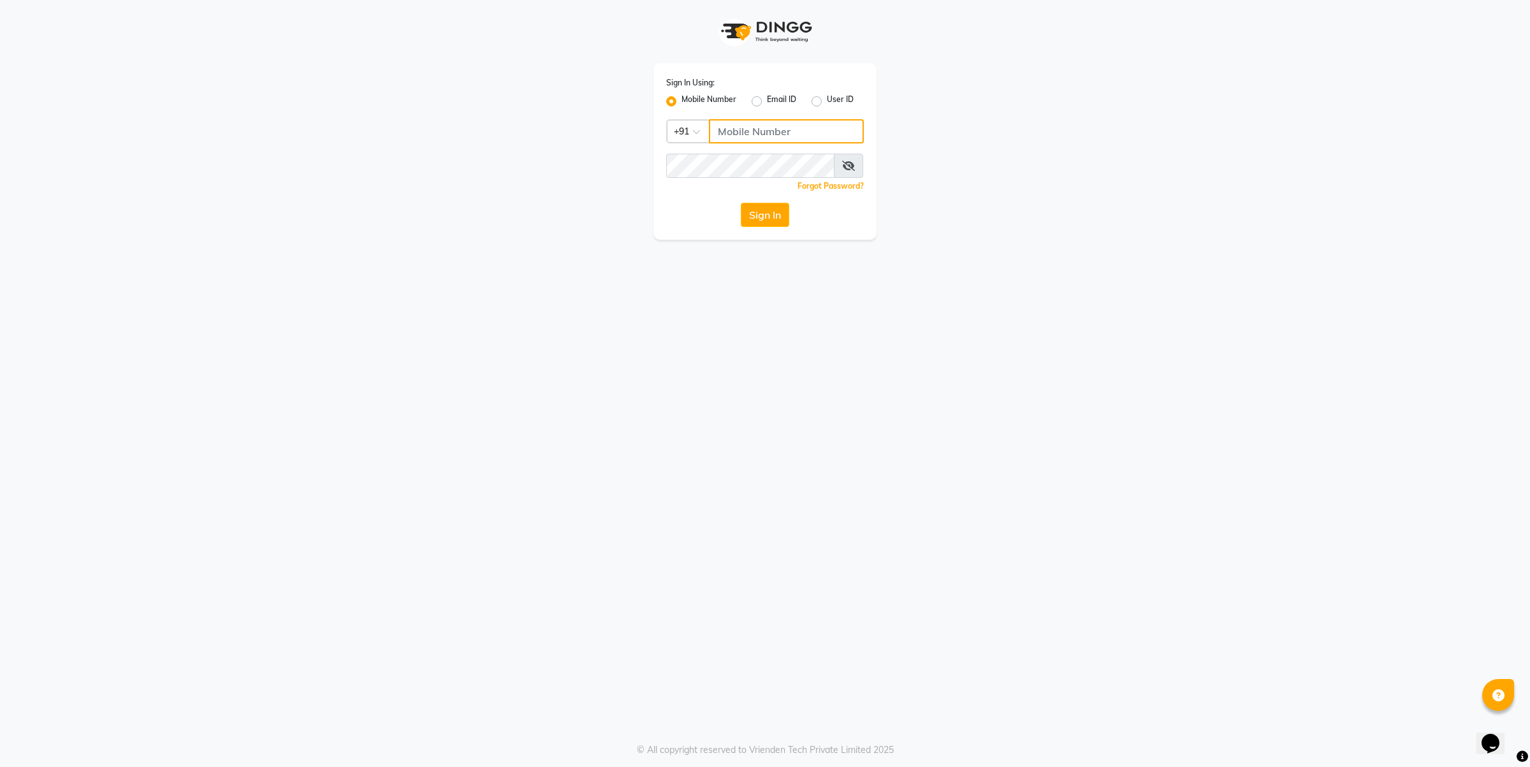
click at [775, 134] on input "Username" at bounding box center [786, 131] width 155 height 24
type input "9766246474"
click at [756, 214] on button "Sign In" at bounding box center [765, 215] width 48 height 24
